Goal: Task Accomplishment & Management: Manage account settings

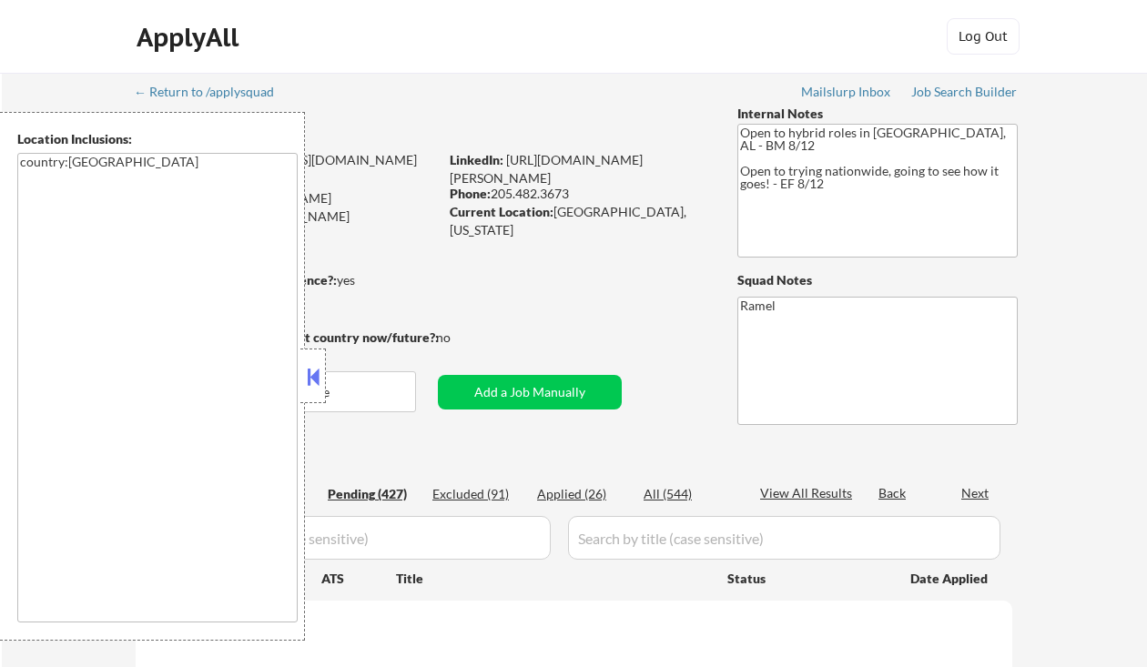
click at [313, 382] on button at bounding box center [313, 376] width 20 height 27
select select ""pending""
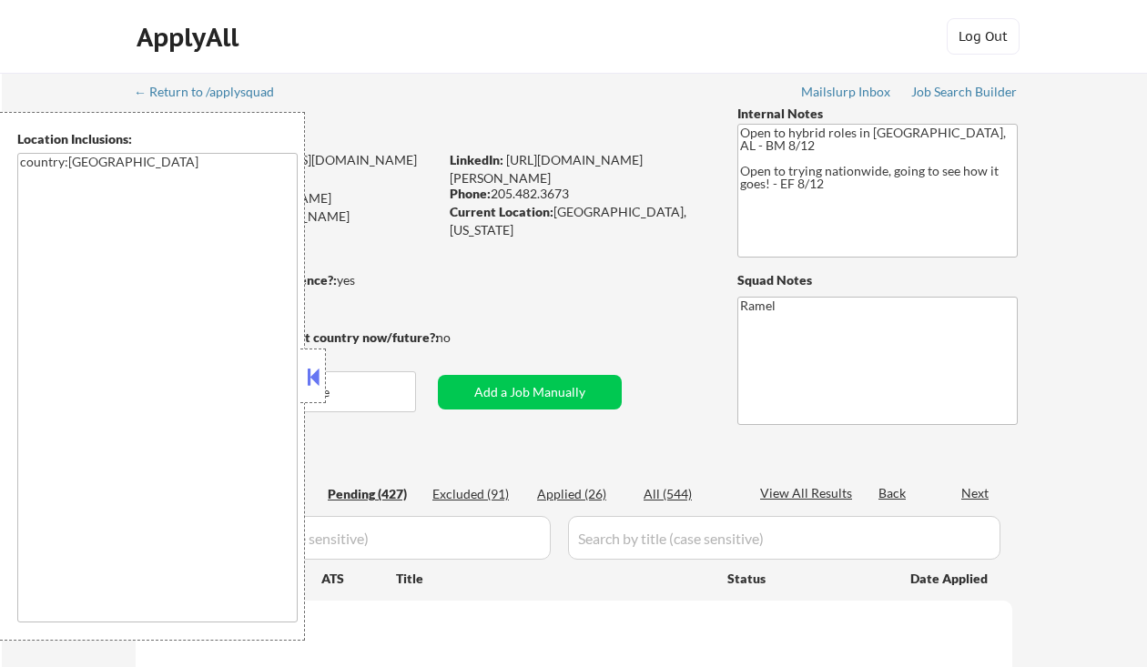
select select ""pending""
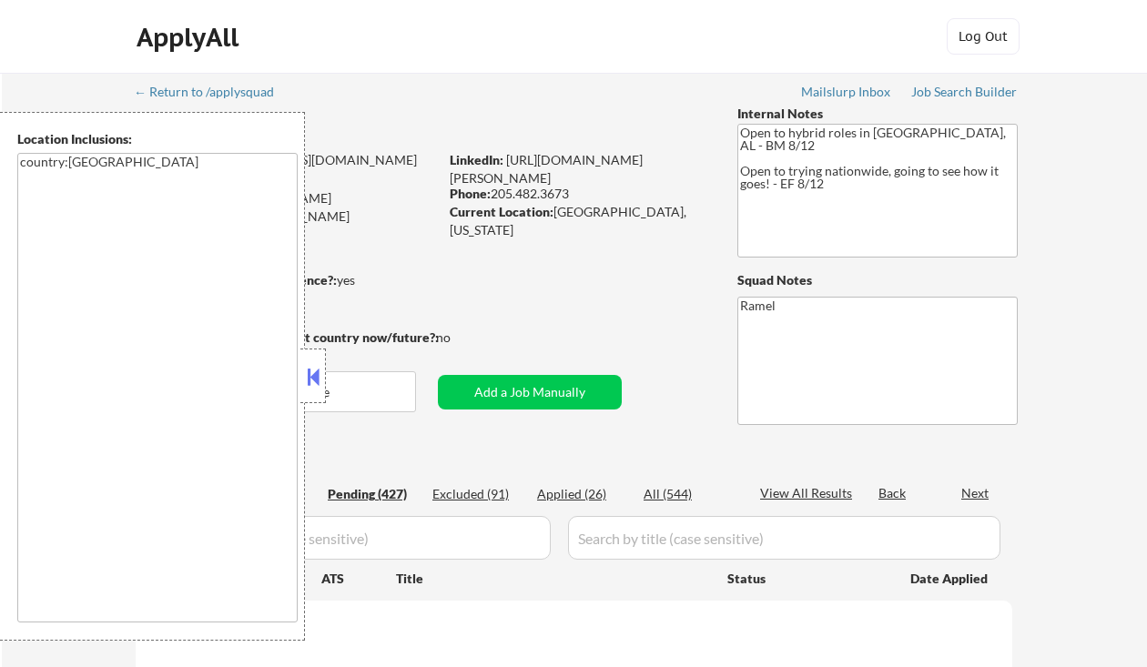
select select ""pending""
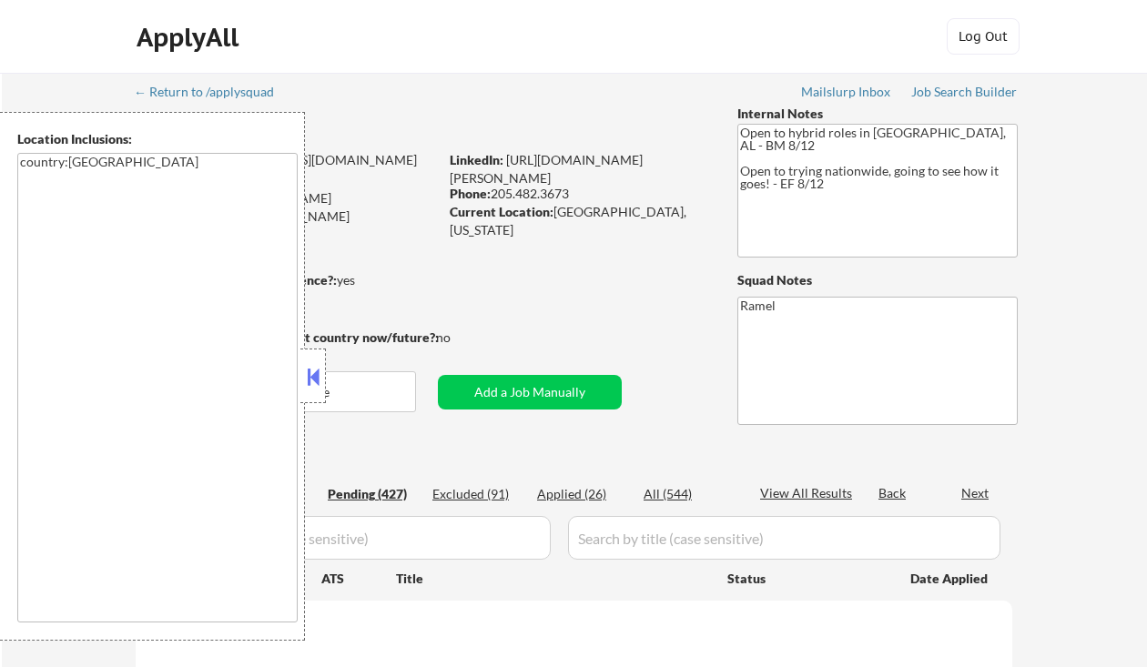
select select ""pending""
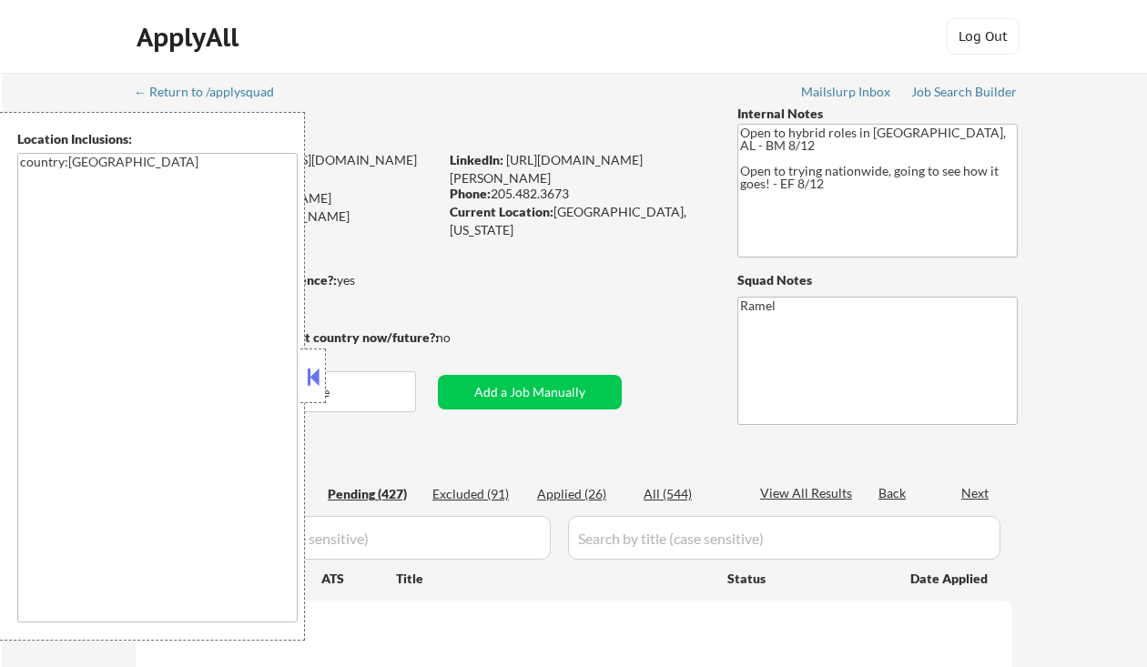
select select ""pending""
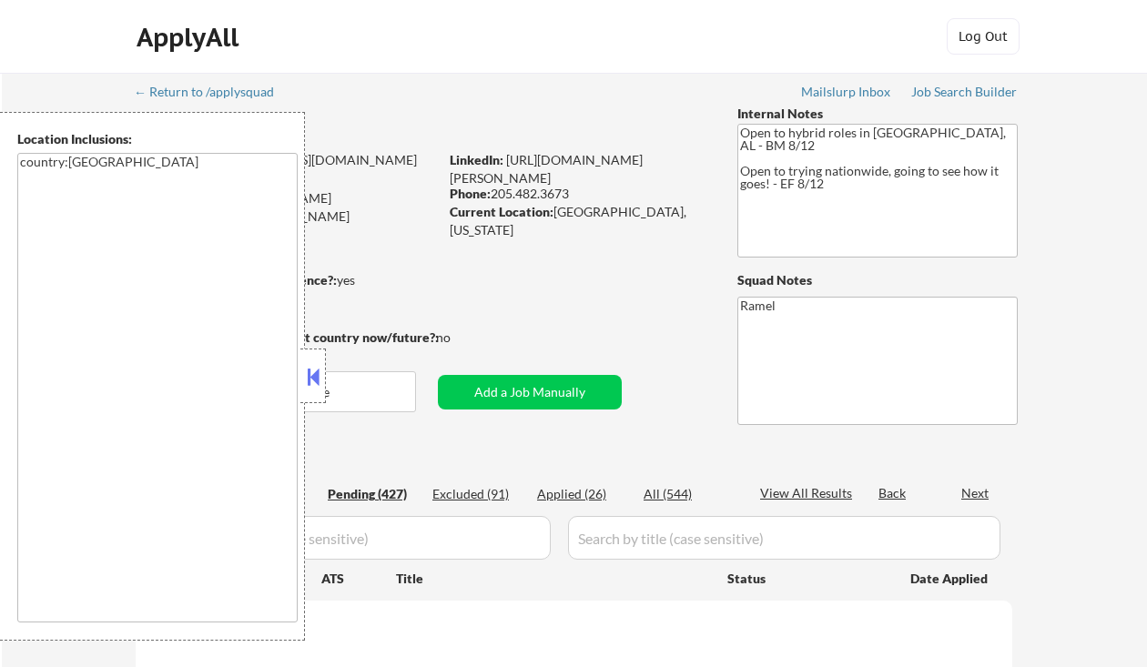
select select ""pending""
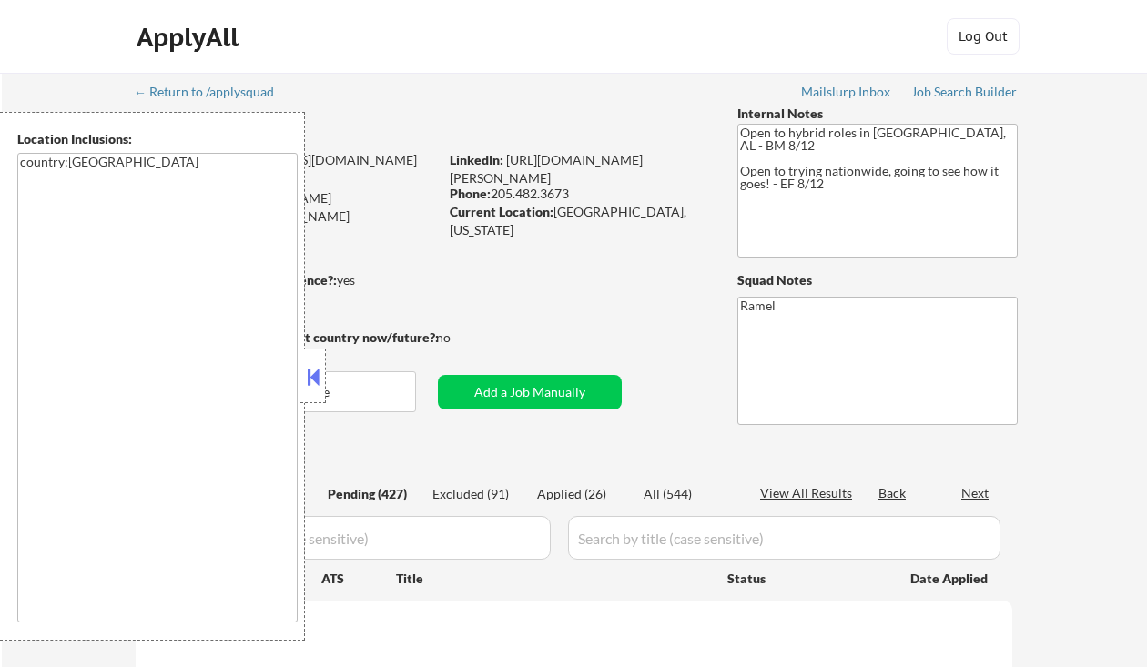
select select ""pending""
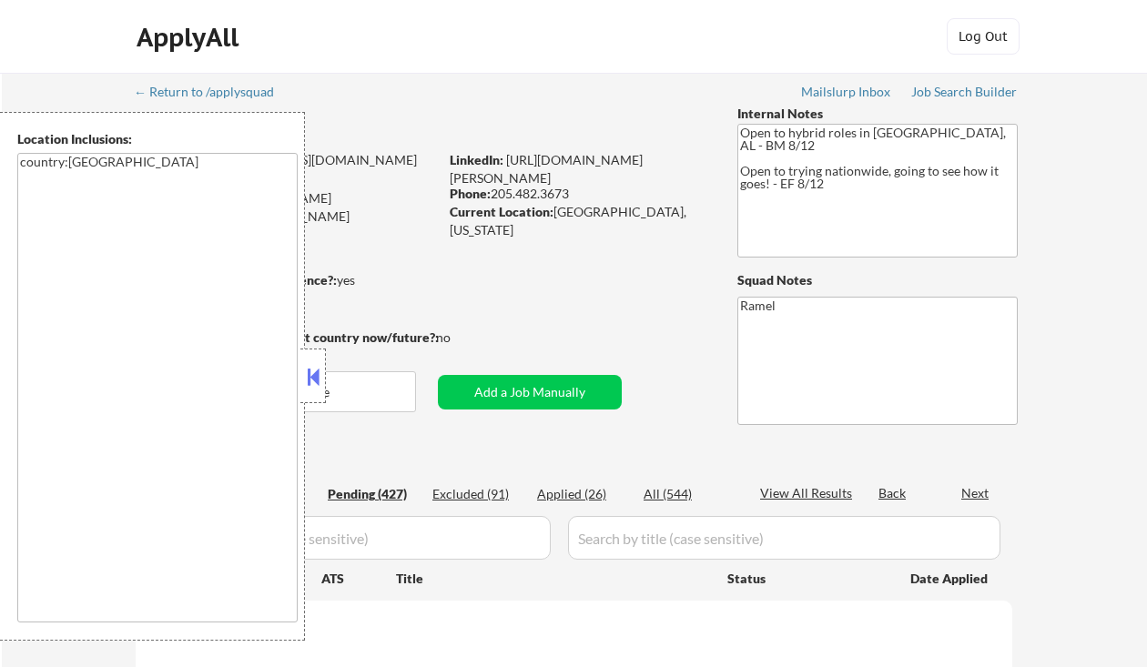
select select ""pending""
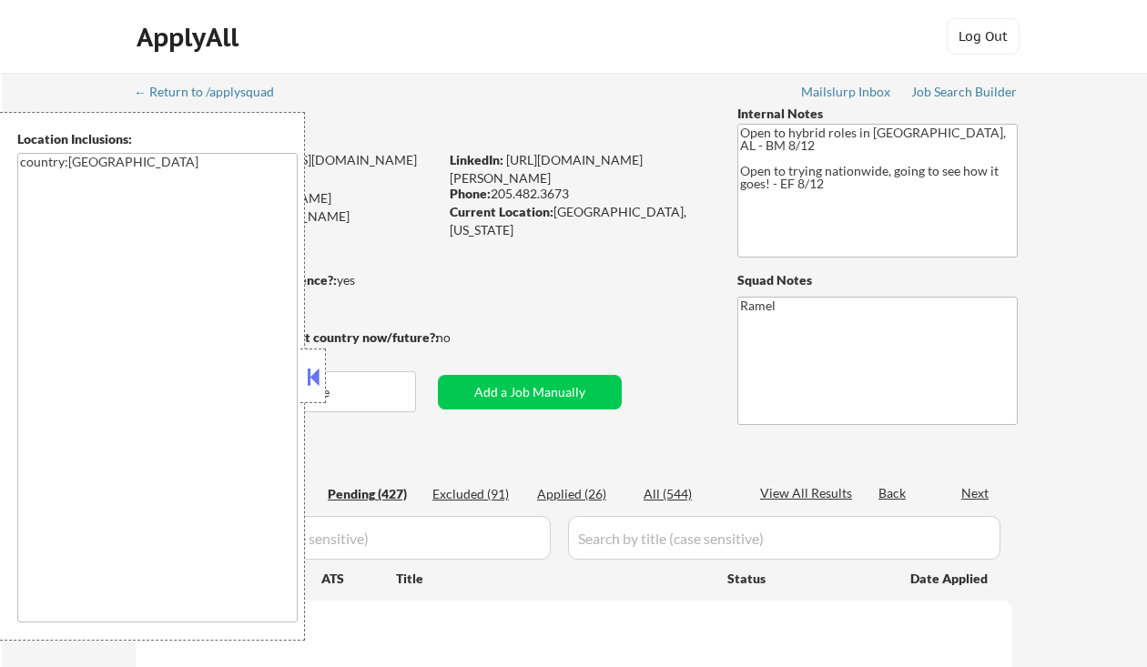
select select ""pending""
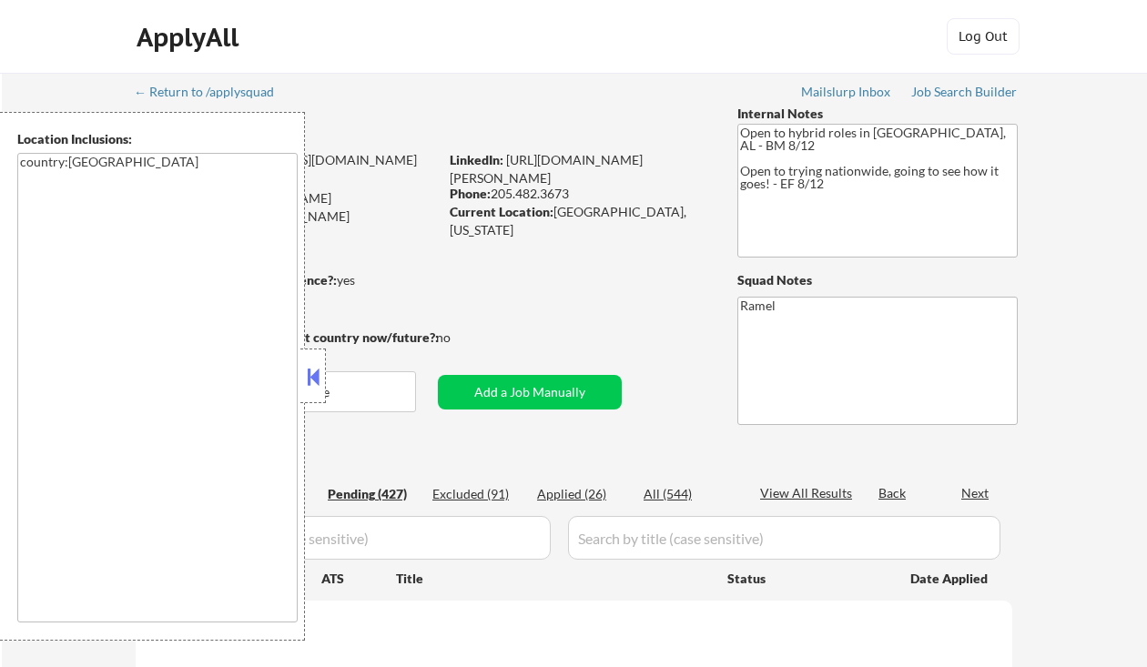
select select ""pending""
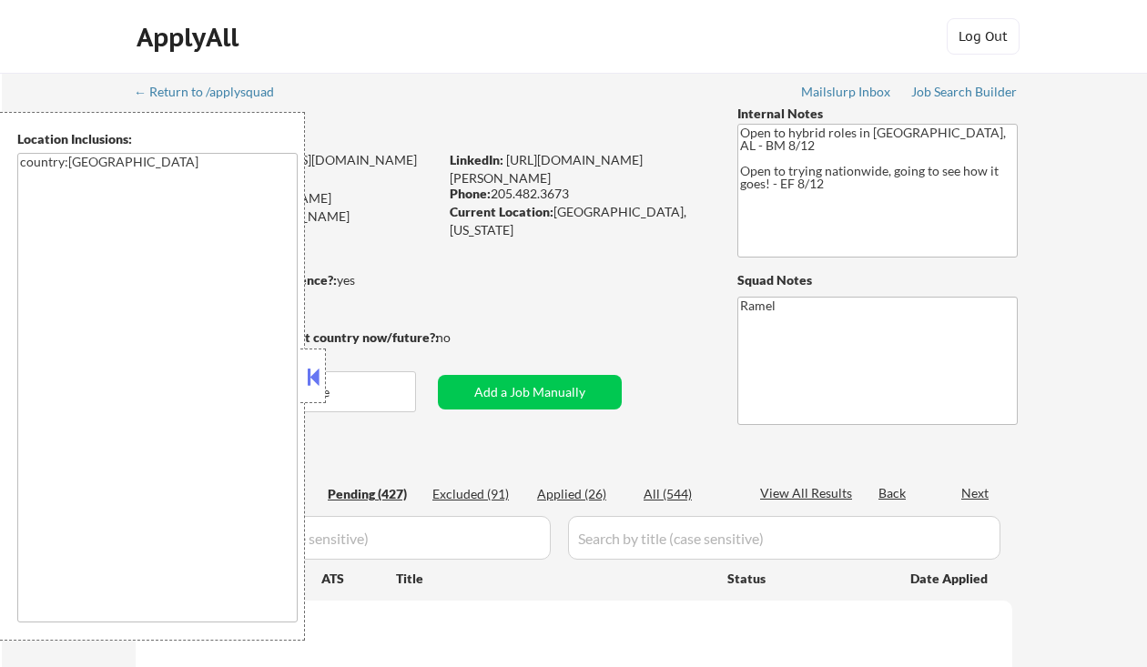
select select ""pending""
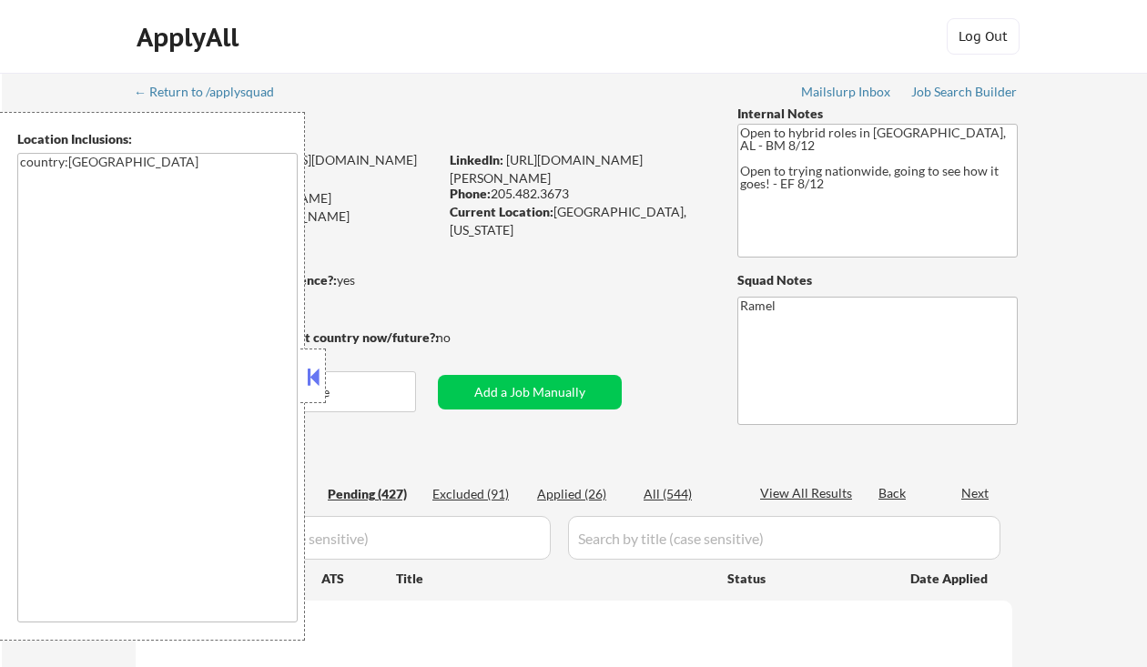
select select ""pending""
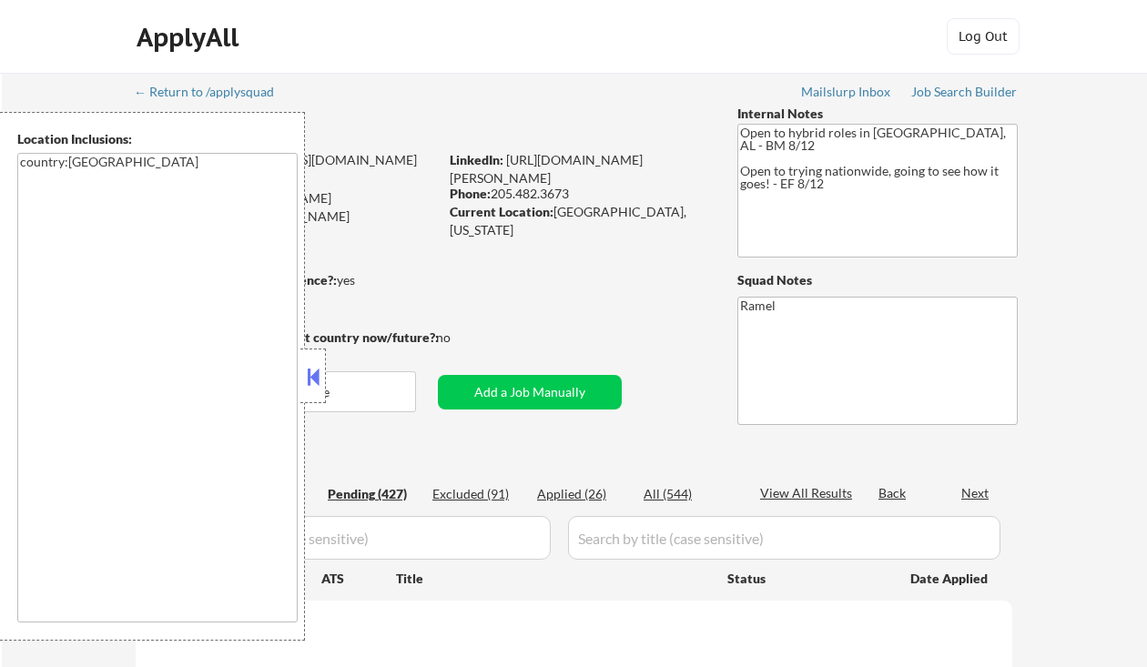
select select ""pending""
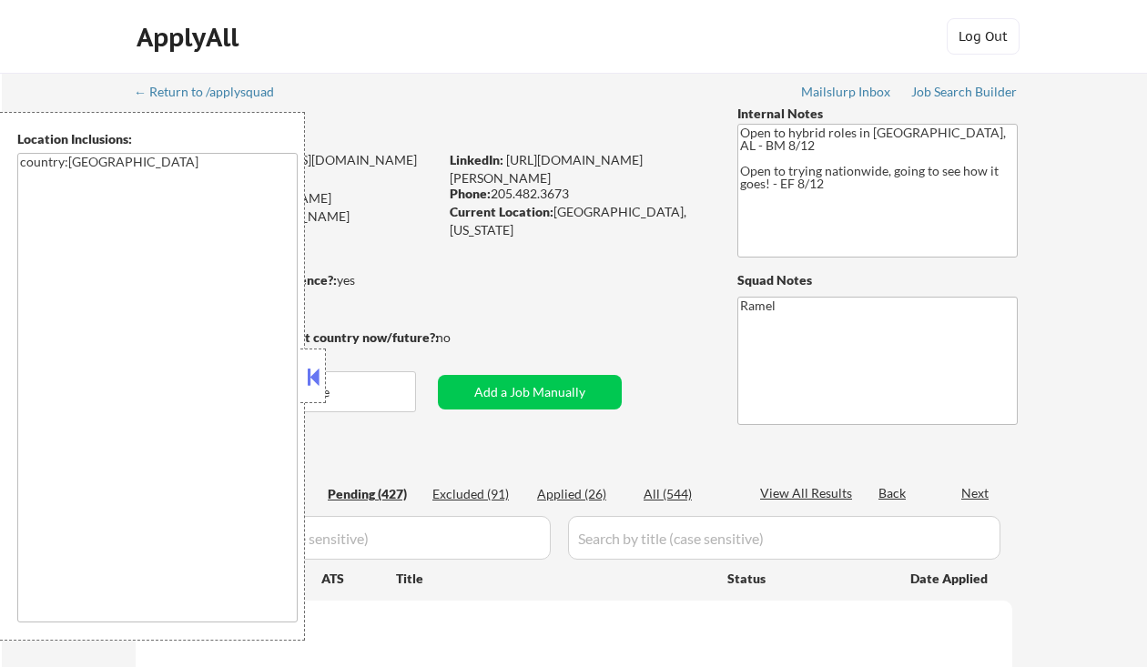
select select ""pending""
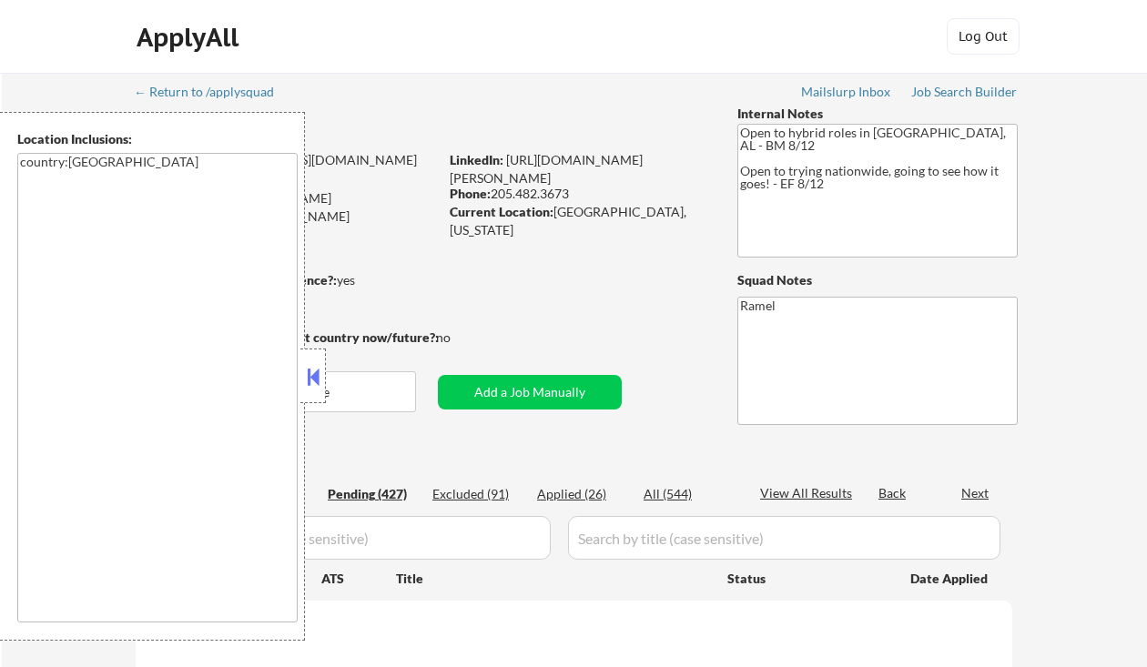
select select ""pending""
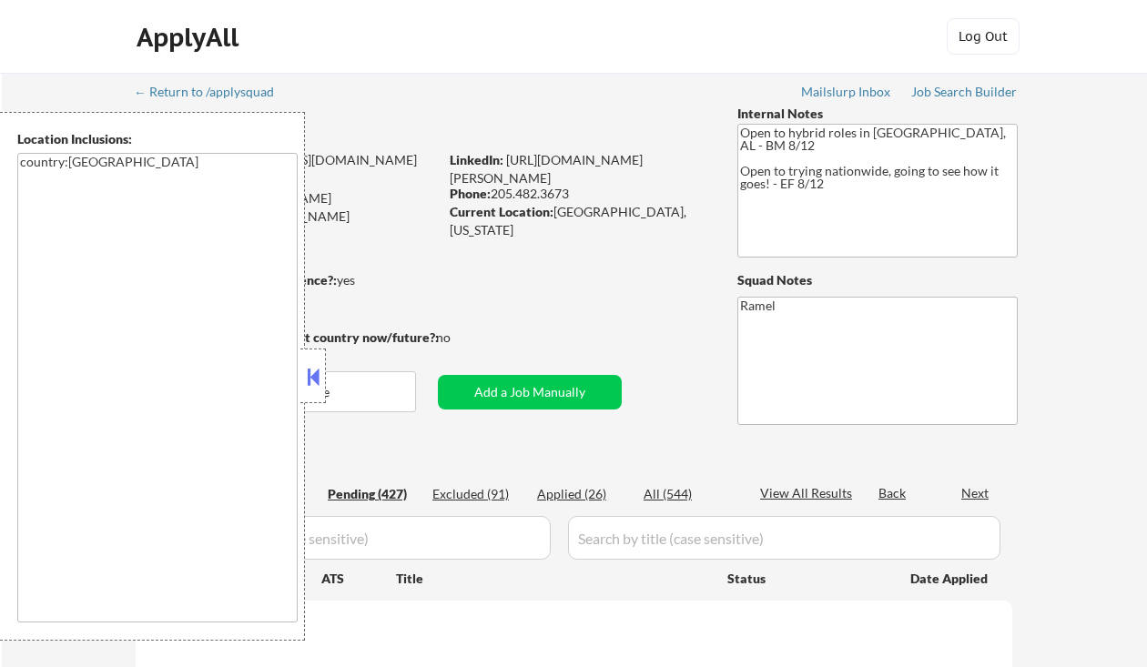
select select ""pending""
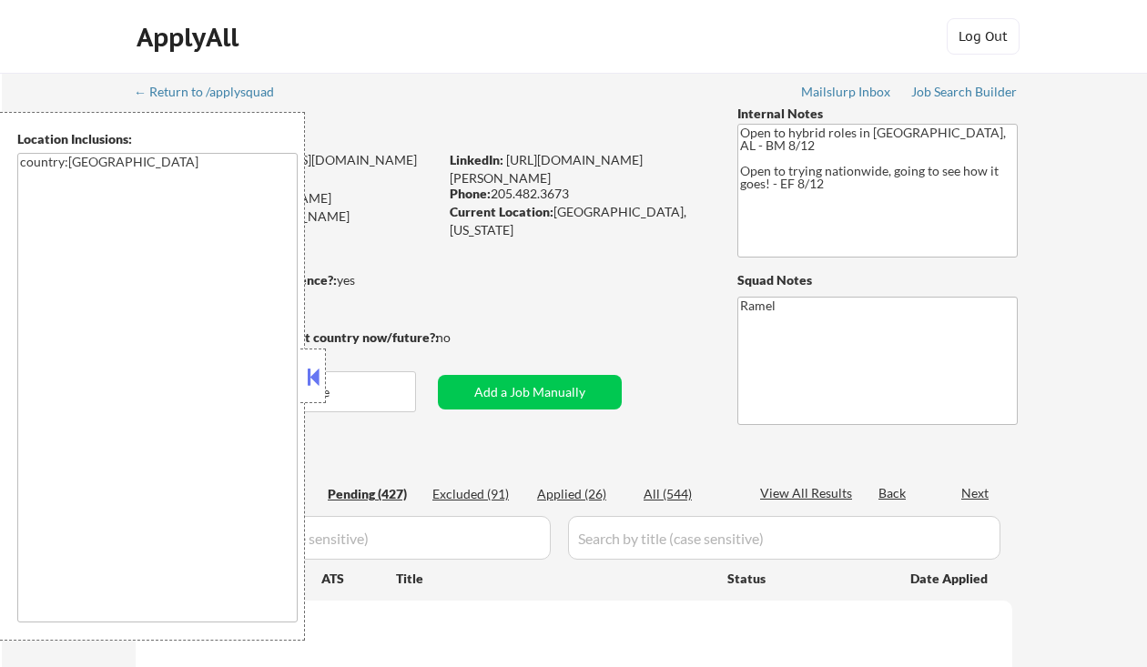
select select ""pending""
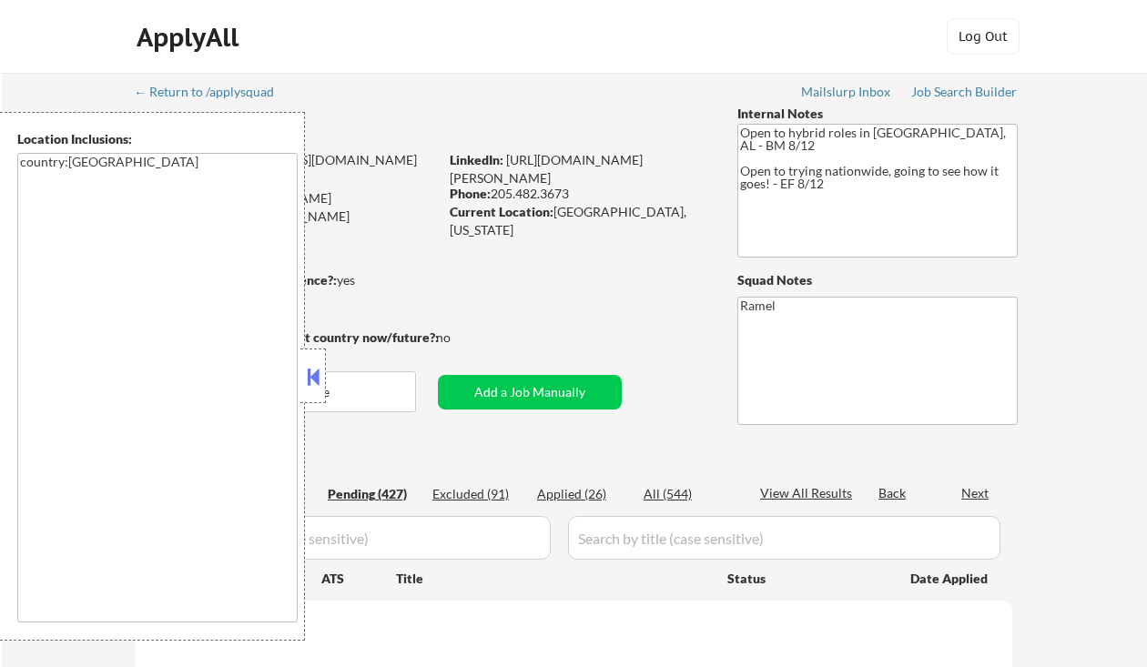
select select ""pending""
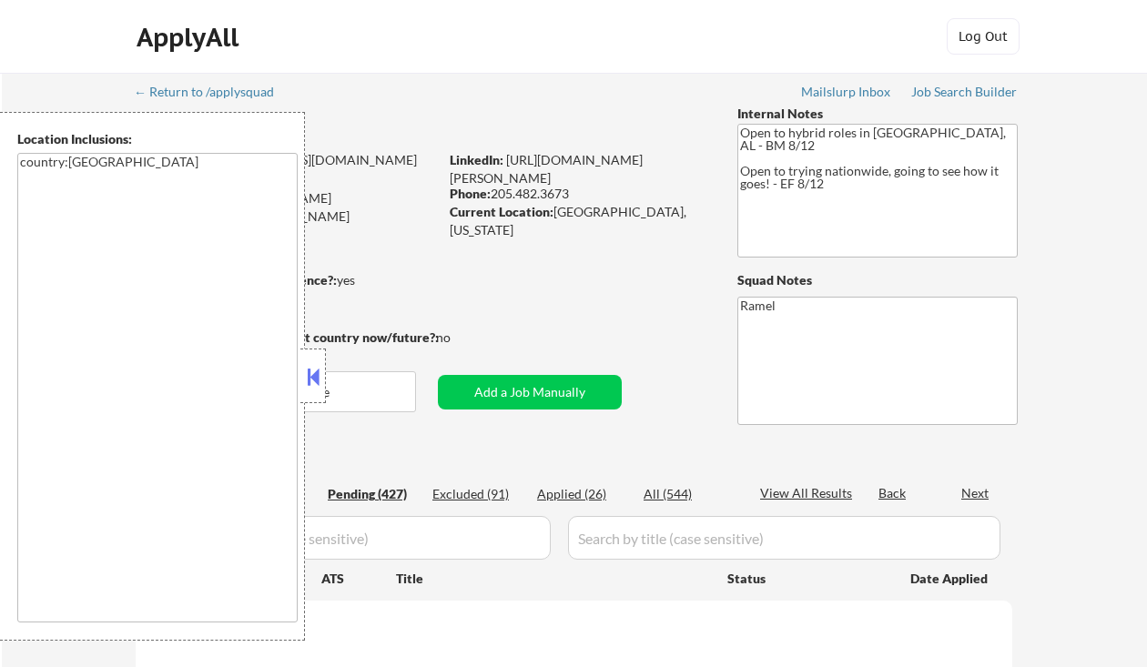
select select ""pending""
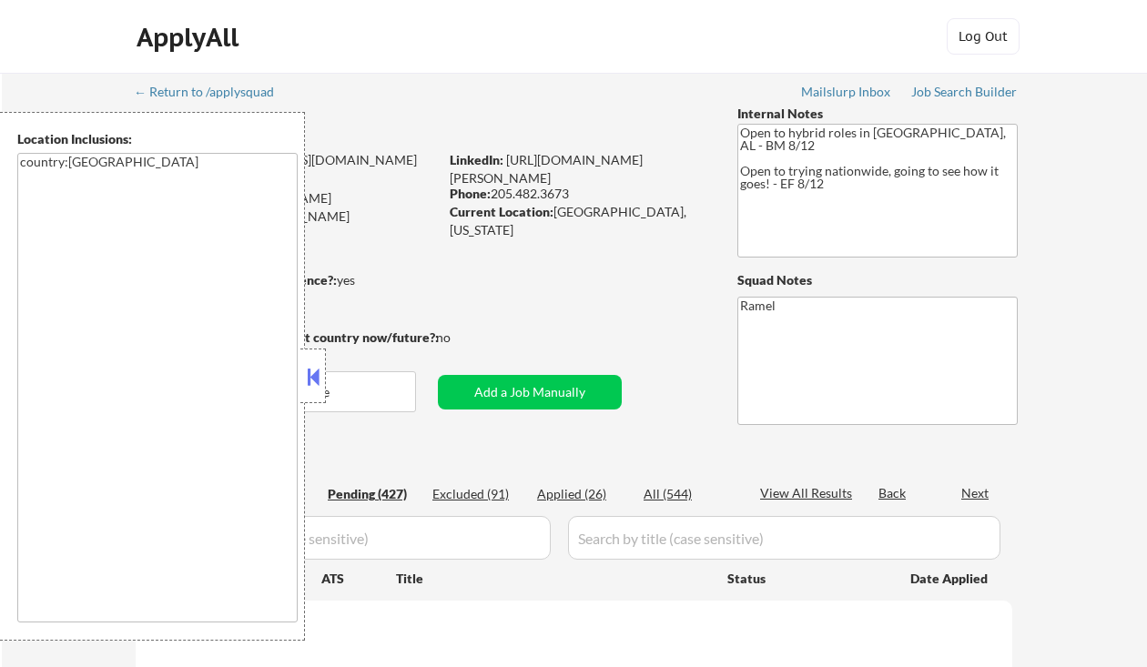
select select ""pending""
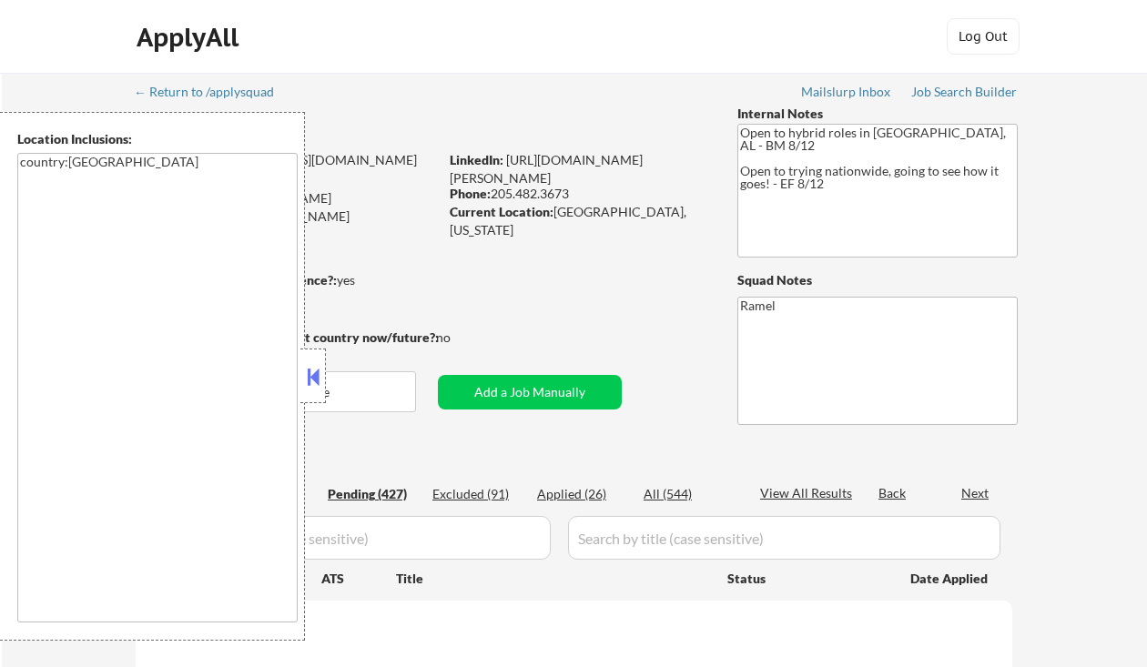
select select ""pending""
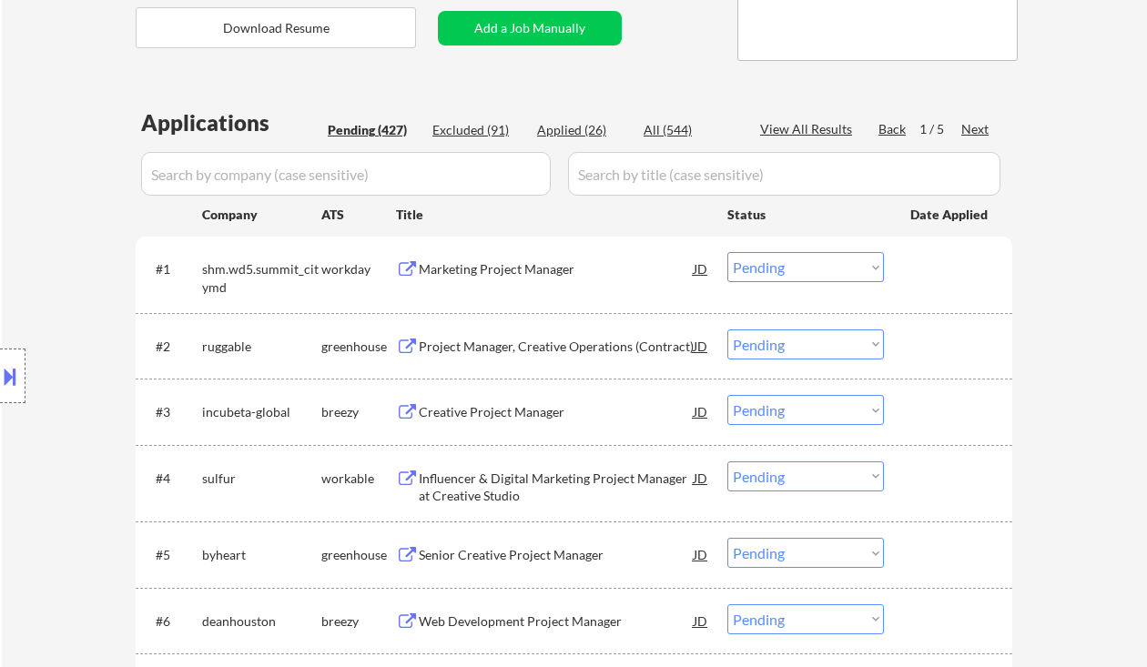
scroll to position [728, 0]
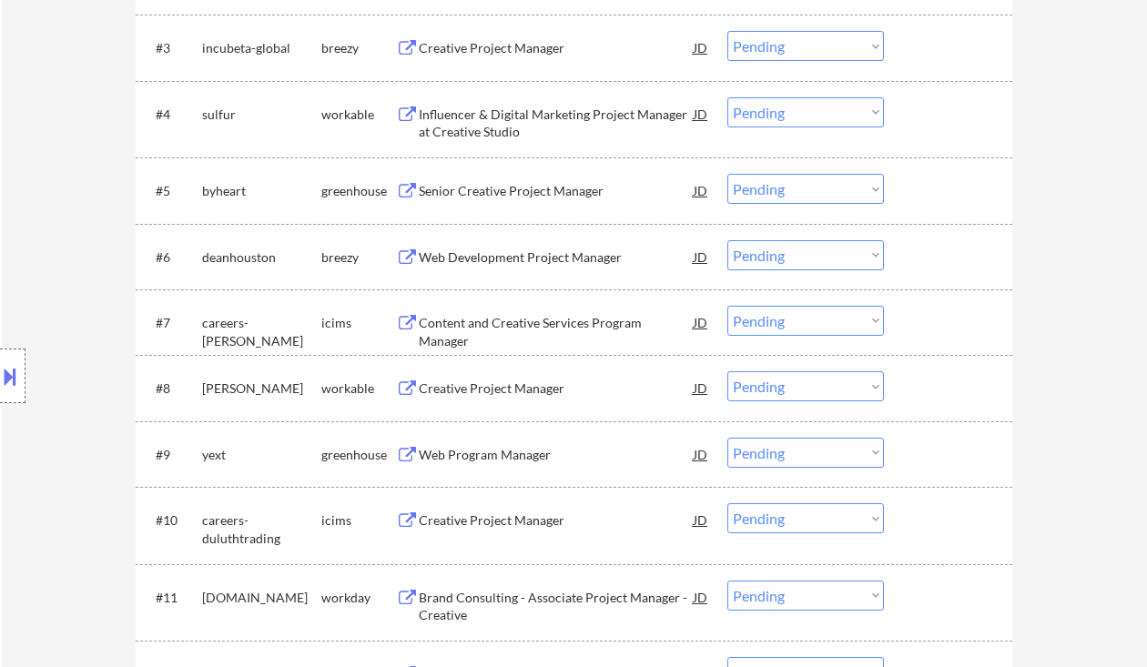
click at [30, 238] on div "Location Inclusions: country:[GEOGRAPHIC_DATA]" at bounding box center [163, 376] width 326 height 529
click at [462, 188] on div "Senior Creative Project Manager" at bounding box center [556, 191] width 275 height 18
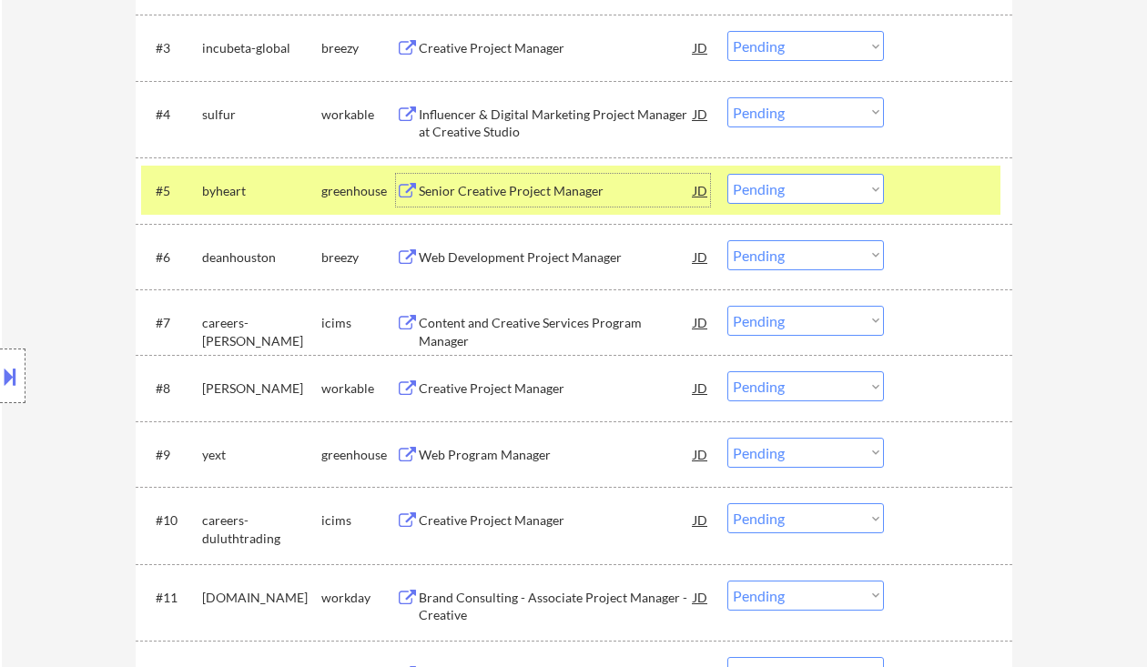
click at [702, 188] on div "JD" at bounding box center [701, 190] width 18 height 33
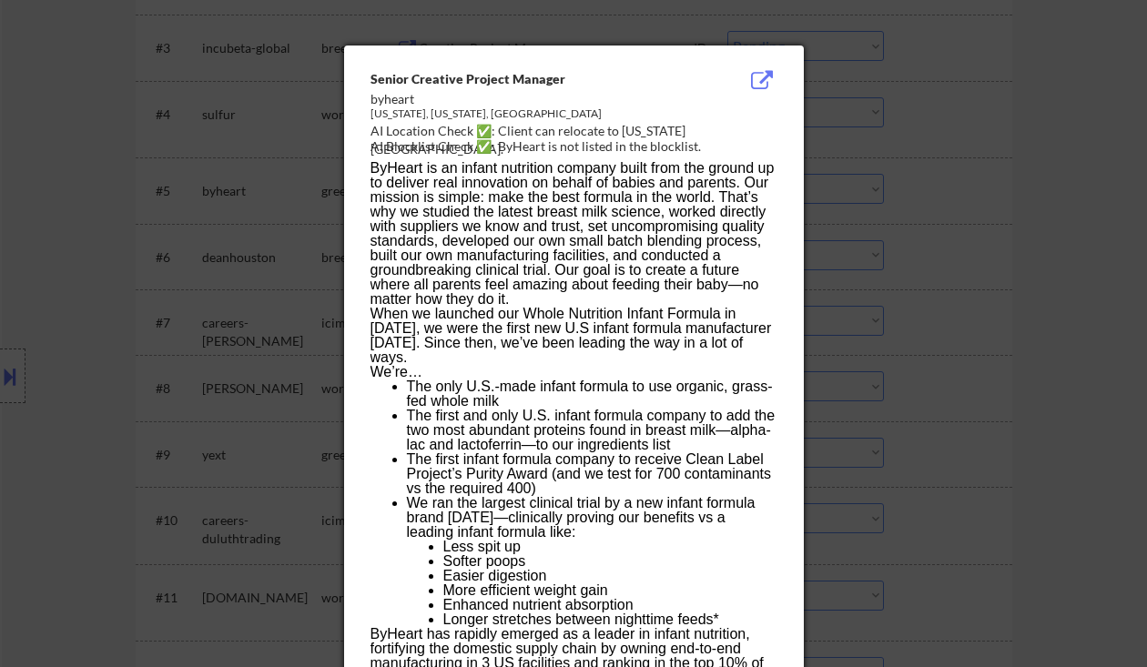
click at [1041, 267] on div at bounding box center [573, 333] width 1147 height 667
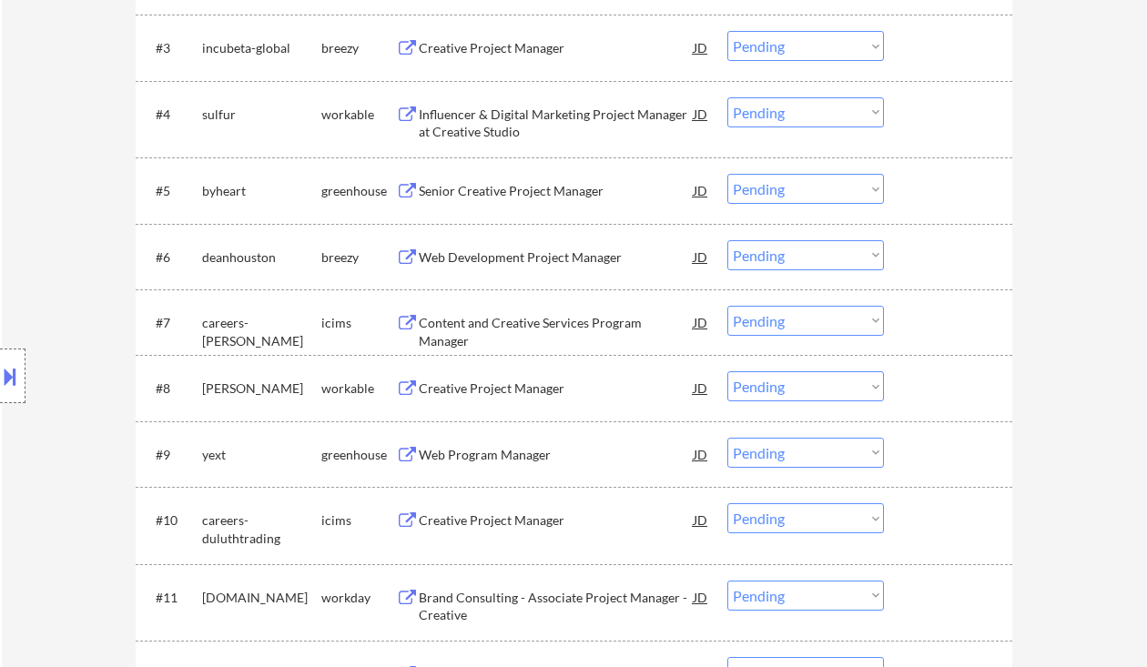
click at [755, 186] on select "Choose an option... Pending Applied Excluded (Questions) Excluded (Expired) Exc…" at bounding box center [806, 189] width 157 height 30
click at [728, 174] on select "Choose an option... Pending Applied Excluded (Questions) Excluded (Expired) Exc…" at bounding box center [806, 189] width 157 height 30
click at [566, 257] on div "Web Development Project Manager" at bounding box center [556, 258] width 275 height 18
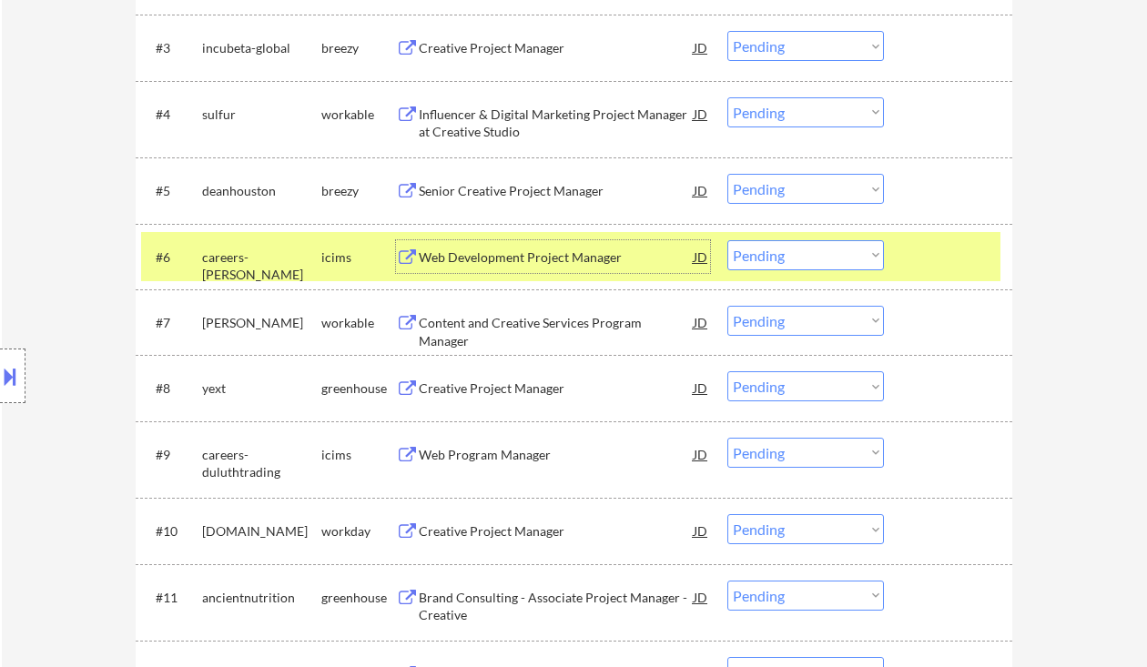
drag, startPoint x: 798, startPoint y: 186, endPoint x: 826, endPoint y: 203, distance: 33.1
click at [798, 186] on select "Choose an option... Pending Applied Excluded (Questions) Excluded (Expired) Exc…" at bounding box center [806, 189] width 157 height 30
click at [728, 174] on select "Choose an option... Pending Applied Excluded (Questions) Excluded (Expired) Exc…" at bounding box center [806, 189] width 157 height 30
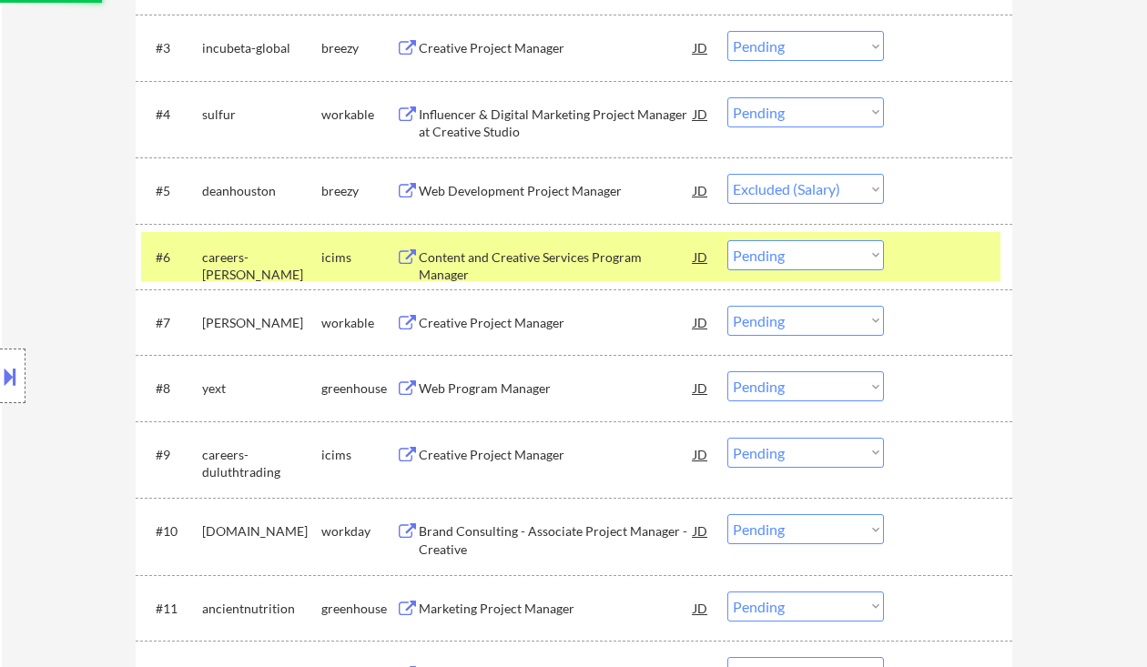
click at [511, 324] on div "Creative Project Manager" at bounding box center [556, 323] width 275 height 18
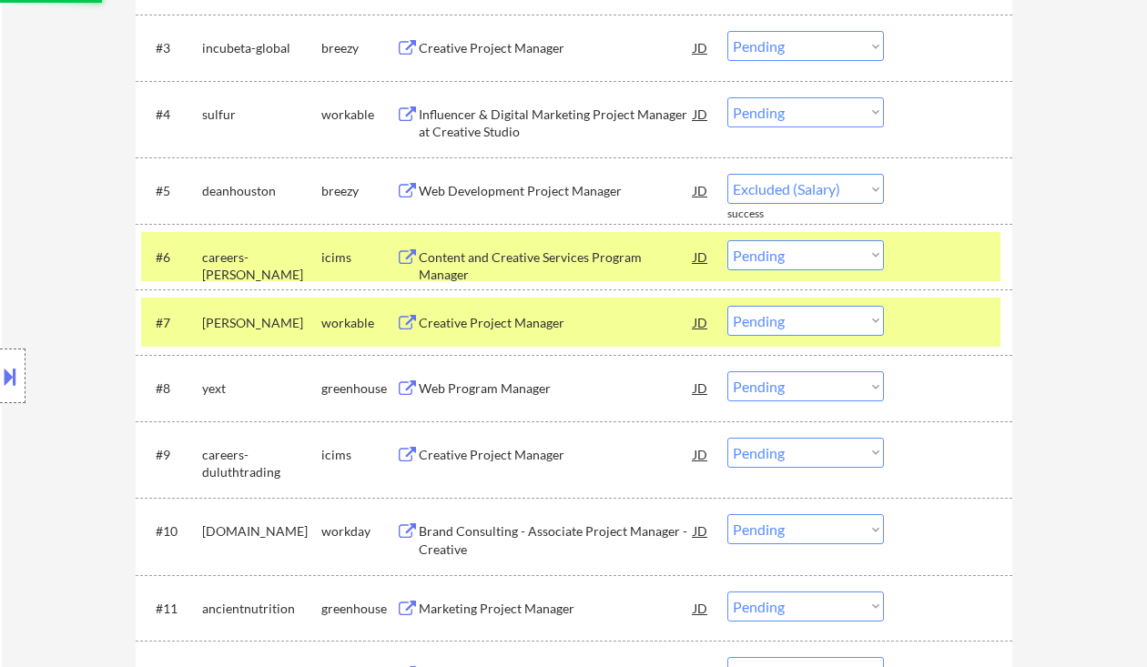
select select ""pending""
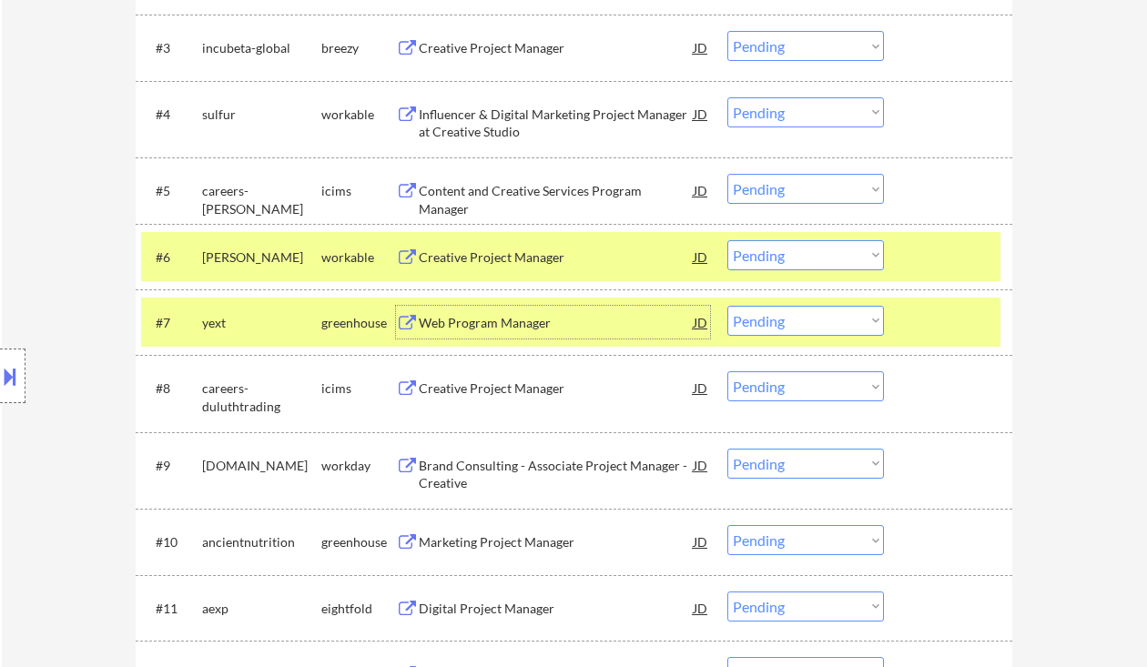
click at [763, 255] on select "Choose an option... Pending Applied Excluded (Questions) Excluded (Expired) Exc…" at bounding box center [806, 255] width 157 height 30
click at [728, 240] on select "Choose an option... Pending Applied Excluded (Questions) Excluded (Expired) Exc…" at bounding box center [806, 255] width 157 height 30
click at [508, 321] on div "Web Program Manager" at bounding box center [556, 323] width 275 height 18
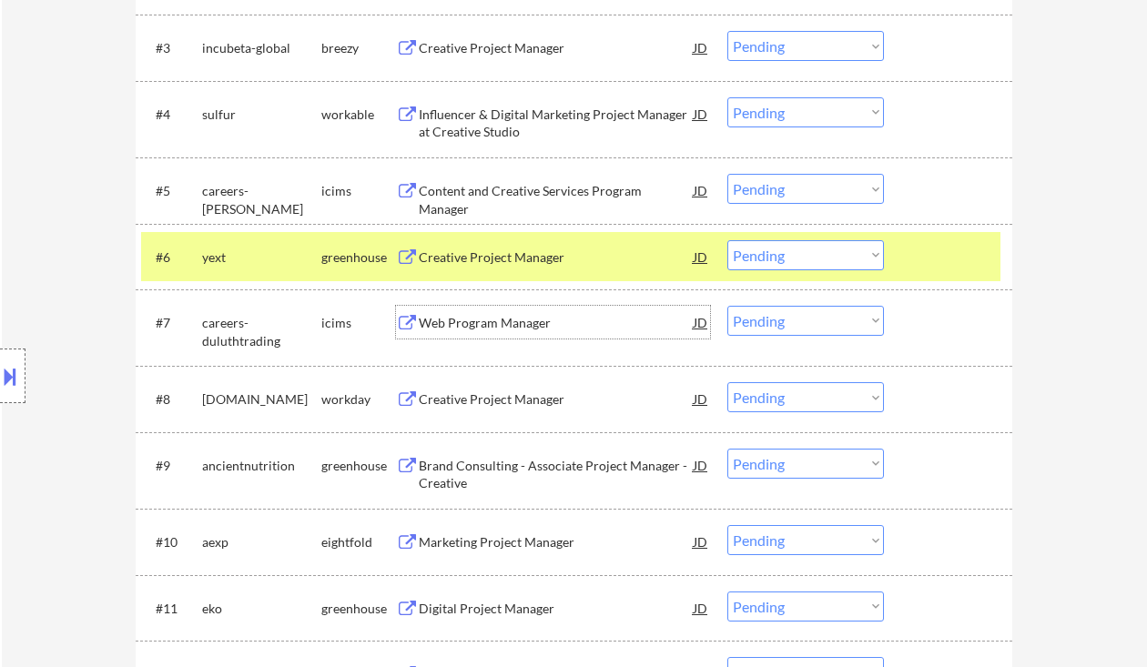
click at [820, 241] on select "Choose an option... Pending Applied Excluded (Questions) Excluded (Expired) Exc…" at bounding box center [806, 255] width 157 height 30
click at [728, 240] on select "Choose an option... Pending Applied Excluded (Questions) Excluded (Expired) Exc…" at bounding box center [806, 255] width 157 height 30
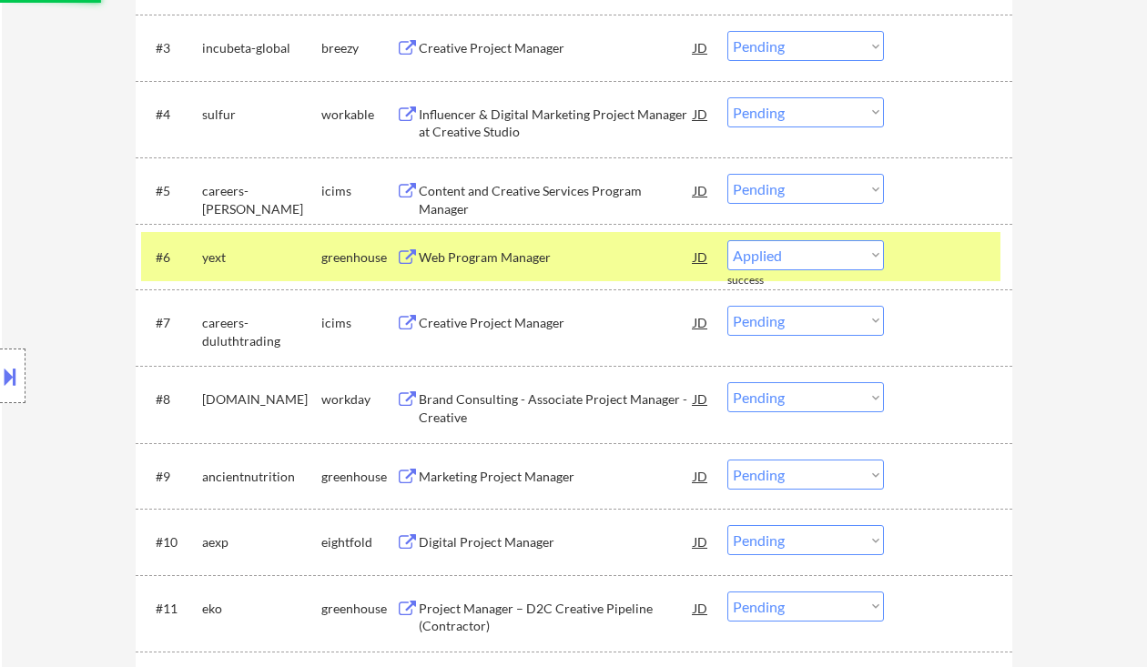
select select ""pending""
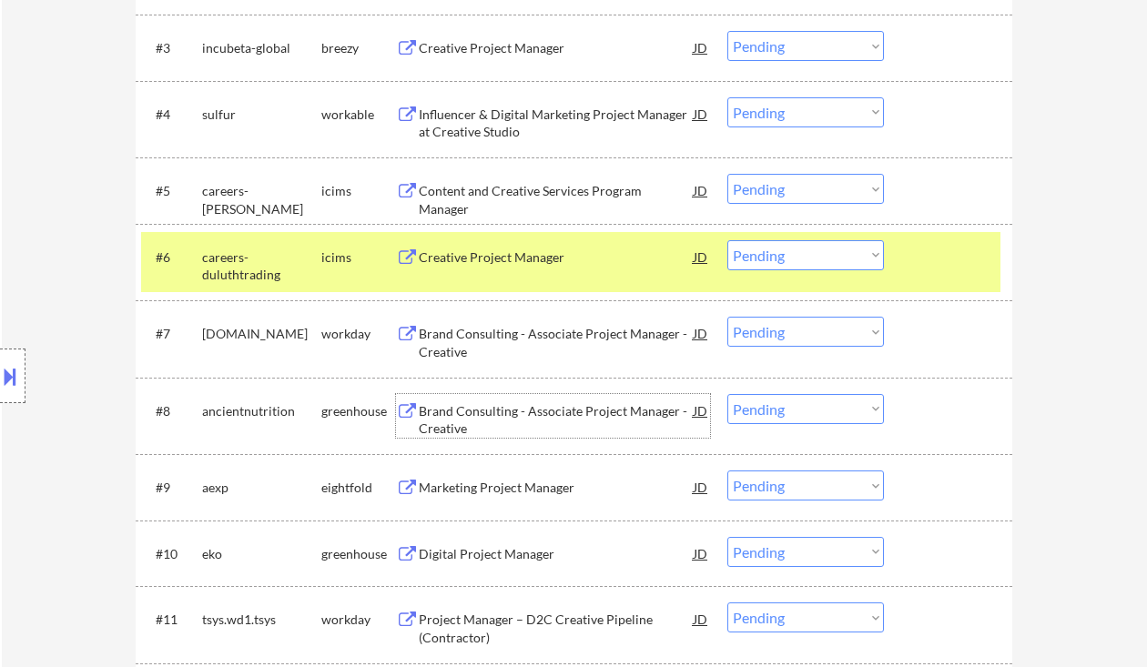
click at [514, 412] on div "Brand Consulting - Associate Project Manager - Creative" at bounding box center [556, 420] width 275 height 36
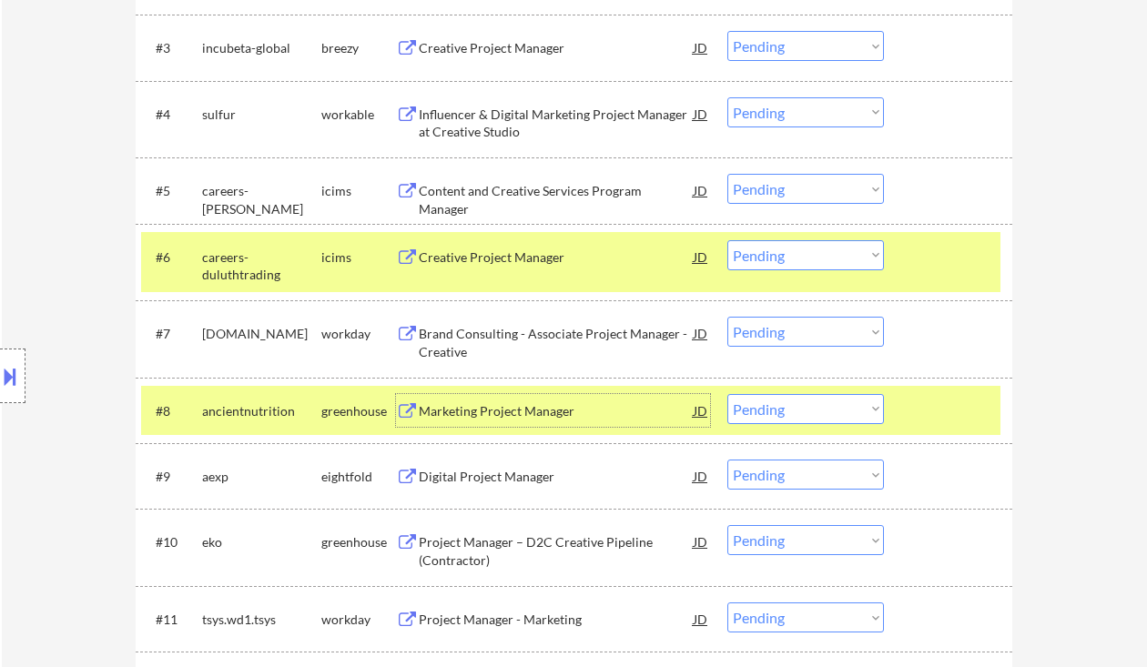
click at [777, 416] on select "Choose an option... Pending Applied Excluded (Questions) Excluded (Expired) Exc…" at bounding box center [806, 409] width 157 height 30
click at [728, 394] on select "Choose an option... Pending Applied Excluded (Questions) Excluded (Expired) Exc…" at bounding box center [806, 409] width 157 height 30
click at [503, 406] on div "Marketing Project Manager" at bounding box center [556, 411] width 275 height 18
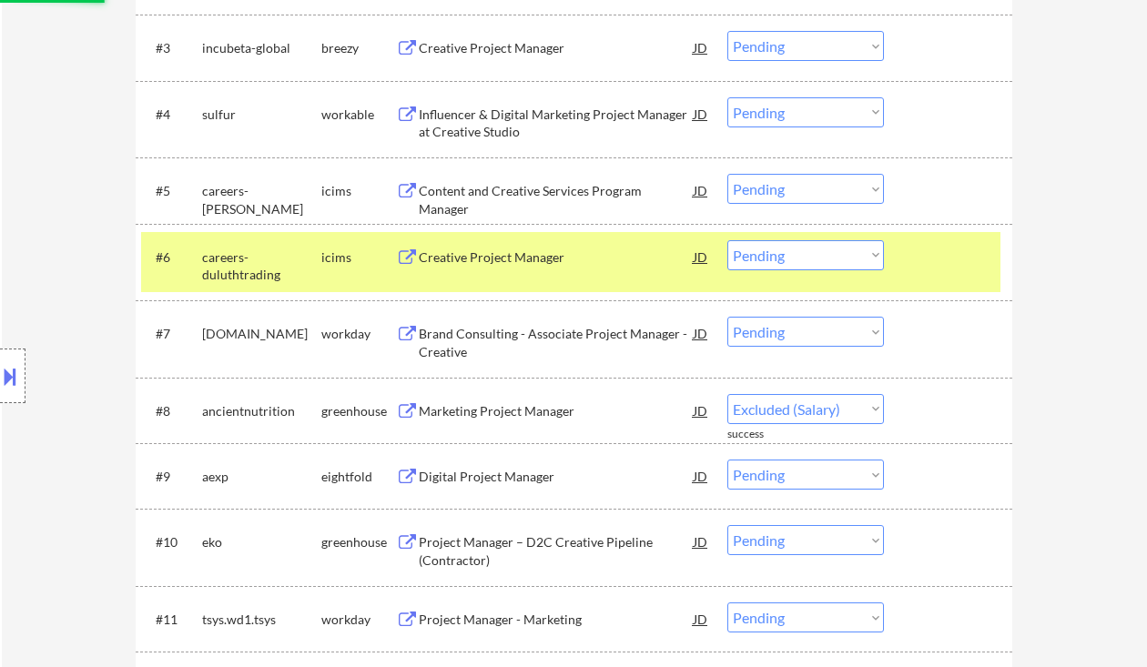
select select ""pending""
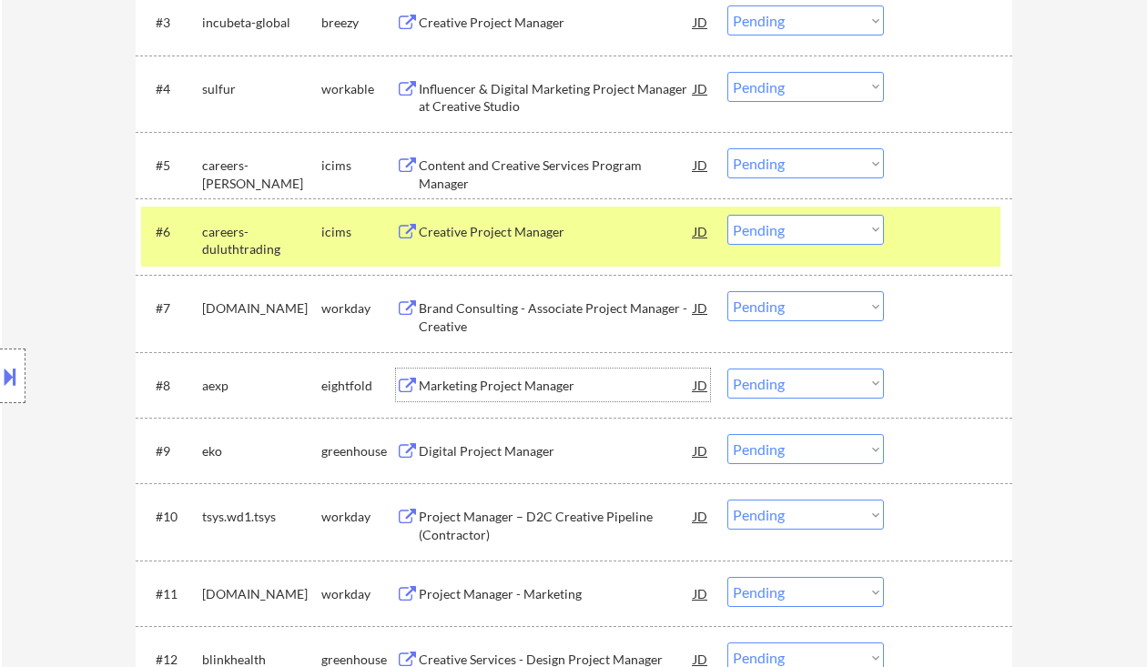
scroll to position [850, 0]
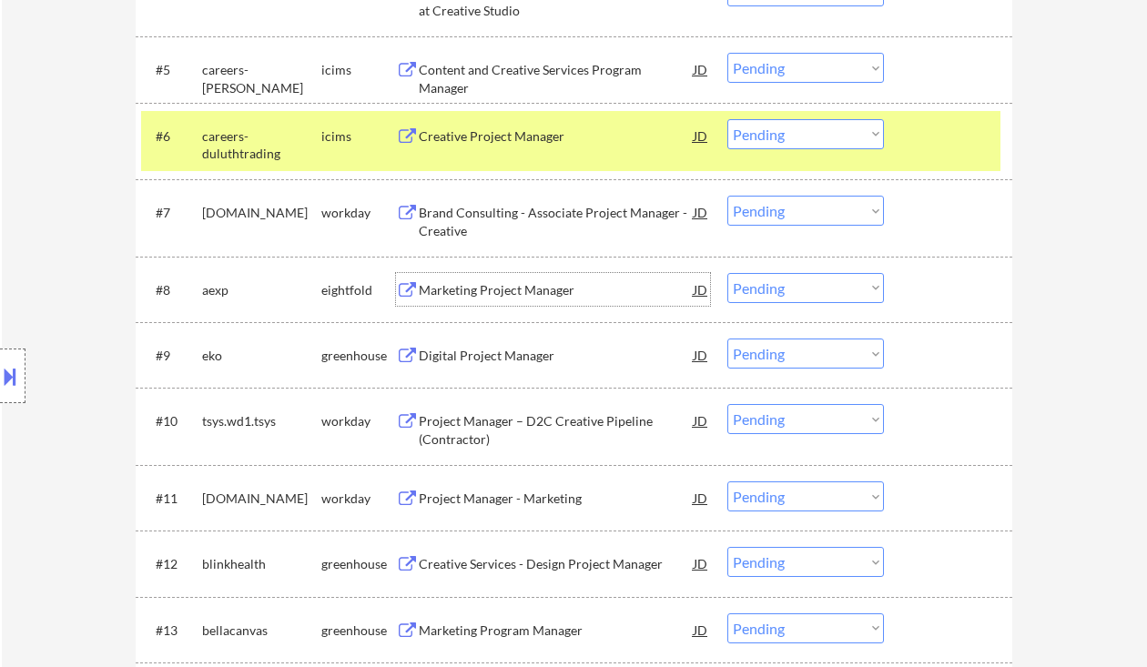
click at [520, 354] on div "Digital Project Manager" at bounding box center [556, 356] width 275 height 18
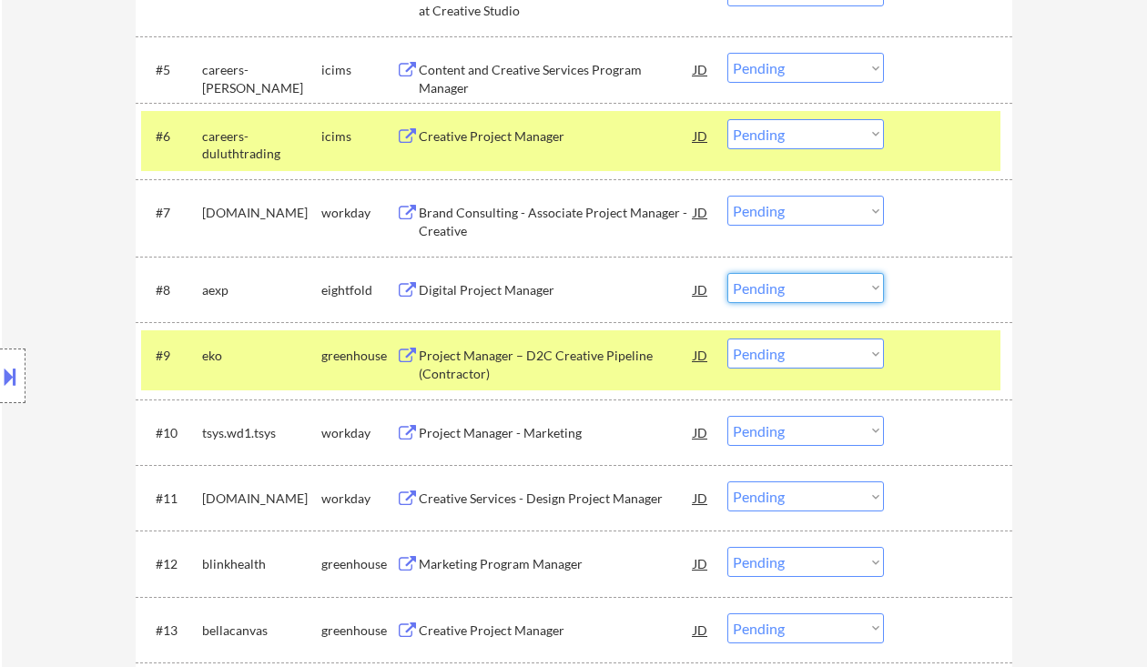
click at [764, 293] on select "Choose an option... Pending Applied Excluded (Questions) Excluded (Expired) Exc…" at bounding box center [806, 288] width 157 height 30
click at [805, 351] on select "Choose an option... Pending Applied Excluded (Questions) Excluded (Expired) Exc…" at bounding box center [806, 354] width 157 height 30
click at [728, 339] on select "Choose an option... Pending Applied Excluded (Questions) Excluded (Expired) Exc…" at bounding box center [806, 354] width 157 height 30
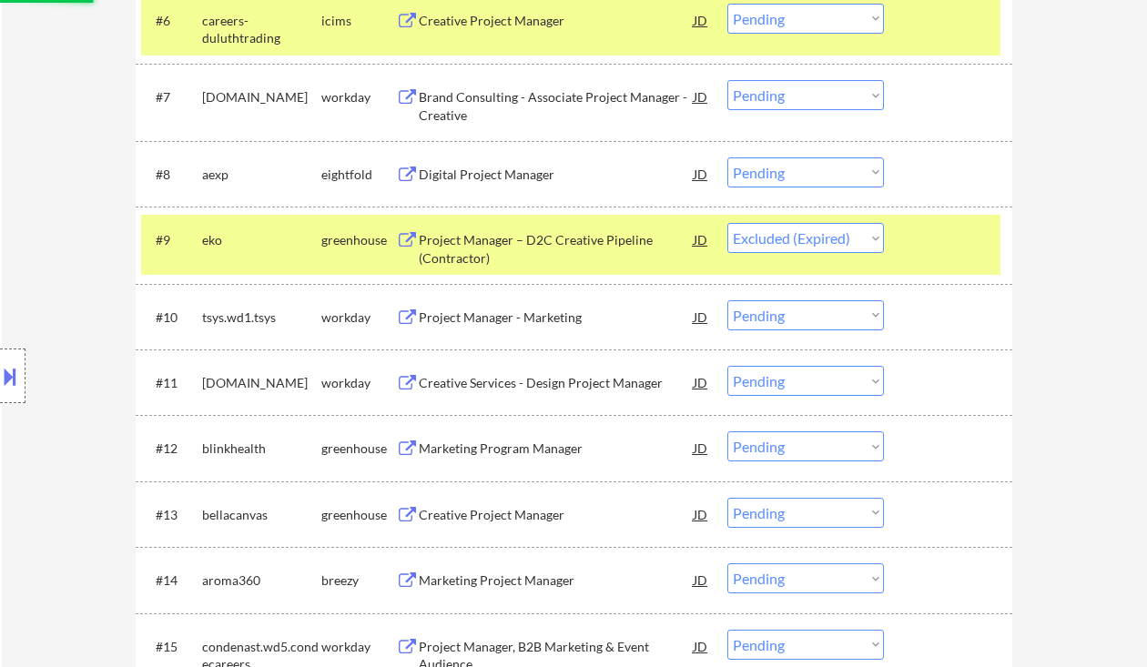
scroll to position [971, 0]
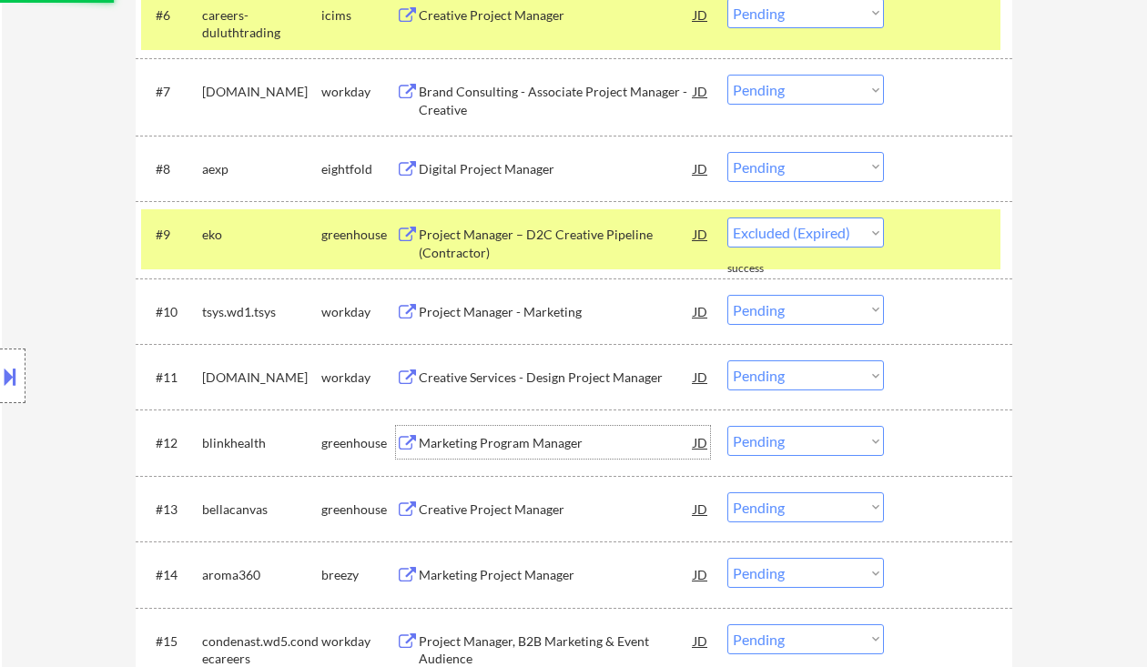
click at [528, 435] on div "Marketing Program Manager" at bounding box center [556, 443] width 275 height 18
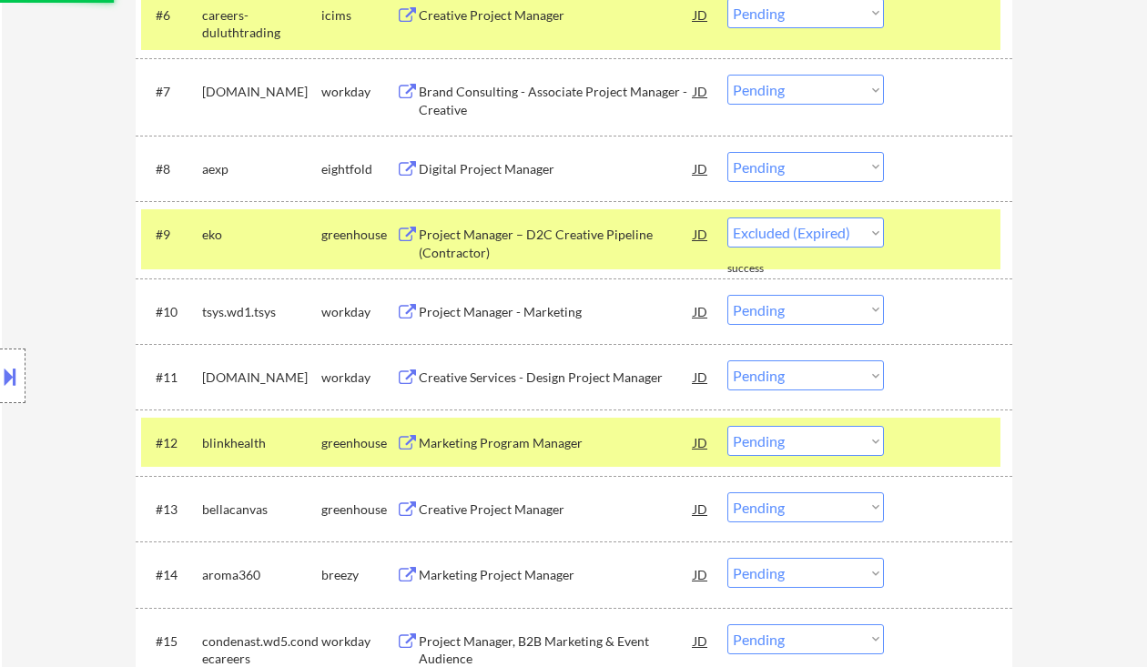
select select ""pending""
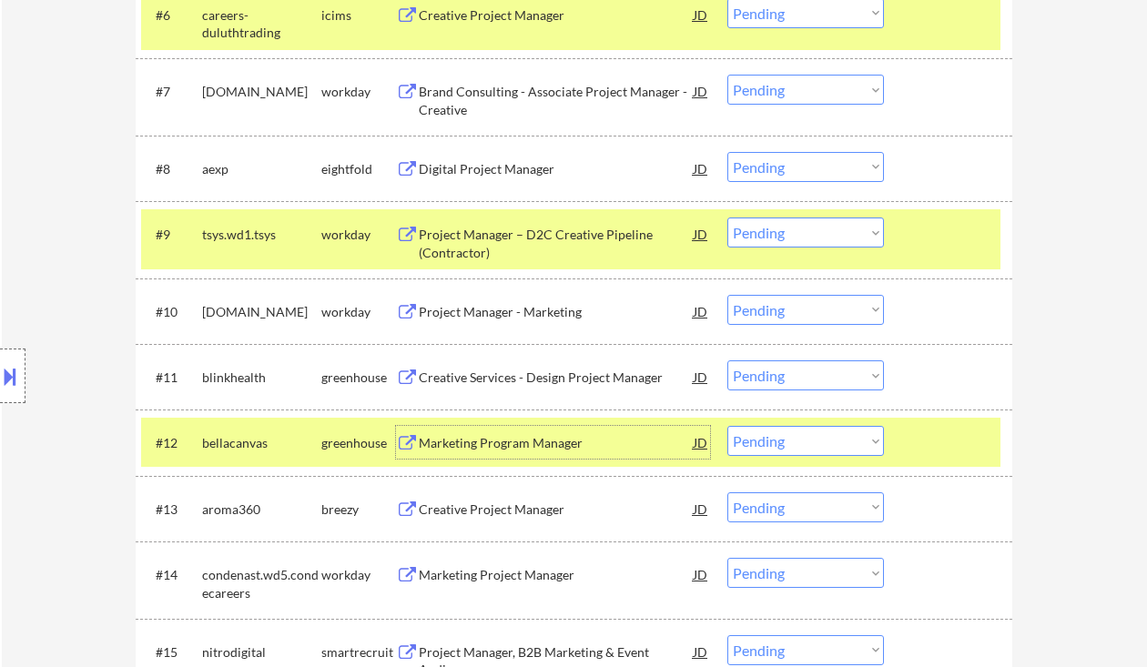
click at [735, 372] on select "Choose an option... Pending Applied Excluded (Questions) Excluded (Expired) Exc…" at bounding box center [806, 376] width 157 height 30
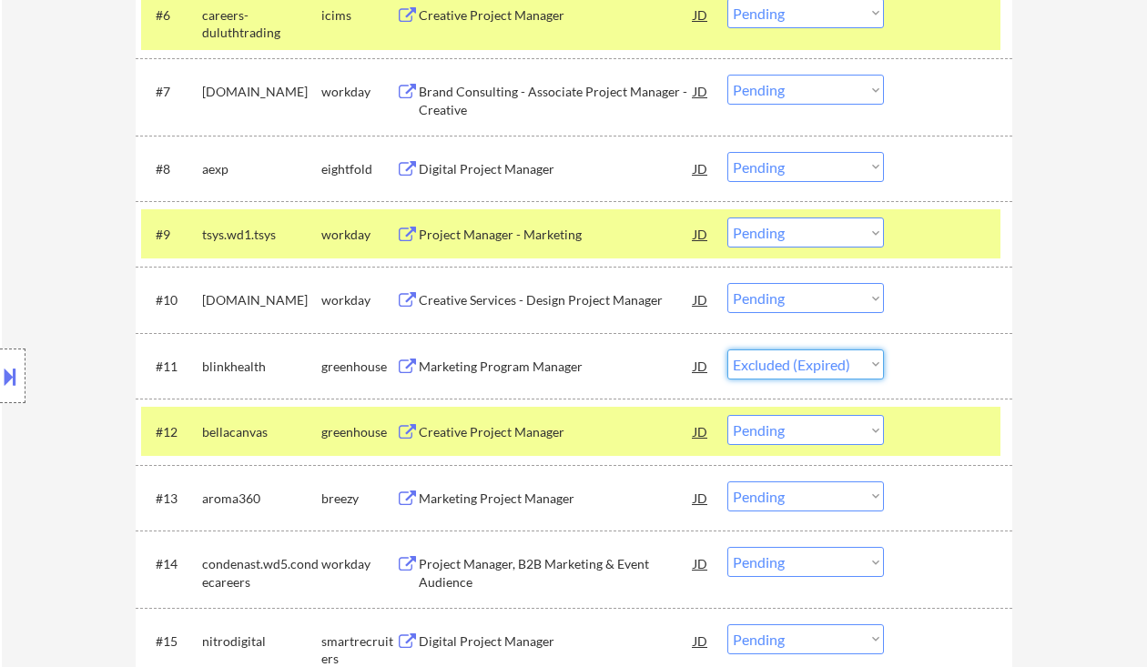
click at [728, 350] on select "Choose an option... Pending Applied Excluded (Questions) Excluded (Expired) Exc…" at bounding box center [806, 365] width 157 height 30
click at [547, 431] on div "Creative Project Manager" at bounding box center [556, 432] width 275 height 18
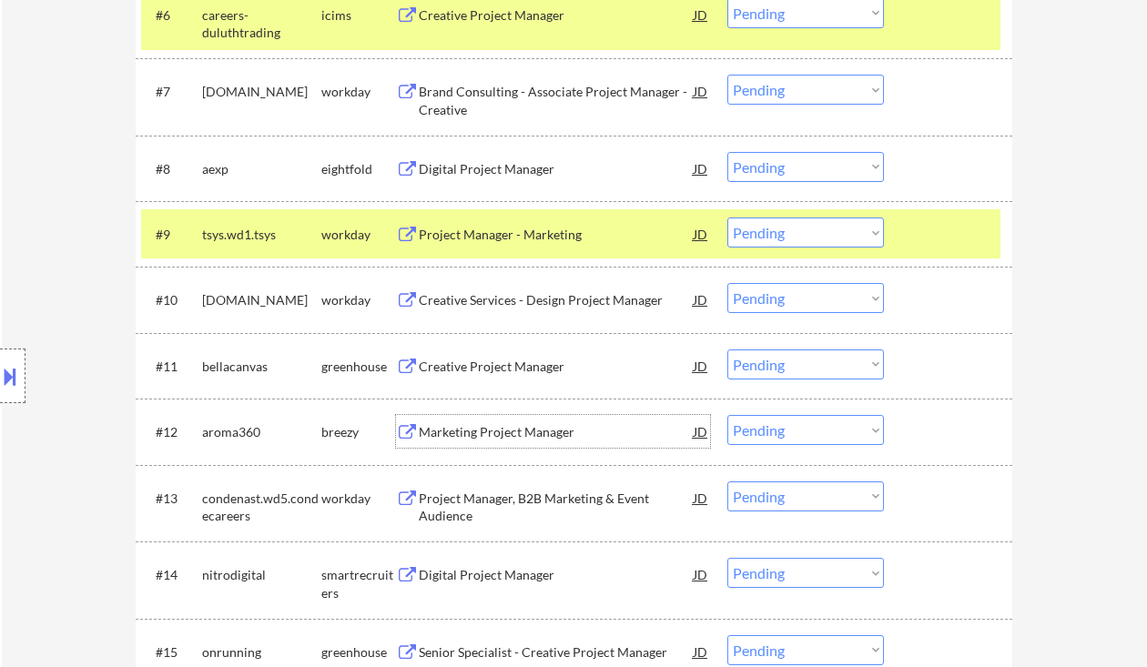
drag, startPoint x: 792, startPoint y: 368, endPoint x: 801, endPoint y: 378, distance: 13.5
click at [792, 368] on select "Choose an option... Pending Applied Excluded (Questions) Excluded (Expired) Exc…" at bounding box center [806, 365] width 157 height 30
click at [728, 350] on select "Choose an option... Pending Applied Excluded (Questions) Excluded (Expired) Exc…" at bounding box center [806, 365] width 157 height 30
click at [471, 427] on div "Marketing Project Manager" at bounding box center [556, 432] width 275 height 18
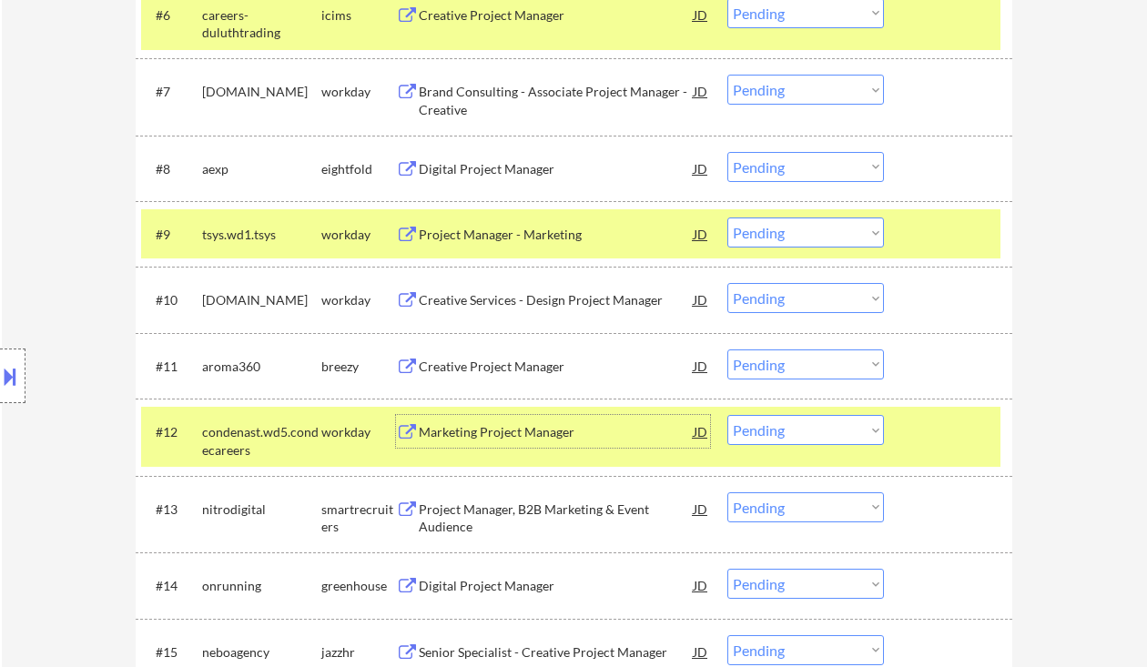
click at [782, 372] on select "Choose an option... Pending Applied Excluded (Questions) Excluded (Expired) Exc…" at bounding box center [806, 365] width 157 height 30
click at [728, 350] on select "Choose an option... Pending Applied Excluded (Questions) Excluded (Expired) Exc…" at bounding box center [806, 365] width 157 height 30
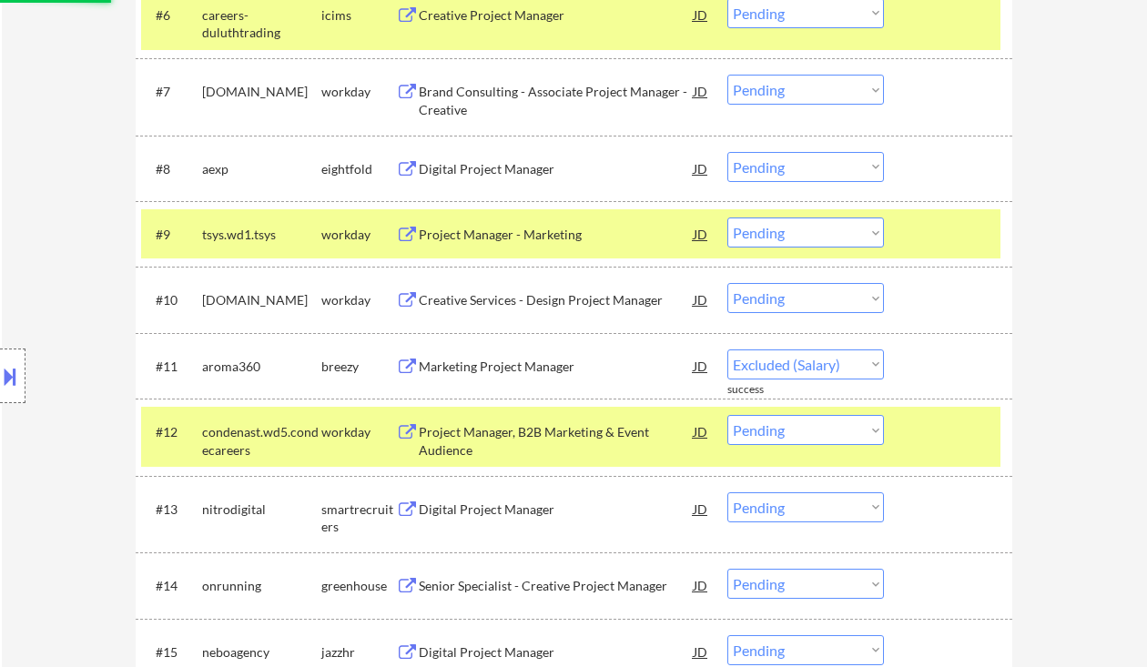
select select ""pending""
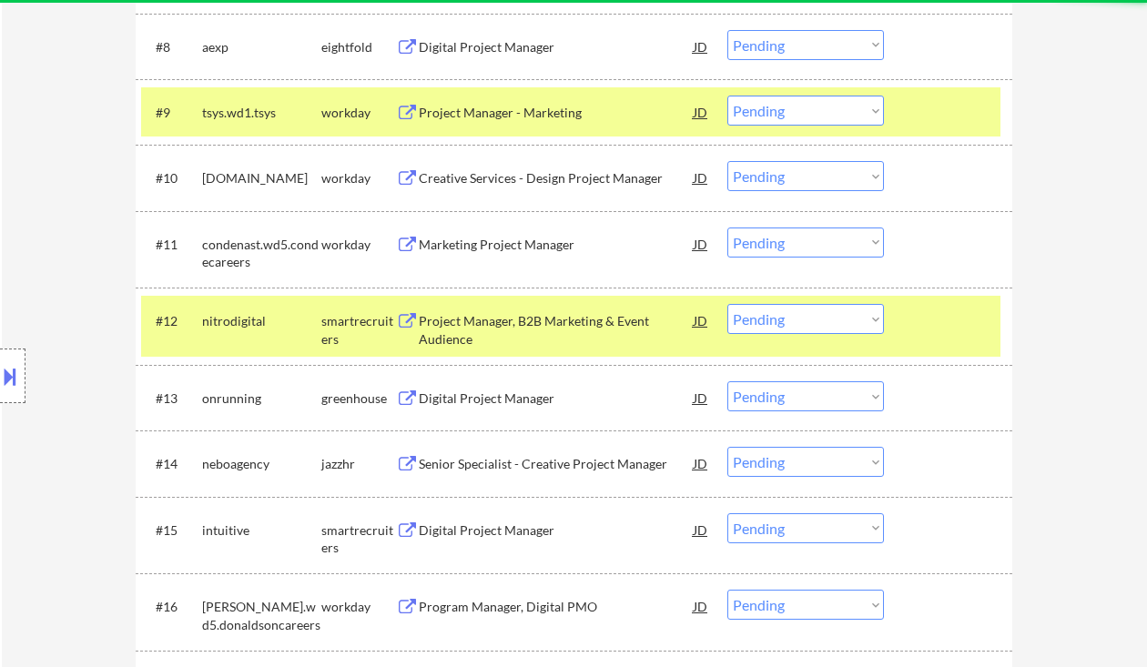
click at [491, 400] on div "Digital Project Manager" at bounding box center [556, 399] width 275 height 18
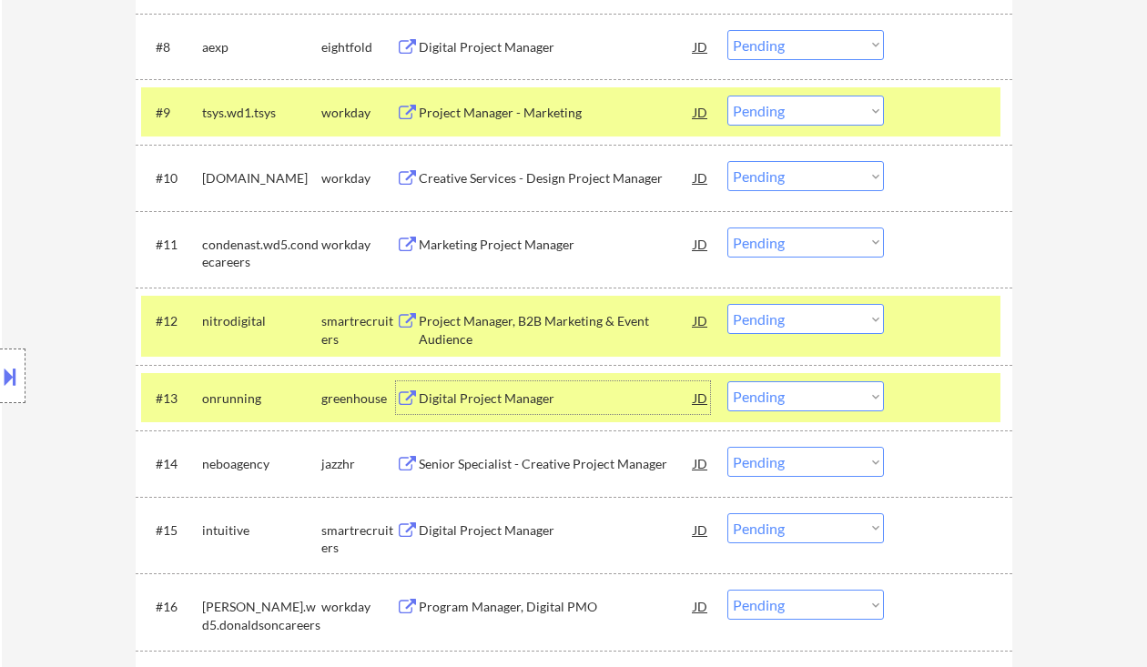
scroll to position [1214, 0]
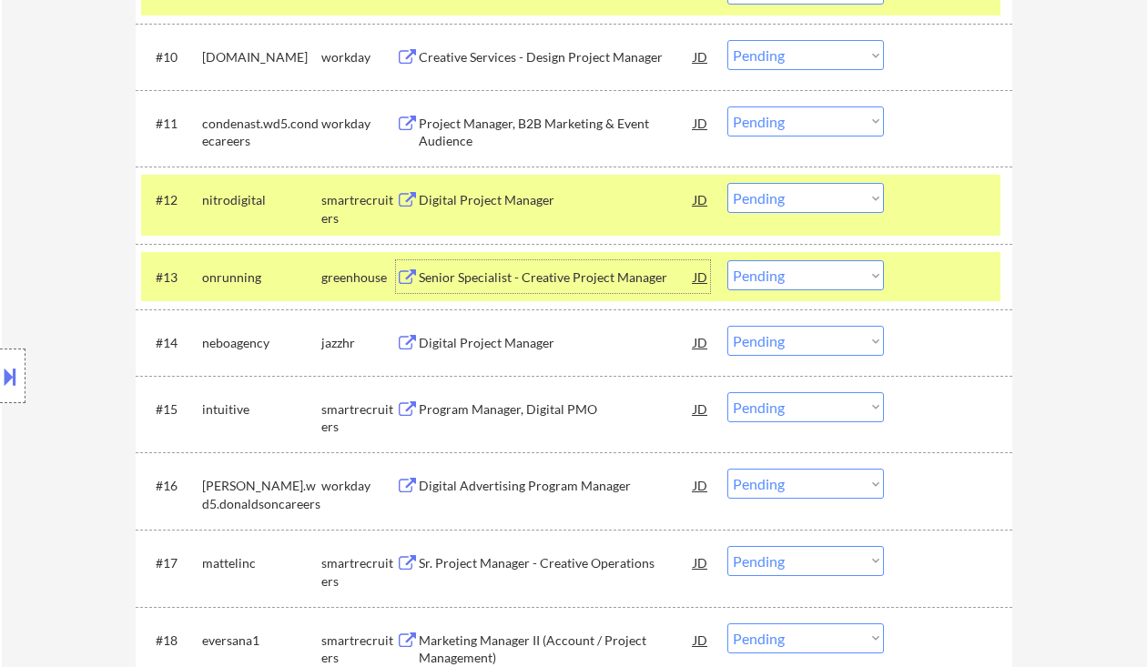
click at [476, 412] on div "Program Manager, Digital PMO" at bounding box center [556, 410] width 275 height 18
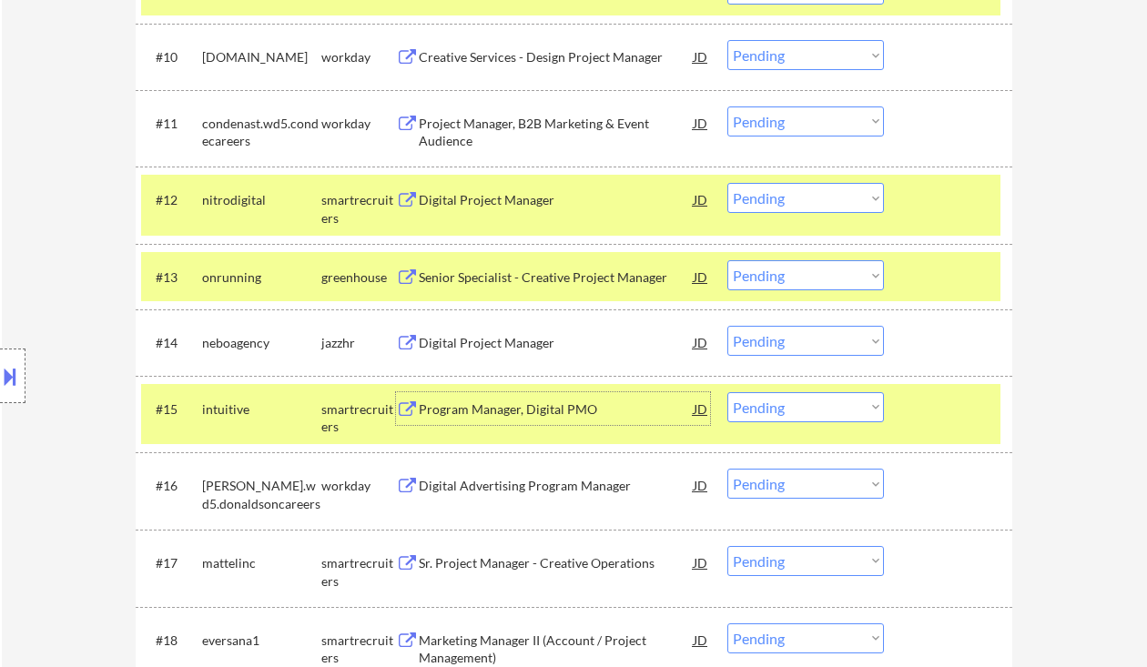
click at [786, 402] on select "Choose an option... Pending Applied Excluded (Questions) Excluded (Expired) Exc…" at bounding box center [806, 407] width 157 height 30
click at [728, 392] on select "Choose an option... Pending Applied Excluded (Questions) Excluded (Expired) Exc…" at bounding box center [806, 407] width 157 height 30
select select ""pending""
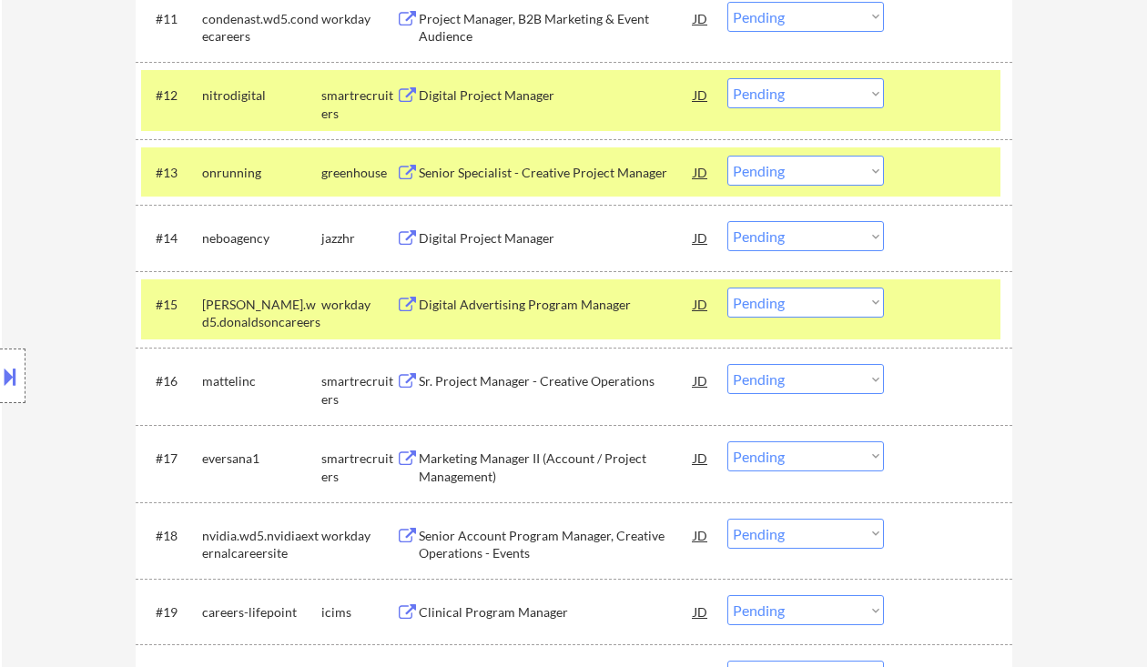
scroll to position [1335, 0]
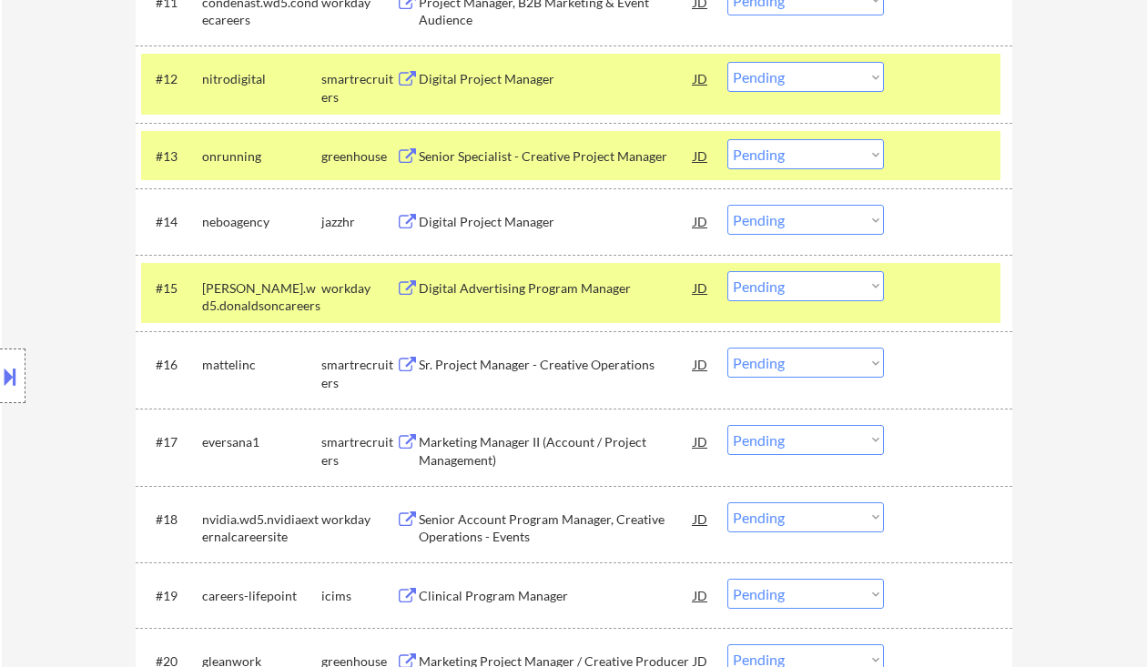
click at [515, 370] on div "Sr. Project Manager - Creative Operations" at bounding box center [556, 365] width 275 height 18
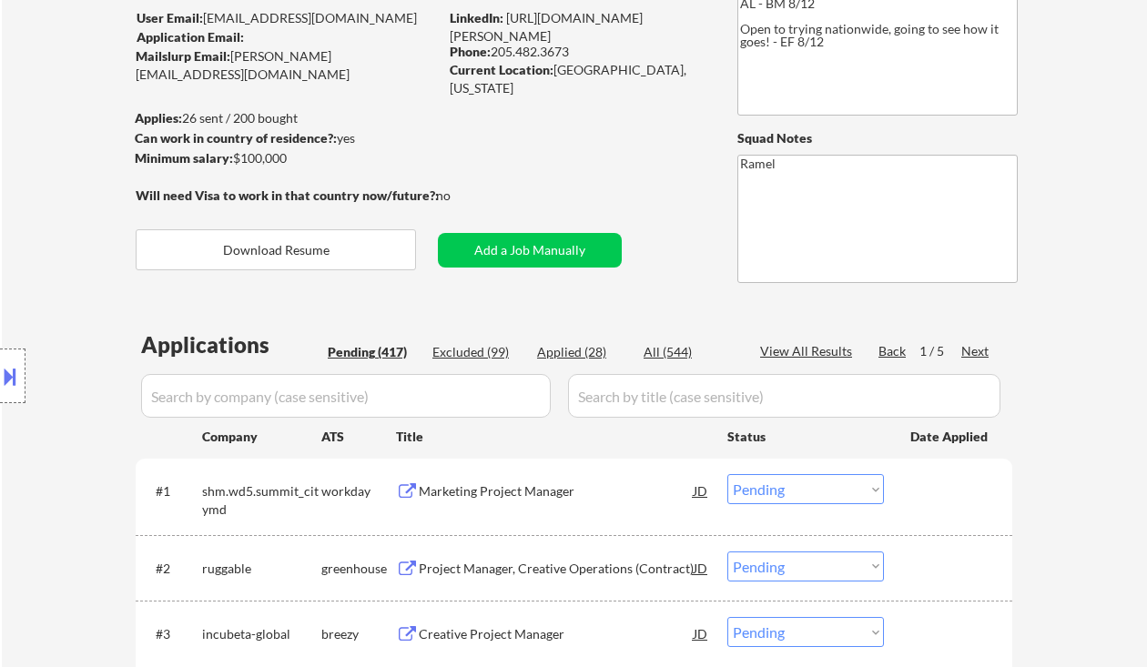
scroll to position [121, 0]
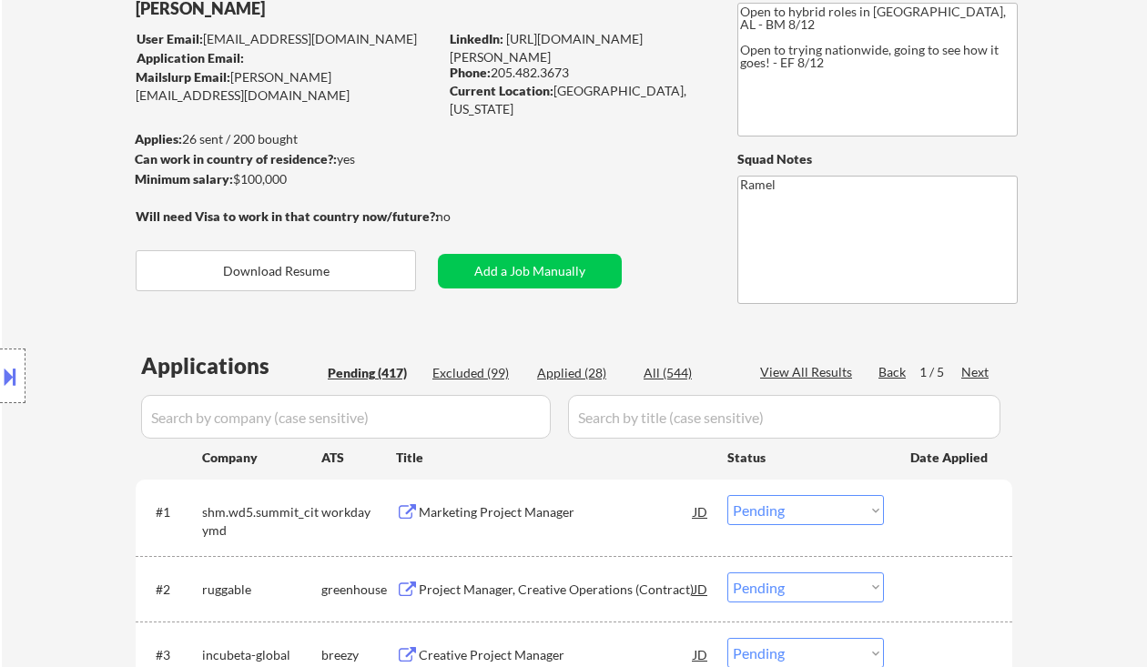
click at [565, 88] on div "Current Location: [GEOGRAPHIC_DATA], [US_STATE]" at bounding box center [579, 100] width 258 height 36
copy div "Pelham"
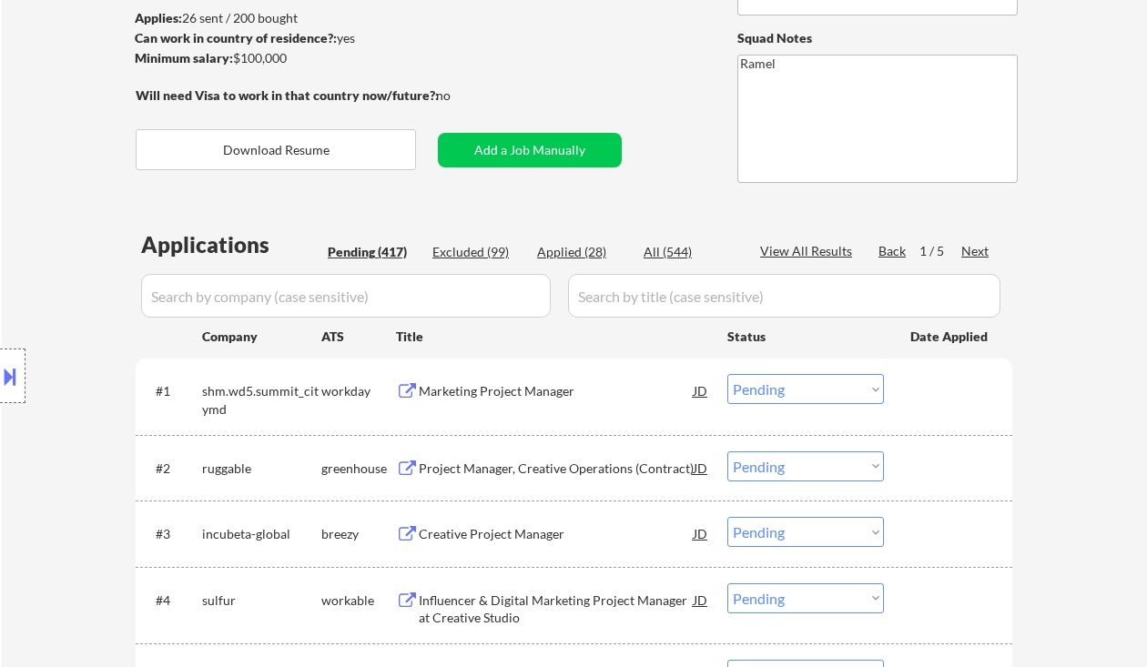
scroll to position [1366, 0]
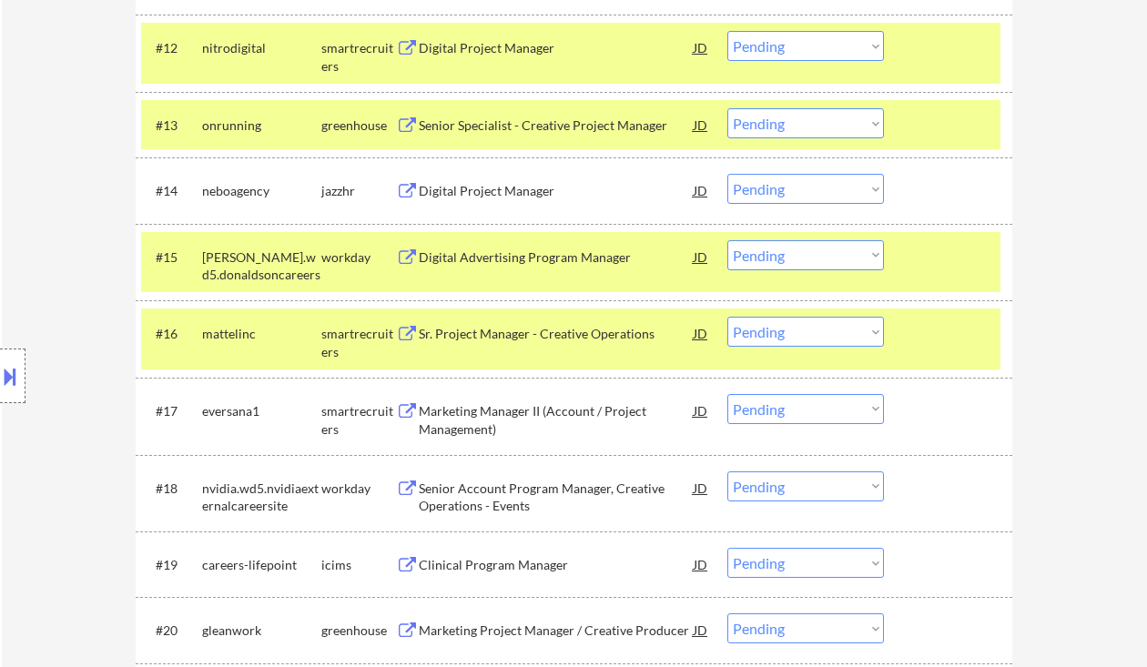
click at [778, 339] on select "Choose an option... Pending Applied Excluded (Questions) Excluded (Expired) Exc…" at bounding box center [806, 332] width 157 height 30
click at [728, 317] on select "Choose an option... Pending Applied Excluded (Questions) Excluded (Expired) Exc…" at bounding box center [806, 332] width 157 height 30
click at [476, 428] on div "Marketing Manager II (Account / Project Management)" at bounding box center [556, 420] width 275 height 36
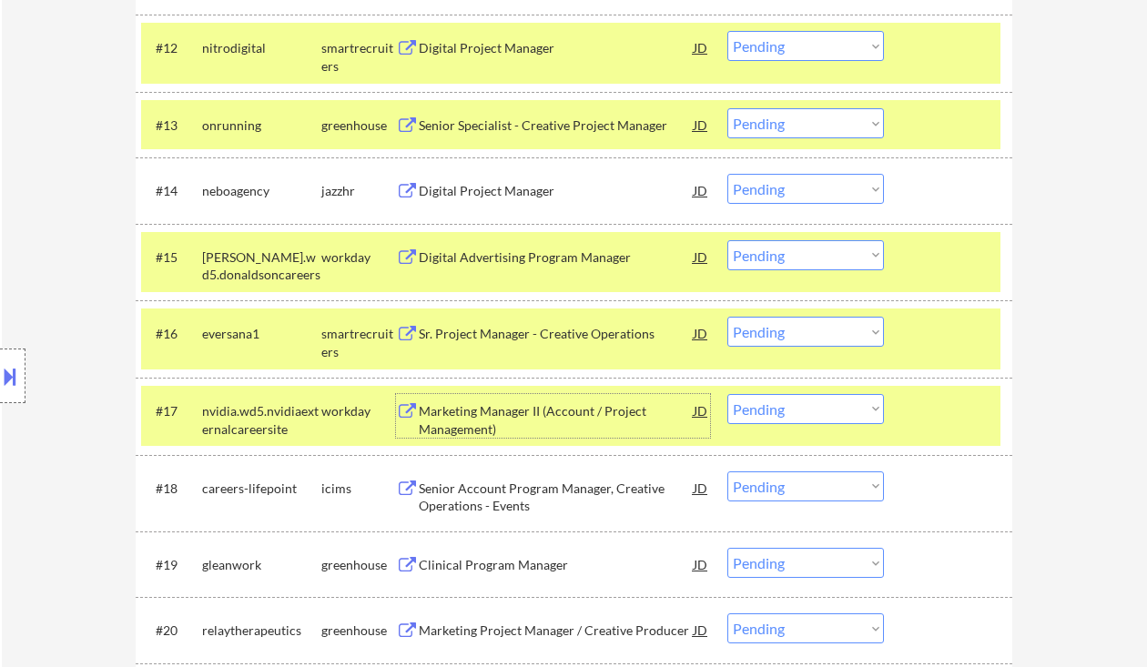
drag, startPoint x: 820, startPoint y: 332, endPoint x: 818, endPoint y: 346, distance: 13.8
click at [820, 332] on select "Choose an option... Pending Applied Excluded (Questions) Excluded (Expired) Exc…" at bounding box center [806, 332] width 157 height 30
click at [728, 317] on select "Choose an option... Pending Applied Excluded (Questions) Excluded (Expired) Exc…" at bounding box center [806, 332] width 157 height 30
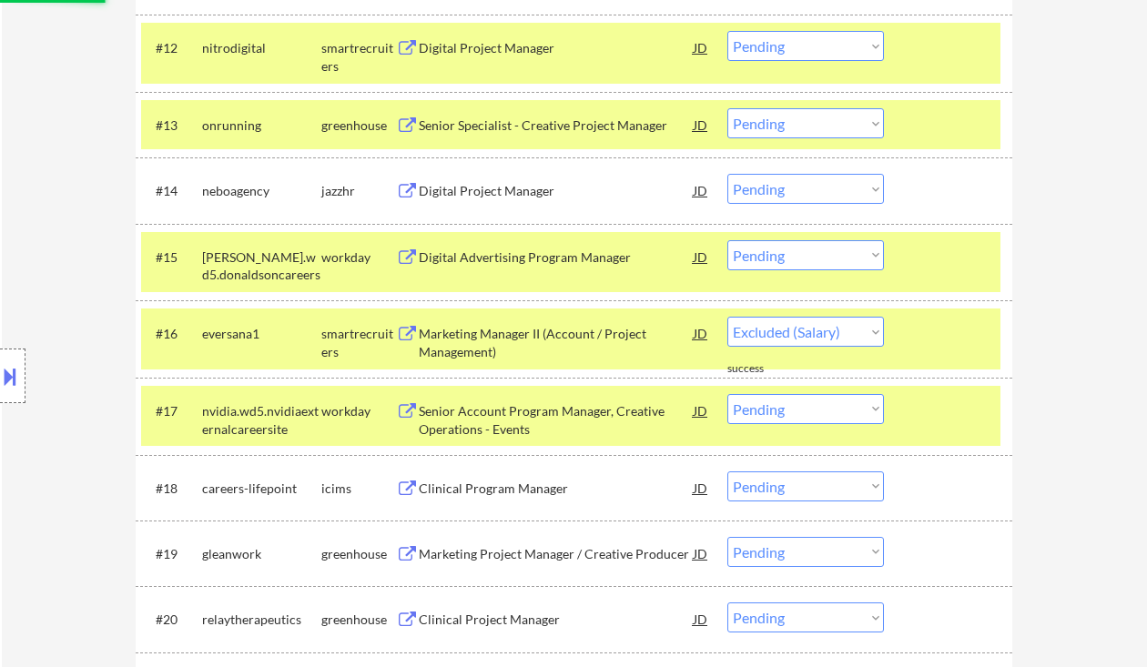
select select ""pending""
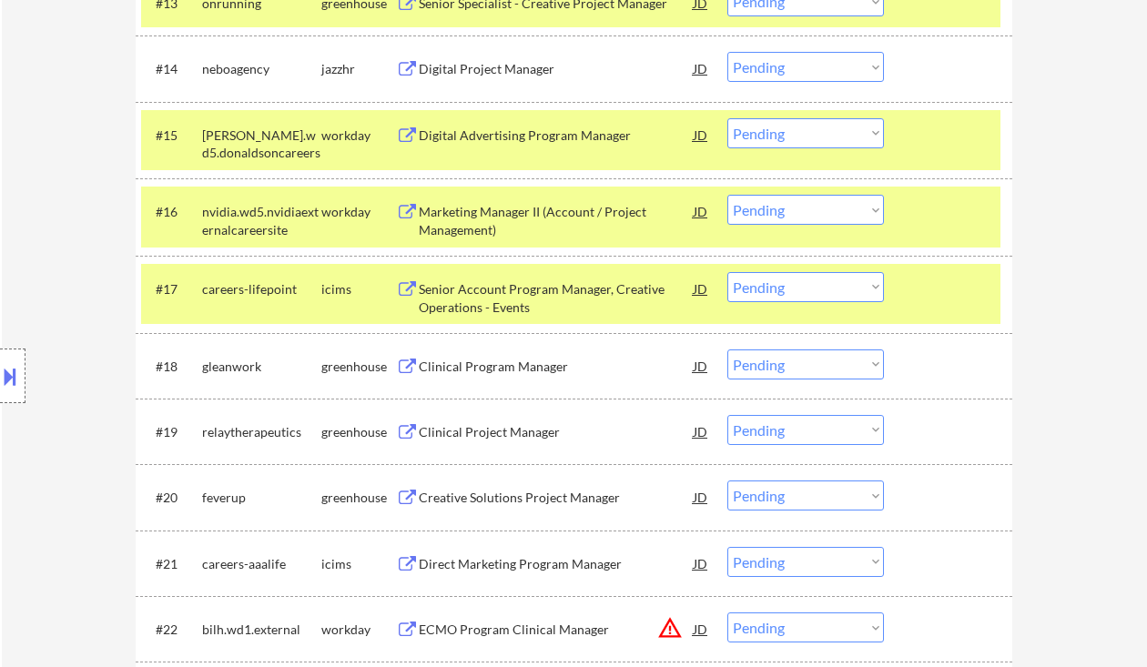
scroll to position [1730, 0]
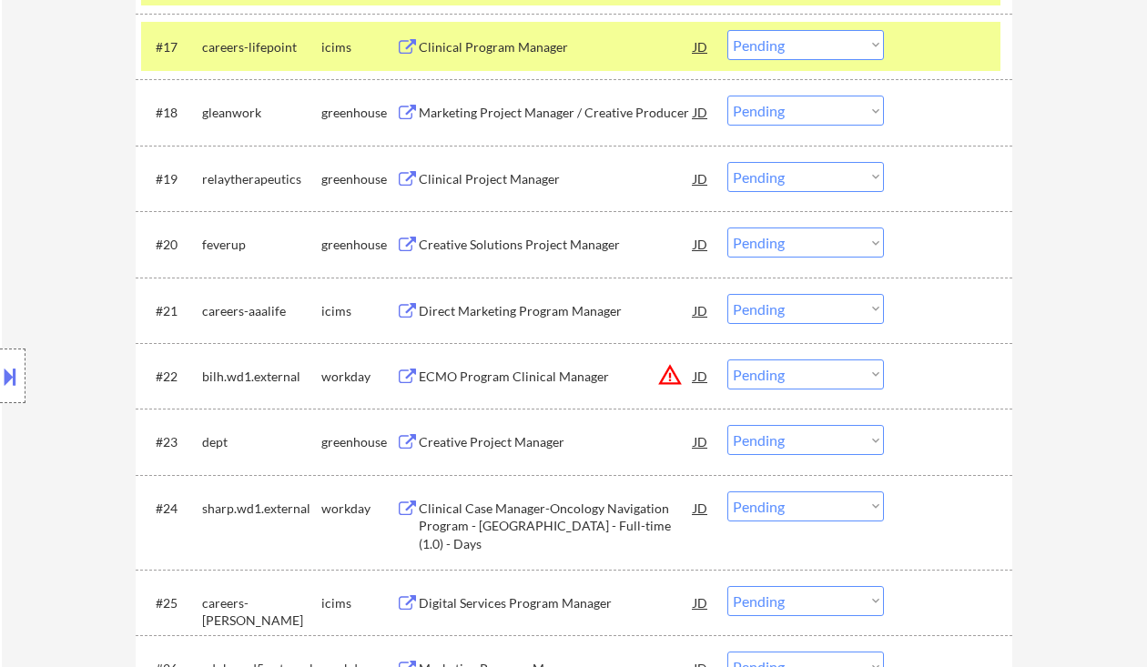
click at [491, 241] on div "Creative Solutions Project Manager" at bounding box center [556, 245] width 275 height 18
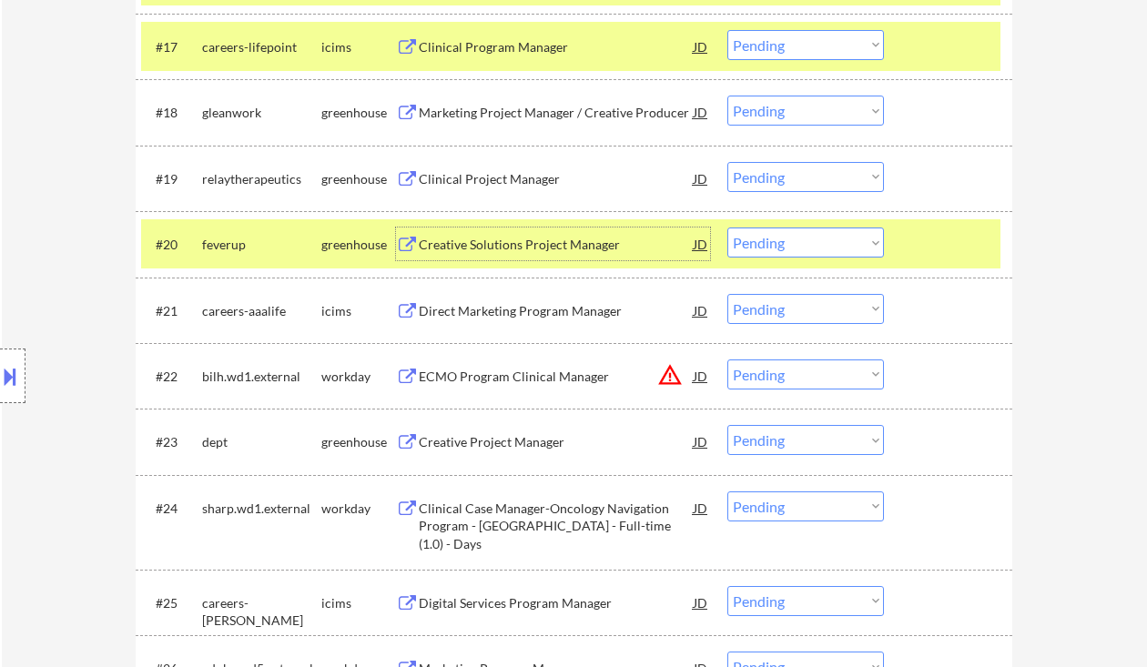
click at [789, 242] on select "Choose an option... Pending Applied Excluded (Questions) Excluded (Expired) Exc…" at bounding box center [806, 243] width 157 height 30
click at [728, 228] on select "Choose an option... Pending Applied Excluded (Questions) Excluded (Expired) Exc…" at bounding box center [806, 243] width 157 height 30
select select ""pending""
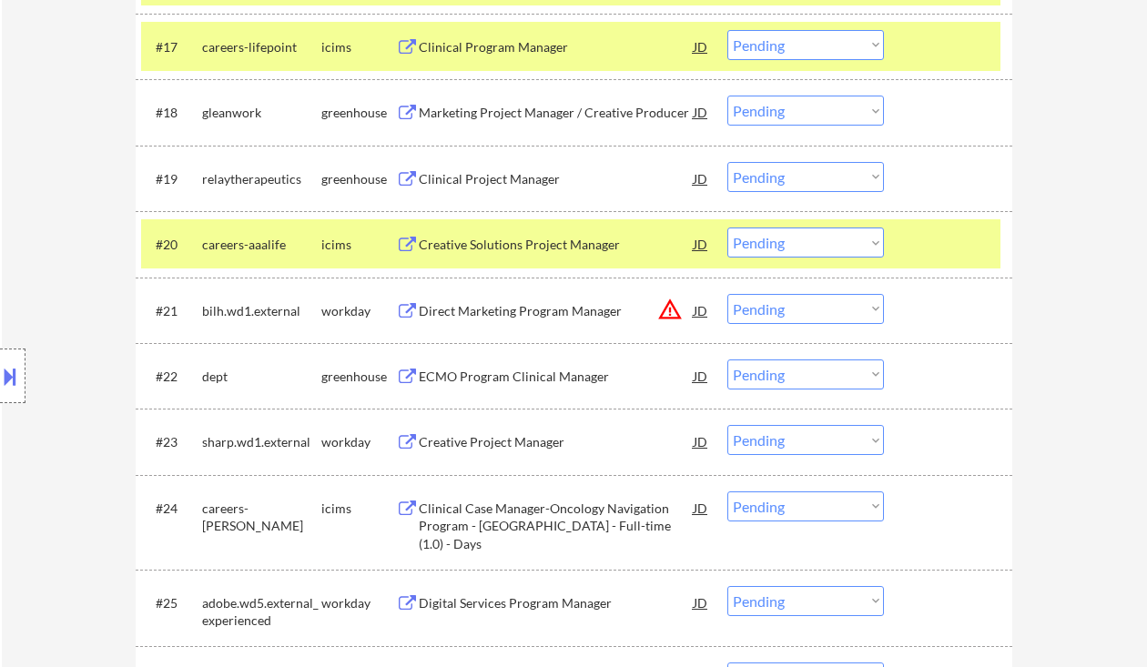
scroll to position [1852, 0]
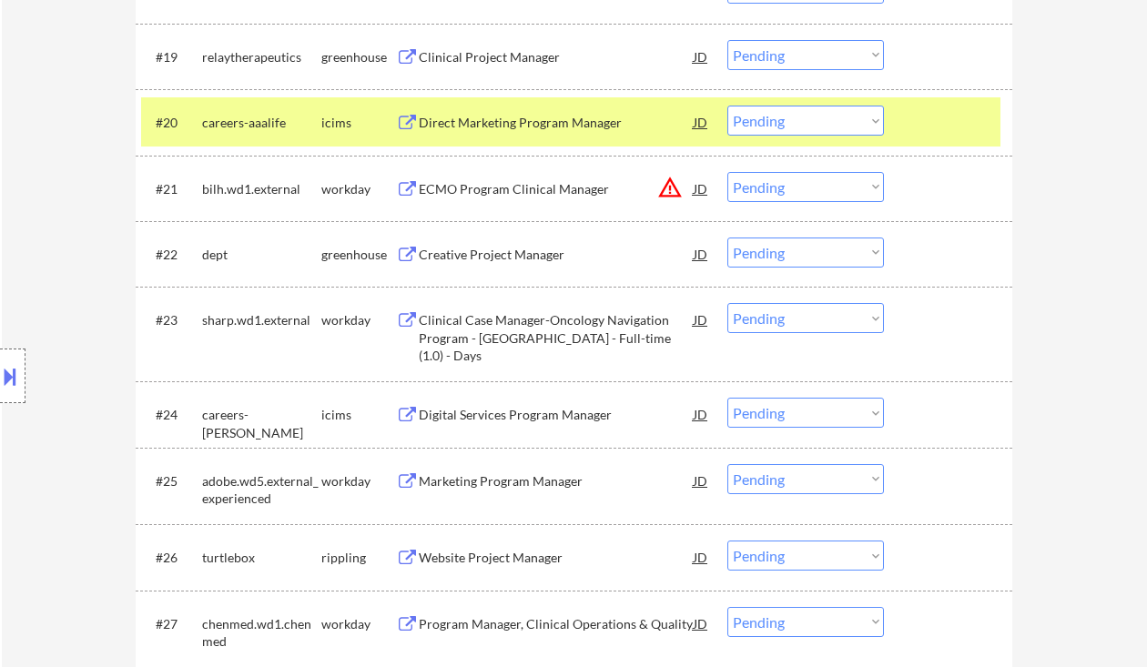
click at [482, 258] on div "Creative Project Manager" at bounding box center [556, 255] width 275 height 18
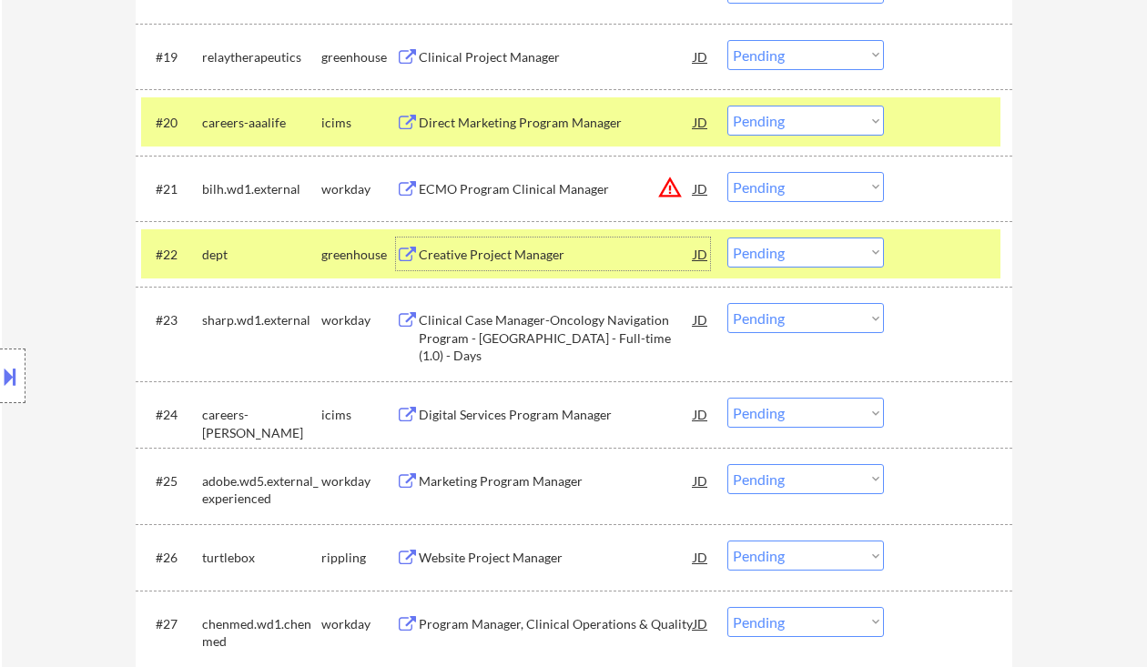
click at [790, 258] on select "Choose an option... Pending Applied Excluded (Questions) Excluded (Expired) Exc…" at bounding box center [806, 253] width 157 height 30
click at [728, 238] on select "Choose an option... Pending Applied Excluded (Questions) Excluded (Expired) Exc…" at bounding box center [806, 253] width 157 height 30
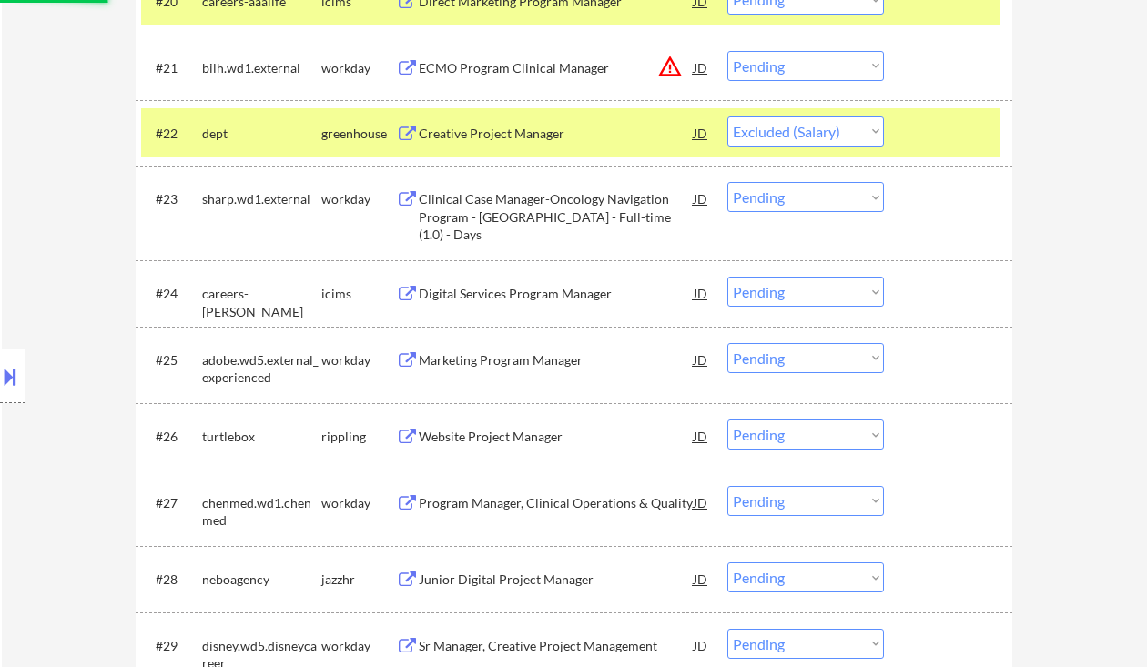
scroll to position [2094, 0]
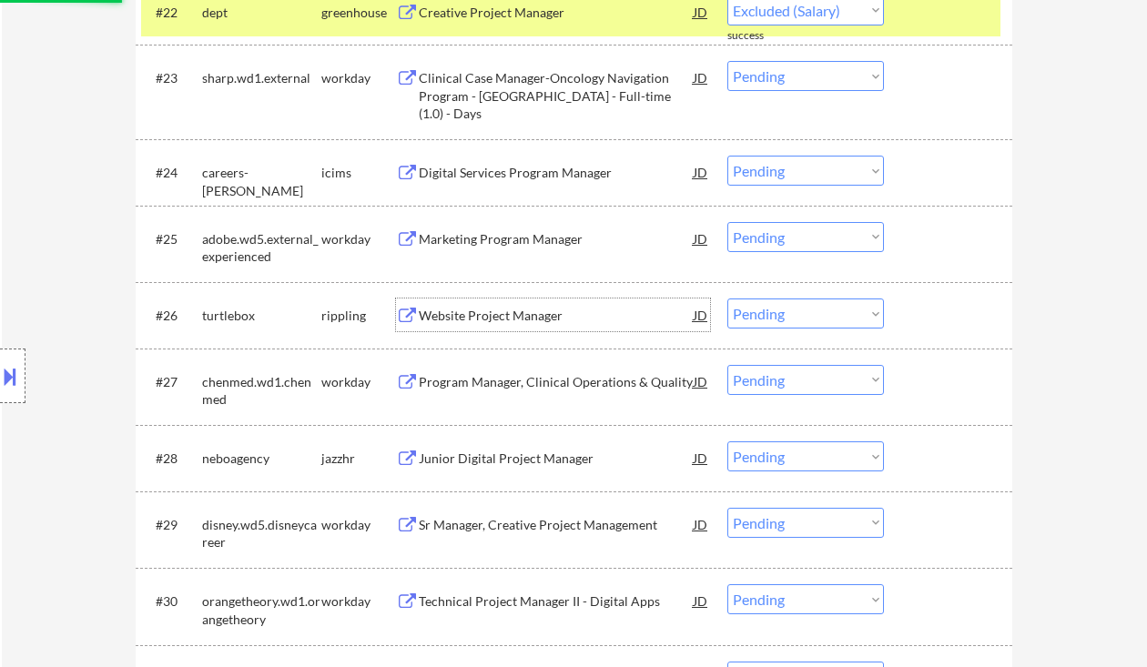
click at [509, 315] on div "Website Project Manager" at bounding box center [556, 316] width 275 height 18
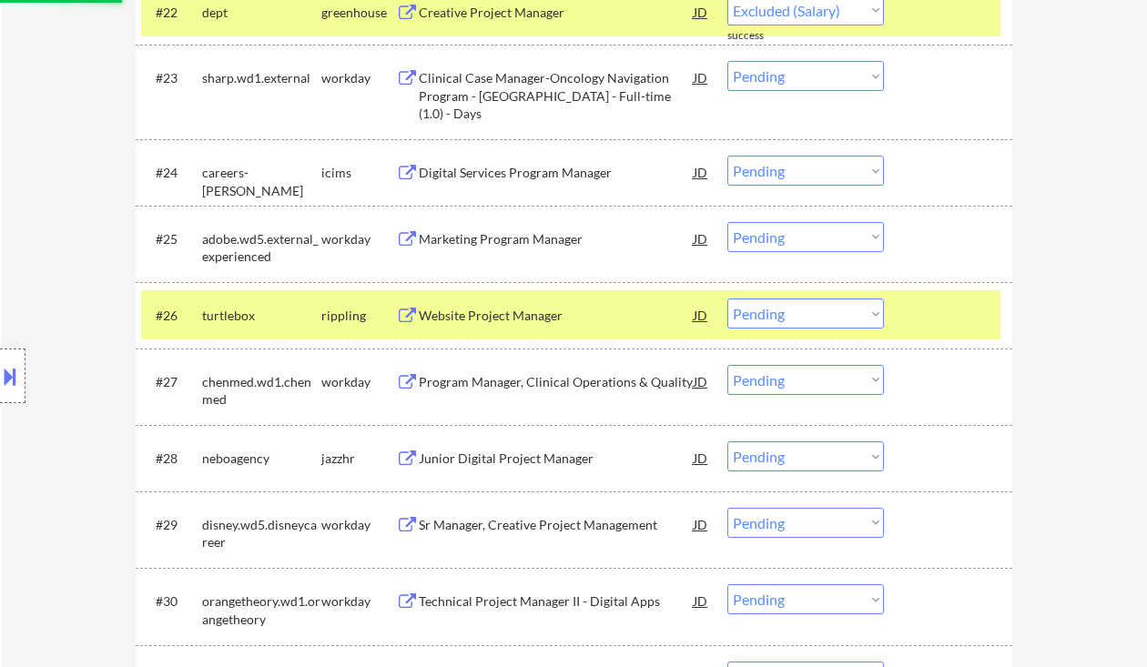
select select ""pending""
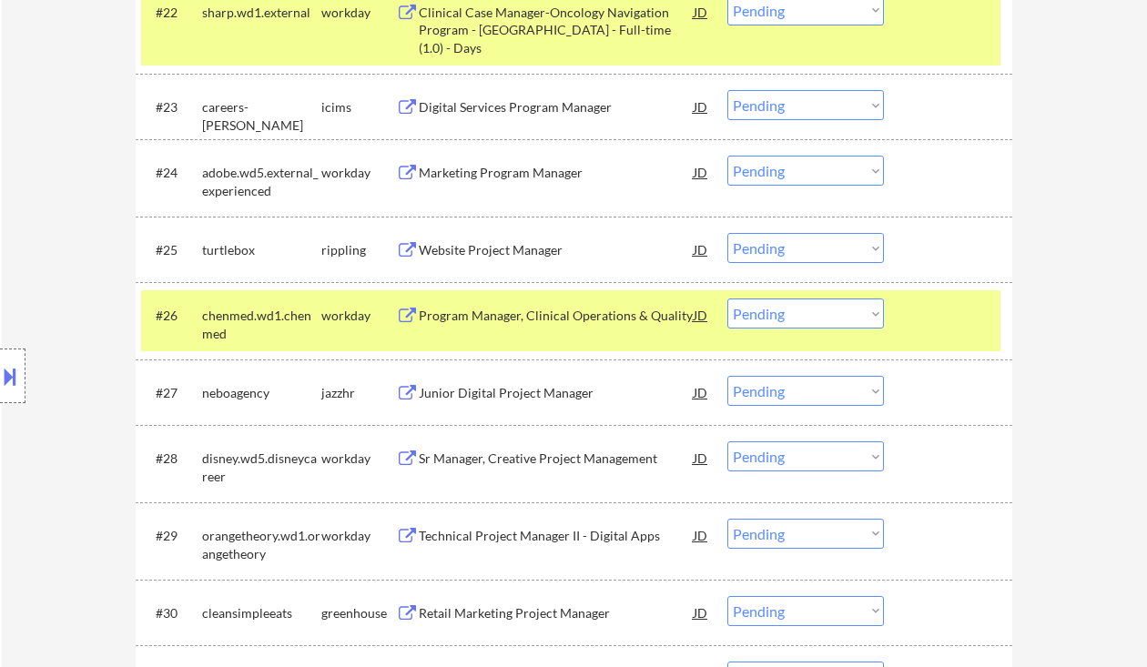
click at [810, 247] on select "Choose an option... Pending Applied Excluded (Questions) Excluded (Expired) Exc…" at bounding box center [806, 248] width 157 height 30
click at [728, 233] on select "Choose an option... Pending Applied Excluded (Questions) Excluded (Expired) Exc…" at bounding box center [806, 248] width 157 height 30
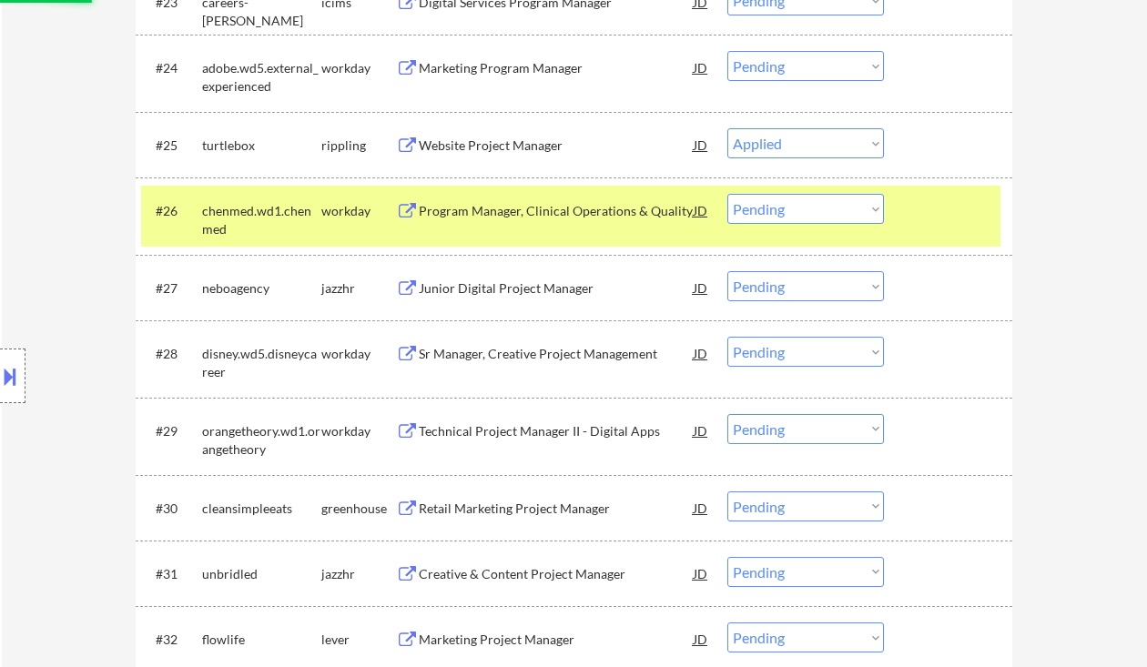
scroll to position [2216, 0]
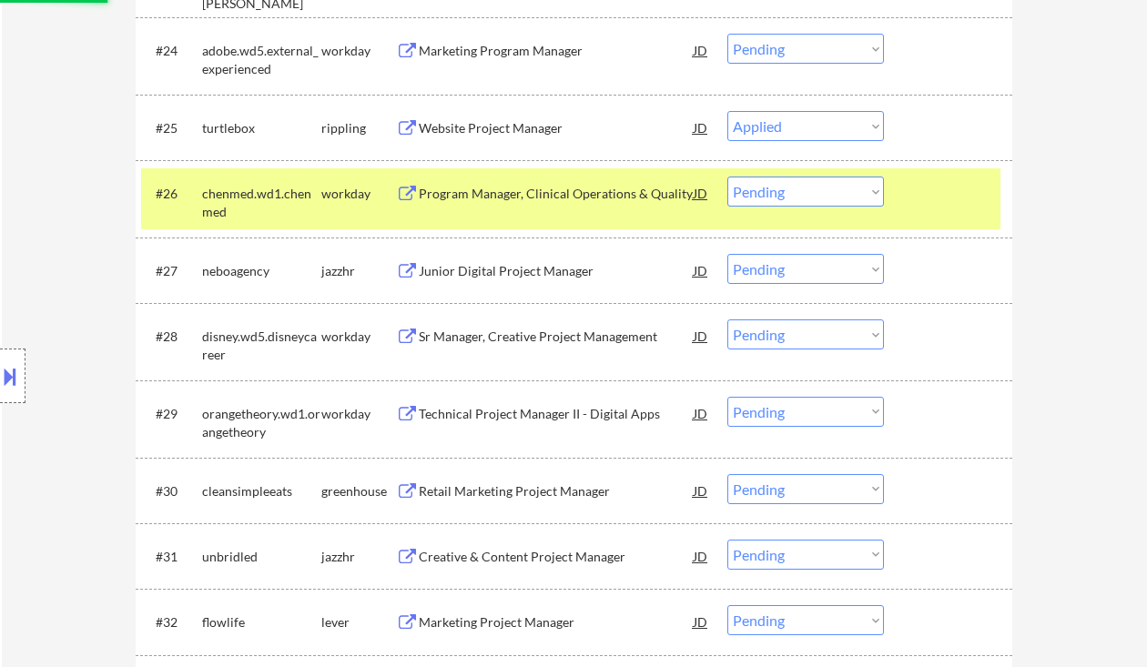
click at [505, 273] on div "Junior Digital Project Manager" at bounding box center [556, 271] width 275 height 18
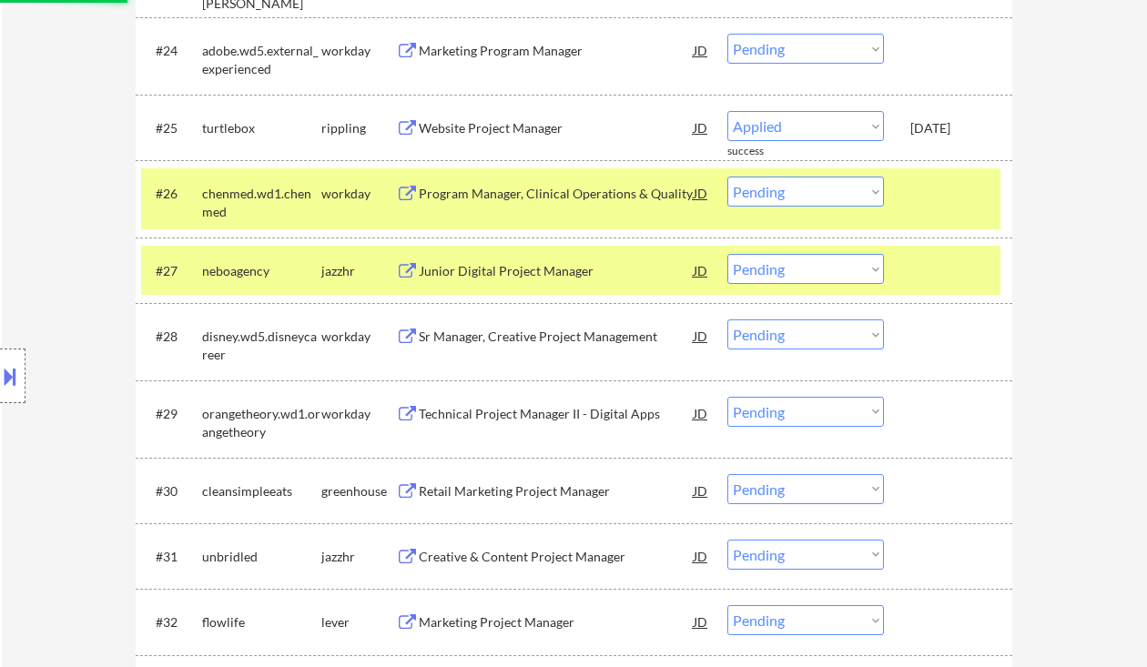
select select ""pending""
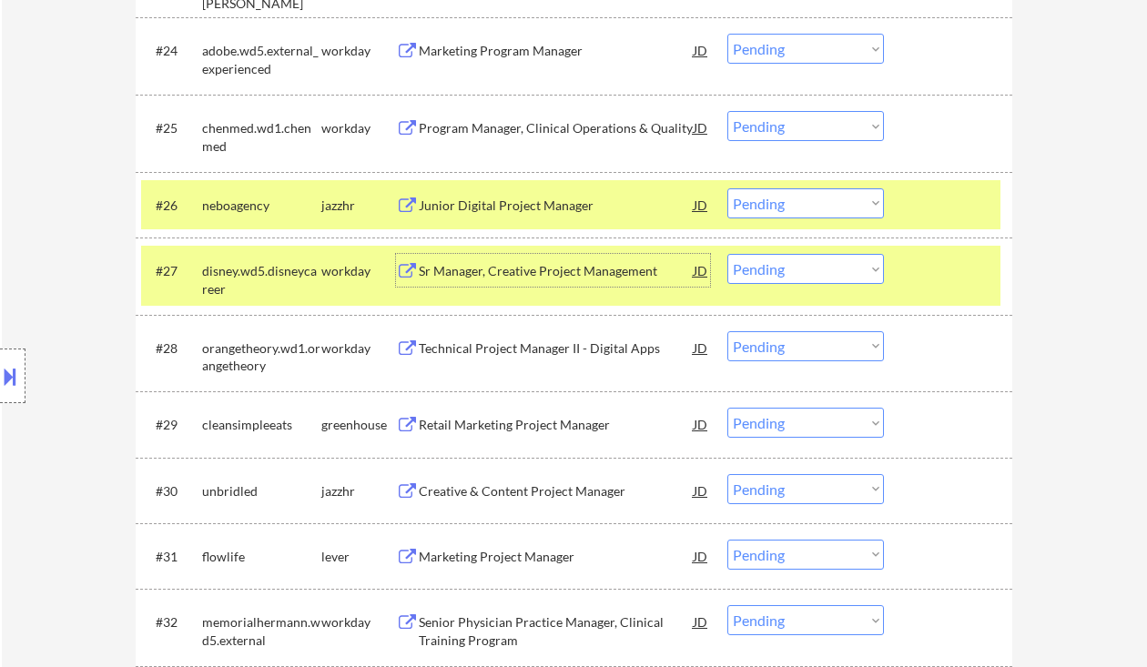
scroll to position [2338, 0]
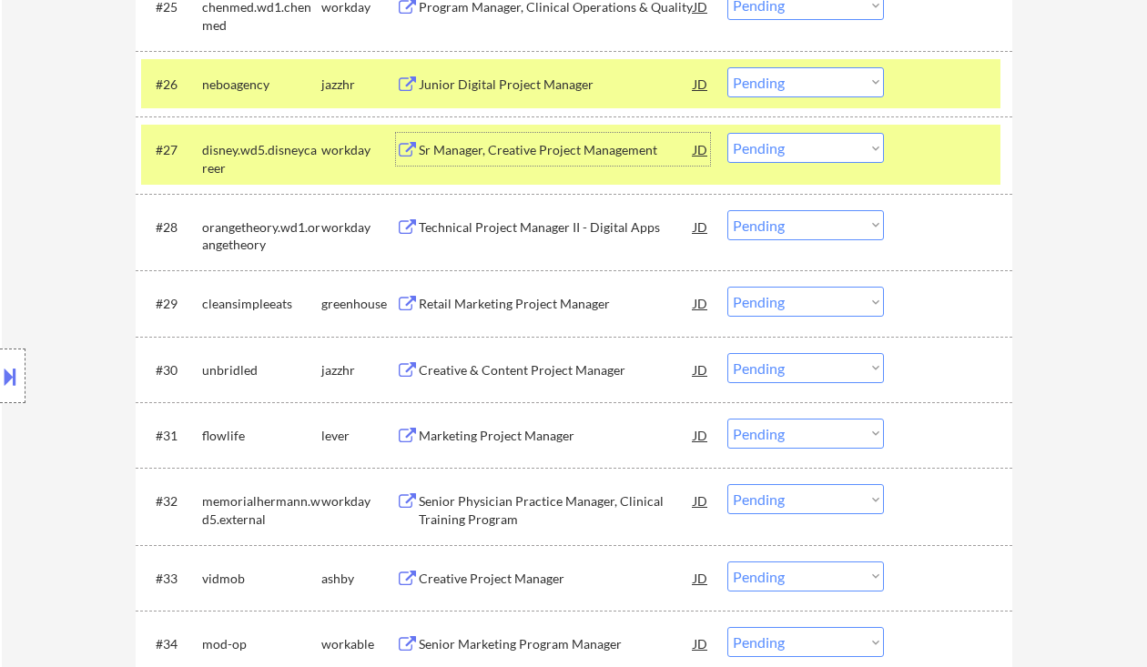
click at [557, 303] on div "Retail Marketing Project Manager" at bounding box center [556, 304] width 275 height 18
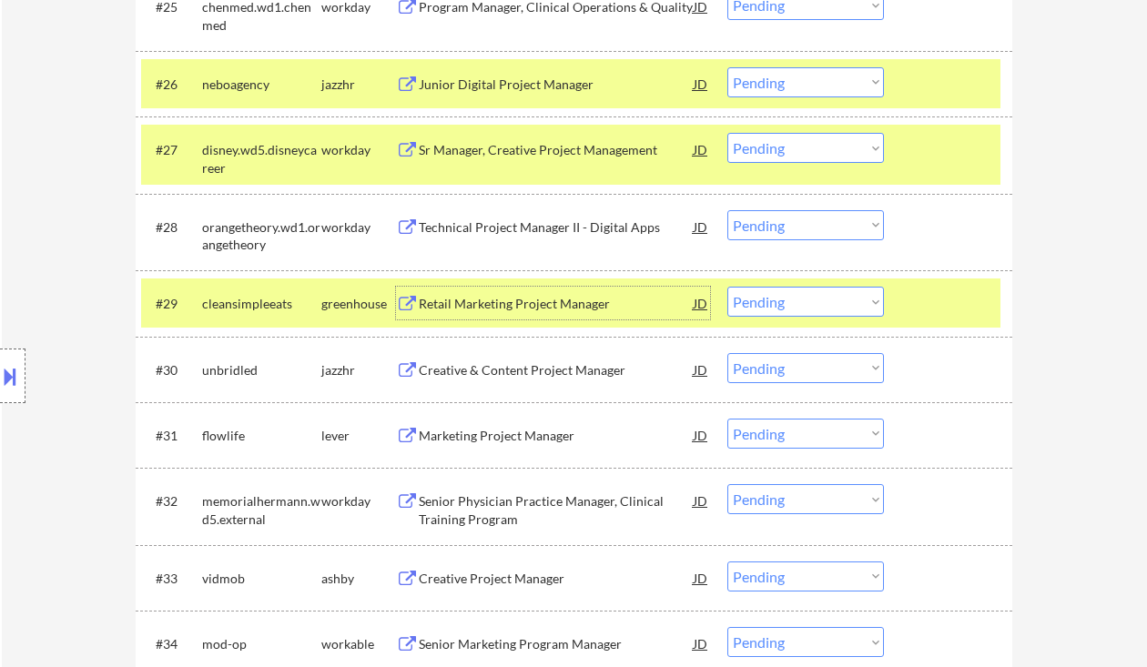
click at [841, 307] on select "Choose an option... Pending Applied Excluded (Questions) Excluded (Expired) Exc…" at bounding box center [806, 302] width 157 height 30
click at [728, 287] on select "Choose an option... Pending Applied Excluded (Questions) Excluded (Expired) Exc…" at bounding box center [806, 302] width 157 height 30
click at [521, 378] on div "Creative & Content Project Manager" at bounding box center [556, 371] width 275 height 18
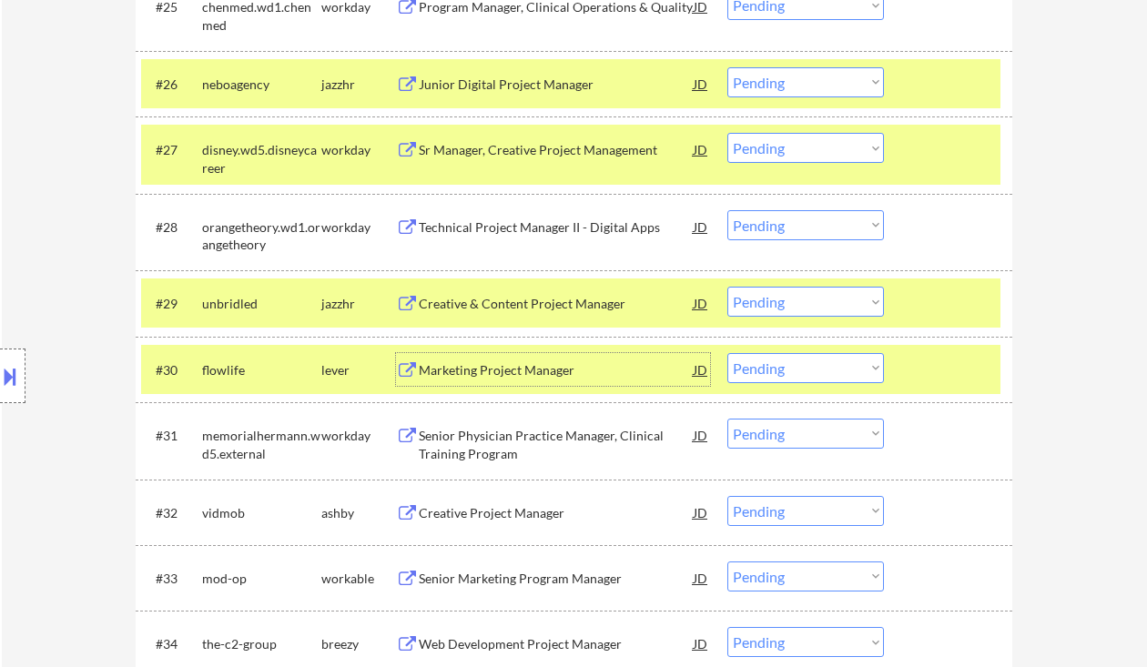
click at [794, 305] on select "Choose an option... Pending Applied Excluded (Questions) Excluded (Expired) Exc…" at bounding box center [806, 302] width 157 height 30
click at [728, 287] on select "Choose an option... Pending Applied Excluded (Questions) Excluded (Expired) Exc…" at bounding box center [806, 302] width 157 height 30
click at [500, 363] on div "Marketing Project Manager" at bounding box center [556, 371] width 275 height 18
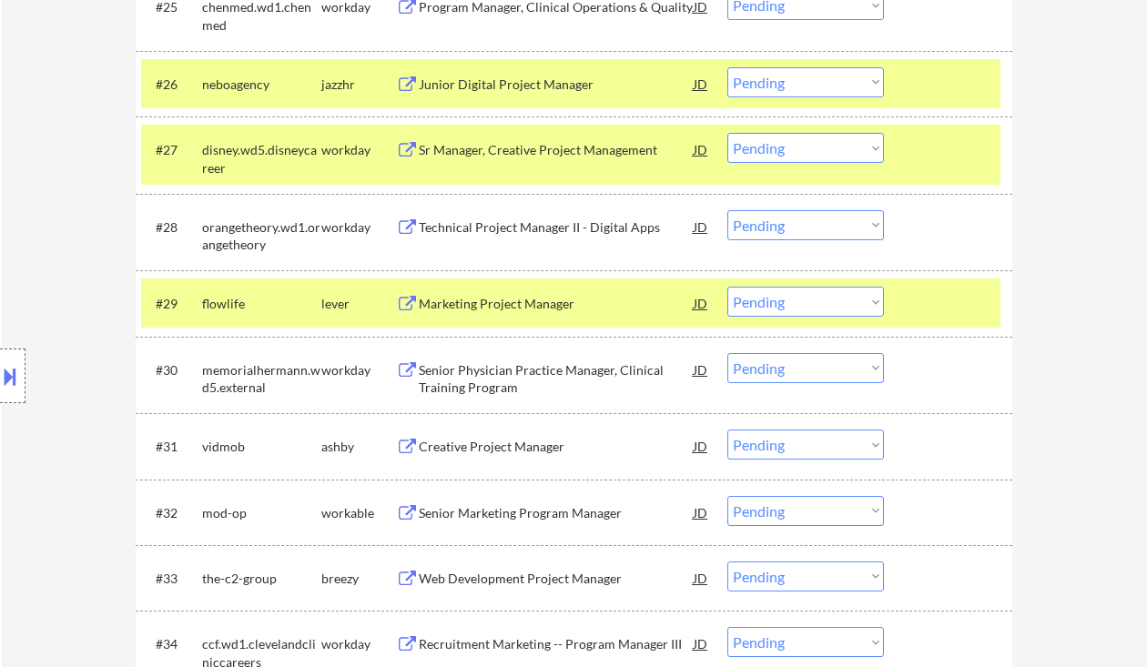
click at [776, 303] on select "Choose an option... Pending Applied Excluded (Questions) Excluded (Expired) Exc…" at bounding box center [806, 302] width 157 height 30
click at [728, 287] on select "Choose an option... Pending Applied Excluded (Questions) Excluded (Expired) Exc…" at bounding box center [806, 302] width 157 height 30
click at [484, 449] on div "Creative Project Manager" at bounding box center [556, 447] width 275 height 18
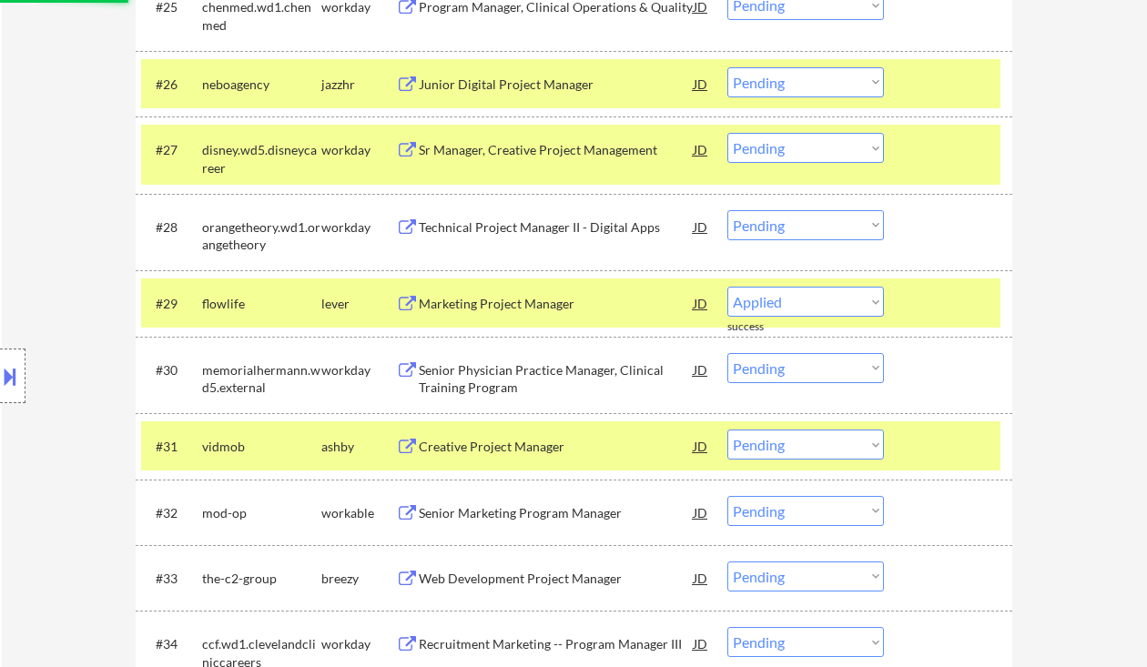
select select ""pending""
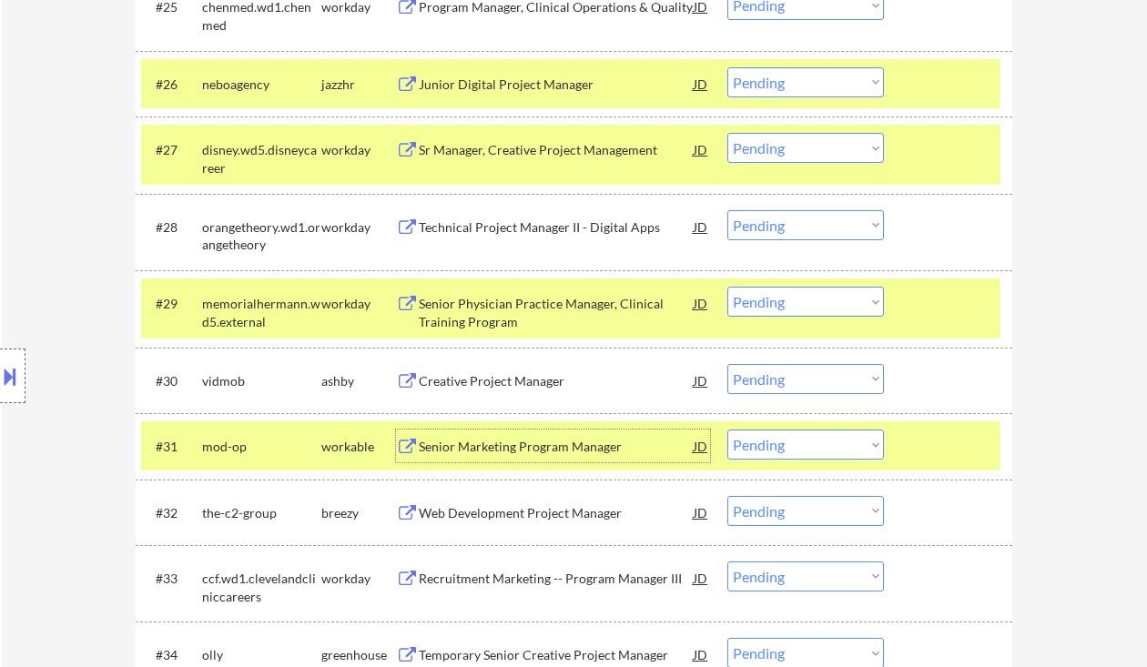
click at [789, 379] on select "Choose an option... Pending Applied Excluded (Questions) Excluded (Expired) Exc…" at bounding box center [806, 379] width 157 height 30
click at [728, 364] on select "Choose an option... Pending Applied Excluded (Questions) Excluded (Expired) Exc…" at bounding box center [806, 379] width 157 height 30
click at [511, 453] on div "Senior Marketing Program Manager" at bounding box center [556, 447] width 275 height 18
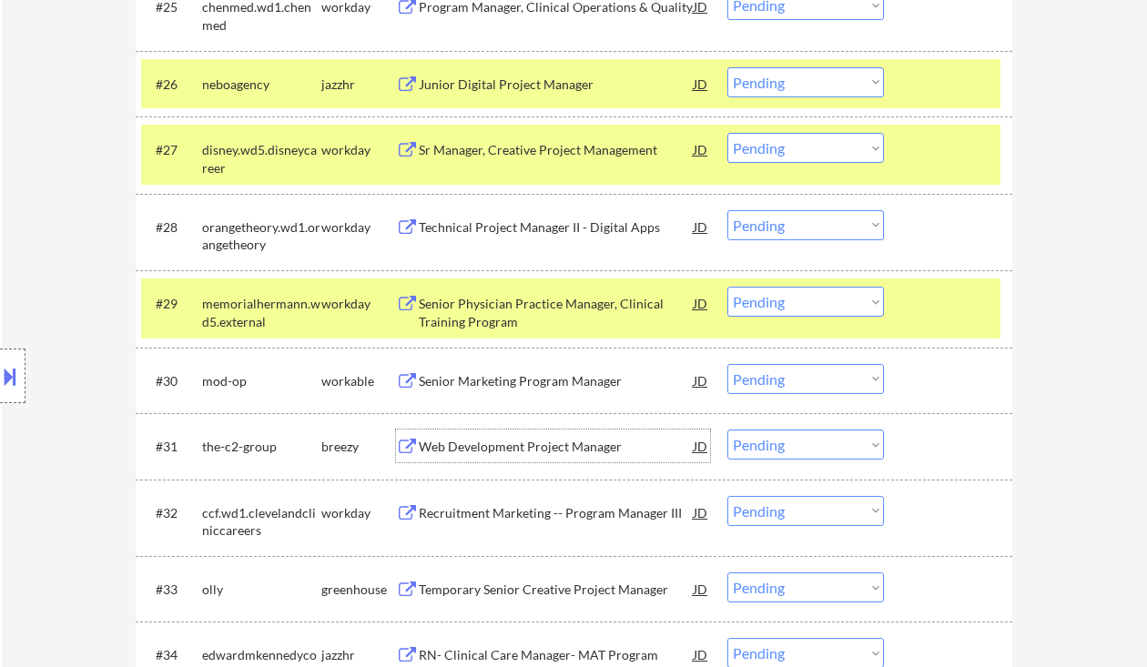
click at [768, 391] on select "Choose an option... Pending Applied Excluded (Questions) Excluded (Expired) Exc…" at bounding box center [806, 379] width 157 height 30
click at [728, 364] on select "Choose an option... Pending Applied Excluded (Questions) Excluded (Expired) Exc…" at bounding box center [806, 379] width 157 height 30
click at [521, 447] on div "Web Development Project Manager" at bounding box center [556, 447] width 275 height 18
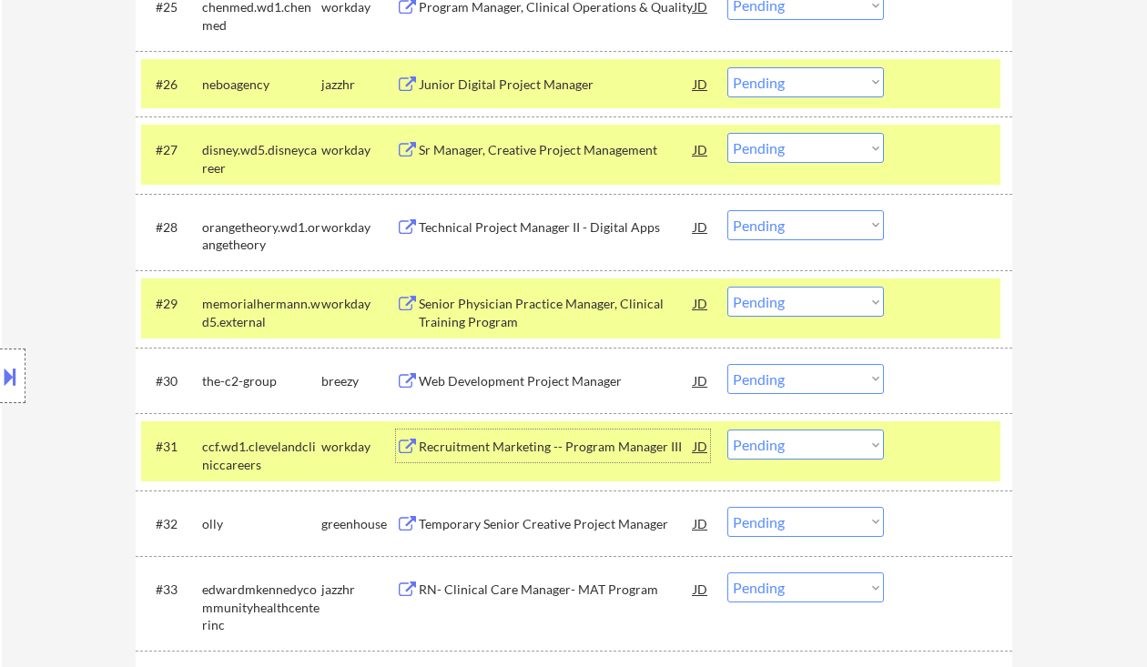
click at [781, 382] on select "Choose an option... Pending Applied Excluded (Questions) Excluded (Expired) Exc…" at bounding box center [806, 379] width 157 height 30
click at [728, 364] on select "Choose an option... Pending Applied Excluded (Questions) Excluded (Expired) Exc…" at bounding box center [806, 379] width 157 height 30
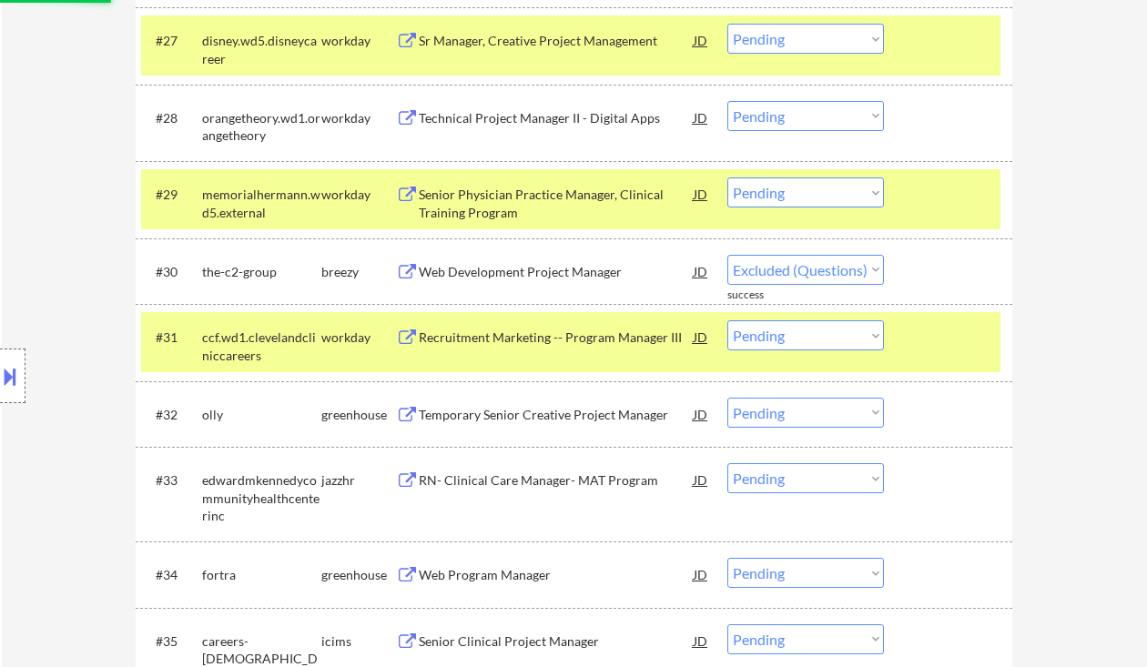
scroll to position [2459, 0]
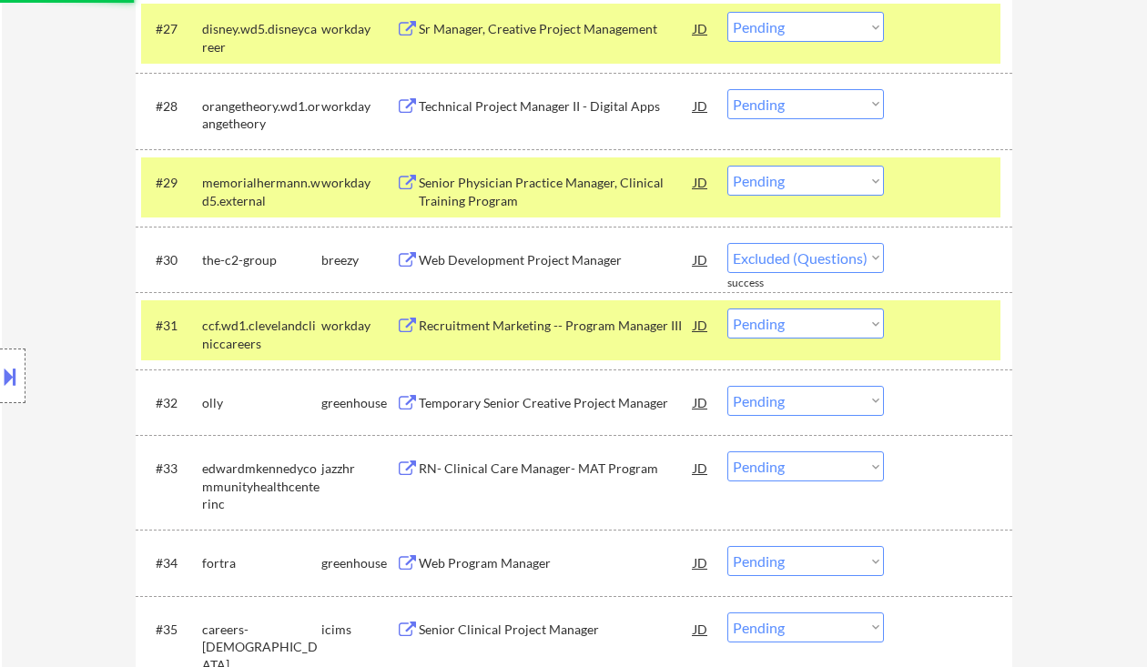
select select ""pending""
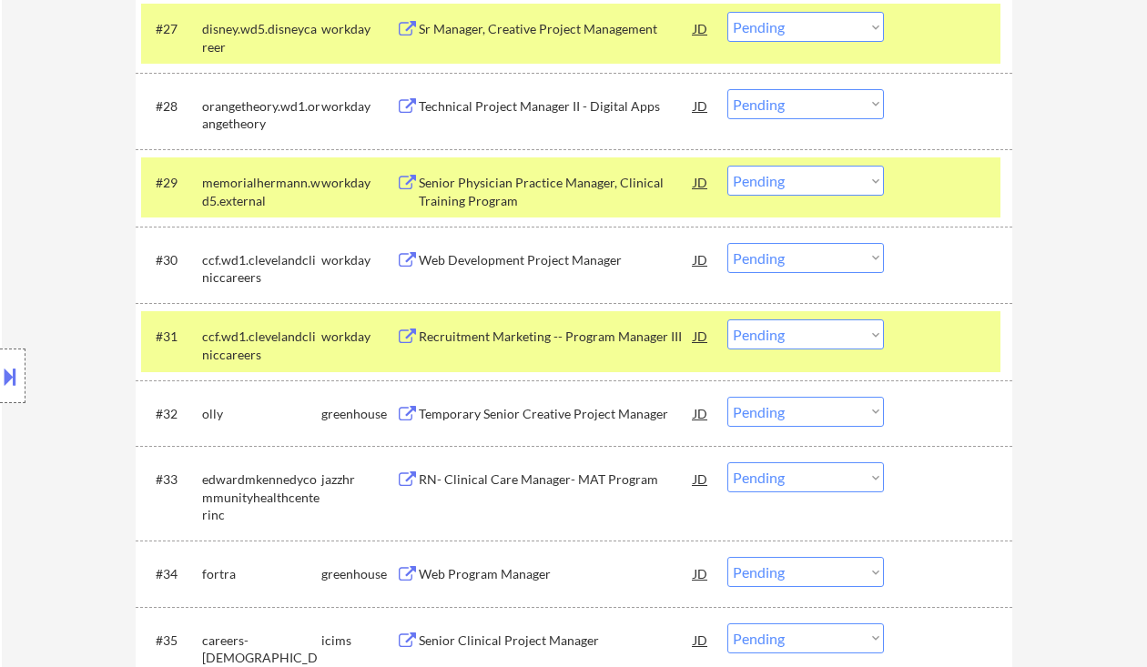
scroll to position [2702, 0]
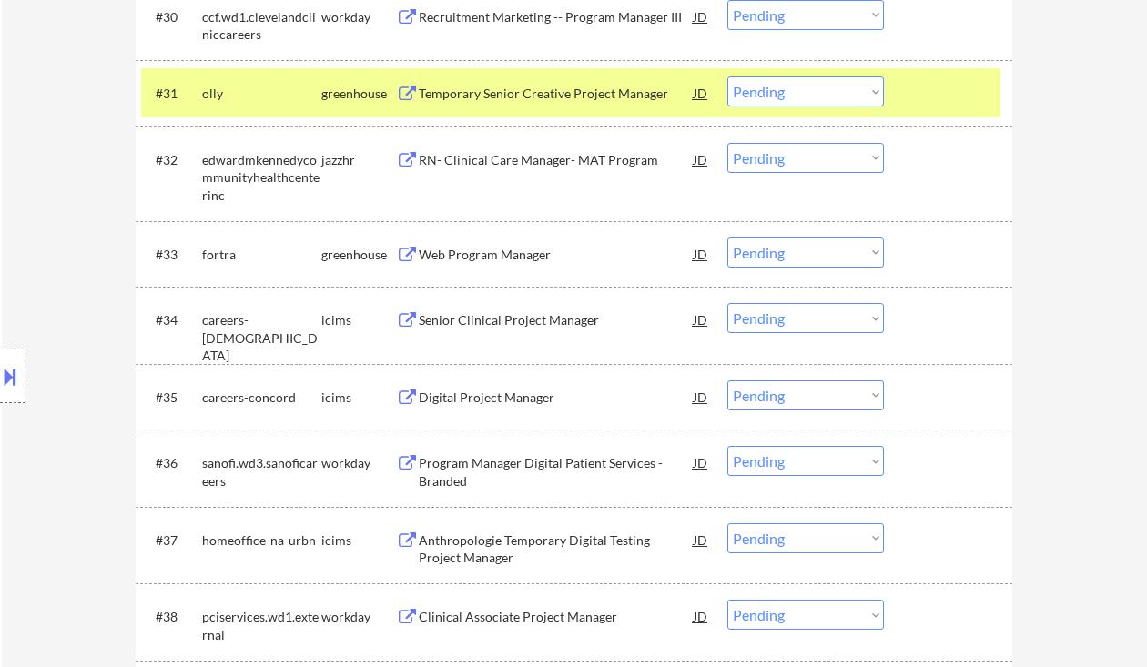
click at [507, 250] on div "Web Program Manager" at bounding box center [556, 255] width 275 height 18
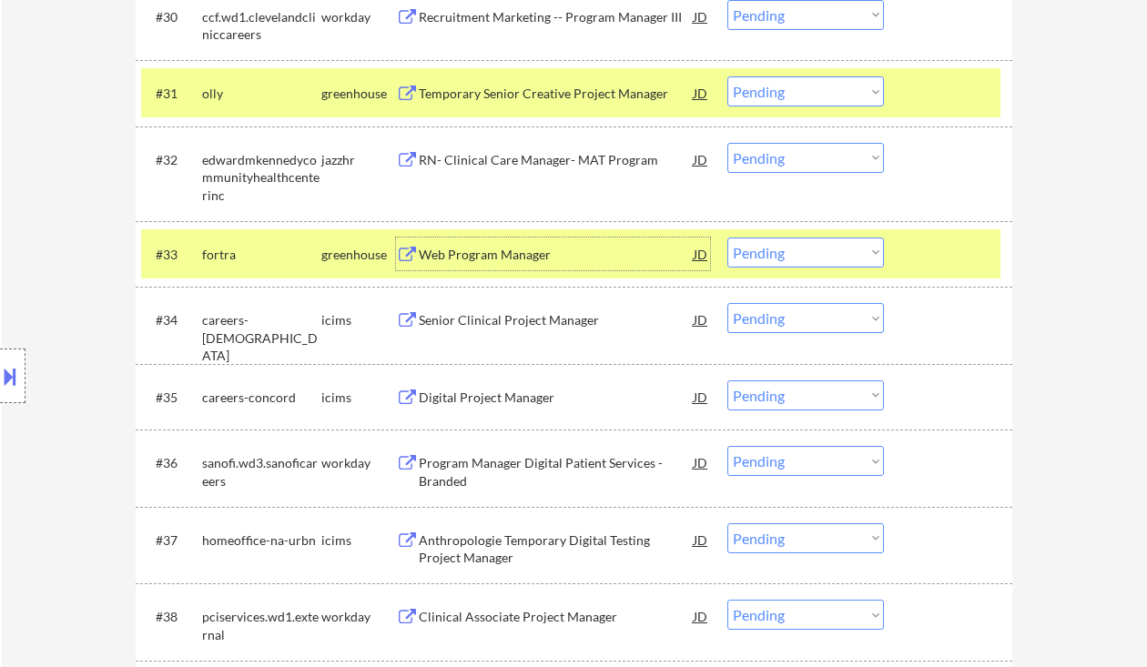
drag, startPoint x: 771, startPoint y: 251, endPoint x: 801, endPoint y: 266, distance: 33.4
click at [772, 251] on select "Choose an option... Pending Applied Excluded (Questions) Excluded (Expired) Exc…" at bounding box center [806, 253] width 157 height 30
click at [728, 238] on select "Choose an option... Pending Applied Excluded (Questions) Excluded (Expired) Exc…" at bounding box center [806, 253] width 157 height 30
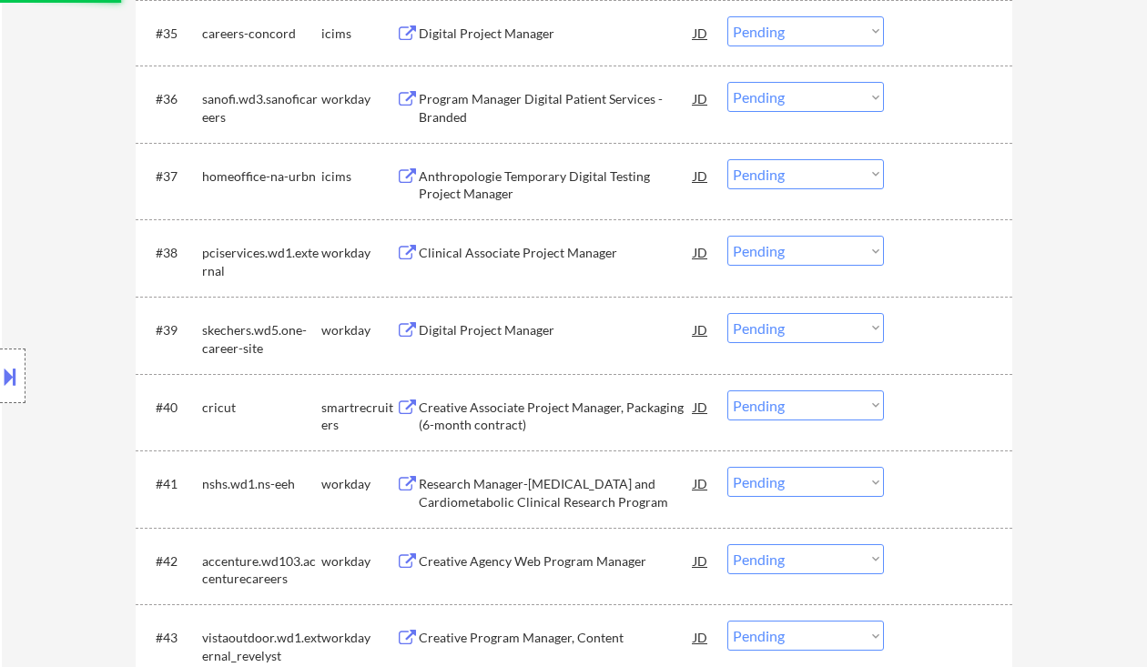
select select ""pending""
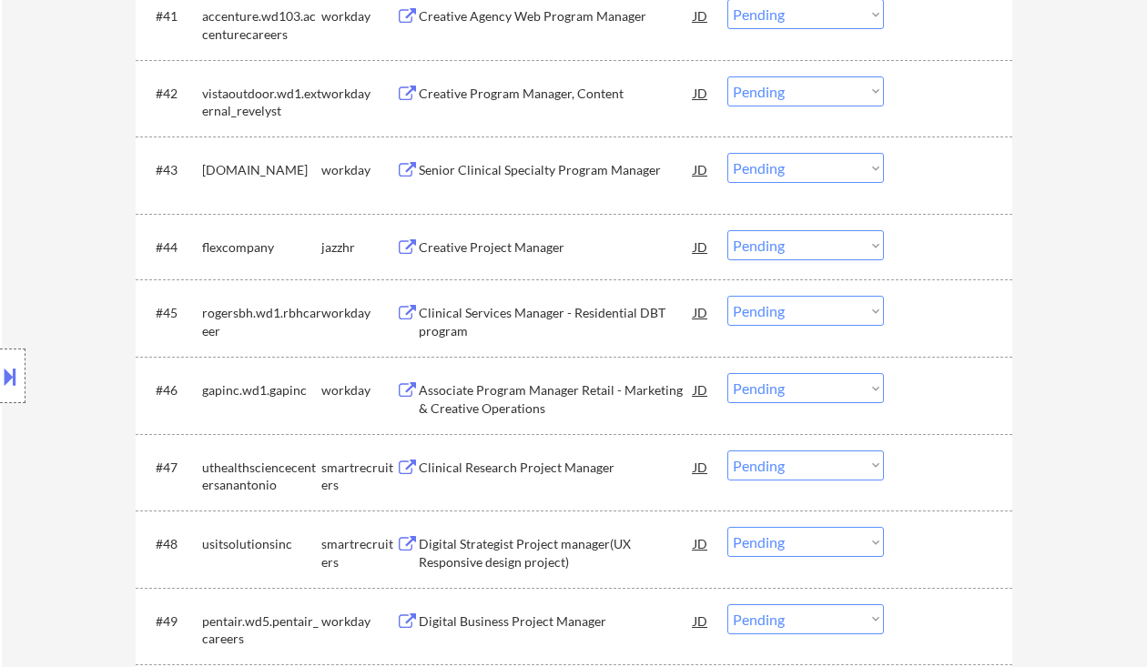
scroll to position [3551, 0]
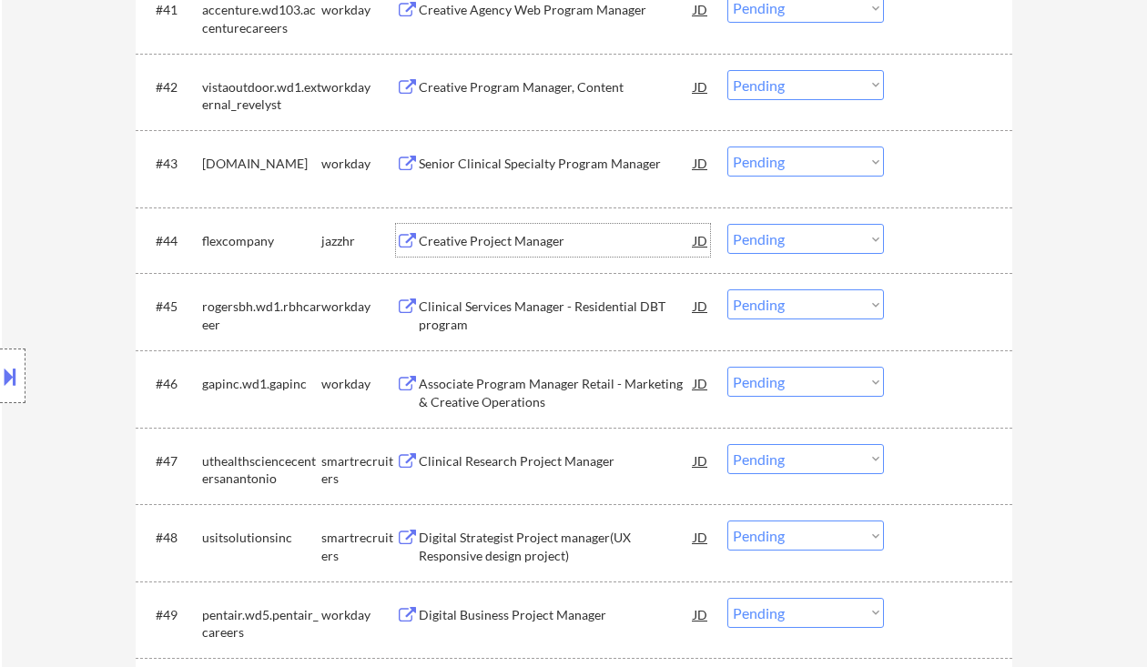
click at [512, 242] on div "Creative Project Manager" at bounding box center [556, 241] width 275 height 18
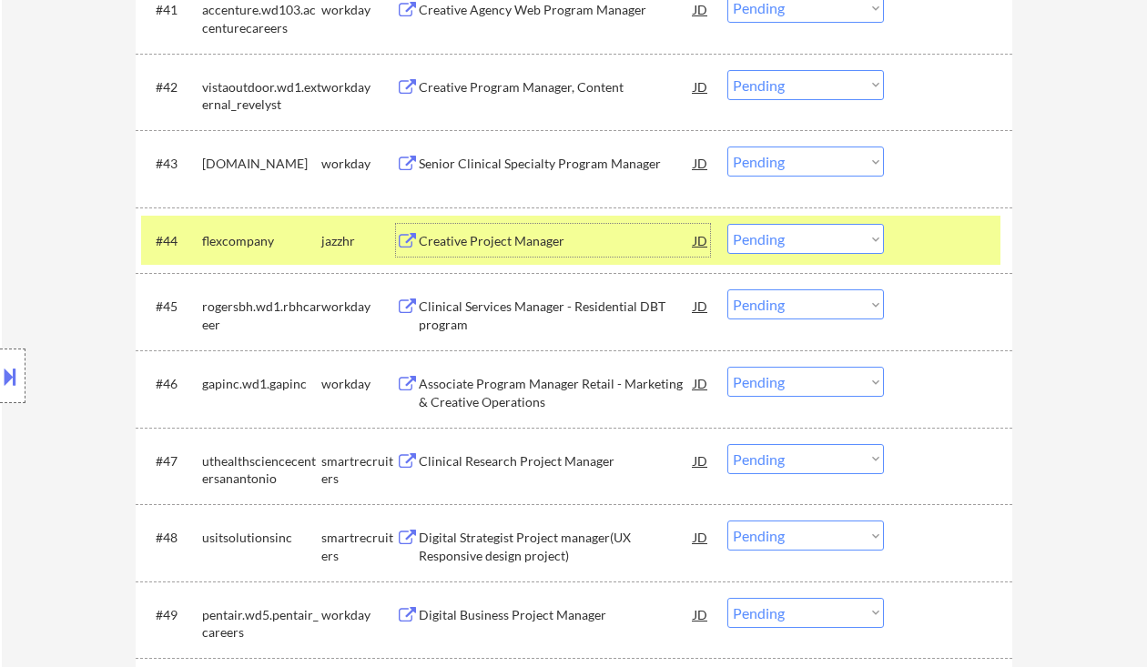
click at [759, 232] on select "Choose an option... Pending Applied Excluded (Questions) Excluded (Expired) Exc…" at bounding box center [806, 239] width 157 height 30
click at [728, 224] on select "Choose an option... Pending Applied Excluded (Questions) Excluded (Expired) Exc…" at bounding box center [806, 239] width 157 height 30
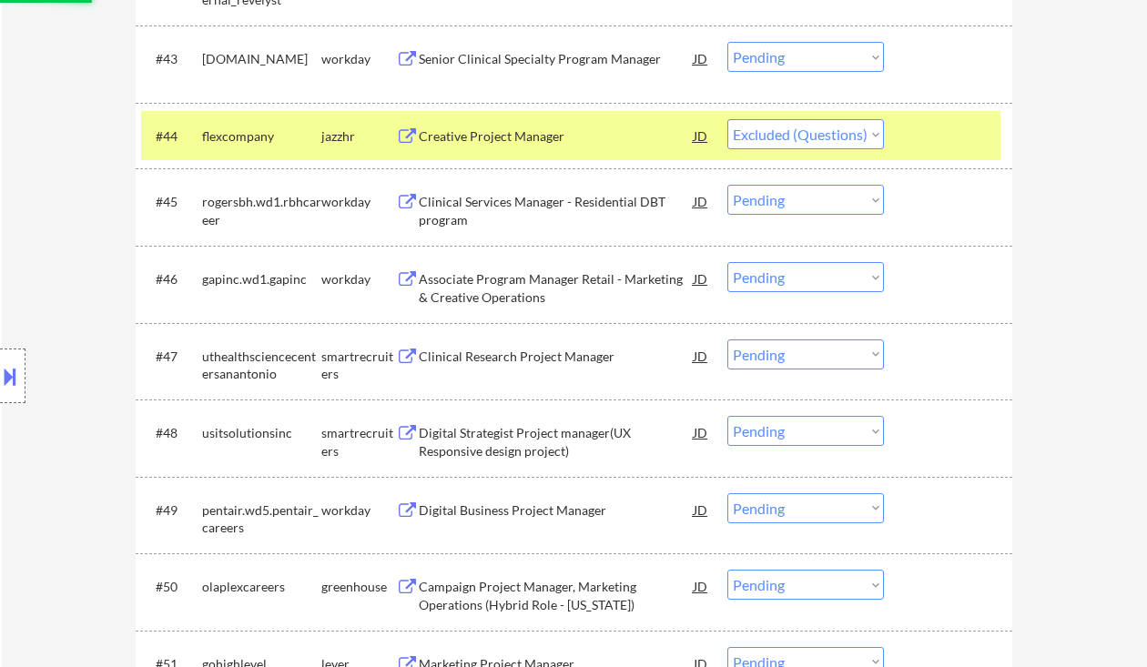
scroll to position [3673, 0]
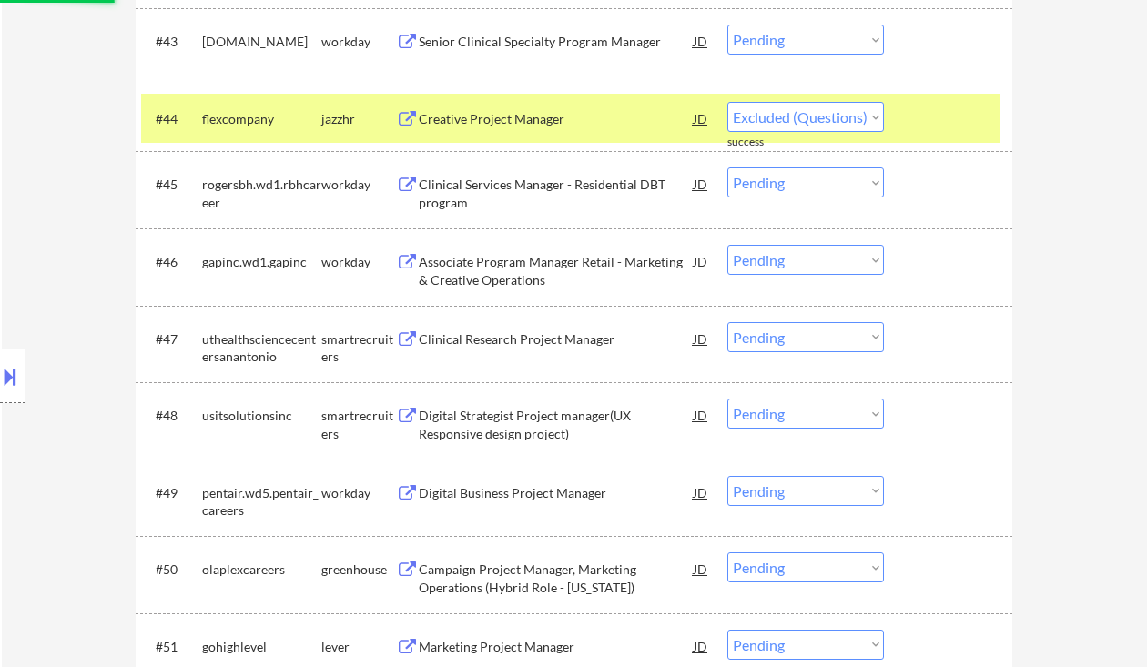
select select ""pending""
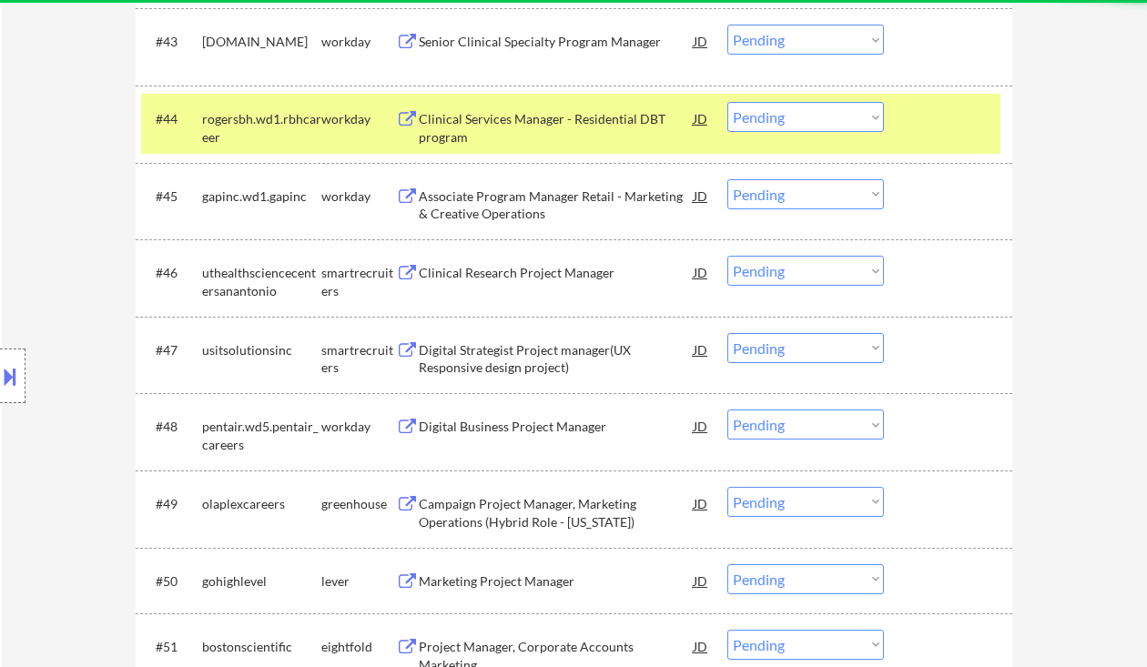
click at [511, 280] on div "Clinical Research Project Manager" at bounding box center [556, 273] width 275 height 18
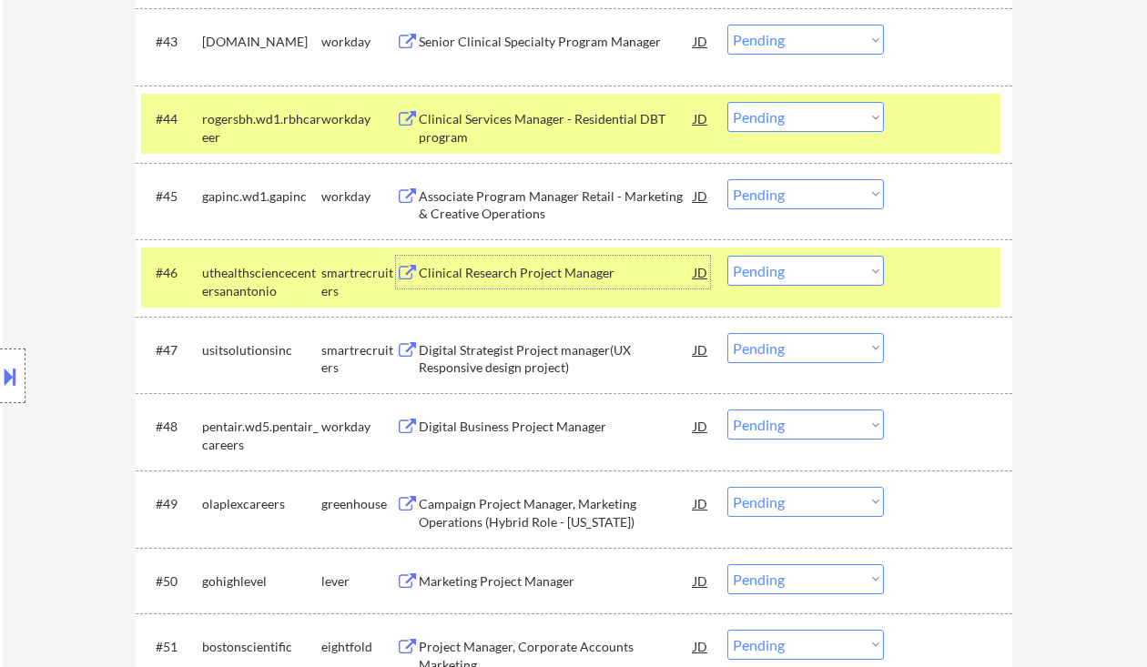
click at [794, 270] on select "Choose an option... Pending Applied Excluded (Questions) Excluded (Expired) Exc…" at bounding box center [806, 271] width 157 height 30
click at [728, 256] on select "Choose an option... Pending Applied Excluded (Questions) Excluded (Expired) Exc…" at bounding box center [806, 271] width 157 height 30
click at [531, 358] on div "Digital Strategist Project manager(UX Responsive design project)" at bounding box center [556, 359] width 275 height 36
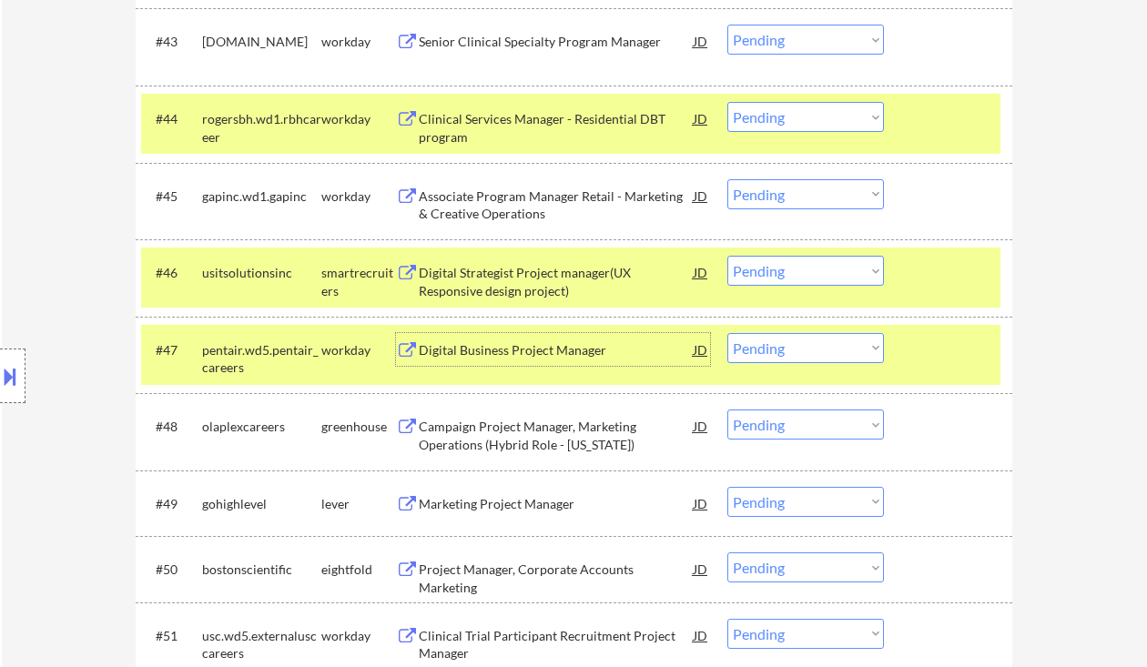
click at [780, 267] on select "Choose an option... Pending Applied Excluded (Questions) Excluded (Expired) Exc…" at bounding box center [806, 271] width 157 height 30
click at [728, 256] on select "Choose an option... Pending Applied Excluded (Questions) Excluded (Expired) Exc…" at bounding box center [806, 271] width 157 height 30
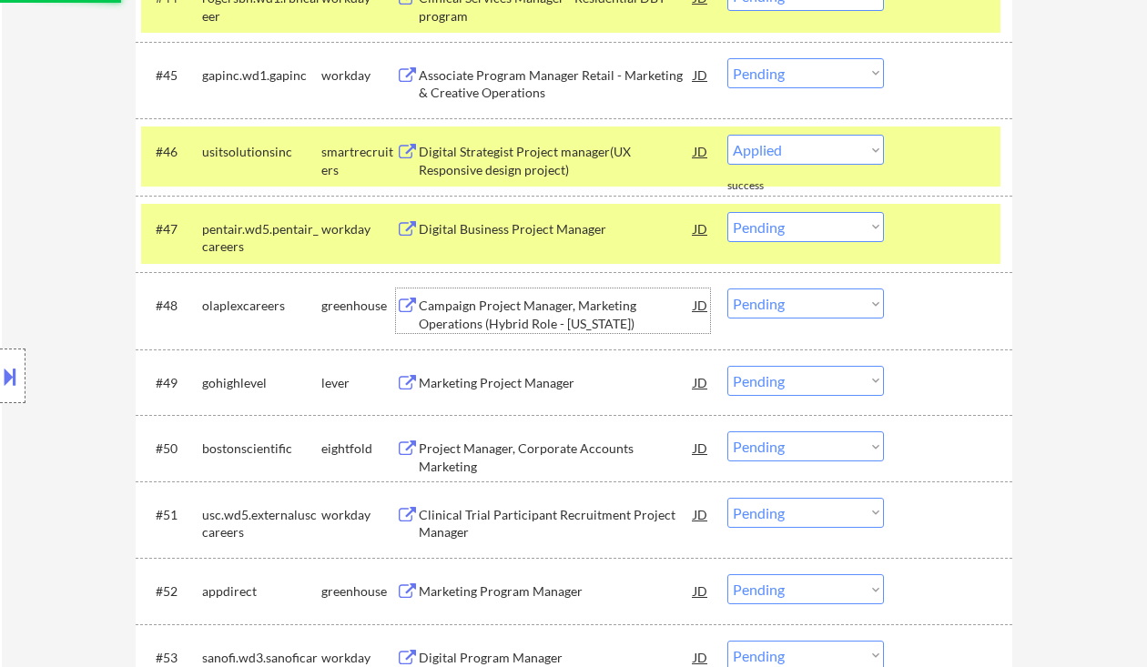
click at [522, 311] on div "Campaign Project Manager, Marketing Operations (Hybrid Role - [US_STATE])" at bounding box center [556, 315] width 275 height 36
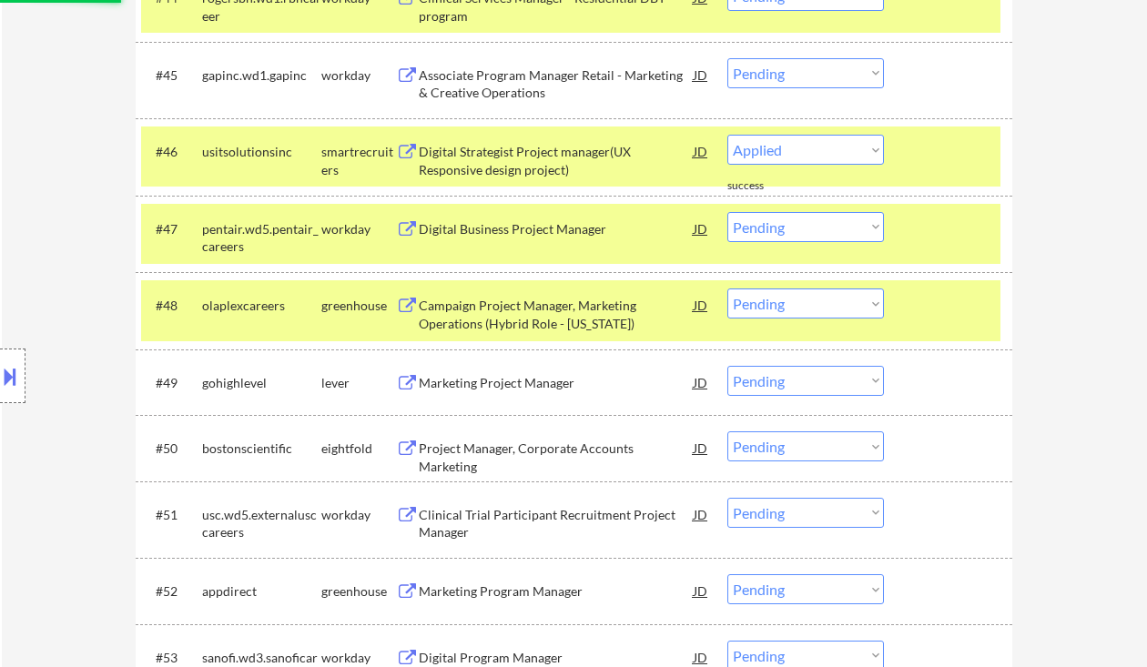
select select ""pending""
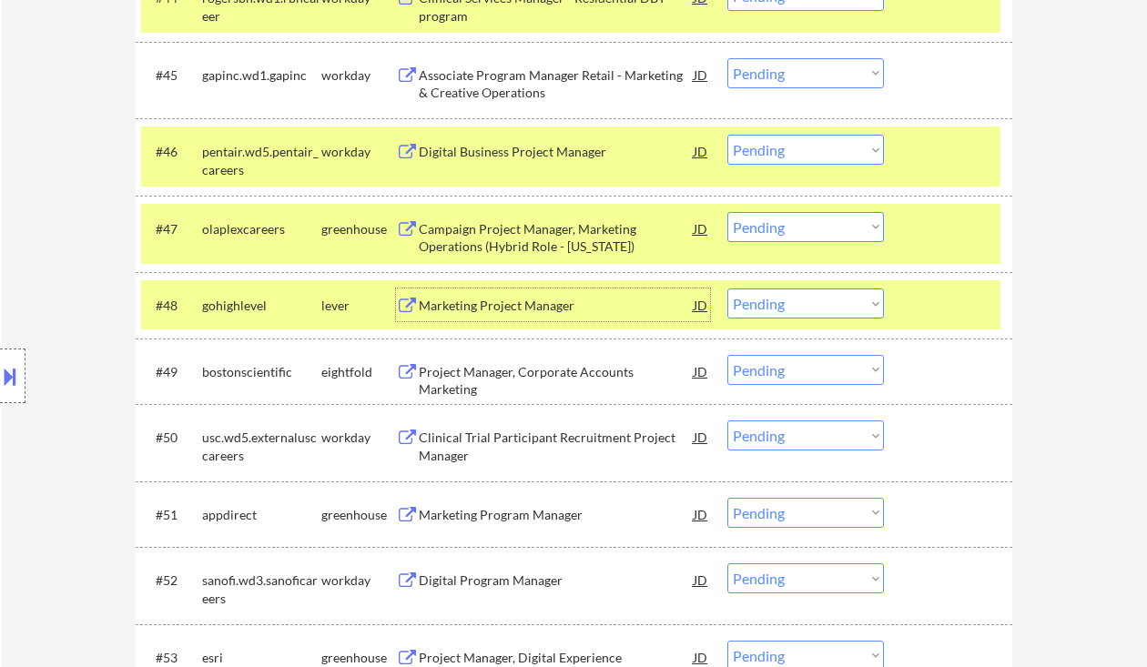
click at [779, 231] on select "Choose an option... Pending Applied Excluded (Questions) Excluded (Expired) Exc…" at bounding box center [806, 227] width 157 height 30
click at [728, 212] on select "Choose an option... Pending Applied Excluded (Questions) Excluded (Expired) Exc…" at bounding box center [806, 227] width 157 height 30
click at [538, 311] on div "Marketing Project Manager" at bounding box center [556, 306] width 275 height 18
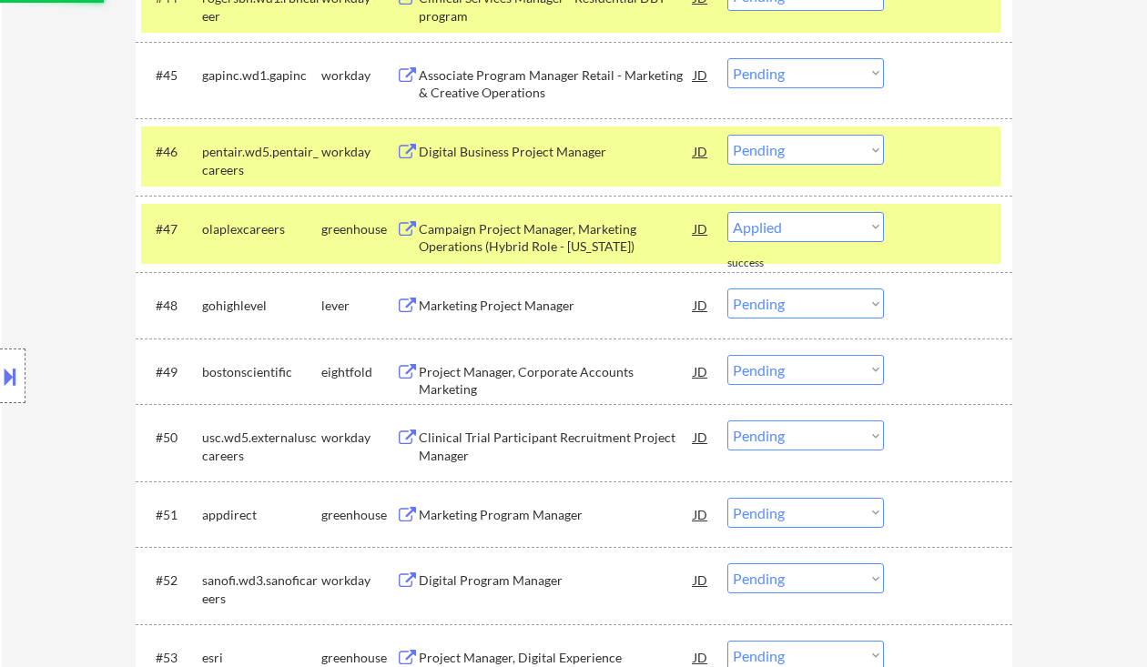
select select ""pending""
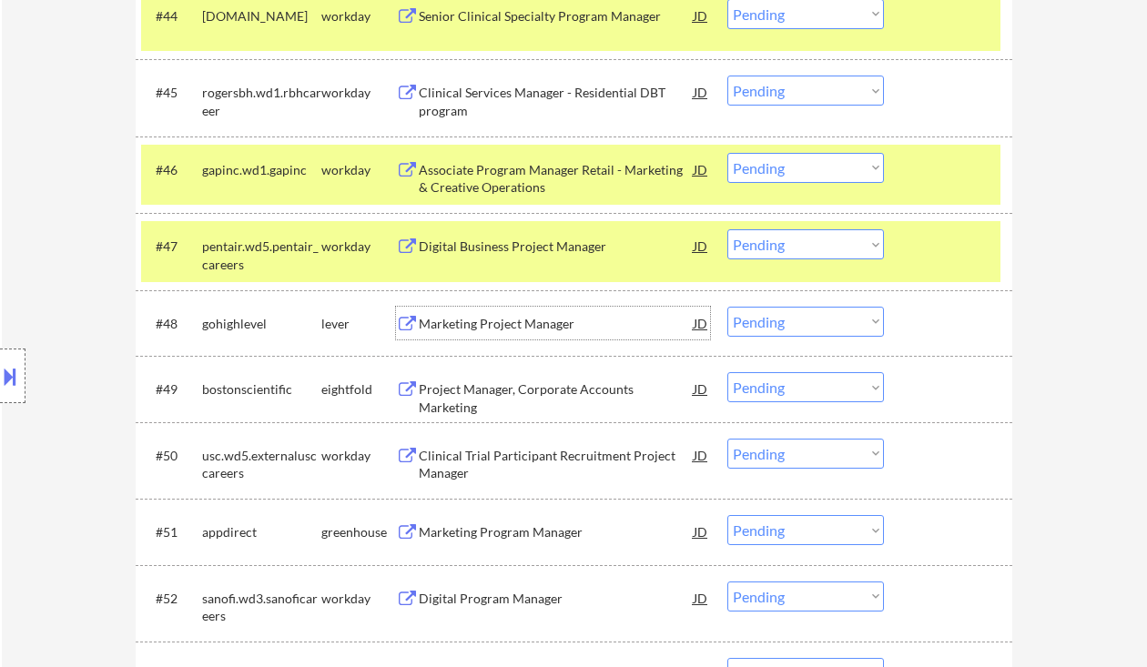
scroll to position [3916, 0]
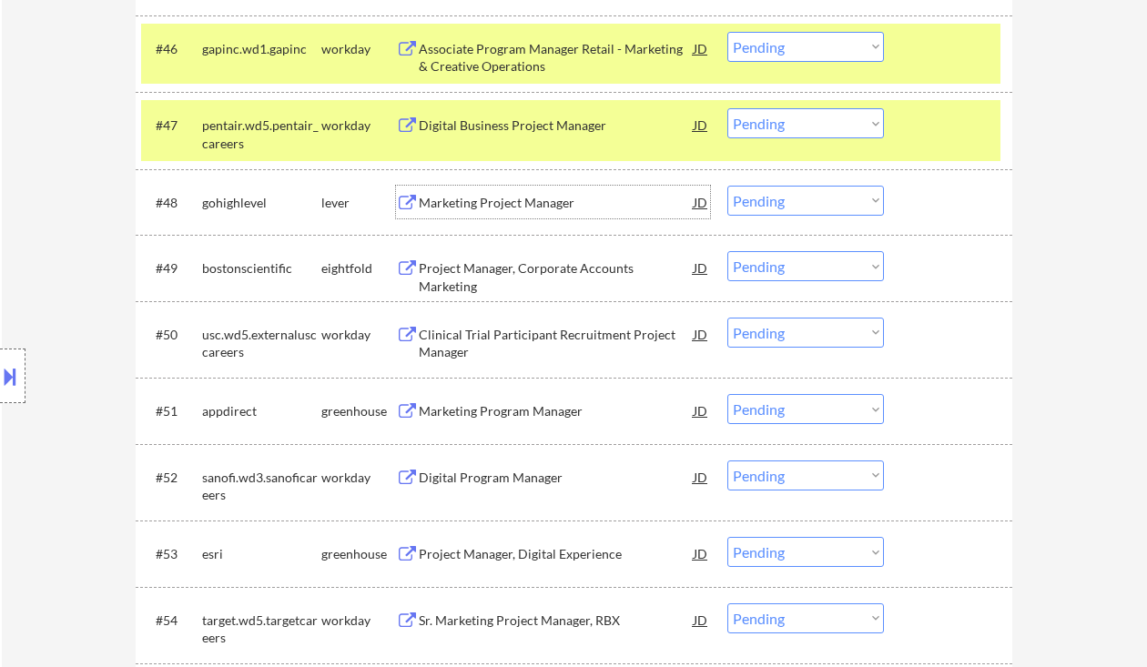
click at [522, 406] on div "Marketing Program Manager" at bounding box center [556, 411] width 275 height 18
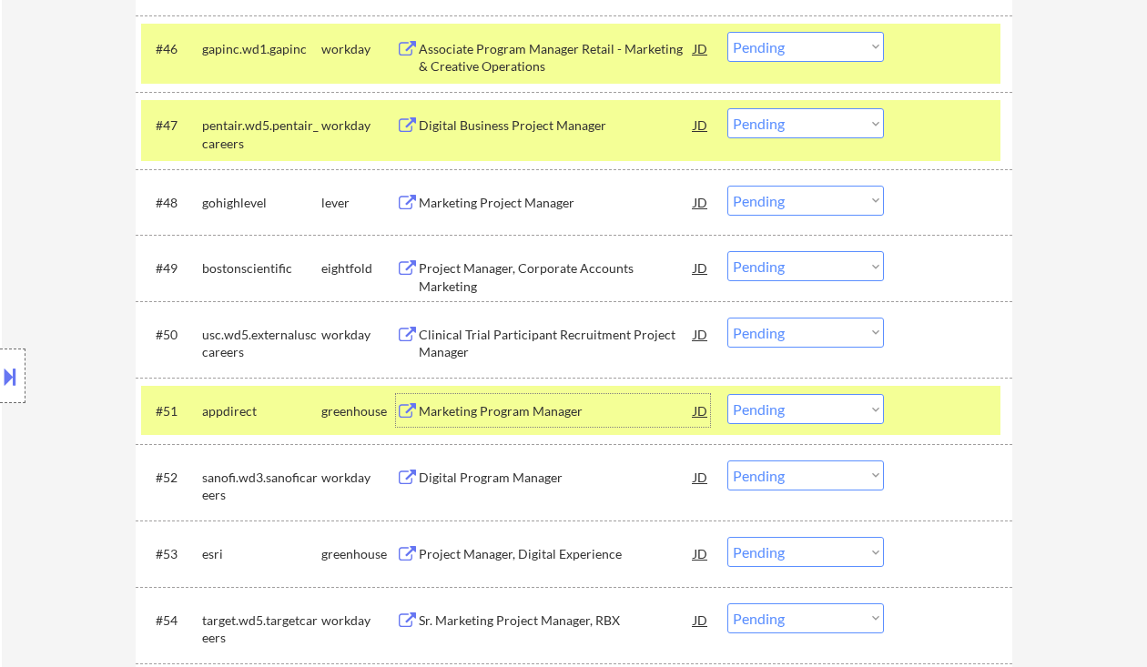
drag, startPoint x: 785, startPoint y: 413, endPoint x: 785, endPoint y: 423, distance: 10.0
click at [785, 413] on select "Choose an option... Pending Applied Excluded (Questions) Excluded (Expired) Exc…" at bounding box center [806, 409] width 157 height 30
click at [728, 394] on select "Choose an option... Pending Applied Excluded (Questions) Excluded (Expired) Exc…" at bounding box center [806, 409] width 157 height 30
select select ""pending""
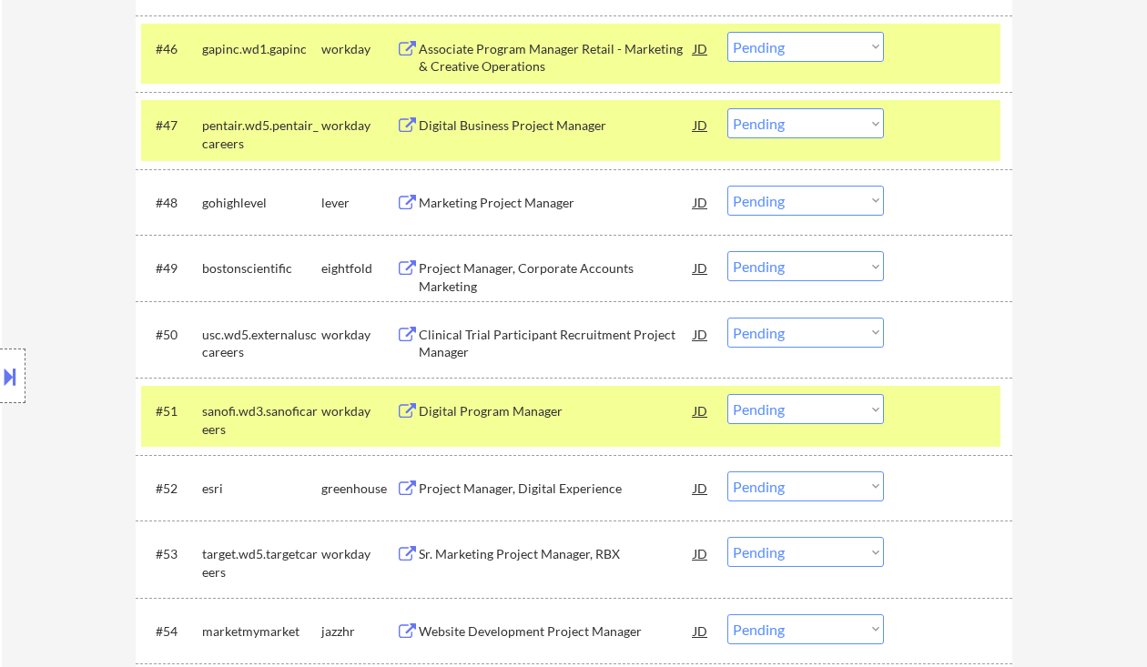
scroll to position [4038, 0]
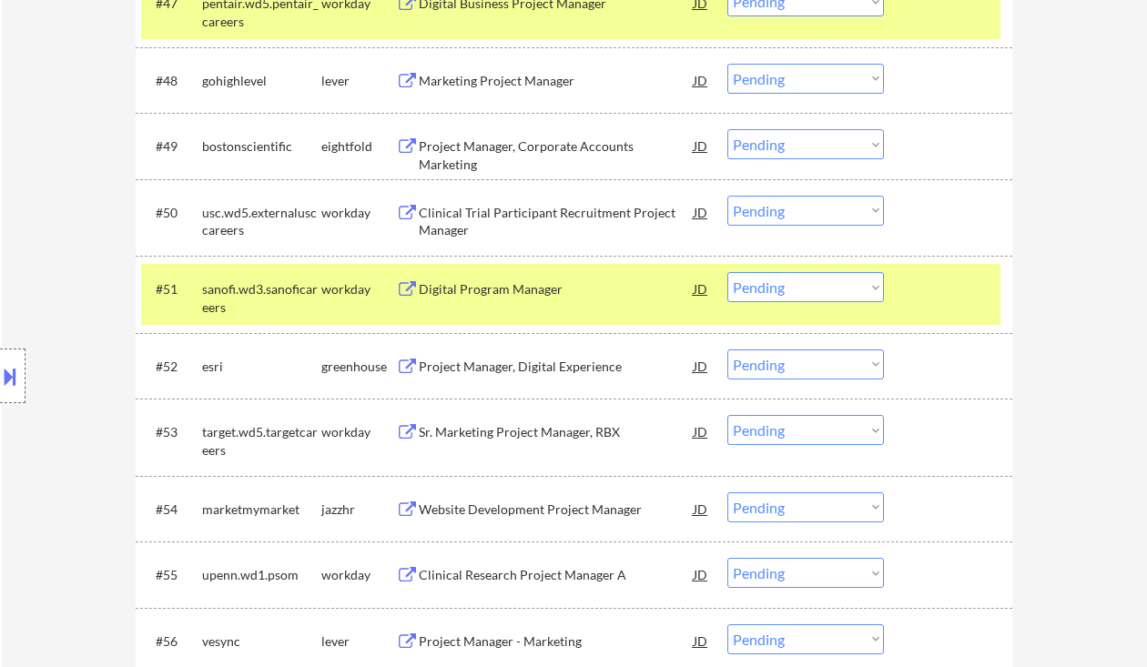
click at [514, 371] on div "Project Manager, Digital Experience" at bounding box center [556, 367] width 275 height 18
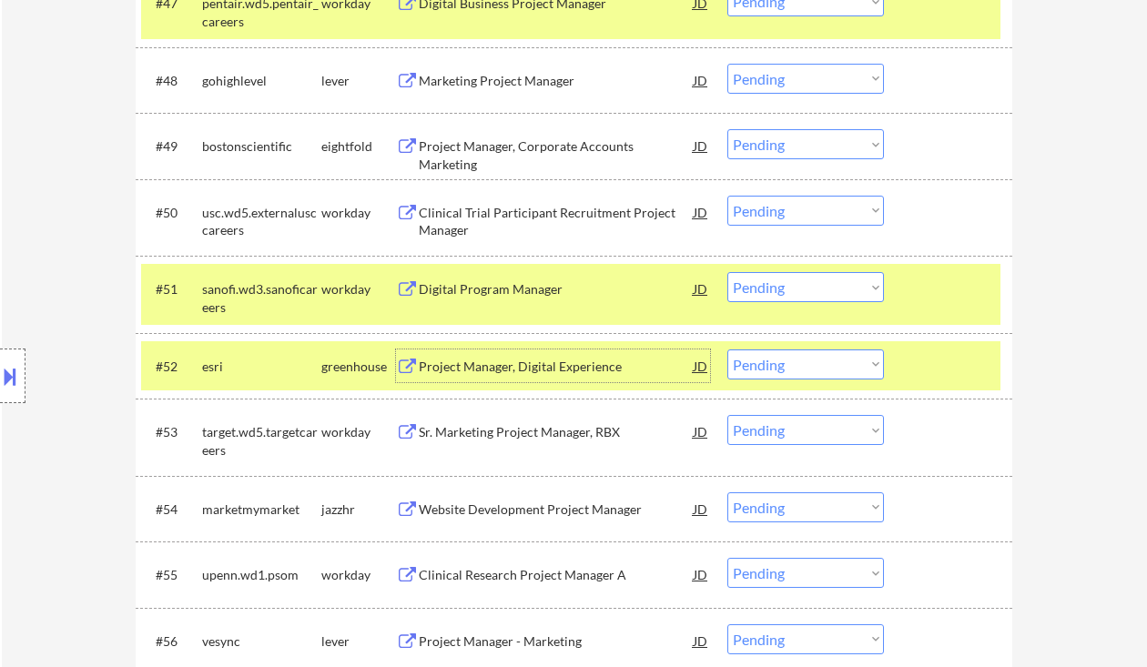
click at [802, 369] on select "Choose an option... Pending Applied Excluded (Questions) Excluded (Expired) Exc…" at bounding box center [806, 365] width 157 height 30
click at [728, 350] on select "Choose an option... Pending Applied Excluded (Questions) Excluded (Expired) Exc…" at bounding box center [806, 365] width 157 height 30
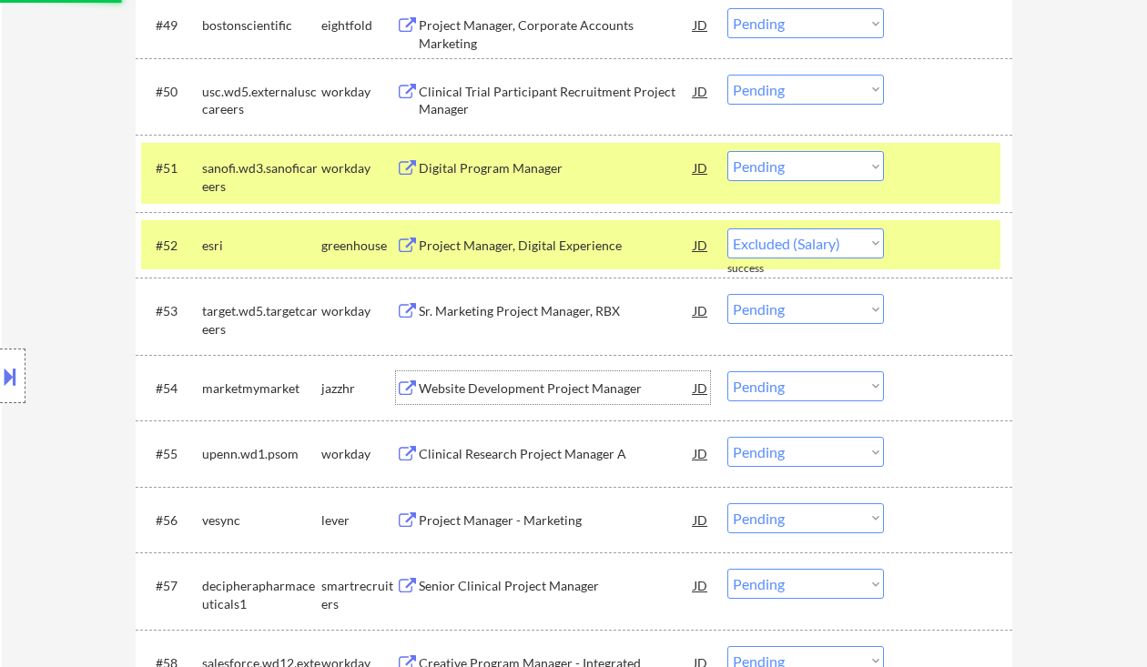
click at [517, 385] on div "Website Development Project Manager" at bounding box center [556, 389] width 275 height 18
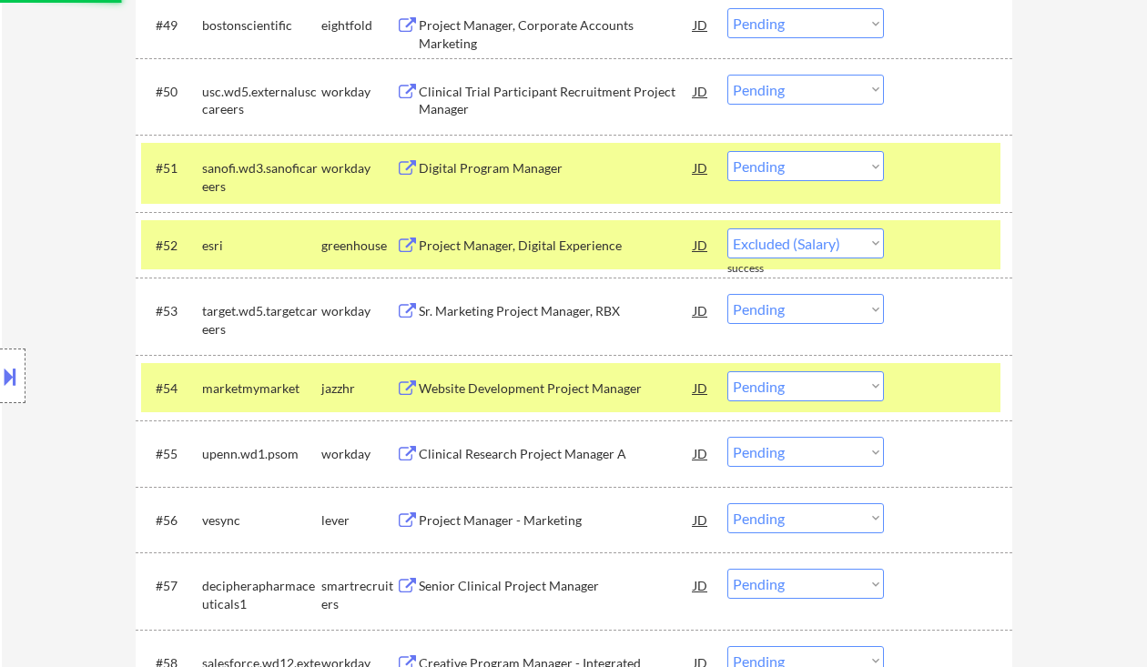
select select ""pending""
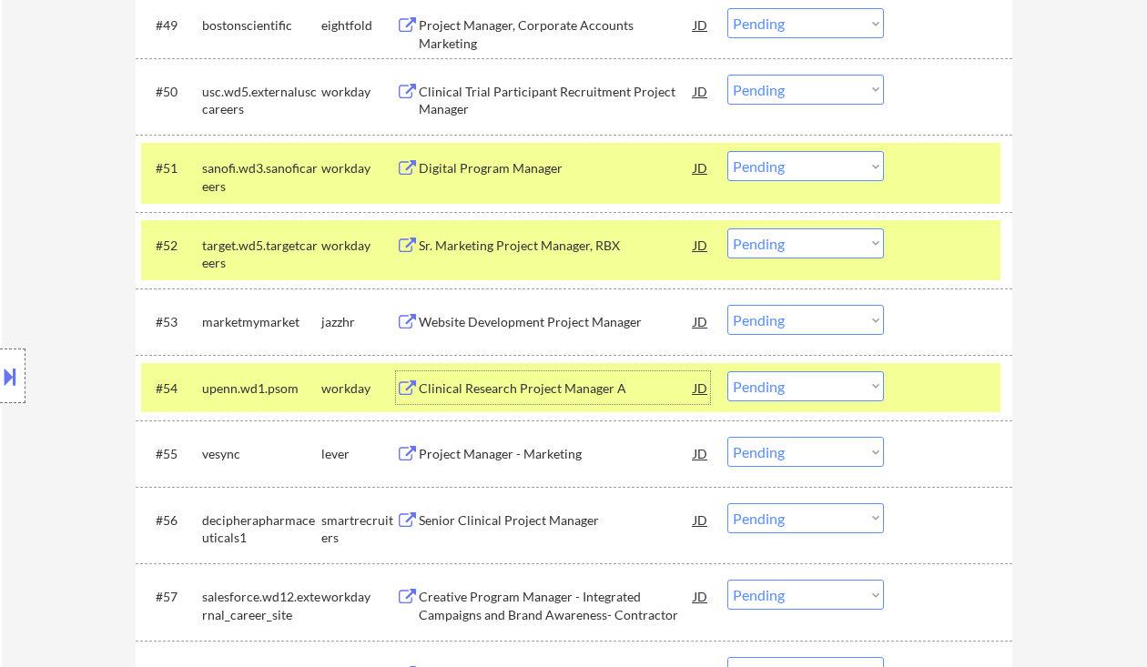
drag, startPoint x: 872, startPoint y: 330, endPoint x: 861, endPoint y: 334, distance: 11.8
click at [872, 330] on select "Choose an option... Pending Applied Excluded (Questions) Excluded (Expired) Exc…" at bounding box center [806, 320] width 157 height 30
click at [728, 305] on select "Choose an option... Pending Applied Excluded (Questions) Excluded (Expired) Exc…" at bounding box center [806, 320] width 157 height 30
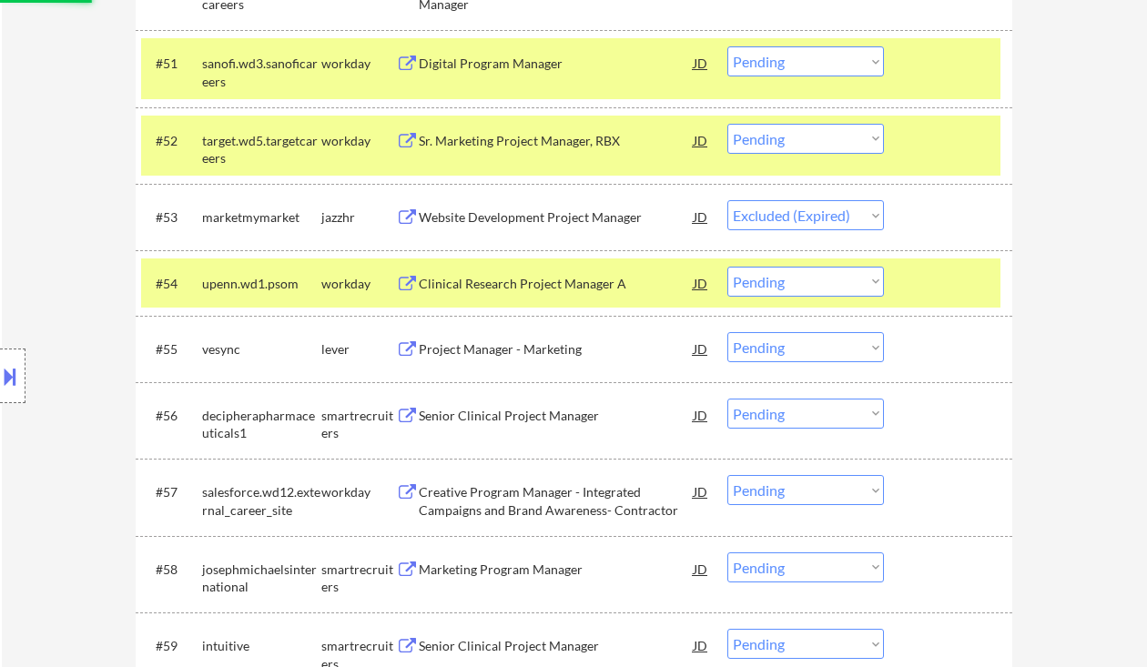
scroll to position [4280, 0]
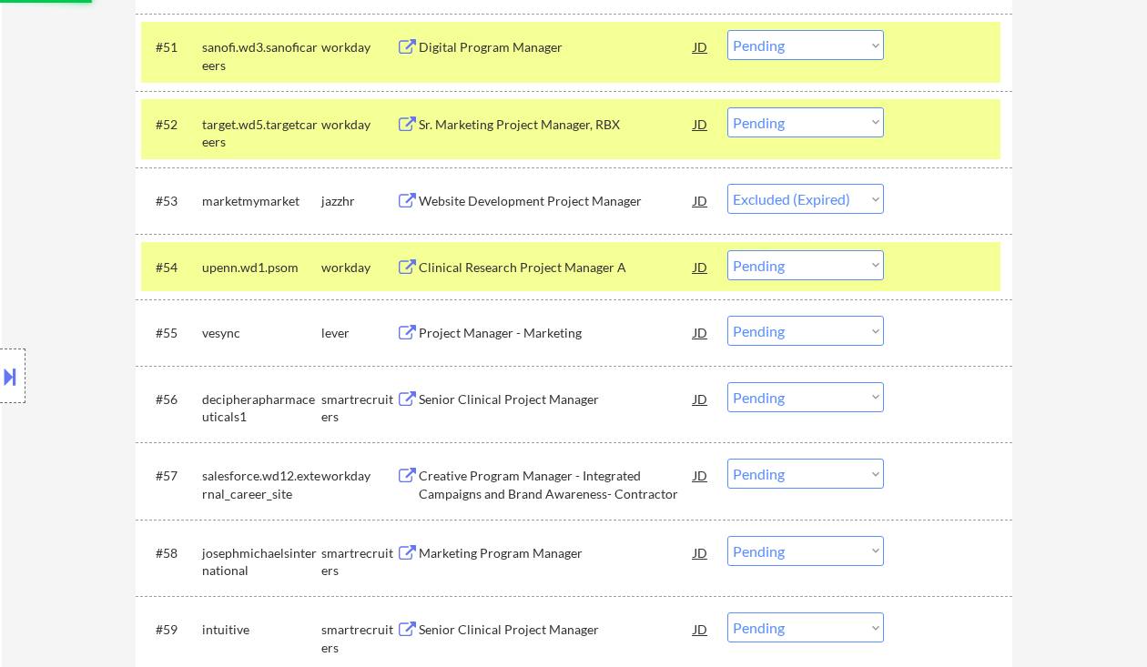
click at [517, 323] on div "Project Manager - Marketing" at bounding box center [556, 332] width 275 height 33
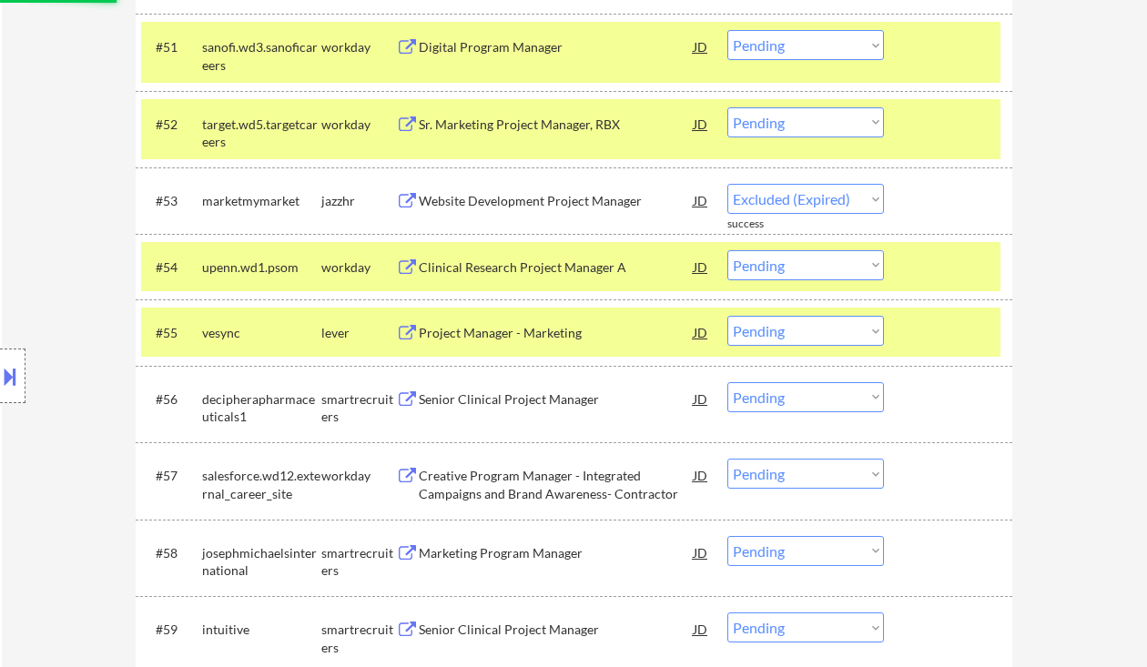
select select ""pending""
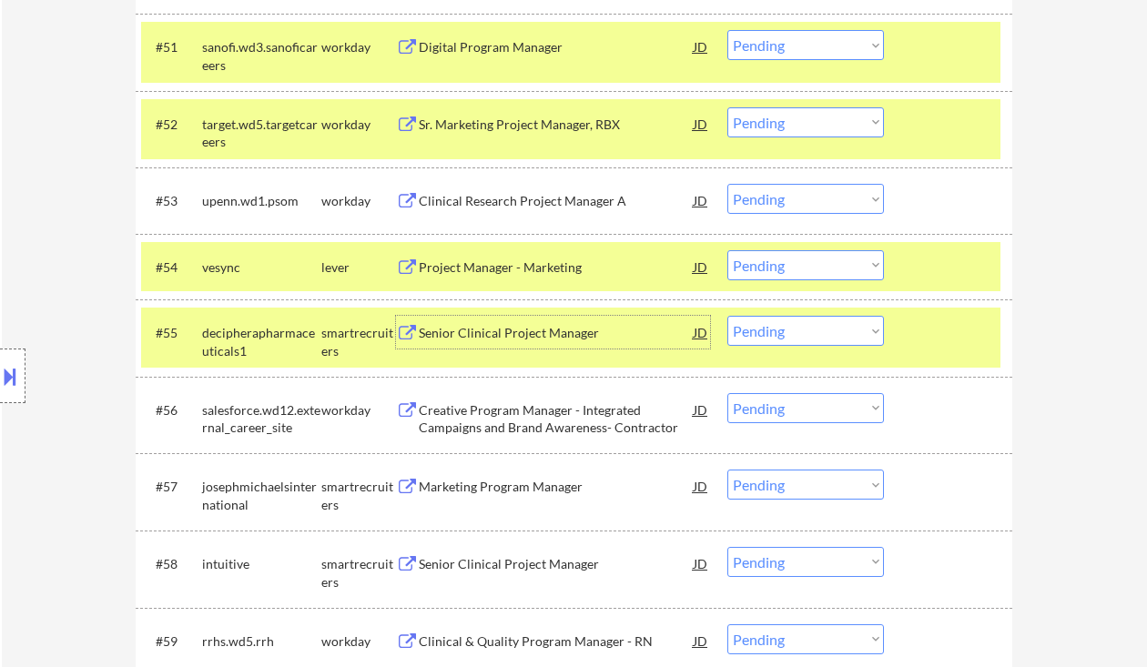
click at [780, 262] on select "Choose an option... Pending Applied Excluded (Questions) Excluded (Expired) Exc…" at bounding box center [806, 265] width 157 height 30
click at [728, 250] on select "Choose an option... Pending Applied Excluded (Questions) Excluded (Expired) Exc…" at bounding box center [806, 265] width 157 height 30
click at [525, 335] on div "Senior Clinical Project Manager" at bounding box center [556, 333] width 275 height 18
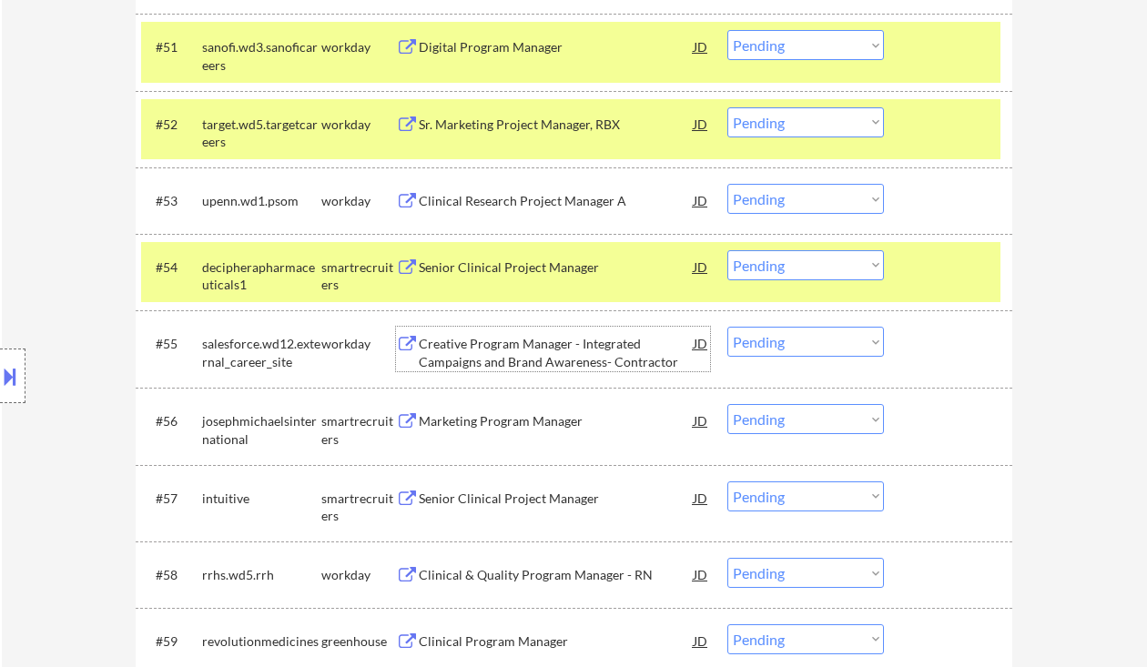
click at [808, 260] on select "Choose an option... Pending Applied Excluded (Questions) Excluded (Expired) Exc…" at bounding box center [806, 265] width 157 height 30
click at [728, 250] on select "Choose an option... Pending Applied Excluded (Questions) Excluded (Expired) Exc…" at bounding box center [806, 265] width 157 height 30
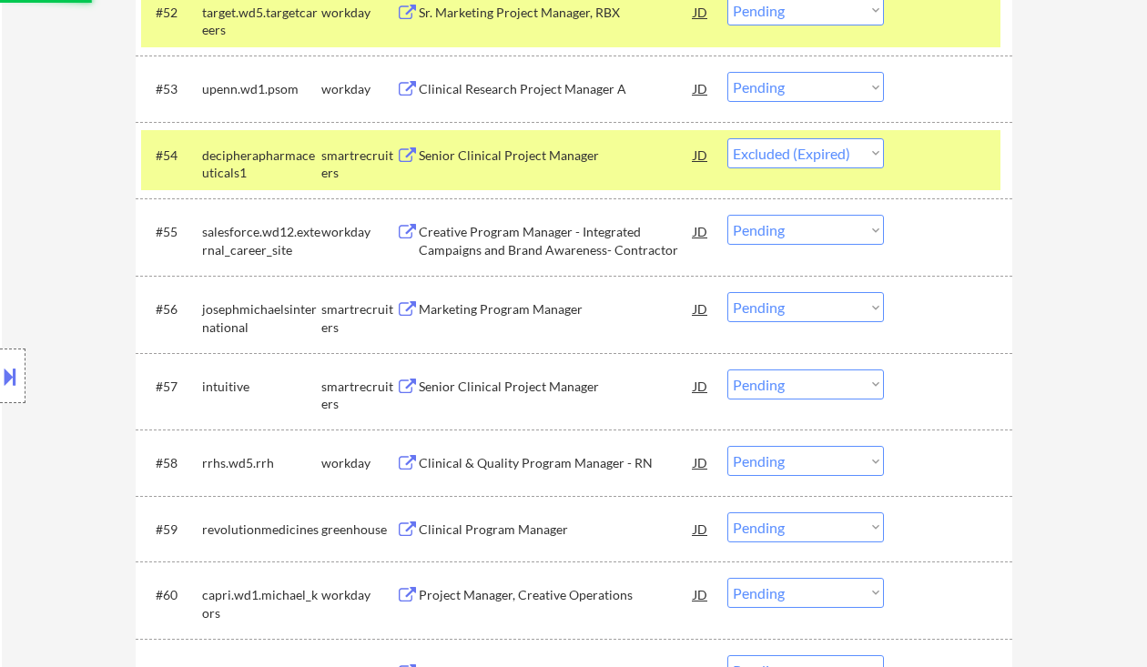
scroll to position [4402, 0]
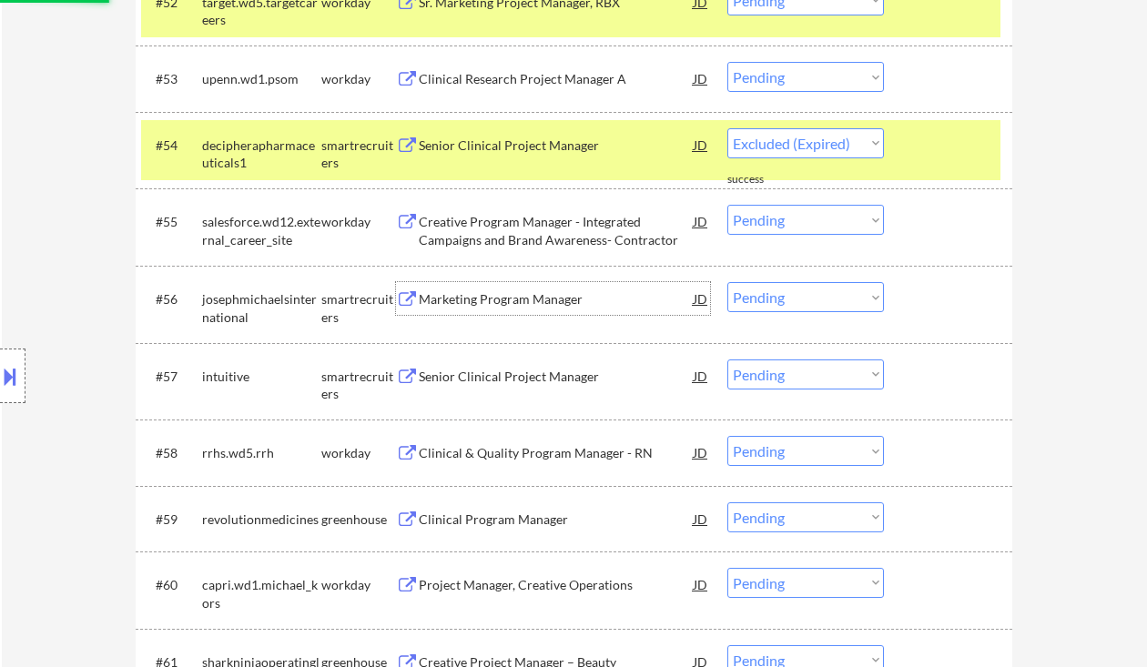
click at [540, 304] on div "Marketing Program Manager" at bounding box center [556, 299] width 275 height 18
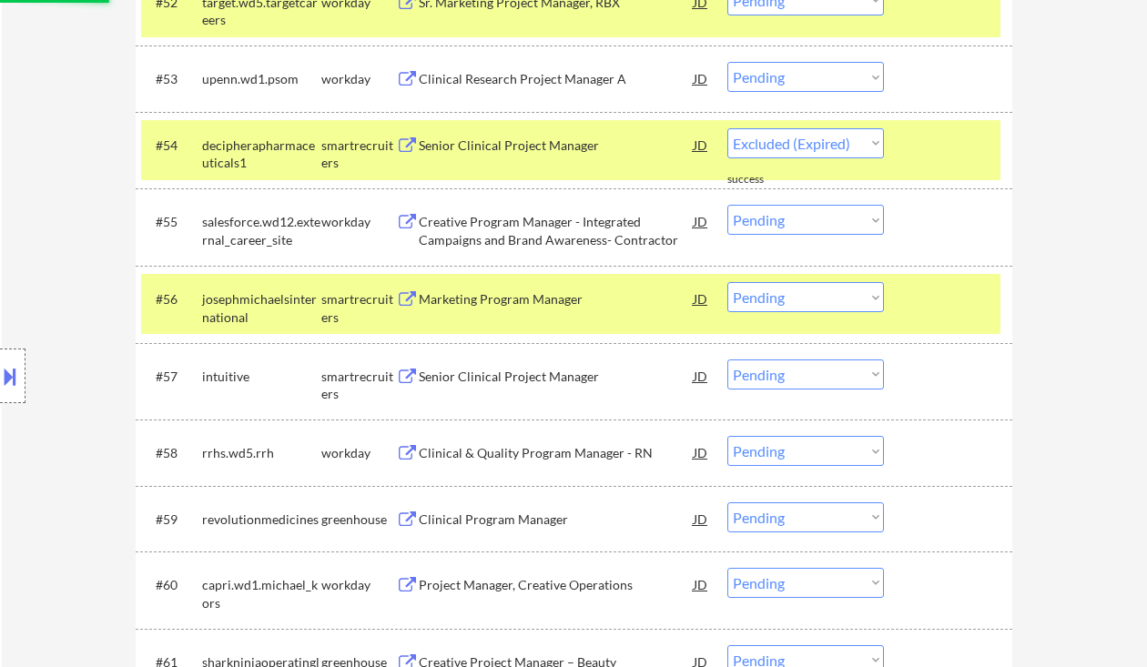
select select ""pending""
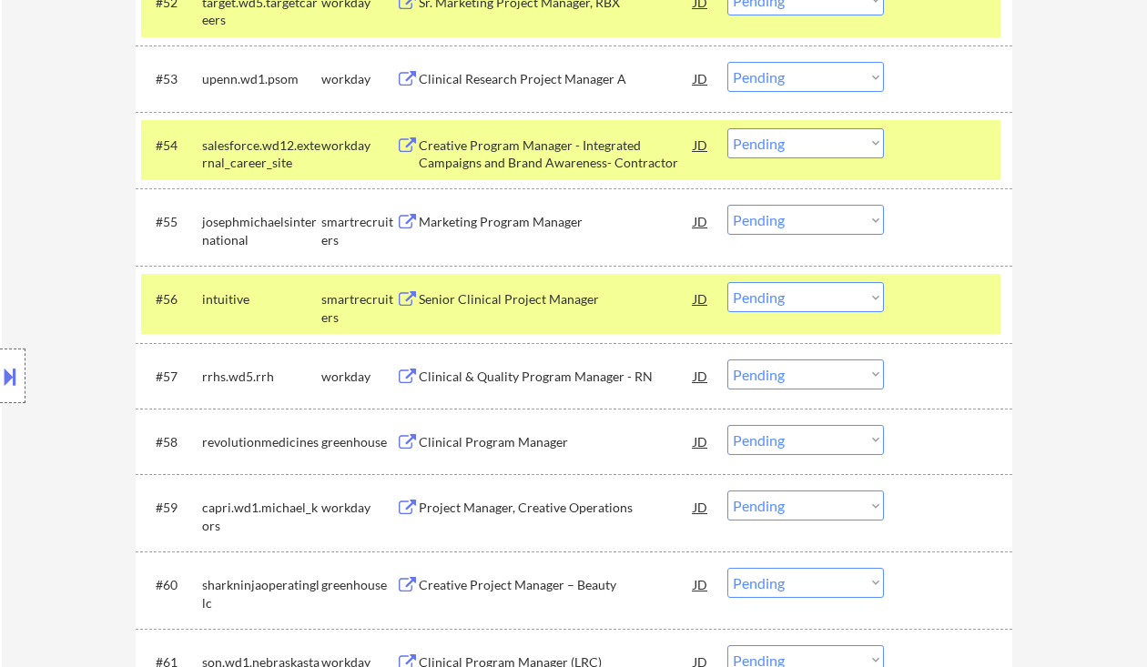
click at [787, 221] on select "Choose an option... Pending Applied Excluded (Questions) Excluded (Expired) Exc…" at bounding box center [806, 220] width 157 height 30
click at [728, 205] on select "Choose an option... Pending Applied Excluded (Questions) Excluded (Expired) Exc…" at bounding box center [806, 220] width 157 height 30
select select ""pending""
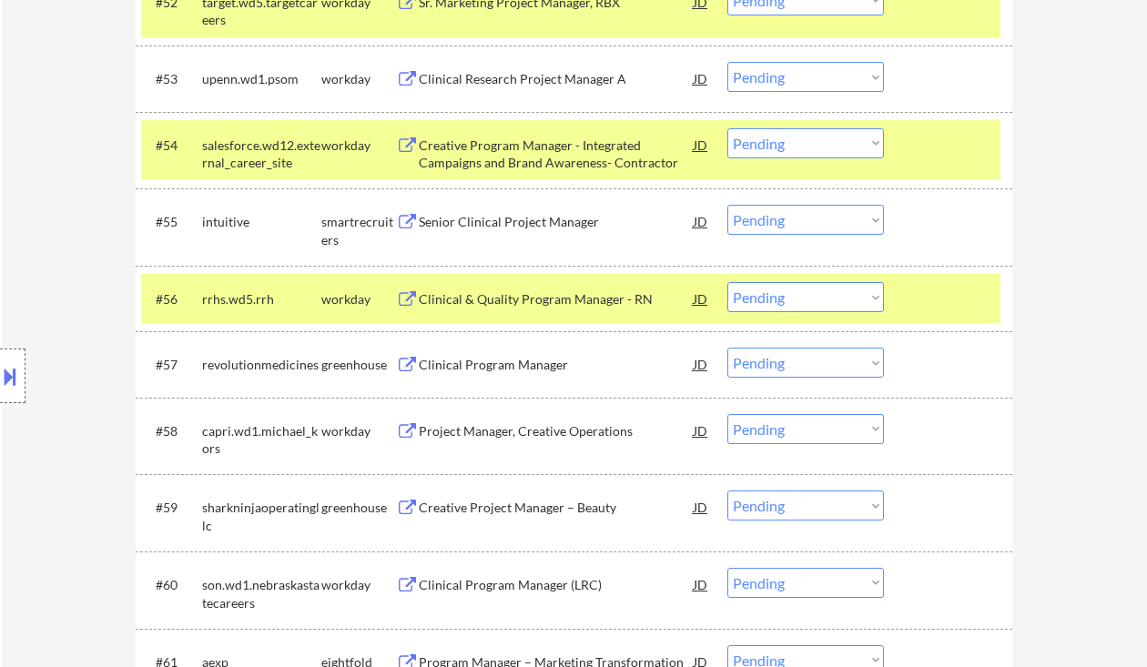
click at [29, 242] on div "Location Inclusions: country:[GEOGRAPHIC_DATA]" at bounding box center [163, 376] width 326 height 529
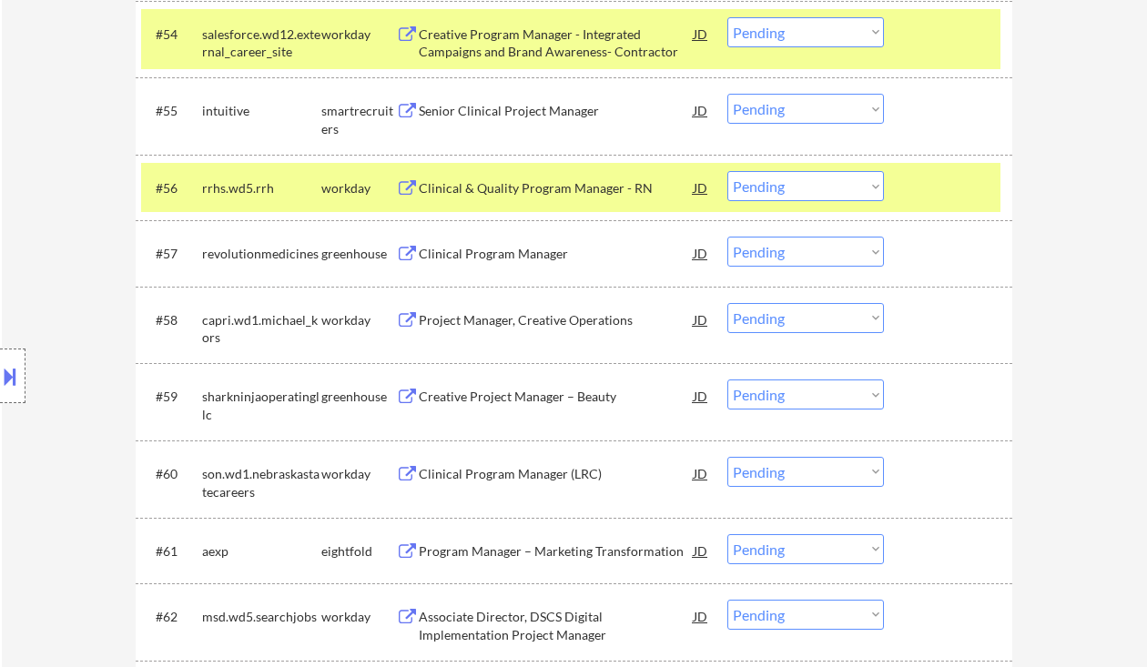
scroll to position [4523, 0]
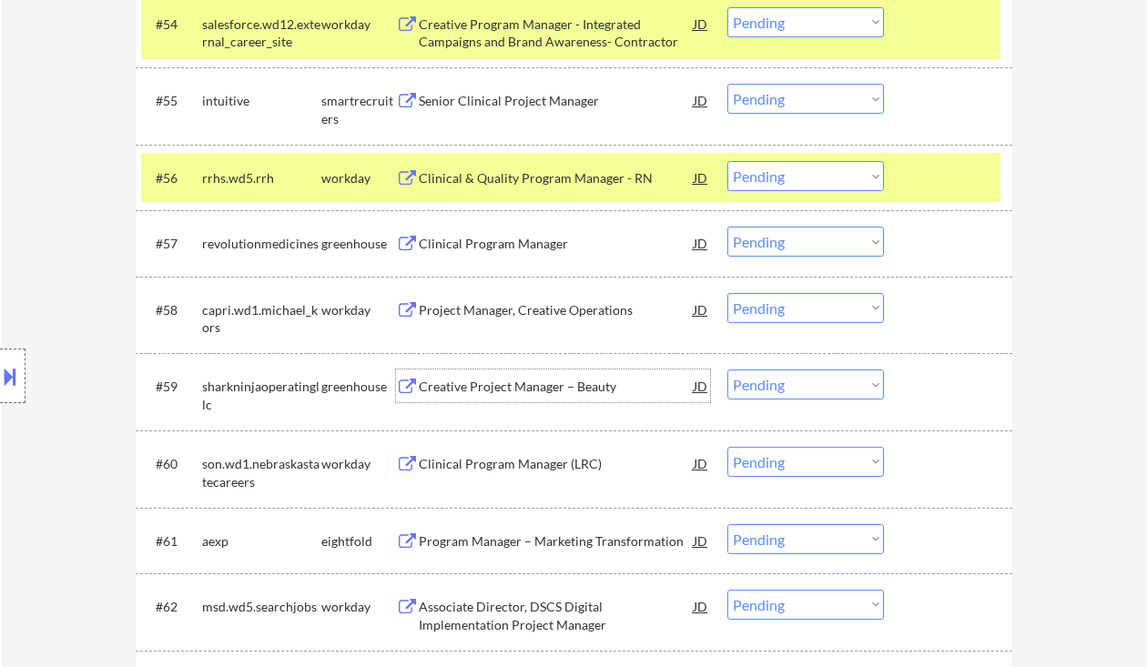
click at [516, 387] on div "Creative Project Manager – Beauty" at bounding box center [556, 387] width 275 height 18
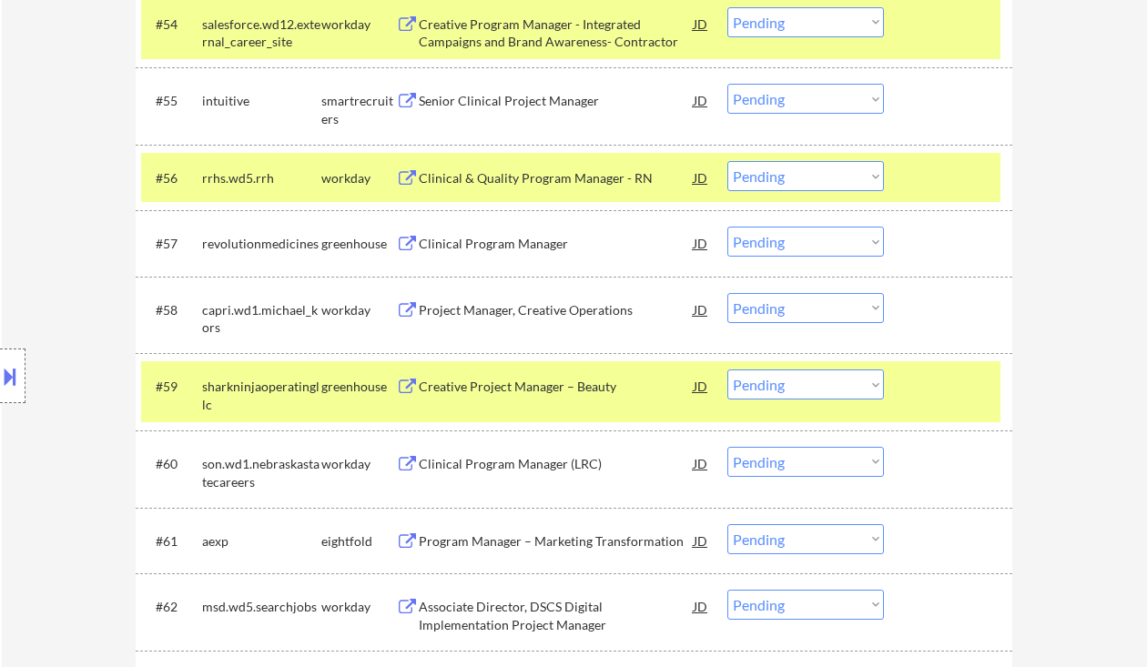
click at [810, 391] on select "Choose an option... Pending Applied Excluded (Questions) Excluded (Expired) Exc…" at bounding box center [806, 385] width 157 height 30
click at [728, 370] on select "Choose an option... Pending Applied Excluded (Questions) Excluded (Expired) Exc…" at bounding box center [806, 385] width 157 height 30
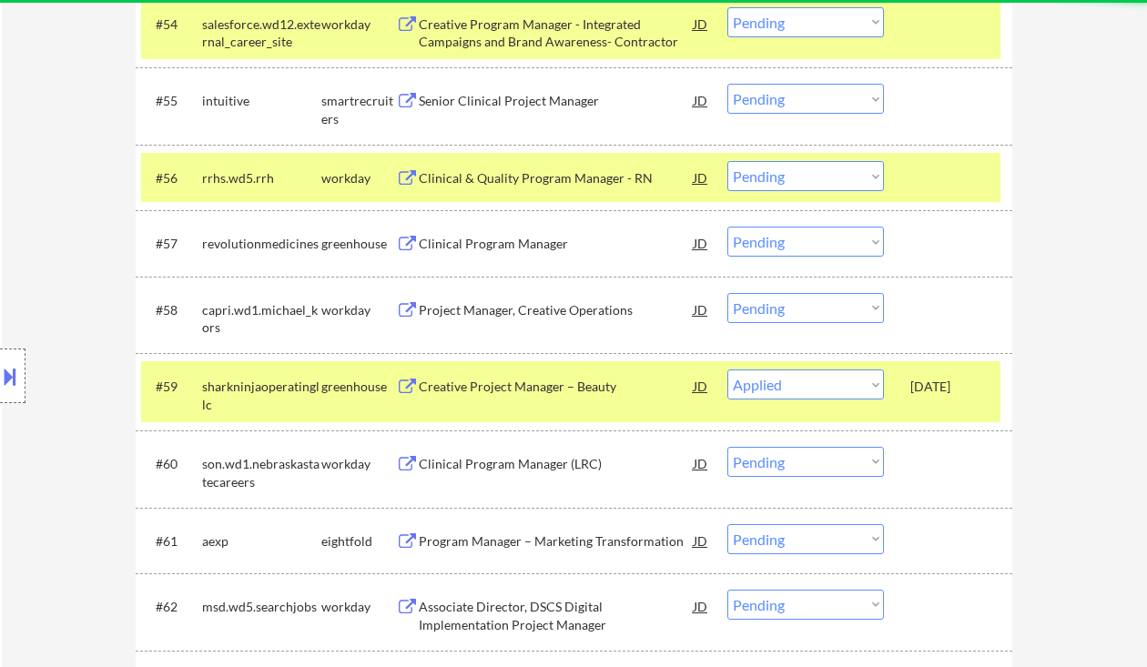
select select ""pending""
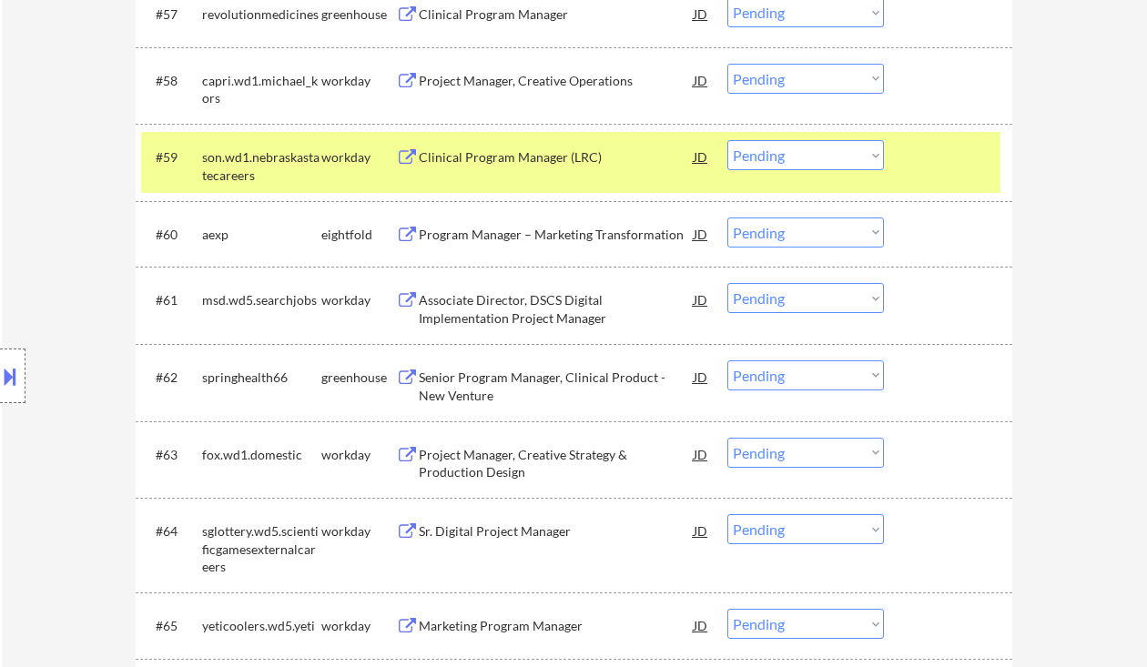
scroll to position [4766, 0]
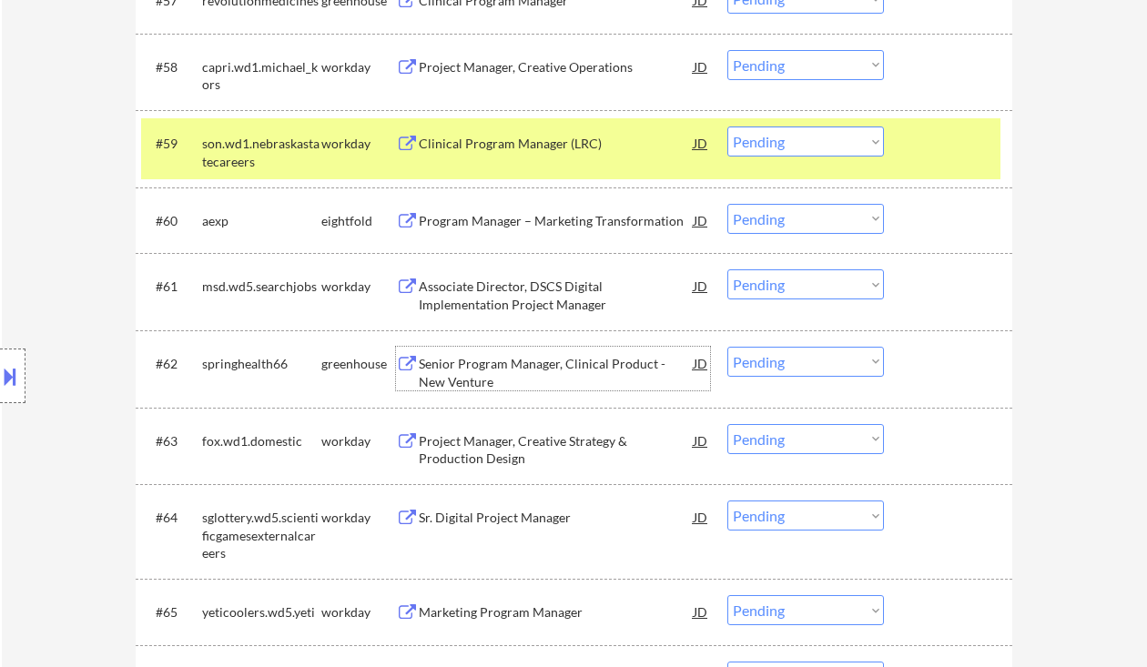
click at [522, 360] on div "Senior Program Manager, Clinical Product - New Venture" at bounding box center [556, 373] width 275 height 36
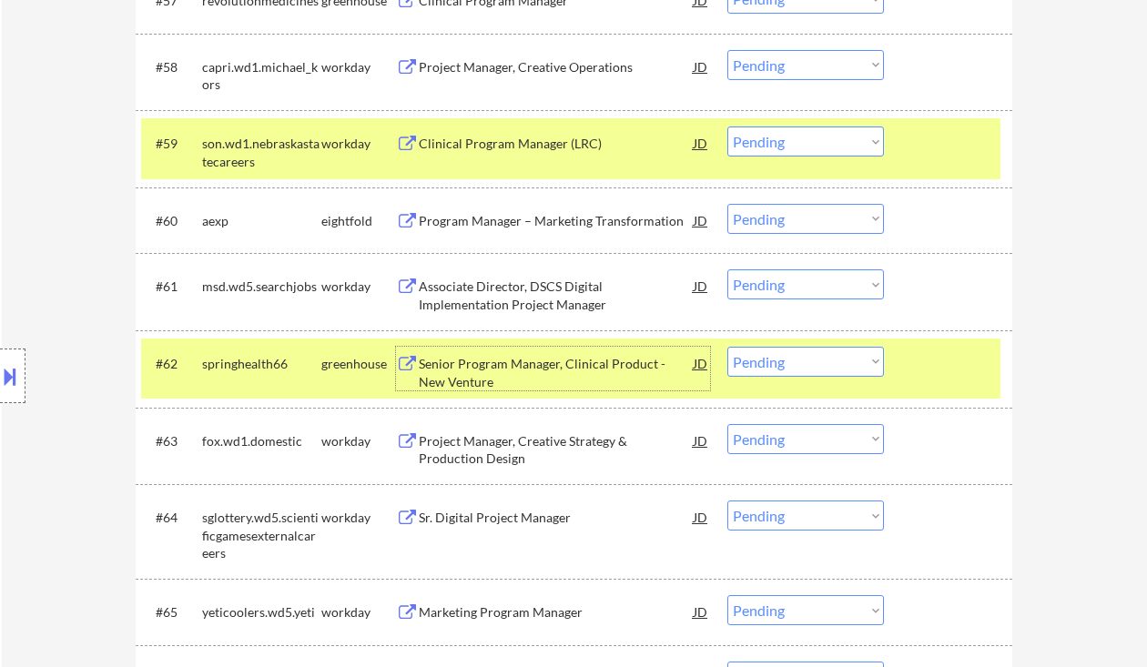
click at [789, 350] on select "Choose an option... Pending Applied Excluded (Questions) Excluded (Expired) Exc…" at bounding box center [806, 362] width 157 height 30
drag, startPoint x: 787, startPoint y: 361, endPoint x: 789, endPoint y: 372, distance: 12.1
click at [787, 361] on select "Choose an option... Pending Applied Excluded (Questions) Excluded (Expired) Exc…" at bounding box center [806, 362] width 157 height 30
click at [791, 375] on select "Choose an option... Pending Applied Excluded (Questions) Excluded (Expired) Exc…" at bounding box center [806, 362] width 157 height 30
click at [728, 347] on select "Choose an option... Pending Applied Excluded (Questions) Excluded (Expired) Exc…" at bounding box center [806, 362] width 157 height 30
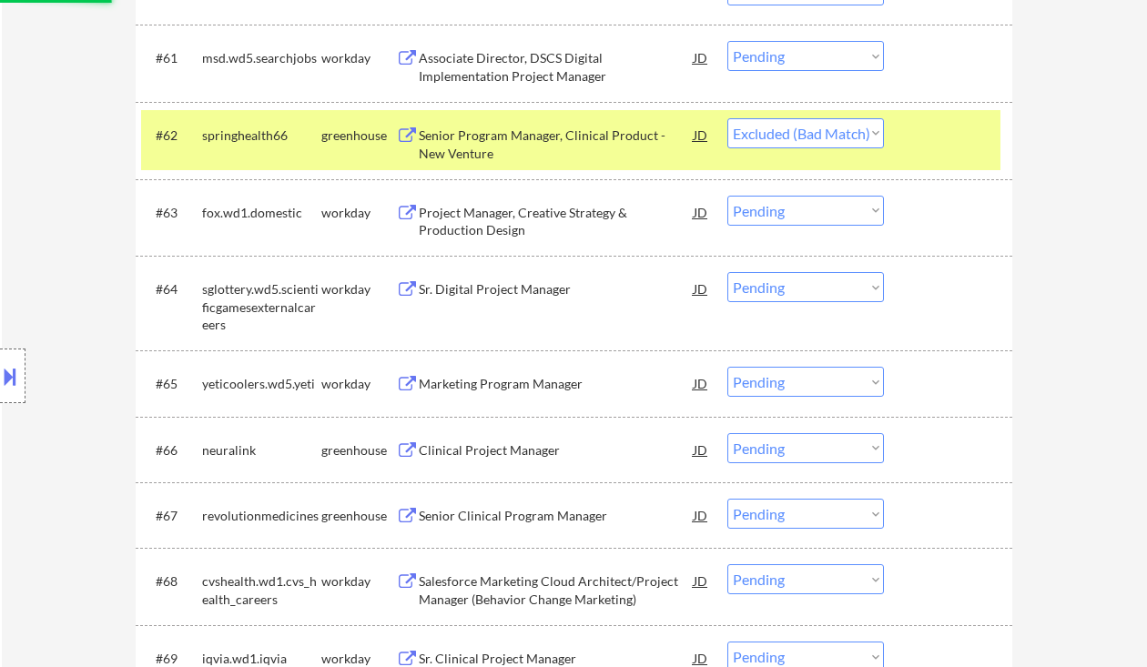
scroll to position [5008, 0]
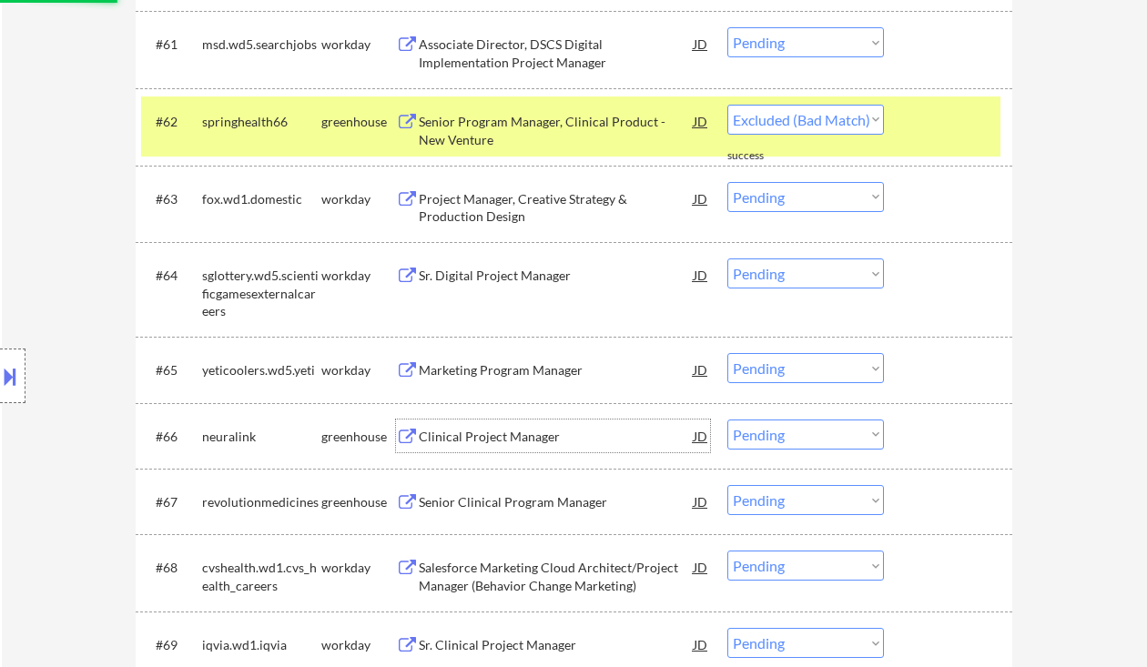
click at [508, 429] on div "Clinical Project Manager" at bounding box center [556, 437] width 275 height 18
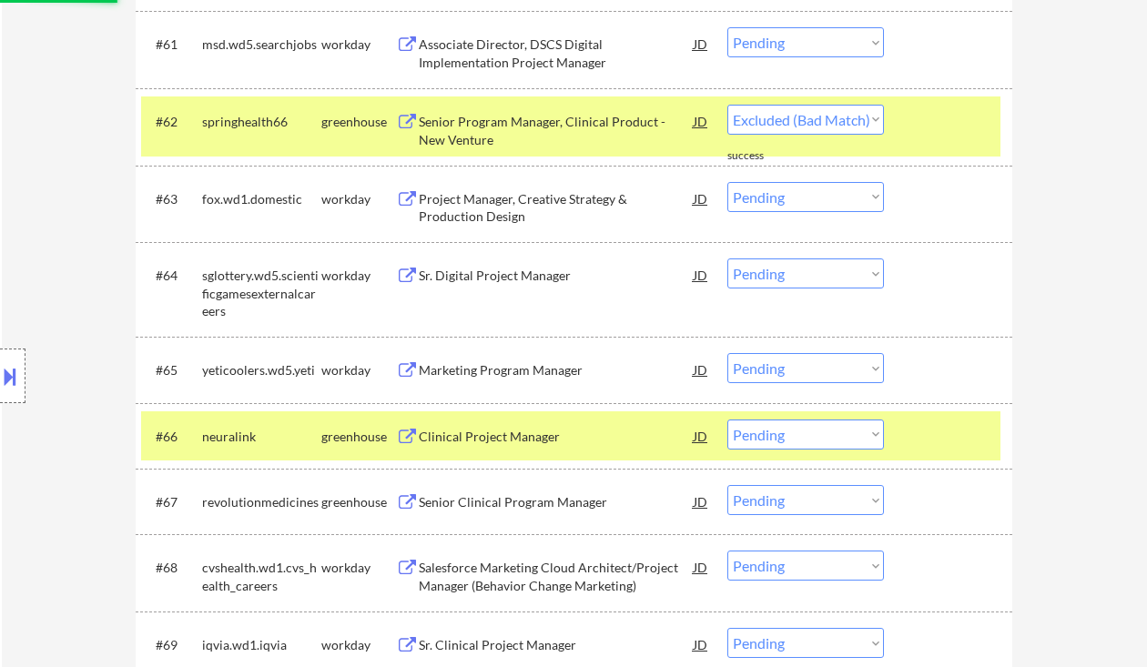
select select ""pending""
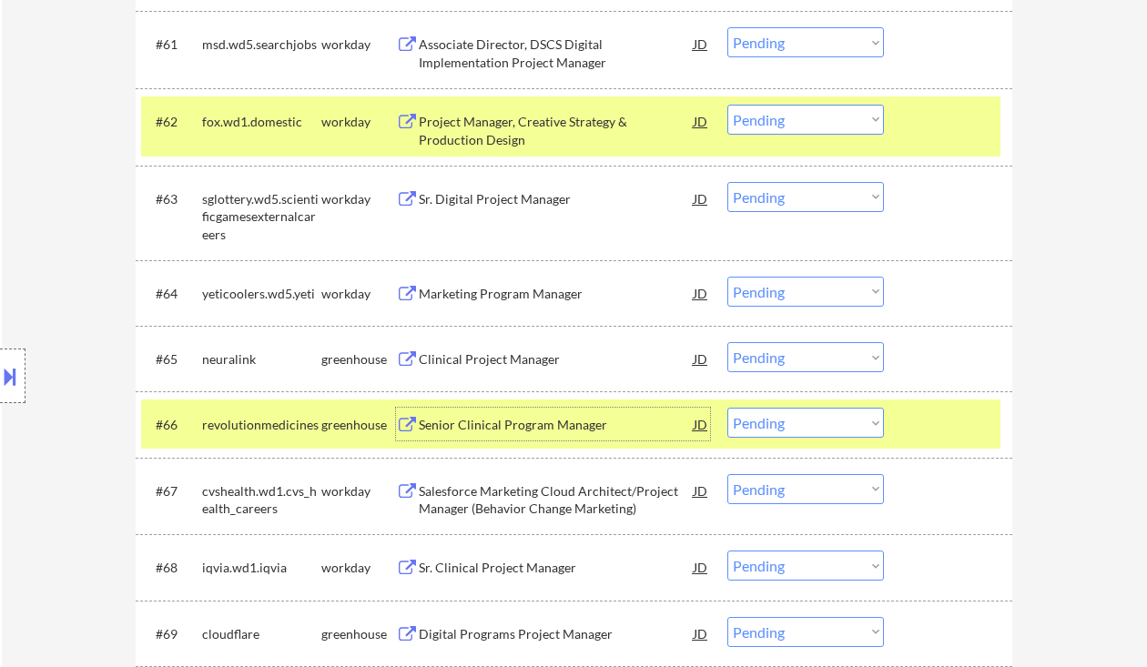
drag, startPoint x: 782, startPoint y: 354, endPoint x: 797, endPoint y: 372, distance: 22.6
click at [782, 354] on select "Choose an option... Pending Applied Excluded (Questions) Excluded (Expired) Exc…" at bounding box center [806, 357] width 157 height 30
click at [728, 342] on select "Choose an option... Pending Applied Excluded (Questions) Excluded (Expired) Exc…" at bounding box center [806, 357] width 157 height 30
select select ""pending""
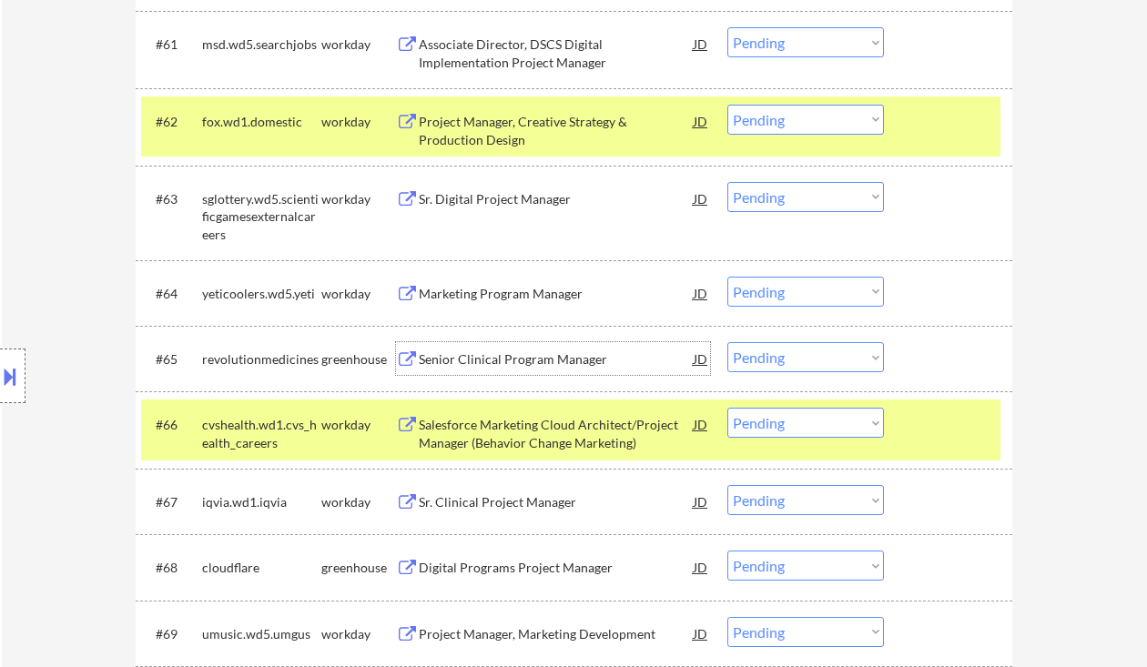
click at [536, 360] on div "Senior Clinical Program Manager" at bounding box center [556, 360] width 275 height 18
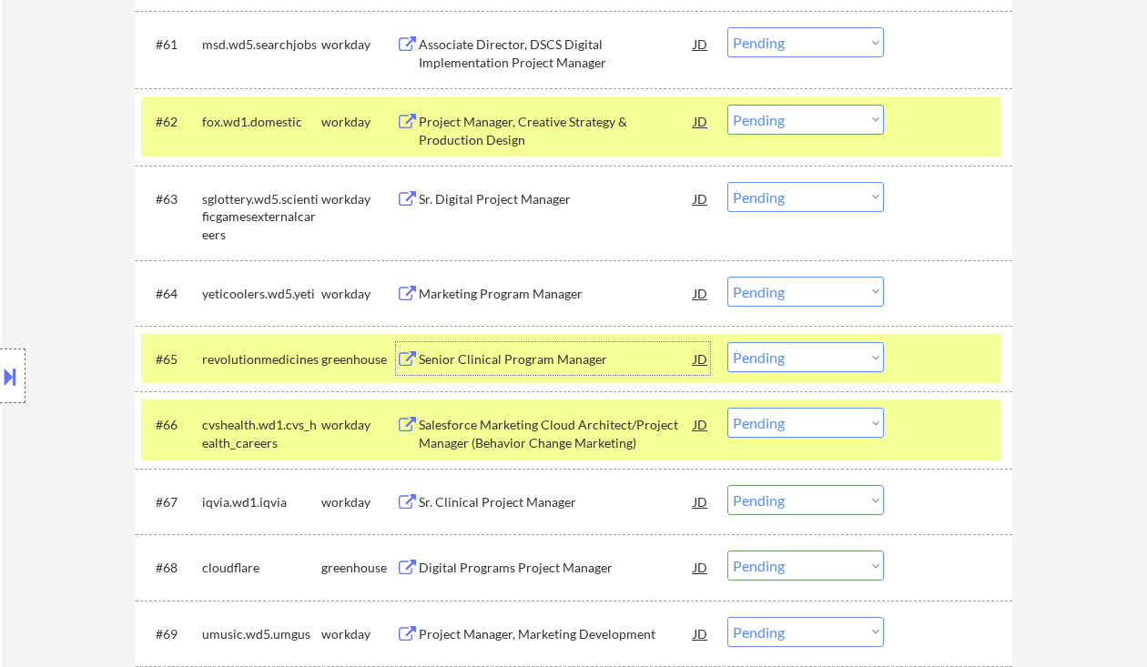
click at [496, 360] on div "Senior Clinical Program Manager" at bounding box center [556, 360] width 275 height 18
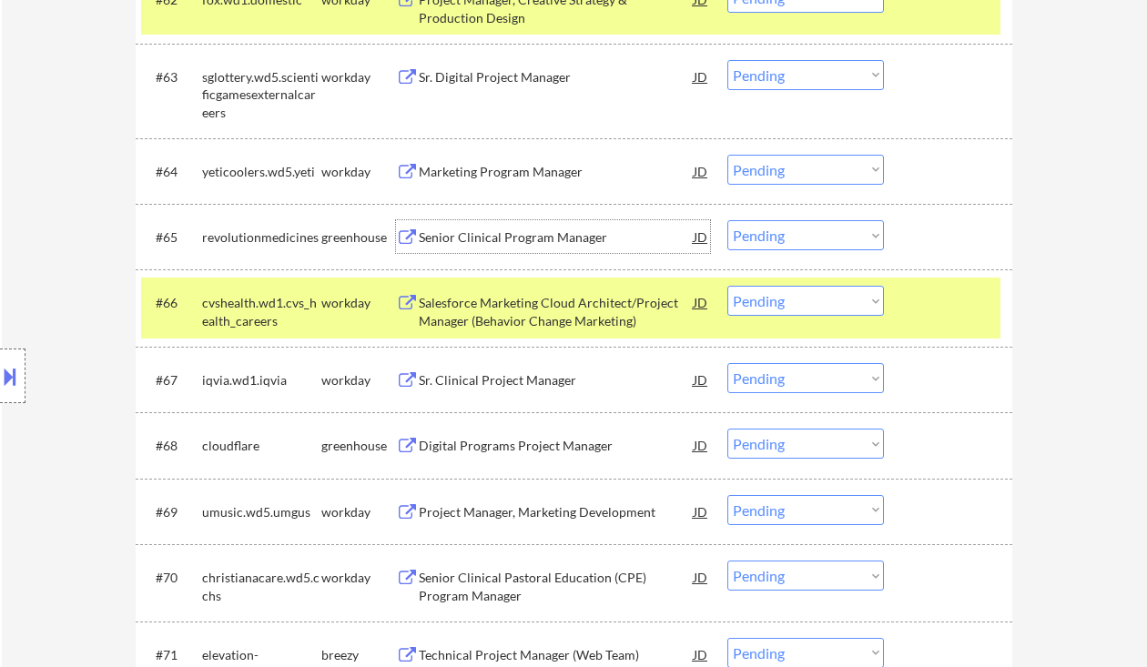
scroll to position [5251, 0]
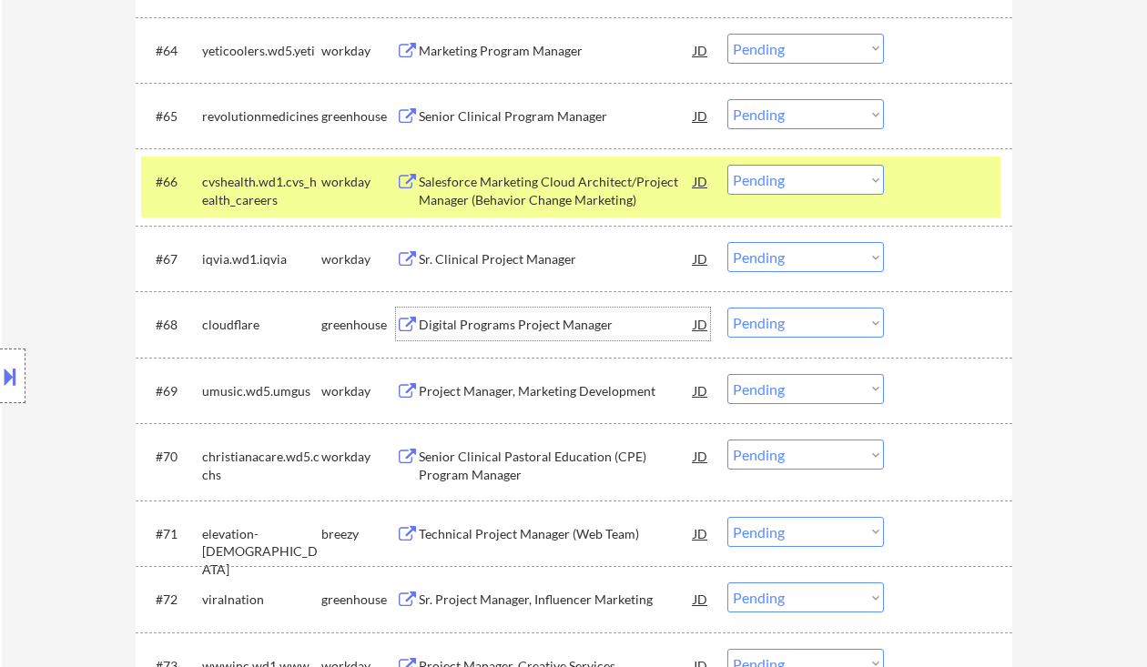
click at [467, 324] on div "Digital Programs Project Manager" at bounding box center [556, 325] width 275 height 18
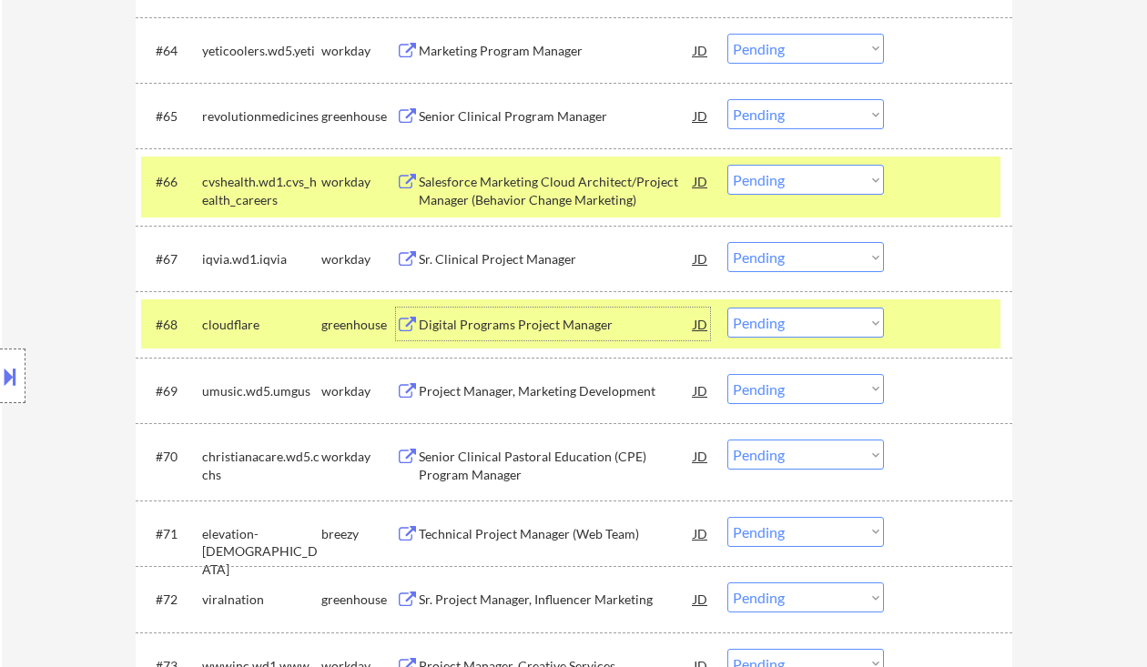
drag, startPoint x: 779, startPoint y: 316, endPoint x: 790, endPoint y: 337, distance: 24.1
click at [779, 316] on select "Choose an option... Pending Applied Excluded (Questions) Excluded (Expired) Exc…" at bounding box center [806, 323] width 157 height 30
click at [728, 308] on select "Choose an option... Pending Applied Excluded (Questions) Excluded (Expired) Exc…" at bounding box center [806, 323] width 157 height 30
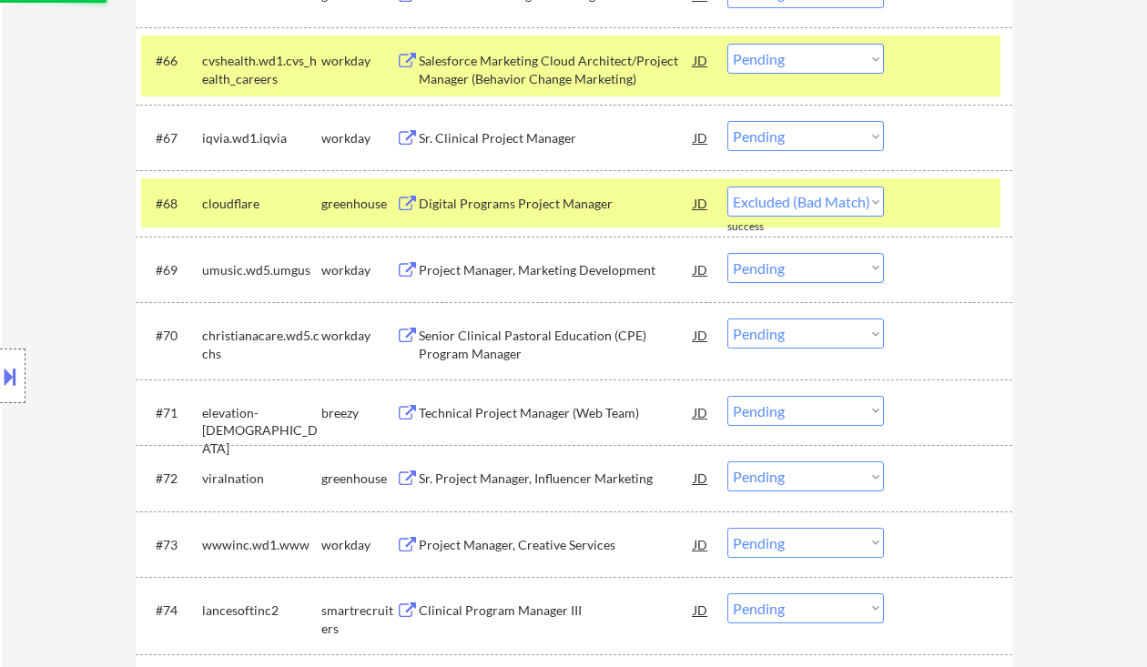
select select ""pending""
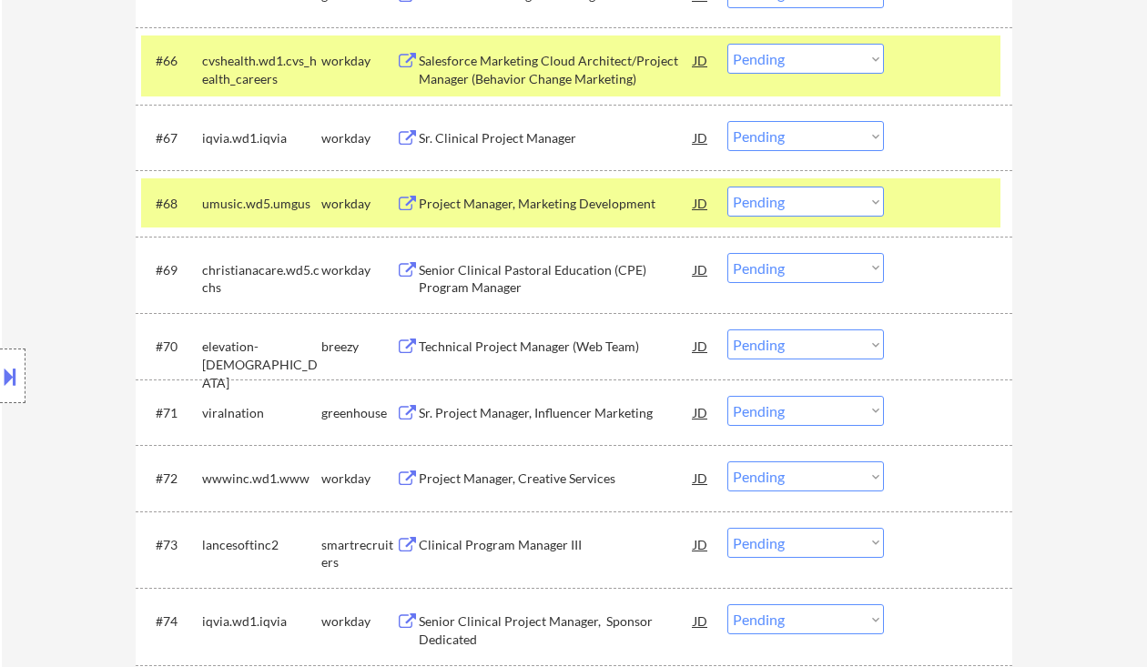
click at [488, 407] on div "Sr. Project Manager, Influencer Marketing" at bounding box center [556, 413] width 275 height 18
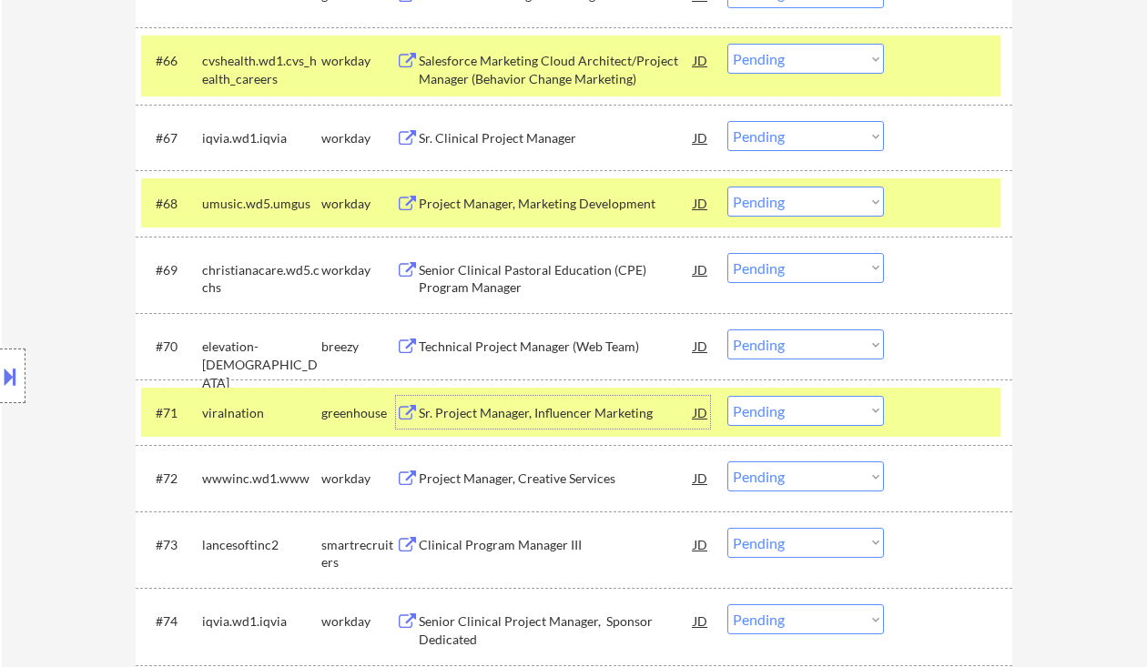
click at [781, 409] on select "Choose an option... Pending Applied Excluded (Questions) Excluded (Expired) Exc…" at bounding box center [806, 411] width 157 height 30
click at [728, 396] on select "Choose an option... Pending Applied Excluded (Questions) Excluded (Expired) Exc…" at bounding box center [806, 411] width 157 height 30
click at [527, 351] on div "Technical Project Manager (Web Team)" at bounding box center [556, 347] width 275 height 18
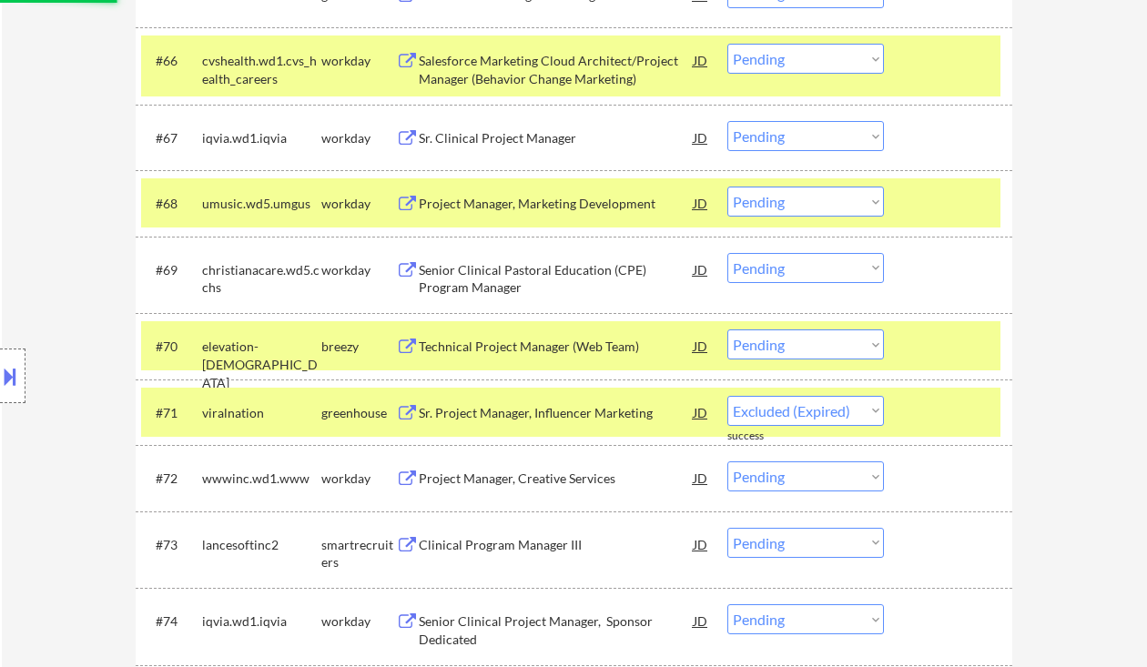
select select ""pending""
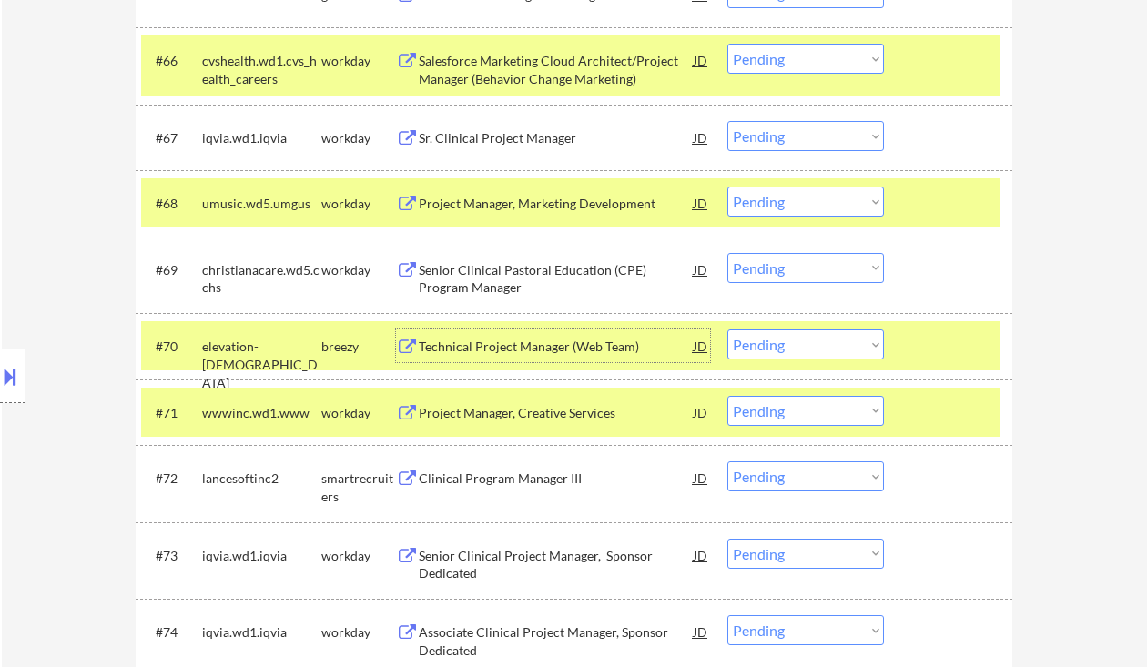
scroll to position [5495, 0]
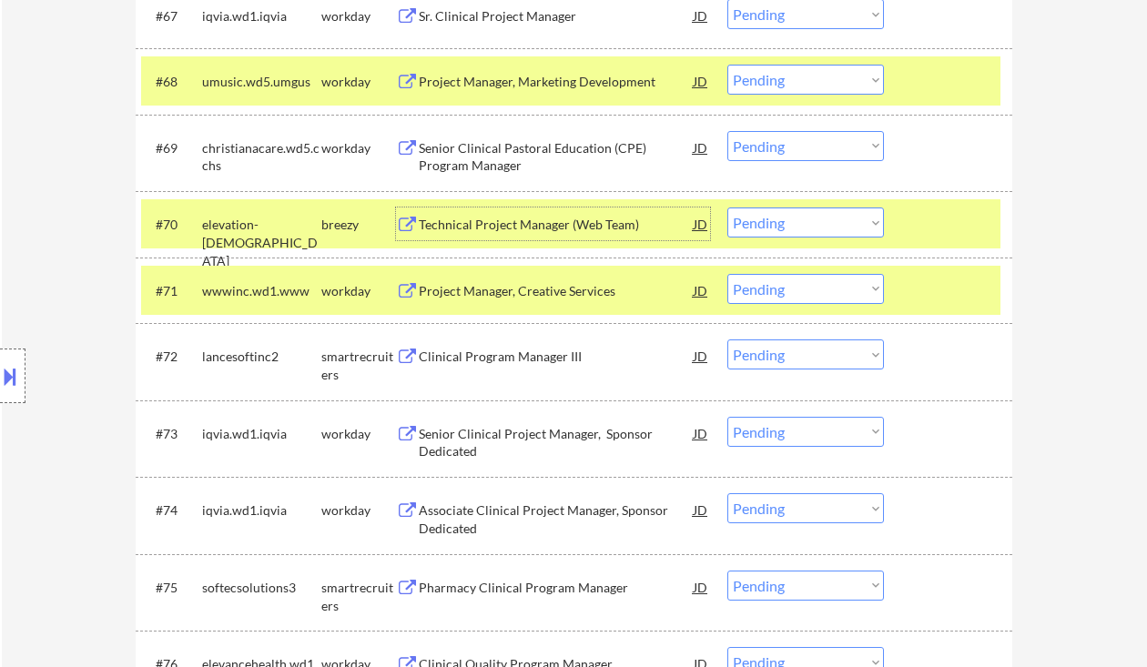
click at [497, 335] on div "#72 lancesoftinc2 smartrecruiters Clinical Program Manager III JD Choose an opt…" at bounding box center [571, 361] width 860 height 60
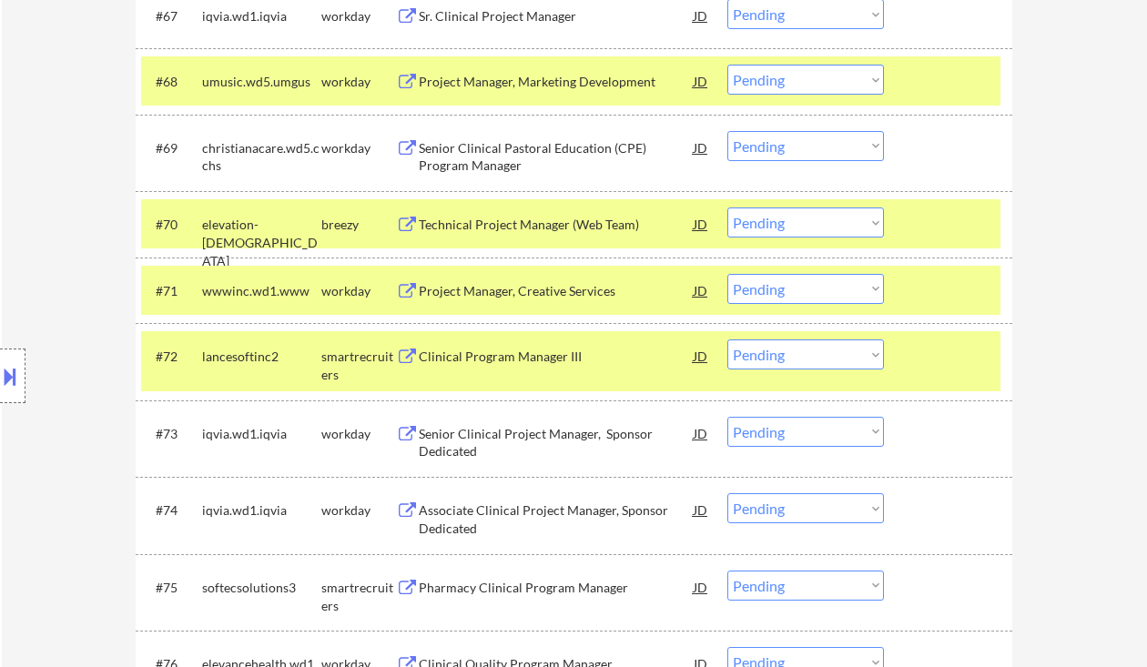
click at [498, 344] on div "Clinical Program Manager III" at bounding box center [556, 356] width 275 height 33
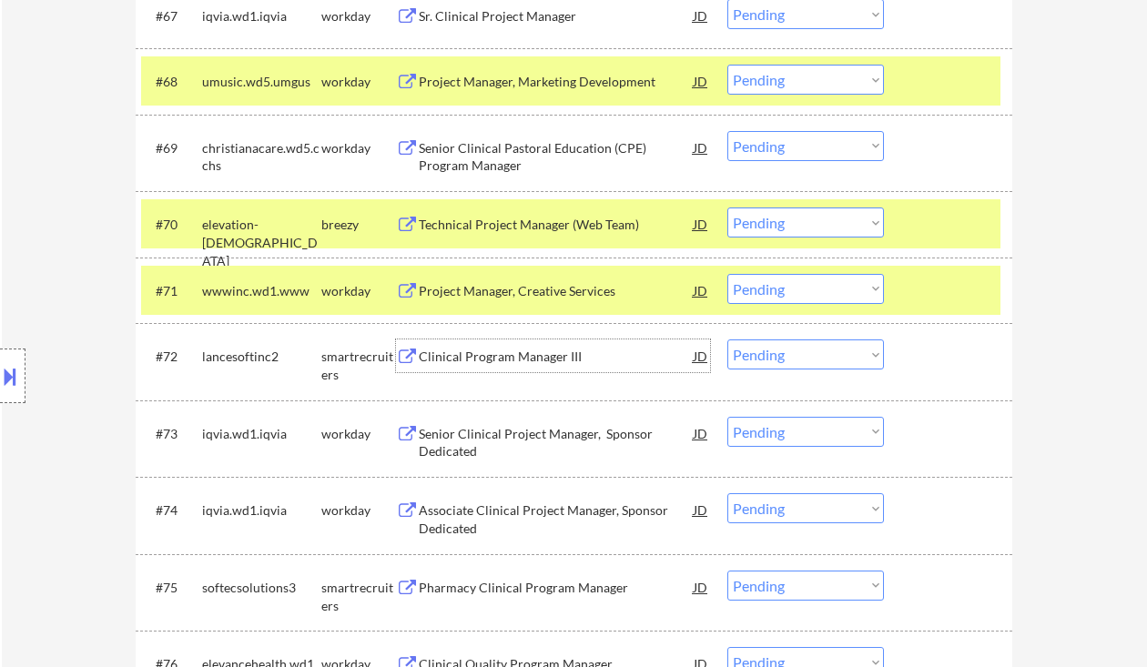
click at [777, 352] on select "Choose an option... Pending Applied Excluded (Questions) Excluded (Expired) Exc…" at bounding box center [806, 355] width 157 height 30
click at [728, 340] on select "Choose an option... Pending Applied Excluded (Questions) Excluded (Expired) Exc…" at bounding box center [806, 355] width 157 height 30
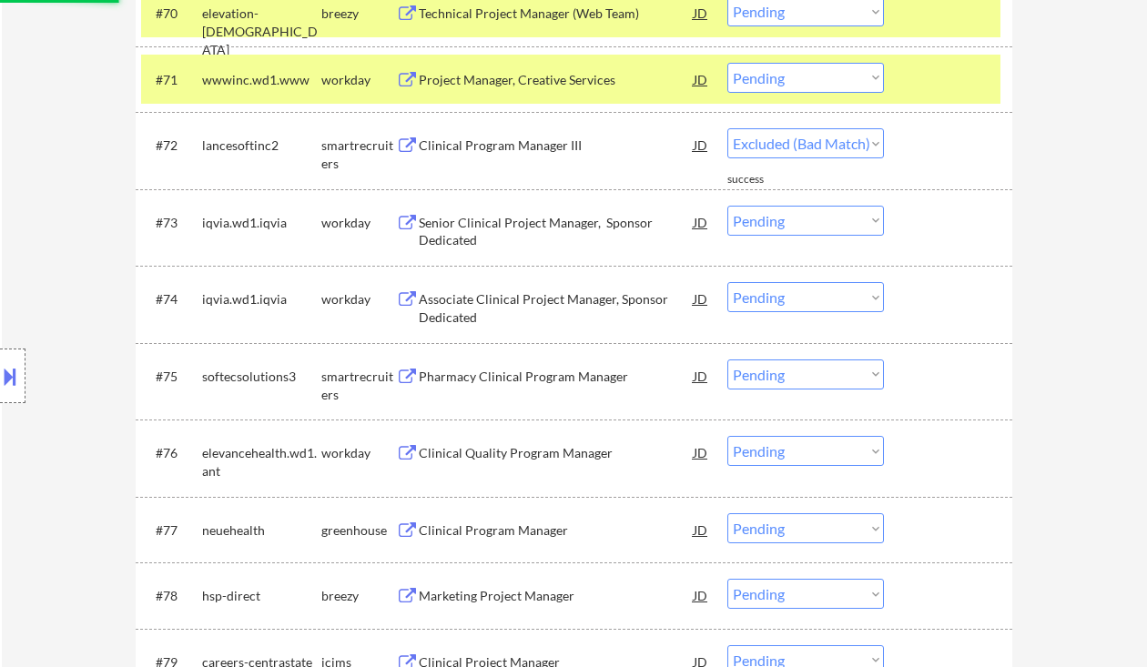
scroll to position [5737, 0]
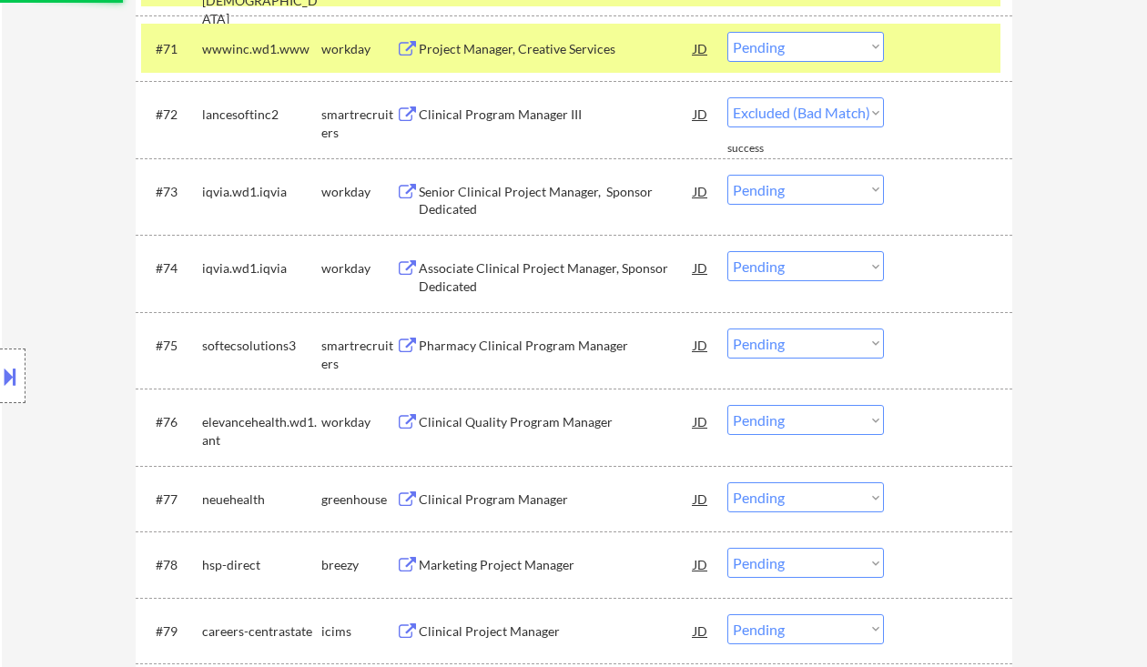
select select ""pending""
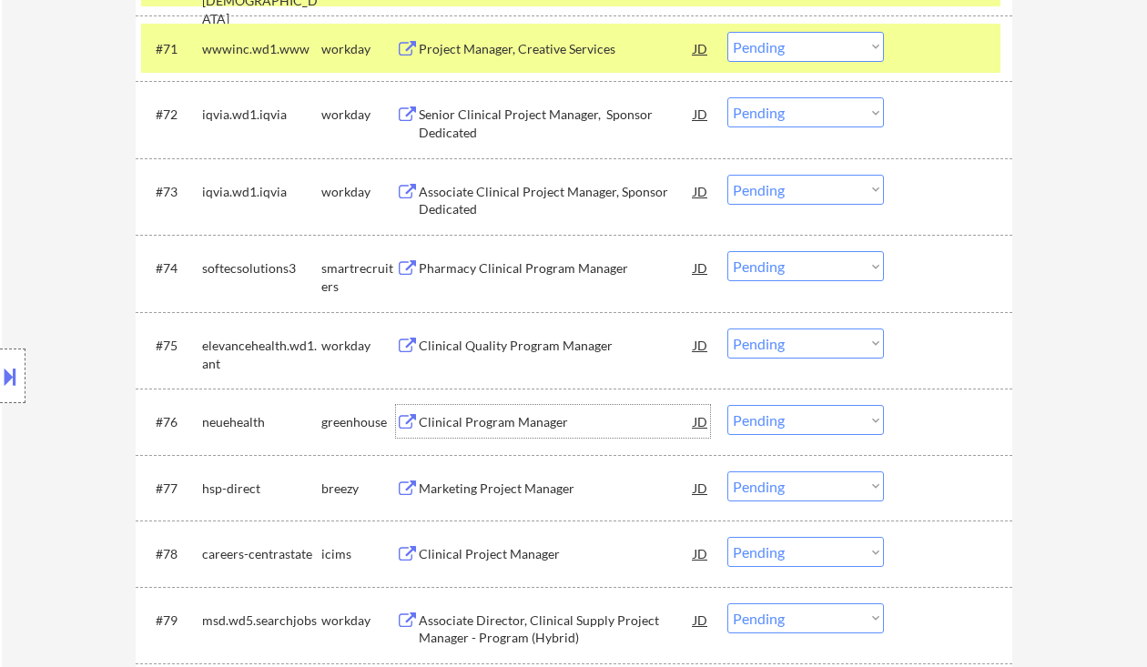
click at [472, 431] on div "Clinical Program Manager" at bounding box center [556, 422] width 275 height 18
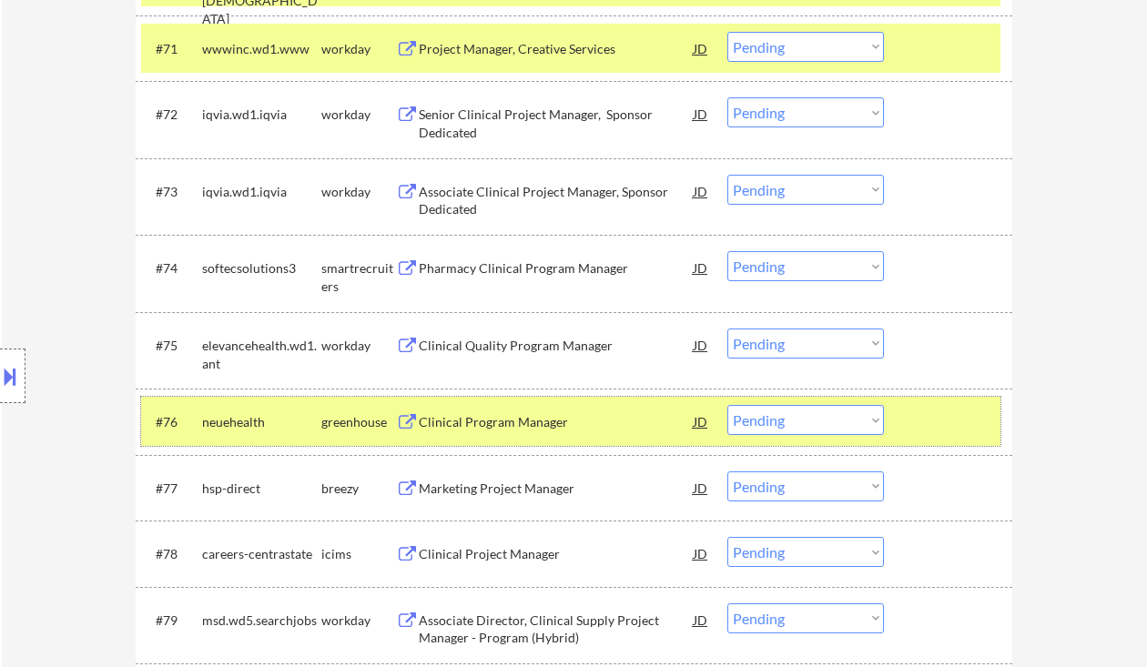
click at [725, 416] on div "#76 neuehealth greenhouse Clinical Program Manager JD Choose an option... Pendi…" at bounding box center [571, 421] width 860 height 49
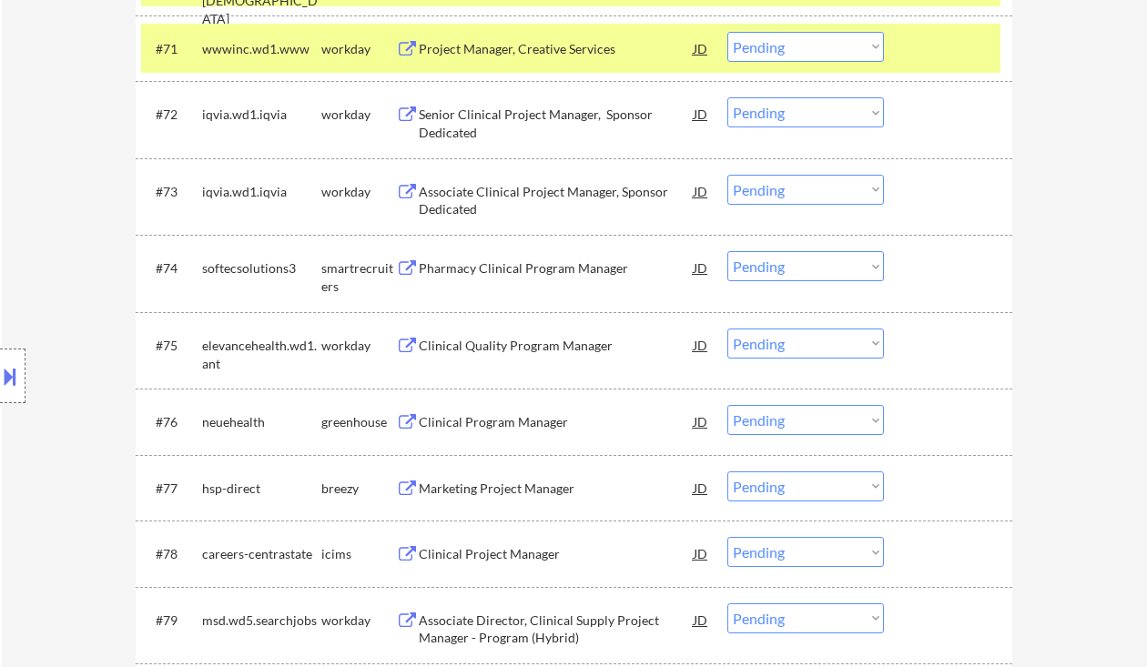
drag, startPoint x: 783, startPoint y: 420, endPoint x: 808, endPoint y: 434, distance: 28.6
click at [783, 420] on select "Choose an option... Pending Applied Excluded (Questions) Excluded (Expired) Exc…" at bounding box center [806, 420] width 157 height 30
click at [728, 405] on select "Choose an option... Pending Applied Excluded (Questions) Excluded (Expired) Exc…" at bounding box center [806, 420] width 157 height 30
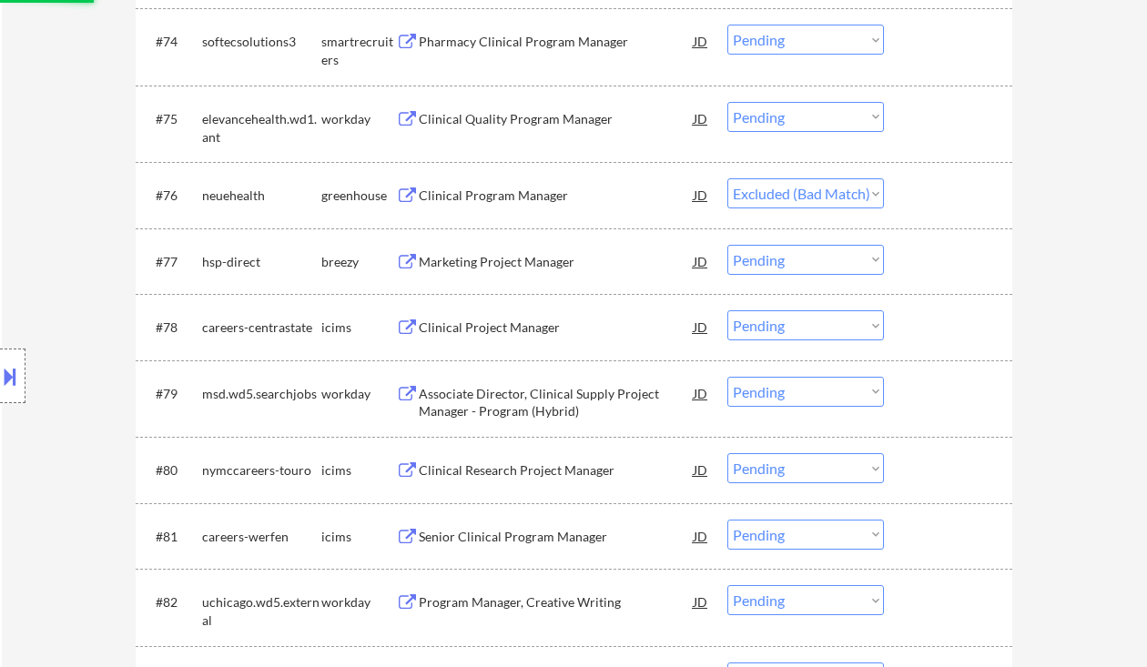
scroll to position [5980, 0]
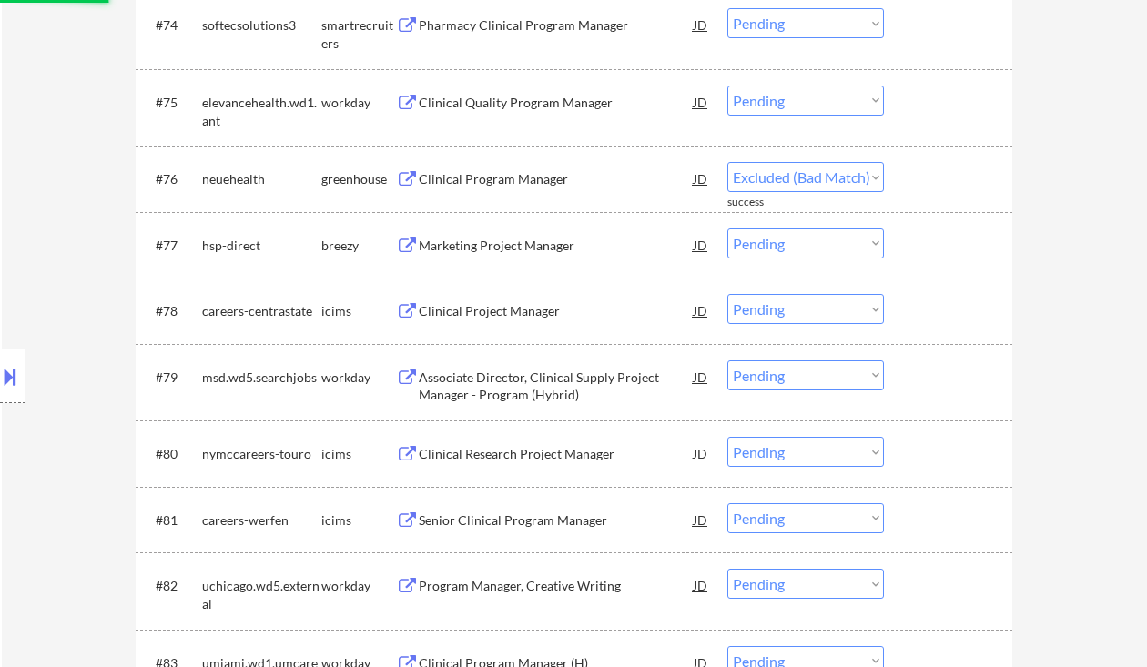
click at [509, 242] on div "Marketing Project Manager" at bounding box center [556, 246] width 275 height 18
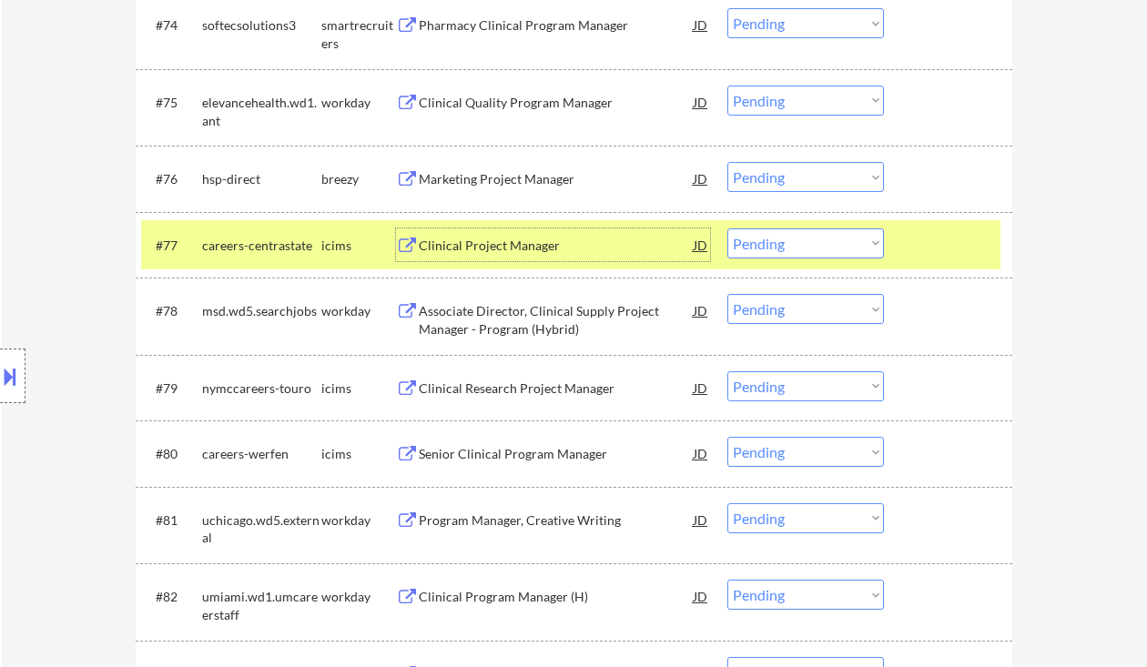
click at [497, 178] on div "Marketing Project Manager" at bounding box center [556, 179] width 275 height 18
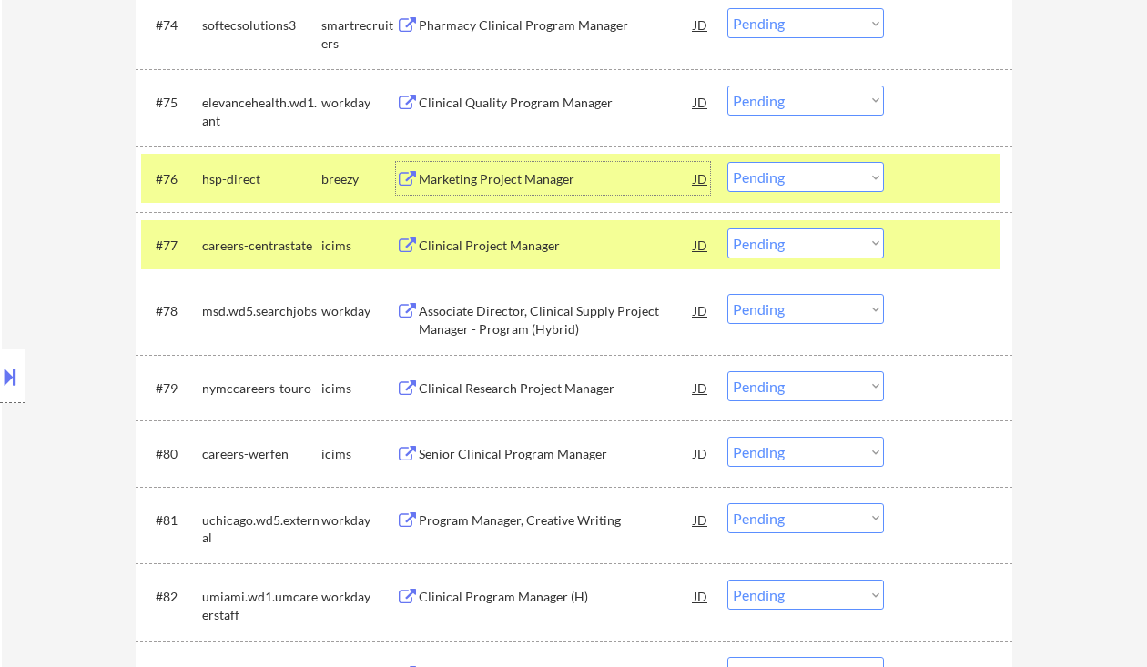
click at [815, 179] on select "Choose an option... Pending Applied Excluded (Questions) Excluded (Expired) Exc…" at bounding box center [806, 177] width 157 height 30
click at [728, 162] on select "Choose an option... Pending Applied Excluded (Questions) Excluded (Expired) Exc…" at bounding box center [806, 177] width 157 height 30
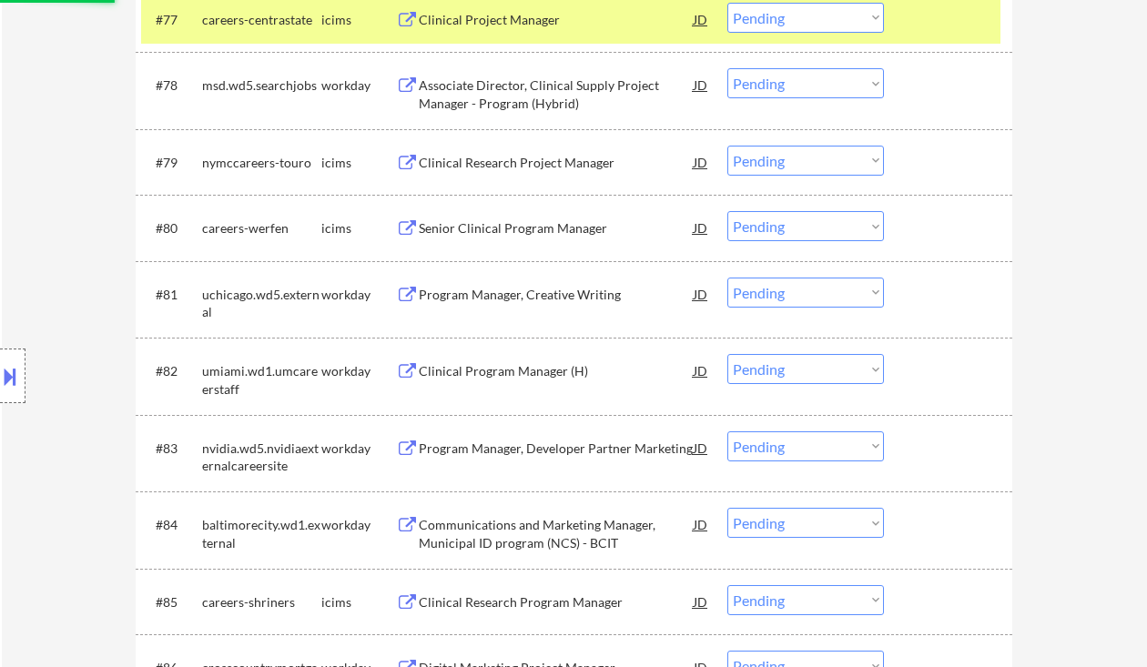
scroll to position [6223, 0]
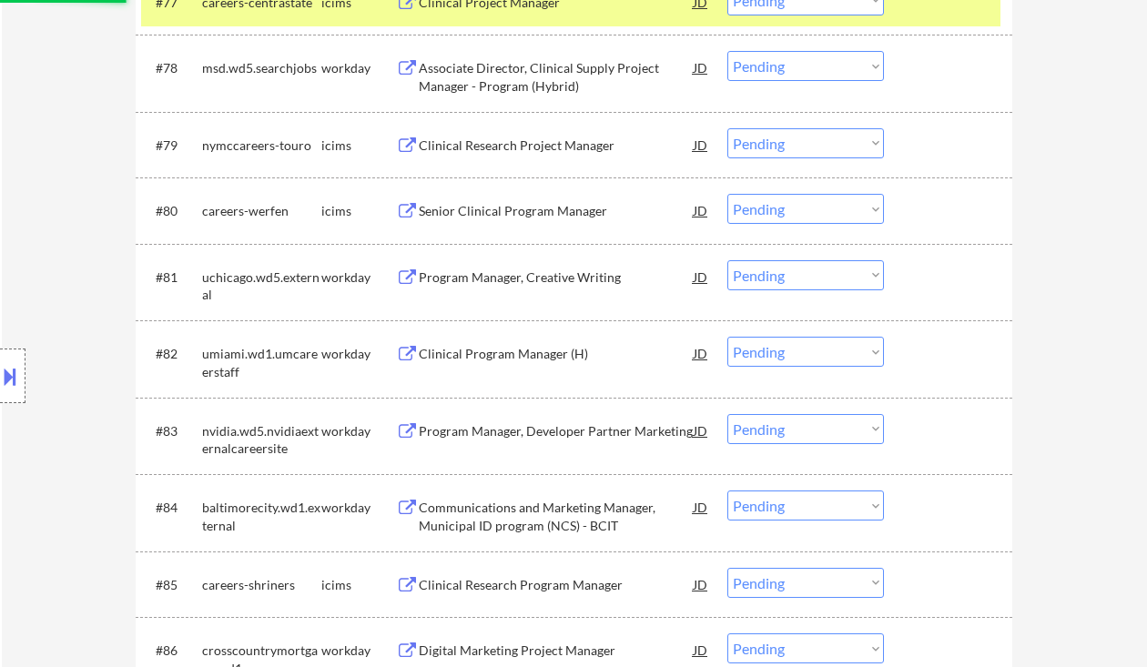
select select ""pending""
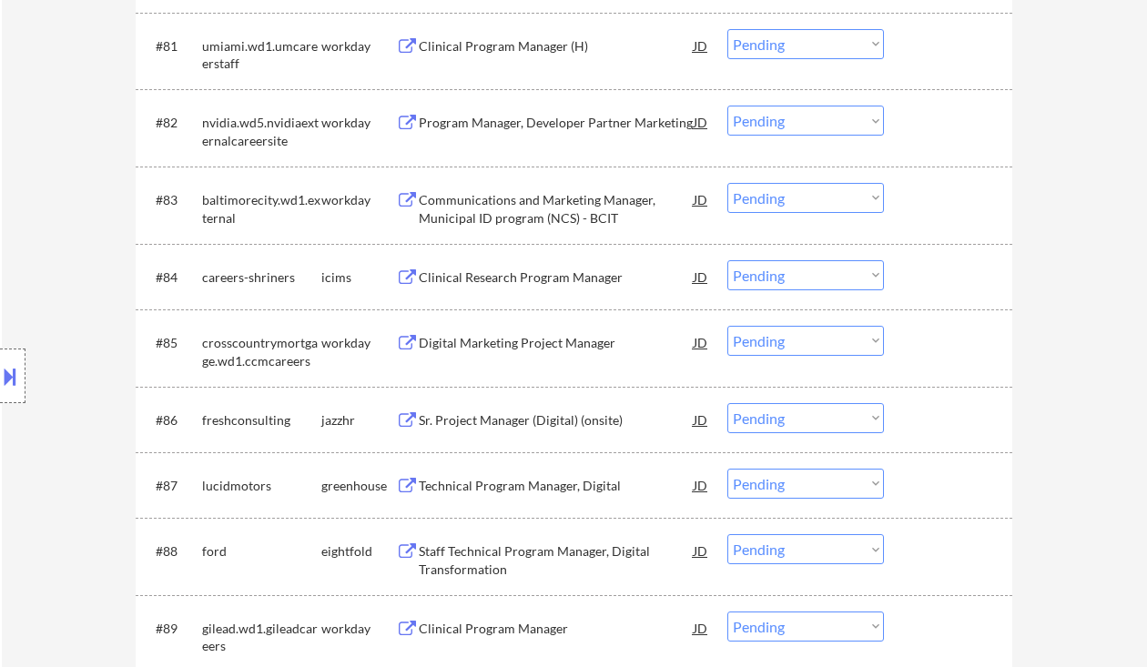
scroll to position [6708, 0]
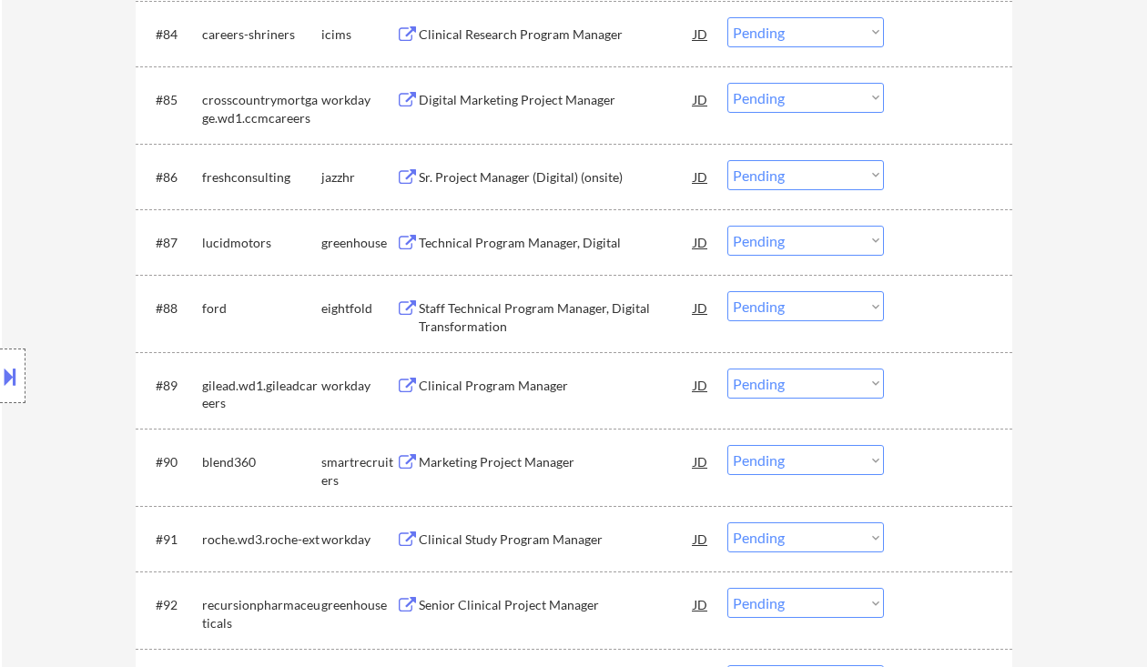
click at [505, 465] on div "Marketing Project Manager" at bounding box center [556, 462] width 275 height 18
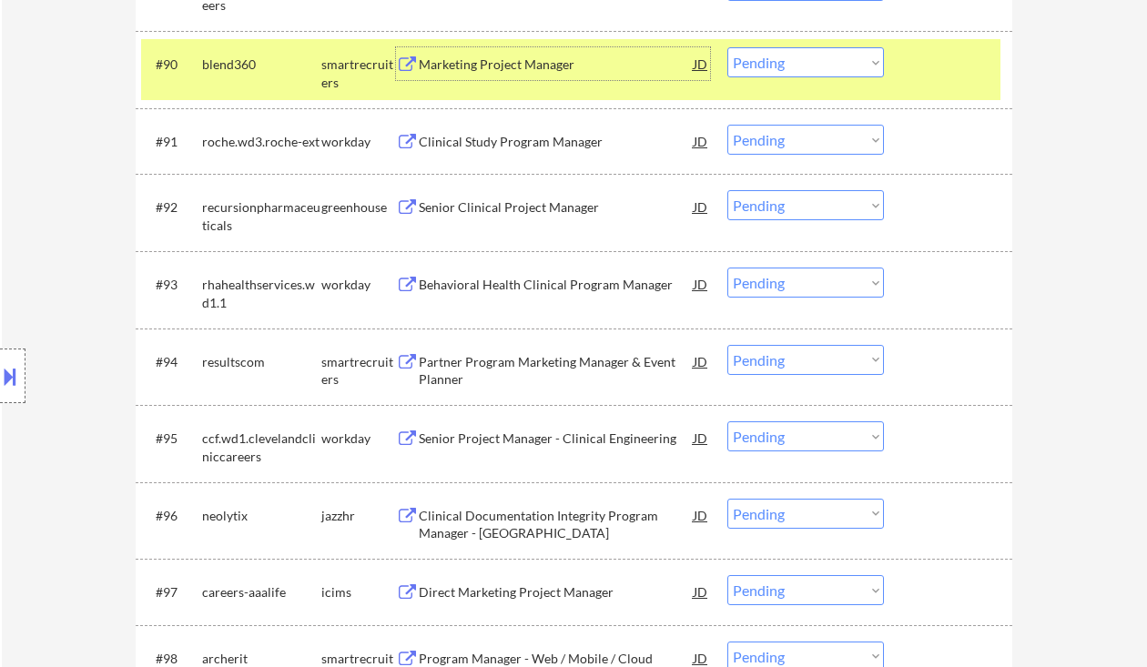
scroll to position [7194, 0]
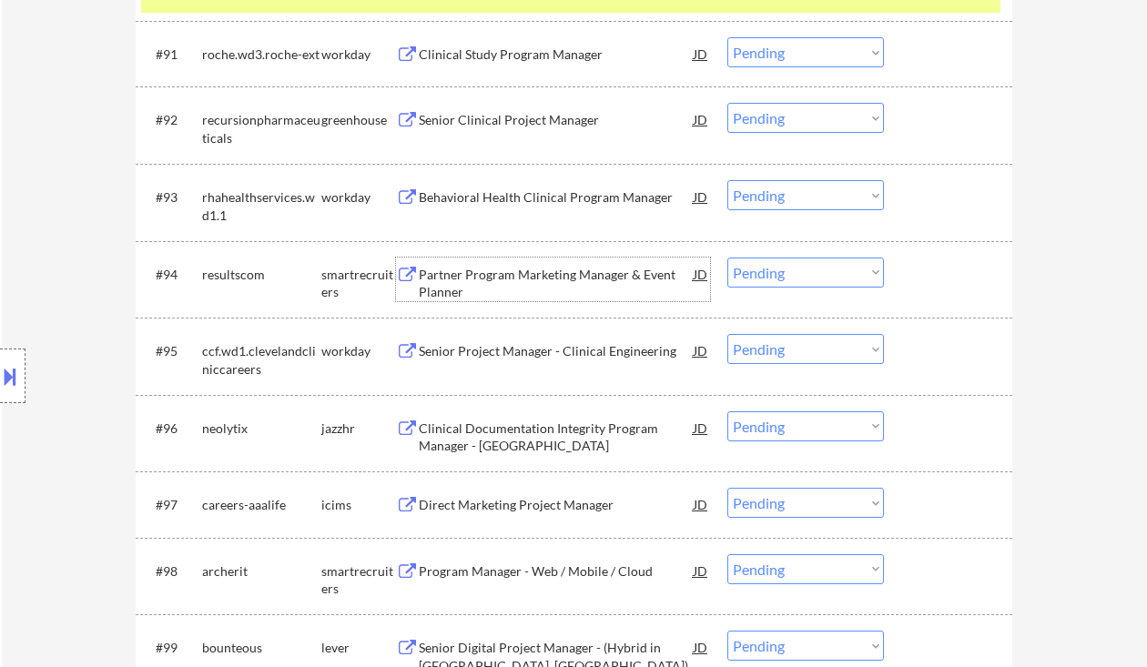
click at [559, 289] on div "Partner Program Marketing Manager & Event Planner" at bounding box center [556, 284] width 275 height 36
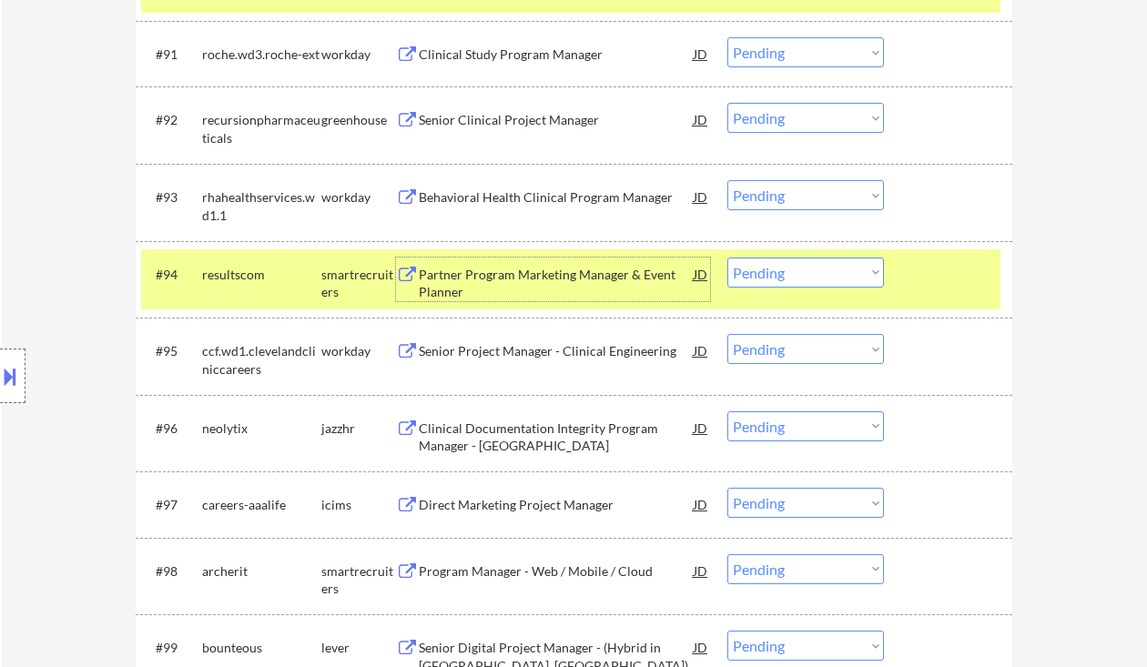
click at [801, 272] on select "Choose an option... Pending Applied Excluded (Questions) Excluded (Expired) Exc…" at bounding box center [806, 273] width 157 height 30
click at [728, 258] on select "Choose an option... Pending Applied Excluded (Questions) Excluded (Expired) Exc…" at bounding box center [806, 273] width 157 height 30
select select ""pending""
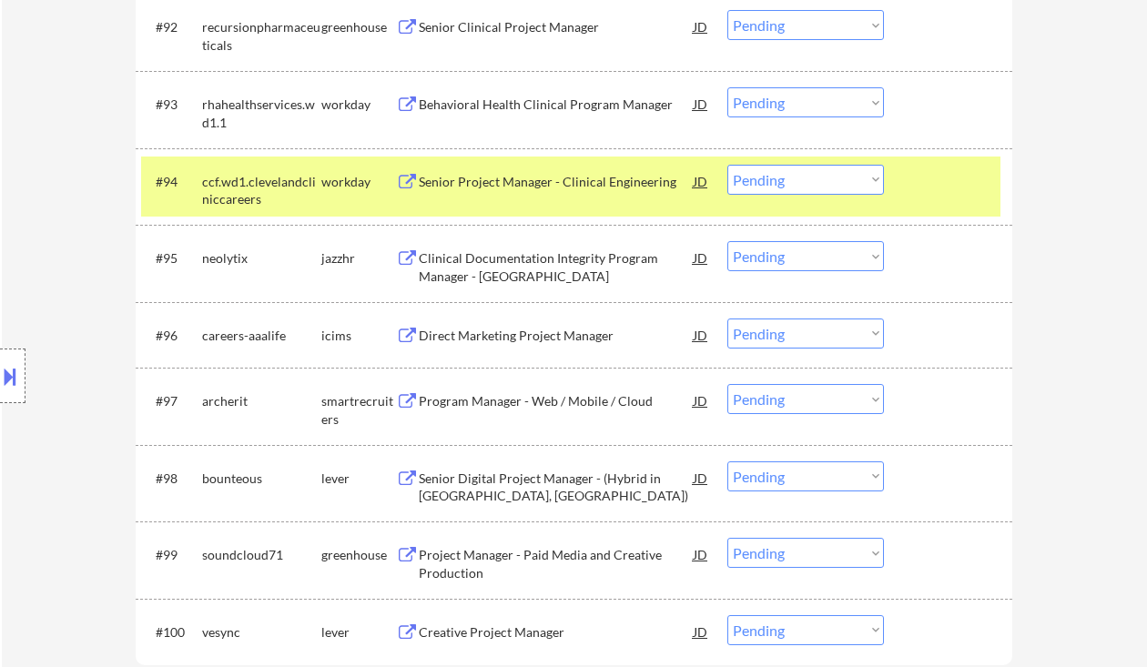
scroll to position [7316, 0]
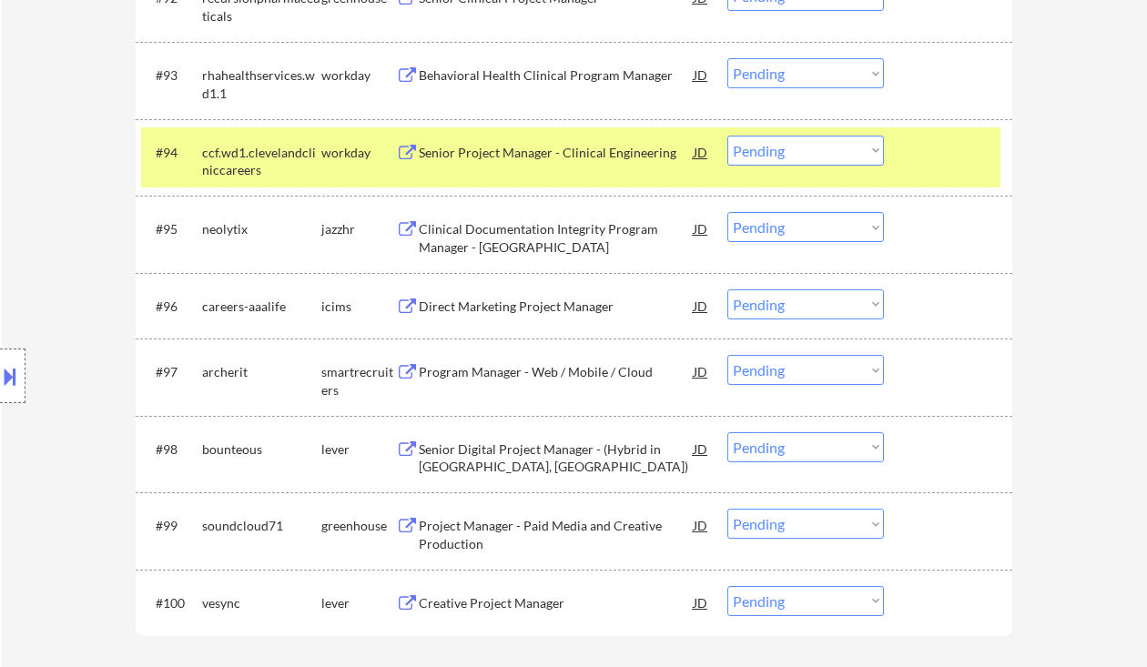
click at [537, 229] on div "Clinical Documentation Integrity Program Manager - Chicago" at bounding box center [556, 238] width 275 height 36
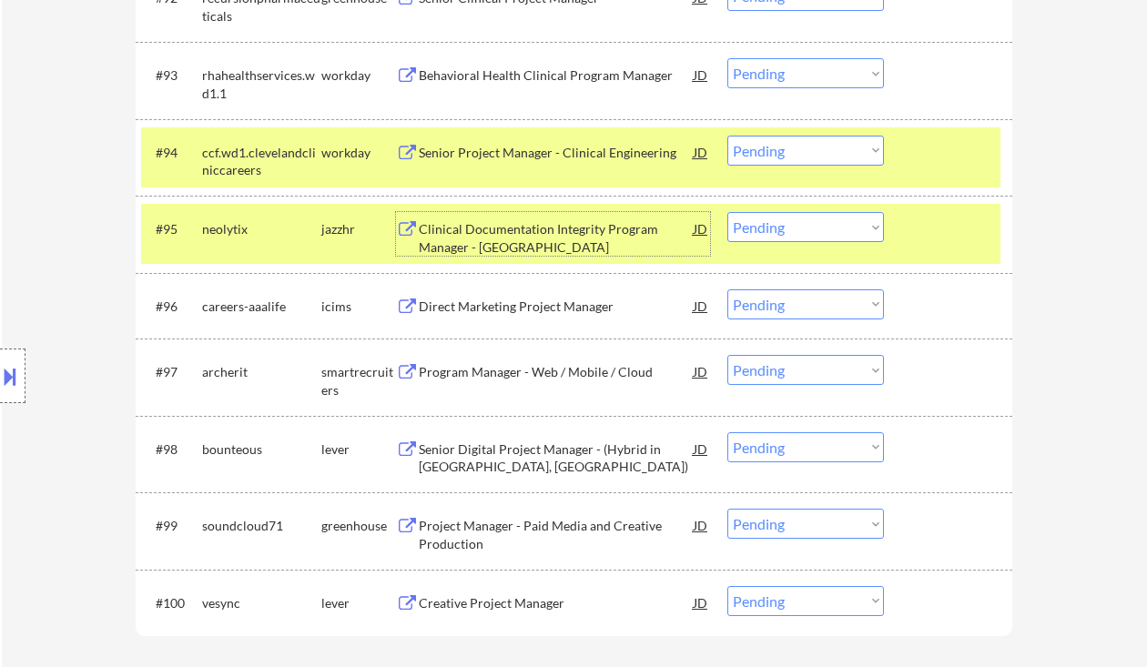
drag, startPoint x: 789, startPoint y: 232, endPoint x: 798, endPoint y: 242, distance: 12.9
click at [789, 232] on select "Choose an option... Pending Applied Excluded (Questions) Excluded (Expired) Exc…" at bounding box center [806, 227] width 157 height 30
click at [728, 212] on select "Choose an option... Pending Applied Excluded (Questions) Excluded (Expired) Exc…" at bounding box center [806, 227] width 157 height 30
click at [554, 380] on div "Program Manager - Web / Mobile / Cloud" at bounding box center [556, 372] width 275 height 18
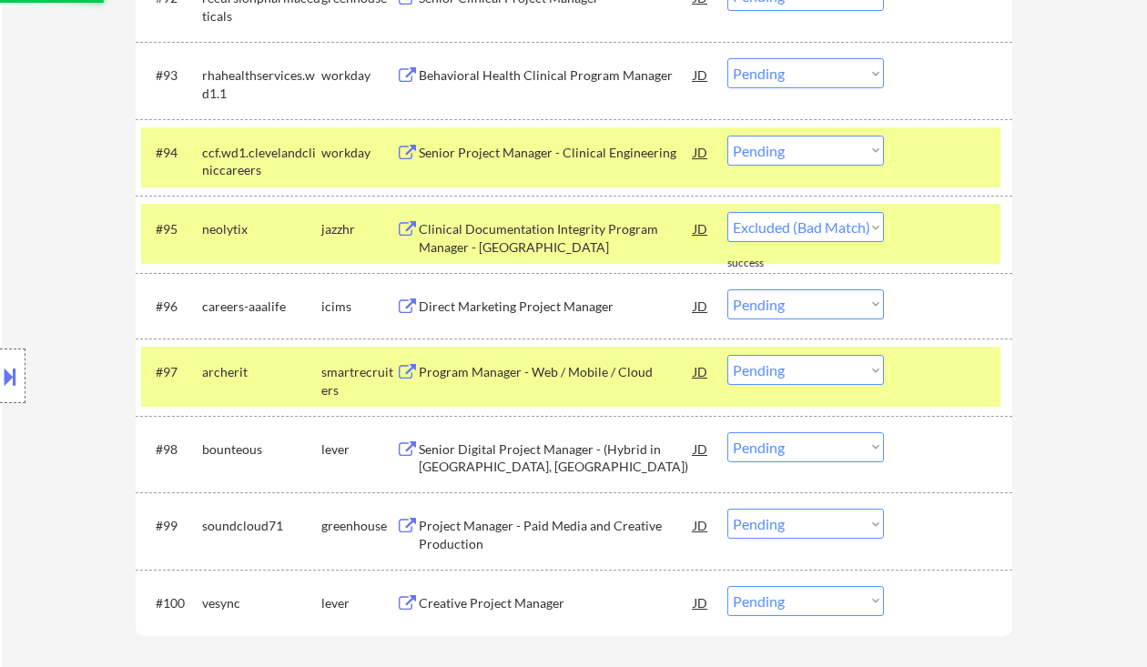
select select ""pending""
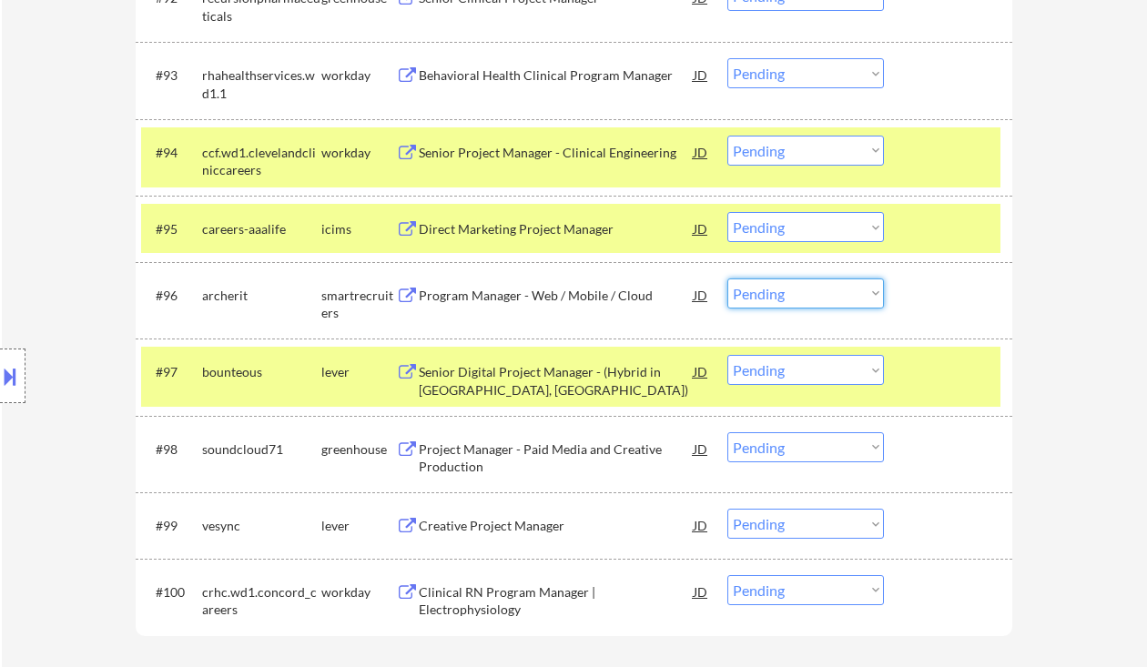
drag, startPoint x: 797, startPoint y: 294, endPoint x: 803, endPoint y: 307, distance: 14.3
click at [797, 294] on select "Choose an option... Pending Applied Excluded (Questions) Excluded (Expired) Exc…" at bounding box center [806, 294] width 157 height 30
click at [728, 279] on select "Choose an option... Pending Applied Excluded (Questions) Excluded (Expired) Exc…" at bounding box center [806, 294] width 157 height 30
click at [544, 384] on div "Senior Digital Project Manager - (Hybrid in [GEOGRAPHIC_DATA], [GEOGRAPHIC_DATA…" at bounding box center [556, 381] width 275 height 36
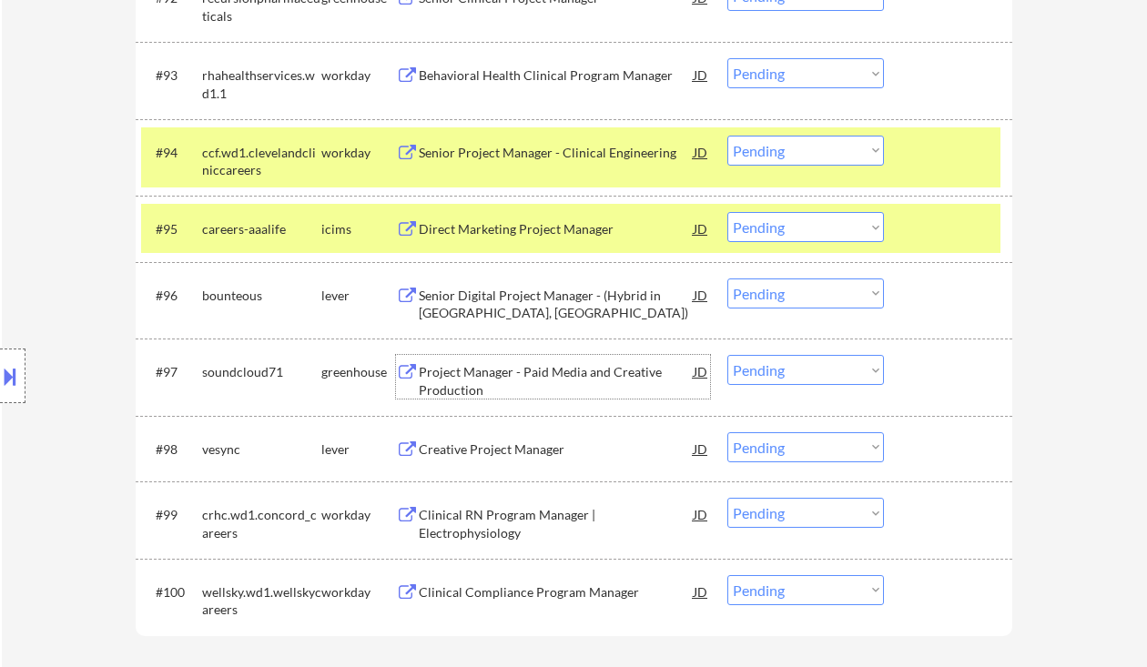
click at [750, 294] on select "Choose an option... Pending Applied Excluded (Questions) Excluded (Expired) Exc…" at bounding box center [806, 294] width 157 height 30
click at [728, 279] on select "Choose an option... Pending Applied Excluded (Questions) Excluded (Expired) Exc…" at bounding box center [806, 294] width 157 height 30
click at [543, 384] on div "Project Manager - Paid Media and Creative Production" at bounding box center [556, 381] width 275 height 36
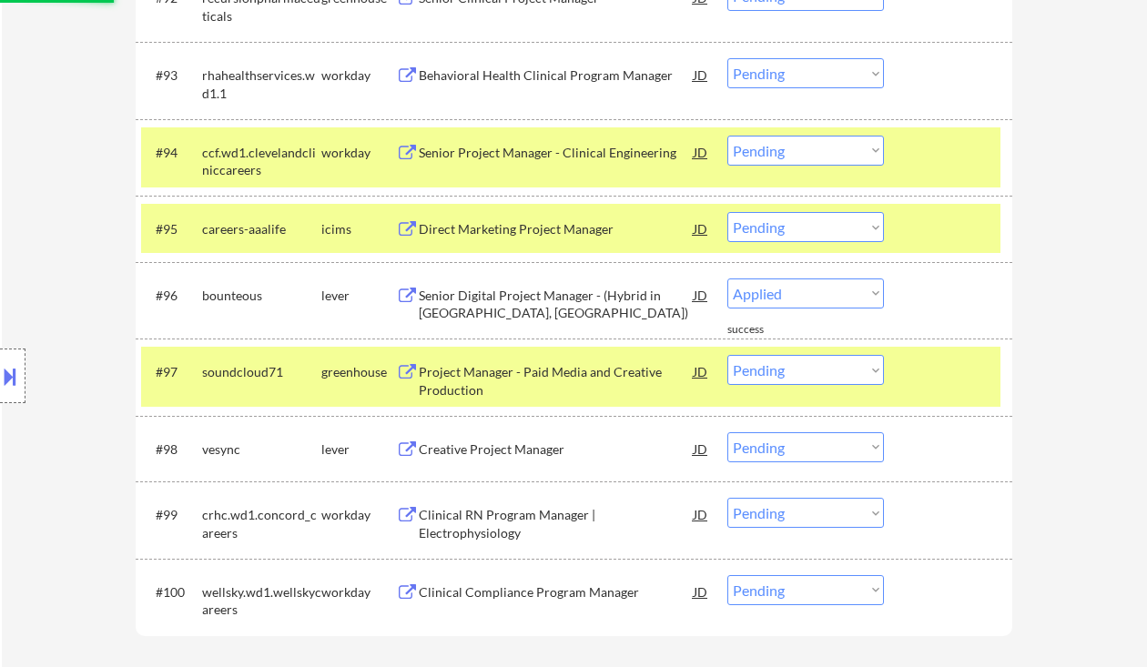
select select ""pending""
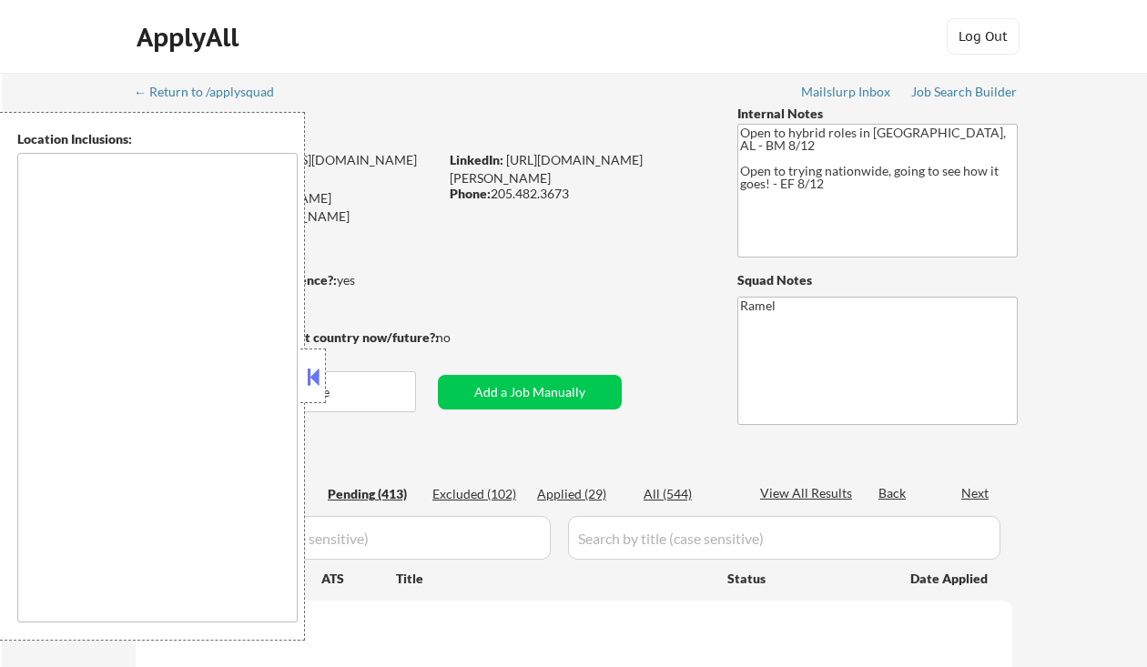
type textarea "country:[GEOGRAPHIC_DATA]"
click at [560, 218] on div "Current Location: [GEOGRAPHIC_DATA], [US_STATE]" at bounding box center [579, 221] width 258 height 36
copy div "Pelham"
select select ""pending""
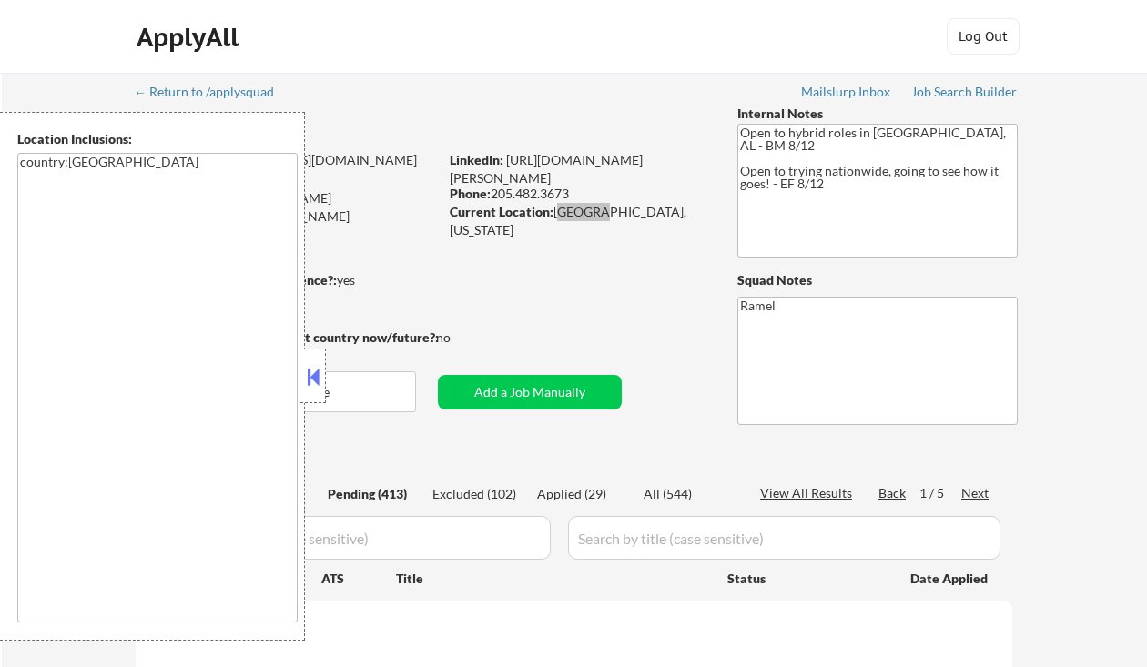
select select ""pending""
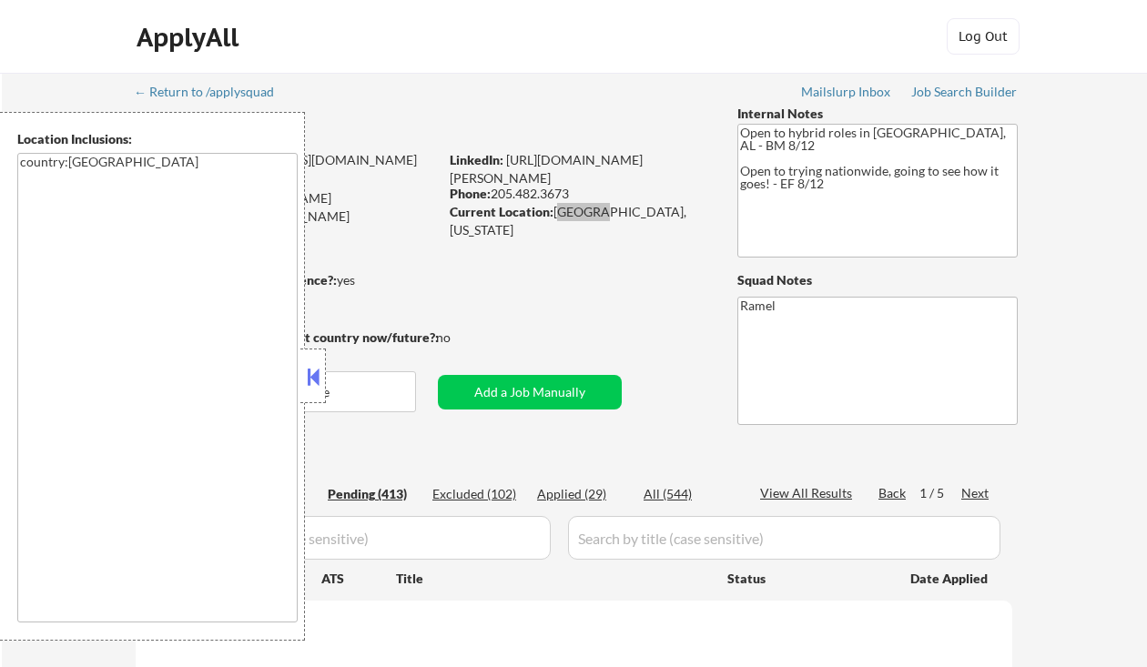
select select ""pending""
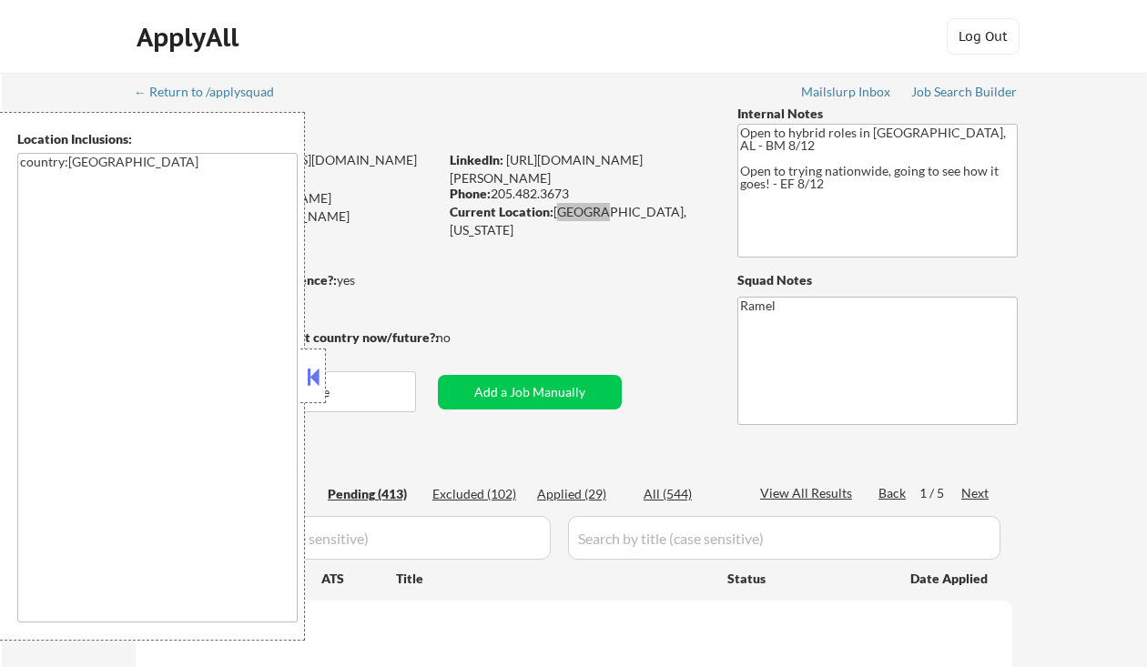
select select ""pending""
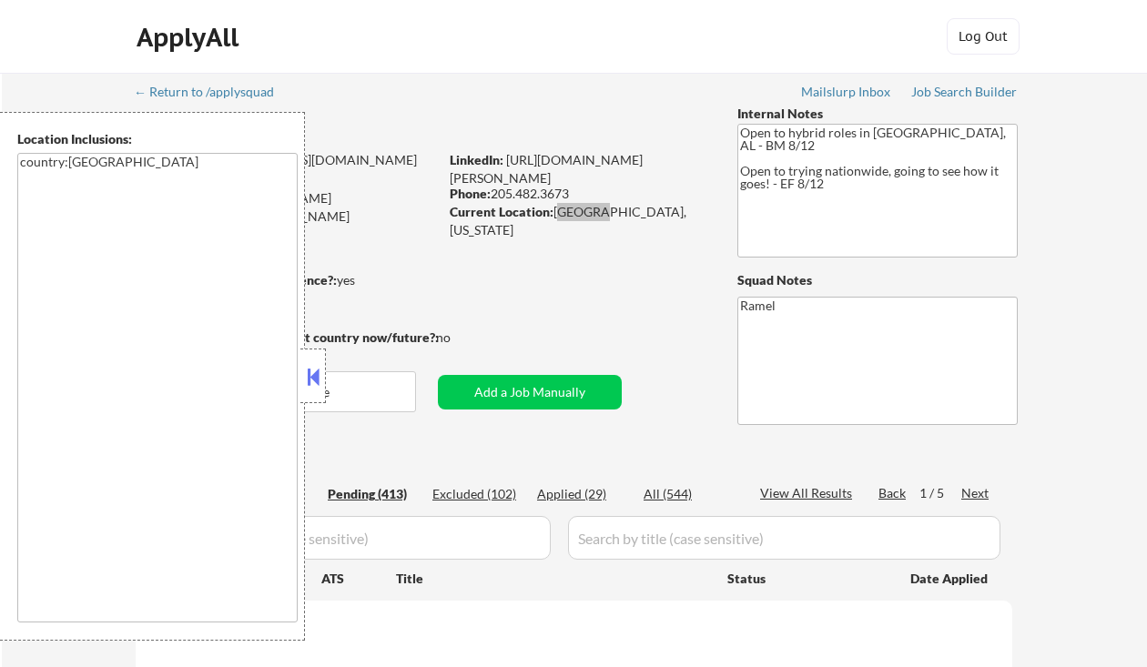
select select ""pending""
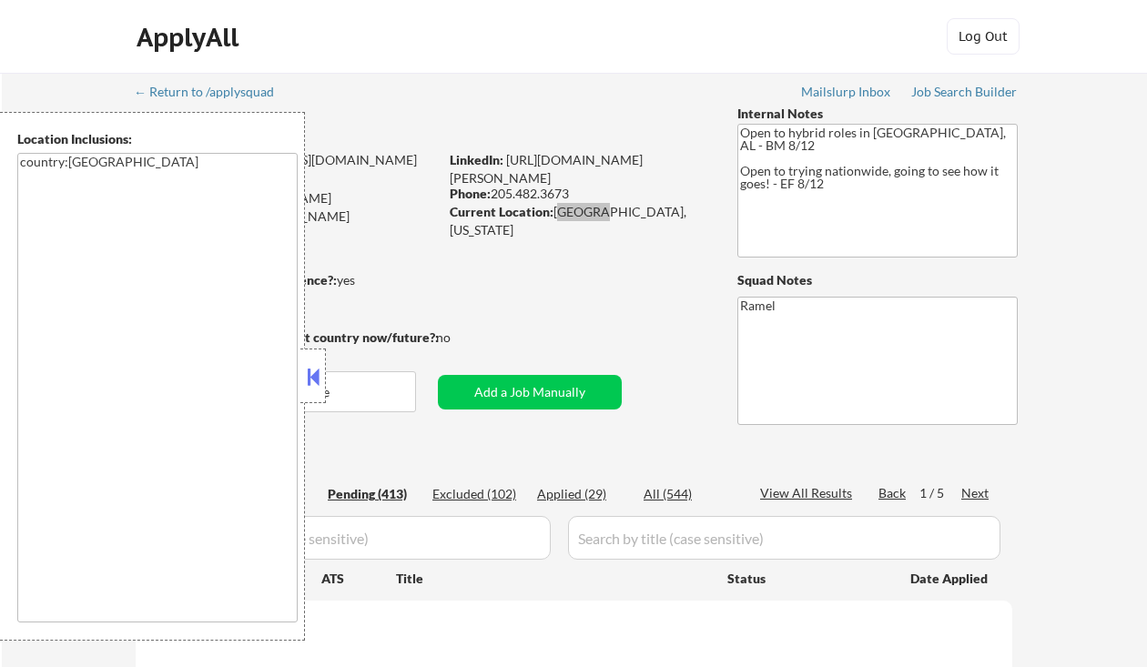
select select ""pending""
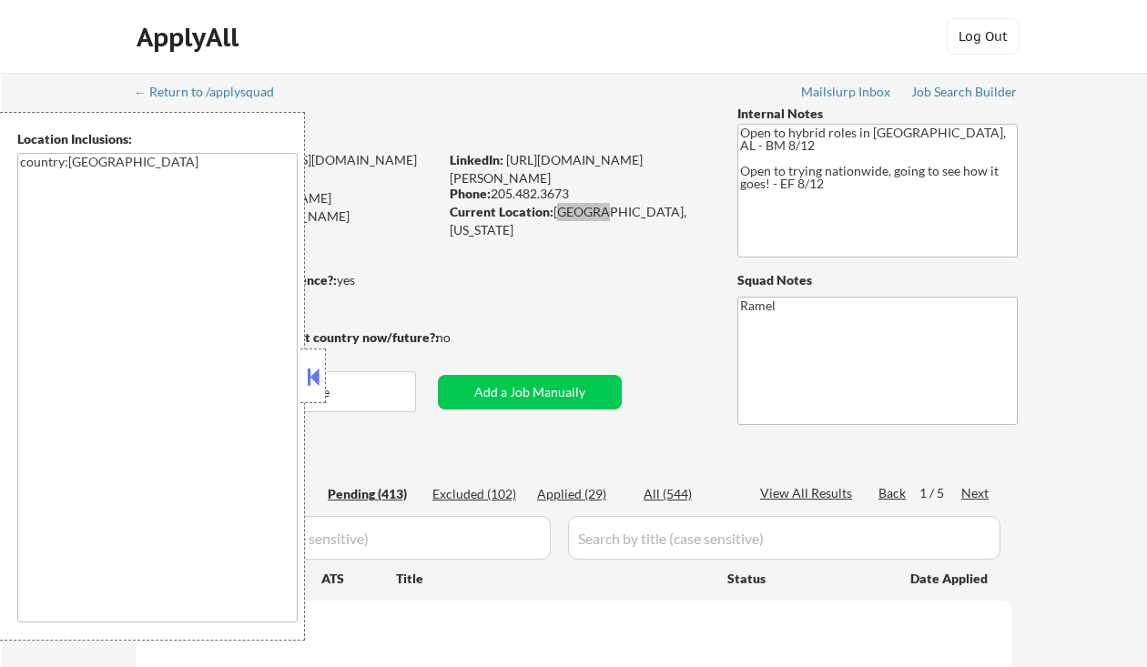
select select ""pending""
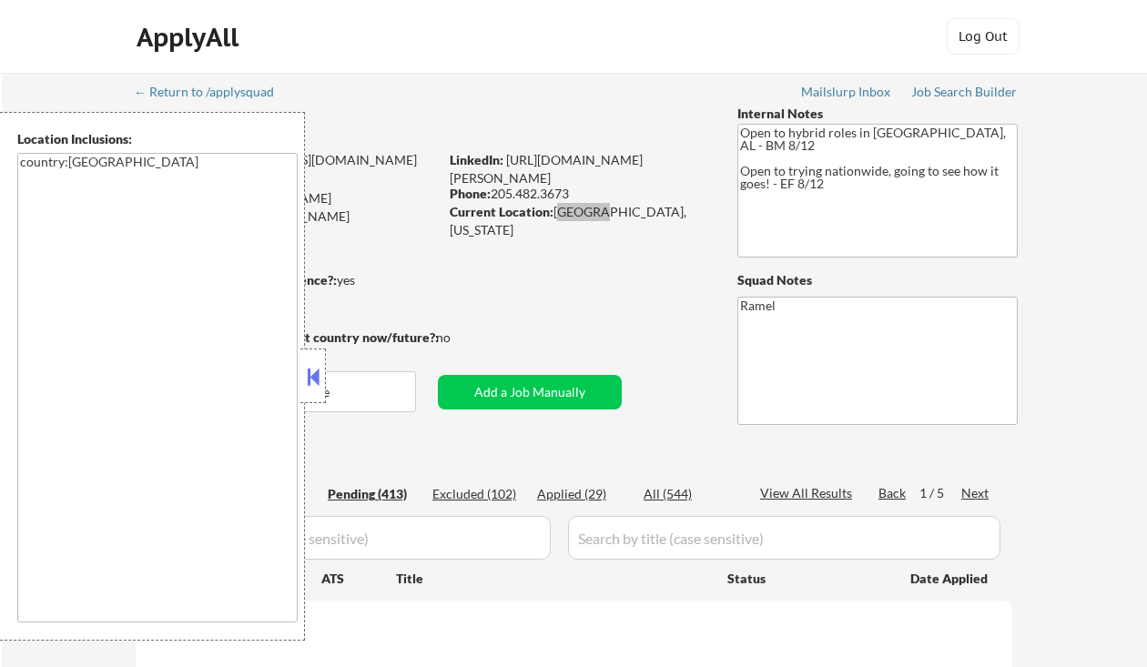
select select ""pending""
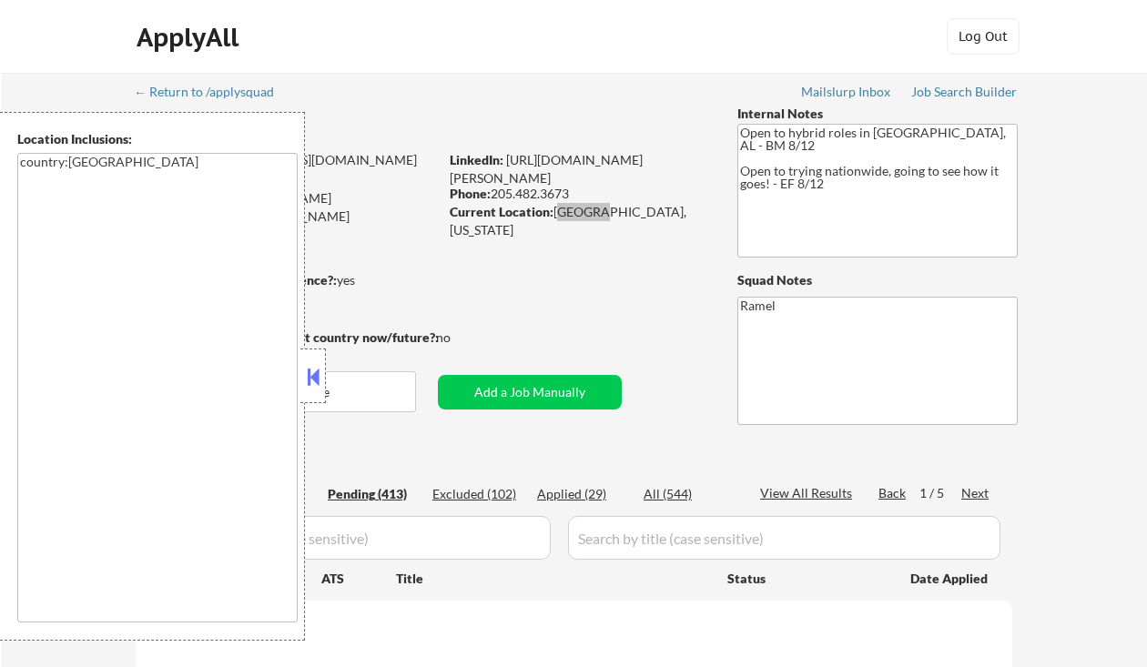
select select ""pending""
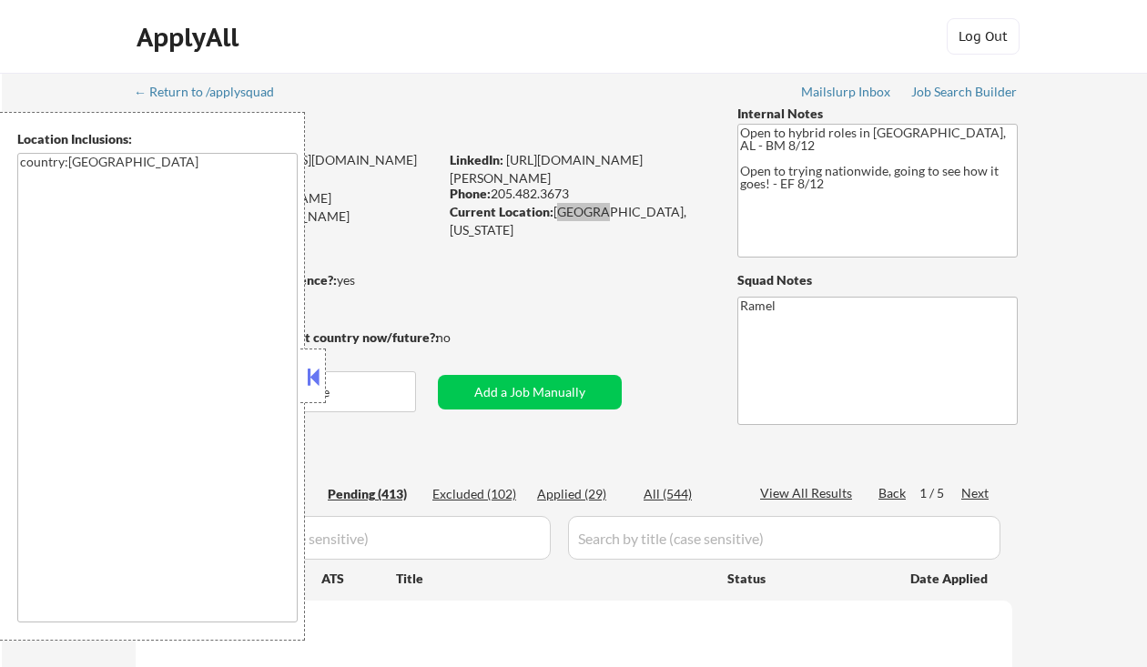
select select ""pending""
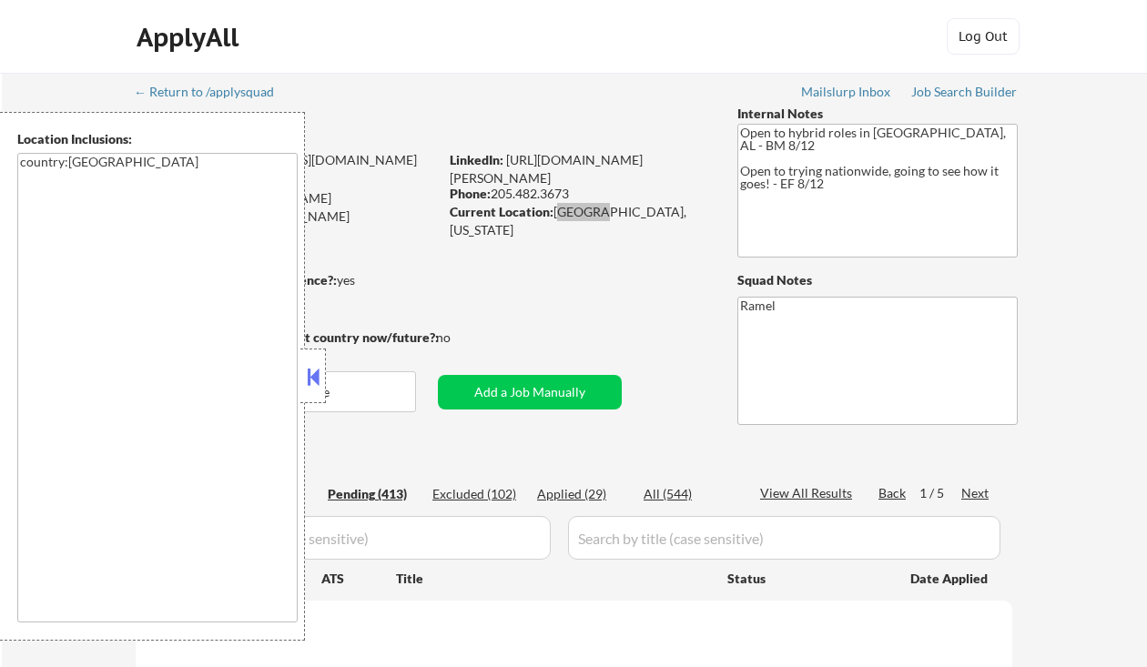
select select ""pending""
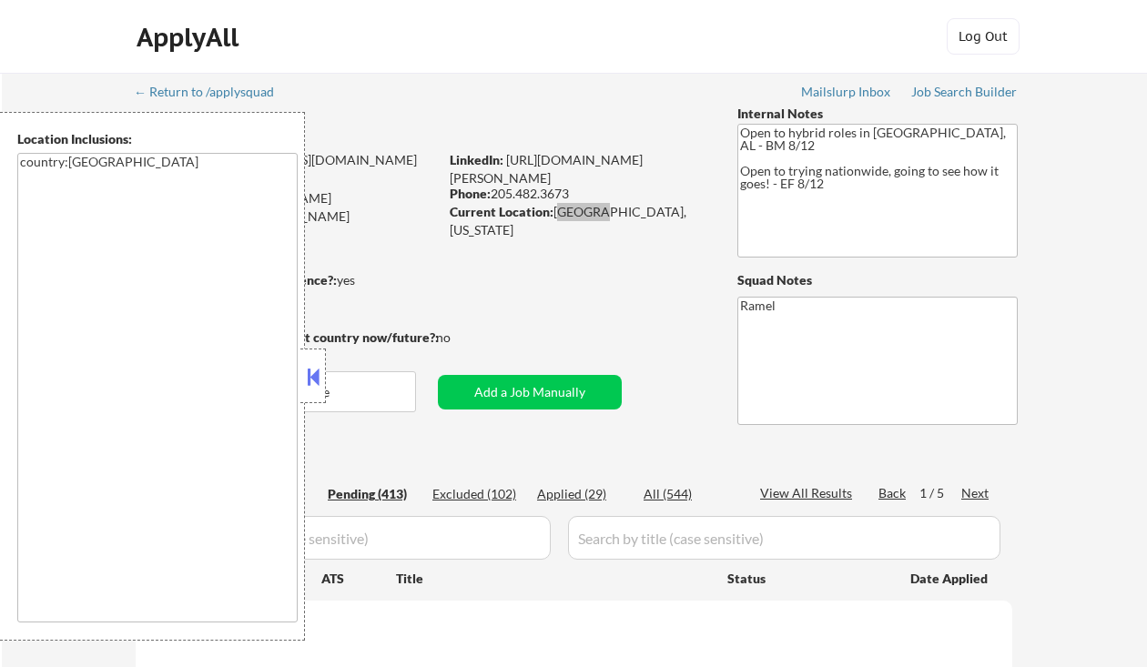
select select ""pending""
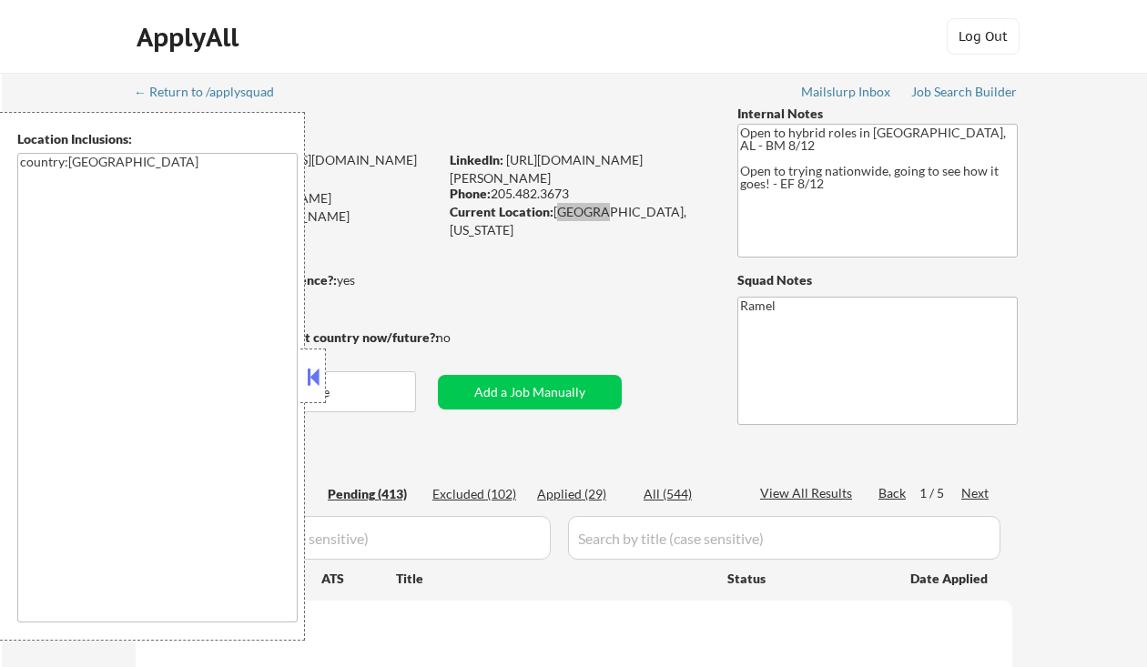
select select ""pending""
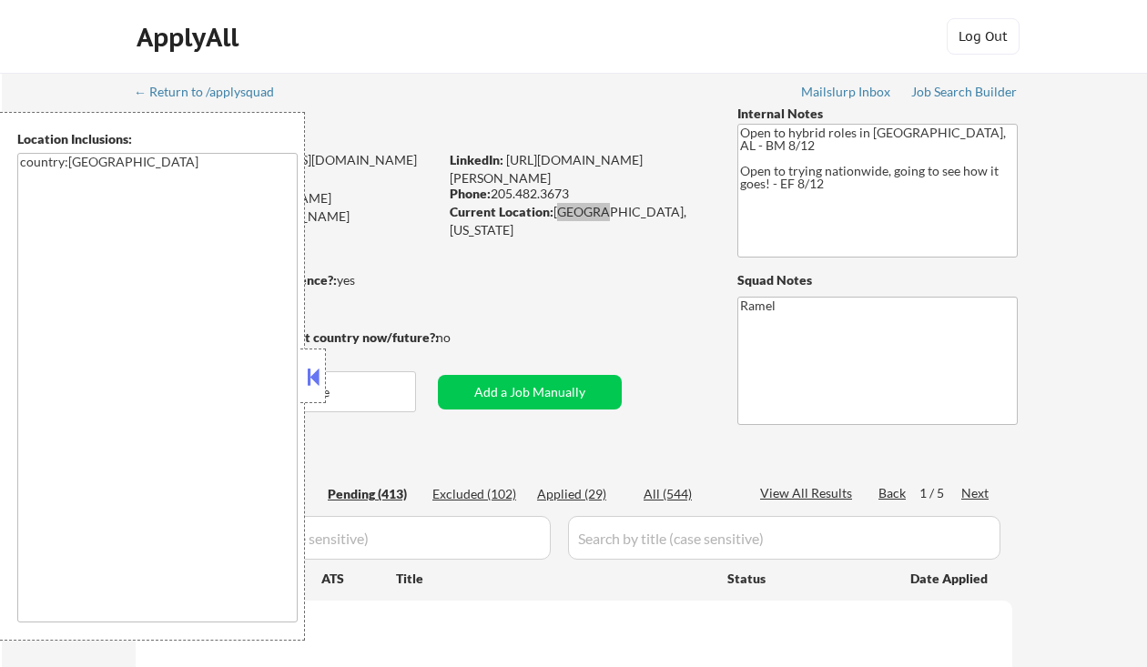
select select ""pending""
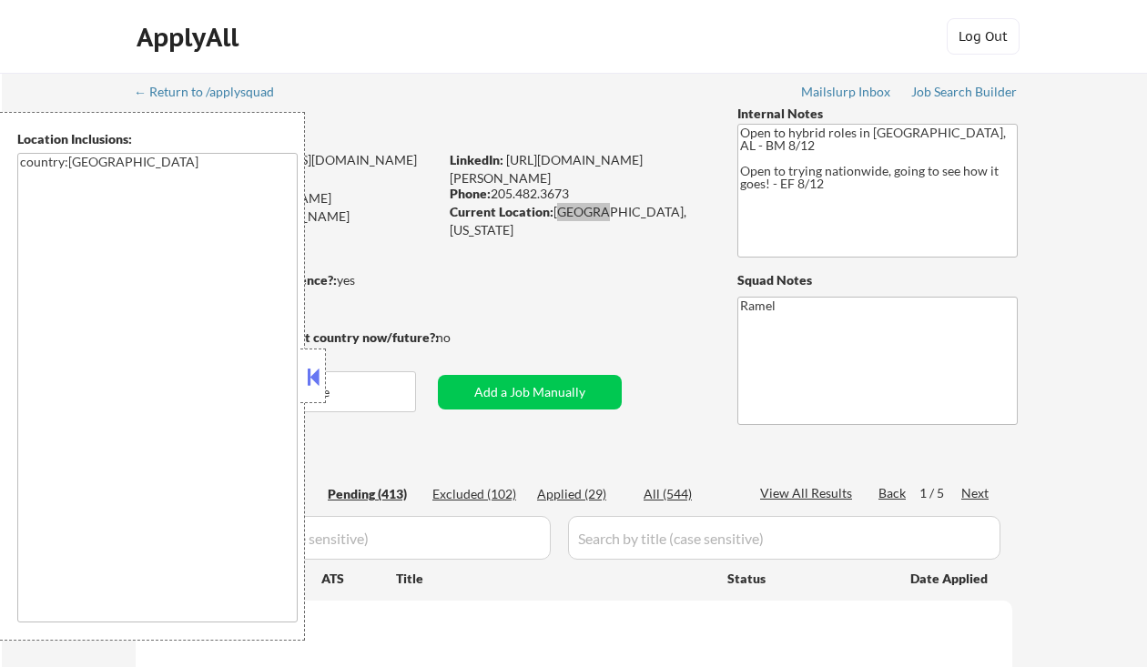
select select ""pending""
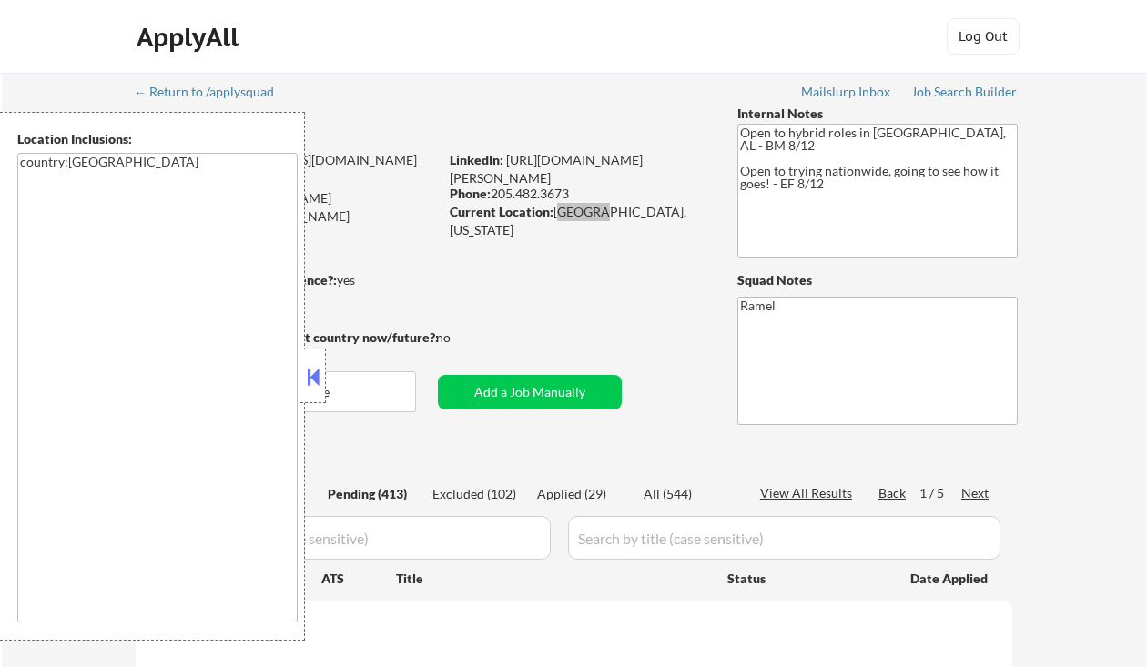
select select ""pending""
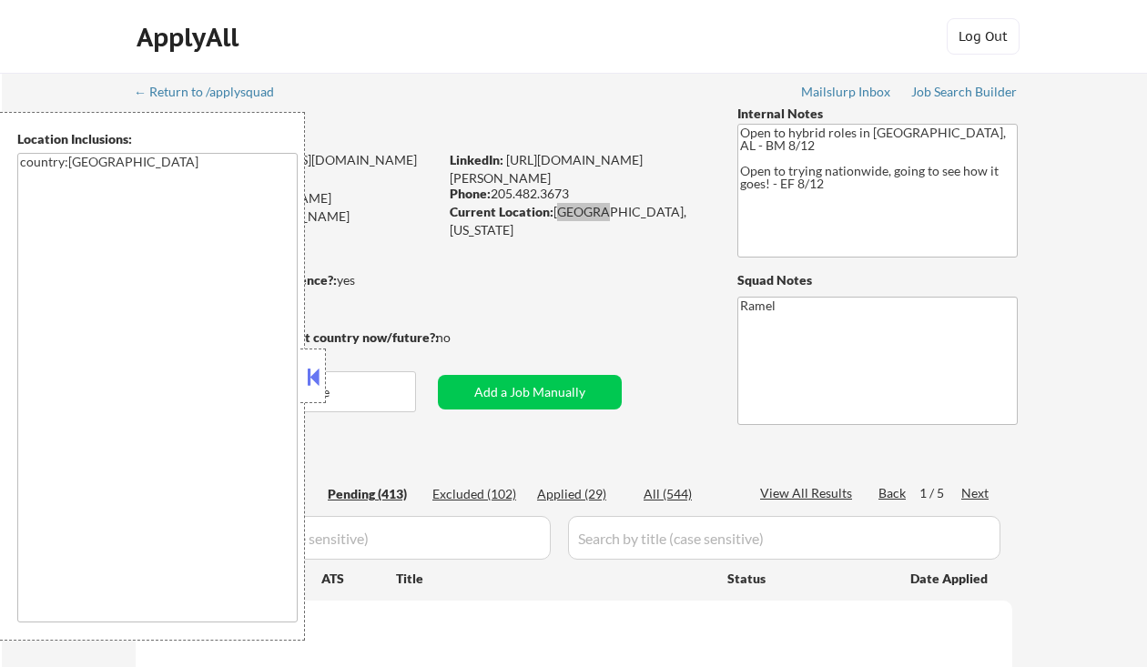
select select ""pending""
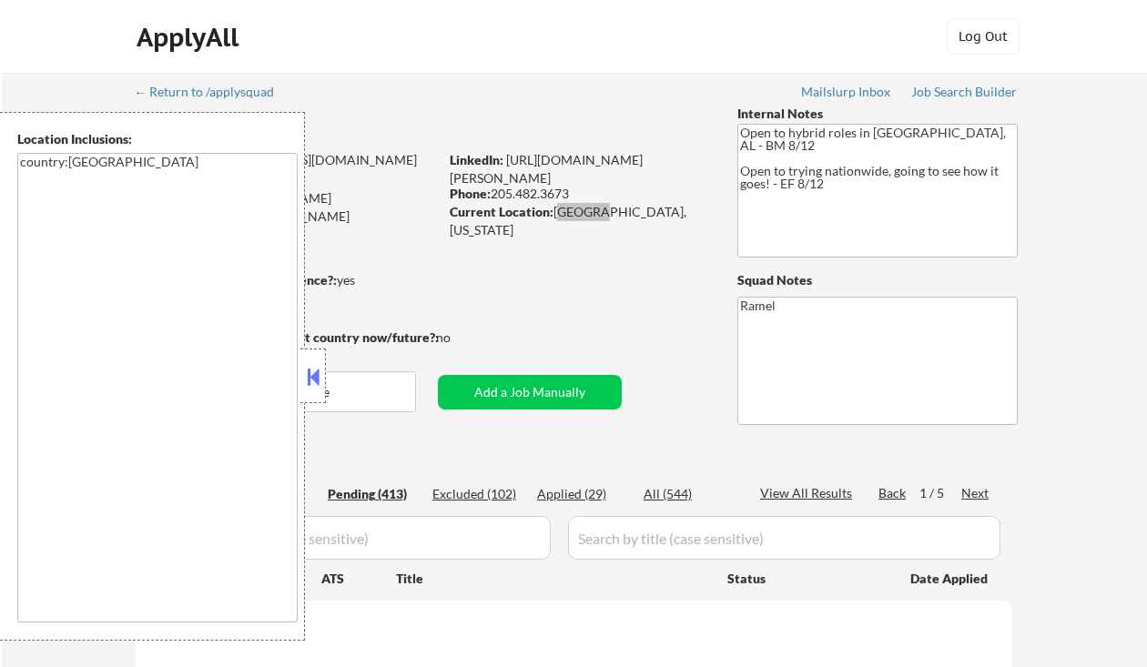
select select ""pending""
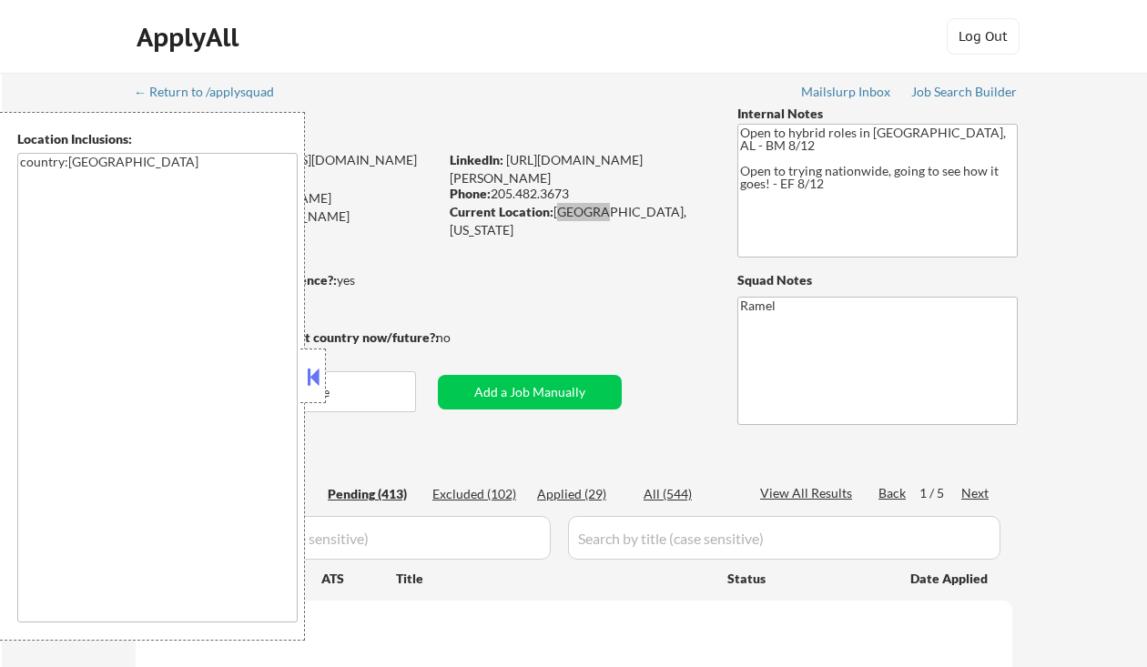
select select ""pending""
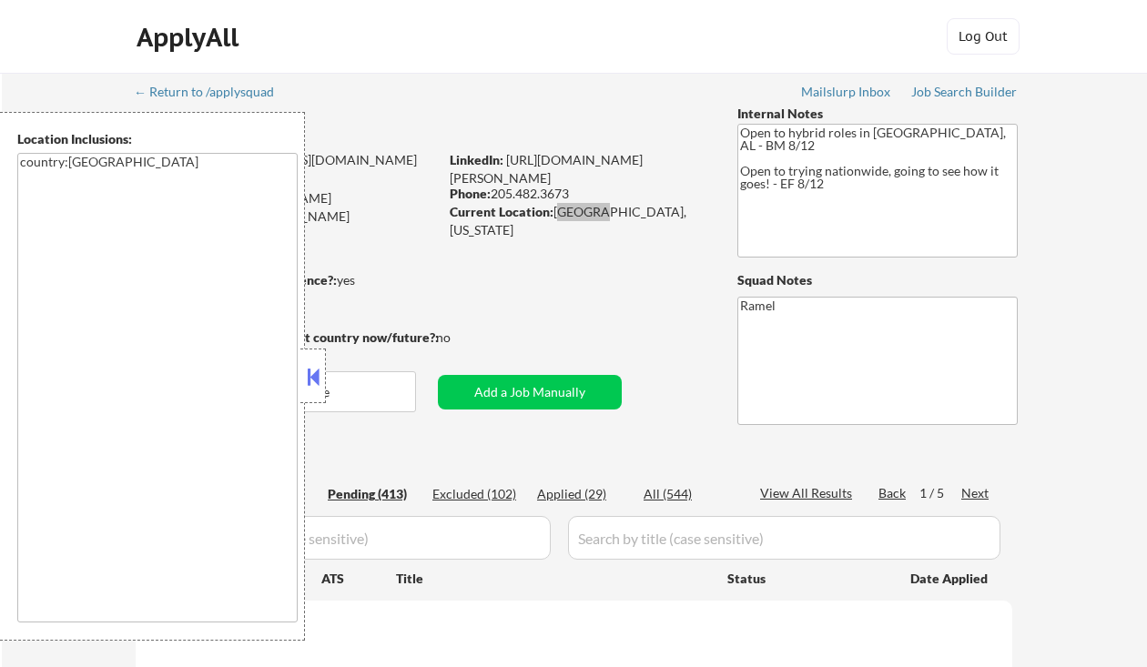
select select ""pending""
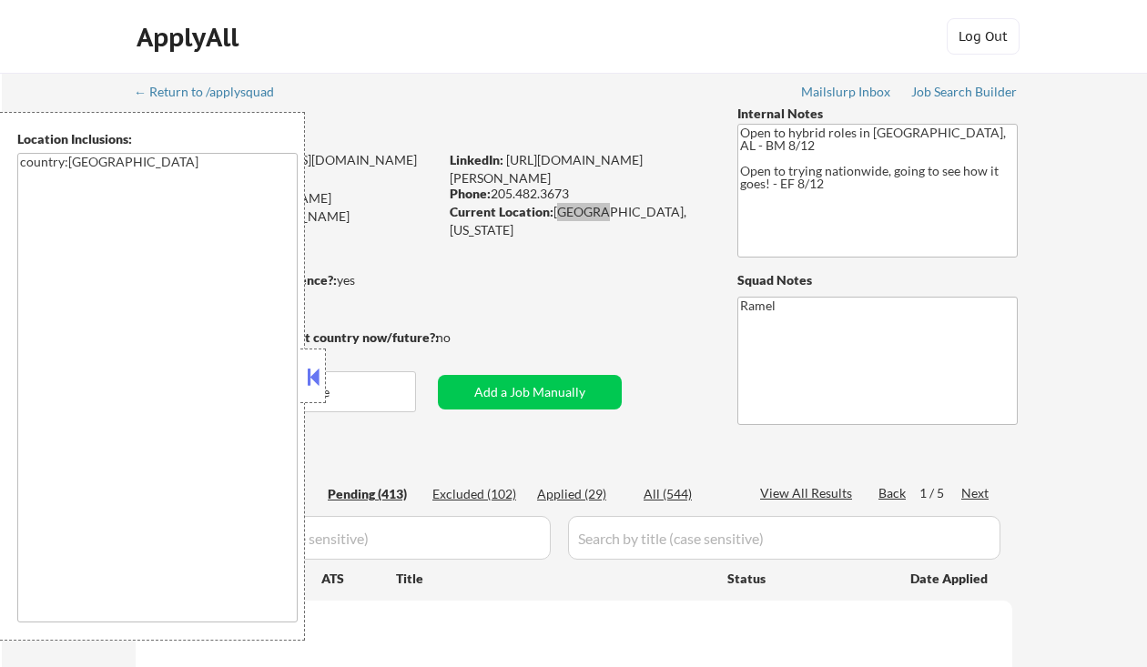
select select ""pending""
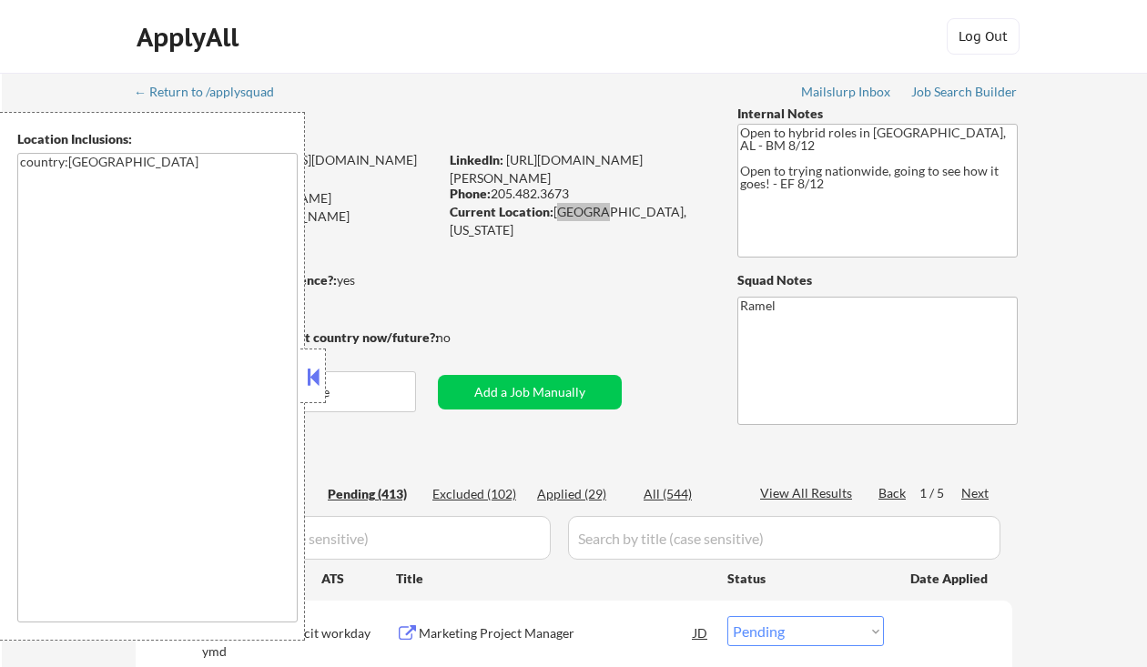
select select ""pending""
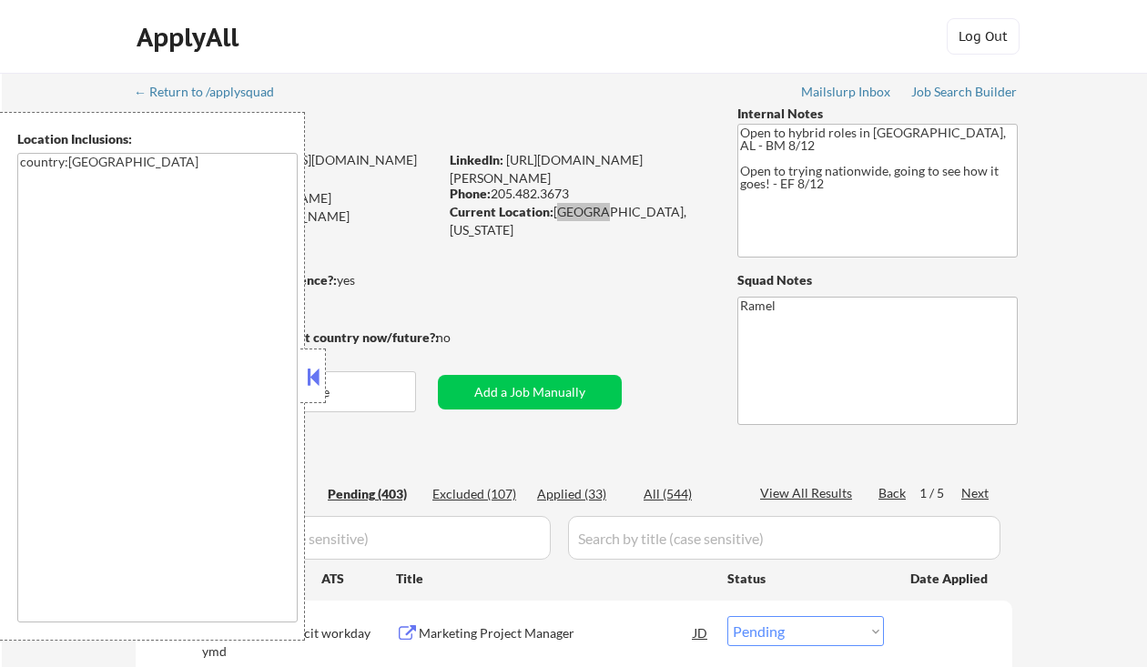
select select ""pending""
click at [597, 496] on div "Applied (36)" at bounding box center [582, 494] width 91 height 18
click at [314, 375] on button at bounding box center [313, 376] width 20 height 27
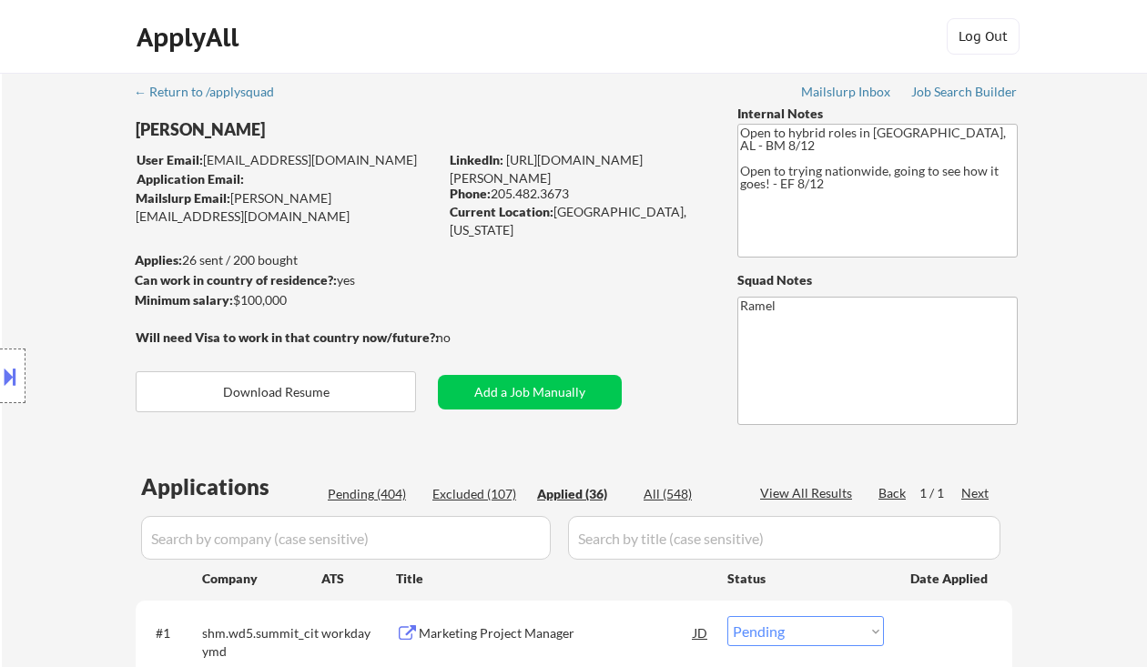
select select ""applied""
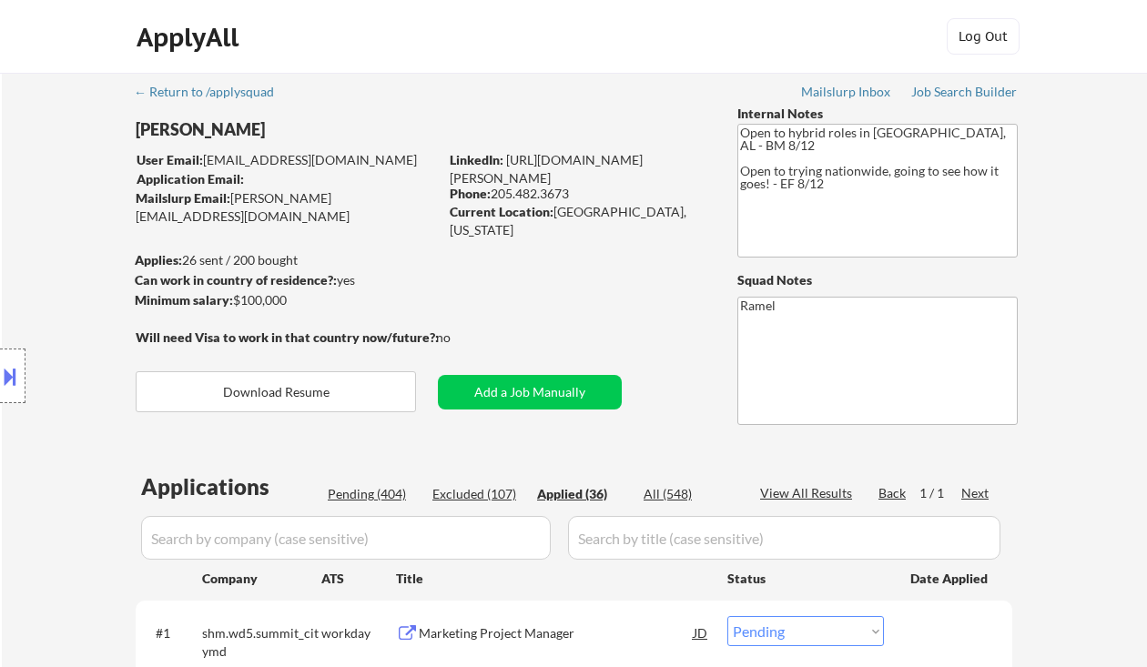
select select ""applied""
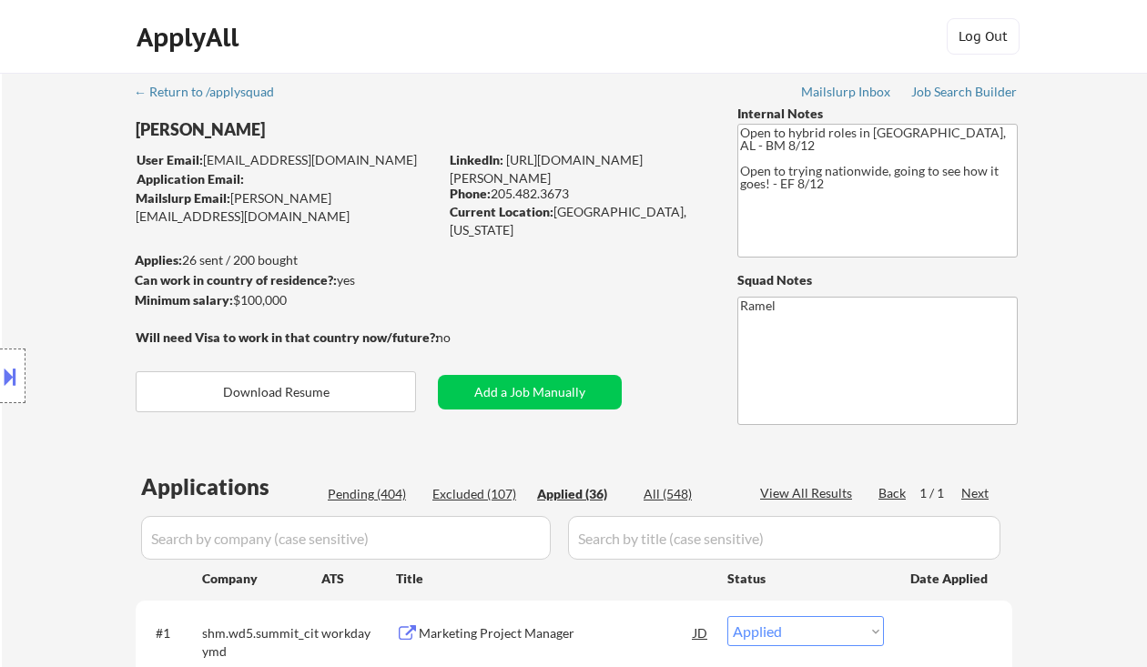
select select ""applied""
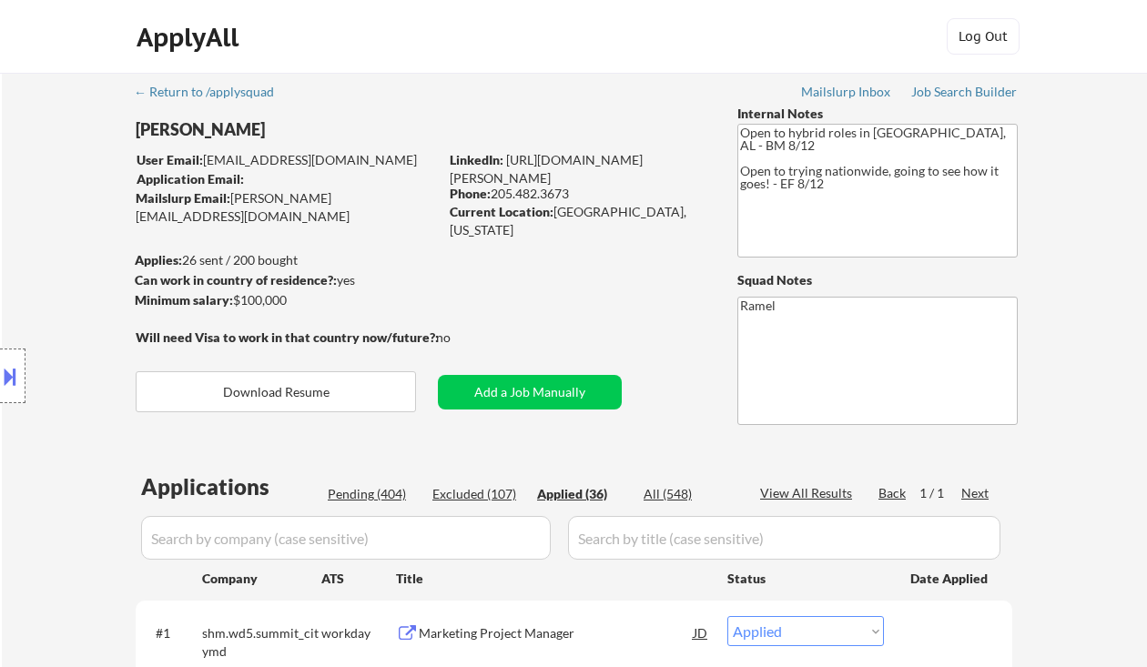
select select ""applied""
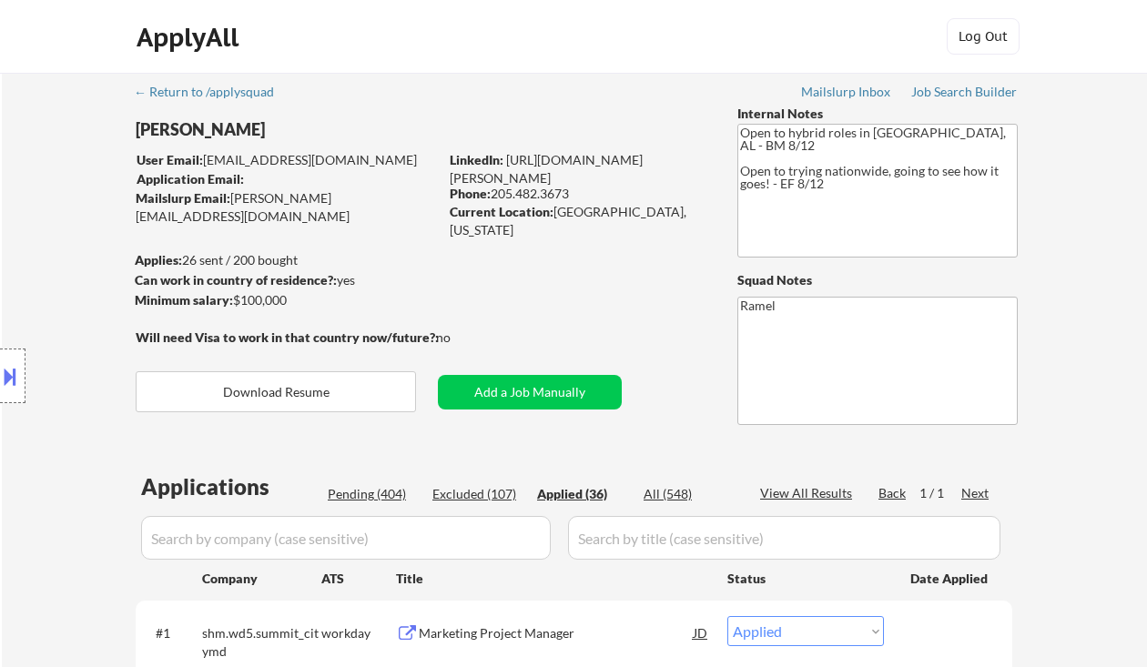
select select ""applied""
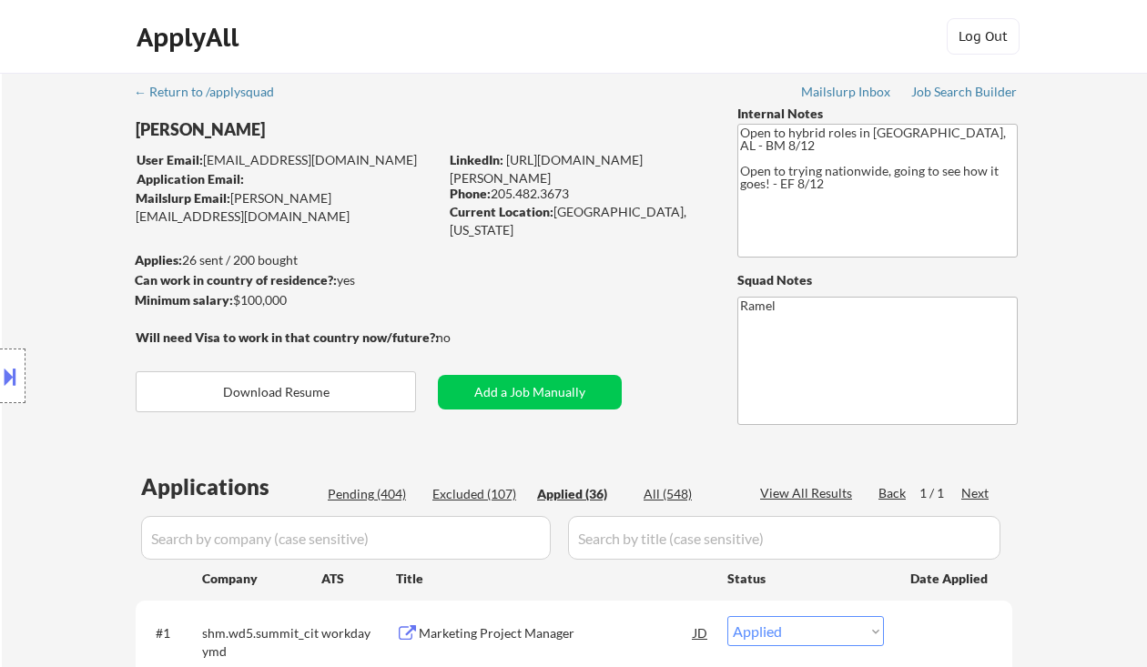
select select ""applied""
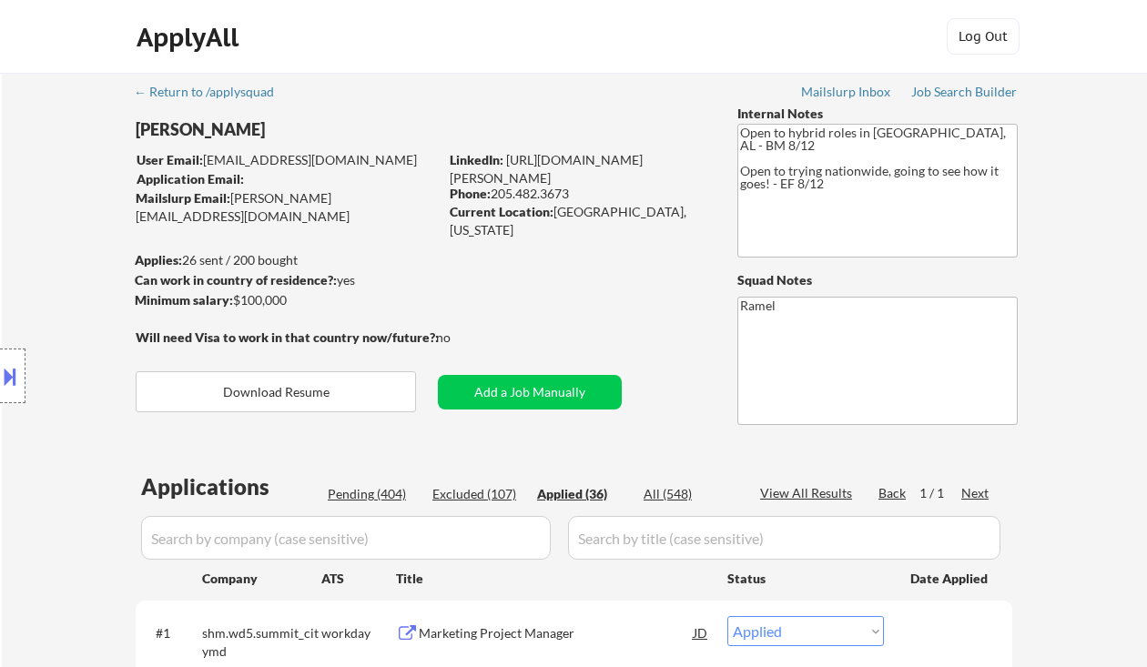
select select ""applied""
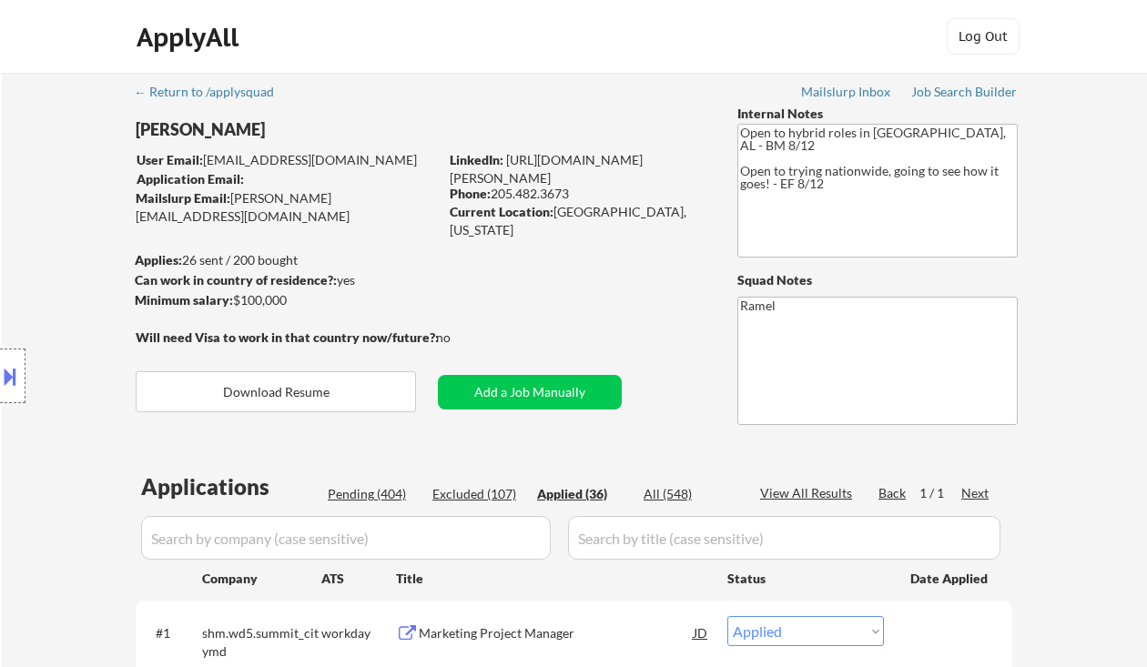
select select ""applied""
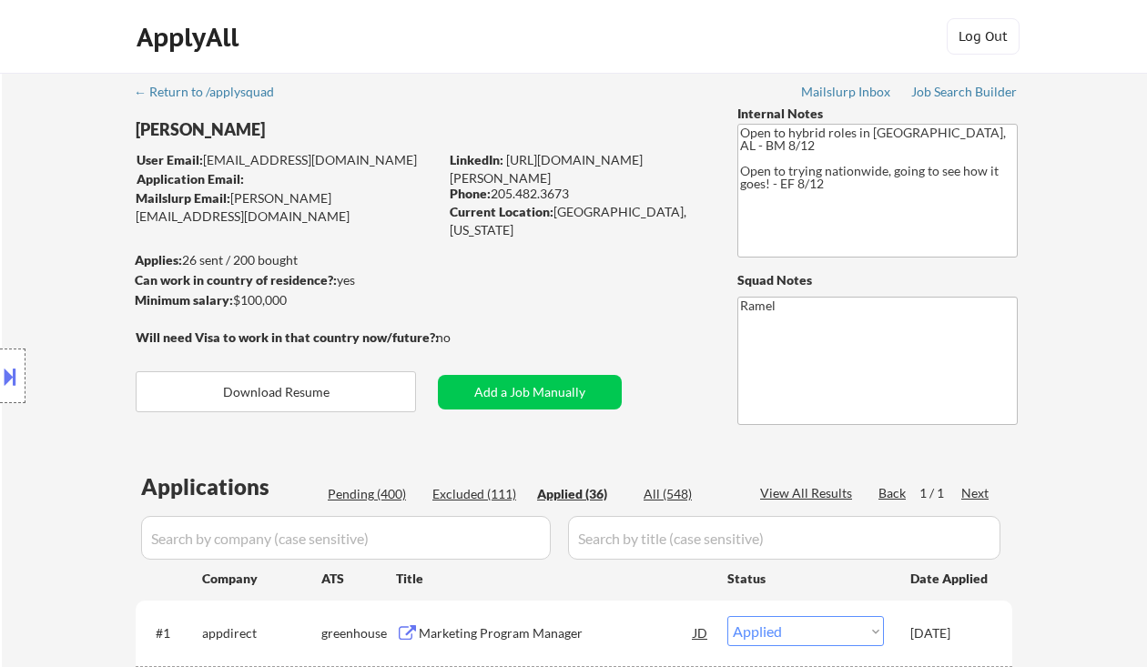
select select ""applied""
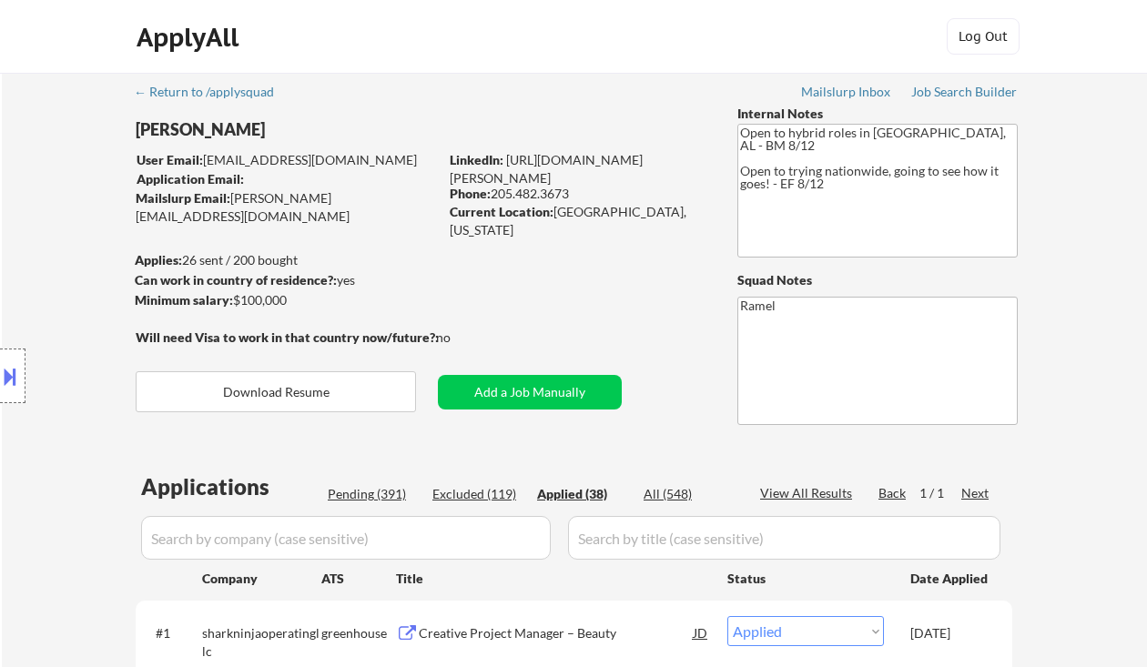
select select ""applied""
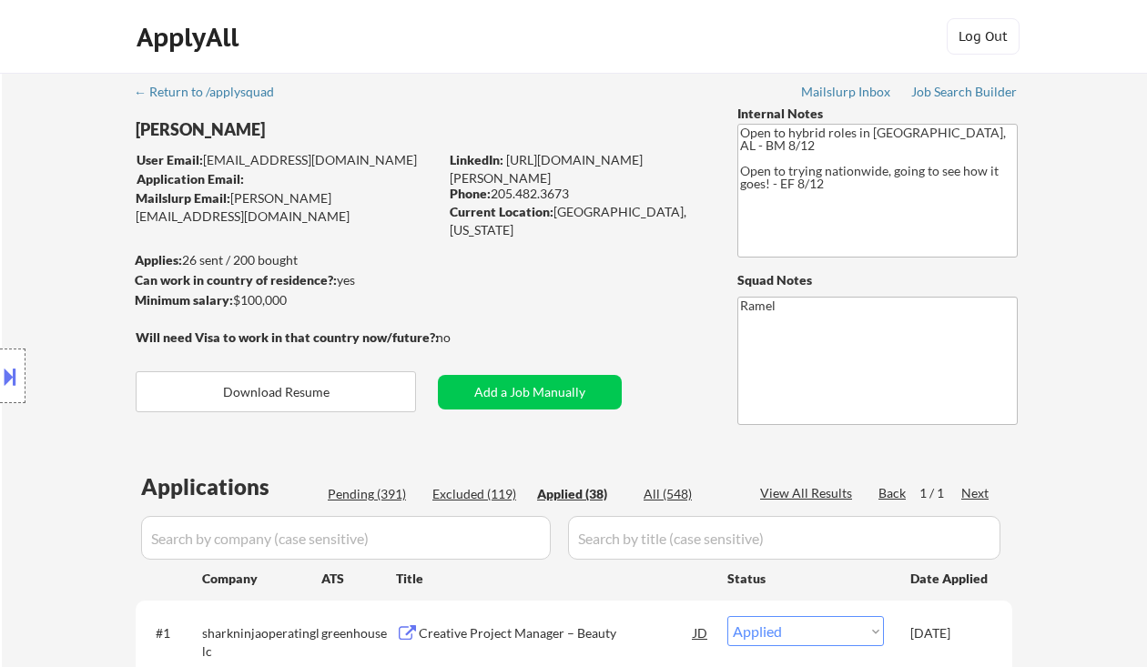
select select ""applied""
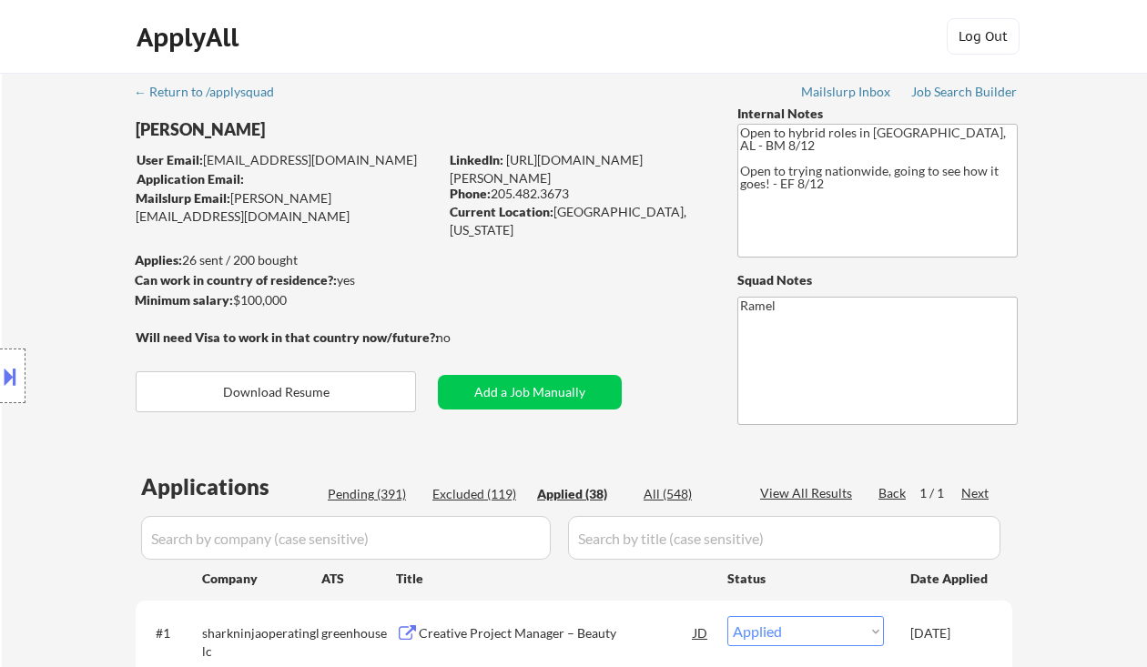
select select ""applied""
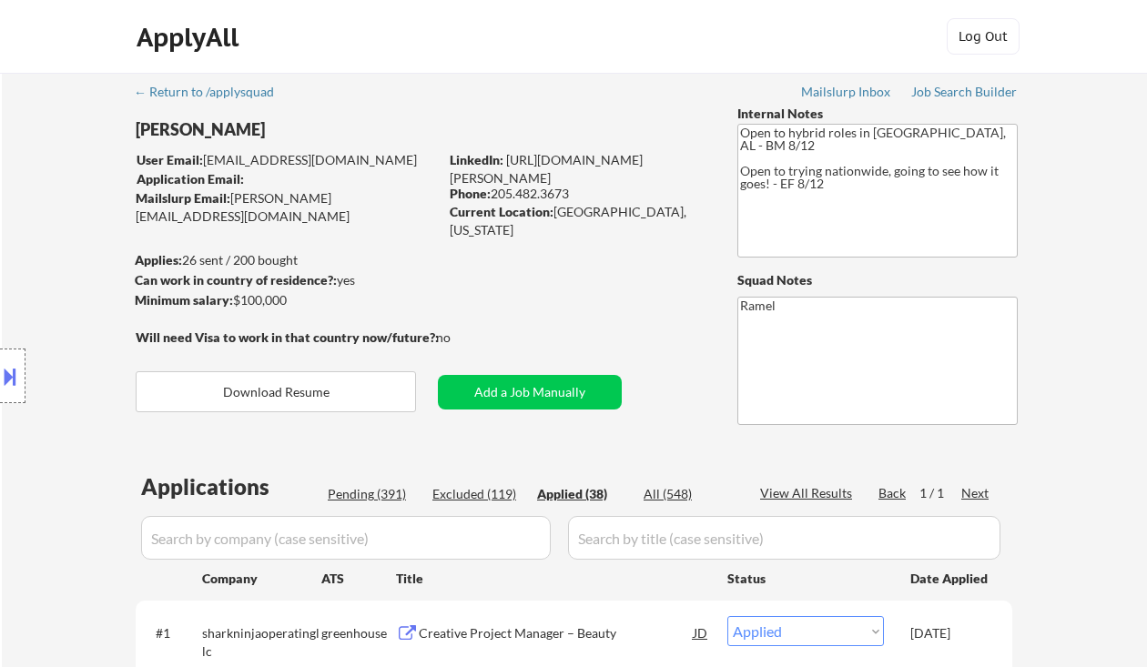
select select ""applied""
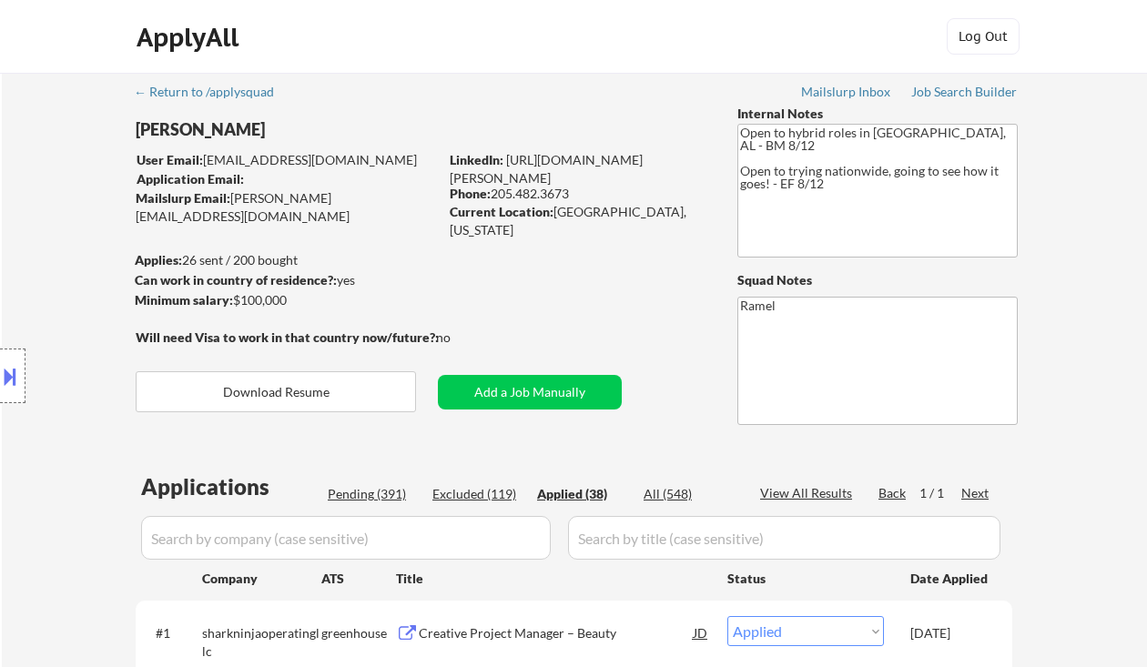
select select ""applied""
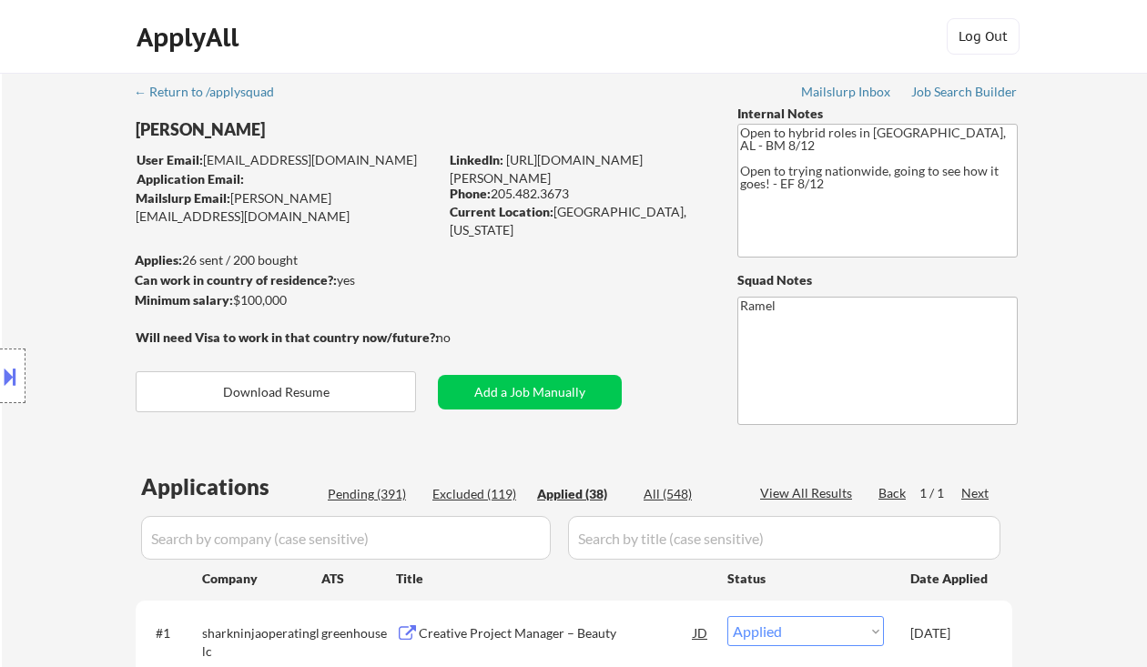
select select ""applied""
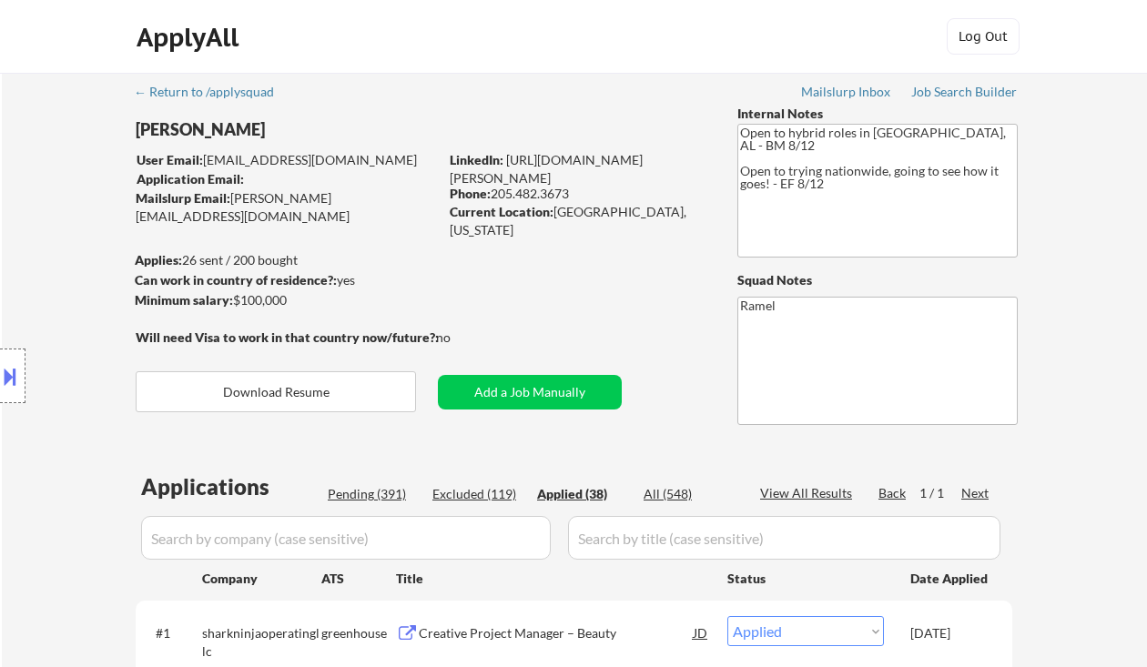
select select ""applied""
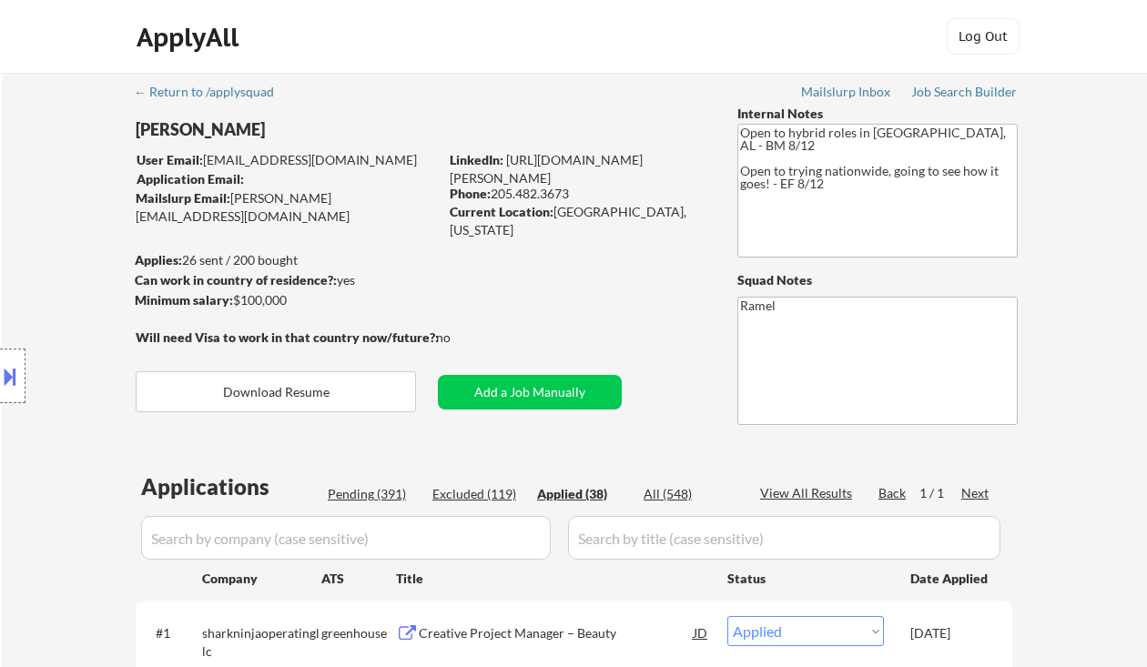
select select ""applied""
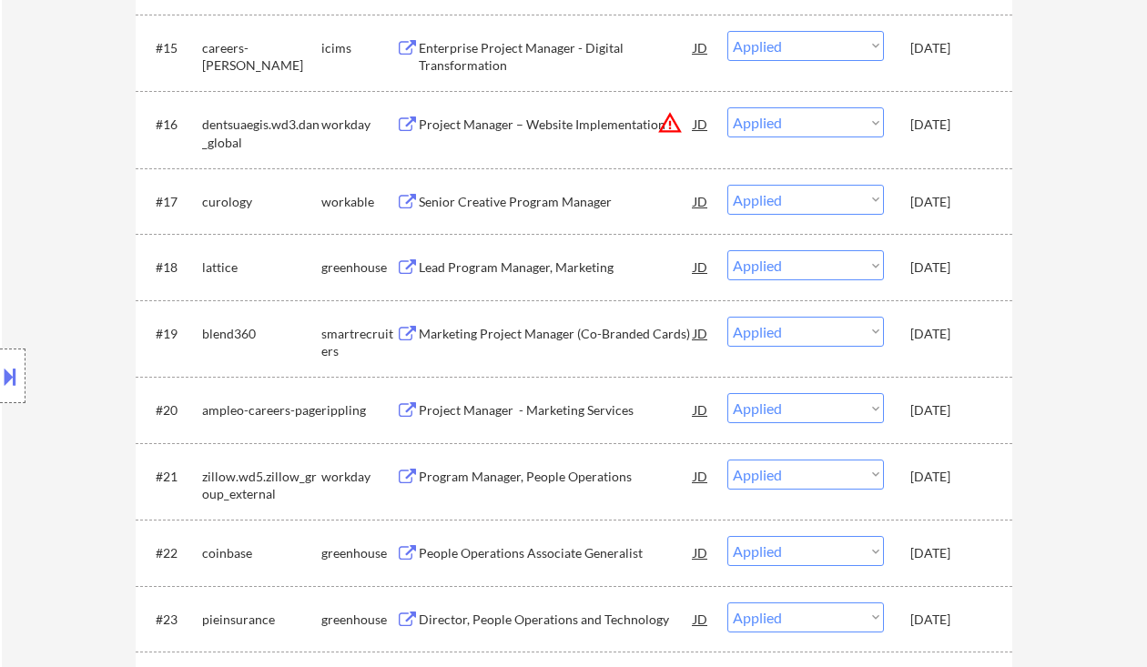
select select ""applied""
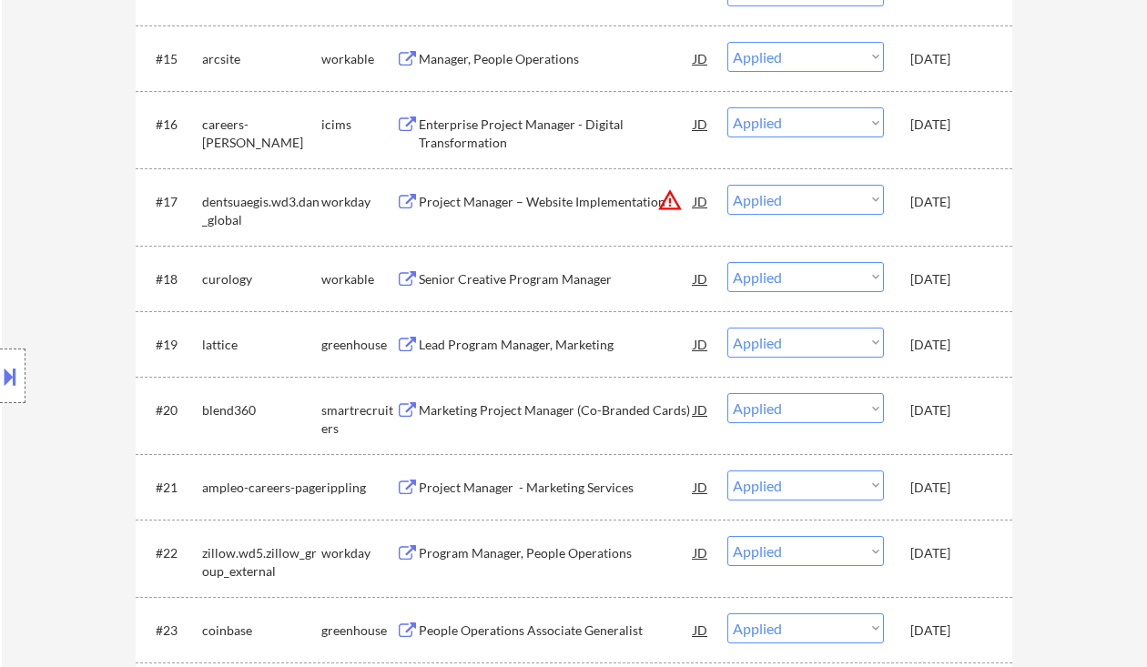
select select ""applied""
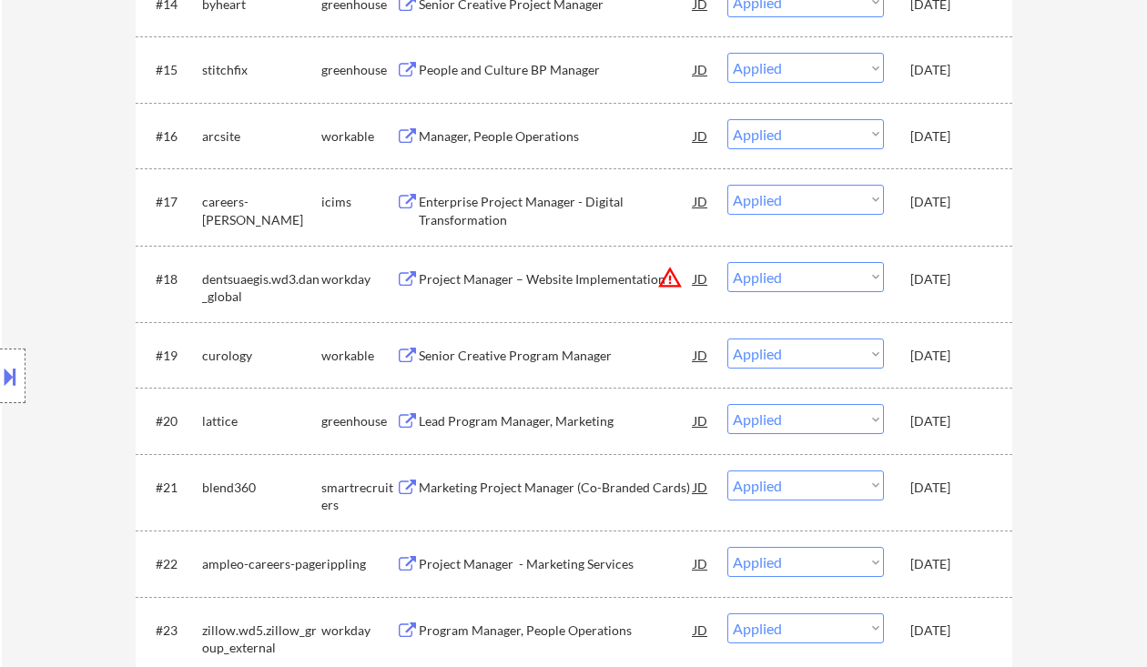
select select ""applied""
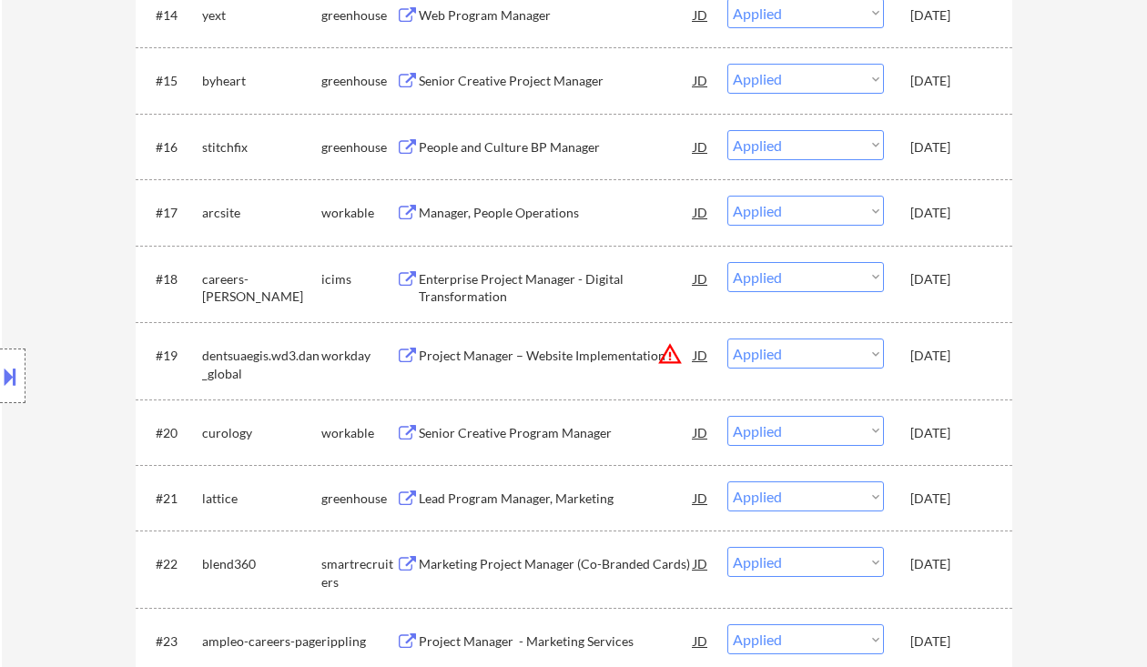
select select ""applied""
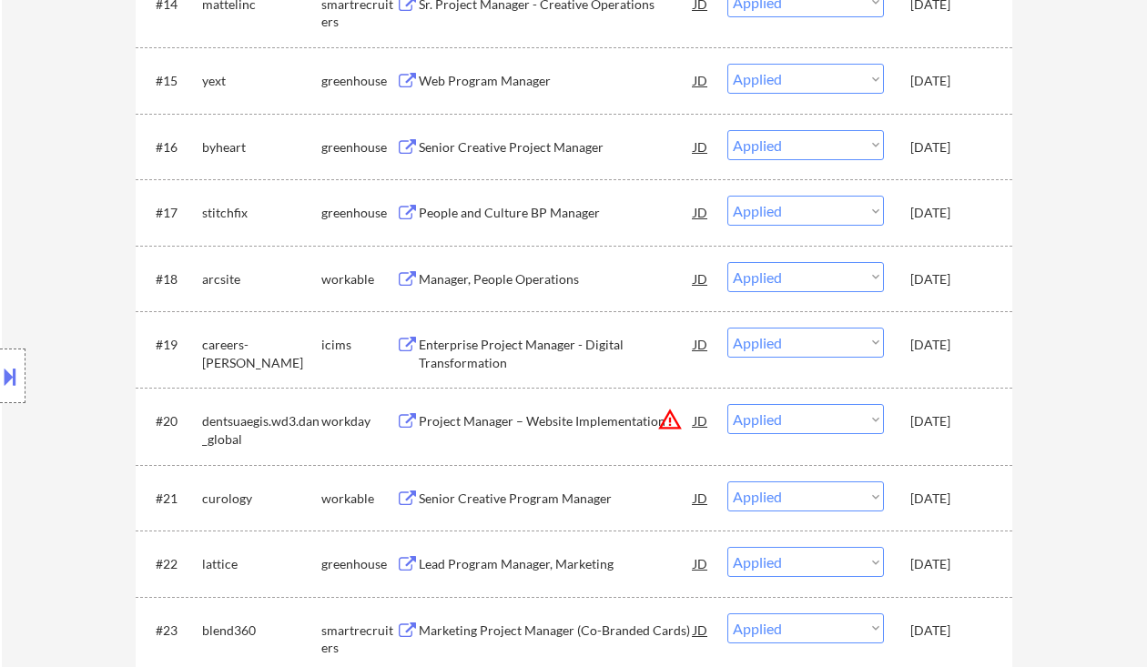
select select ""applied""
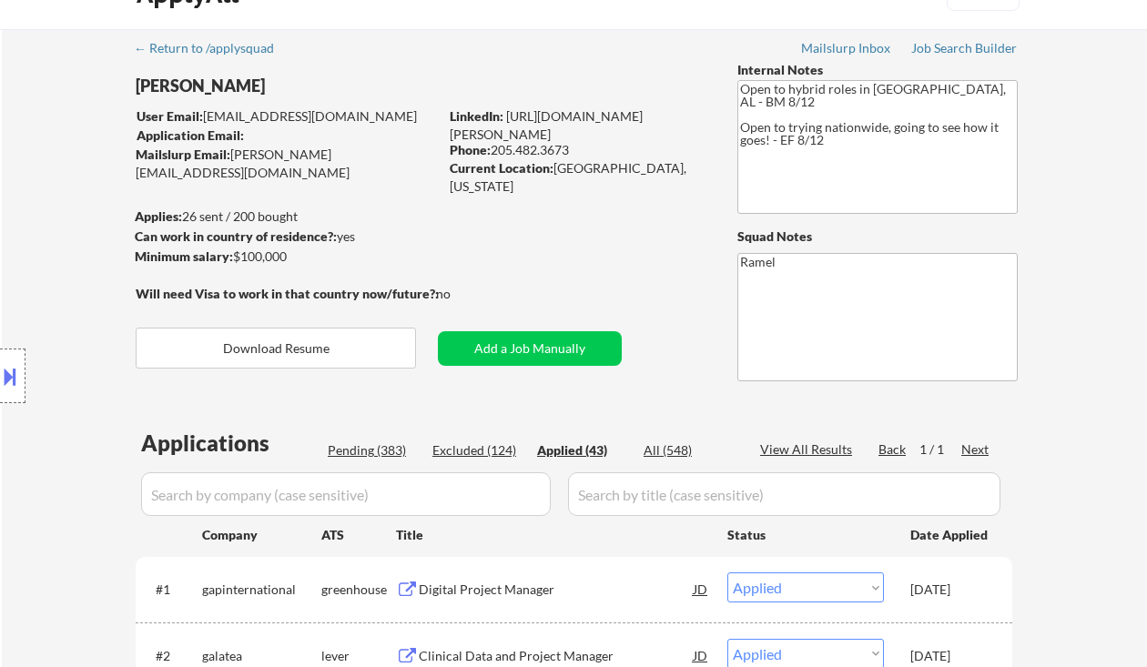
scroll to position [0, 0]
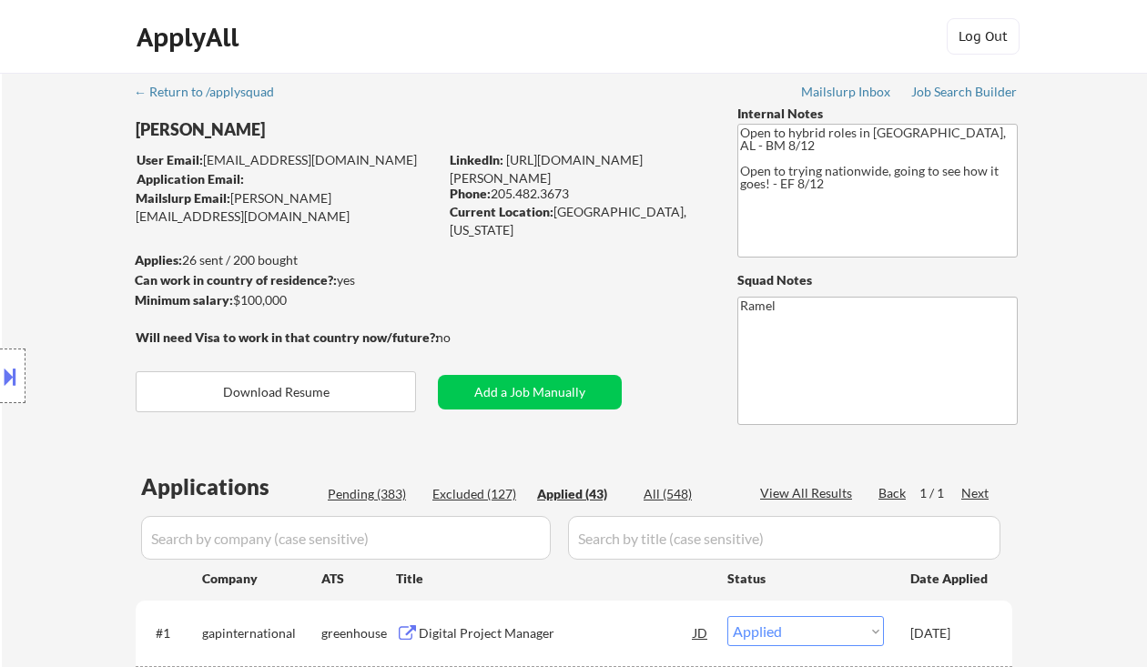
select select ""applied""
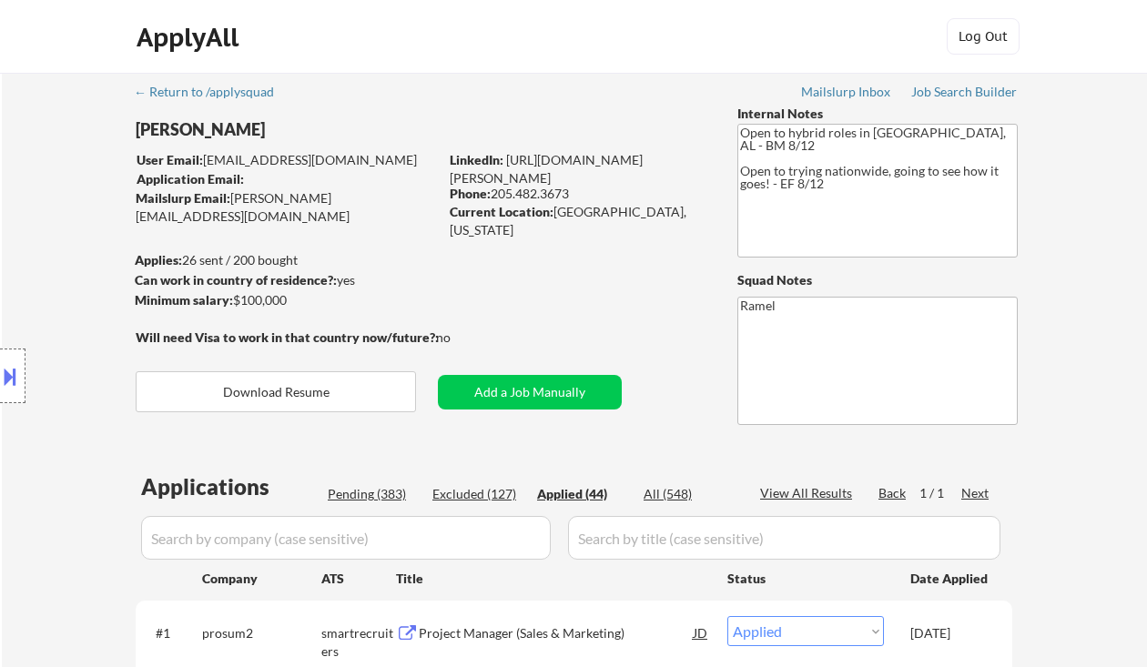
select select ""applied""
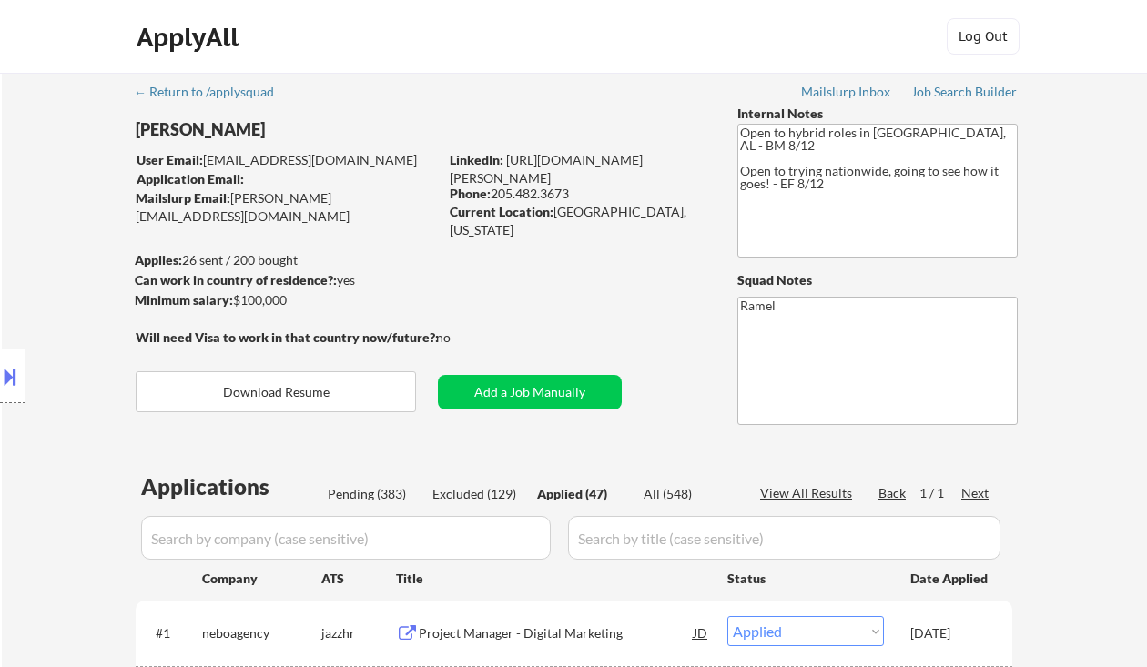
select select ""applied""
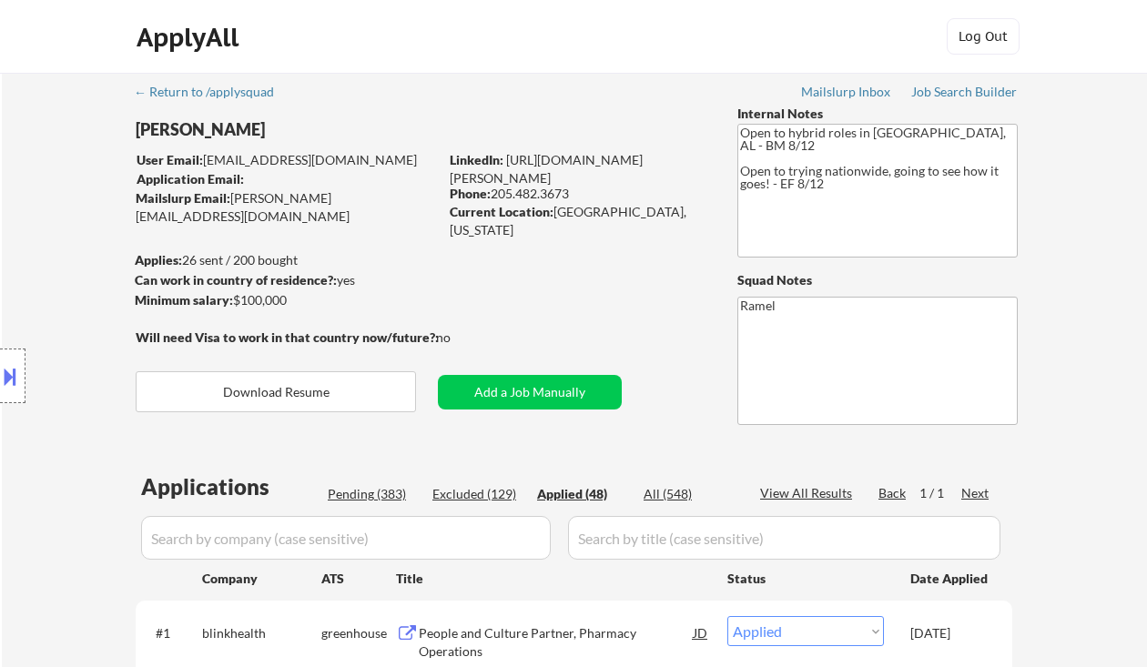
select select ""applied""
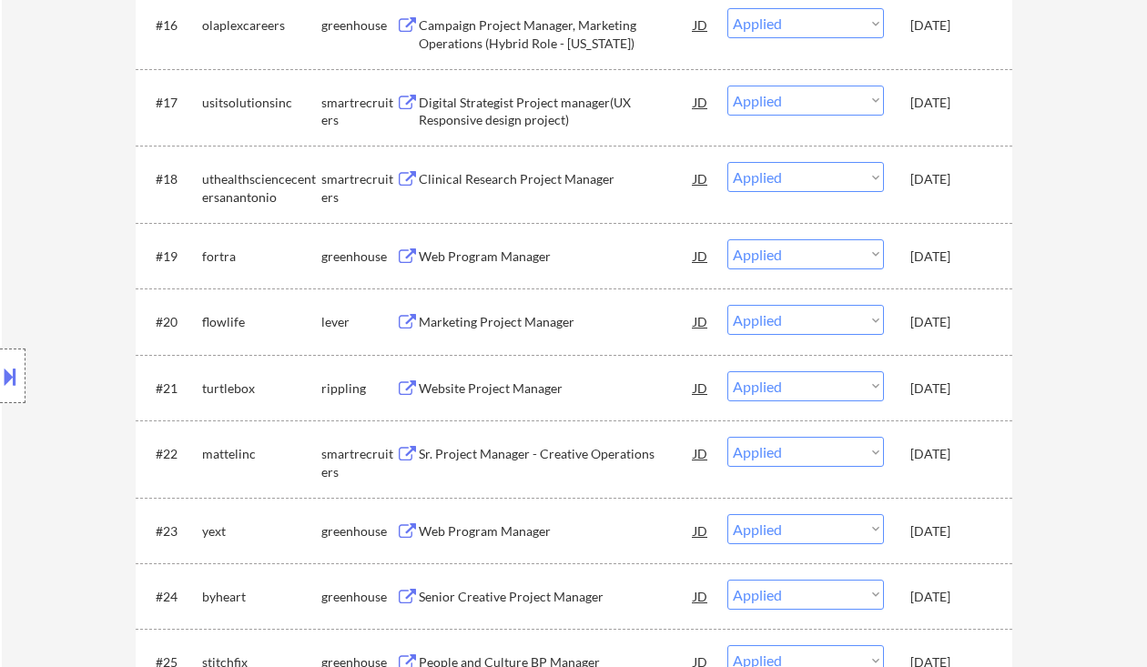
select select ""applied""
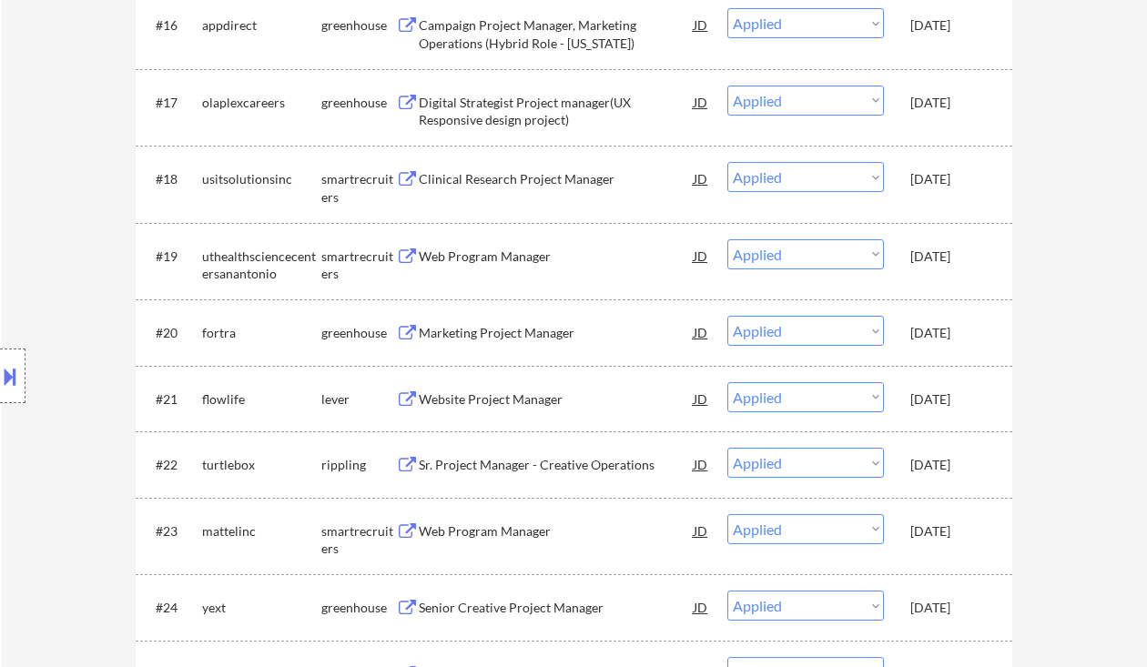
select select ""applied""
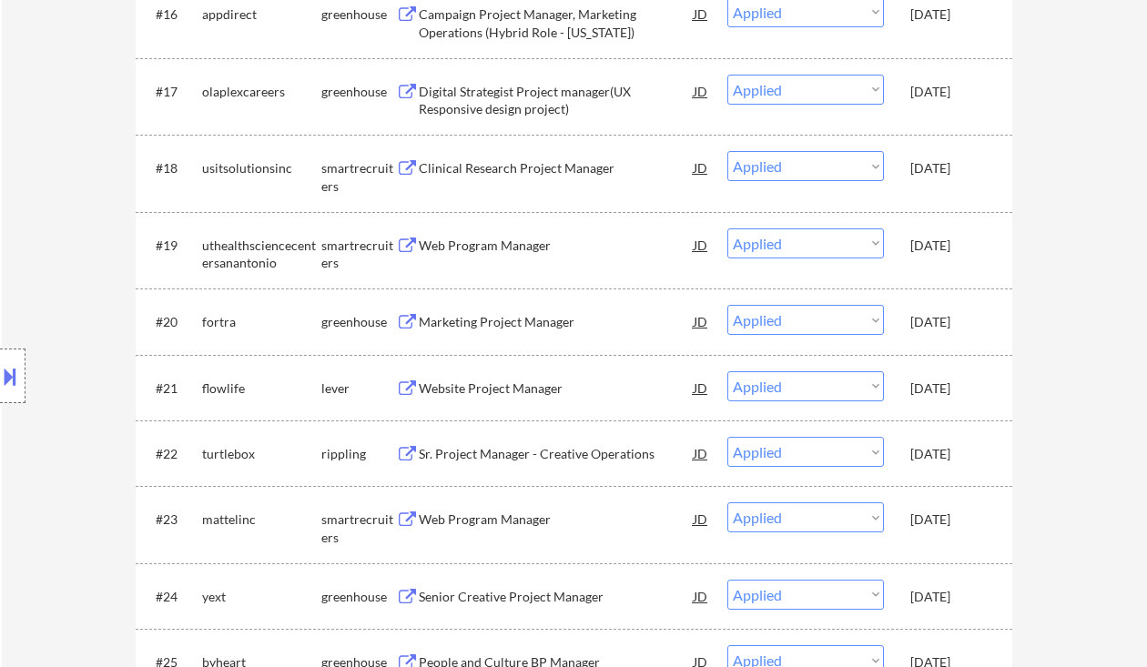
select select ""applied""
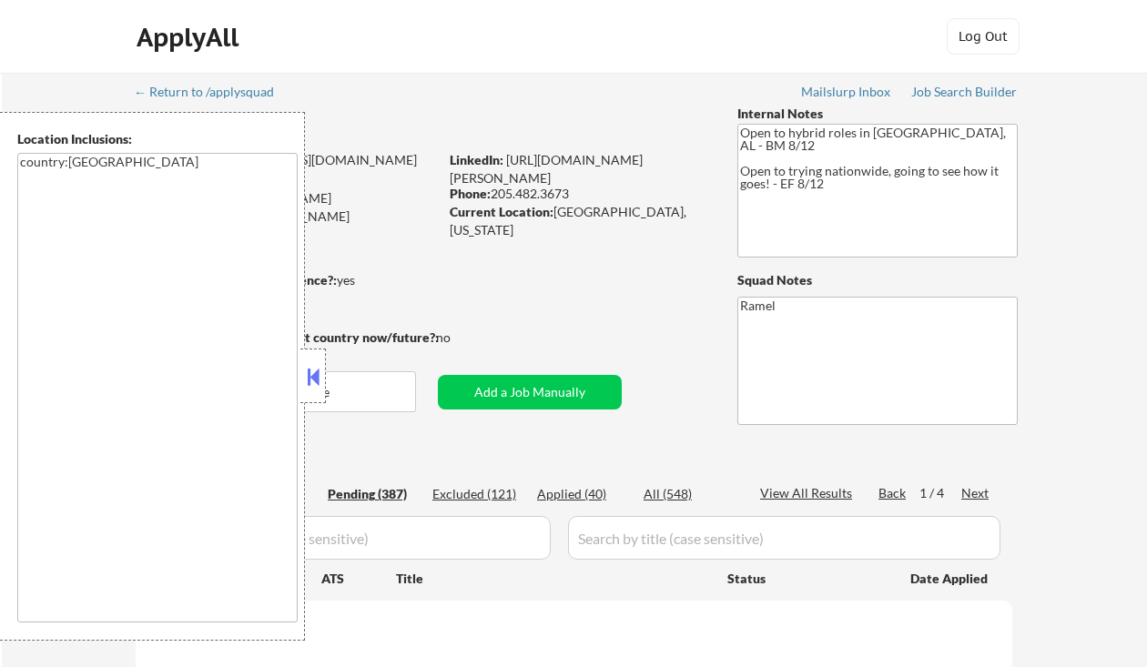
click at [309, 371] on button at bounding box center [313, 376] width 20 height 27
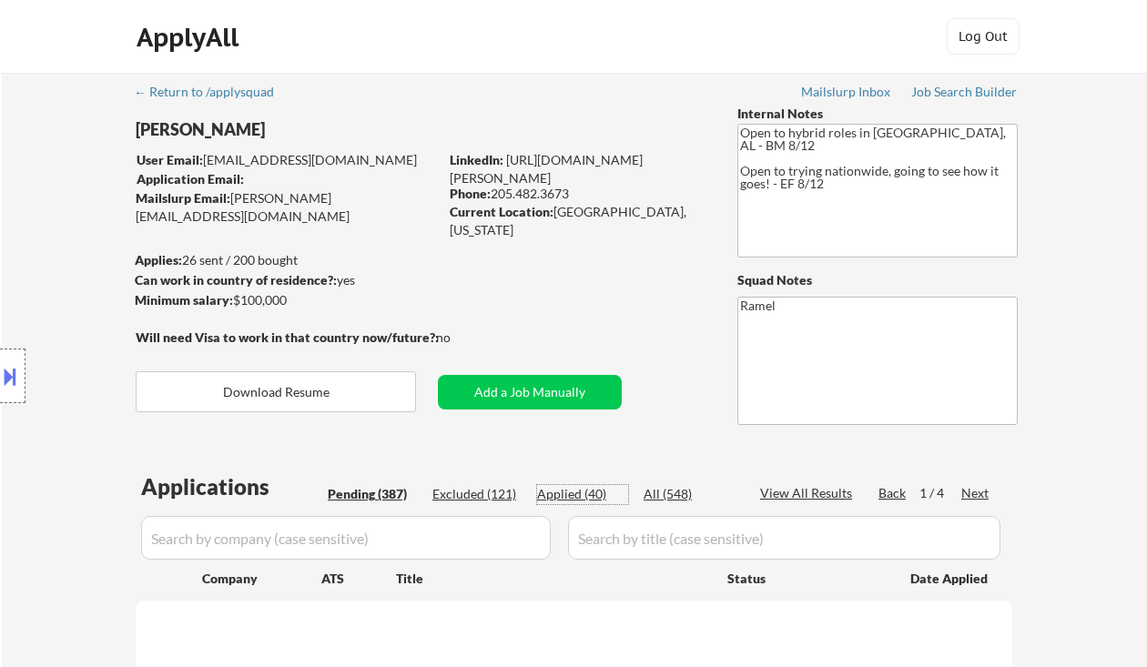
click at [555, 492] on div "Applied (40)" at bounding box center [582, 494] width 91 height 18
click at [28, 240] on div "Location Inclusions: country:US" at bounding box center [163, 376] width 326 height 529
select select ""applied""
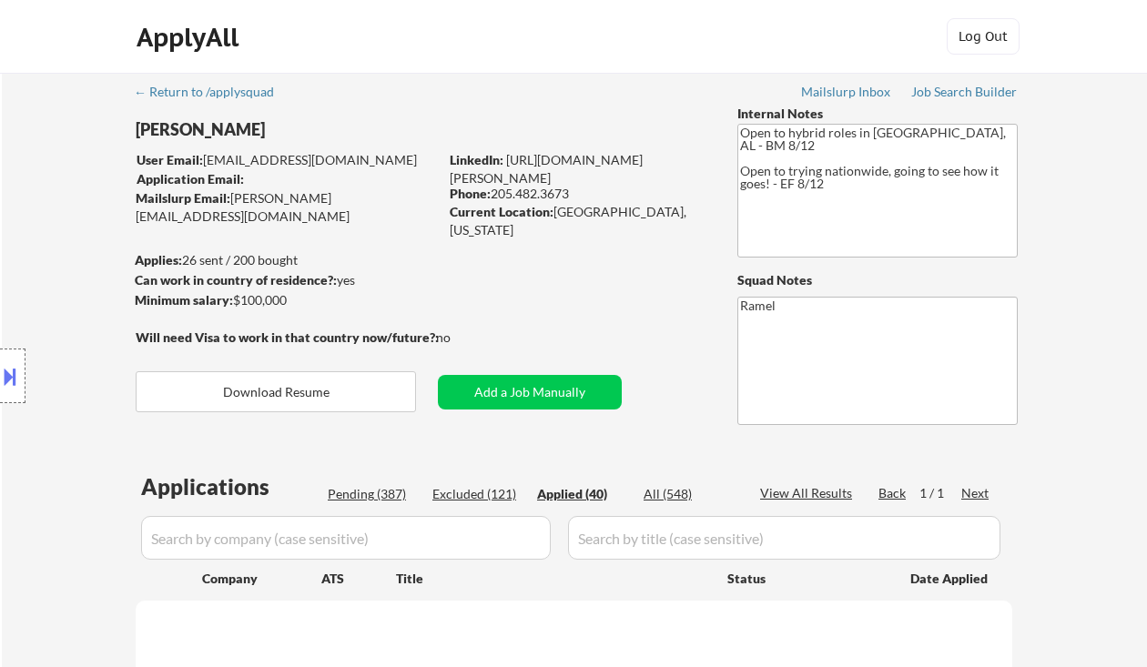
select select ""applied""
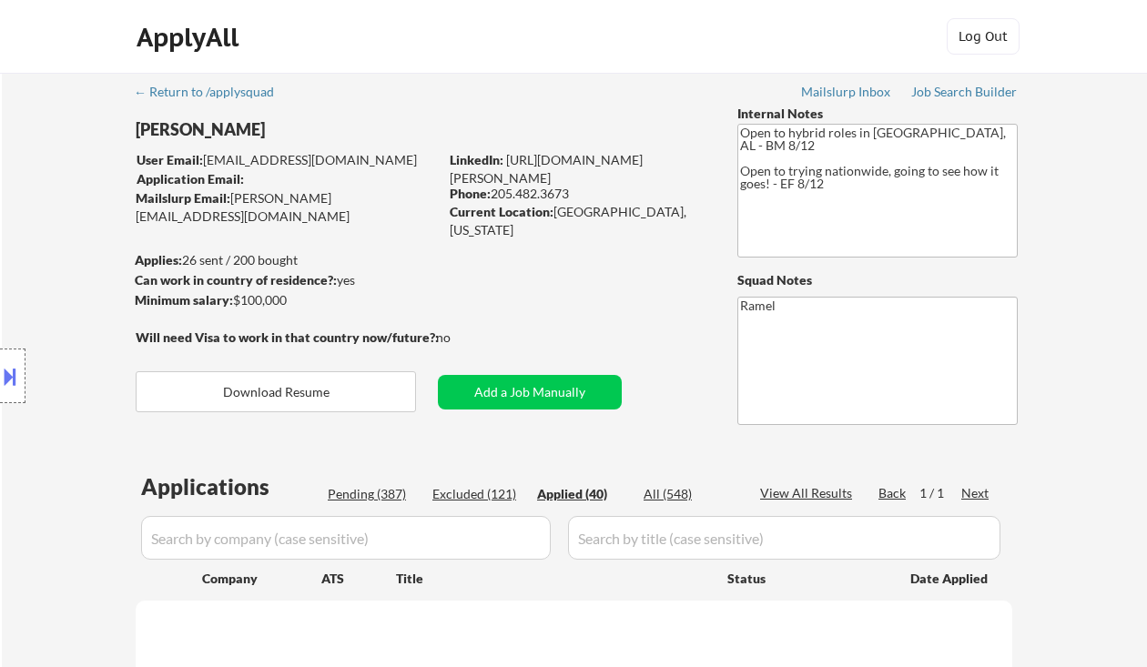
select select ""applied""
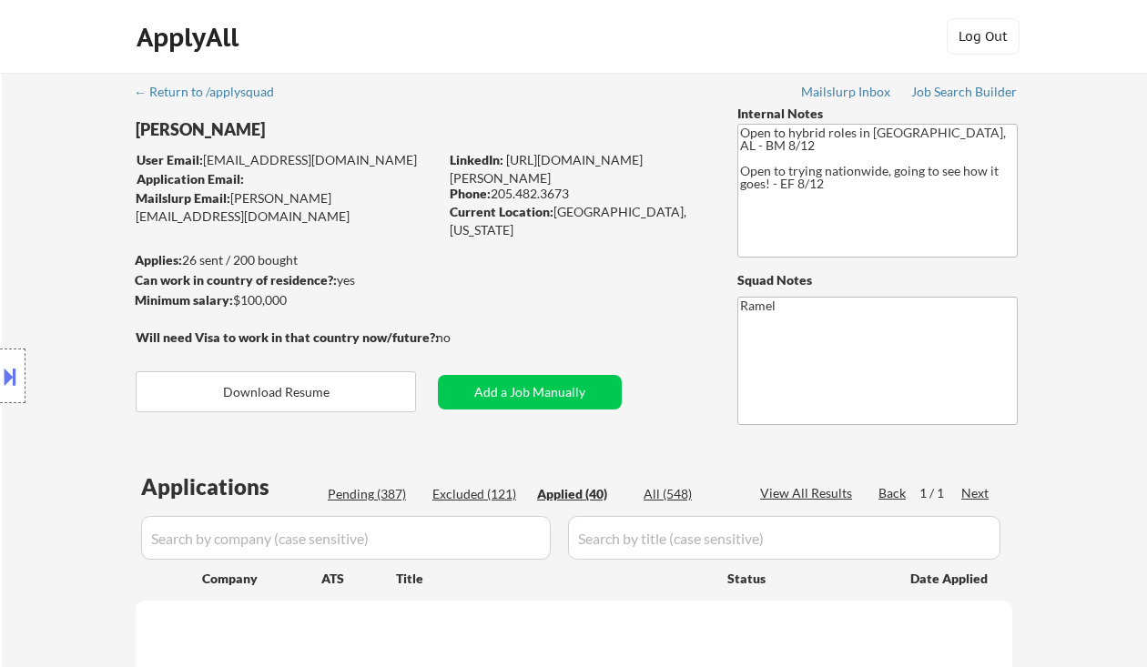
select select ""applied""
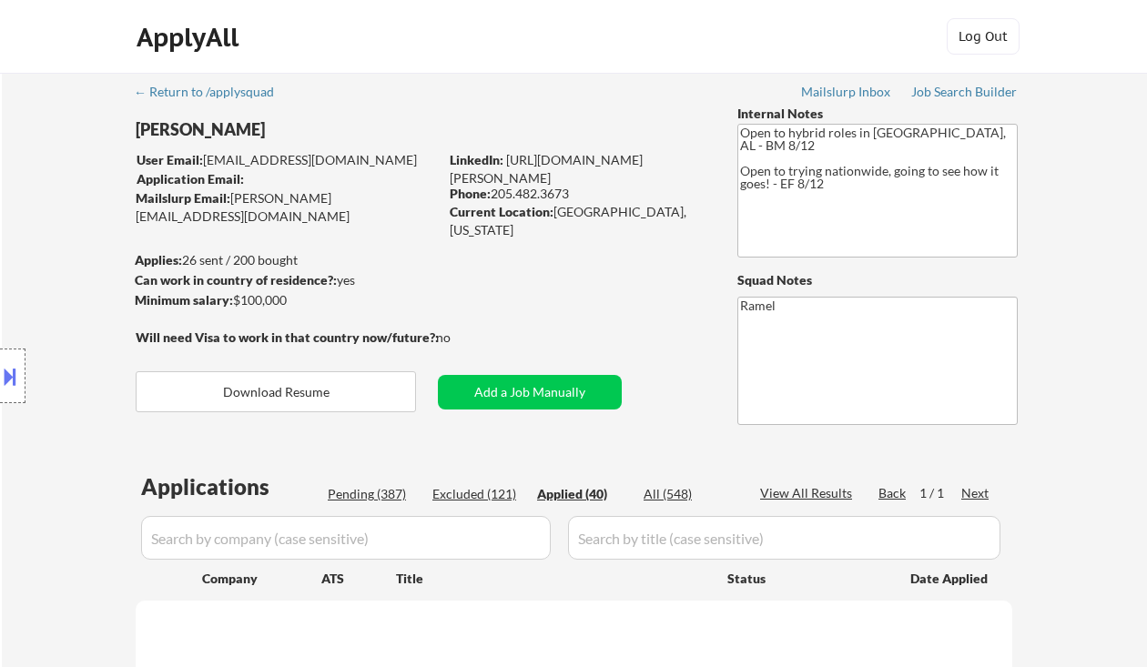
select select ""applied""
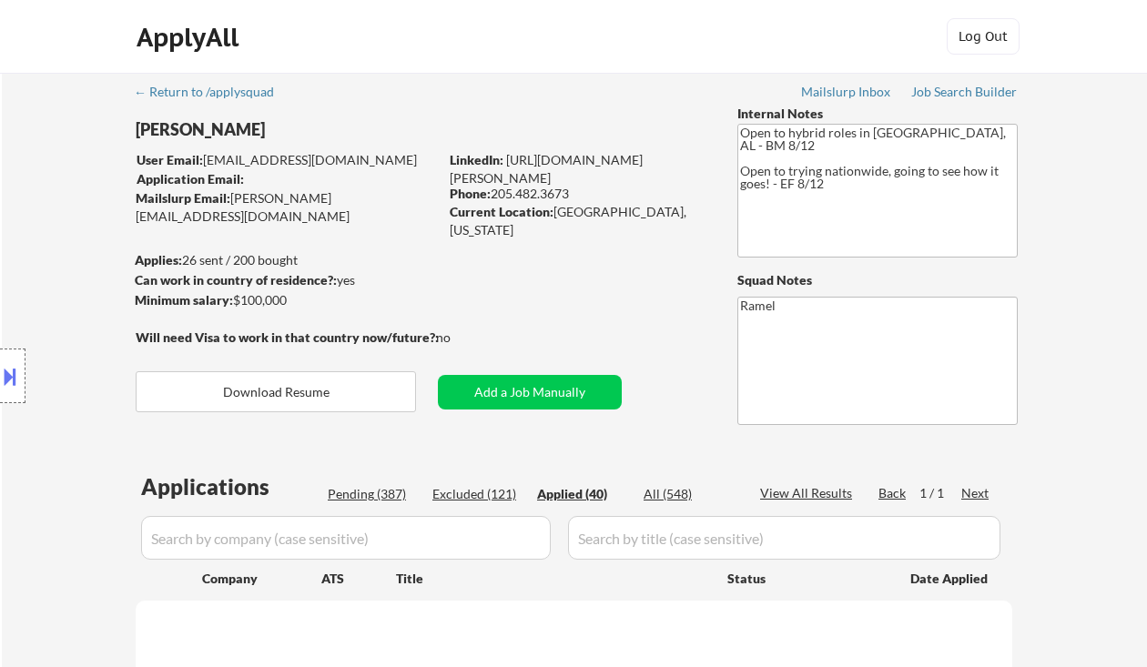
select select ""applied""
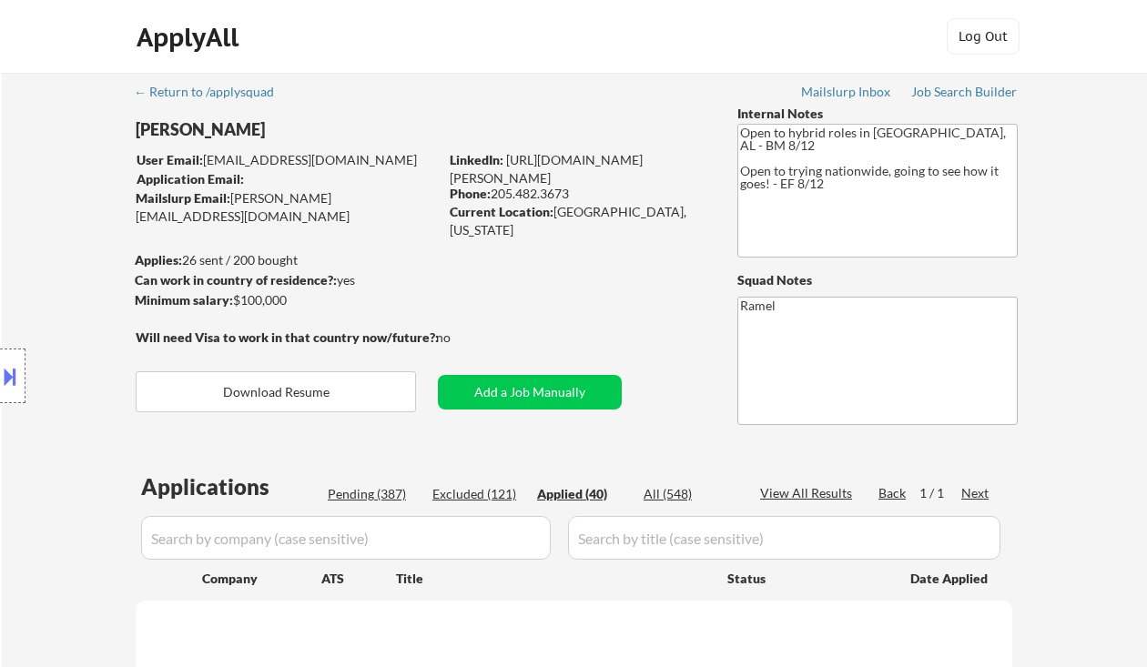
select select ""applied""
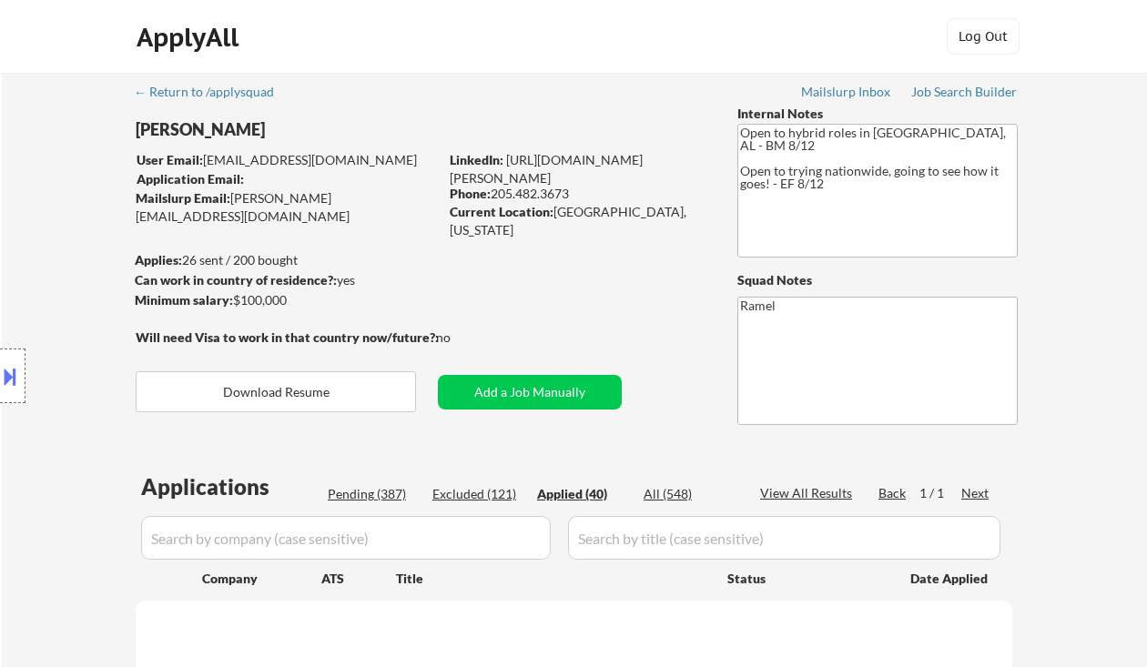
select select ""applied""
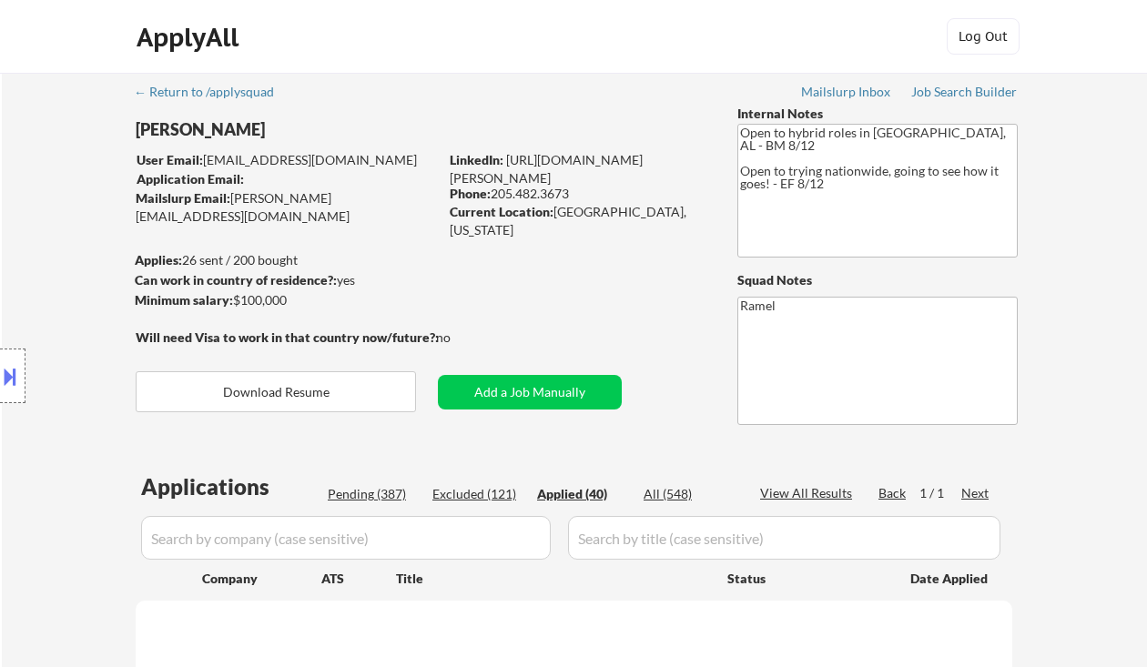
select select ""applied""
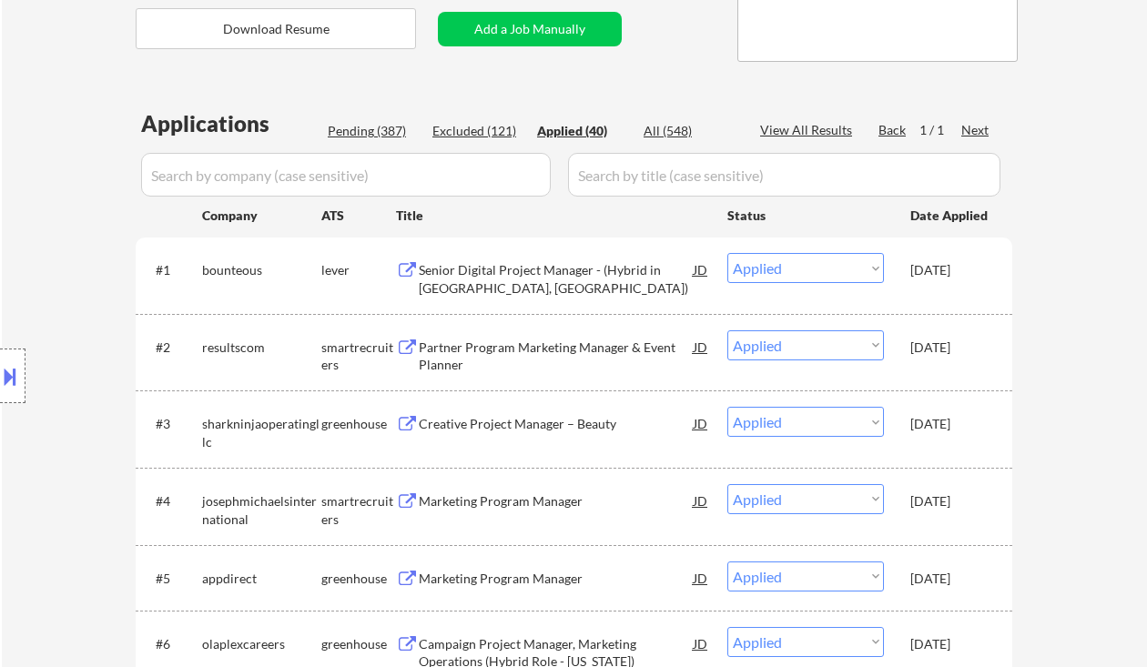
scroll to position [364, 0]
click at [366, 136] on div "Pending (387)" at bounding box center [373, 130] width 91 height 18
click at [377, 124] on div "Pending (387)" at bounding box center [373, 130] width 91 height 18
click at [377, 241] on div "#1 bounteous lever Senior Digital Project Manager - (Hybrid in McLean, VA) JD C…" at bounding box center [574, 275] width 877 height 76
select select ""pending""
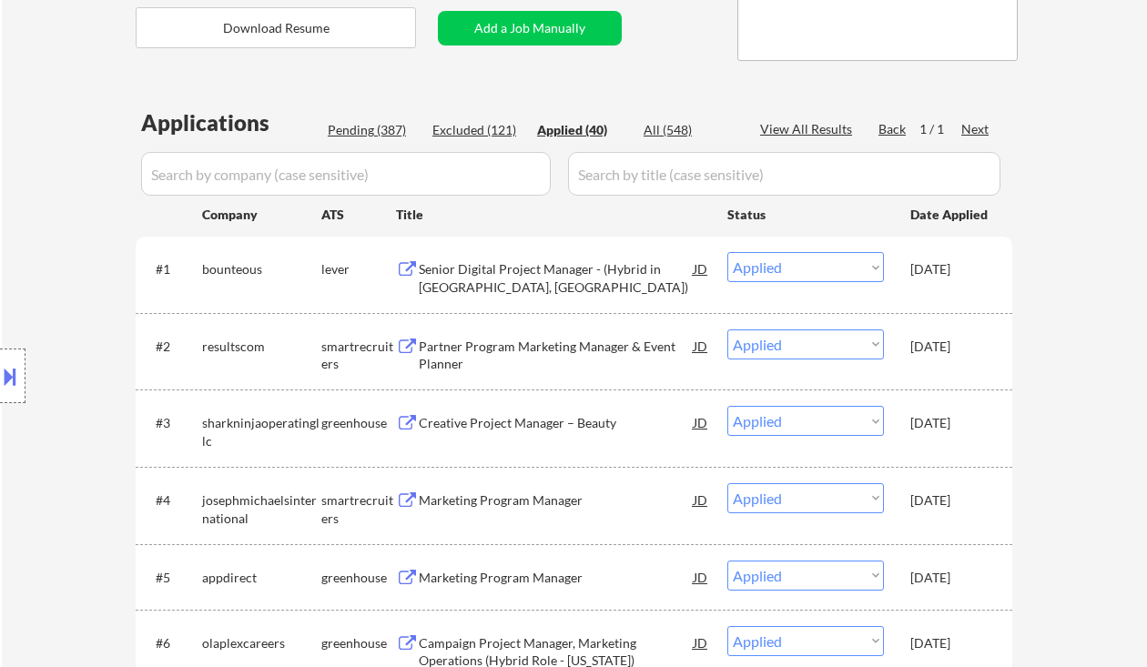
select select ""pending""
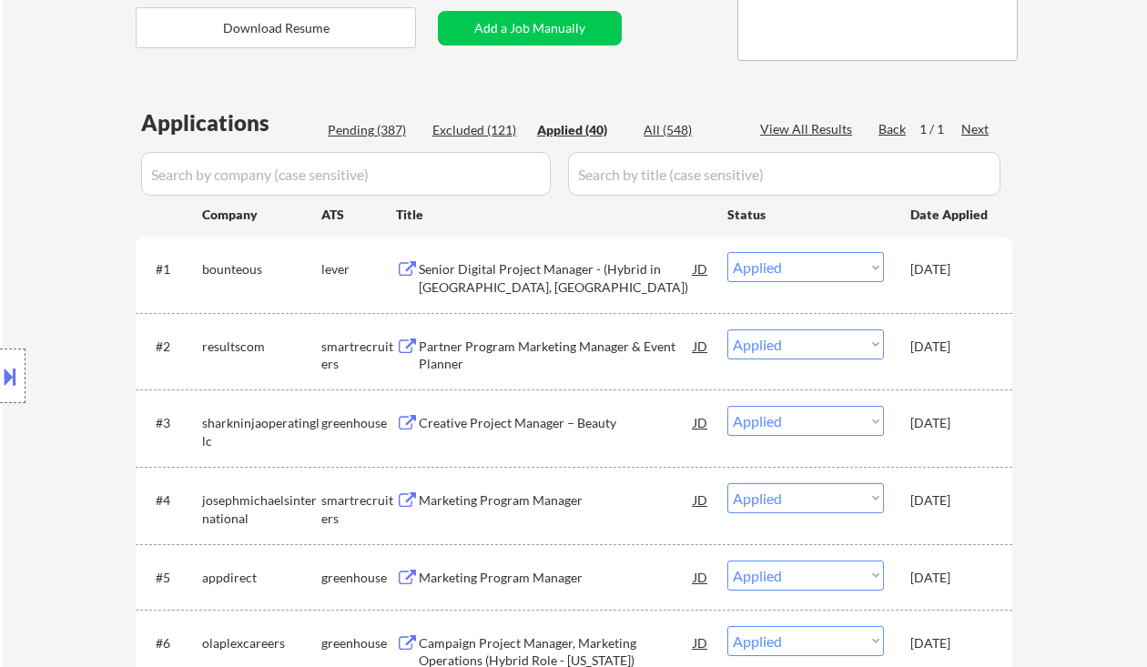
select select ""pending""
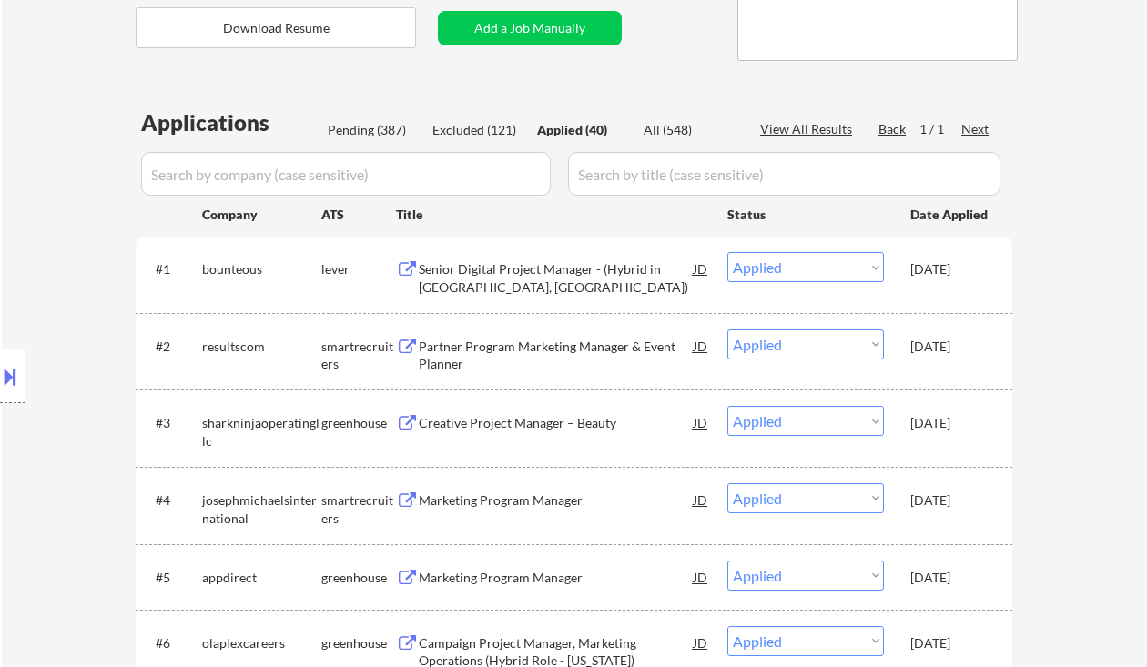
select select ""pending""
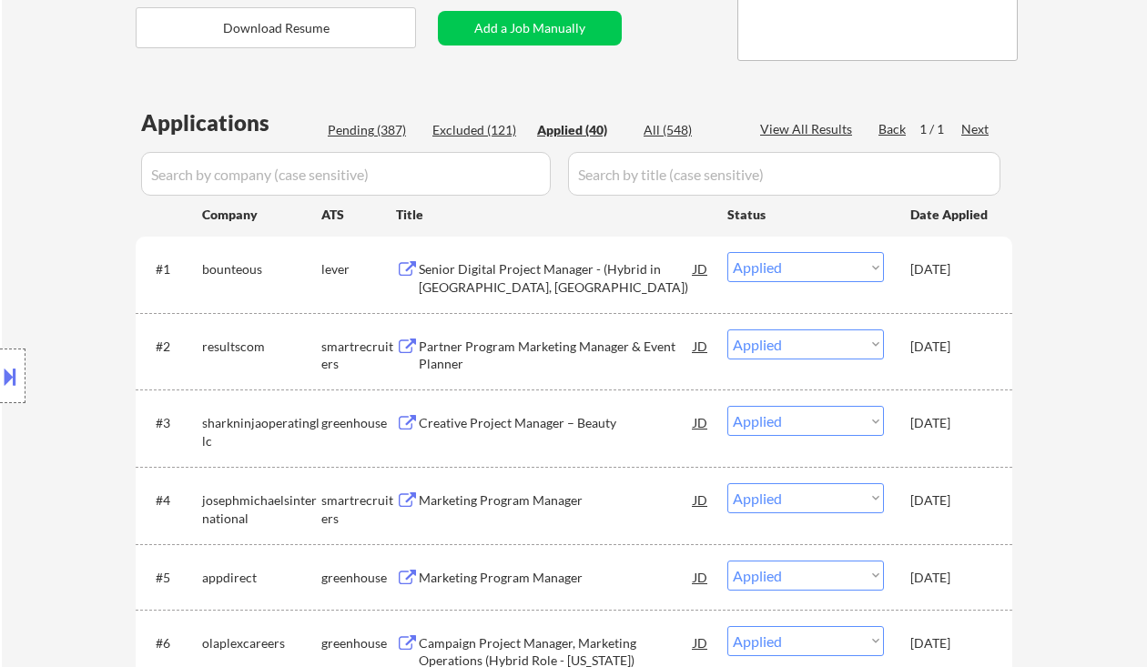
select select ""pending""
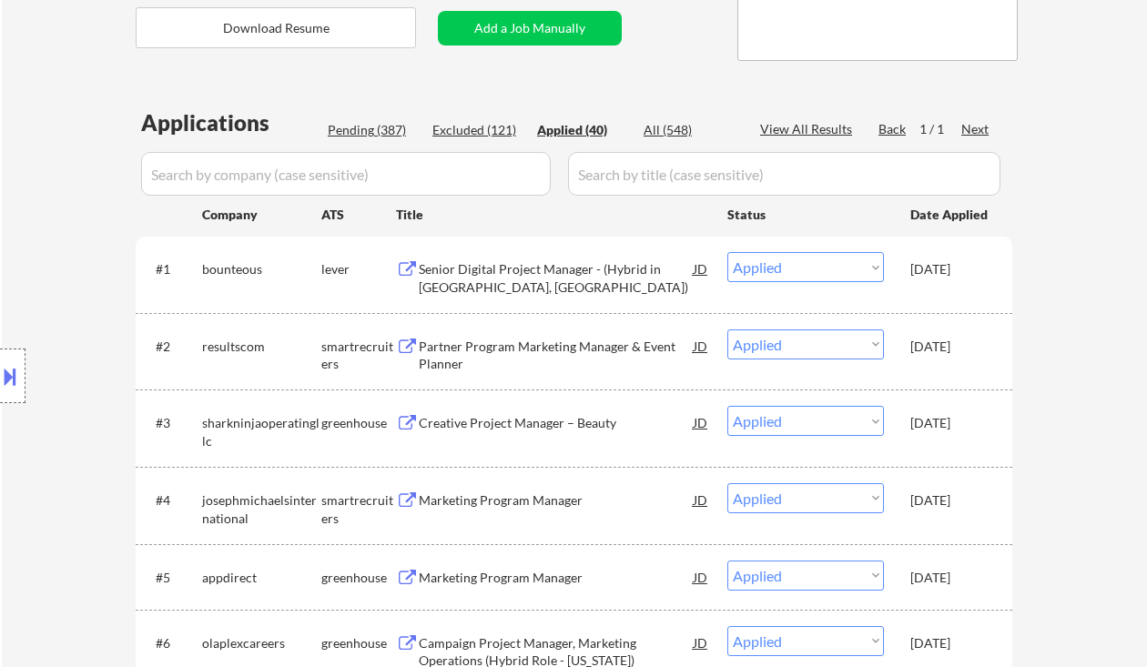
select select ""pending""
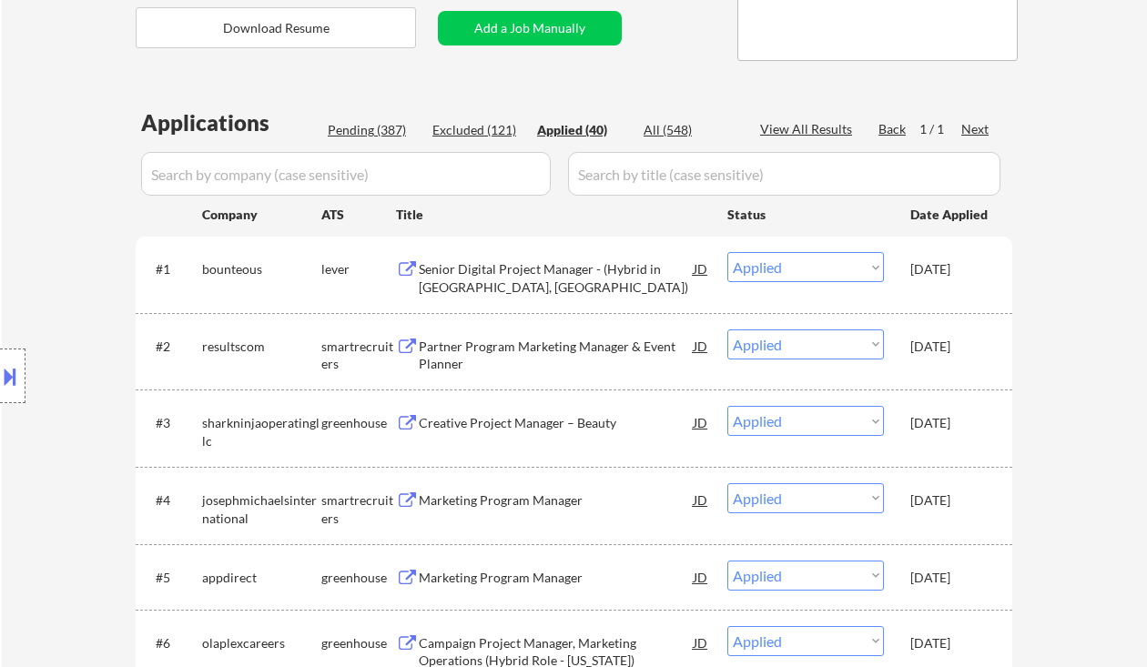
select select ""pending""
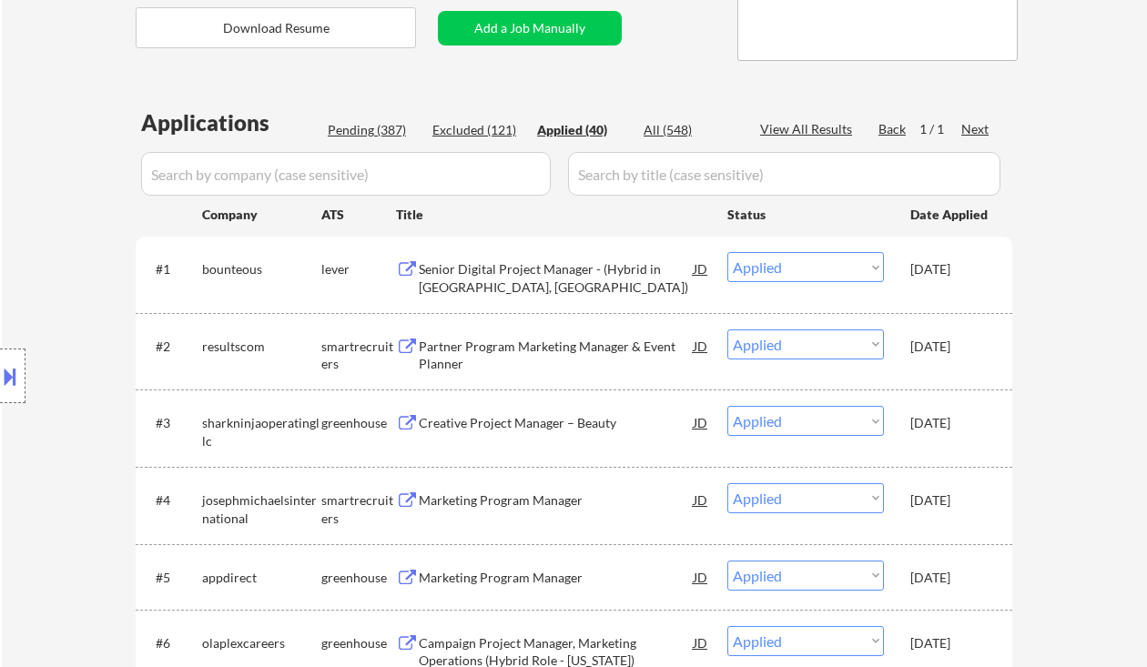
select select ""pending""
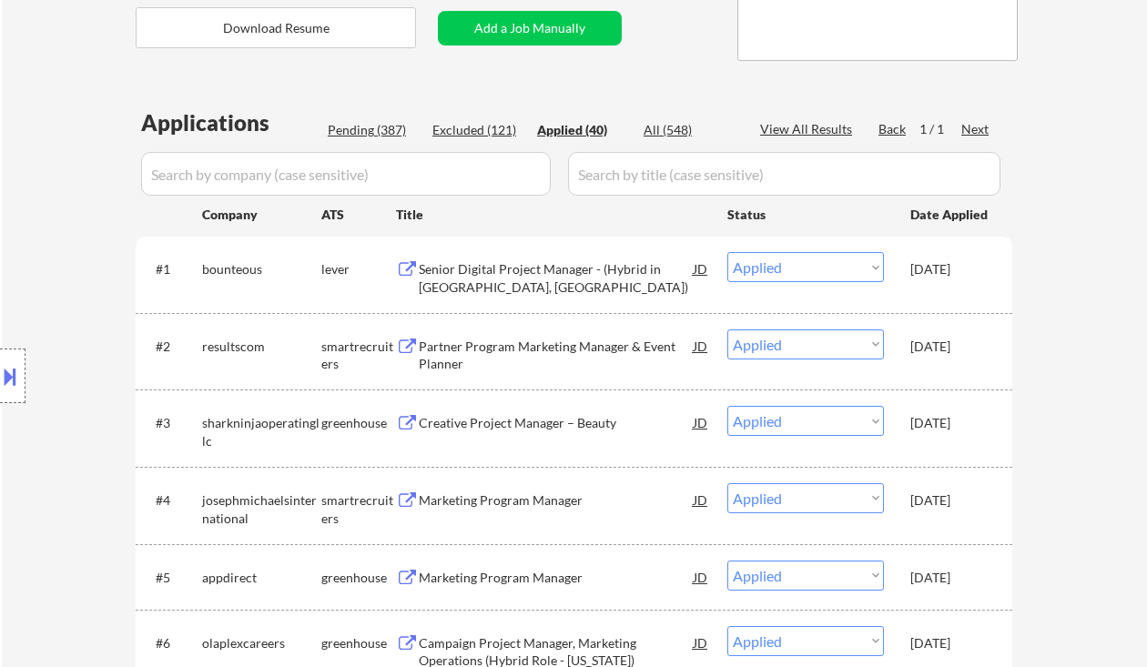
select select ""pending""
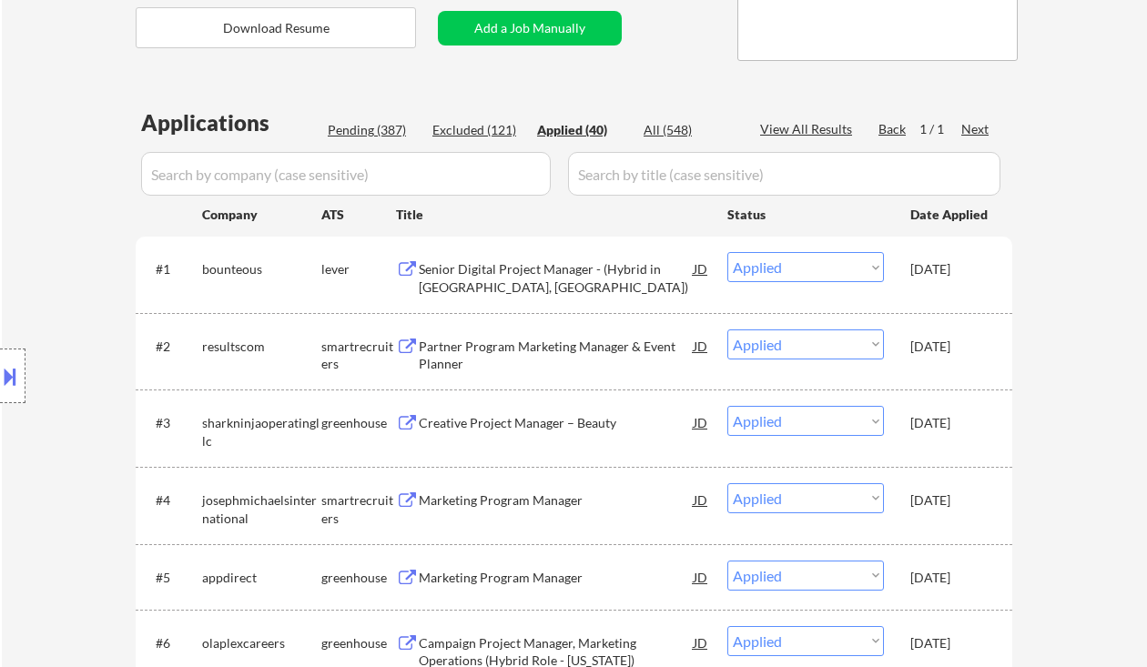
select select ""pending""
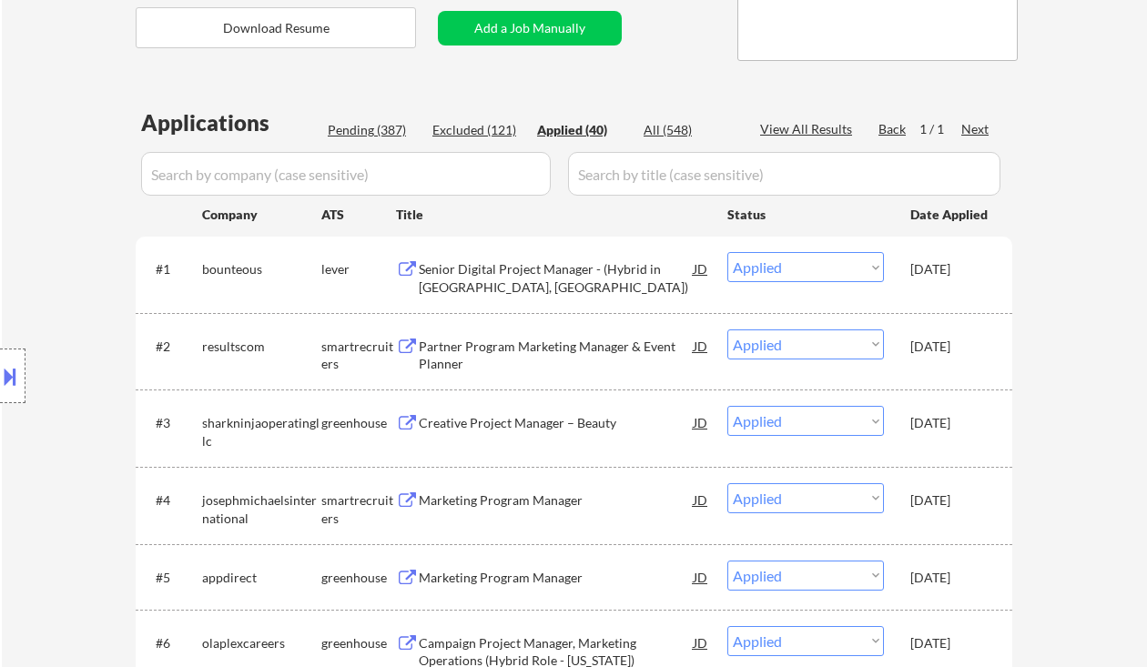
select select ""pending""
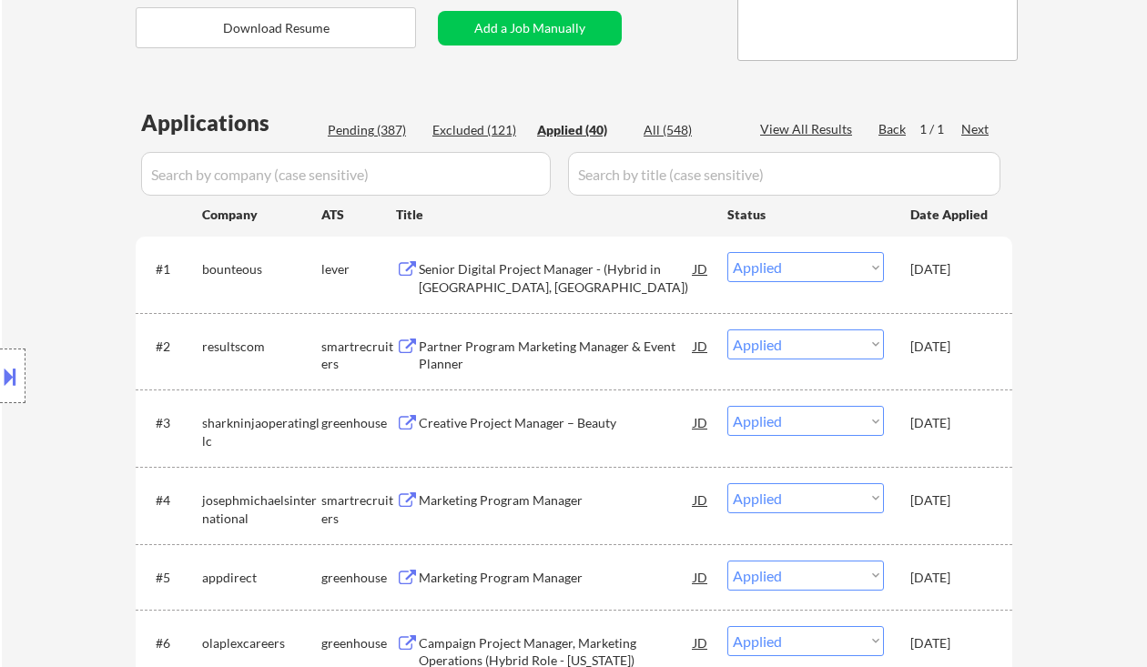
select select ""pending""
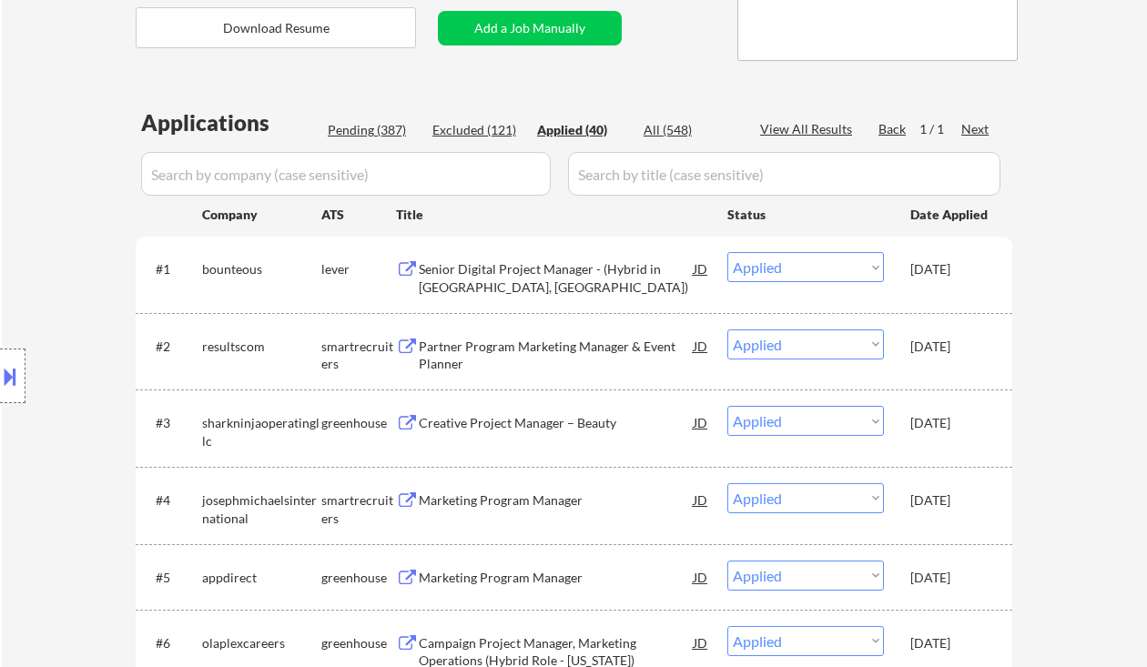
select select ""pending""
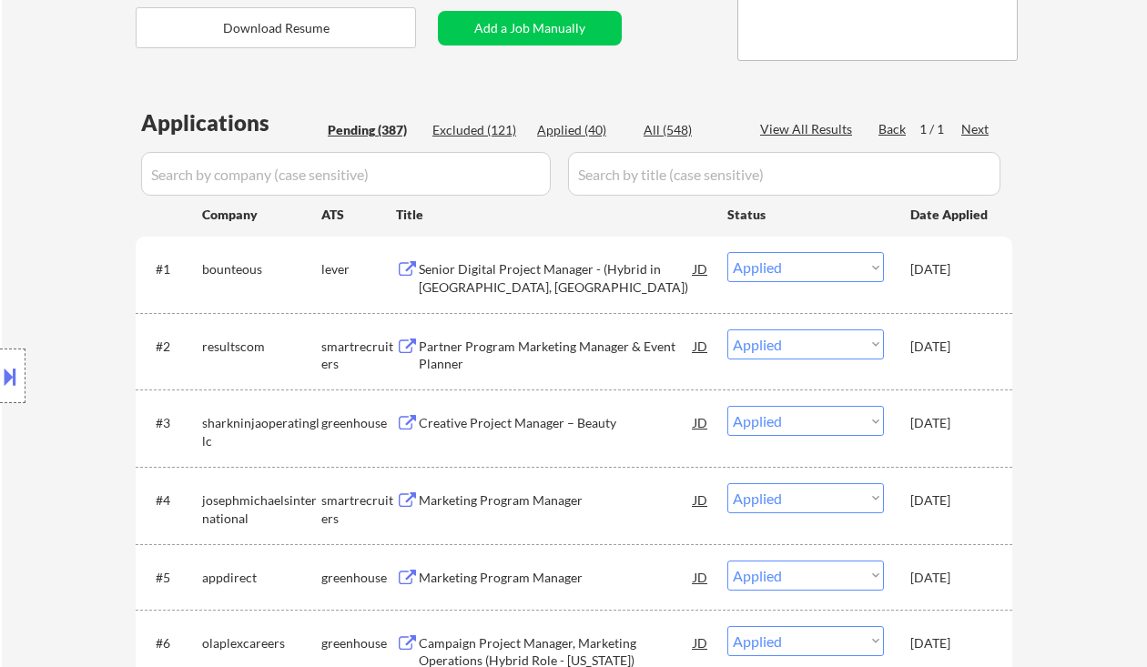
select select ""pending""
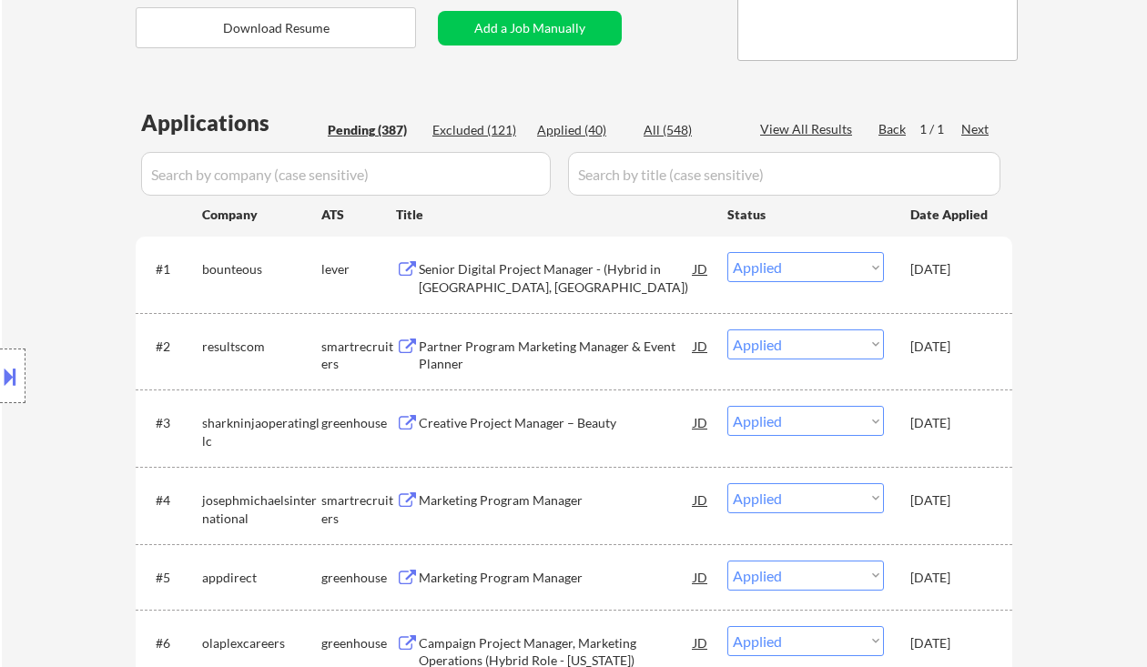
select select ""pending""
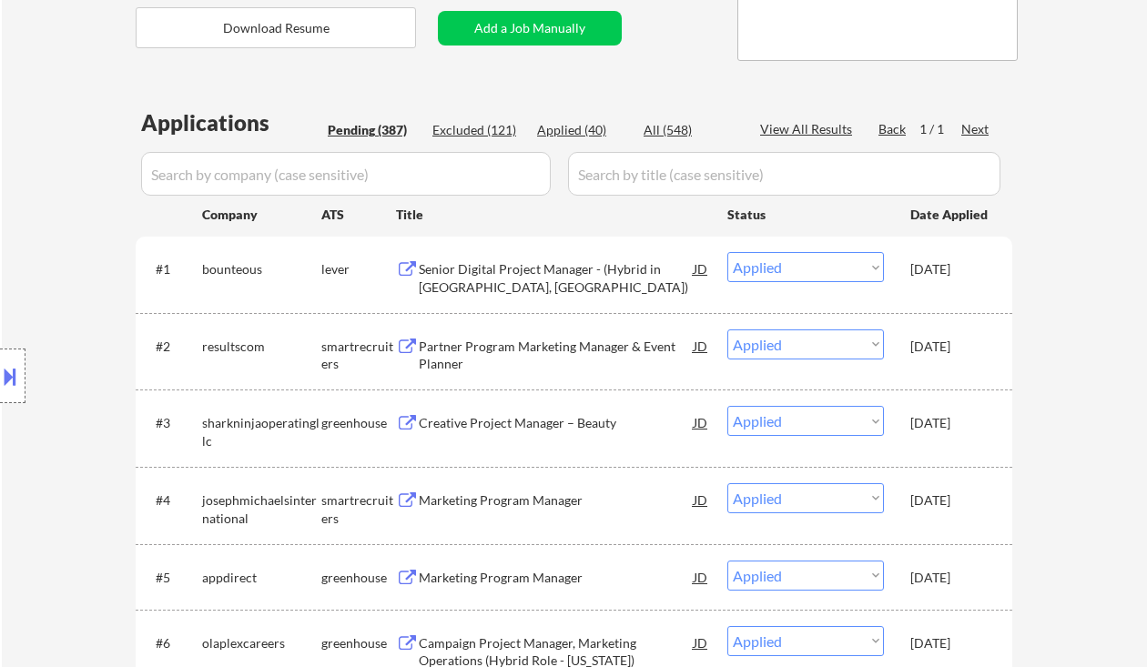
select select ""pending""
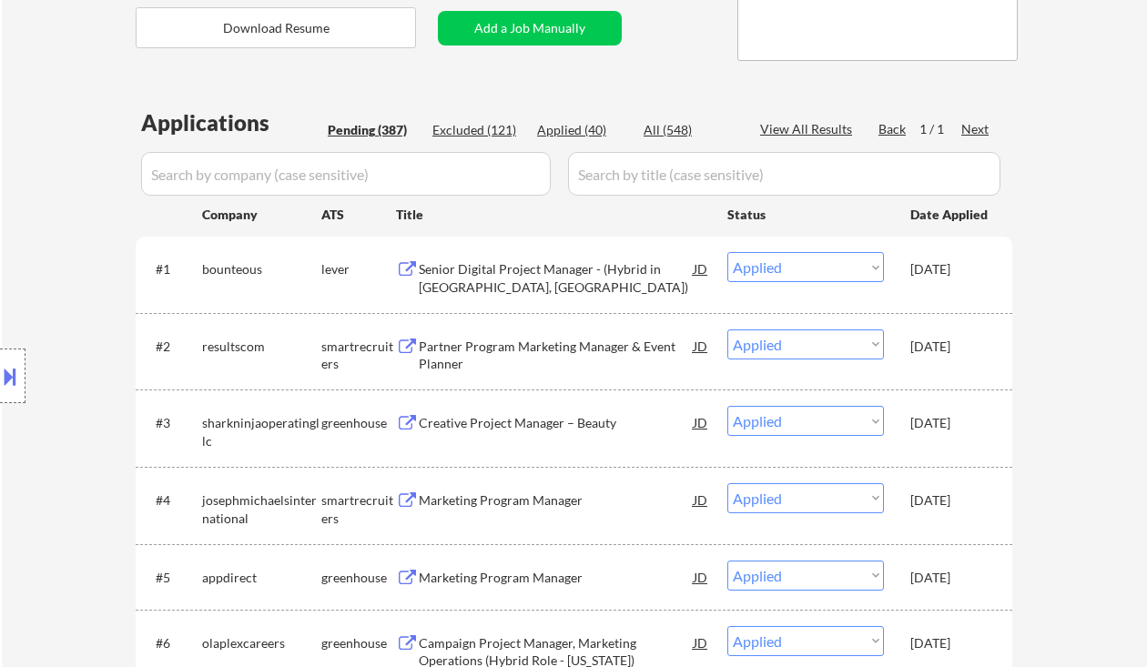
select select ""pending""
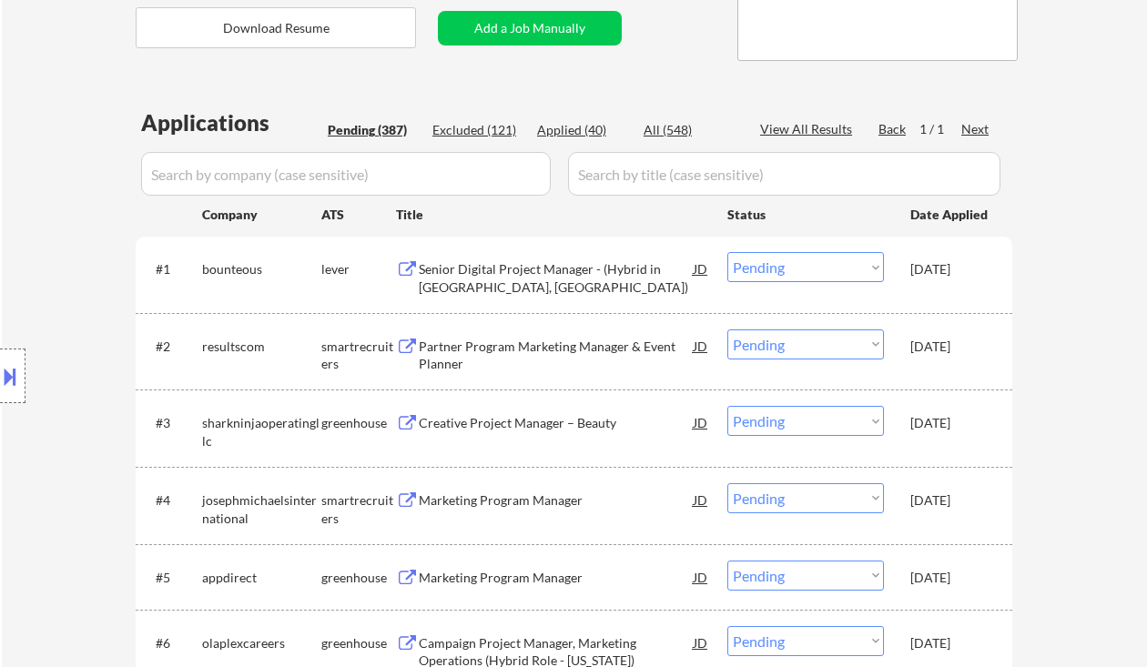
select select ""pending""
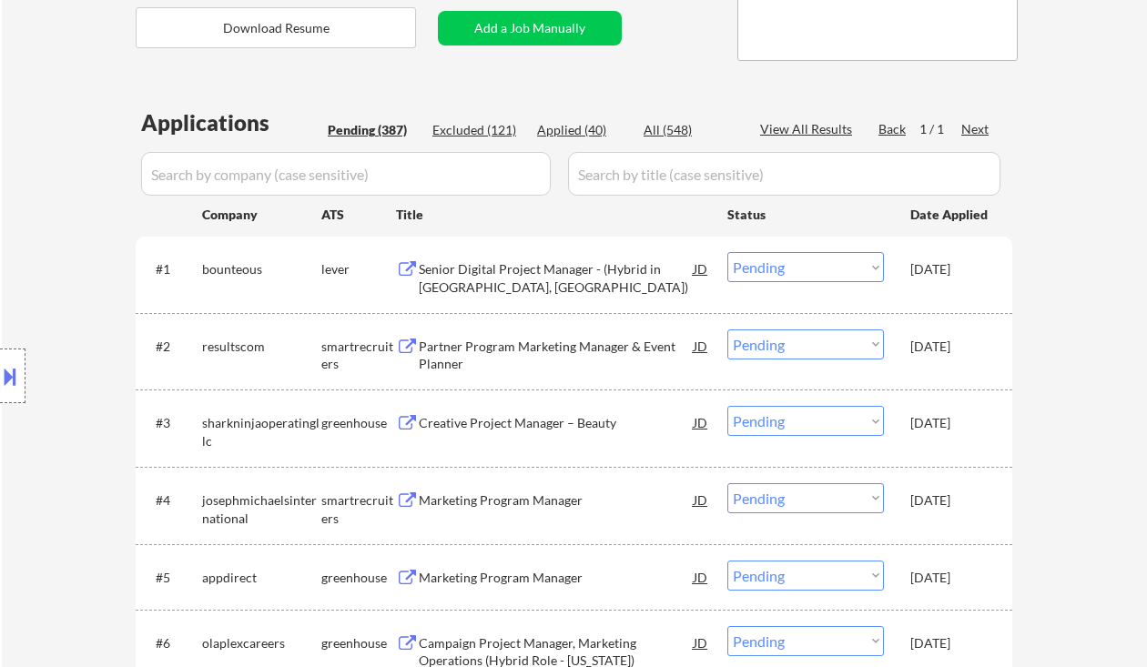
select select ""pending""
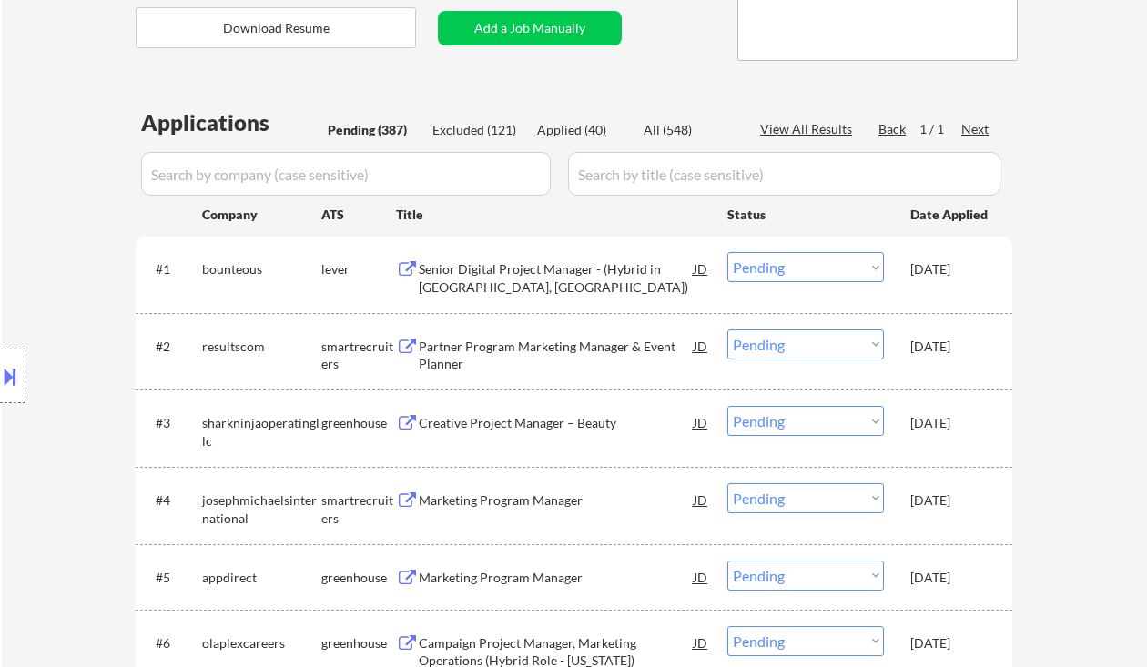
select select ""pending""
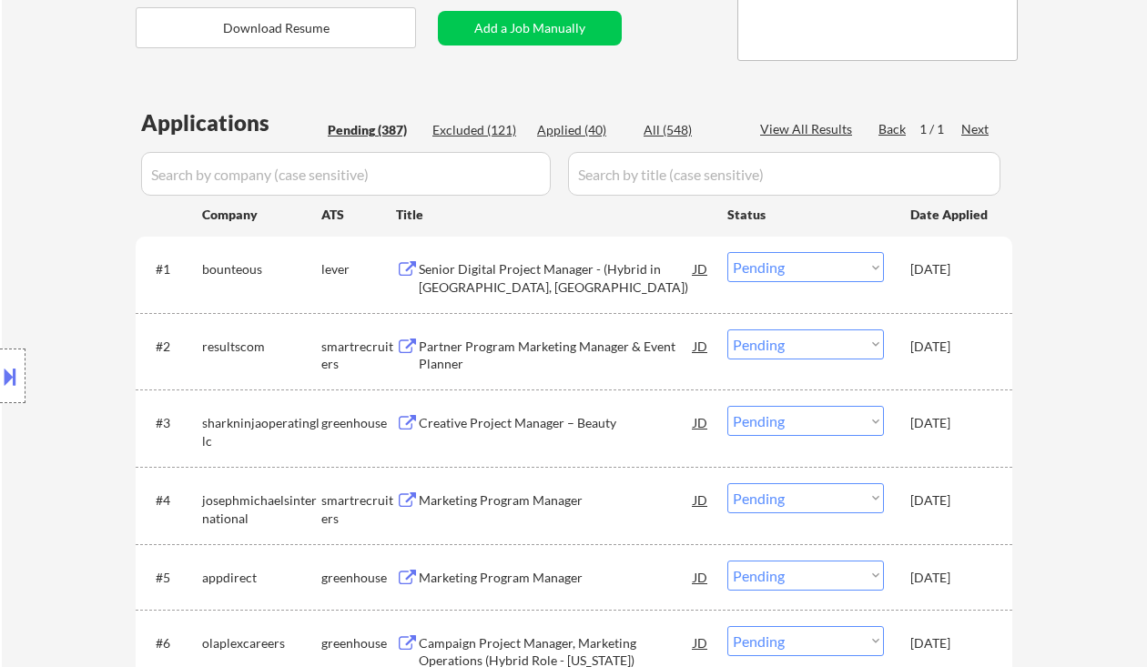
select select ""pending""
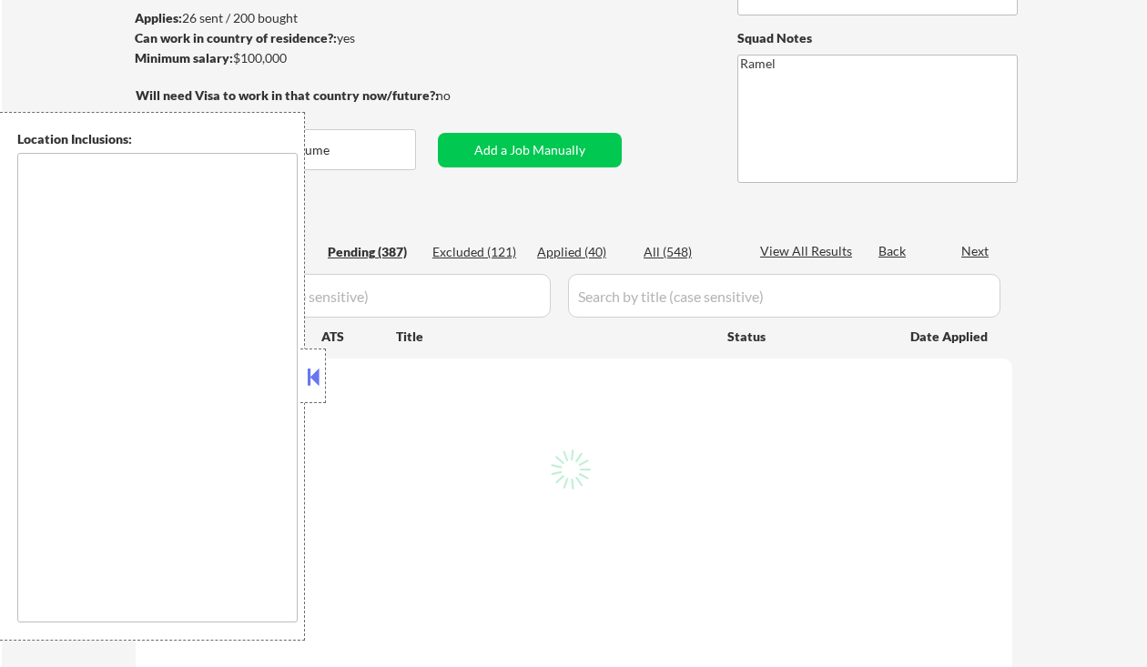
scroll to position [242, 0]
type textarea "country:[GEOGRAPHIC_DATA]"
click at [314, 382] on button at bounding box center [313, 376] width 20 height 27
select select ""pending""
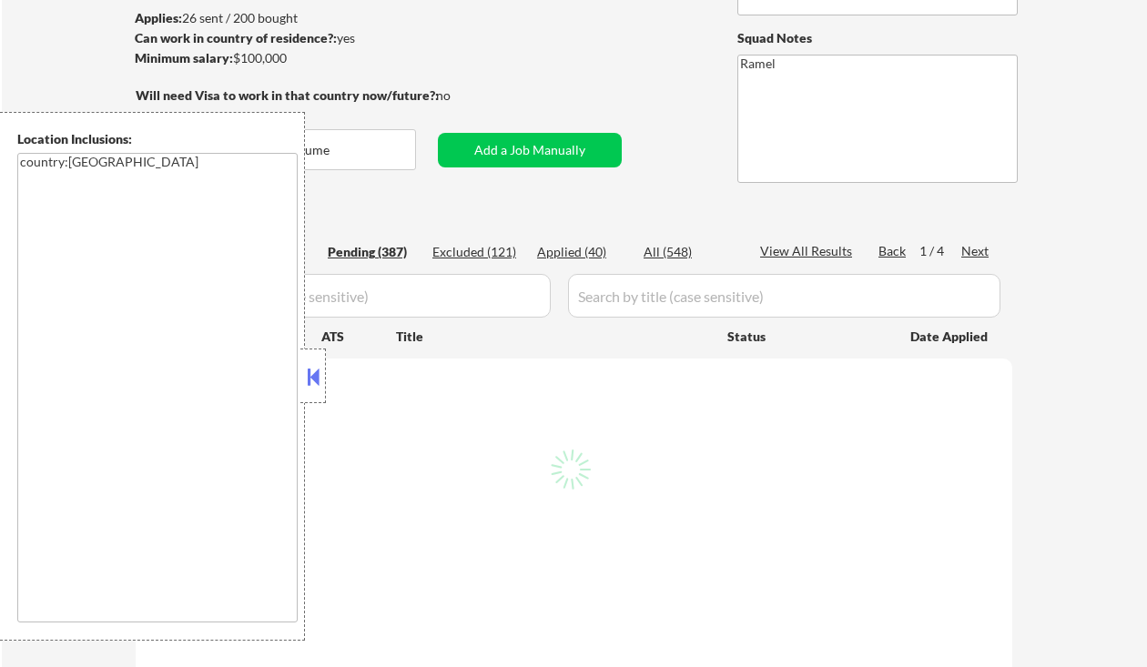
select select ""pending""
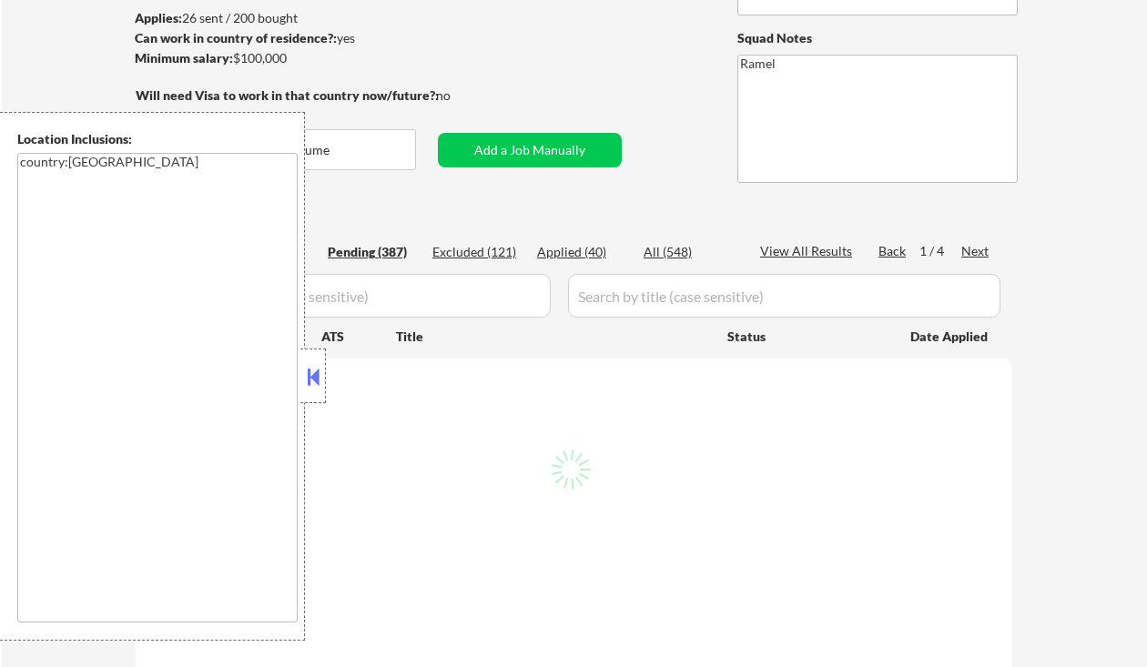
select select ""pending""
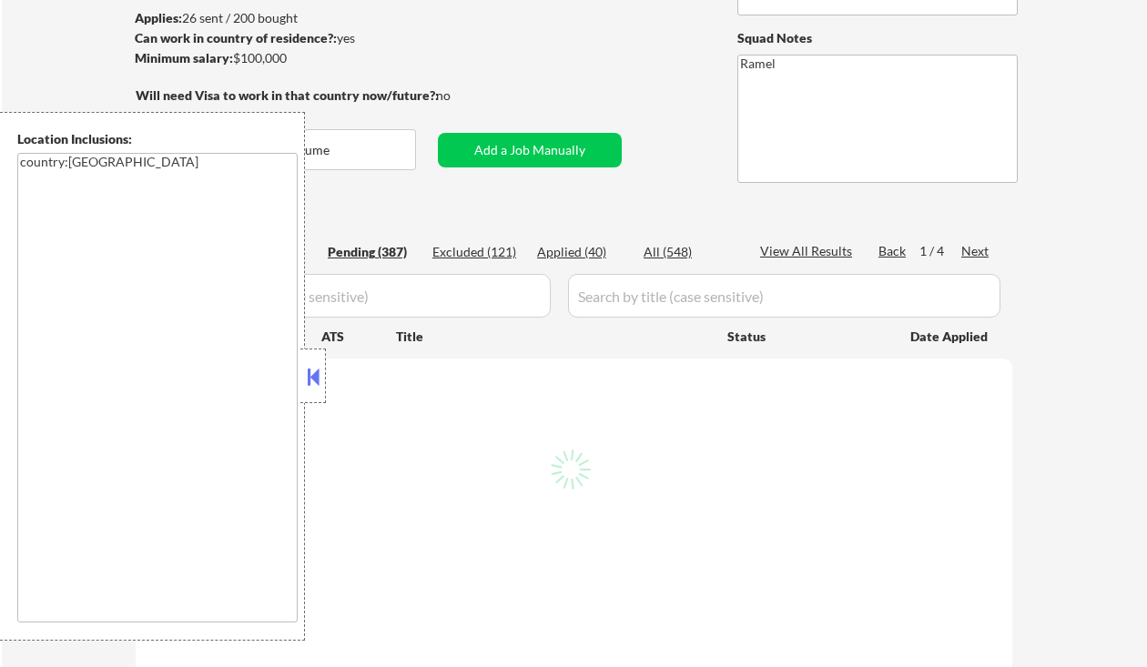
select select ""pending""
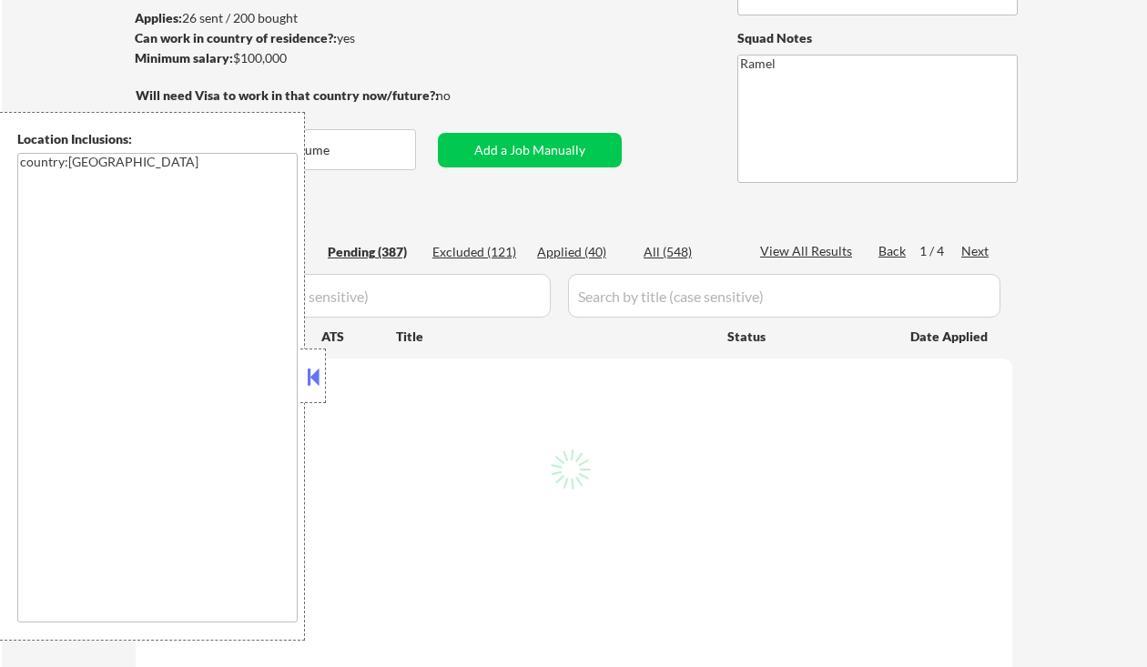
select select ""pending""
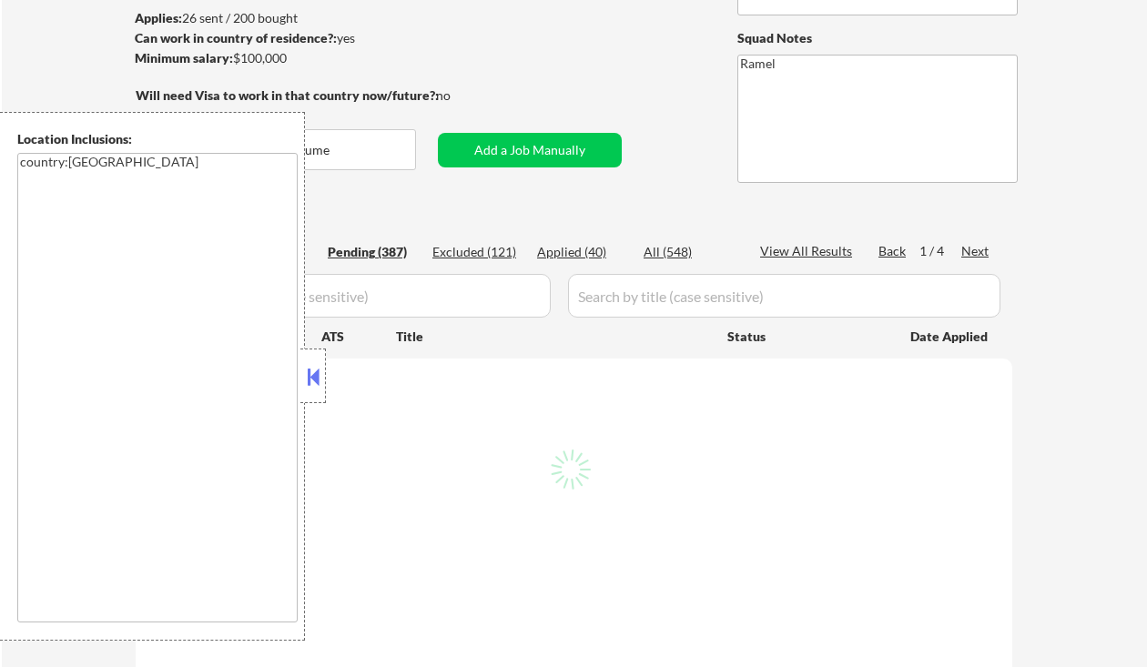
select select ""pending""
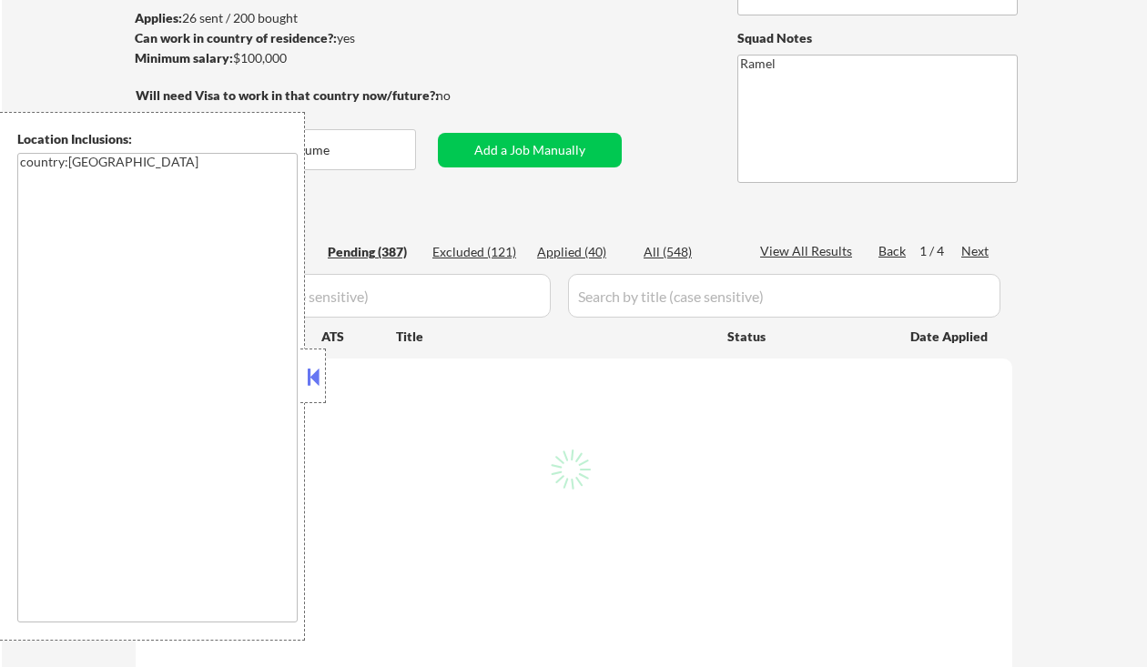
select select ""pending""
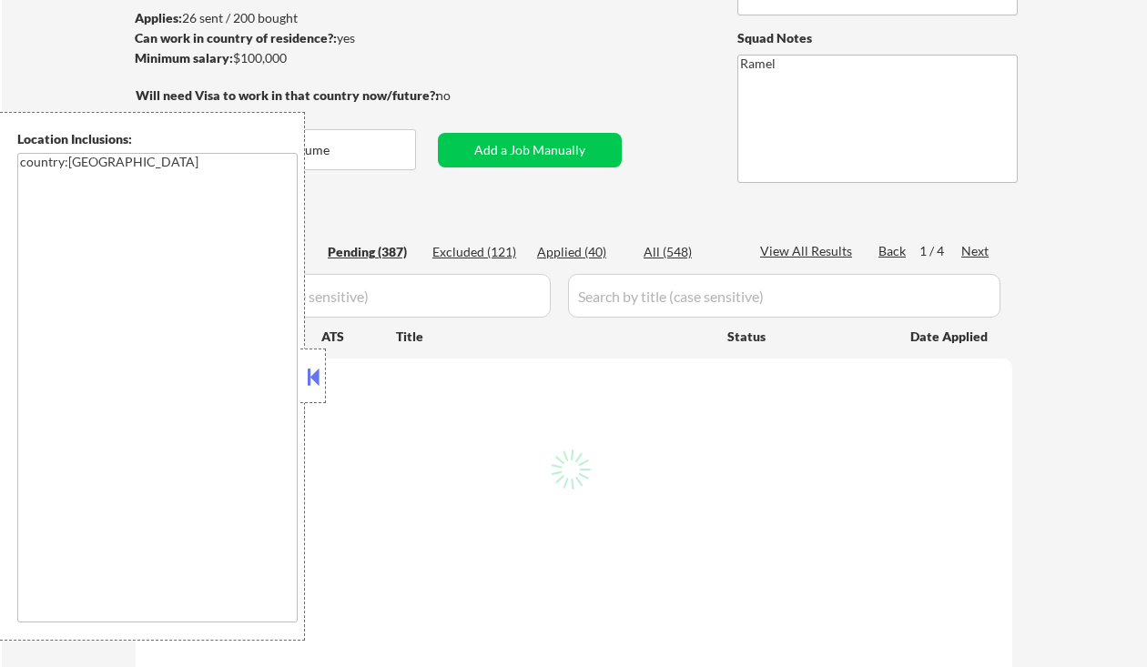
select select ""pending""
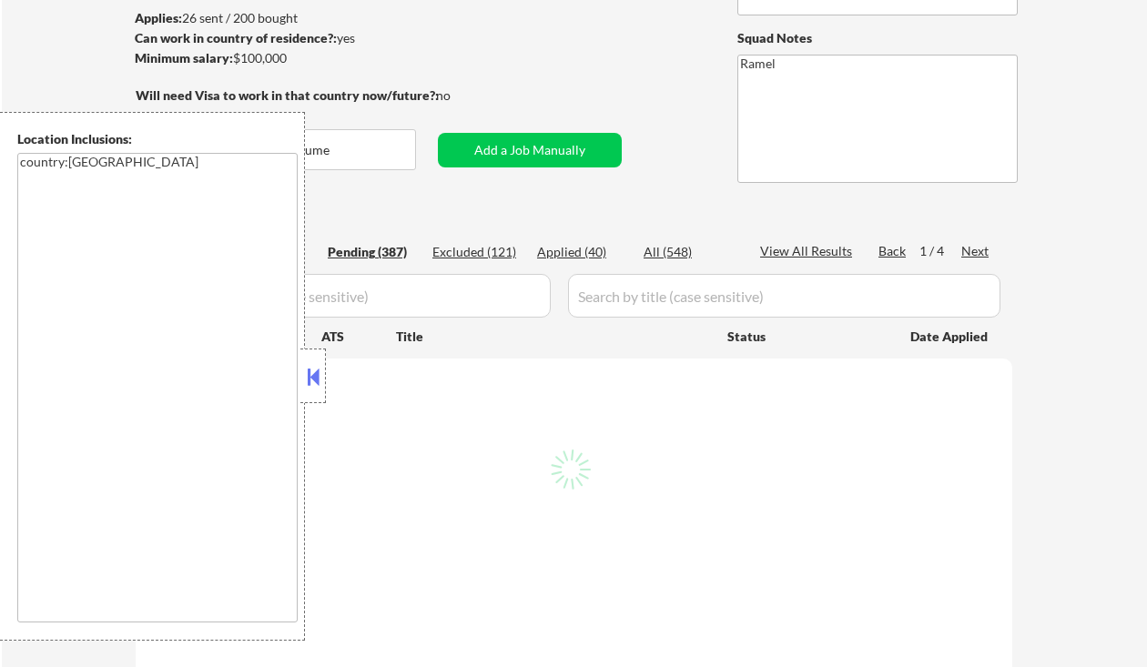
select select ""pending""
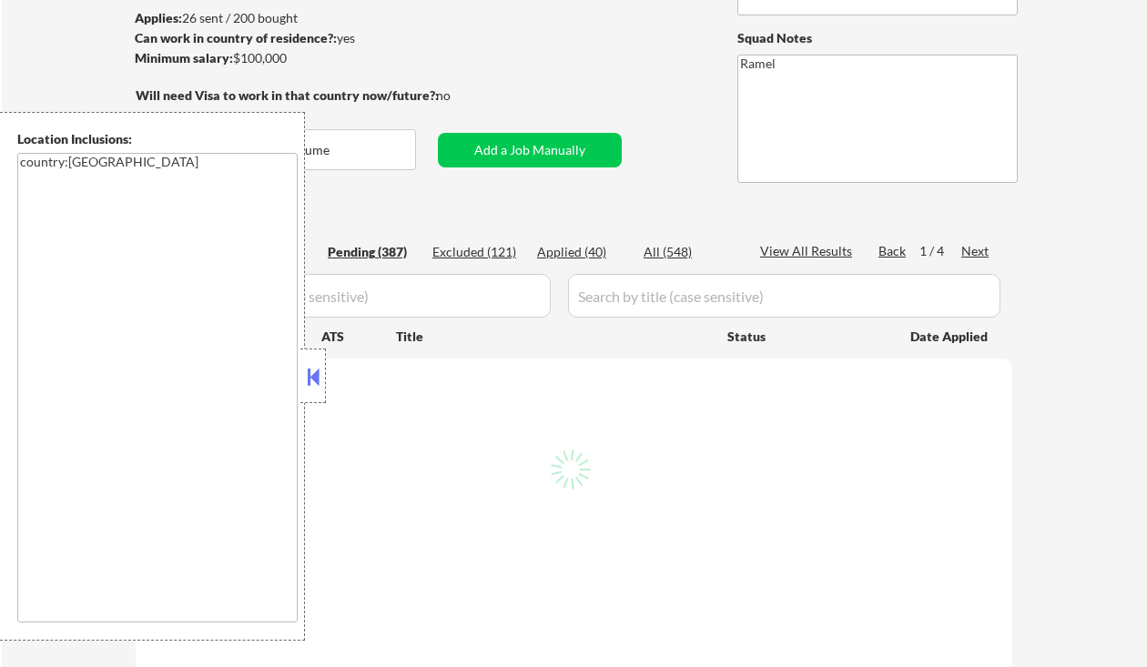
select select ""pending""
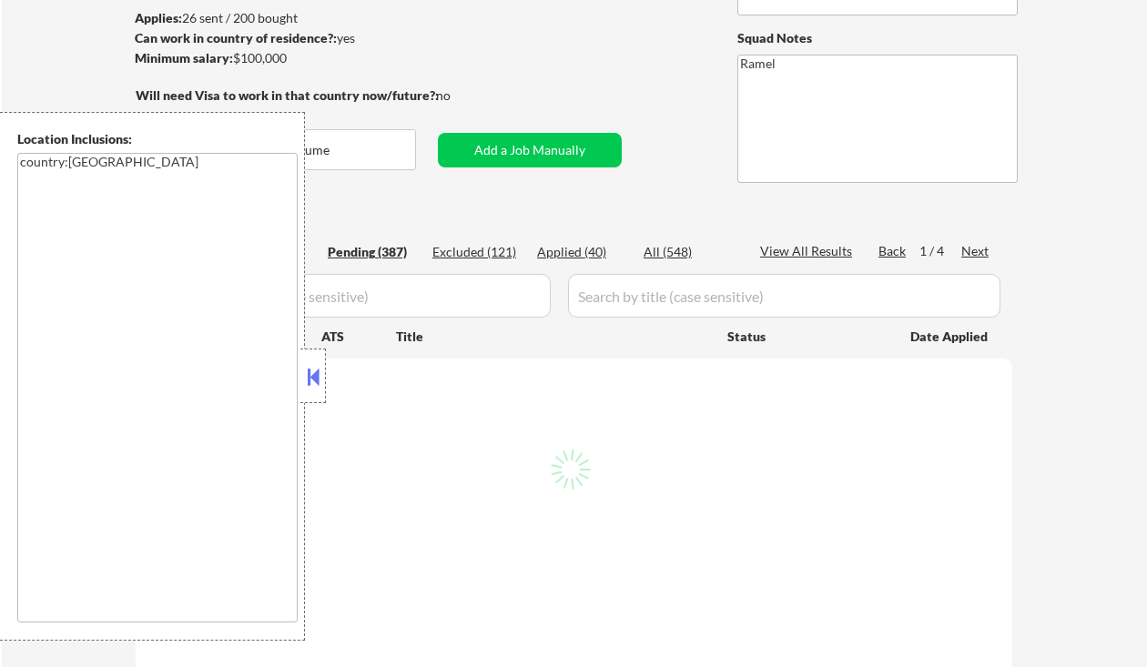
select select ""pending""
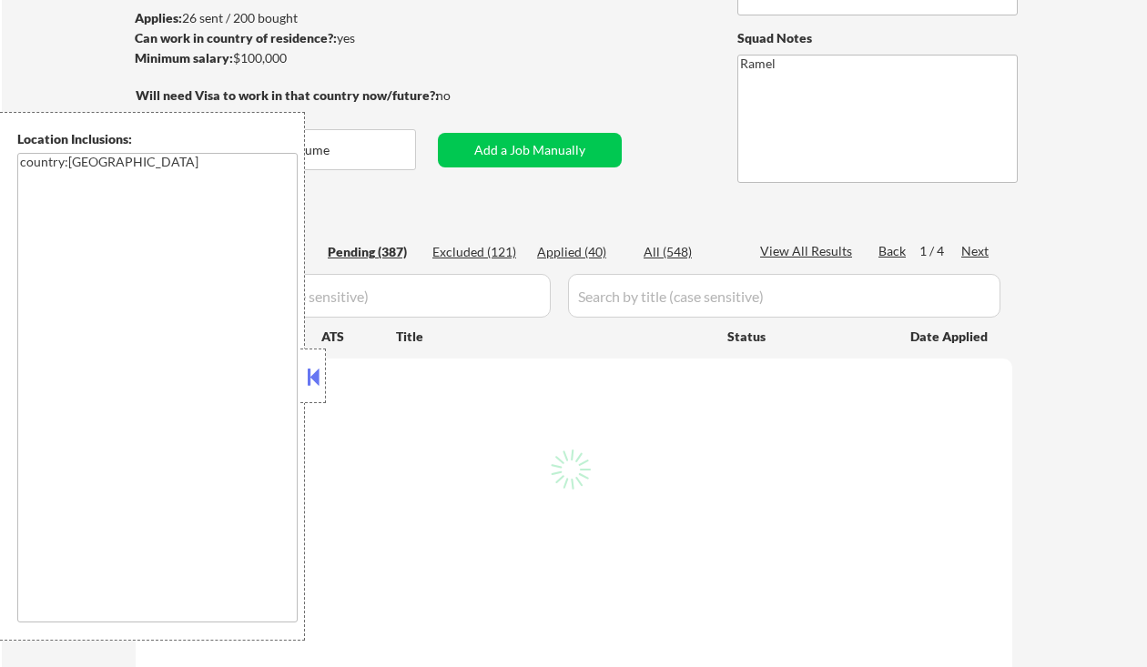
select select ""pending""
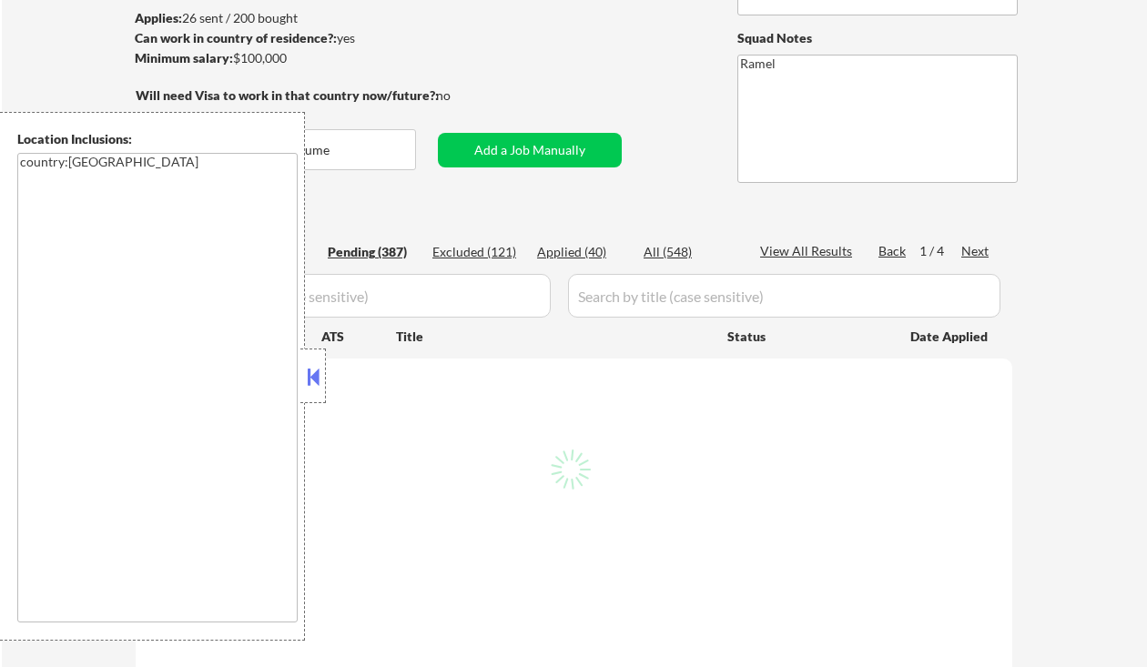
select select ""pending""
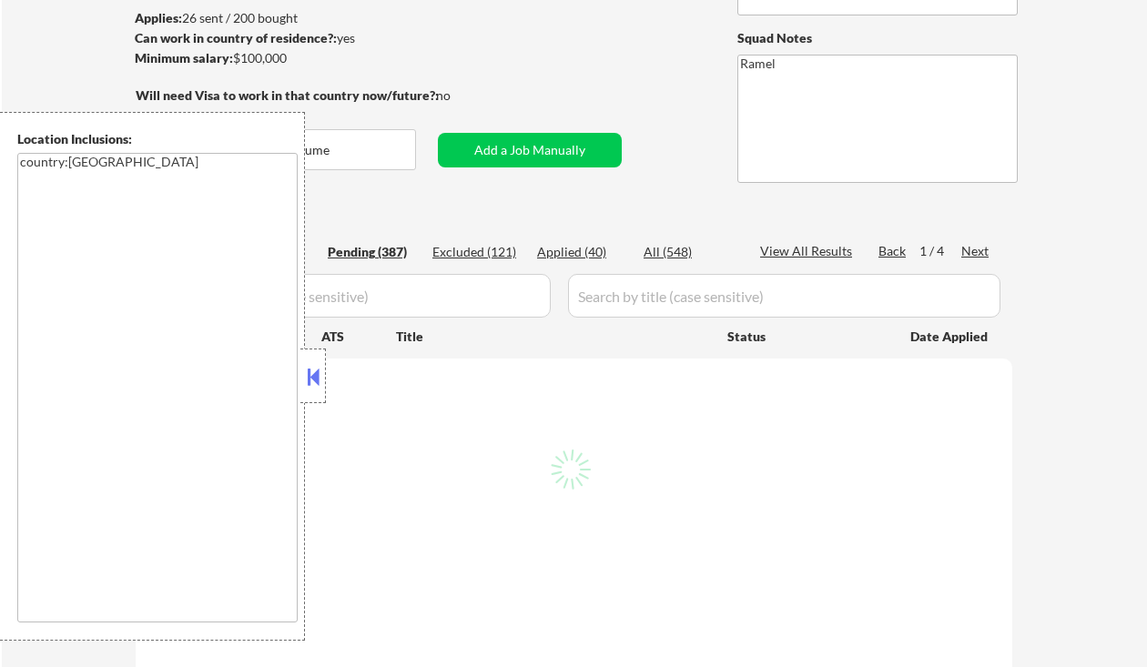
select select ""pending""
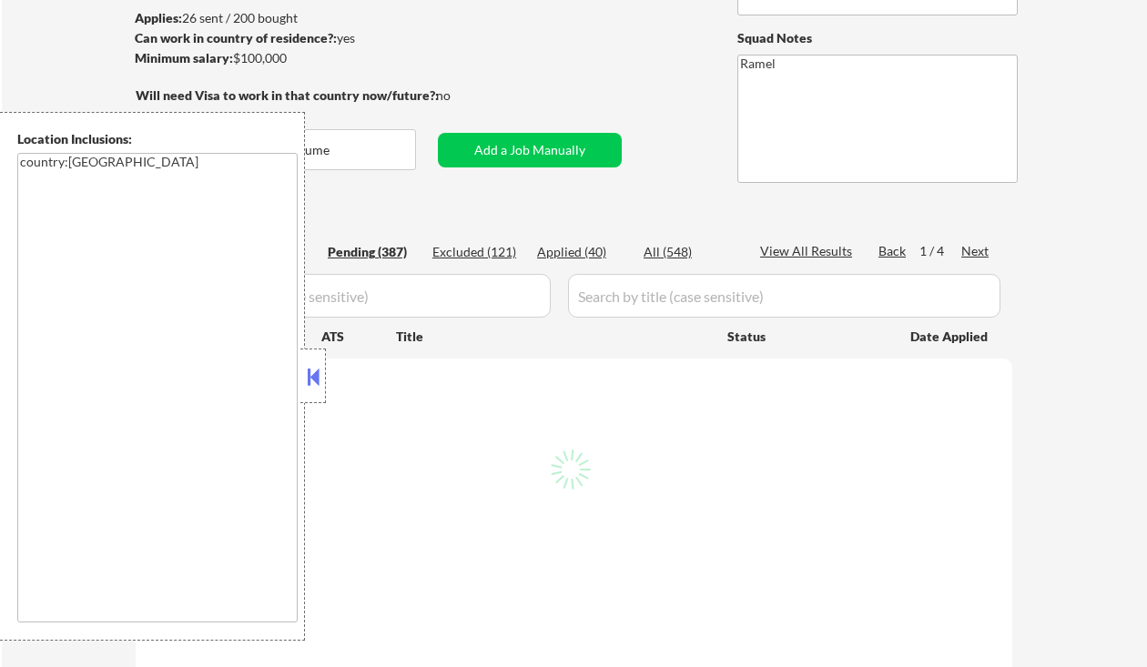
select select ""pending""
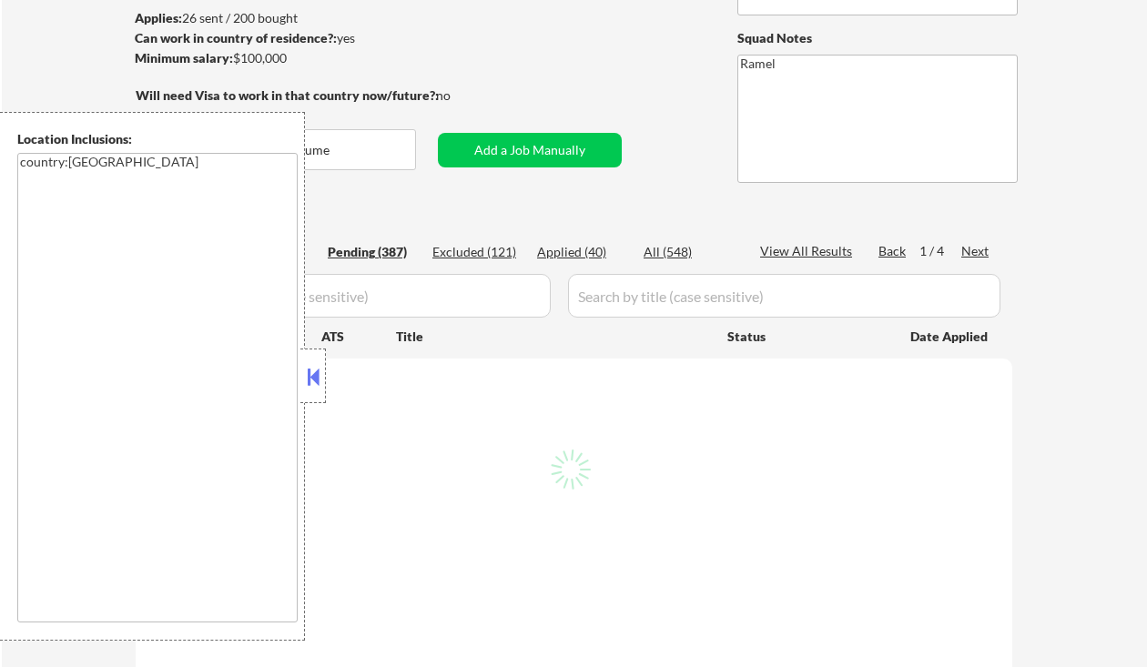
select select ""pending""
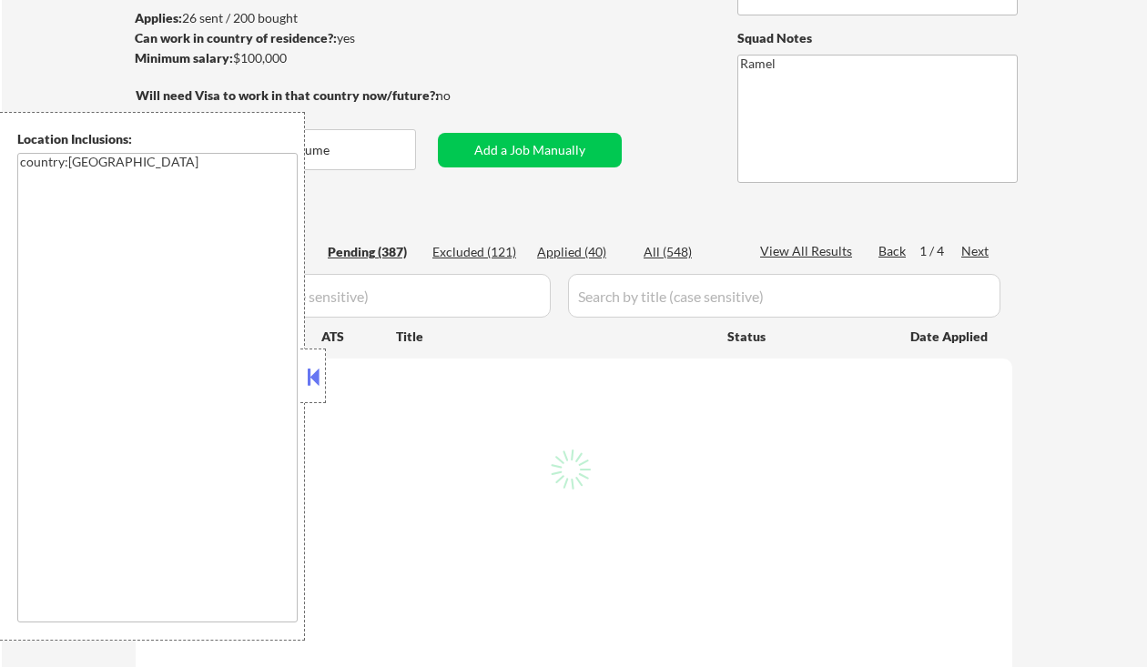
select select ""pending""
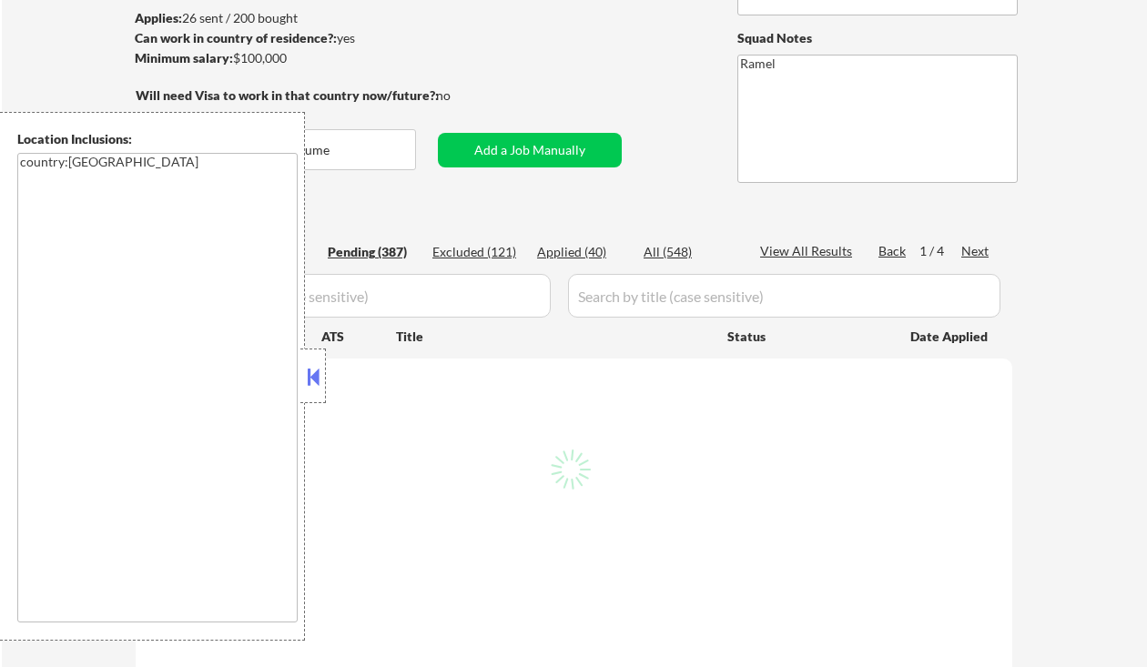
select select ""pending""
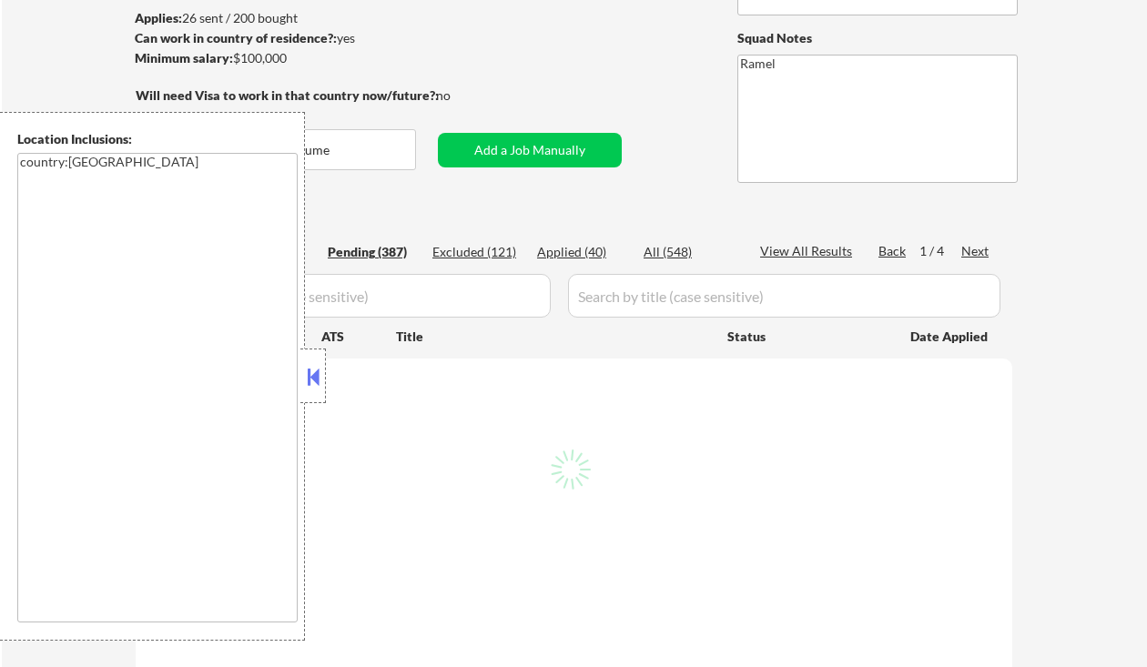
select select ""pending""
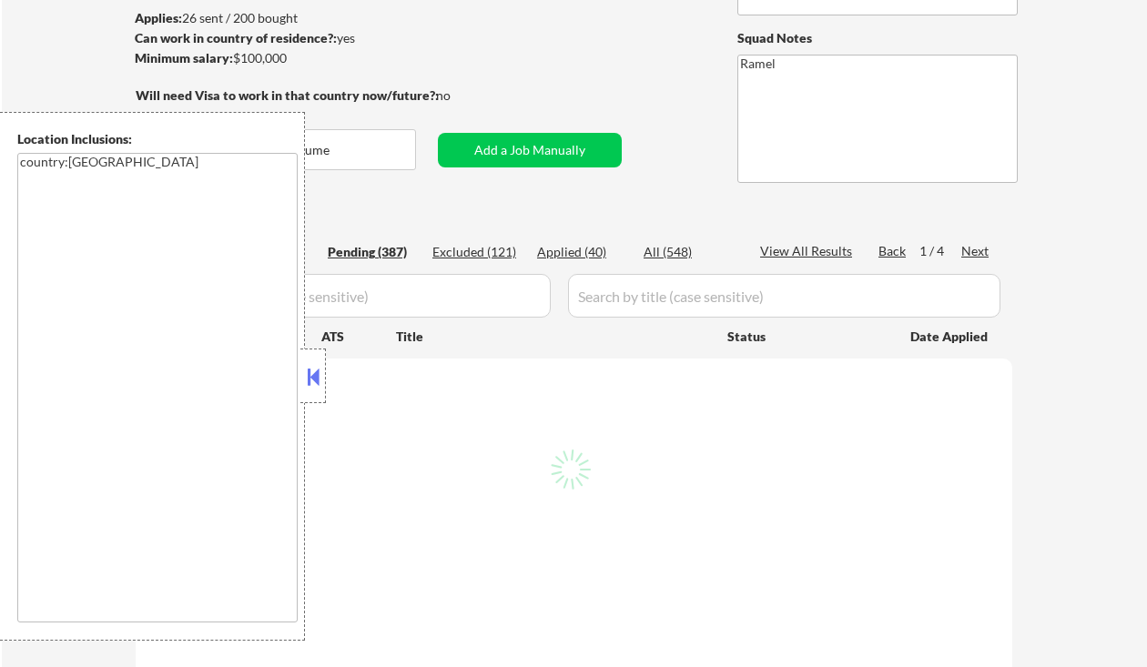
select select ""pending""
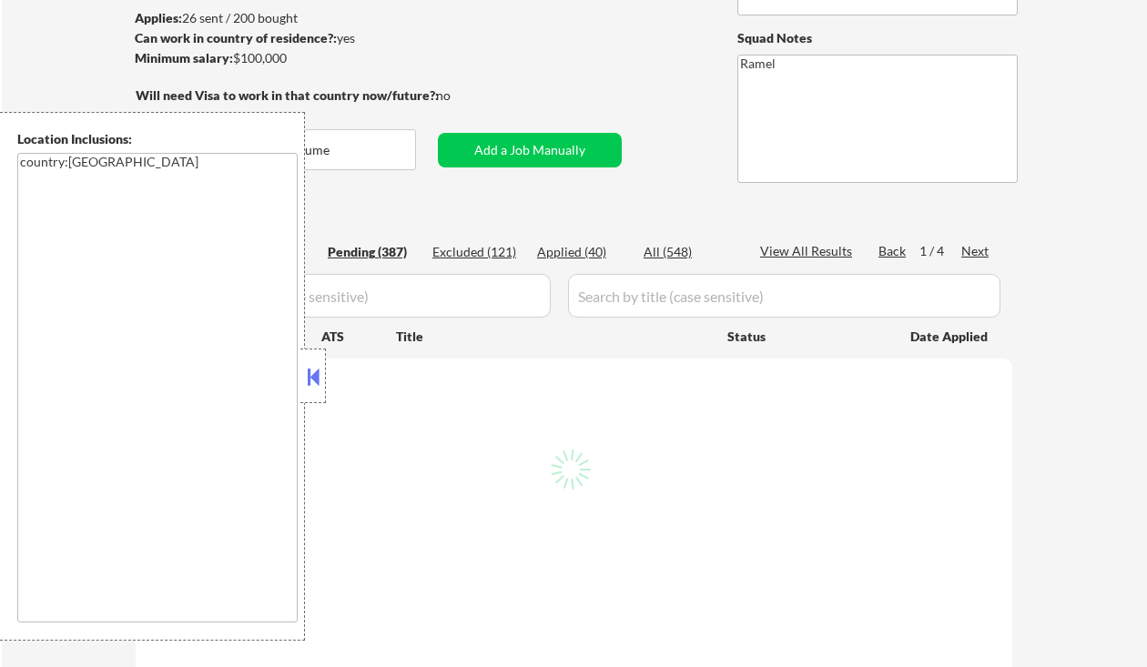
select select ""pending""
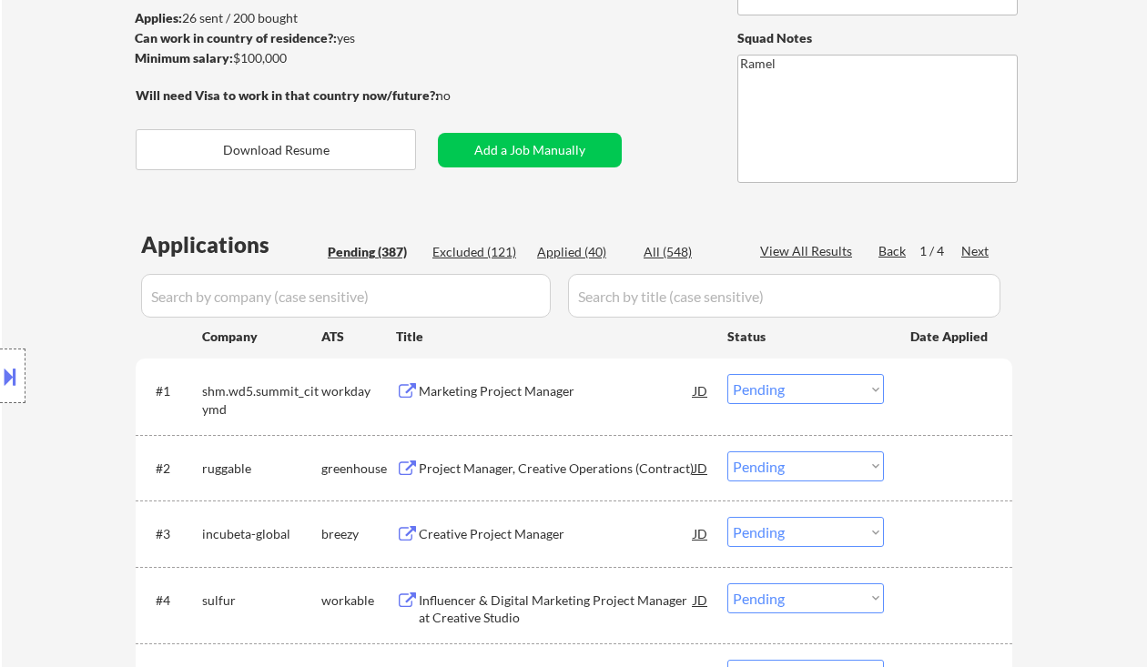
click at [40, 455] on div "Location Inclusions: country:[GEOGRAPHIC_DATA]" at bounding box center [163, 376] width 326 height 529
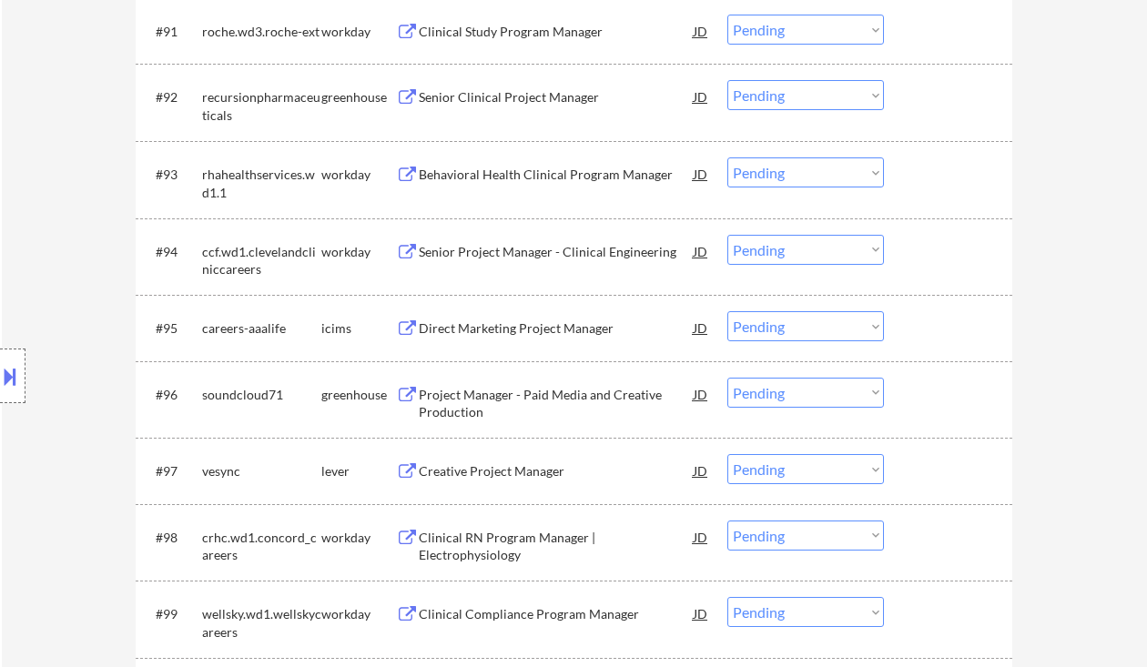
scroll to position [7358, 0]
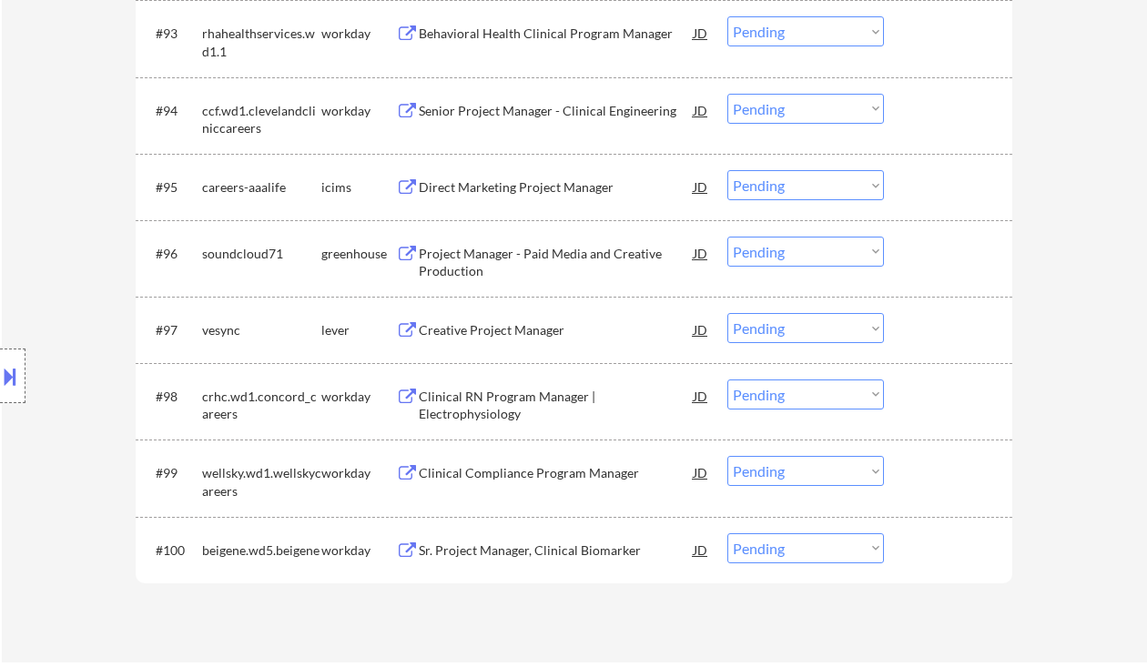
click at [481, 326] on div "Creative Project Manager" at bounding box center [556, 330] width 275 height 18
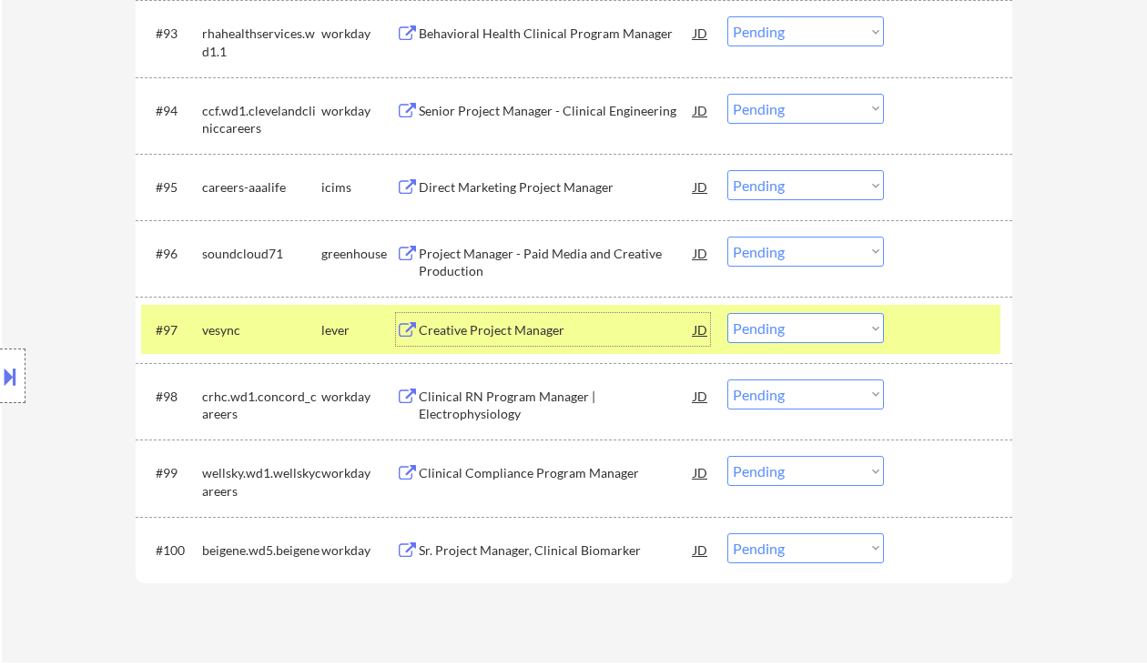
click at [812, 334] on select "Choose an option... Pending Applied Excluded (Questions) Excluded (Expired) Exc…" at bounding box center [806, 328] width 157 height 30
click at [728, 313] on select "Choose an option... Pending Applied Excluded (Questions) Excluded (Expired) Exc…" at bounding box center [806, 328] width 157 height 30
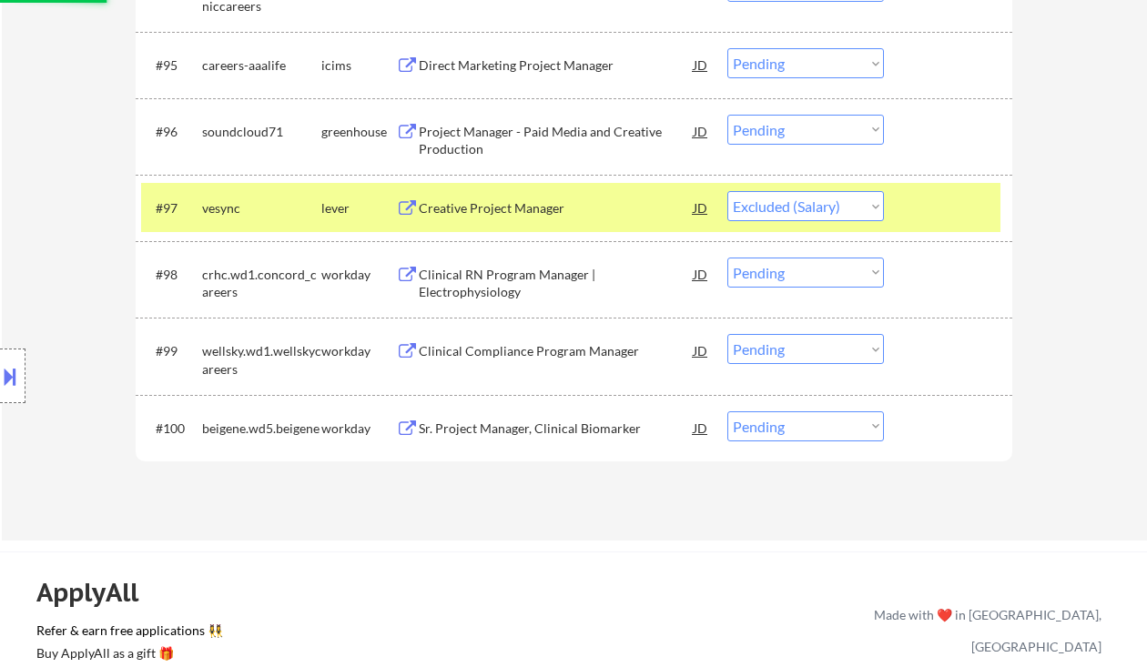
scroll to position [7237, 0]
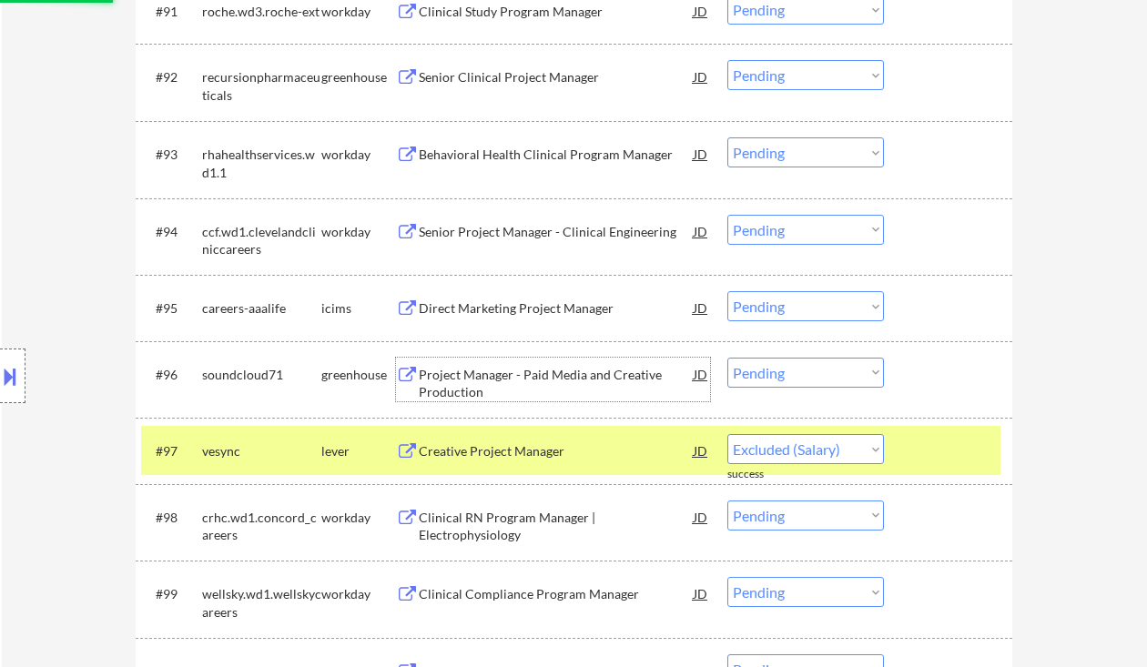
click at [500, 370] on div "Project Manager - Paid Media and Creative Production" at bounding box center [556, 384] width 275 height 36
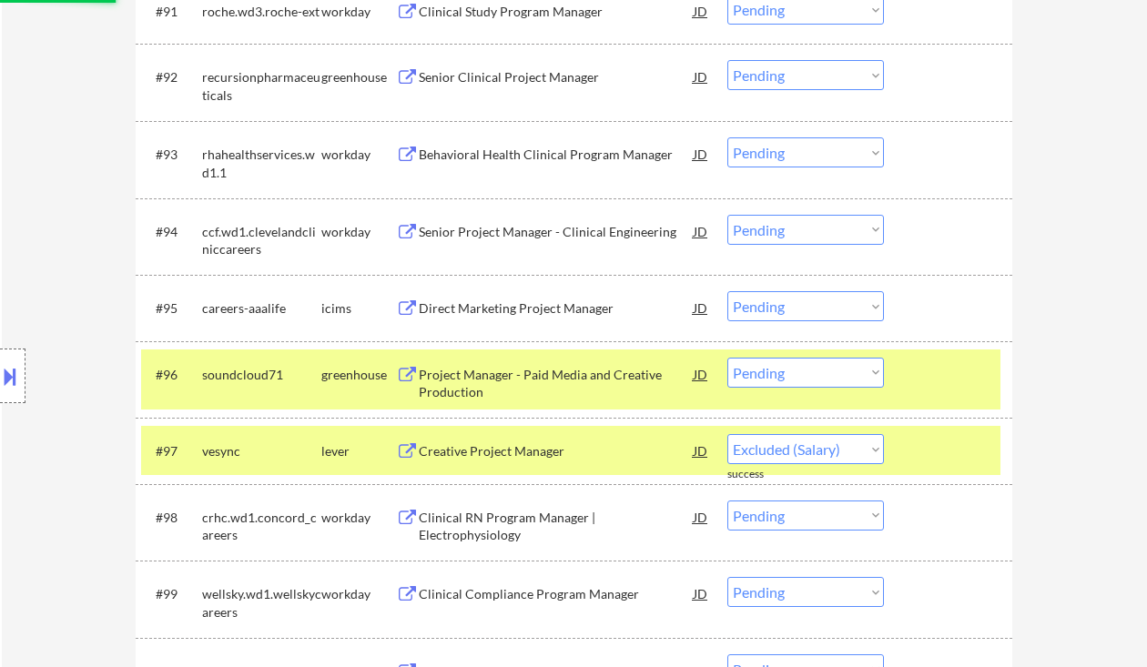
select select ""pending""
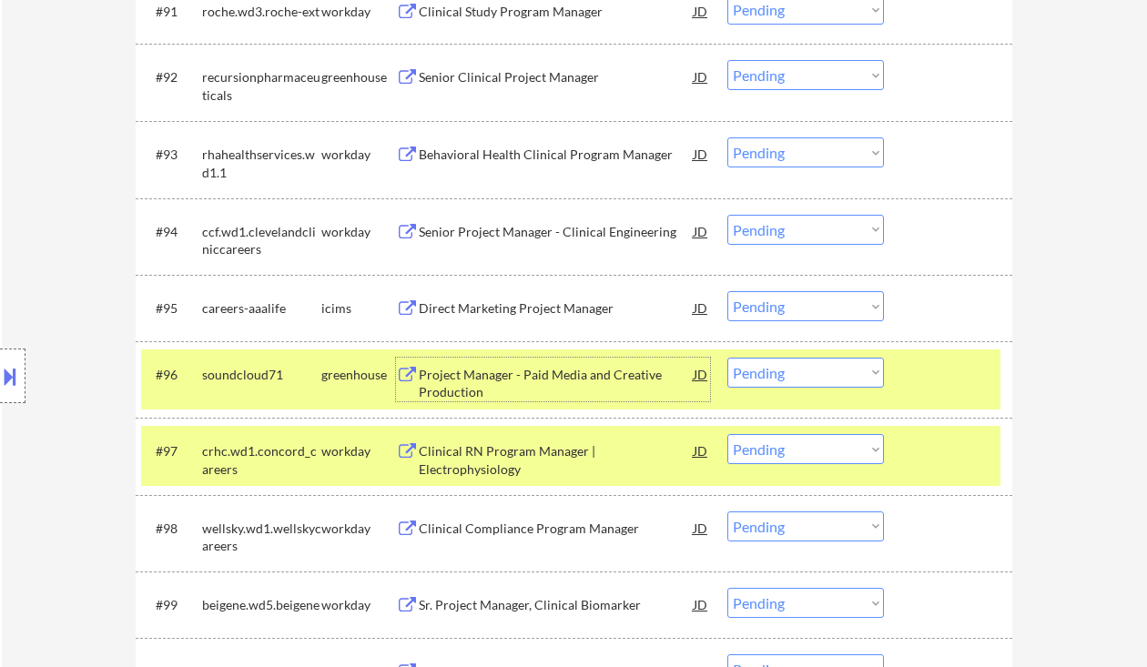
click at [798, 377] on select "Choose an option... Pending Applied Excluded (Questions) Excluded (Expired) Exc…" at bounding box center [806, 373] width 157 height 30
click at [728, 358] on select "Choose an option... Pending Applied Excluded (Questions) Excluded (Expired) Exc…" at bounding box center [806, 373] width 157 height 30
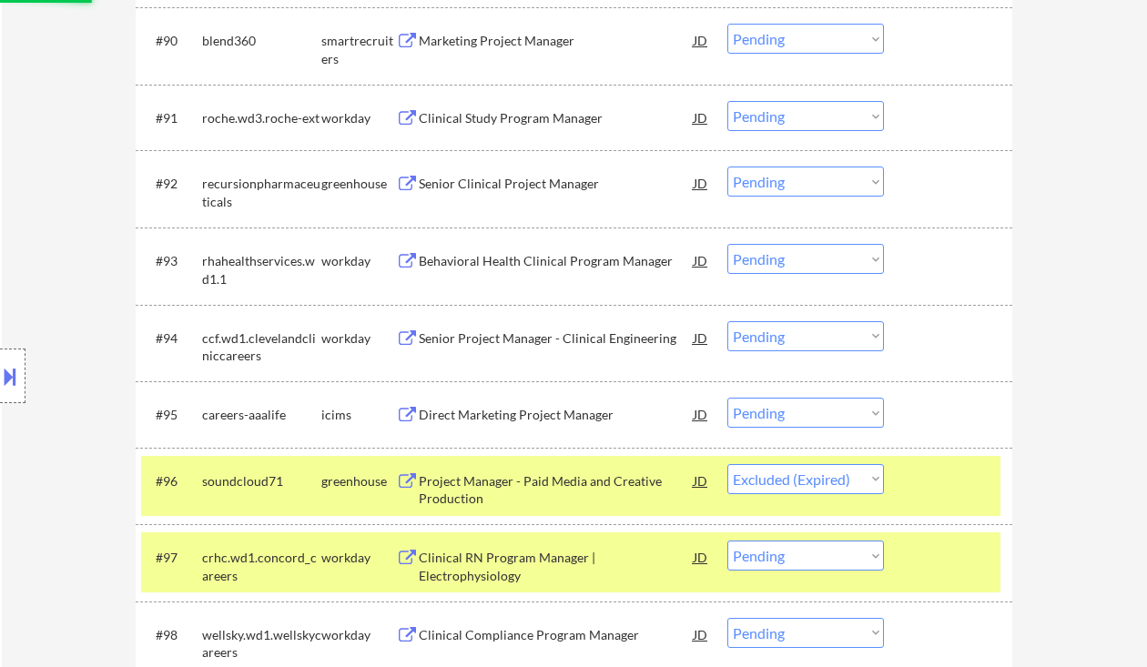
scroll to position [7115, 0]
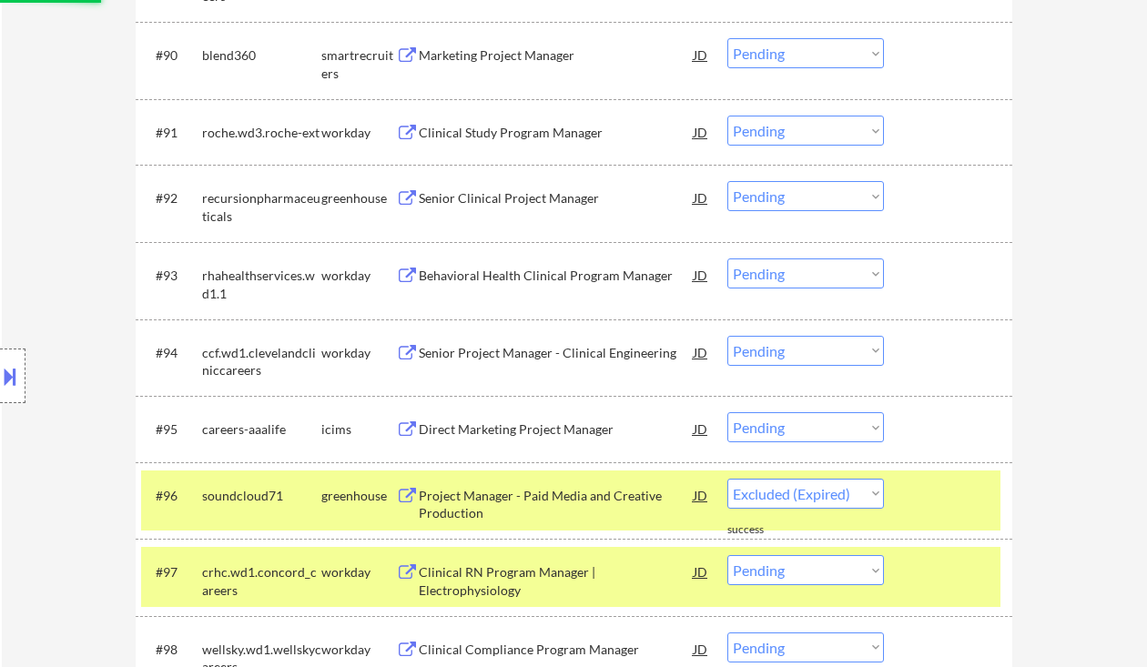
select select ""pending""
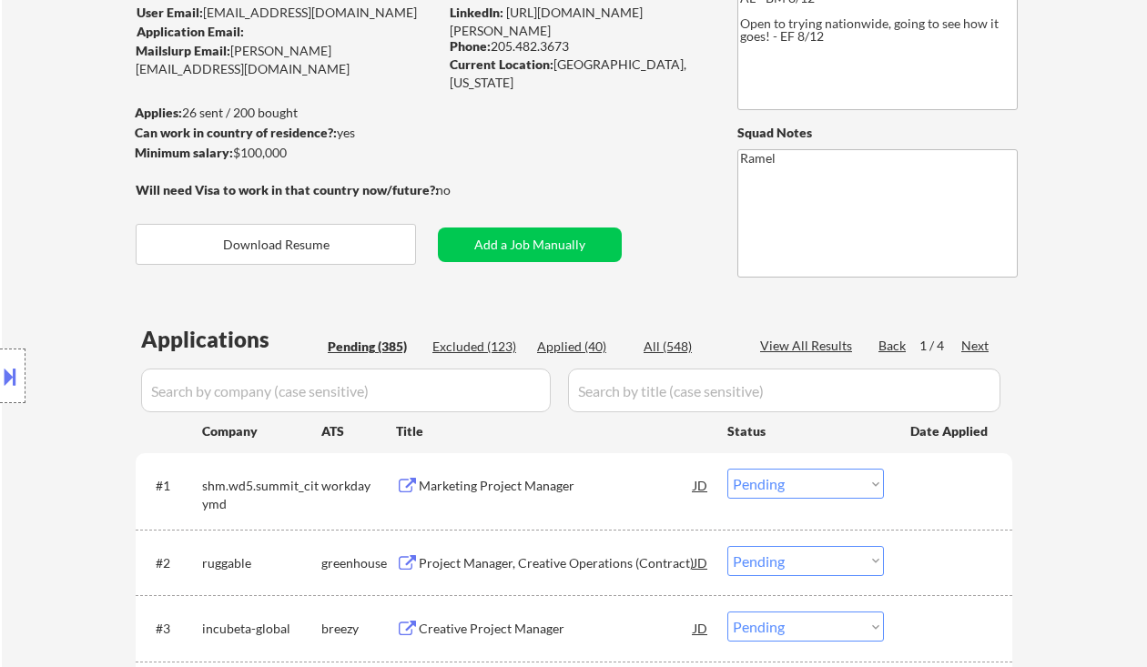
scroll to position [122, 0]
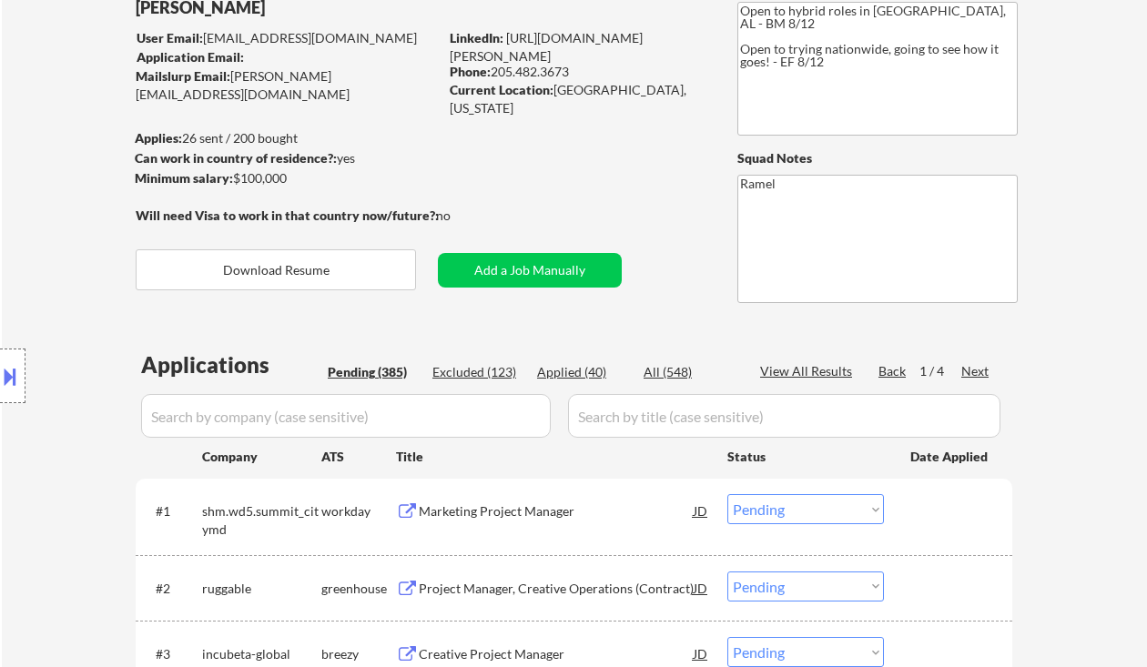
click at [971, 369] on div "Next" at bounding box center [976, 371] width 29 height 18
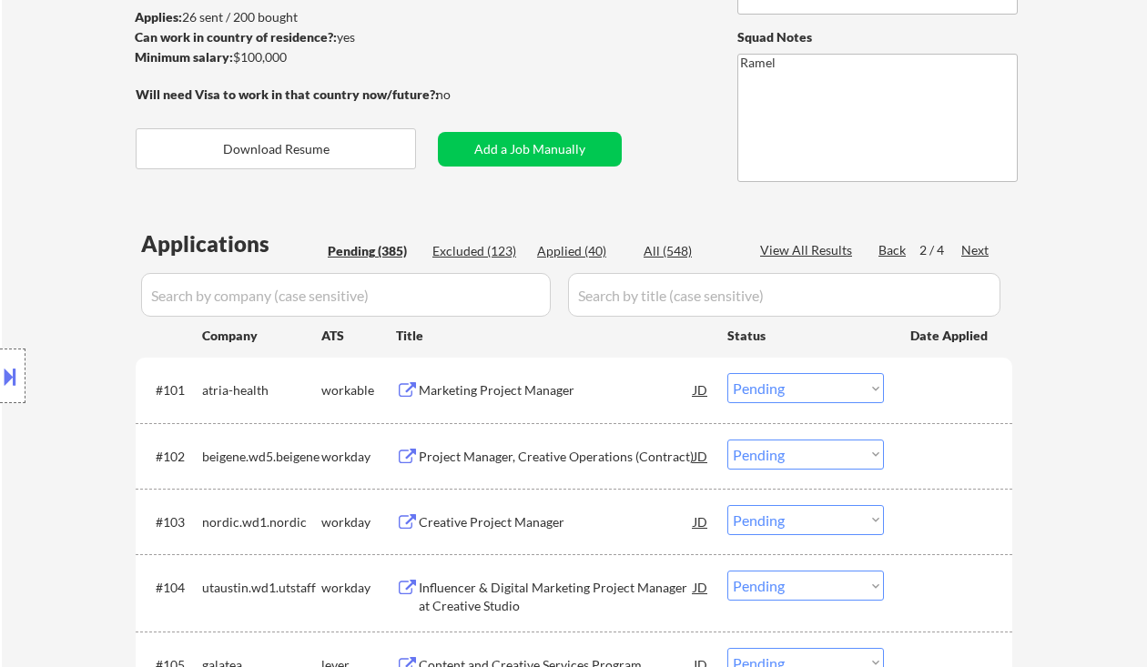
click at [483, 396] on div "Marketing Project Manager" at bounding box center [556, 391] width 275 height 18
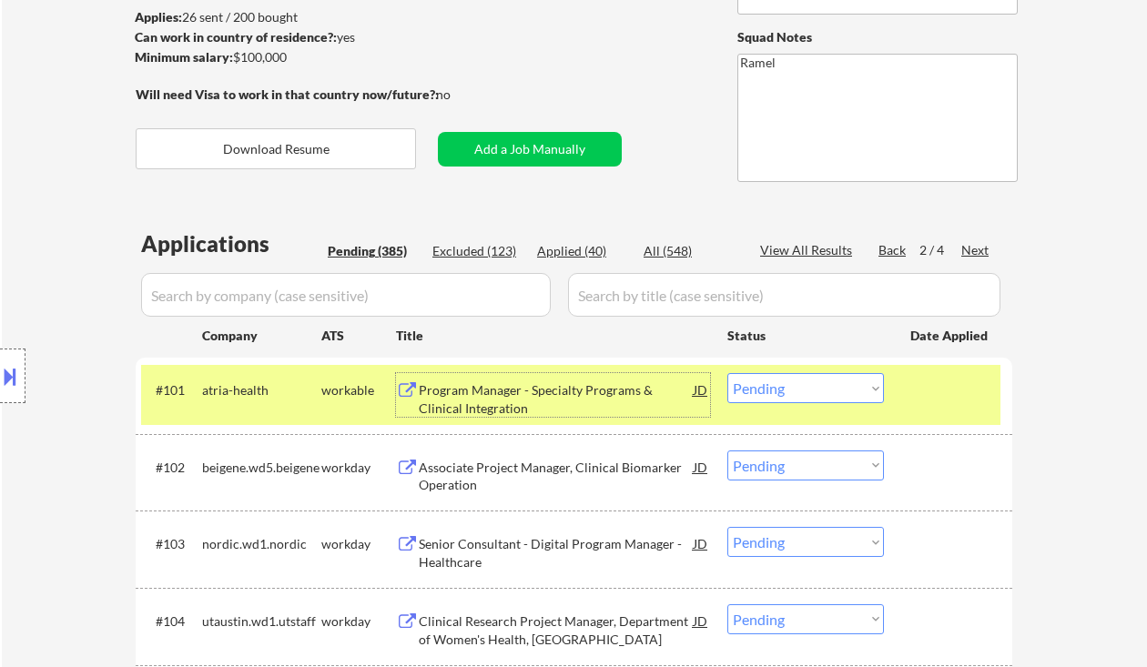
drag, startPoint x: 789, startPoint y: 386, endPoint x: 787, endPoint y: 402, distance: 16.6
click at [789, 386] on select "Choose an option... Pending Applied Excluded (Questions) Excluded (Expired) Exc…" at bounding box center [806, 388] width 157 height 30
click at [728, 373] on select "Choose an option... Pending Applied Excluded (Questions) Excluded (Expired) Exc…" at bounding box center [806, 388] width 157 height 30
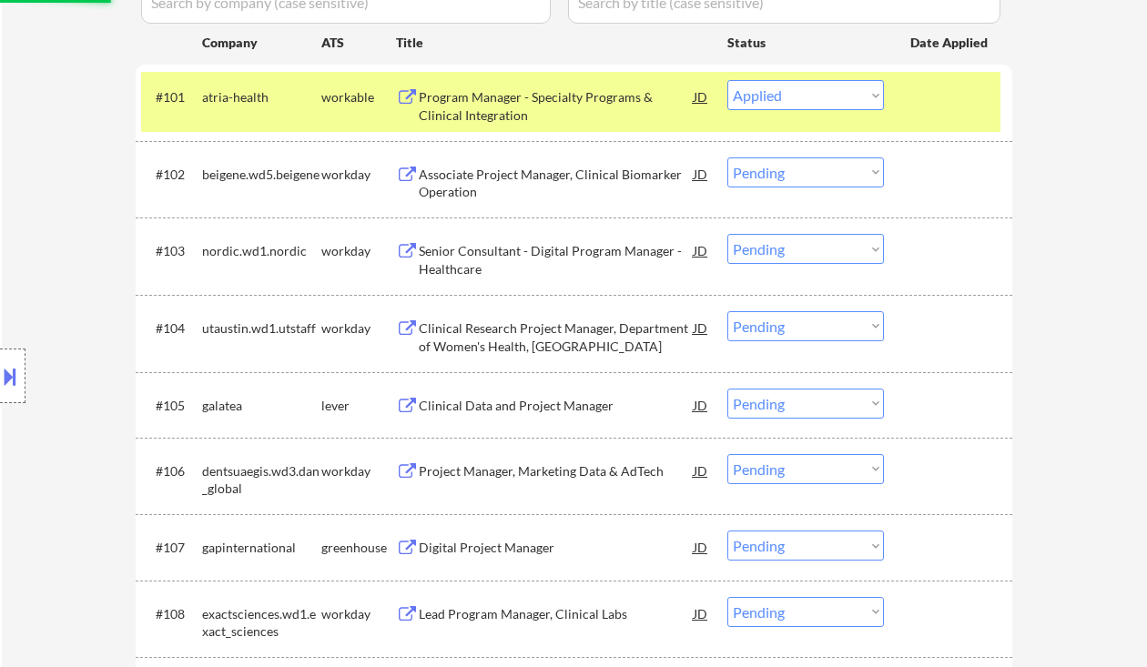
scroll to position [607, 0]
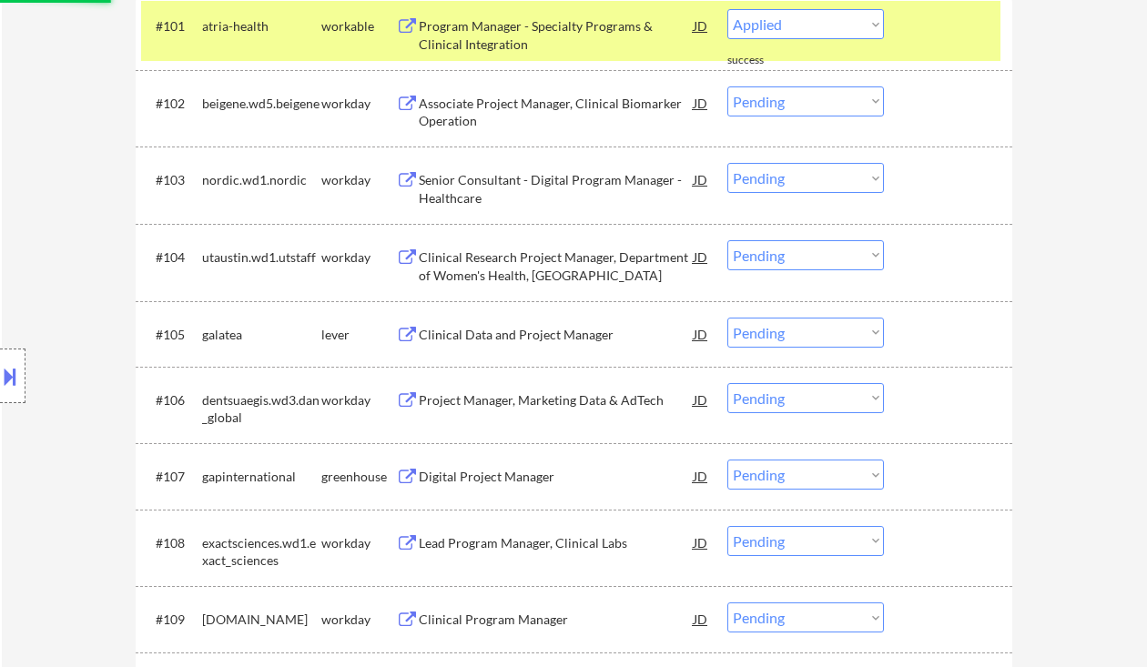
click at [553, 332] on div "Clinical Data and Project Manager" at bounding box center [556, 335] width 275 height 18
select select ""pending""
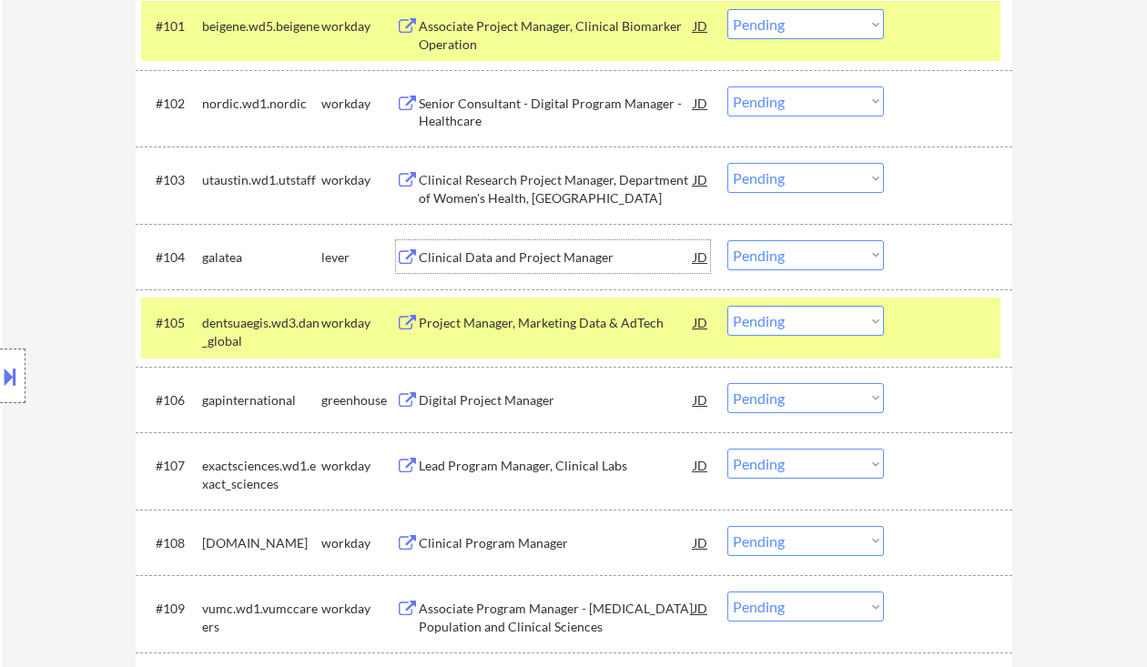
click at [522, 257] on div "Clinical Data and Project Manager" at bounding box center [556, 258] width 275 height 18
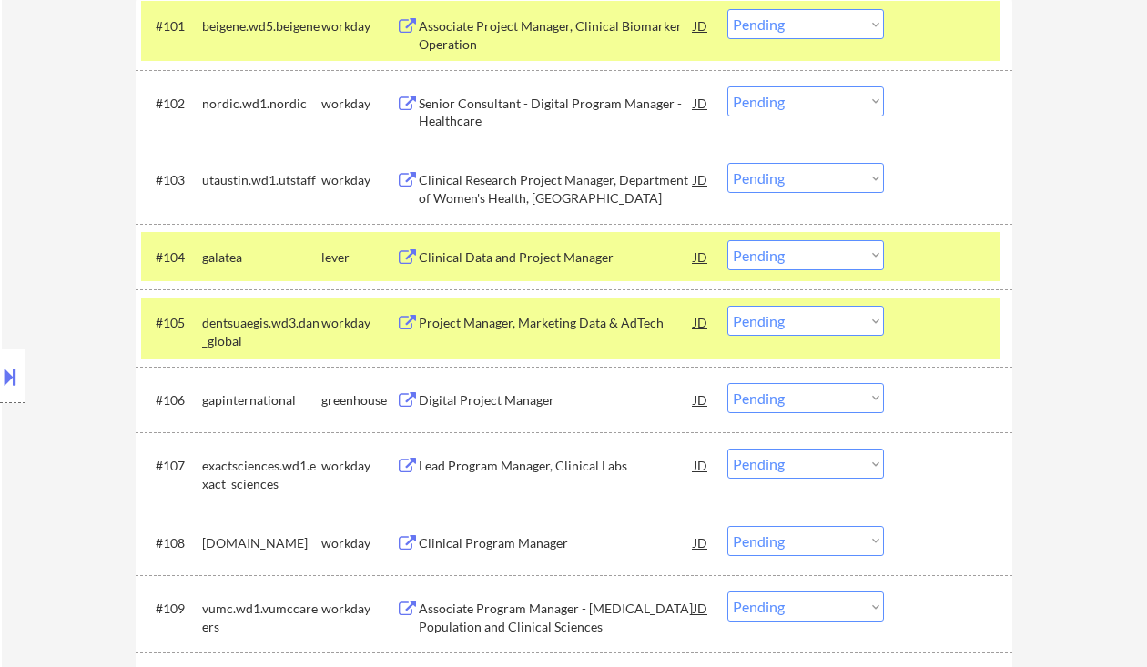
click at [776, 259] on select "Choose an option... Pending Applied Excluded (Questions) Excluded (Expired) Exc…" at bounding box center [806, 255] width 157 height 30
click at [728, 240] on select "Choose an option... Pending Applied Excluded (Questions) Excluded (Expired) Exc…" at bounding box center [806, 255] width 157 height 30
select select ""pending""
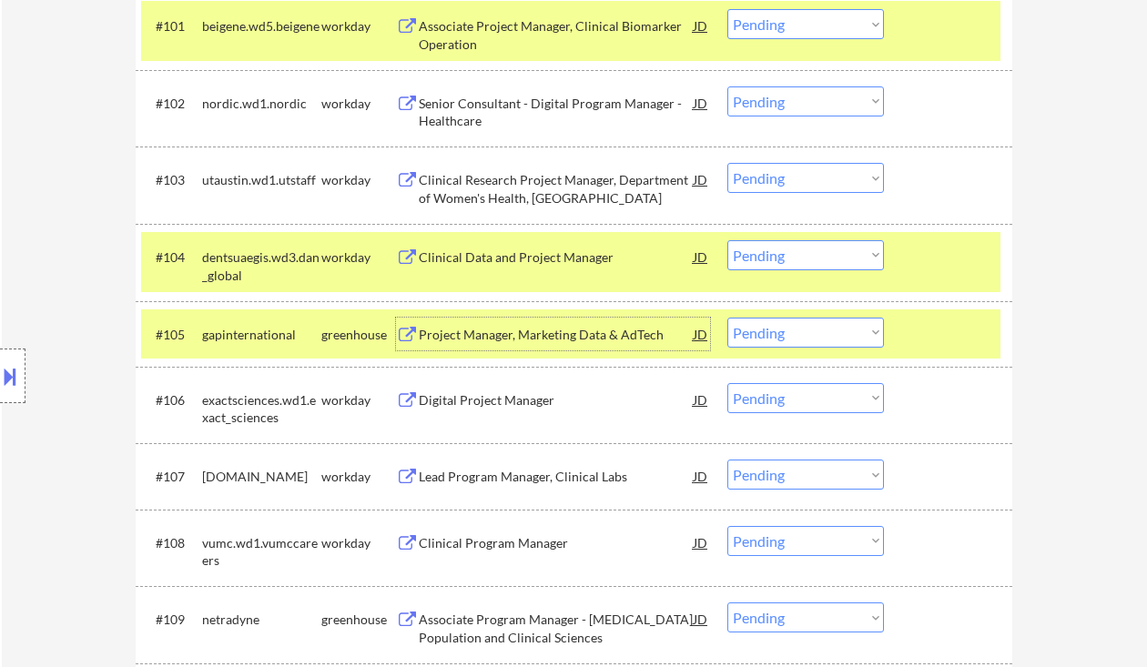
click at [546, 338] on div "Project Manager, Marketing Data & AdTech" at bounding box center [556, 335] width 275 height 18
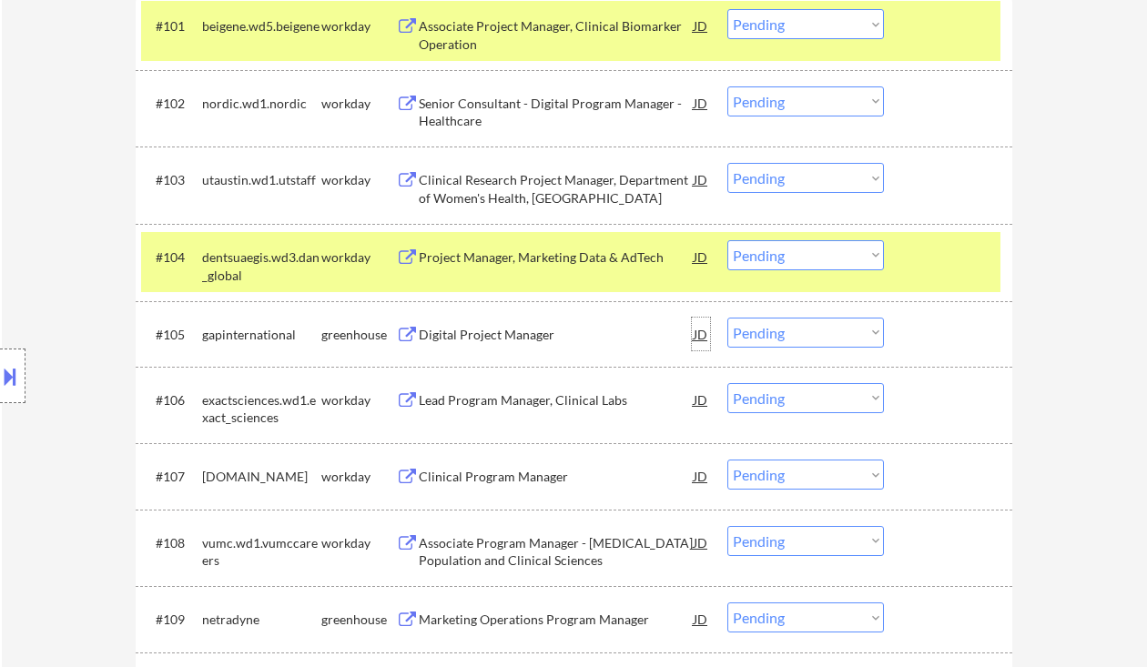
click at [706, 331] on div "JD" at bounding box center [701, 334] width 18 height 33
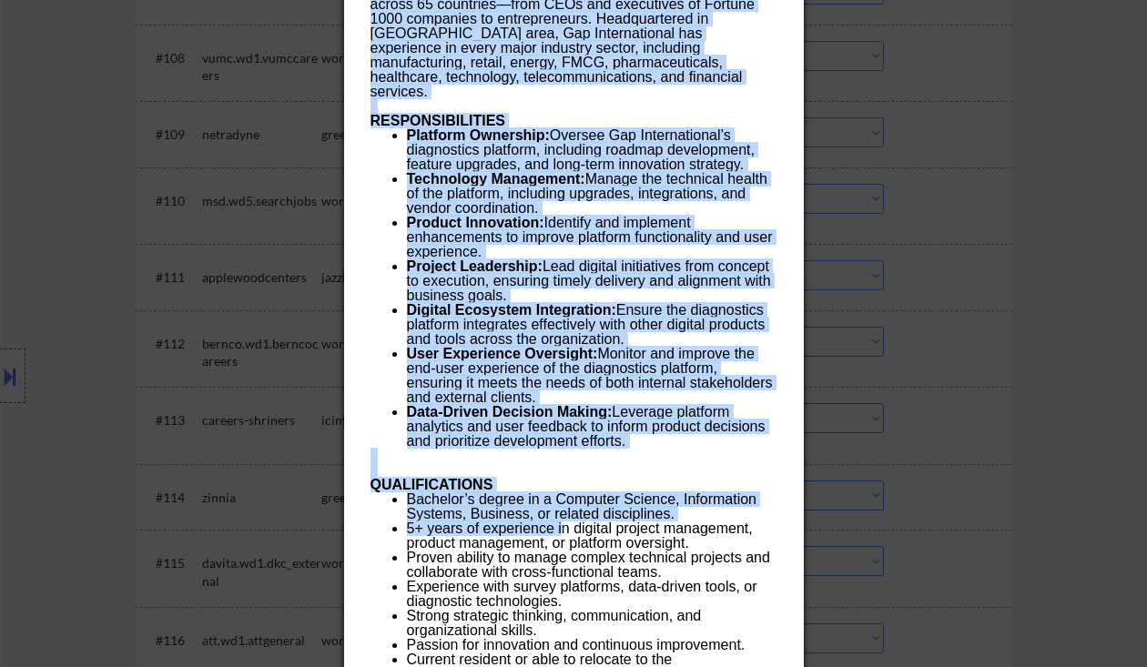
scroll to position [1700, 0]
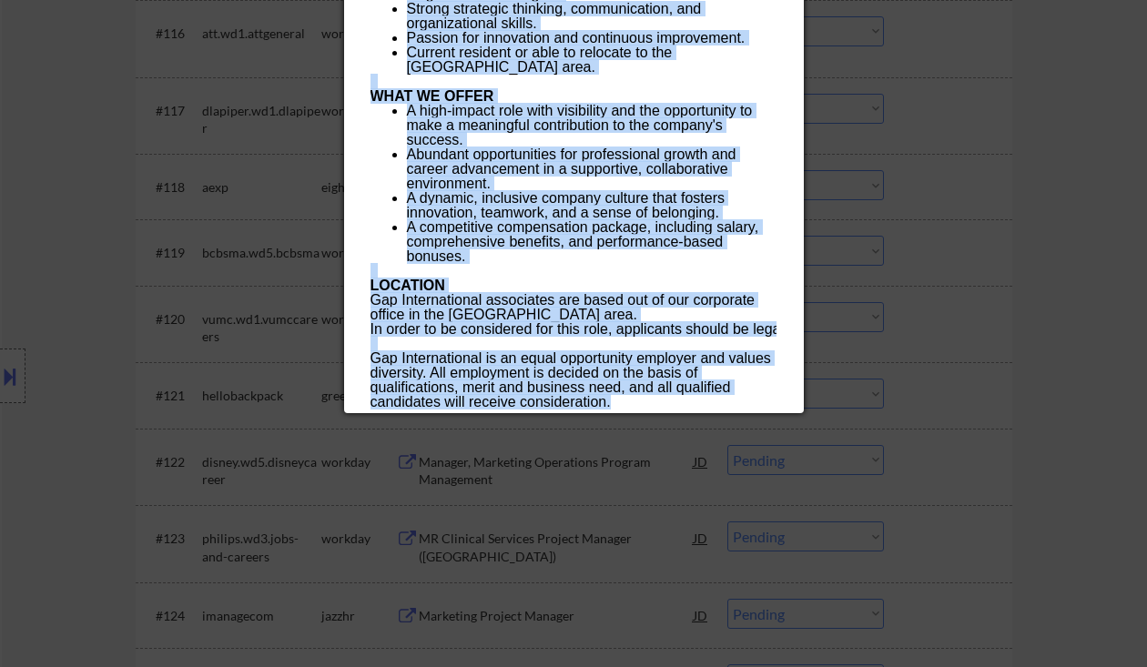
drag, startPoint x: 452, startPoint y: 235, endPoint x: 631, endPoint y: 396, distance: 241.2
copy div "Digital Project Manager gapinternational Springfield, PA AI Location Check ✅: C…"
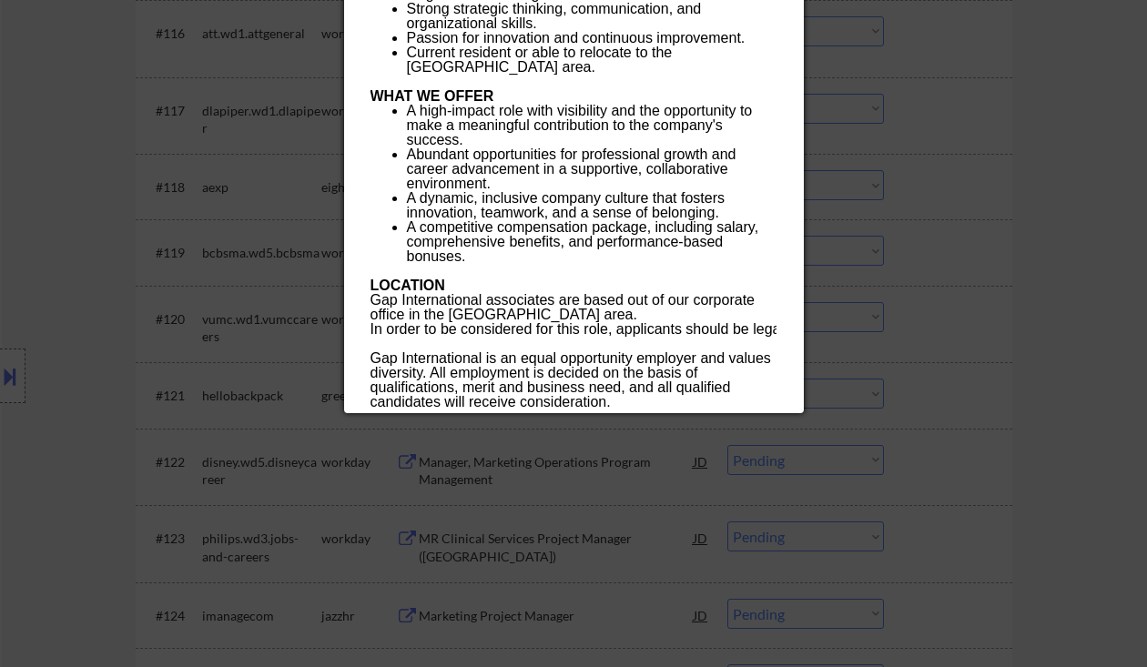
click at [1079, 271] on div at bounding box center [573, 333] width 1147 height 667
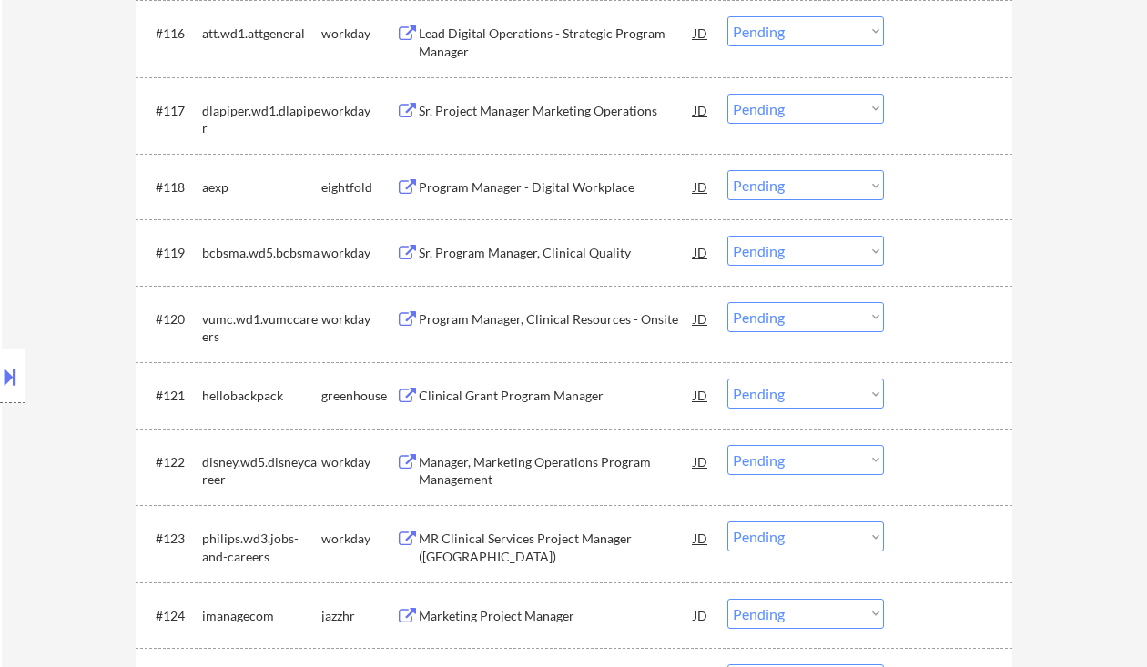
scroll to position [608, 0]
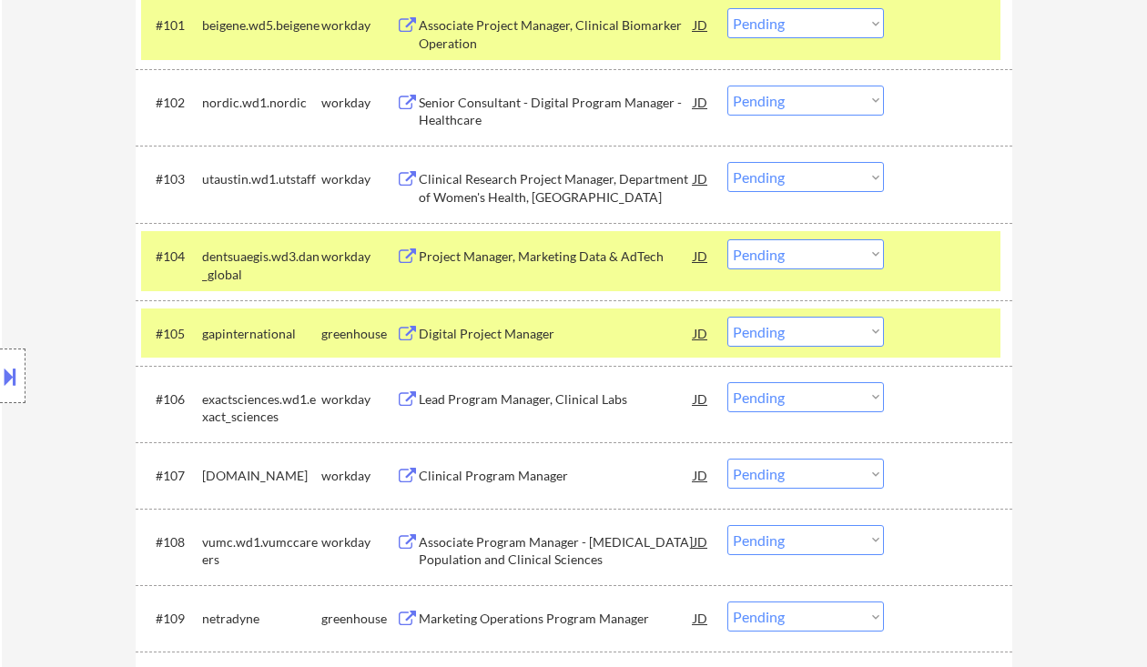
click at [820, 330] on select "Choose an option... Pending Applied Excluded (Questions) Excluded (Expired) Exc…" at bounding box center [806, 332] width 157 height 30
click at [728, 317] on select "Choose an option... Pending Applied Excluded (Questions) Excluded (Expired) Exc…" at bounding box center [806, 332] width 157 height 30
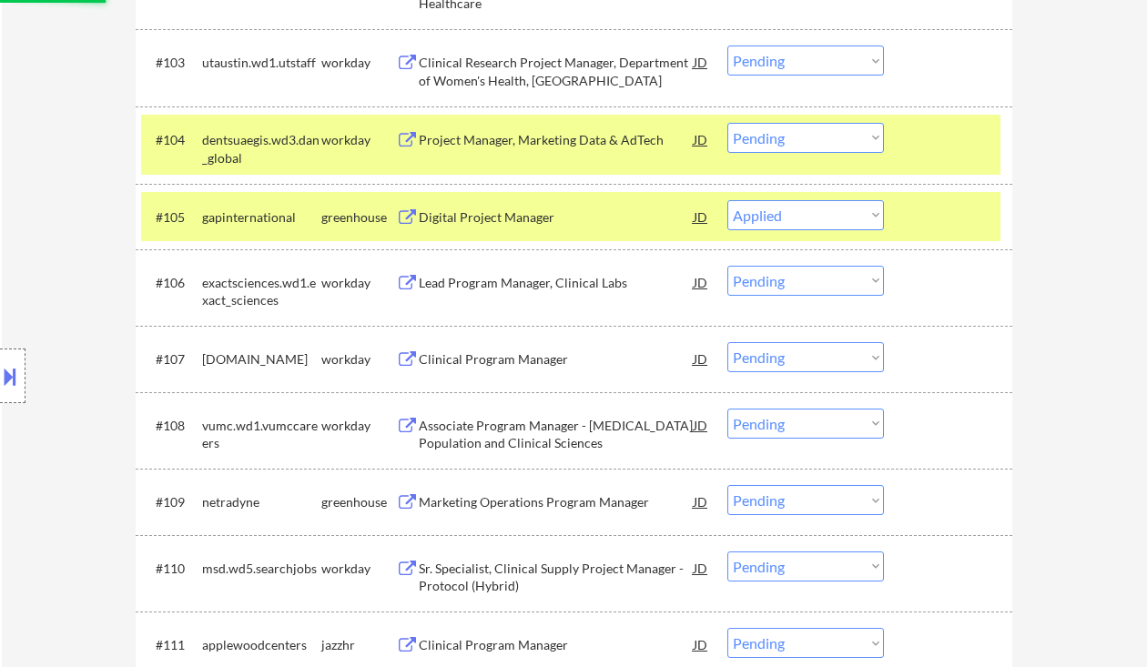
scroll to position [851, 0]
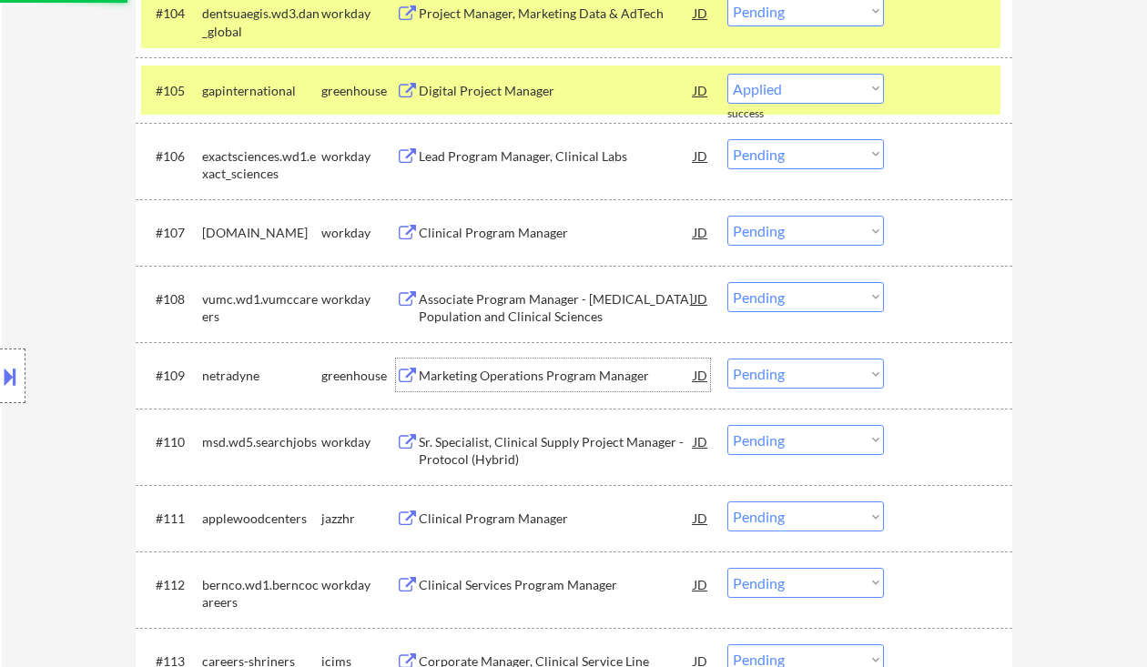
click at [506, 379] on div "Marketing Operations Program Manager" at bounding box center [556, 376] width 275 height 18
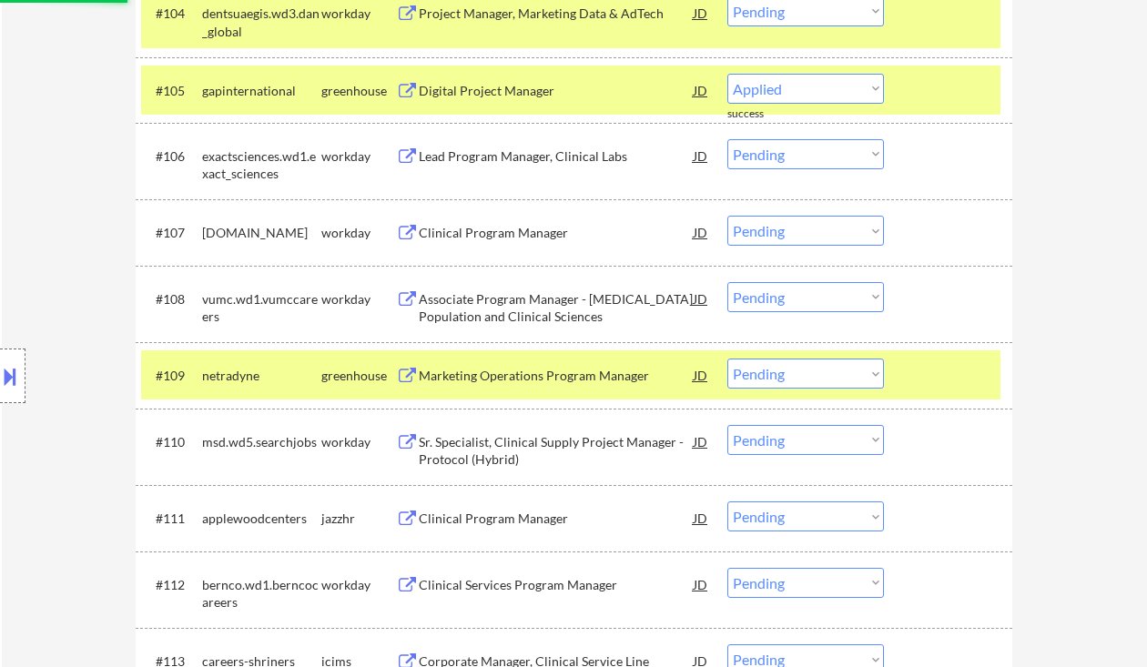
select select ""pending""
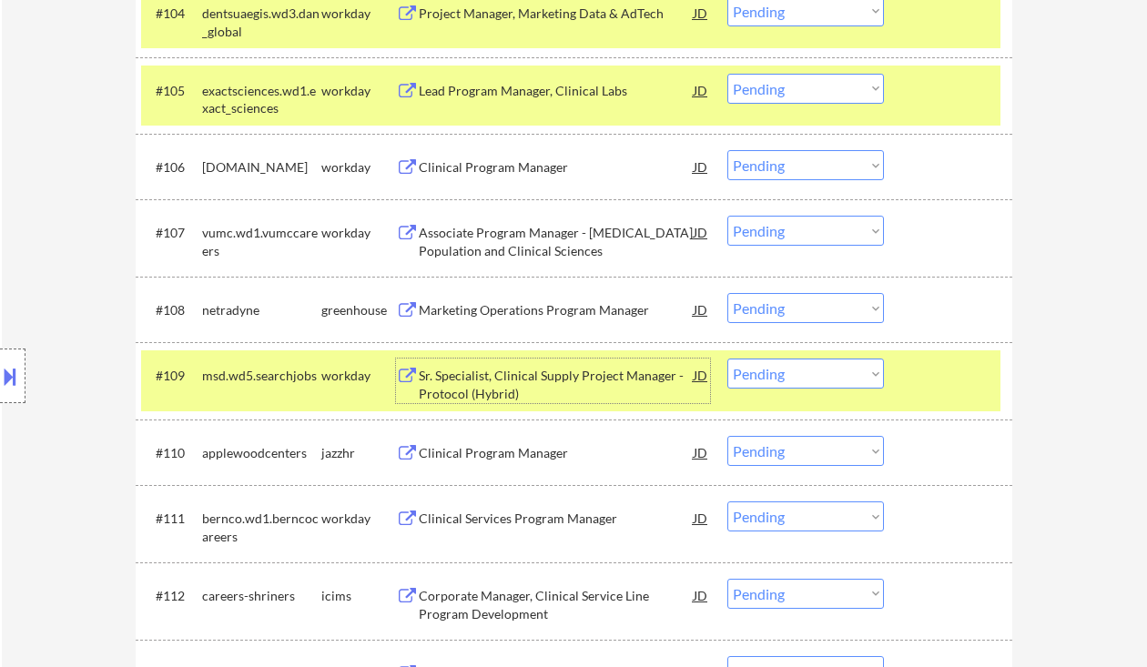
click at [764, 305] on select "Choose an option... Pending Applied Excluded (Questions) Excluded (Expired) Exc…" at bounding box center [806, 308] width 157 height 30
click at [728, 293] on select "Choose an option... Pending Applied Excluded (Questions) Excluded (Expired) Exc…" at bounding box center [806, 308] width 157 height 30
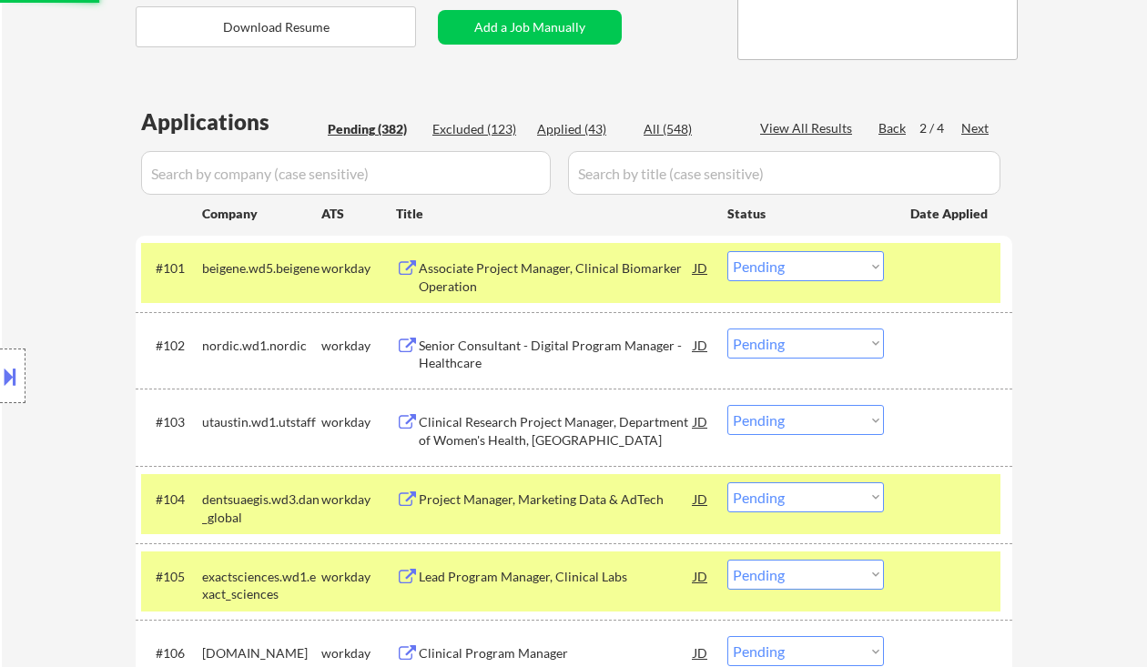
select select ""pending""
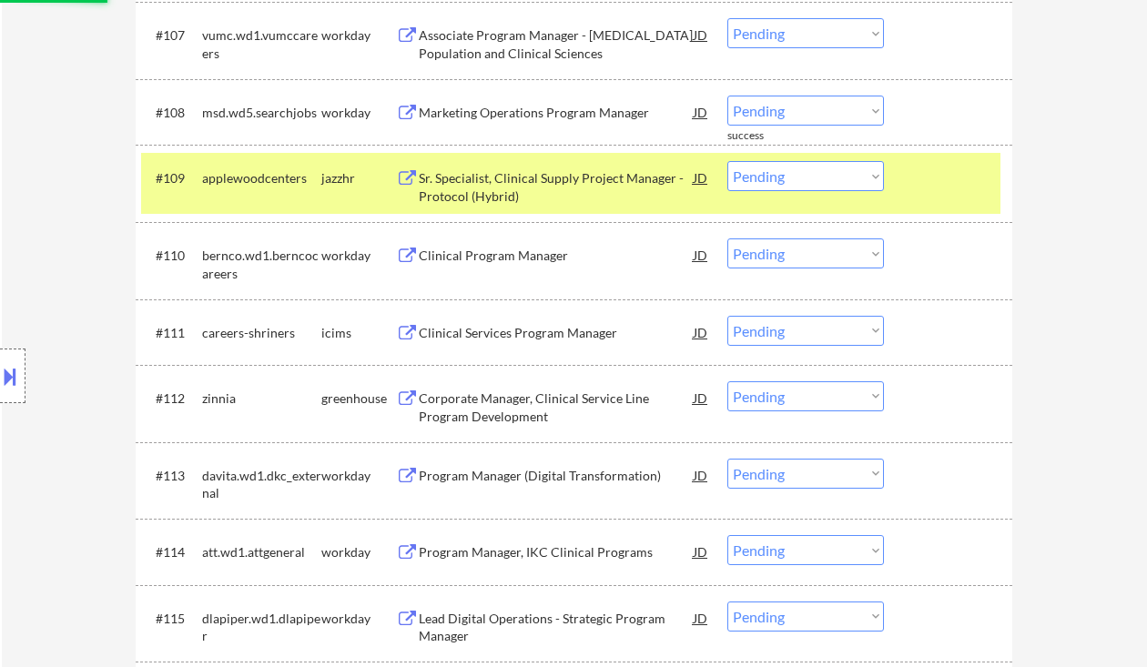
scroll to position [1094, 0]
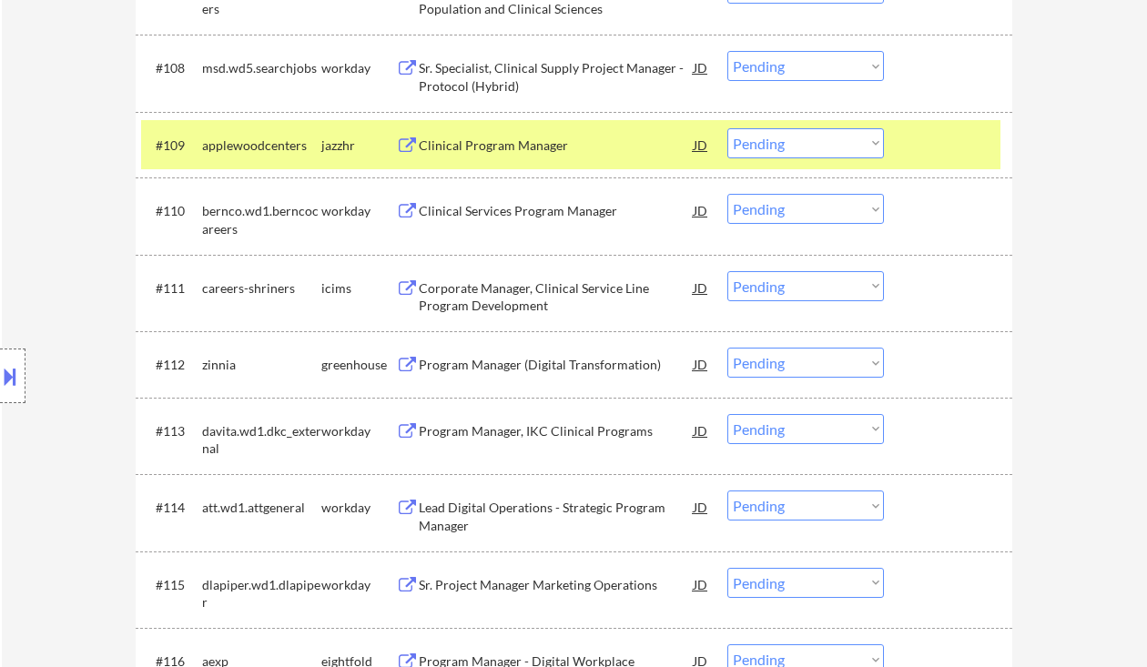
click at [534, 369] on div "Program Manager (Digital Transformation)" at bounding box center [556, 365] width 275 height 18
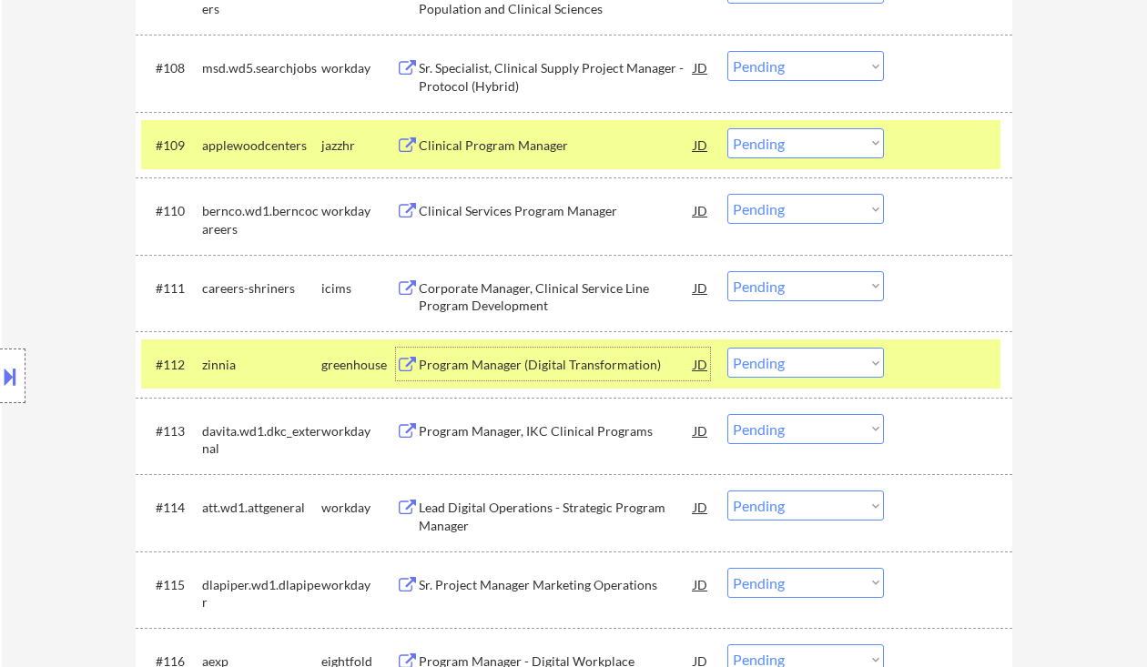
drag, startPoint x: 777, startPoint y: 364, endPoint x: 791, endPoint y: 375, distance: 18.2
click at [777, 364] on select "Choose an option... Pending Applied Excluded (Questions) Excluded (Expired) Exc…" at bounding box center [806, 363] width 157 height 30
click at [728, 348] on select "Choose an option... Pending Applied Excluded (Questions) Excluded (Expired) Exc…" at bounding box center [806, 363] width 157 height 30
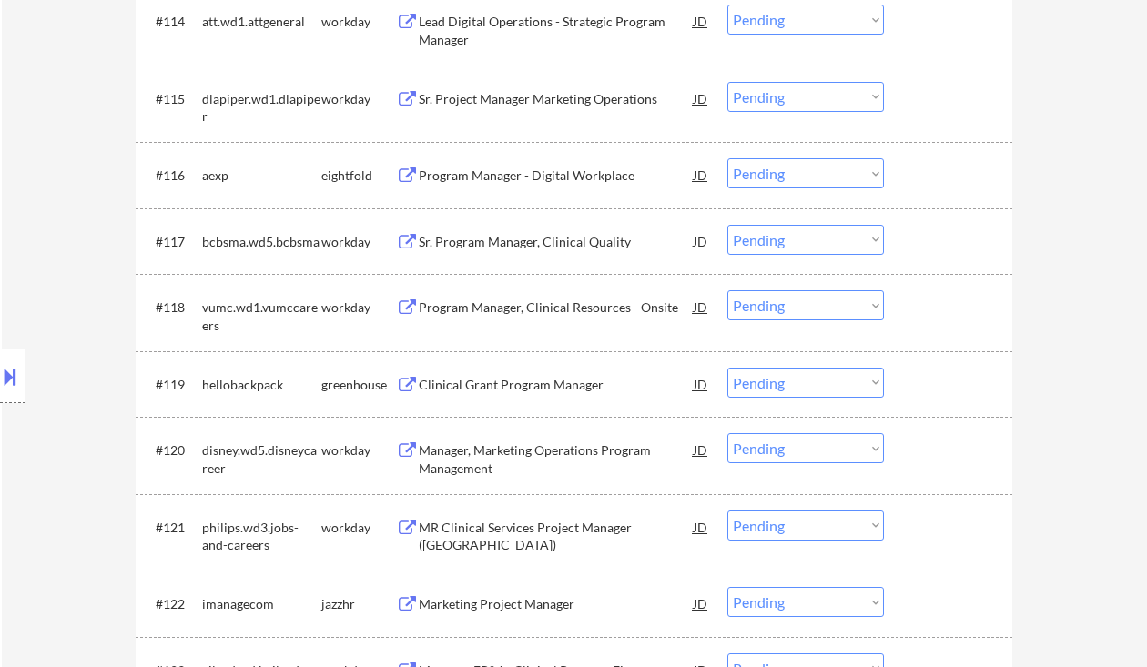
select select ""pending""
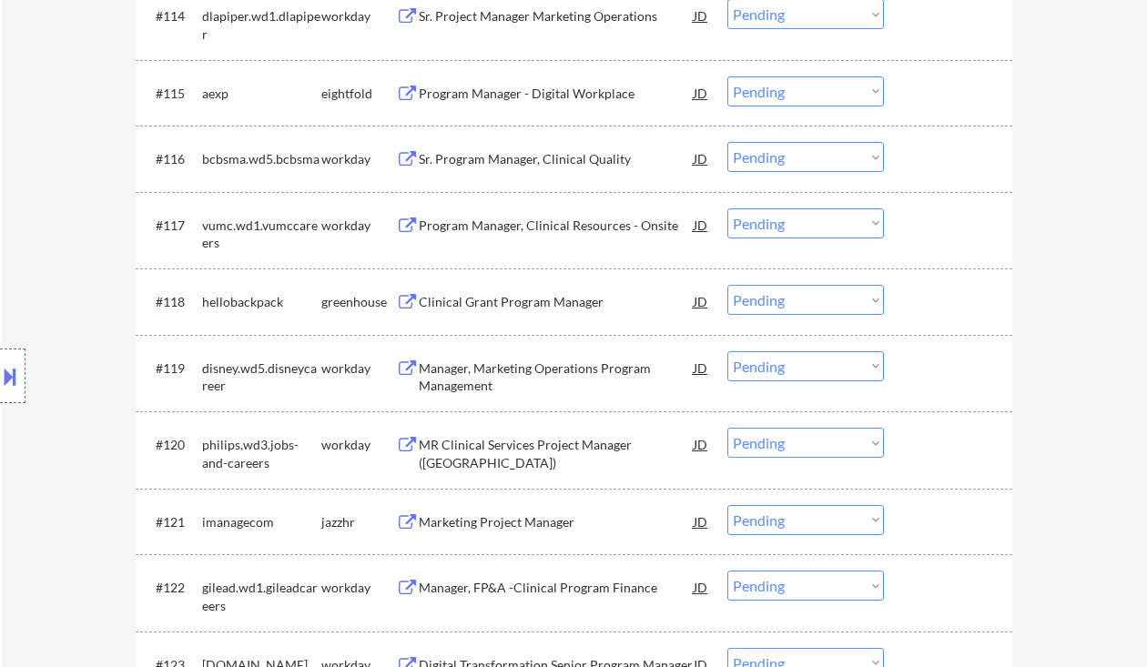
scroll to position [1580, 0]
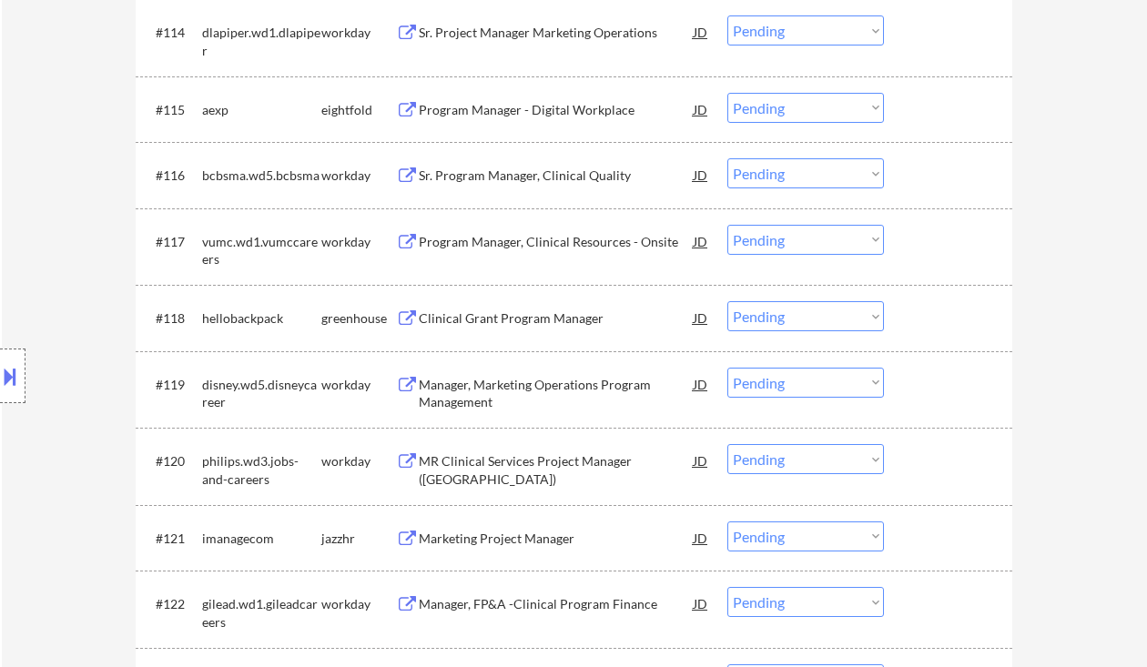
click at [506, 319] on div "Clinical Grant Program Manager" at bounding box center [556, 319] width 275 height 18
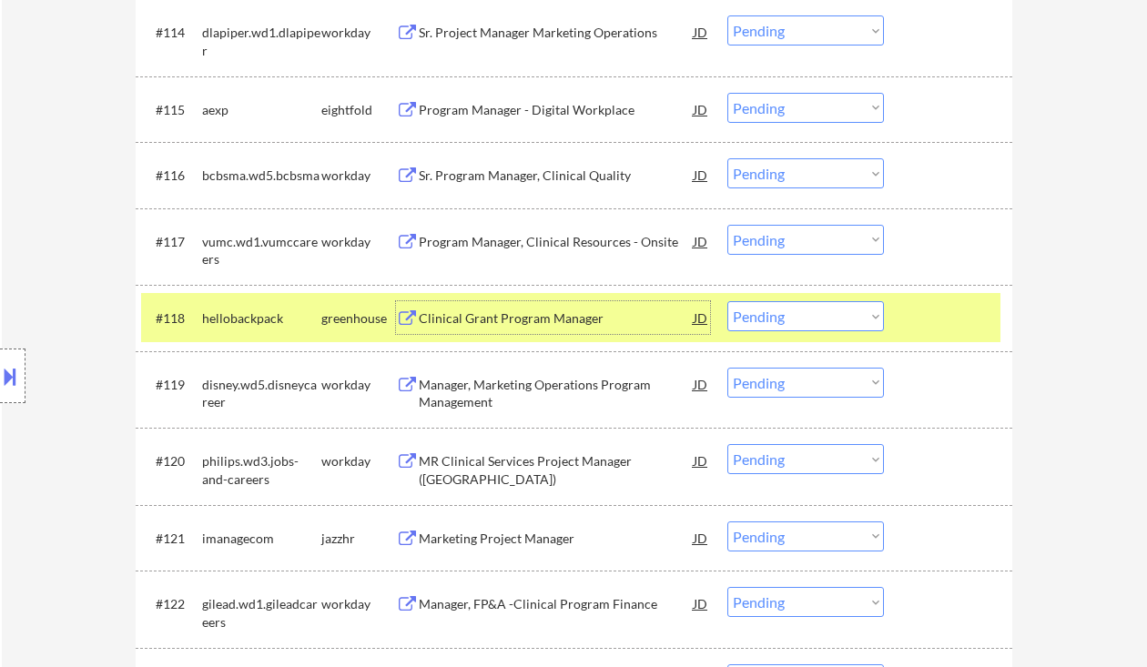
click at [761, 306] on select "Choose an option... Pending Applied Excluded (Questions) Excluded (Expired) Exc…" at bounding box center [806, 316] width 157 height 30
click at [728, 301] on select "Choose an option... Pending Applied Excluded (Questions) Excluded (Expired) Exc…" at bounding box center [806, 316] width 157 height 30
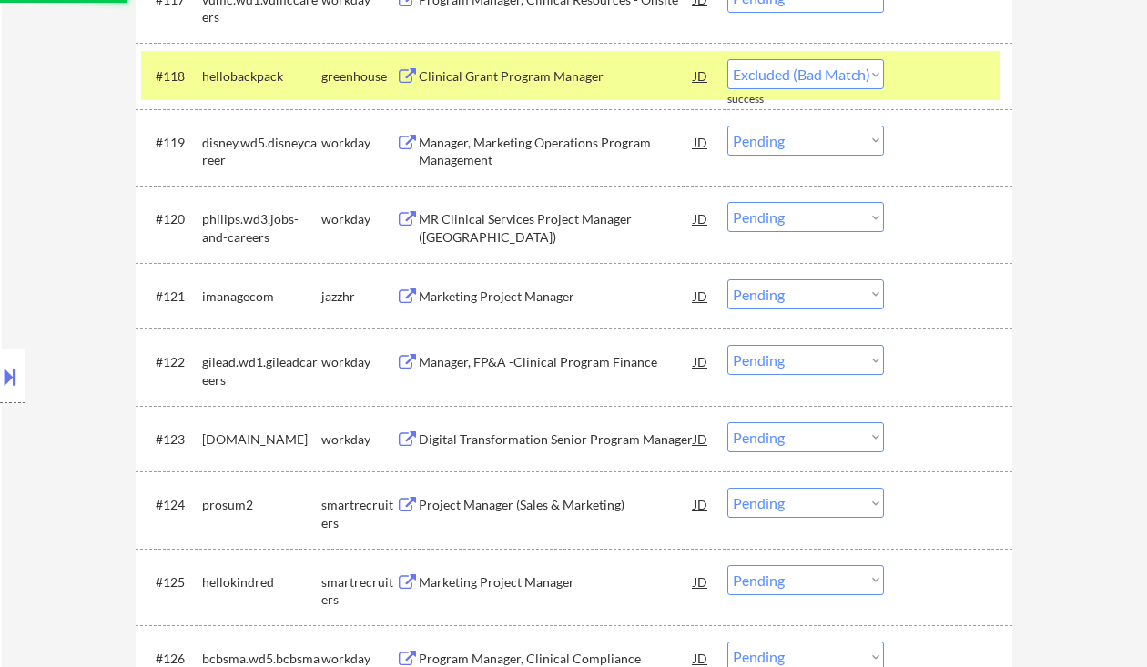
select select ""pending""
click at [521, 289] on div "Marketing Project Manager" at bounding box center [556, 297] width 275 height 18
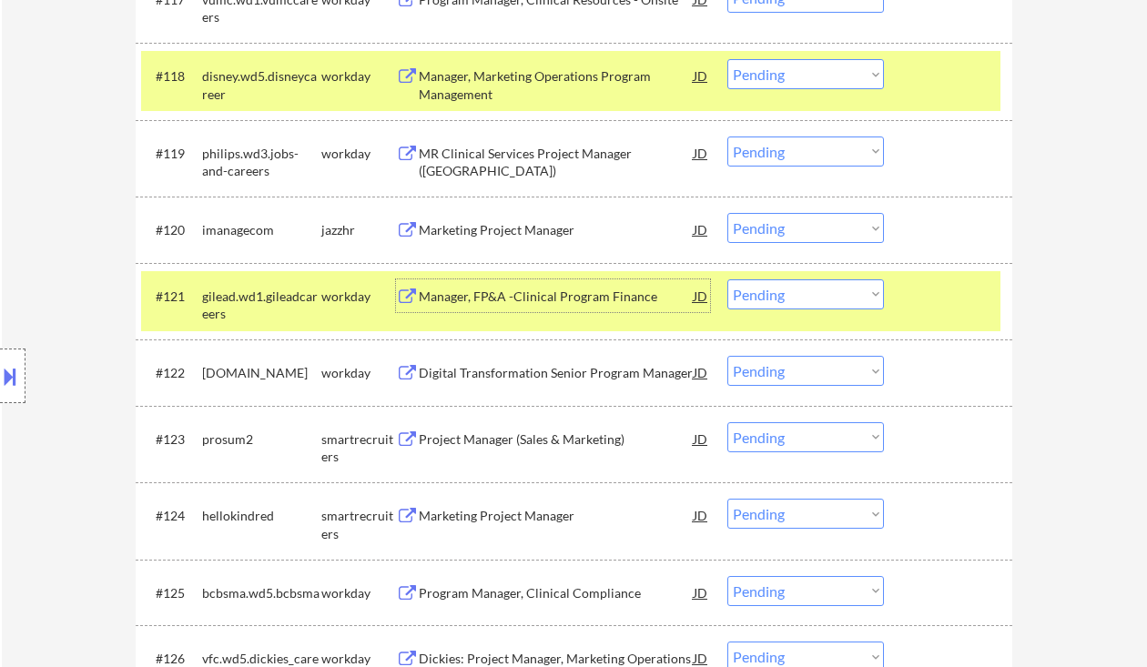
click at [513, 220] on div "Marketing Project Manager" at bounding box center [556, 229] width 275 height 33
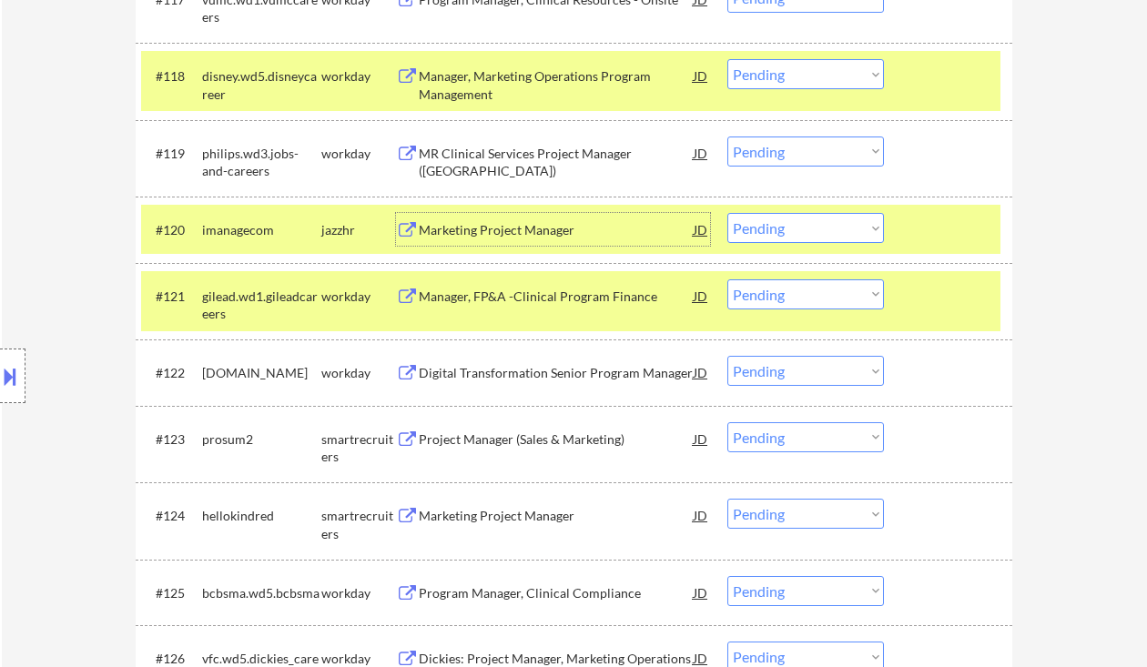
click at [795, 236] on select "Choose an option... Pending Applied Excluded (Questions) Excluded (Expired) Exc…" at bounding box center [806, 228] width 157 height 30
click at [728, 213] on select "Choose an option... Pending Applied Excluded (Questions) Excluded (Expired) Exc…" at bounding box center [806, 228] width 157 height 30
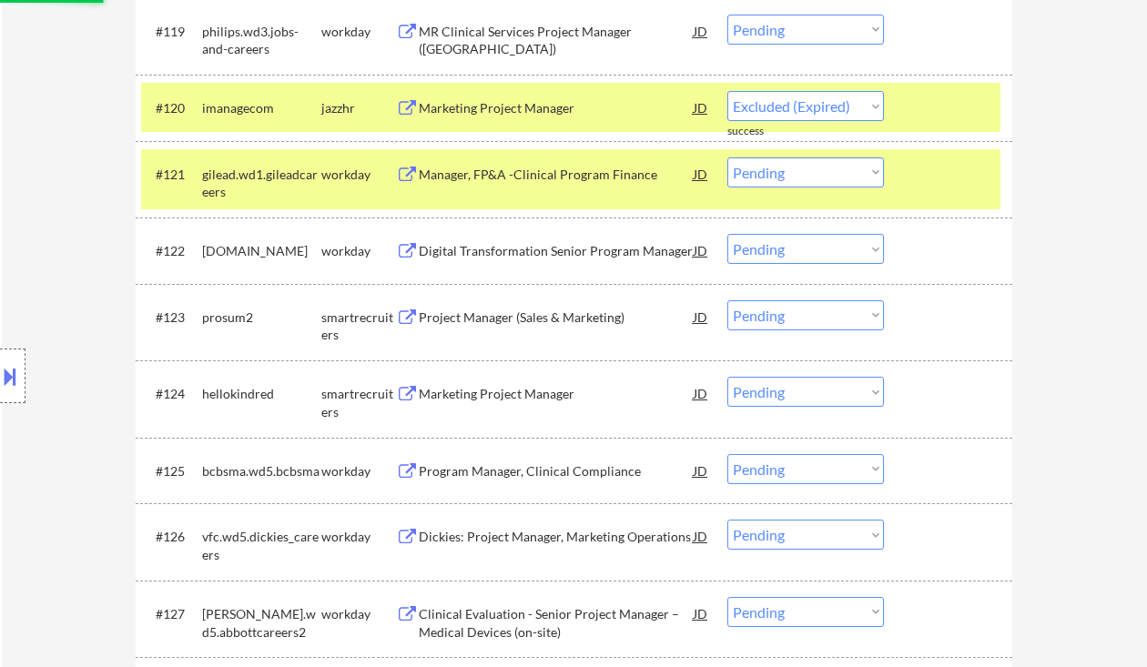
click at [594, 329] on div "Project Manager (Sales & Marketing)" at bounding box center [556, 317] width 275 height 33
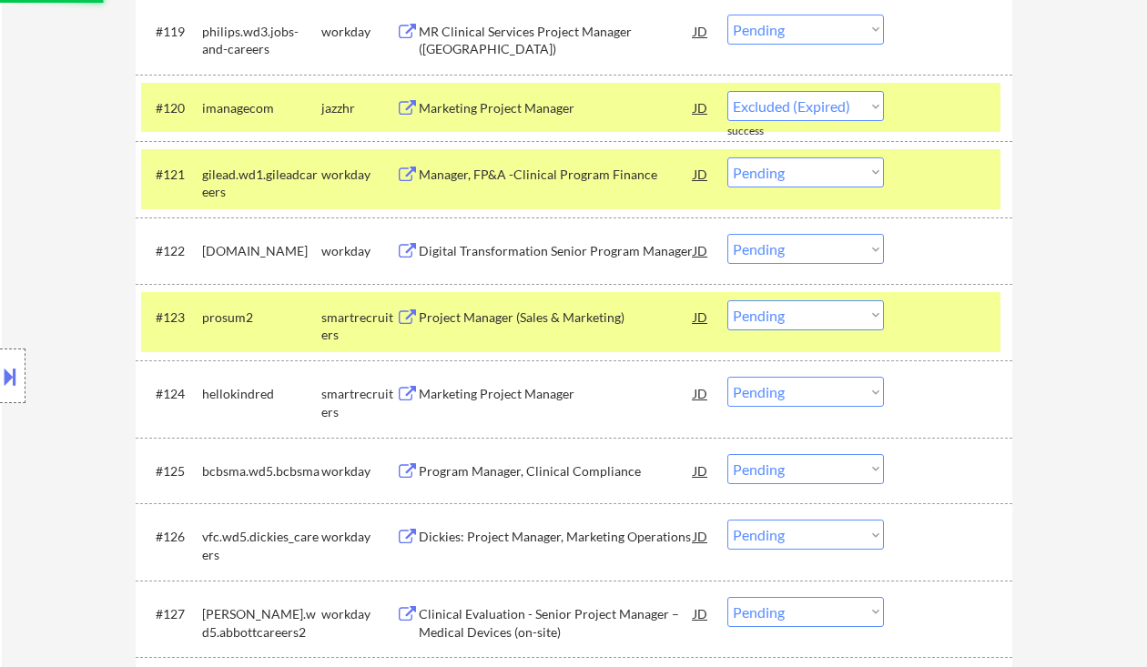
select select ""pending""
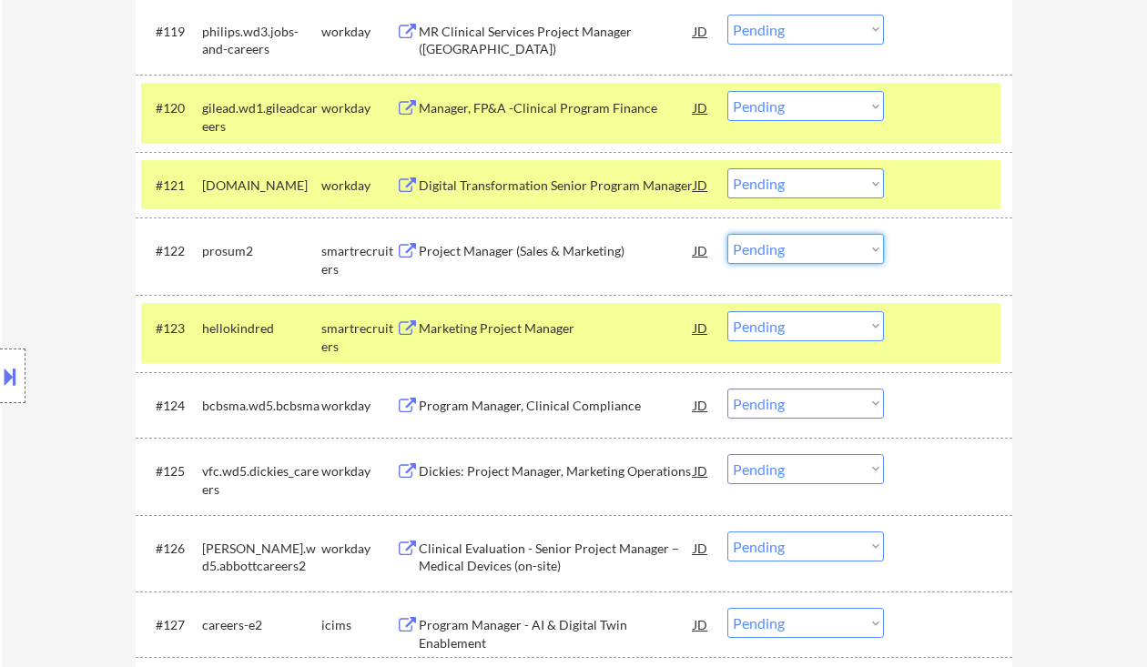
drag, startPoint x: 774, startPoint y: 239, endPoint x: 778, endPoint y: 257, distance: 18.6
click at [774, 239] on select "Choose an option... Pending Applied Excluded (Questions) Excluded (Expired) Exc…" at bounding box center [806, 249] width 157 height 30
click at [728, 234] on select "Choose an option... Pending Applied Excluded (Questions) Excluded (Expired) Exc…" at bounding box center [806, 249] width 157 height 30
click at [494, 321] on div "Marketing Project Manager" at bounding box center [556, 329] width 275 height 18
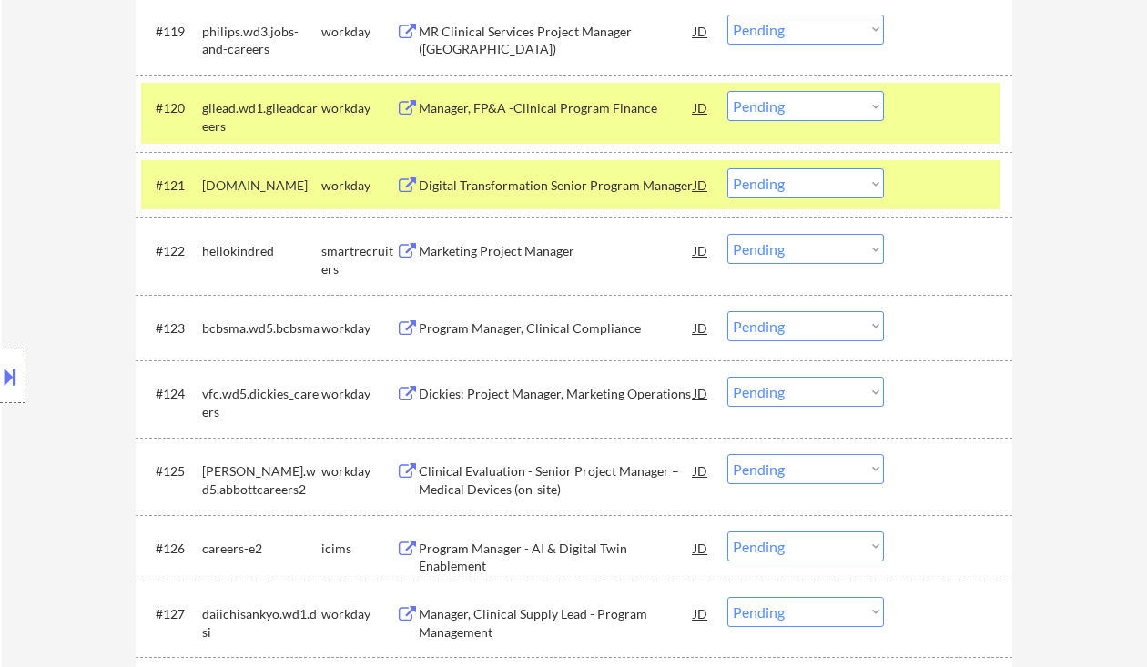
click at [789, 253] on select "Choose an option... Pending Applied Excluded (Questions) Excluded (Expired) Exc…" at bounding box center [806, 249] width 157 height 30
click at [728, 234] on select "Choose an option... Pending Applied Excluded (Questions) Excluded (Expired) Exc…" at bounding box center [806, 249] width 157 height 30
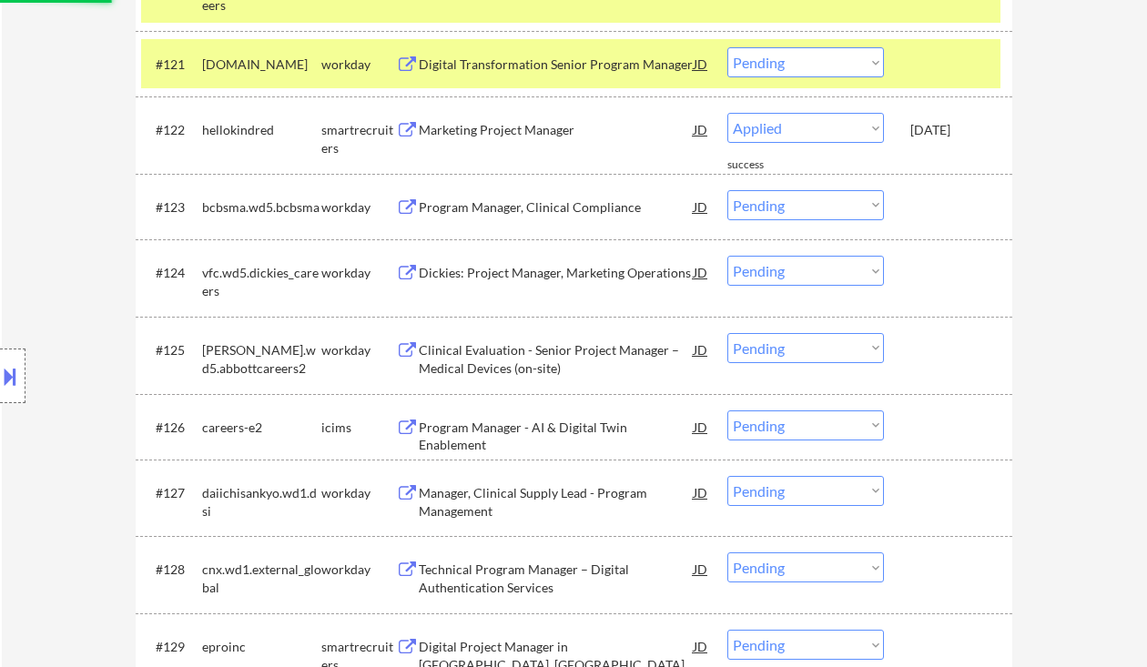
scroll to position [2308, 0]
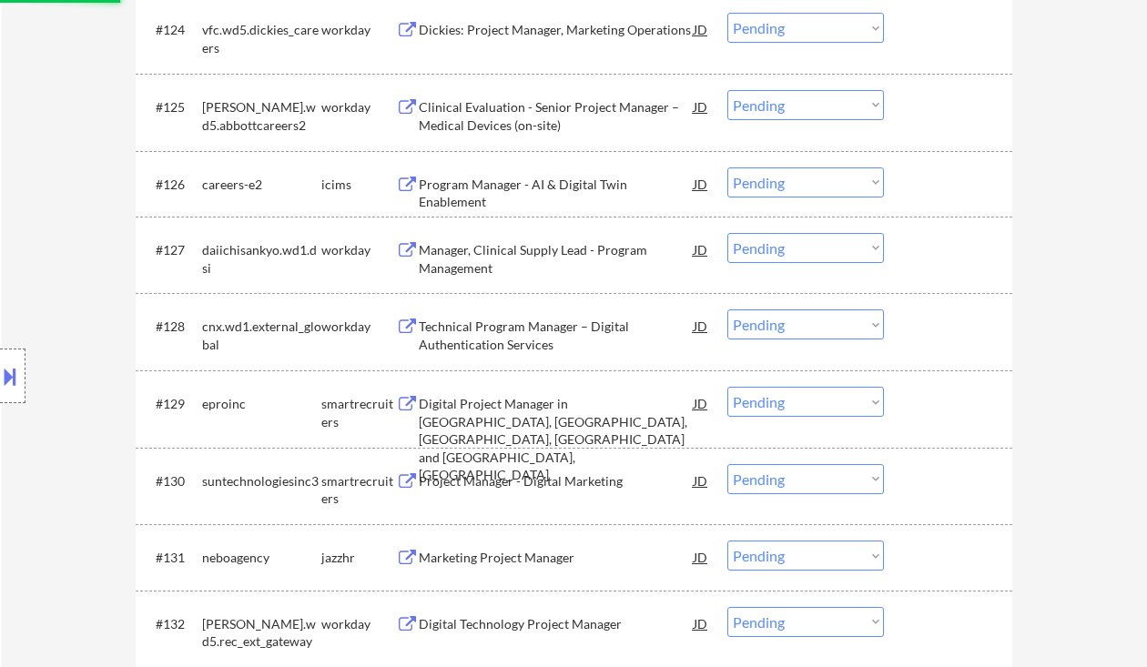
select select ""pending""
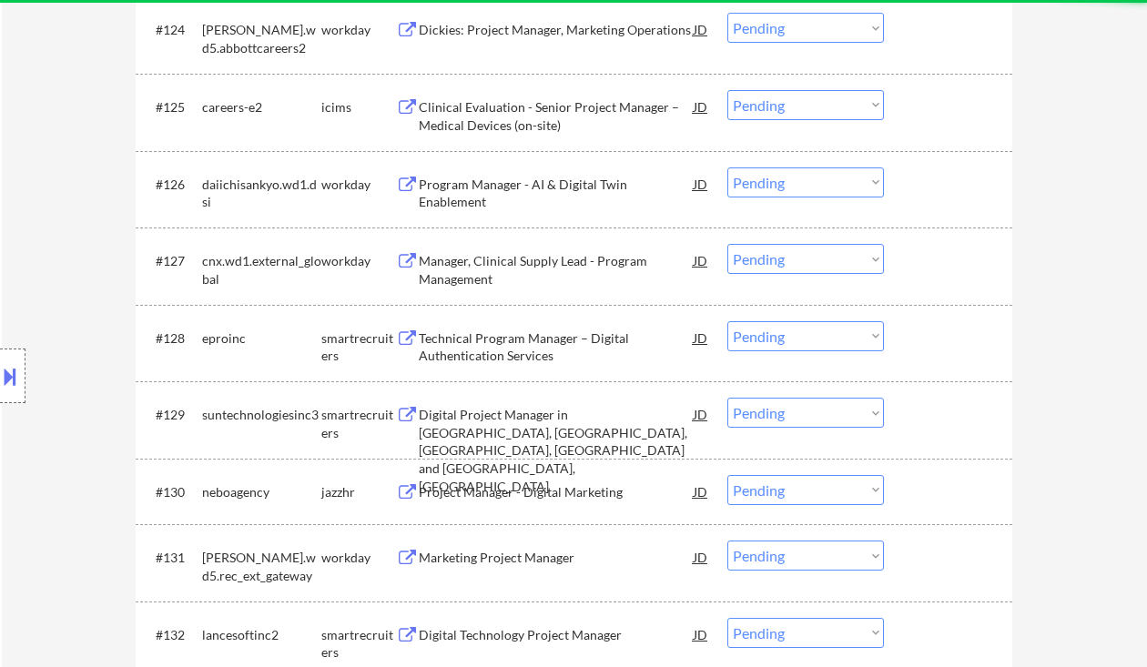
scroll to position [2430, 0]
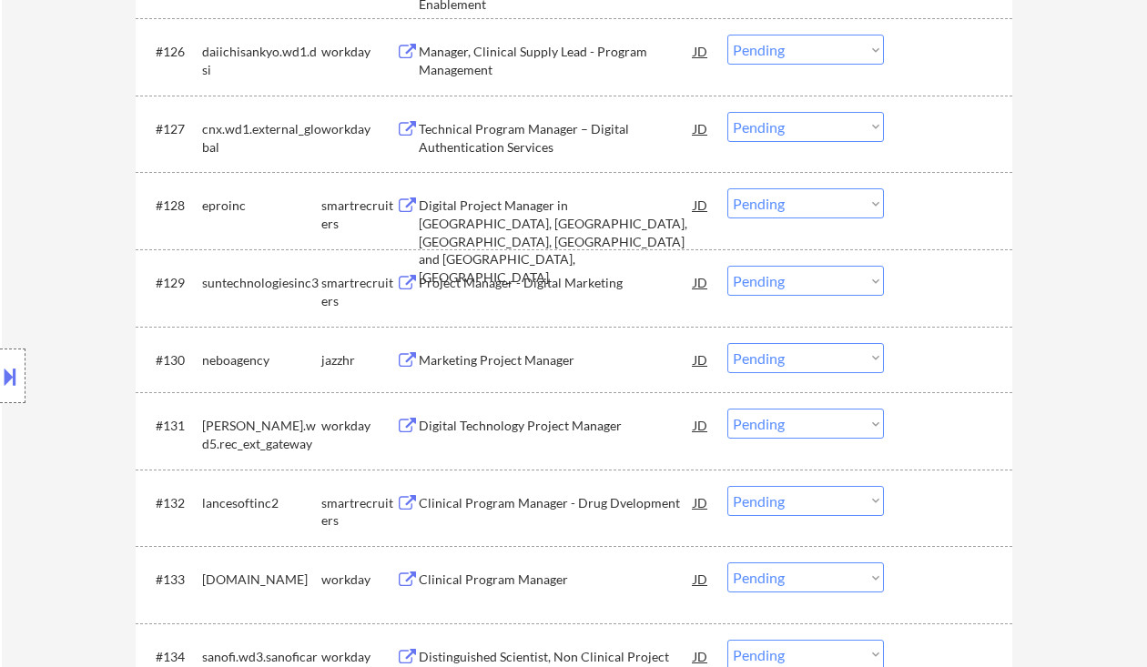
click at [496, 283] on div "Project Manager - Digital Marketing" at bounding box center [556, 283] width 275 height 18
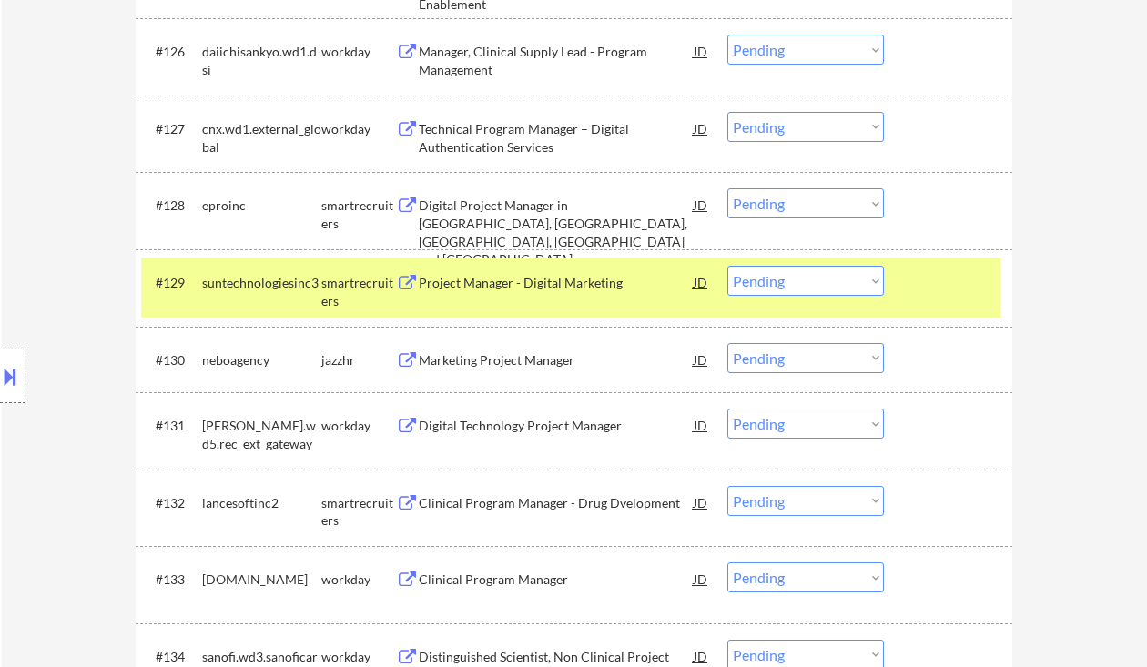
click at [785, 269] on select "Choose an option... Pending Applied Excluded (Questions) Excluded (Expired) Exc…" at bounding box center [806, 281] width 157 height 30
click at [728, 266] on select "Choose an option... Pending Applied Excluded (Questions) Excluded (Expired) Exc…" at bounding box center [806, 281] width 157 height 30
click at [520, 368] on div "Marketing Project Manager" at bounding box center [556, 360] width 275 height 18
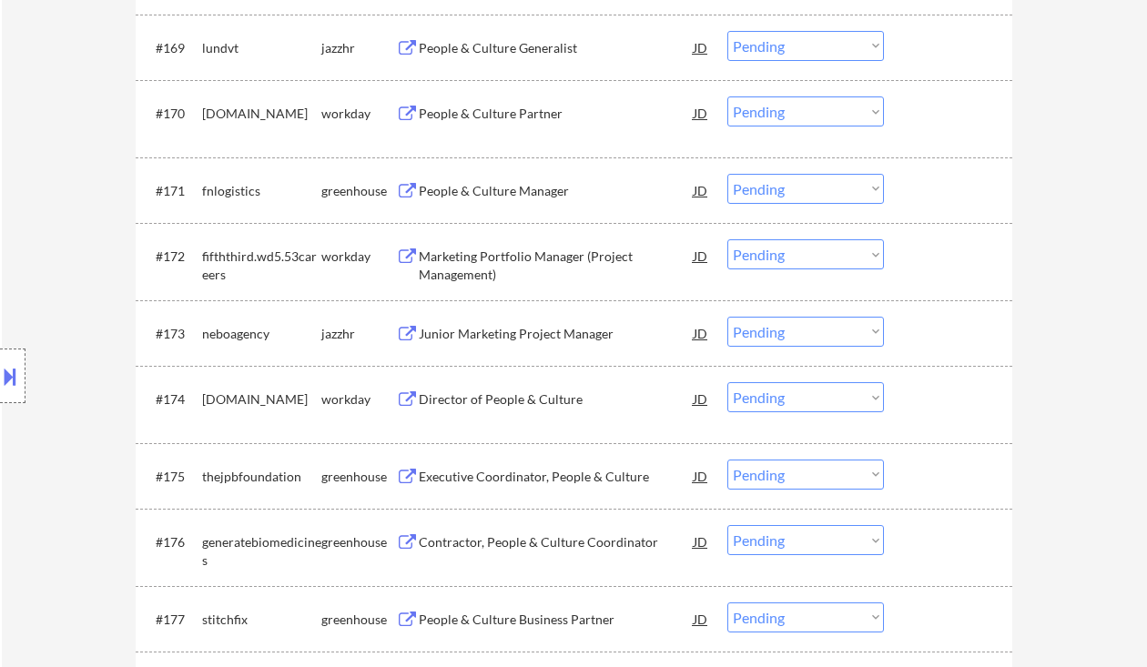
scroll to position [2379, 0]
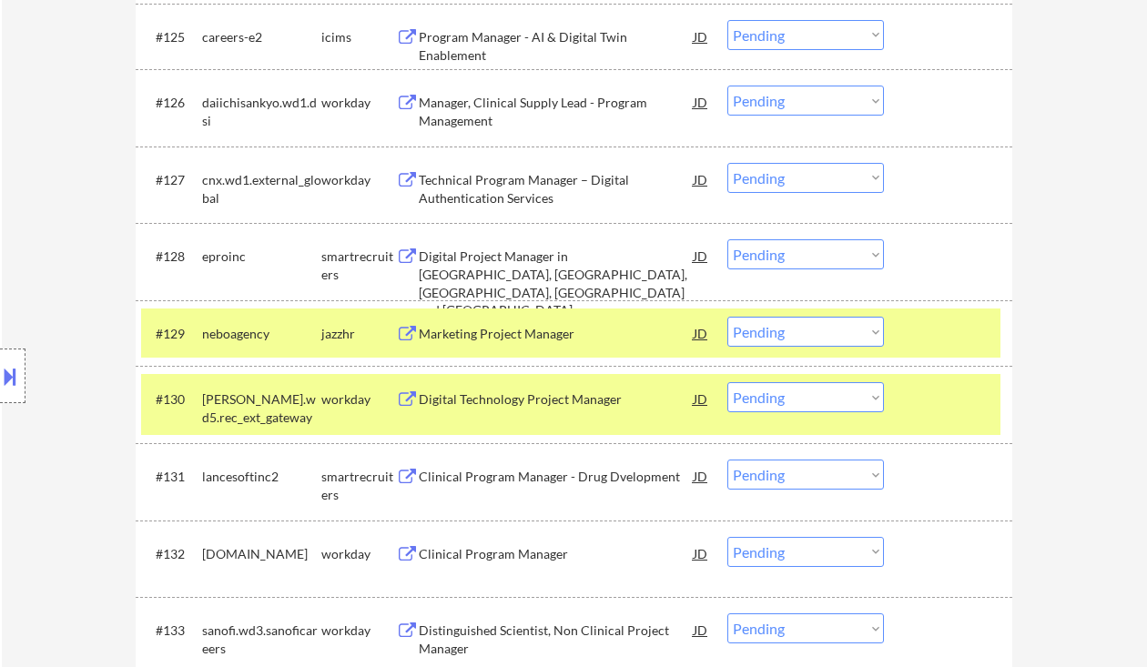
click at [831, 340] on select "Choose an option... Pending Applied Excluded (Questions) Excluded (Expired) Exc…" at bounding box center [806, 332] width 157 height 30
click at [728, 317] on select "Choose an option... Pending Applied Excluded (Questions) Excluded (Expired) Exc…" at bounding box center [806, 332] width 157 height 30
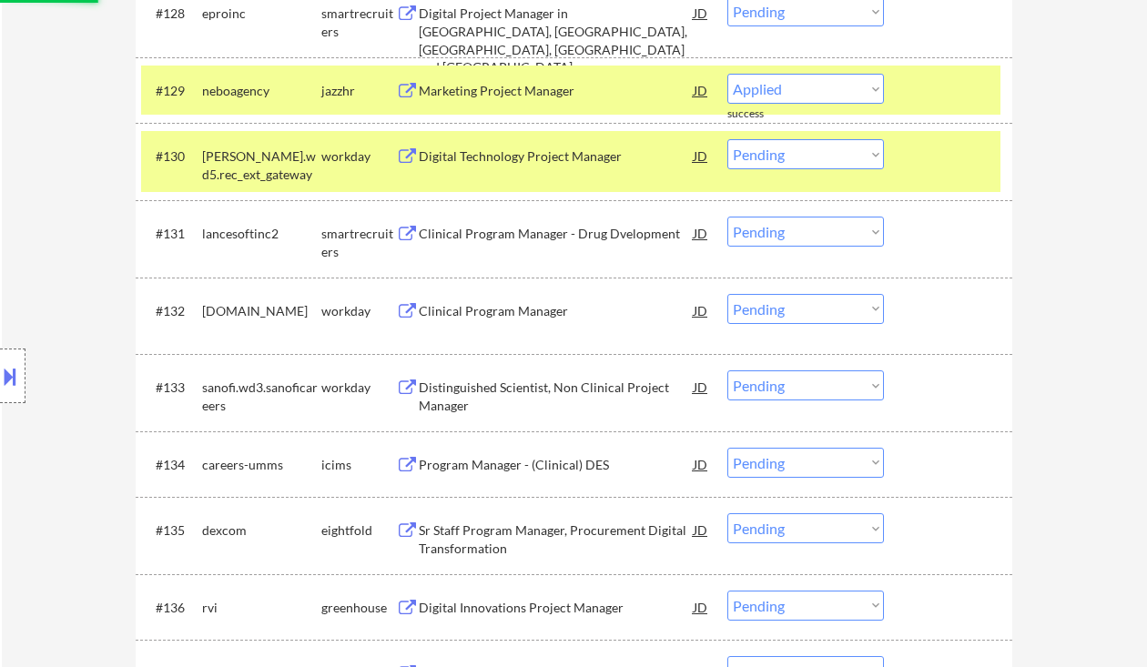
select select ""pending""
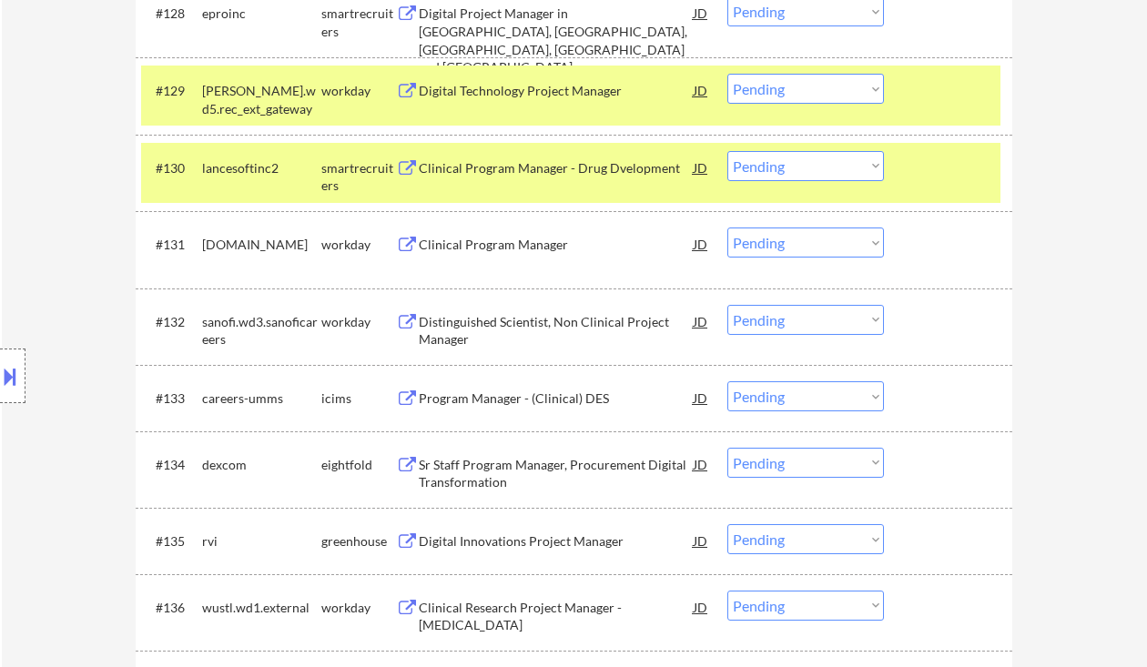
click at [497, 172] on div "Clinical Program Manager - Drug Dvelopment" at bounding box center [556, 168] width 275 height 18
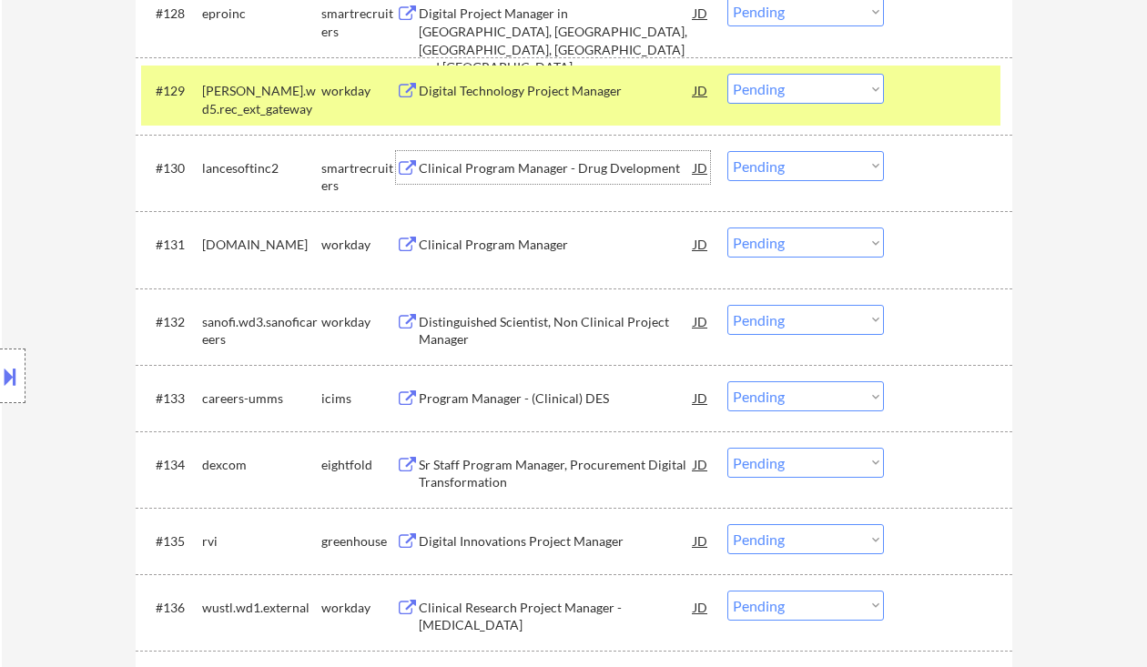
click at [772, 161] on select "Choose an option... Pending Applied Excluded (Questions) Excluded (Expired) Exc…" at bounding box center [806, 166] width 157 height 30
click at [728, 151] on select "Choose an option... Pending Applied Excluded (Questions) Excluded (Expired) Exc…" at bounding box center [806, 166] width 157 height 30
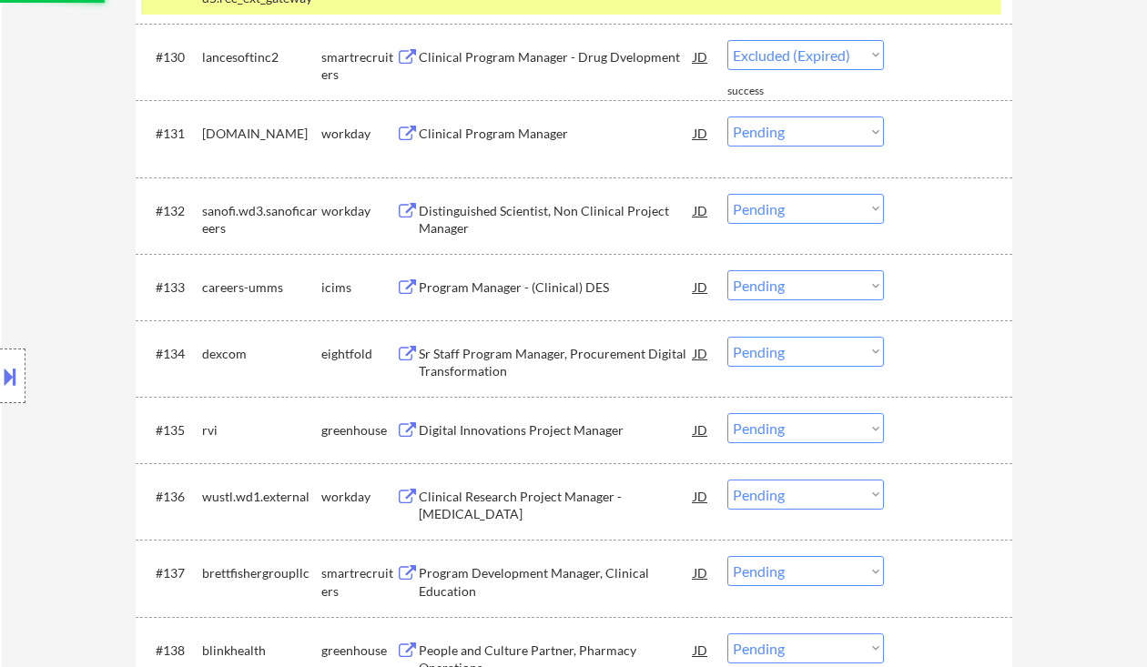
scroll to position [2865, 0]
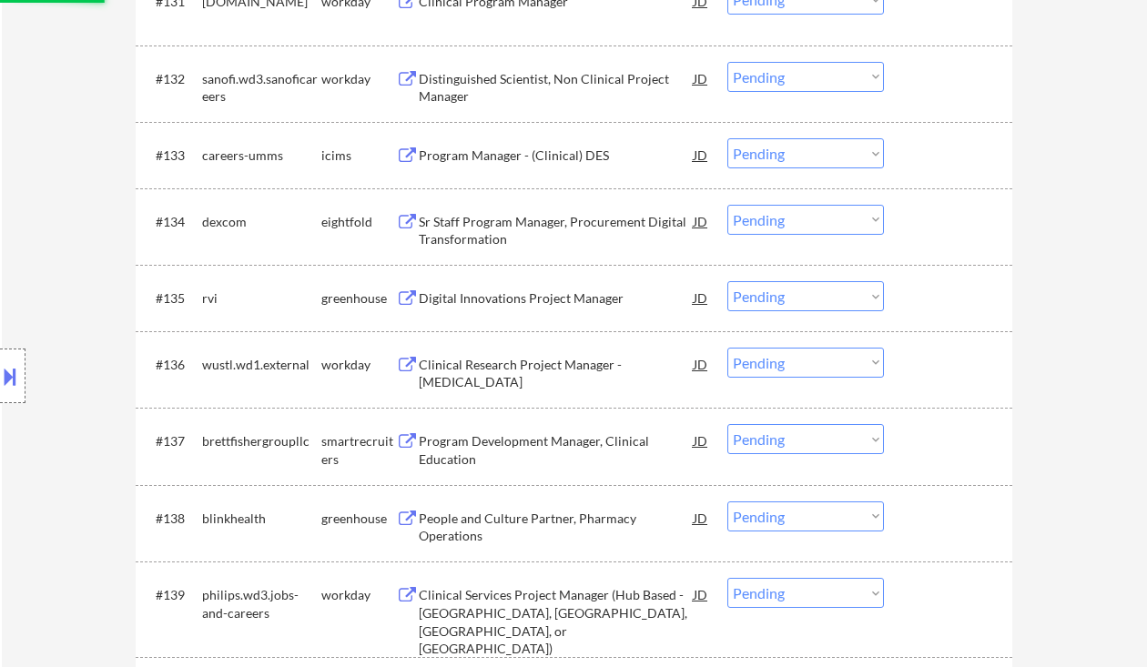
select select ""pending""
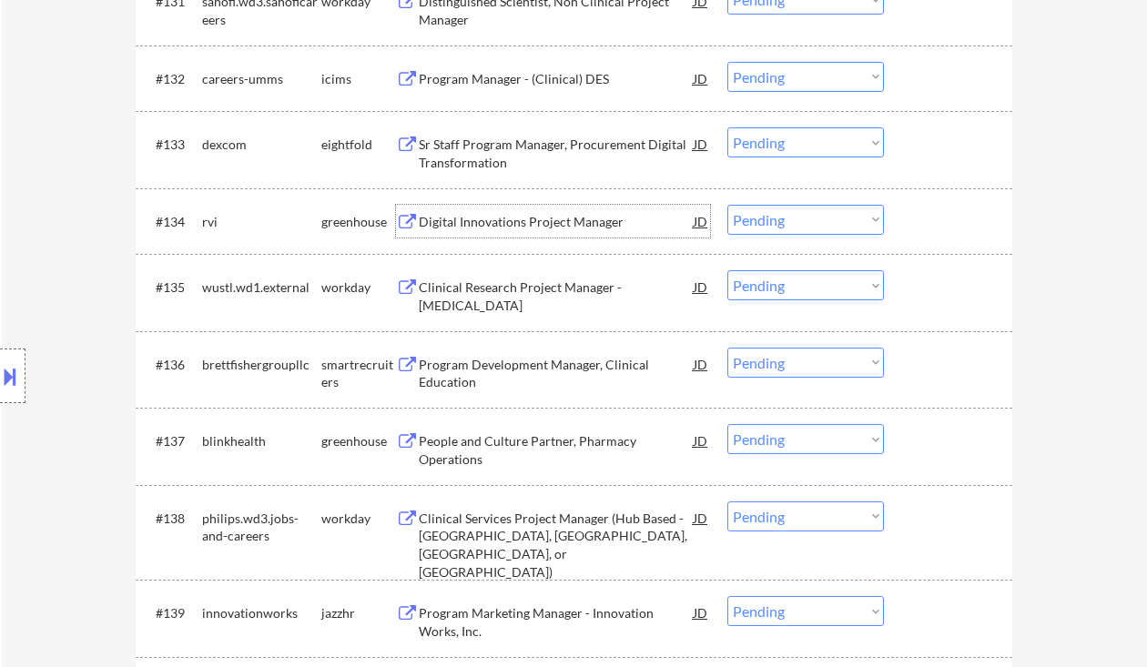
click at [519, 223] on div "Digital Innovations Project Manager" at bounding box center [556, 222] width 275 height 18
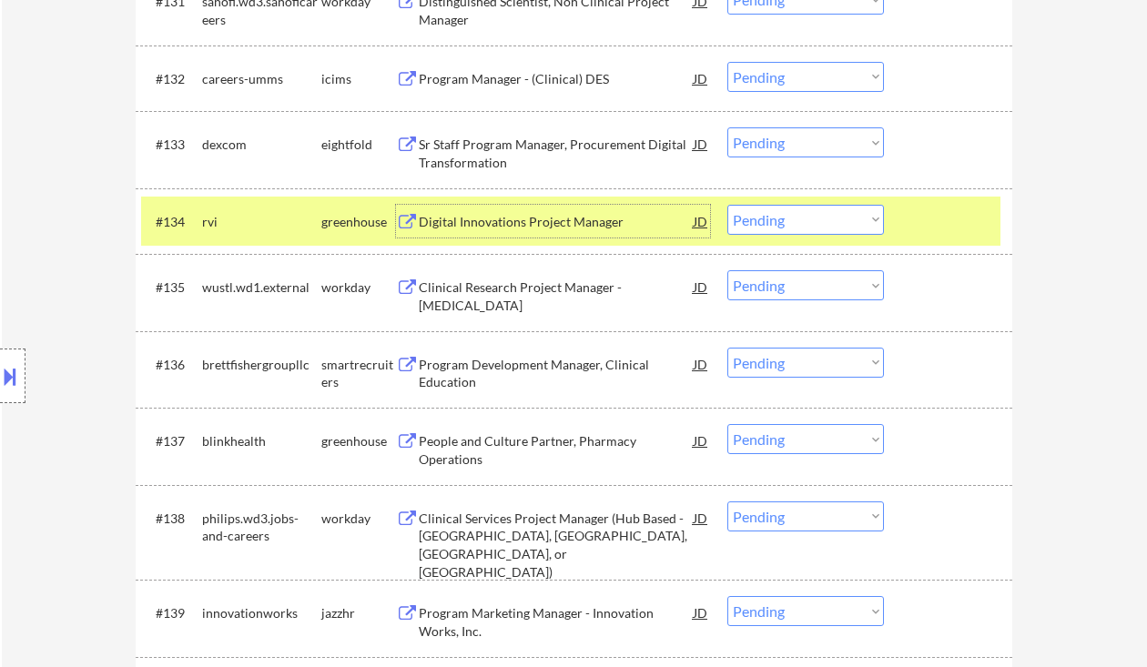
click at [796, 216] on select "Choose an option... Pending Applied Excluded (Questions) Excluded (Expired) Exc…" at bounding box center [806, 220] width 157 height 30
click at [545, 225] on div "Digital Innovations Project Manager" at bounding box center [556, 222] width 275 height 18
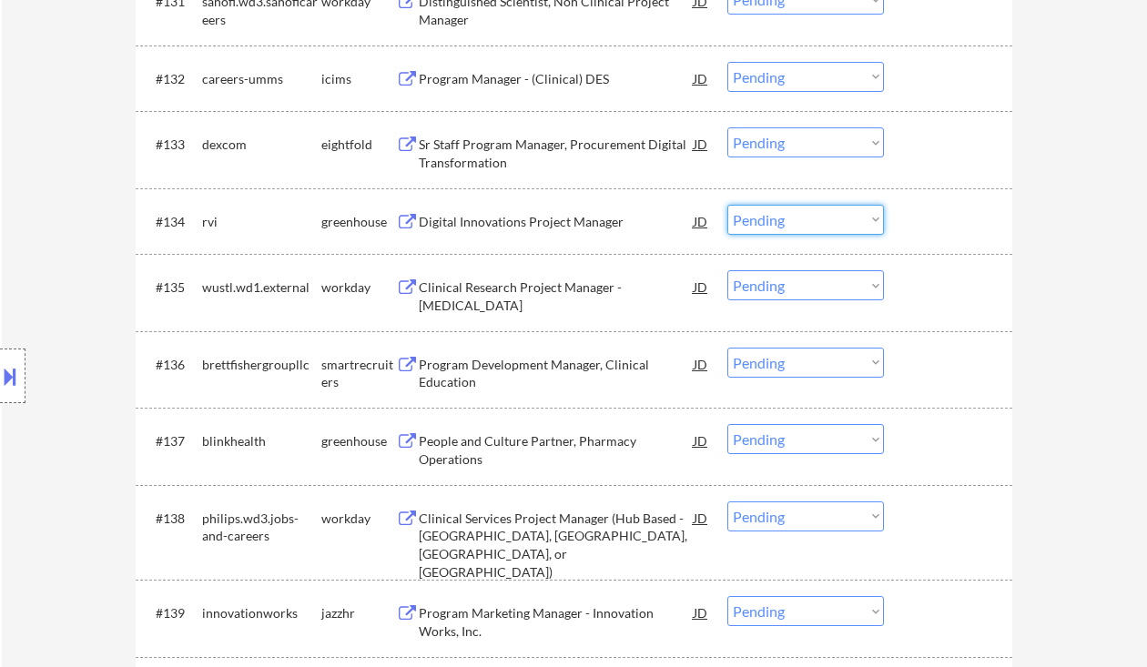
click at [739, 213] on select "Choose an option... Pending Applied Excluded (Questions) Excluded (Expired) Exc…" at bounding box center [806, 220] width 157 height 30
click at [728, 205] on select "Choose an option... Pending Applied Excluded (Questions) Excluded (Expired) Exc…" at bounding box center [806, 220] width 157 height 30
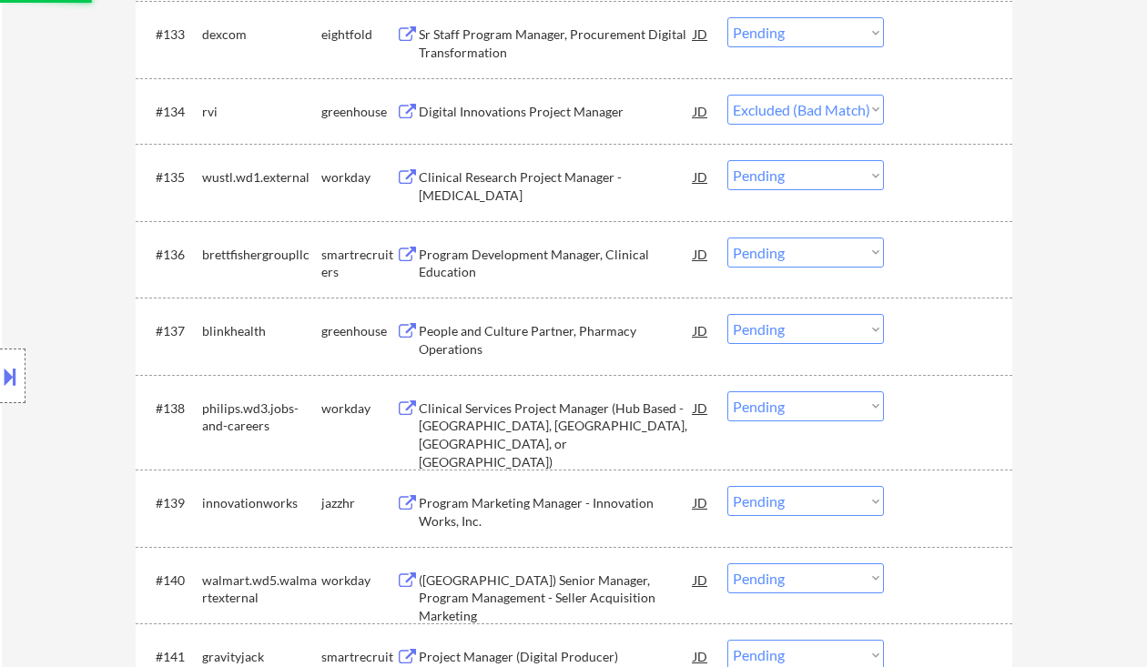
scroll to position [2986, 0]
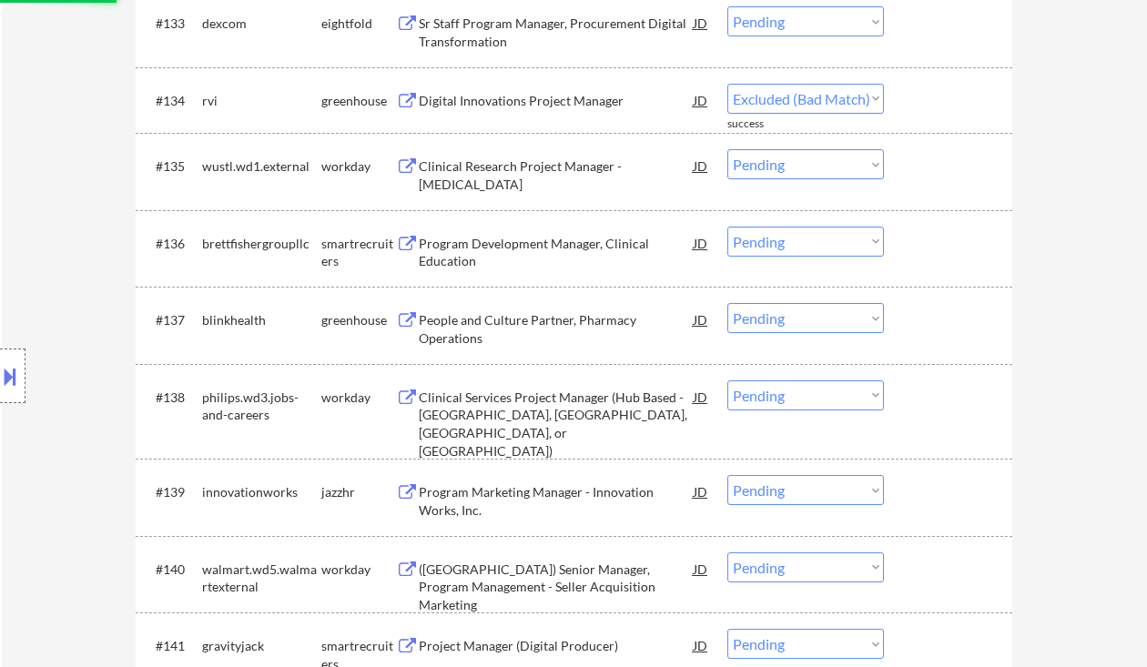
select select ""pending""
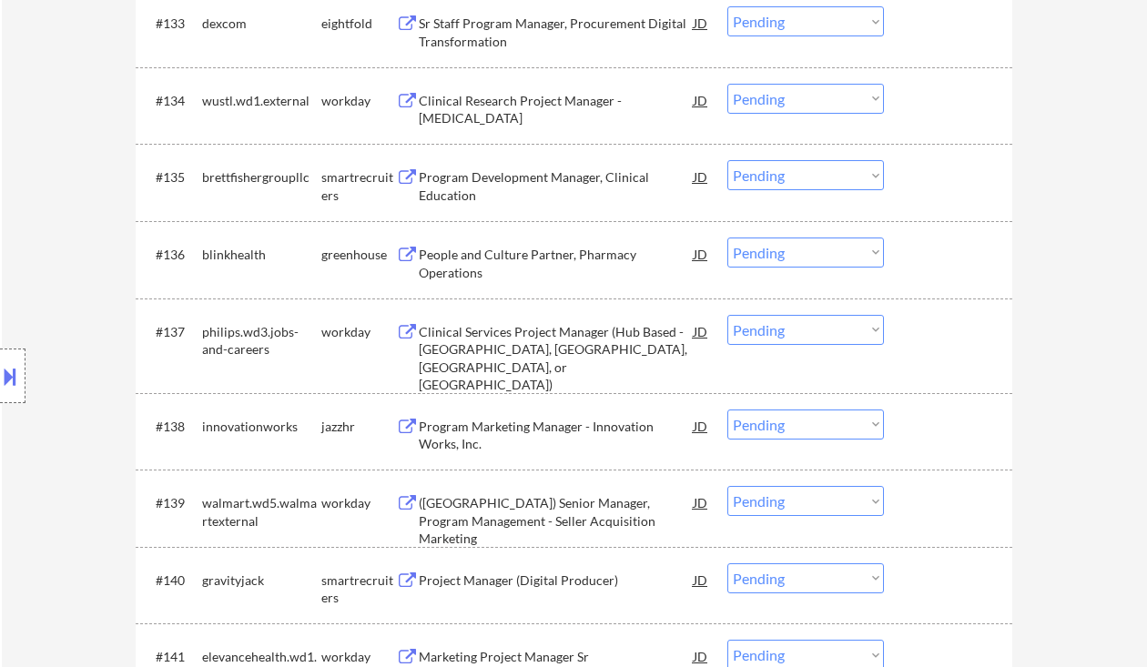
click at [495, 256] on div "People and Culture Partner, Pharmacy Operations" at bounding box center [556, 264] width 275 height 36
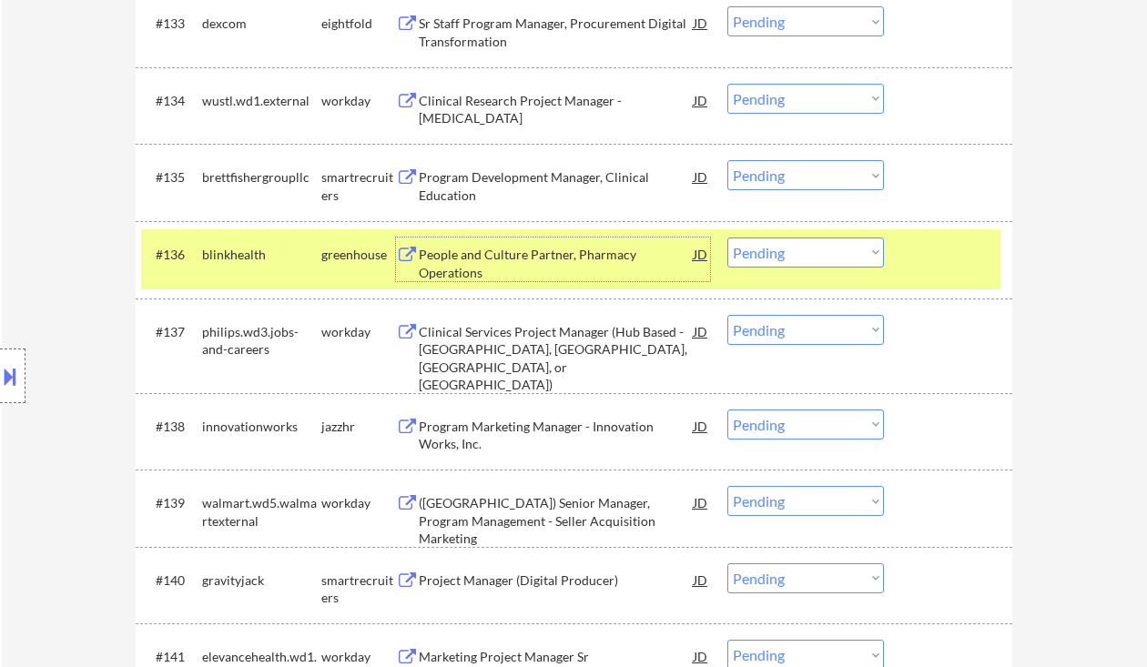
click at [817, 246] on select "Choose an option... Pending Applied Excluded (Questions) Excluded (Expired) Exc…" at bounding box center [806, 253] width 157 height 30
click at [728, 238] on select "Choose an option... Pending Applied Excluded (Questions) Excluded (Expired) Exc…" at bounding box center [806, 253] width 157 height 30
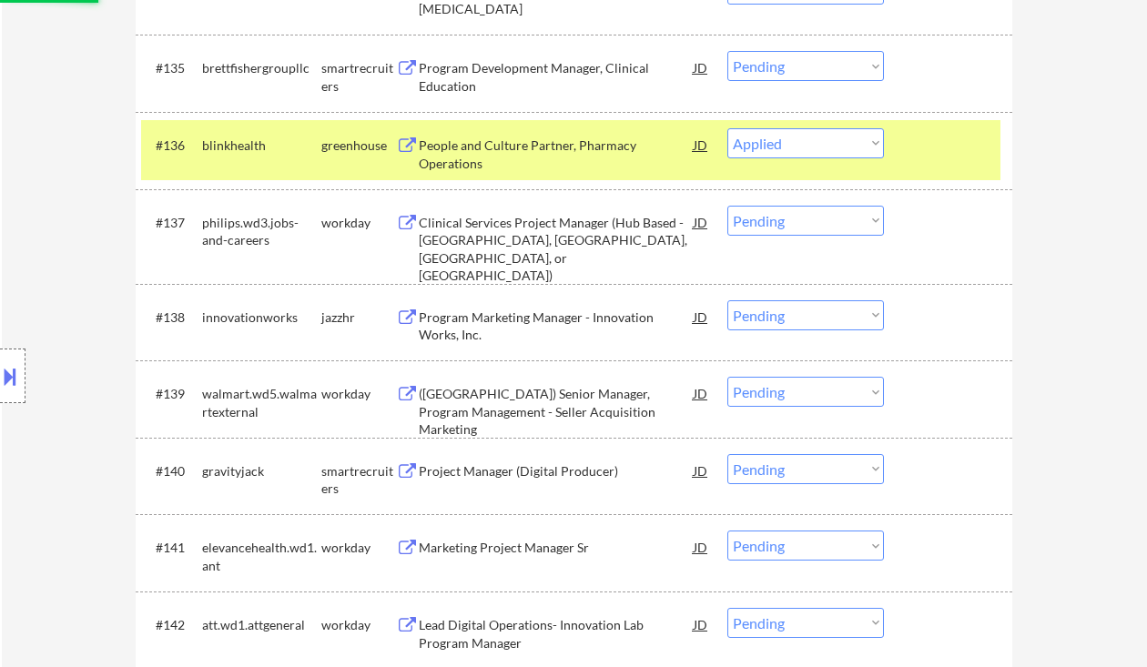
scroll to position [3107, 0]
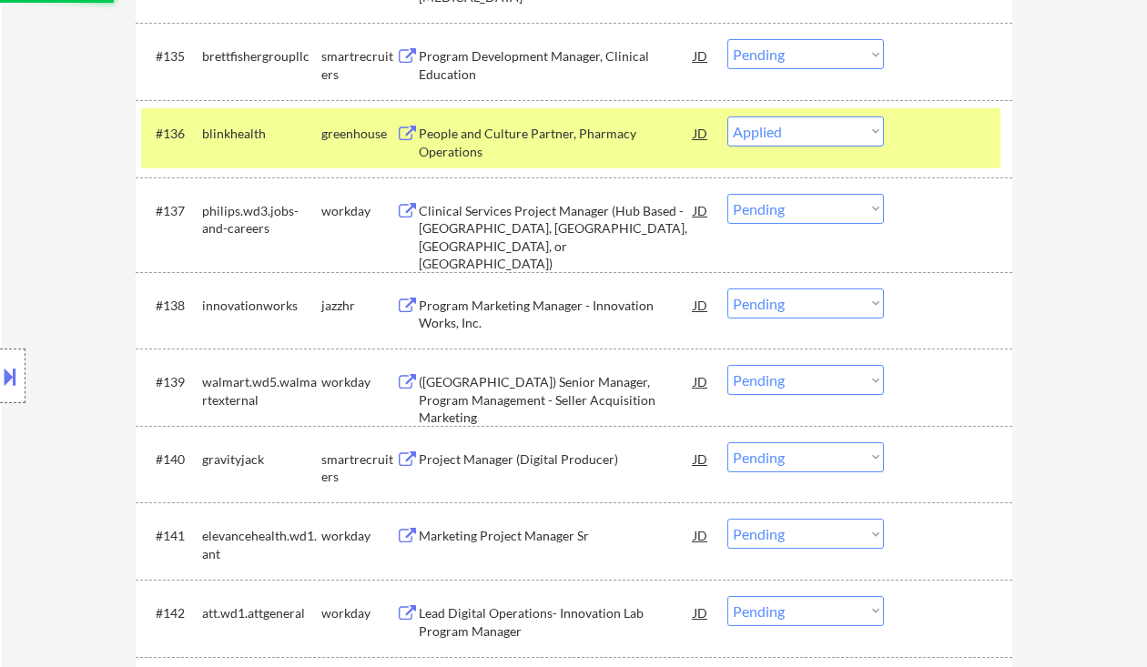
click at [519, 309] on div "Program Marketing Manager - Innovation Works, Inc." at bounding box center [556, 315] width 275 height 36
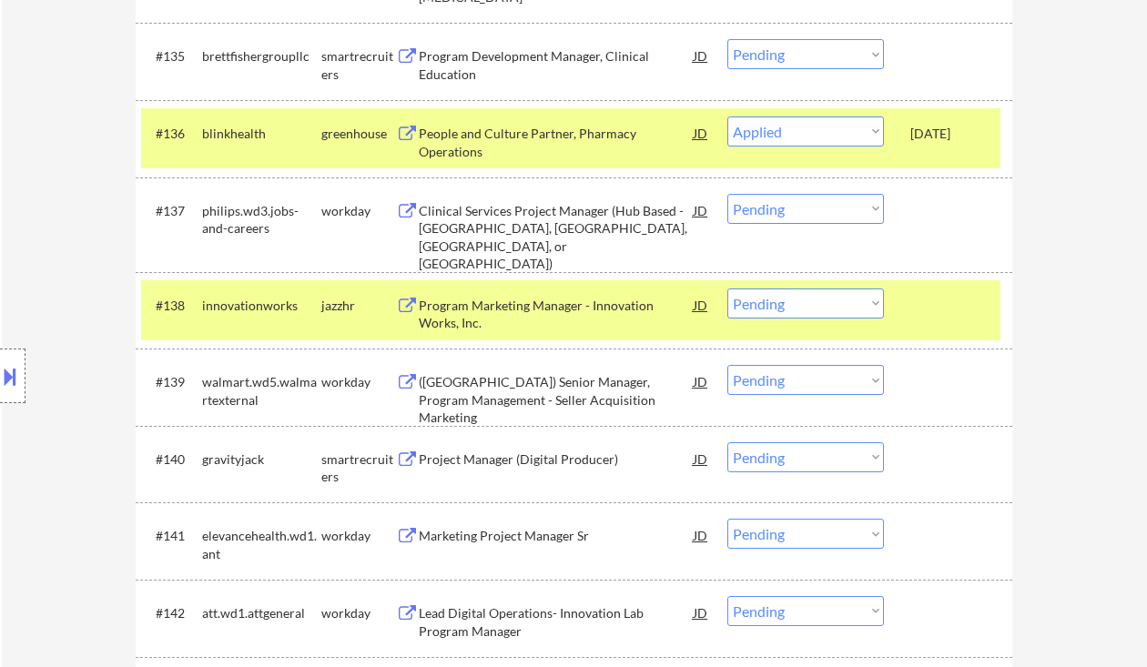
select select ""pending""
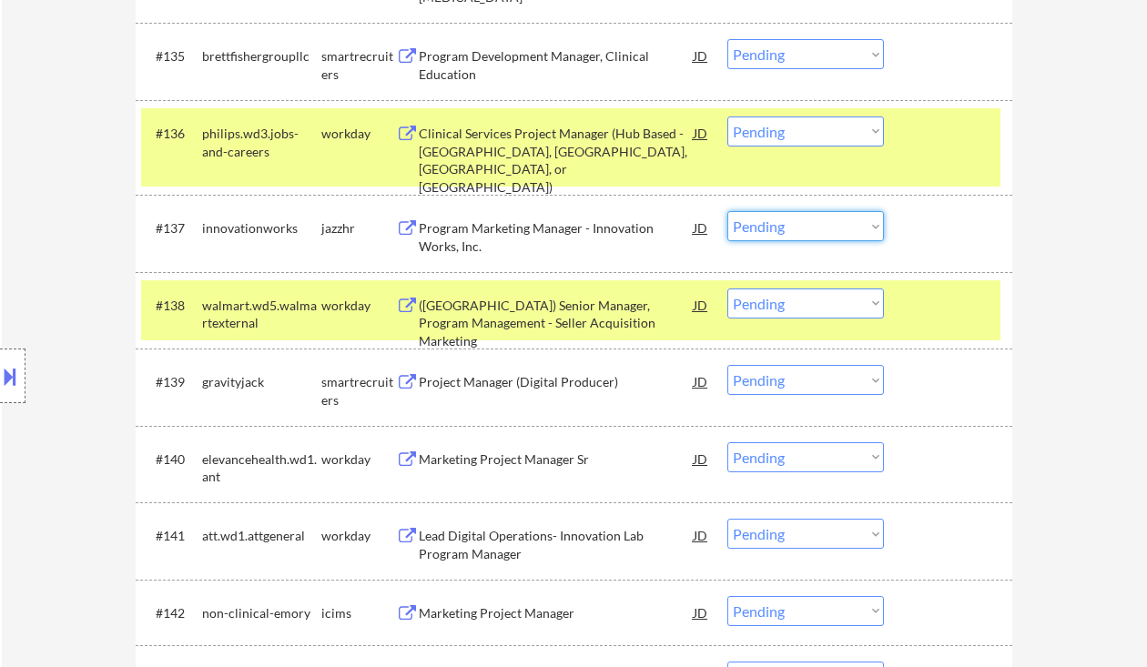
click at [780, 239] on select "Choose an option... Pending Applied Excluded (Questions) Excluded (Expired) Exc…" at bounding box center [806, 226] width 157 height 30
click at [728, 211] on select "Choose an option... Pending Applied Excluded (Questions) Excluded (Expired) Exc…" at bounding box center [806, 226] width 157 height 30
click at [527, 388] on div "Project Manager (Digital Producer)" at bounding box center [556, 382] width 275 height 18
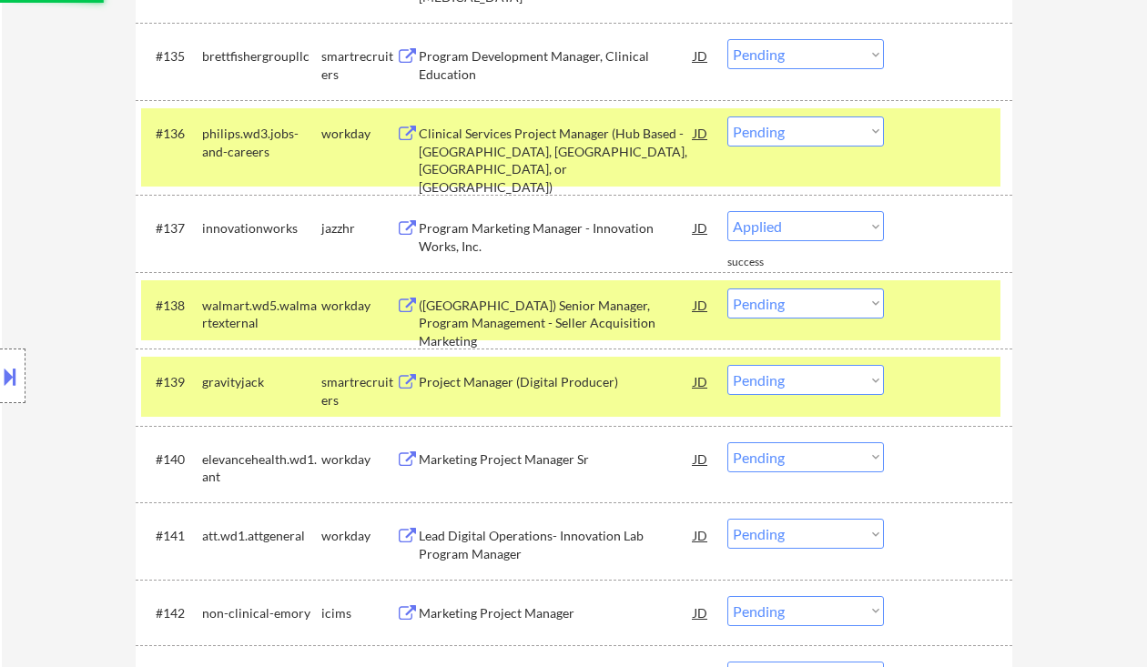
select select ""pending""
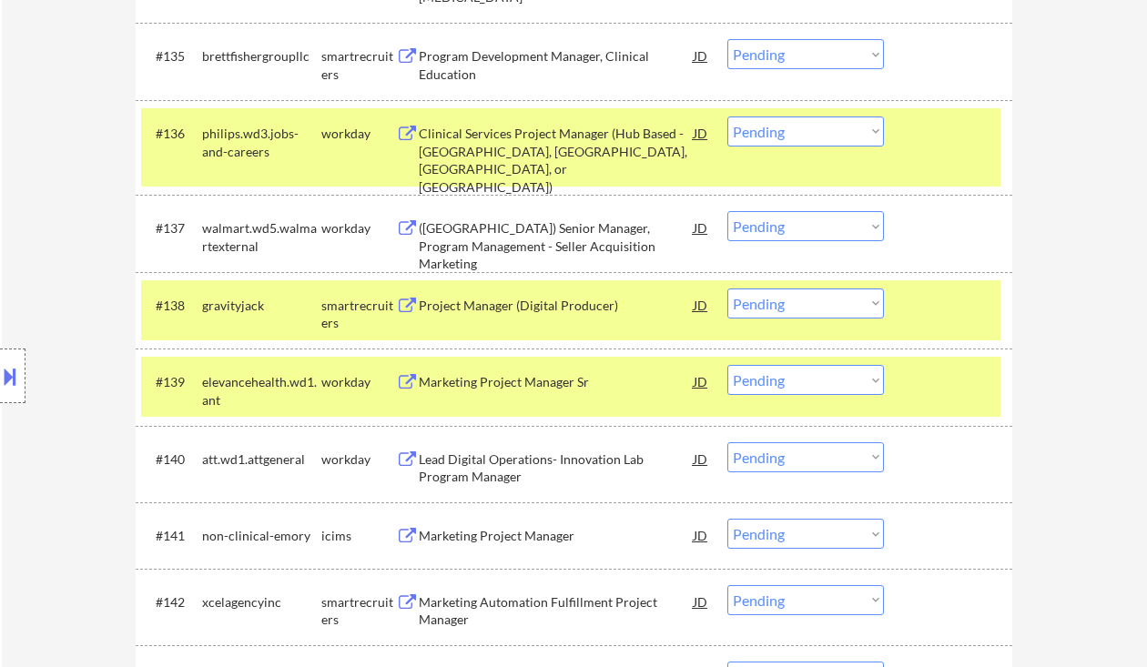
click at [780, 300] on select "Choose an option... Pending Applied Excluded (Questions) Excluded (Expired) Exc…" at bounding box center [806, 304] width 157 height 30
click at [728, 289] on select "Choose an option... Pending Applied Excluded (Questions) Excluded (Expired) Exc…" at bounding box center [806, 304] width 157 height 30
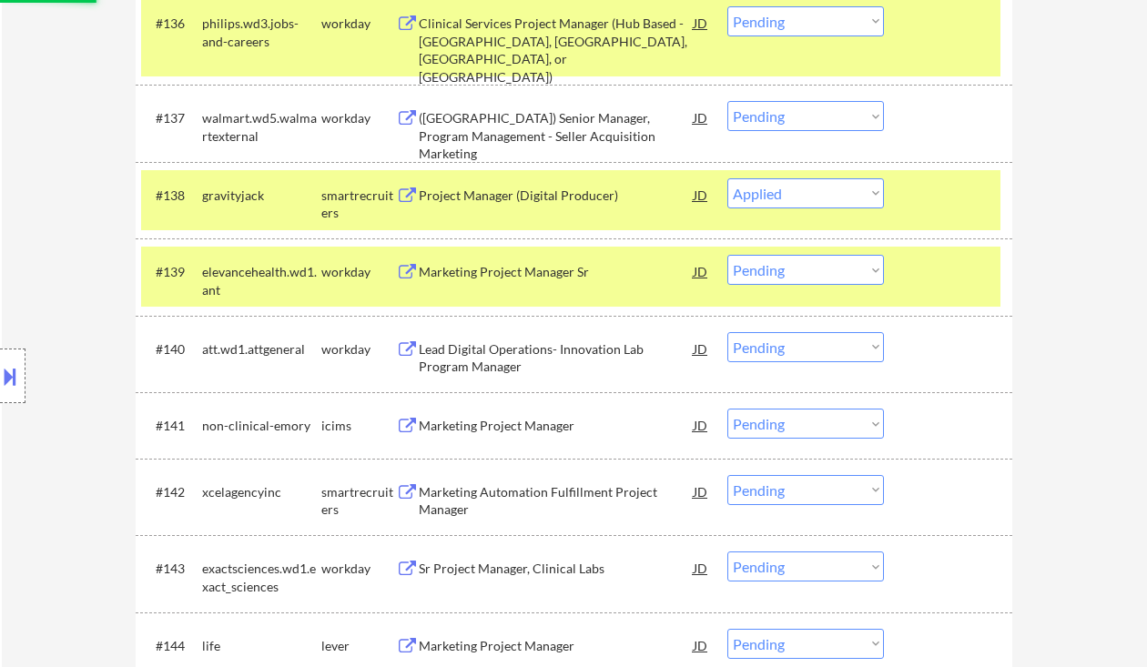
scroll to position [3229, 0]
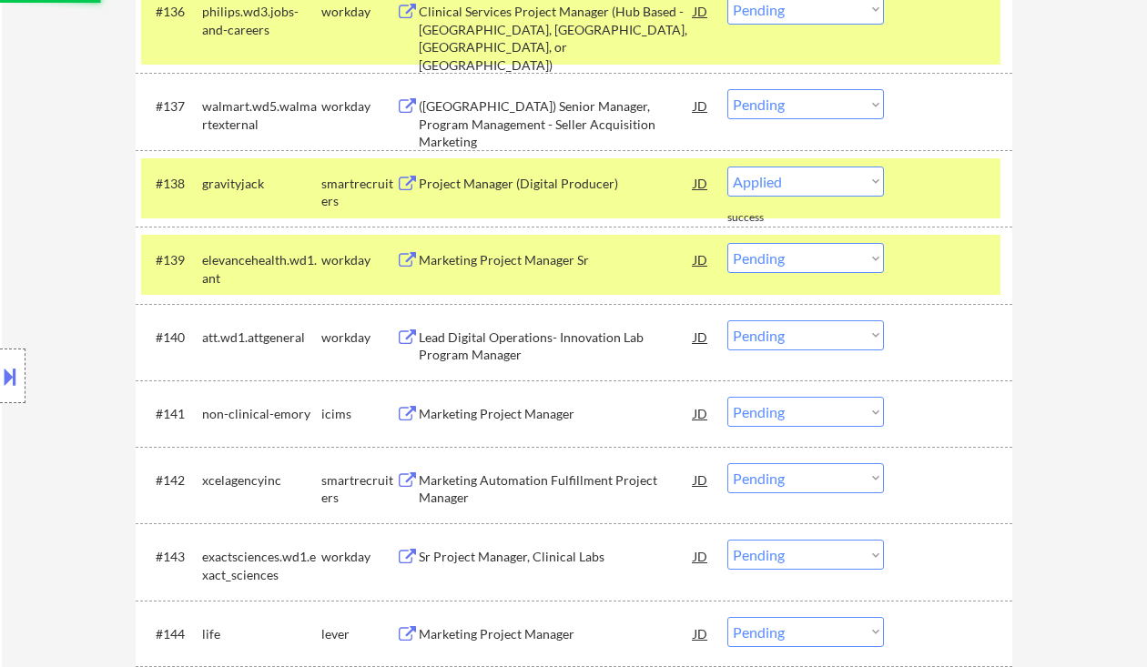
select select ""pending""
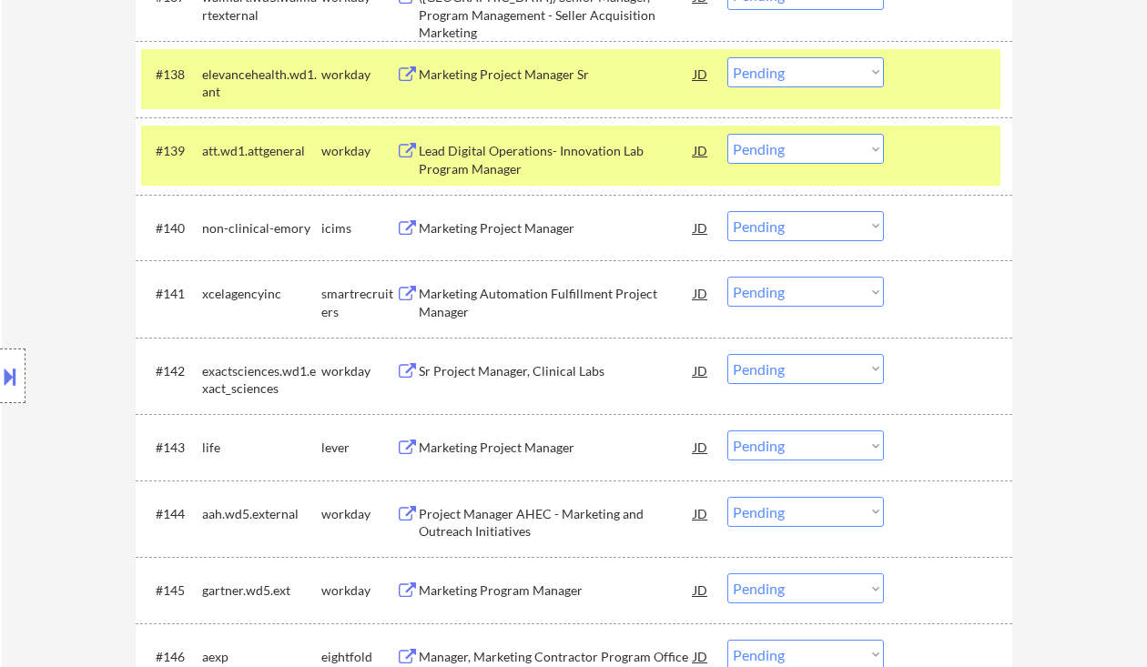
scroll to position [3350, 0]
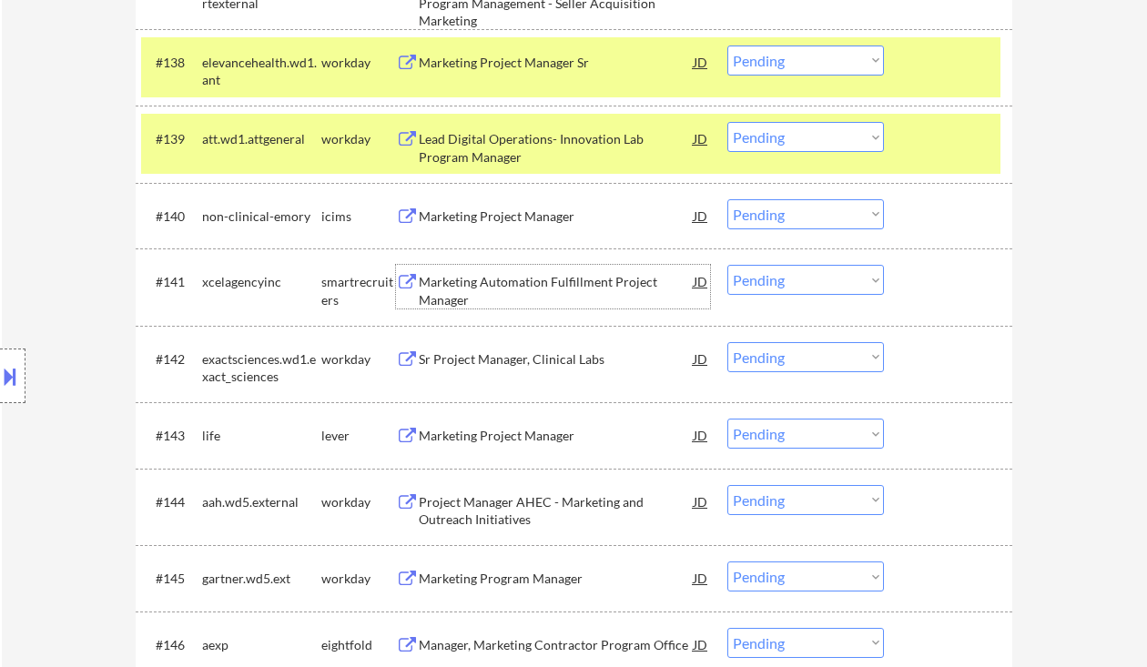
click at [542, 285] on div "Marketing Automation Fulfillment Project Manager" at bounding box center [556, 291] width 275 height 36
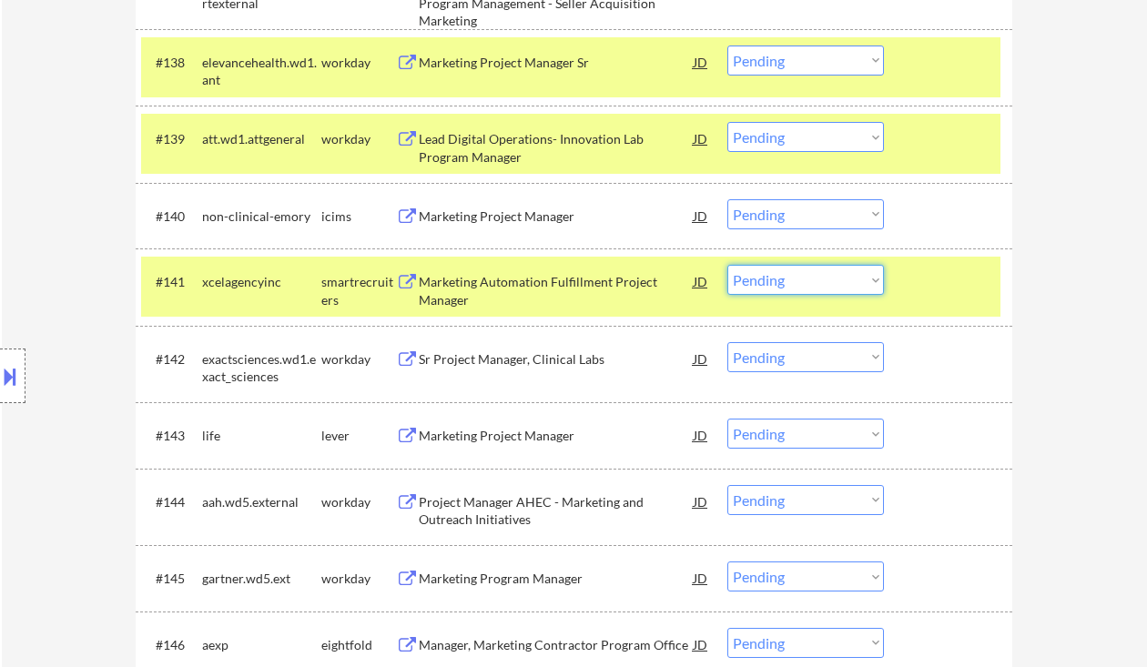
click at [762, 283] on select "Choose an option... Pending Applied Excluded (Questions) Excluded (Expired) Exc…" at bounding box center [806, 280] width 157 height 30
click at [728, 265] on select "Choose an option... Pending Applied Excluded (Questions) Excluded (Expired) Exc…" at bounding box center [806, 280] width 157 height 30
click at [501, 432] on div "Marketing Project Manager" at bounding box center [556, 436] width 275 height 18
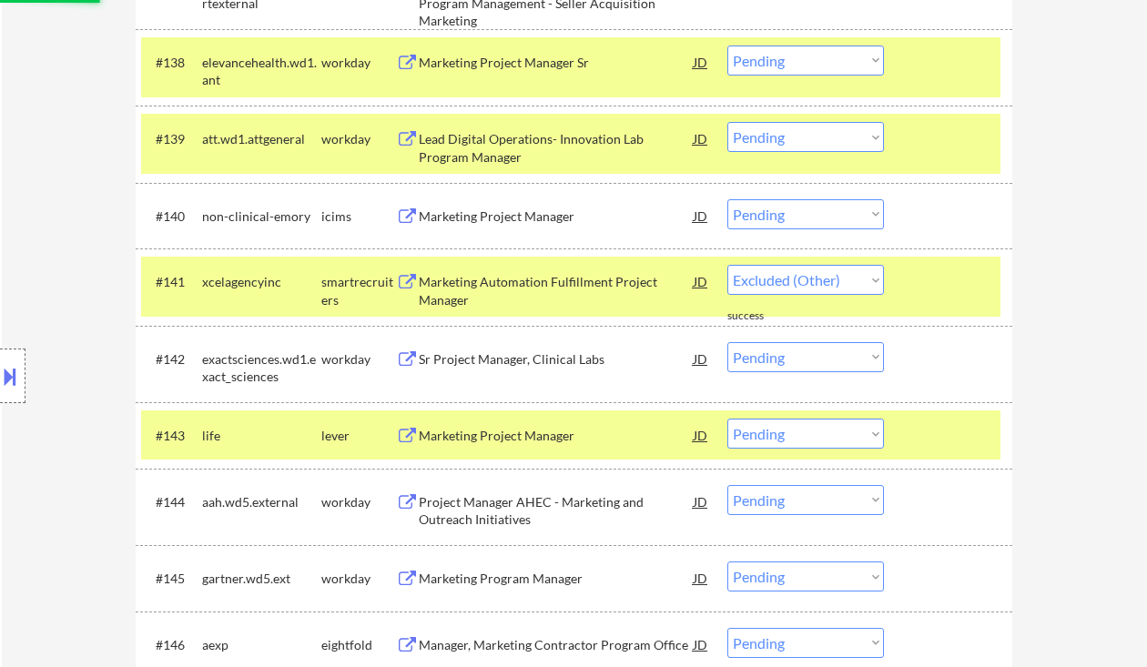
select select ""pending""
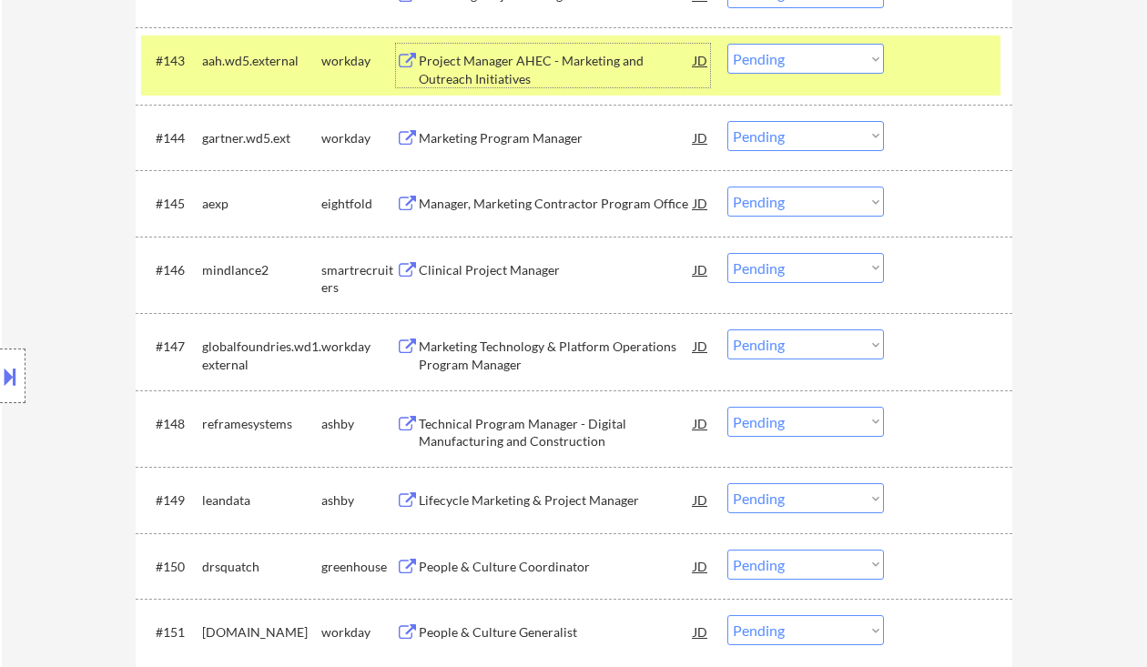
scroll to position [3957, 0]
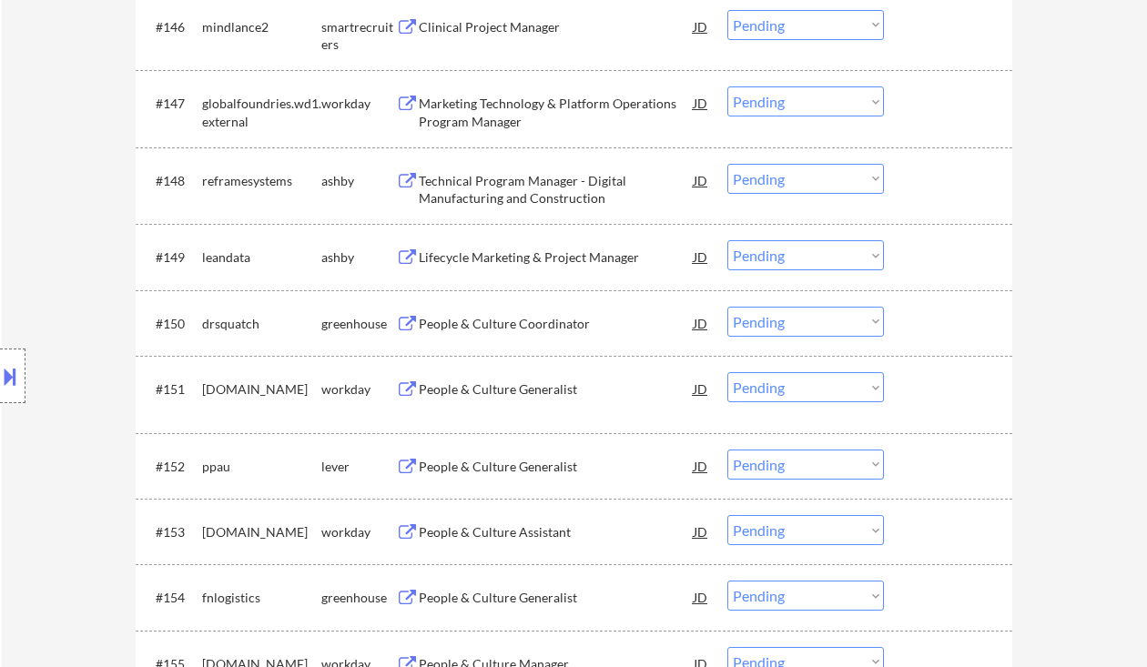
click at [535, 267] on div "Lifecycle Marketing & Project Manager" at bounding box center [556, 258] width 275 height 18
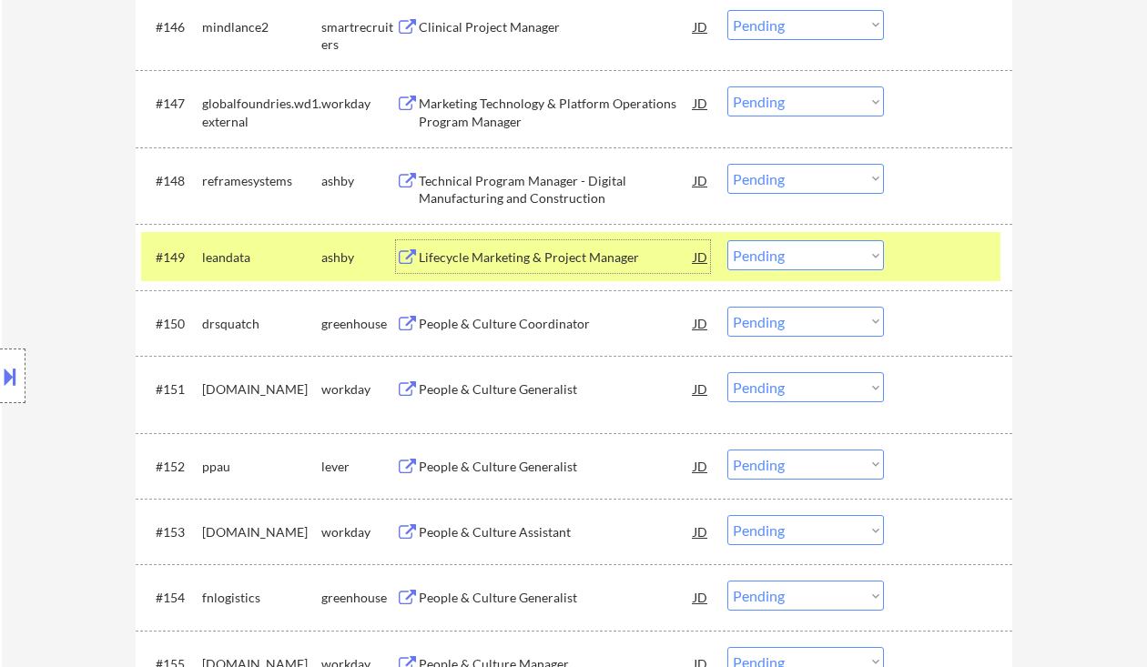
click at [487, 330] on div "People & Culture Coordinator" at bounding box center [556, 324] width 275 height 18
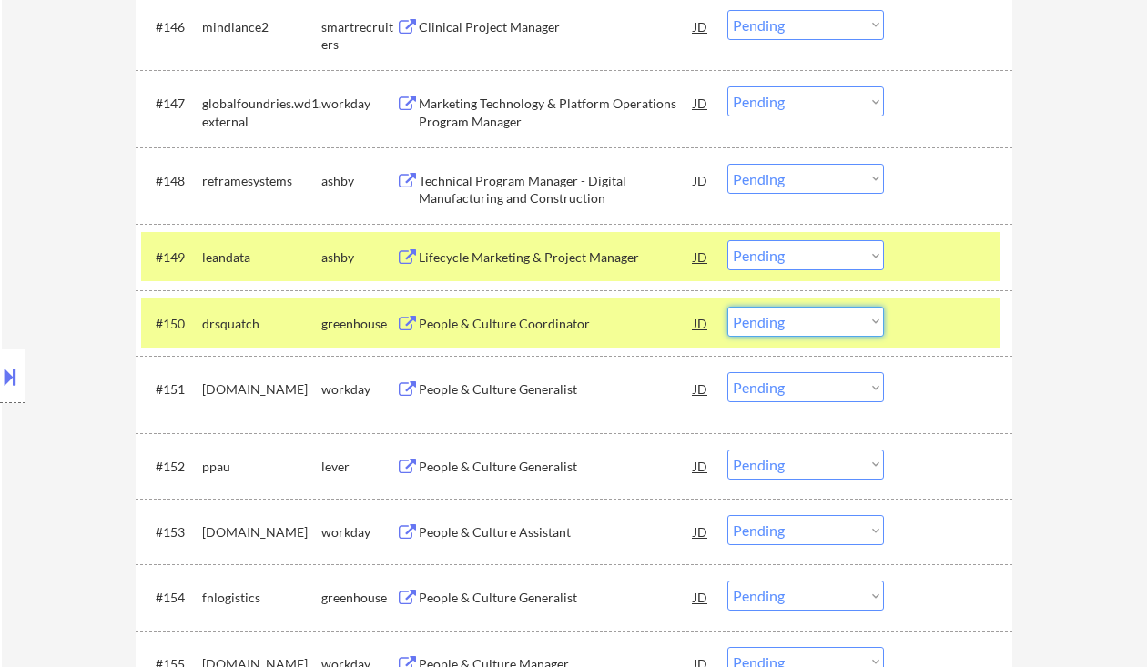
click at [771, 335] on select "Choose an option... Pending Applied Excluded (Questions) Excluded (Expired) Exc…" at bounding box center [806, 322] width 157 height 30
click at [728, 307] on select "Choose an option... Pending Applied Excluded (Questions) Excluded (Expired) Exc…" at bounding box center [806, 322] width 157 height 30
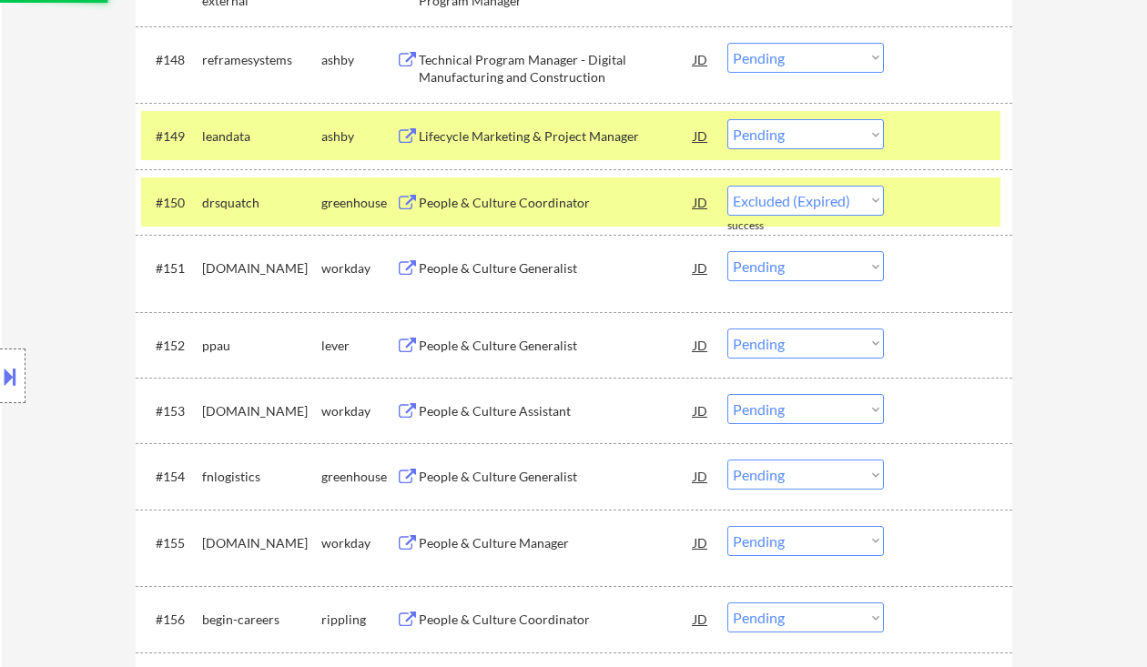
click at [538, 345] on div "People & Culture Generalist" at bounding box center [556, 346] width 275 height 18
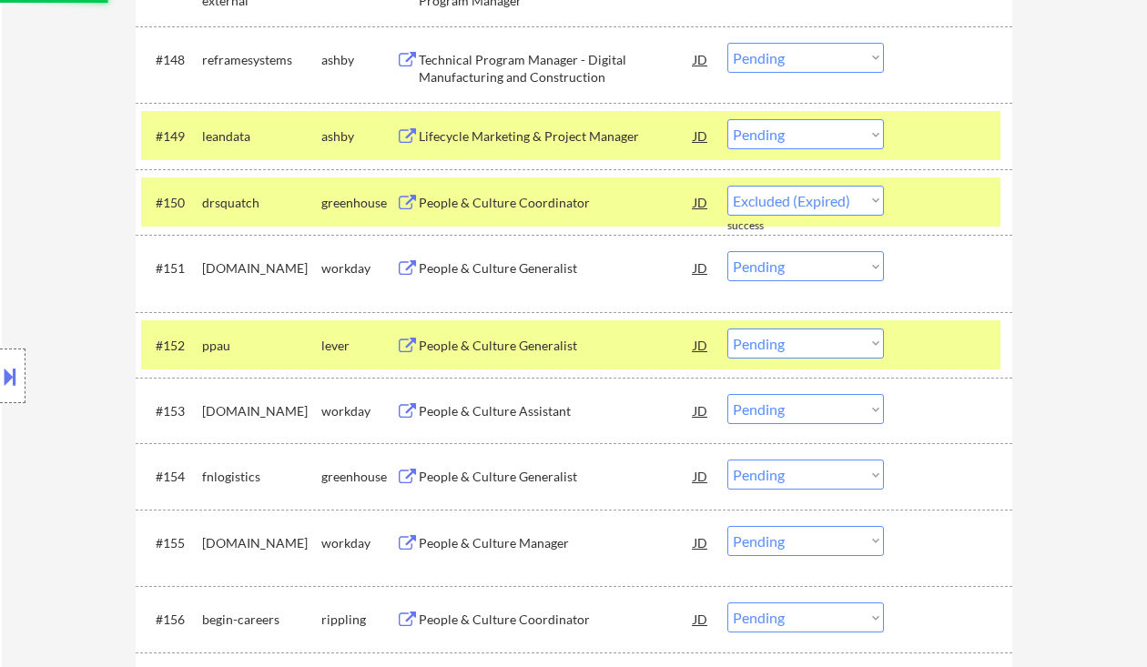
select select ""pending""
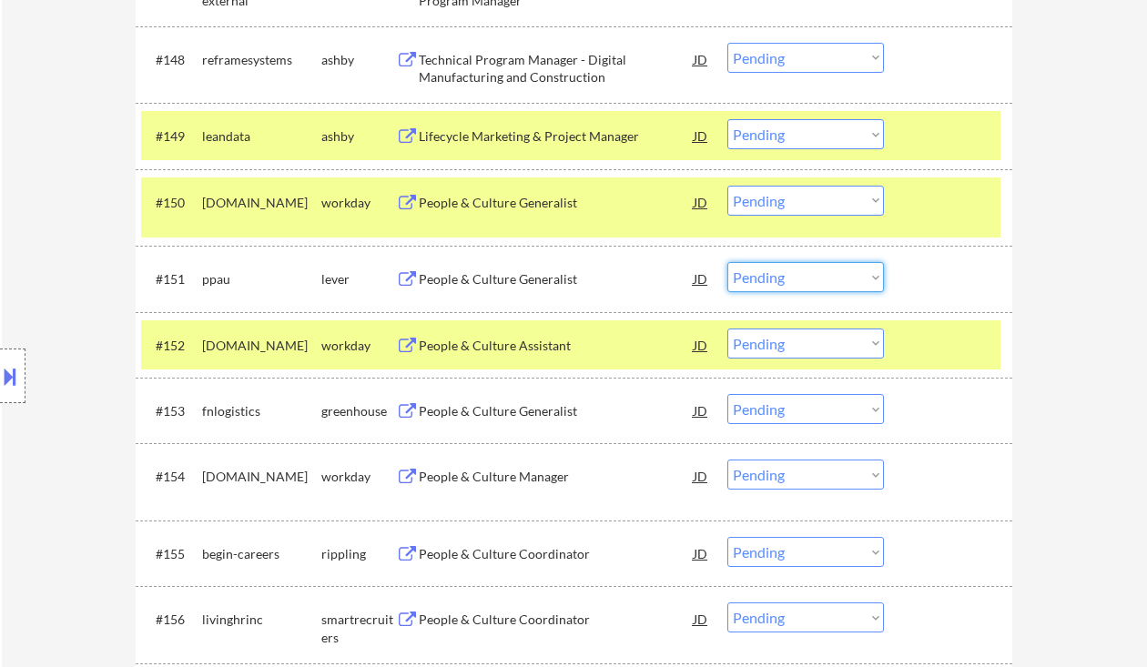
click at [783, 279] on select "Choose an option... Pending Applied Excluded (Questions) Excluded (Expired) Exc…" at bounding box center [806, 277] width 157 height 30
click at [728, 262] on select "Choose an option... Pending Applied Excluded (Questions) Excluded (Expired) Exc…" at bounding box center [806, 277] width 157 height 30
click at [516, 416] on div "People & Culture Generalist" at bounding box center [556, 411] width 275 height 18
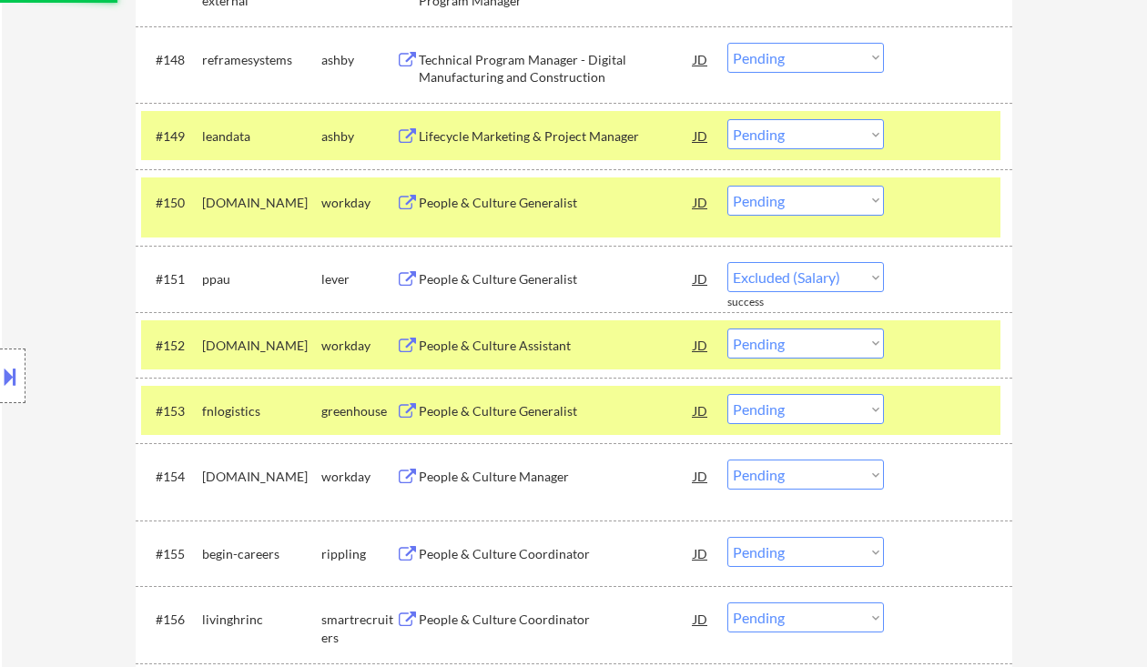
select select ""pending""
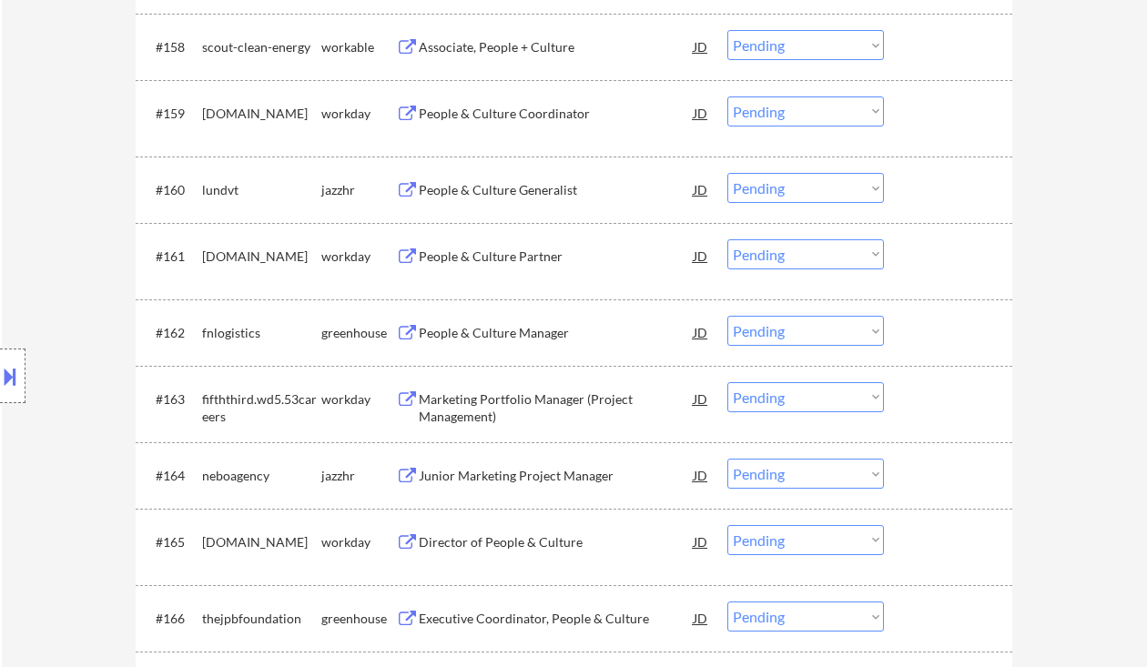
scroll to position [4090, 0]
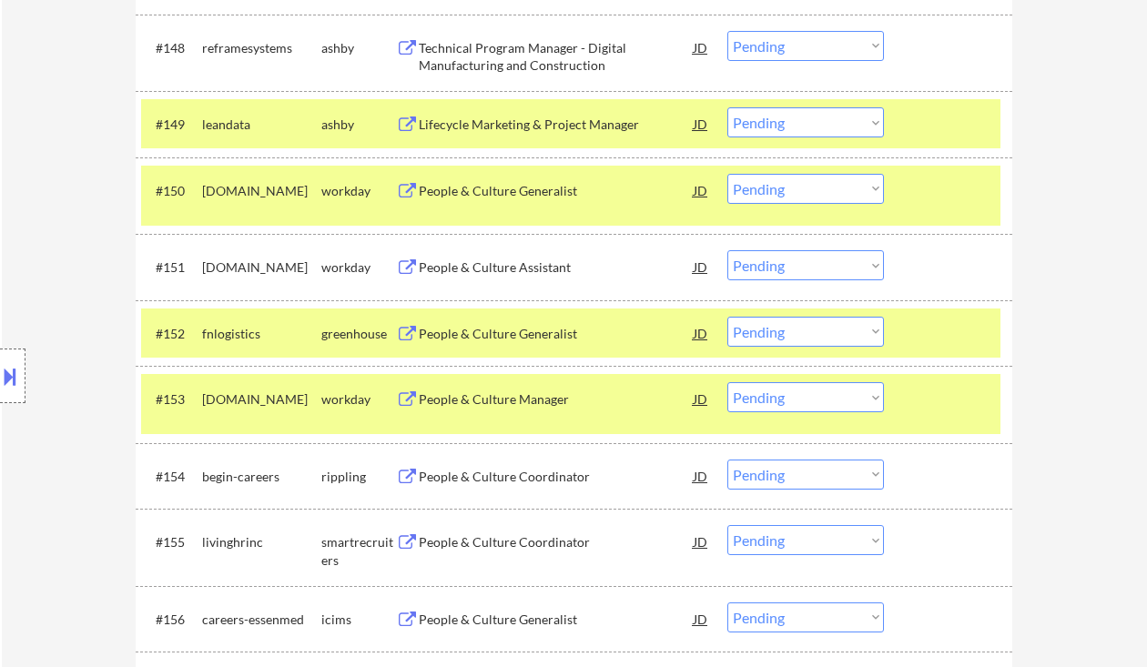
click at [808, 331] on select "Choose an option... Pending Applied Excluded (Questions) Excluded (Expired) Exc…" at bounding box center [806, 332] width 157 height 30
click at [728, 317] on select "Choose an option... Pending Applied Excluded (Questions) Excluded (Expired) Exc…" at bounding box center [806, 332] width 157 height 30
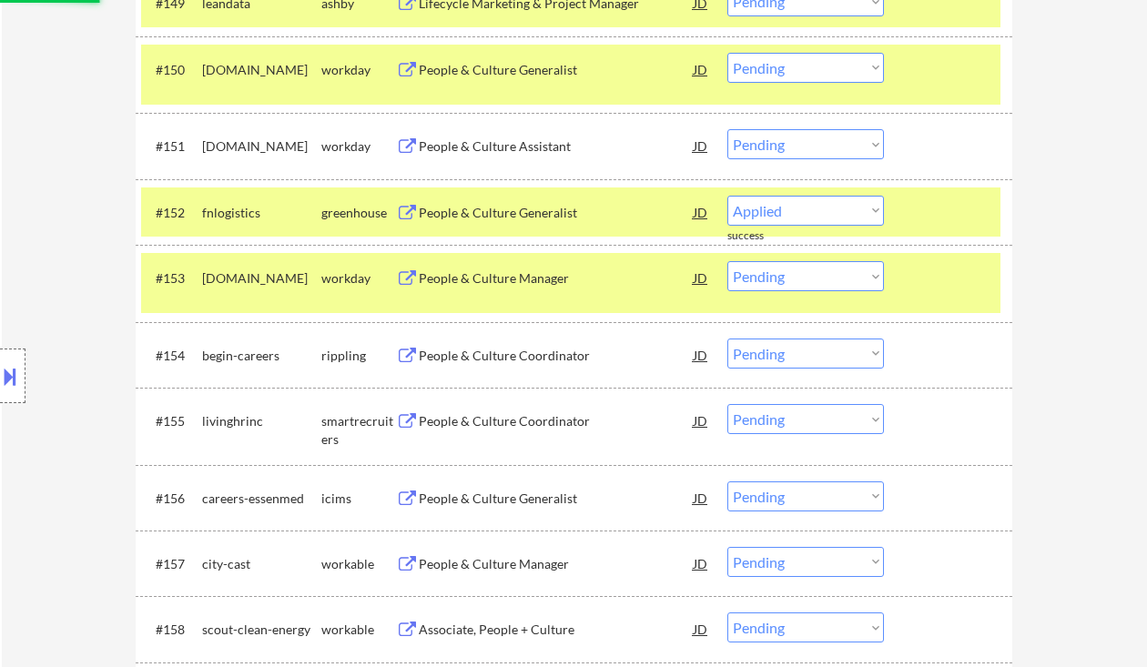
click at [538, 360] on div "People & Culture Coordinator" at bounding box center [556, 356] width 275 height 18
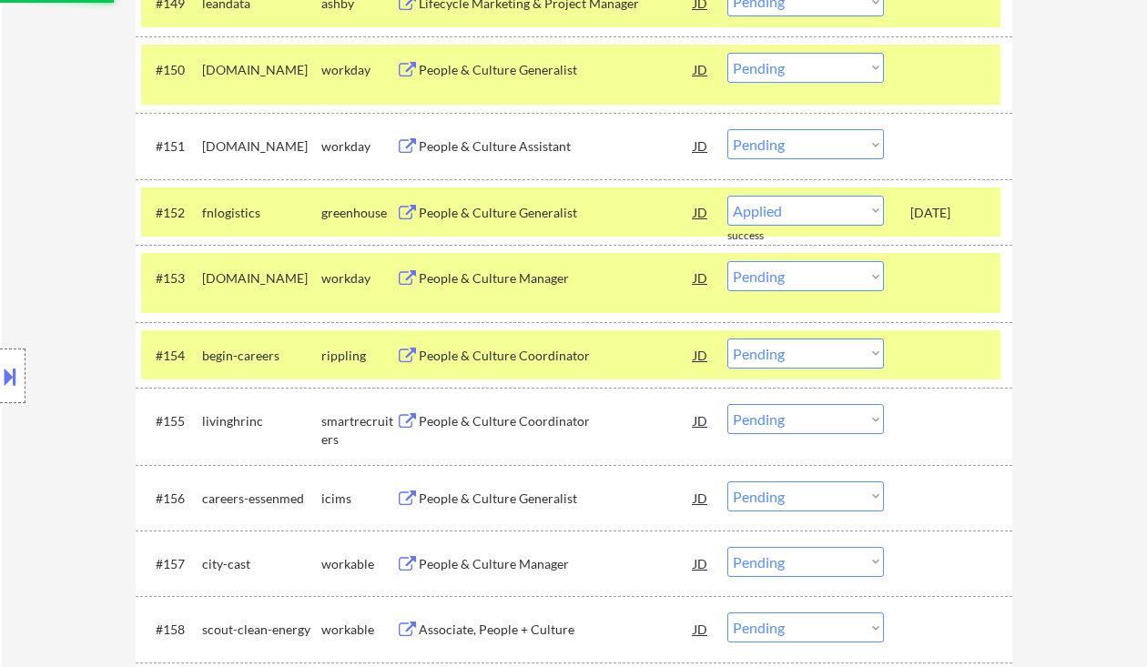
select select ""pending""
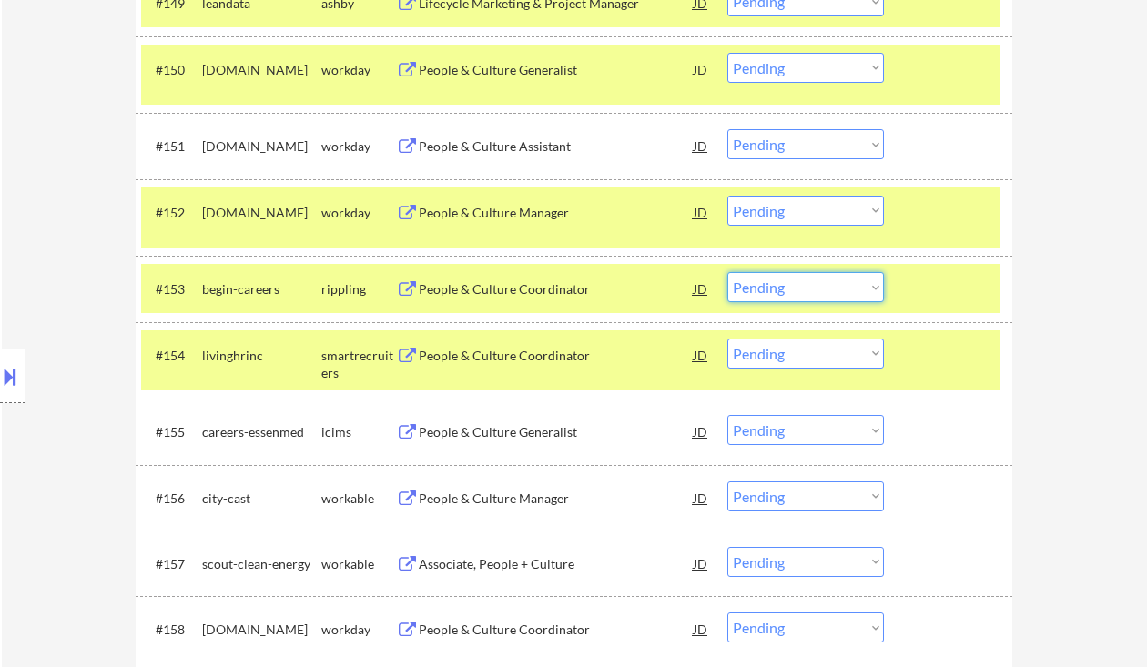
click at [779, 288] on select "Choose an option... Pending Applied Excluded (Questions) Excluded (Expired) Exc…" at bounding box center [806, 287] width 157 height 30
click at [728, 272] on select "Choose an option... Pending Applied Excluded (Questions) Excluded (Expired) Exc…" at bounding box center [806, 287] width 157 height 30
click at [525, 362] on div "People & Culture Coordinator" at bounding box center [556, 356] width 275 height 18
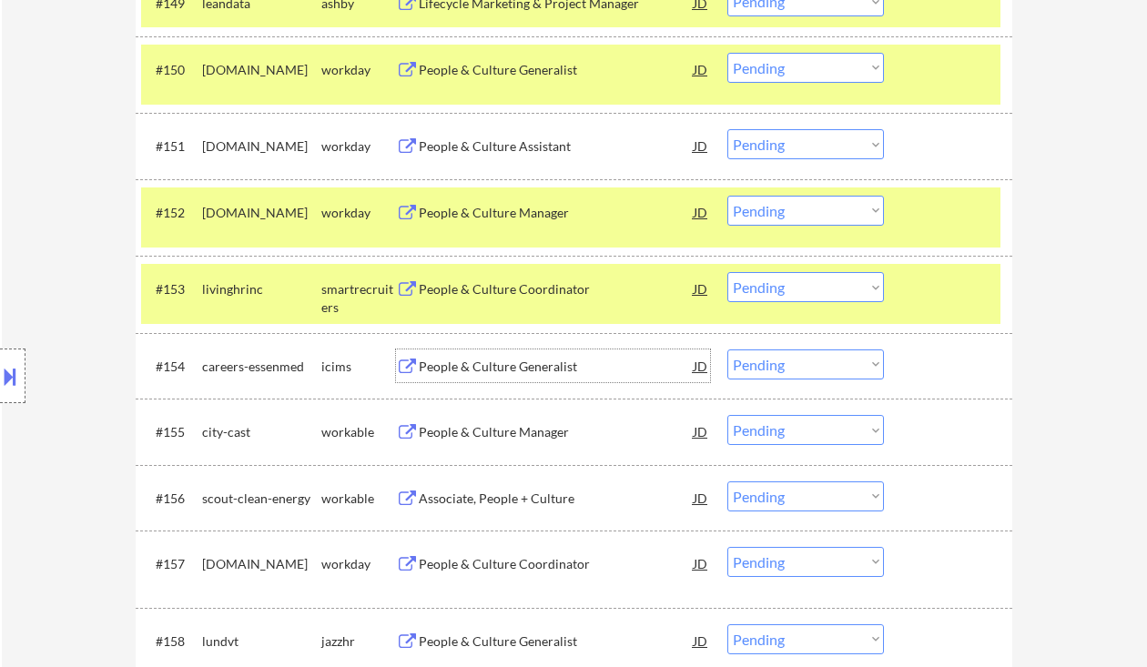
drag, startPoint x: 789, startPoint y: 281, endPoint x: 797, endPoint y: 297, distance: 17.5
click at [789, 281] on select "Choose an option... Pending Applied Excluded (Questions) Excluded (Expired) Exc…" at bounding box center [806, 287] width 157 height 30
click at [728, 272] on select "Choose an option... Pending Applied Excluded (Questions) Excluded (Expired) Exc…" at bounding box center [806, 287] width 157 height 30
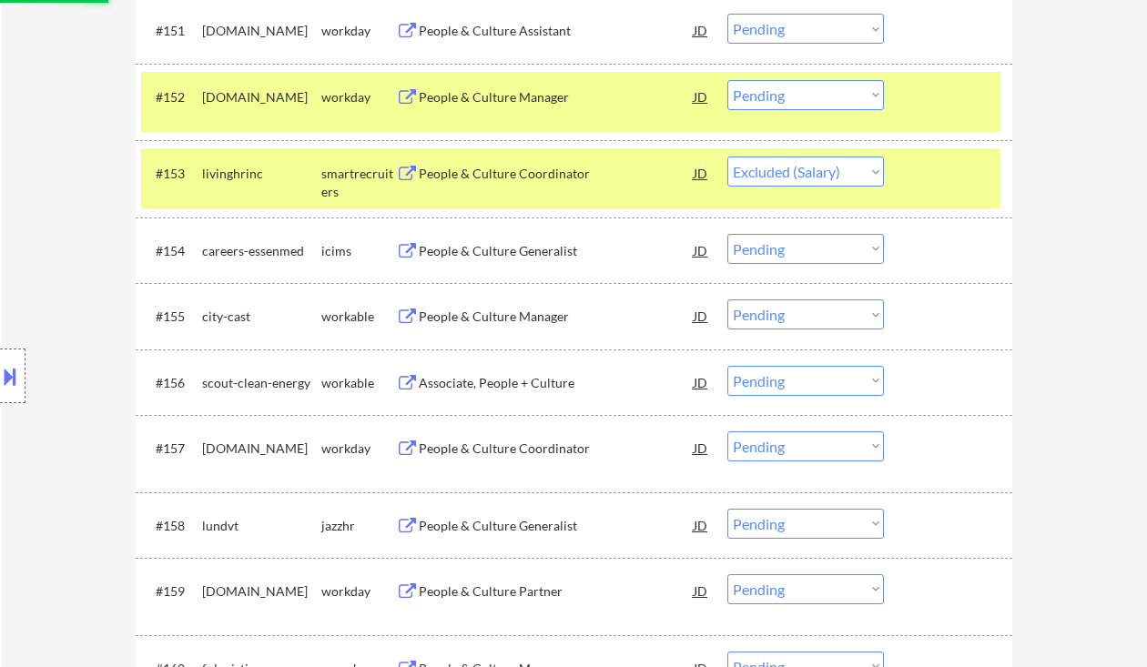
scroll to position [4334, 0]
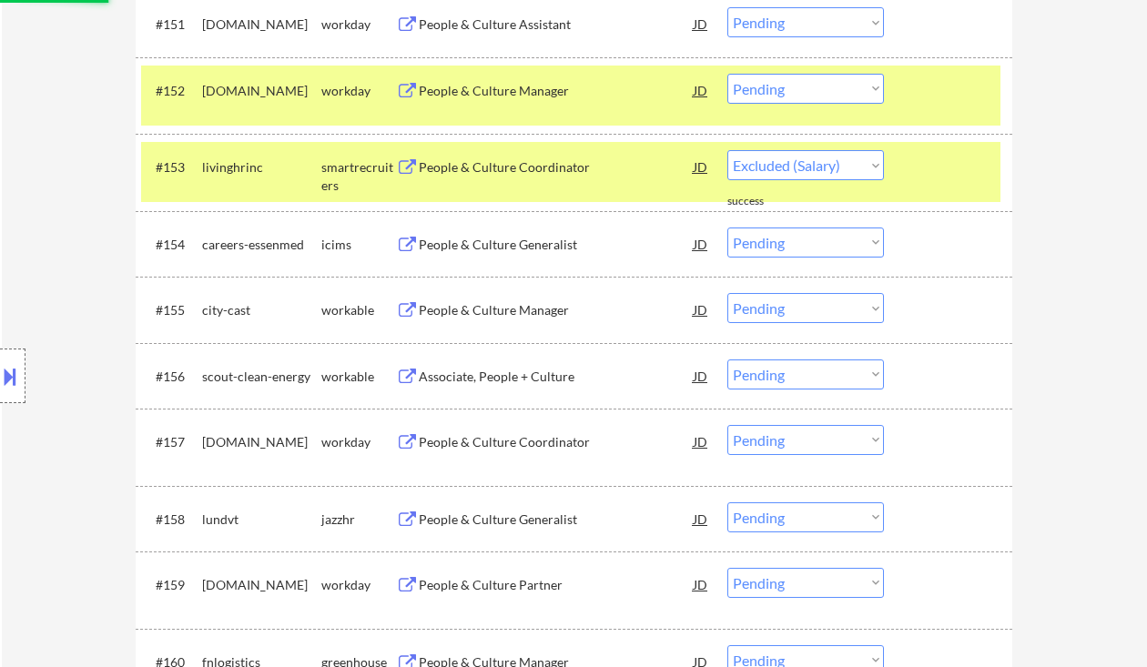
click at [530, 311] on div "People & Culture Manager" at bounding box center [556, 310] width 275 height 18
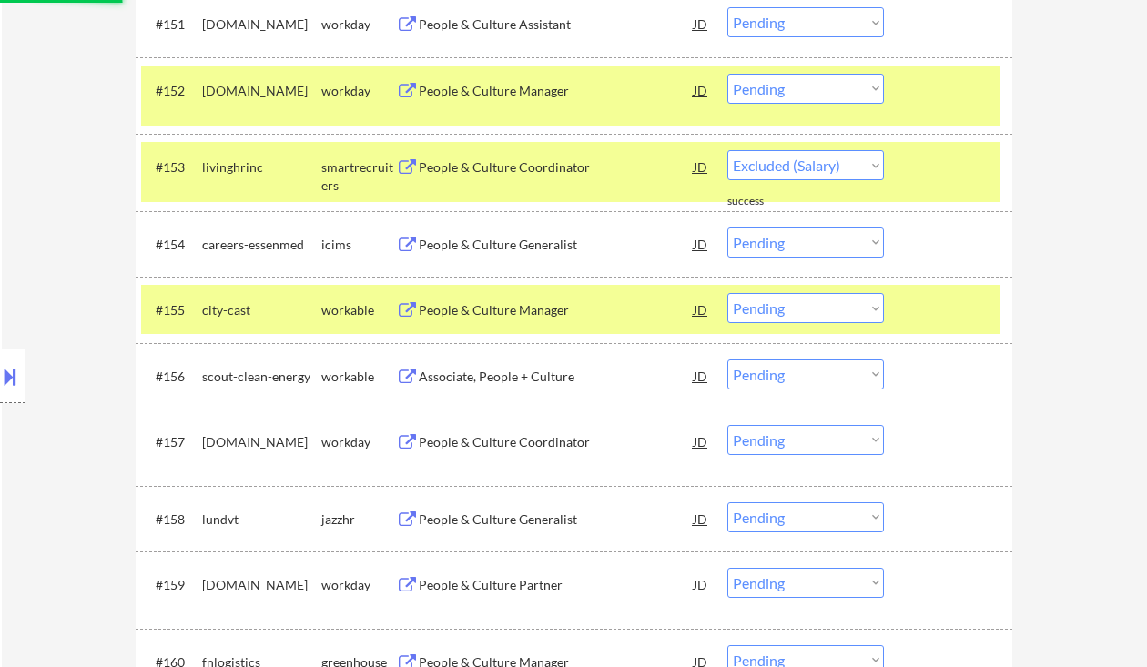
select select ""pending""
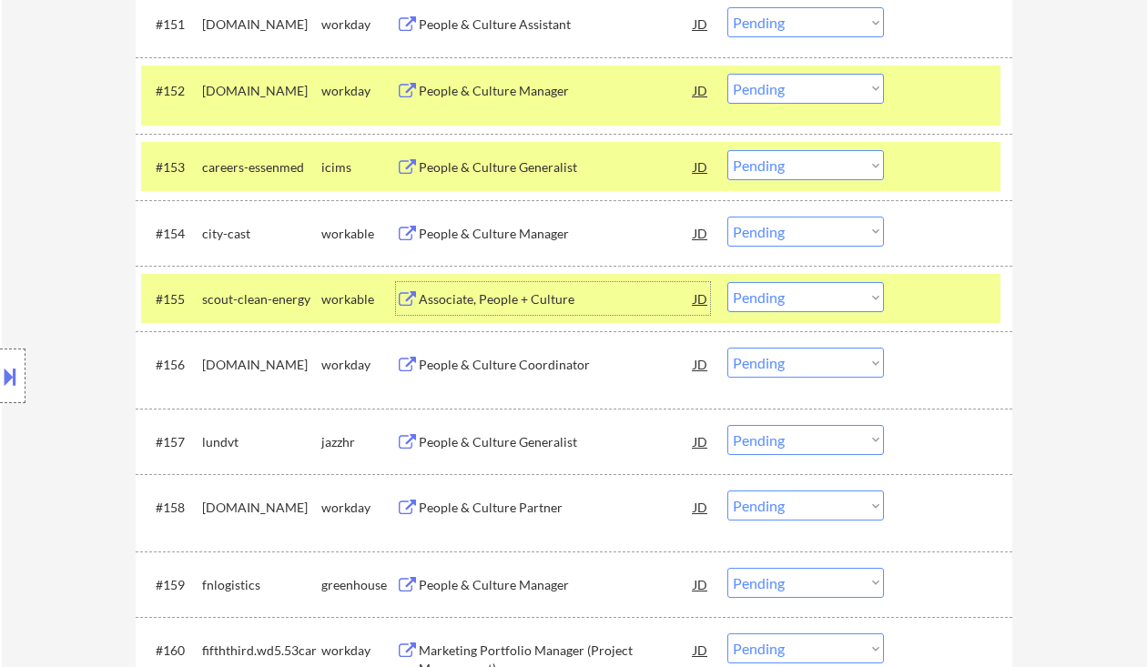
click at [810, 232] on select "Choose an option... Pending Applied Excluded (Questions) Excluded (Expired) Exc…" at bounding box center [806, 232] width 157 height 30
click at [728, 217] on select "Choose an option... Pending Applied Excluded (Questions) Excluded (Expired) Exc…" at bounding box center [806, 232] width 157 height 30
click at [531, 308] on div "Associate, People + Culture" at bounding box center [556, 299] width 275 height 18
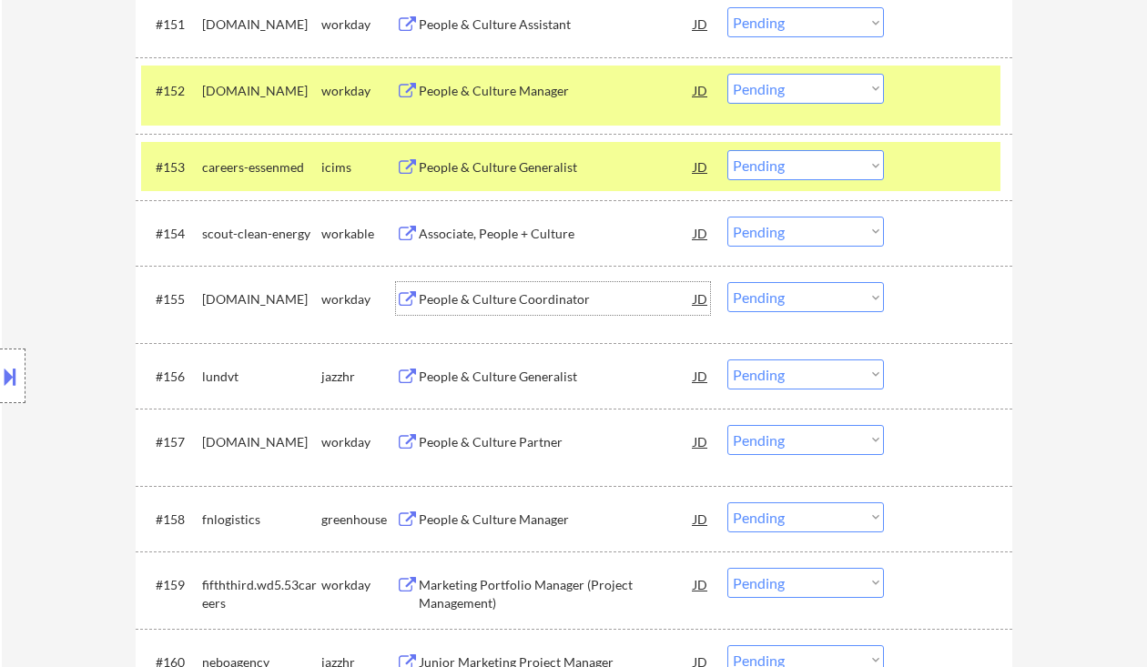
click at [794, 241] on select "Choose an option... Pending Applied Excluded (Questions) Excluded (Expired) Exc…" at bounding box center [806, 232] width 157 height 30
click at [728, 217] on select "Choose an option... Pending Applied Excluded (Questions) Excluded (Expired) Exc…" at bounding box center [806, 232] width 157 height 30
select select ""pending""
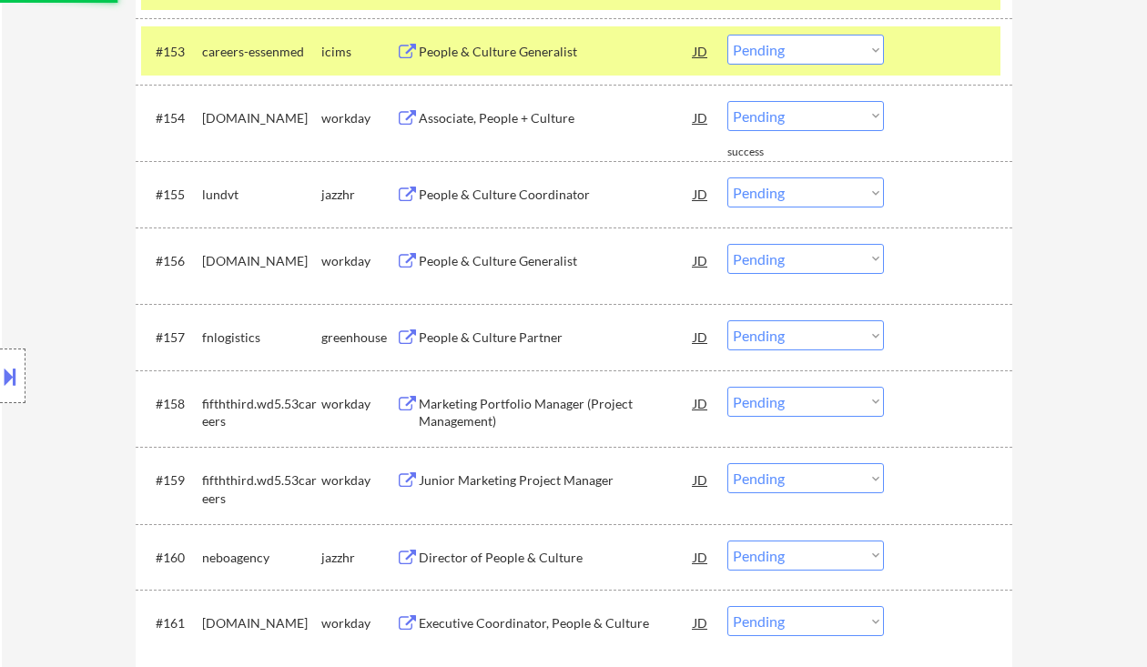
scroll to position [4455, 0]
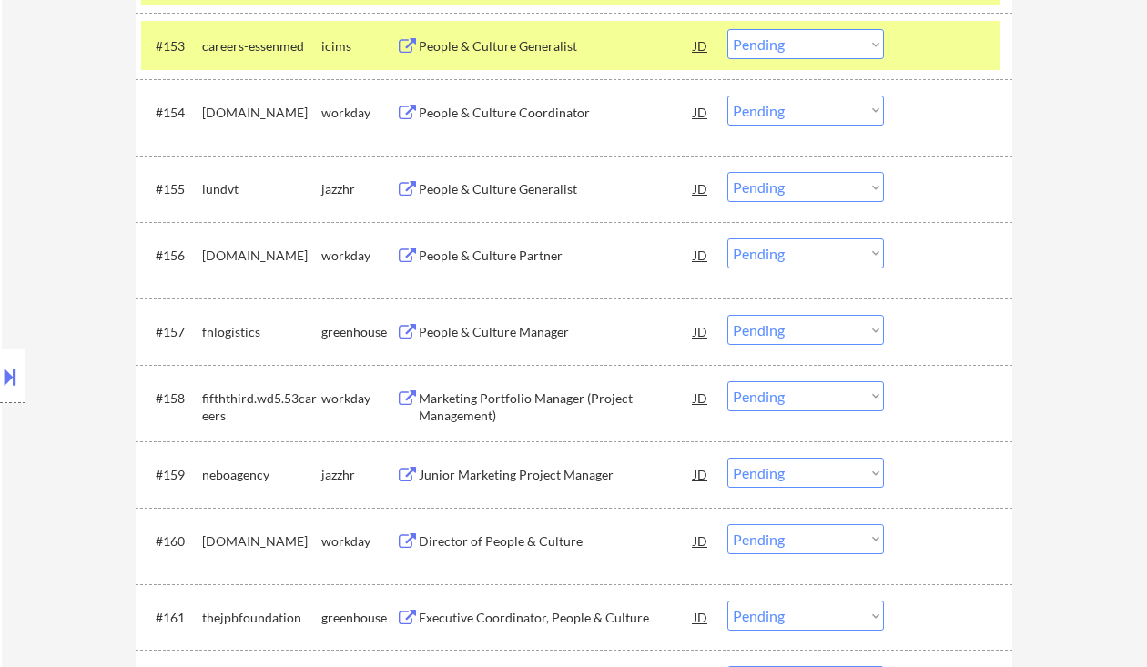
click at [529, 341] on div "People & Culture Manager" at bounding box center [556, 332] width 275 height 18
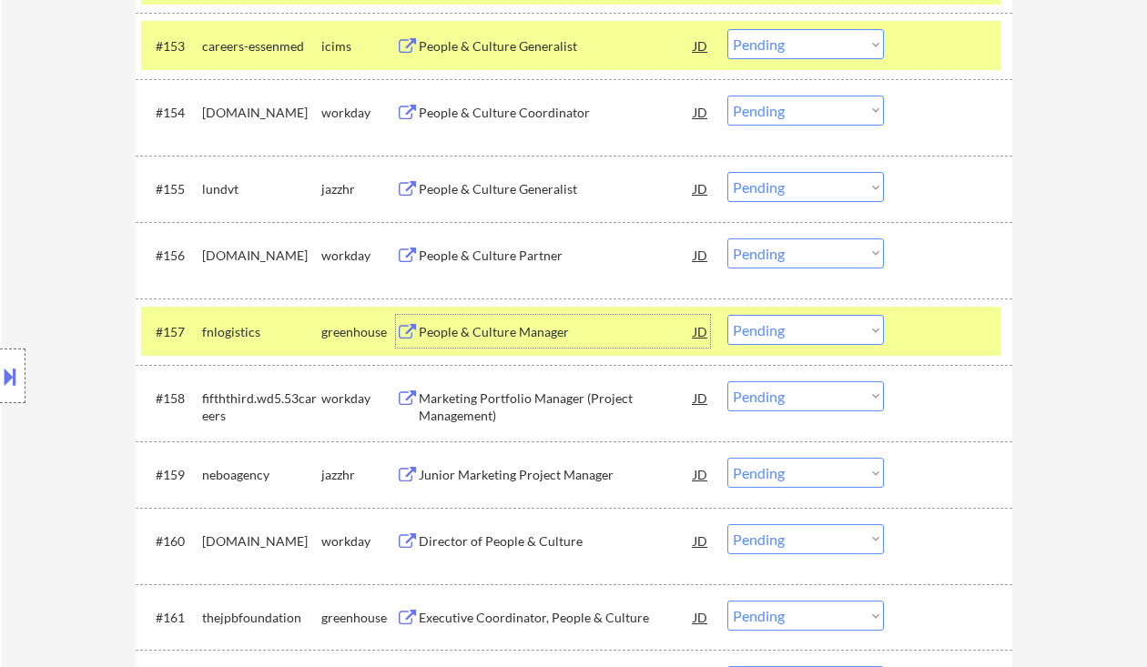
click at [789, 331] on select "Choose an option... Pending Applied Excluded (Questions) Excluded (Expired) Exc…" at bounding box center [806, 330] width 157 height 30
click at [728, 315] on select "Choose an option... Pending Applied Excluded (Questions) Excluded (Expired) Exc…" at bounding box center [806, 330] width 157 height 30
select select ""pending""
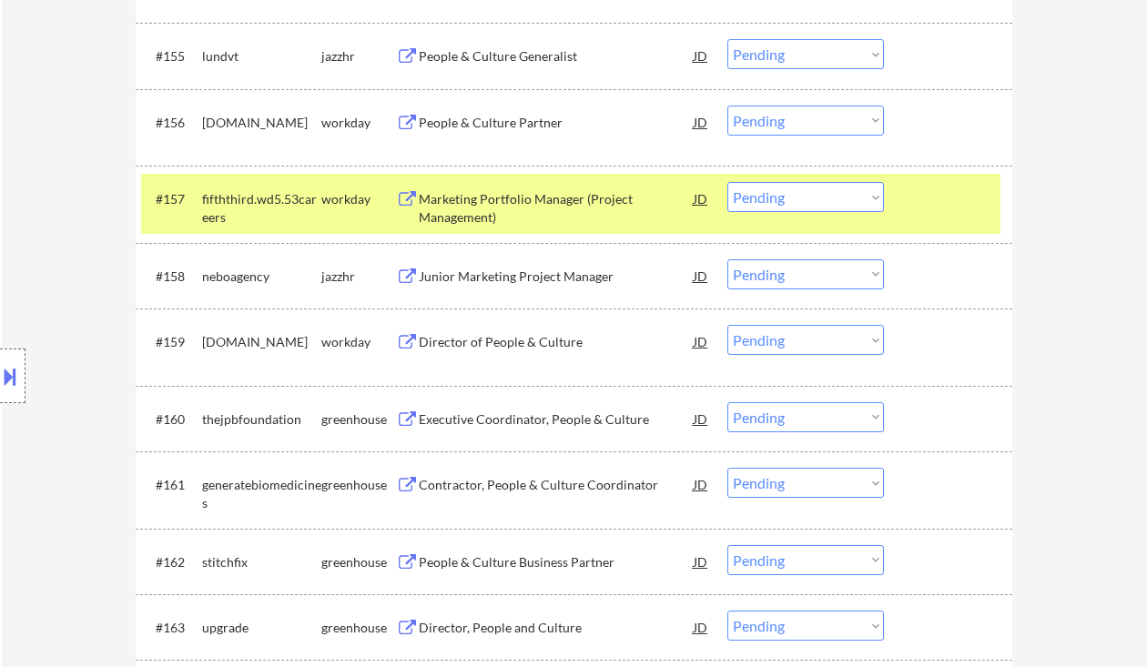
scroll to position [4698, 0]
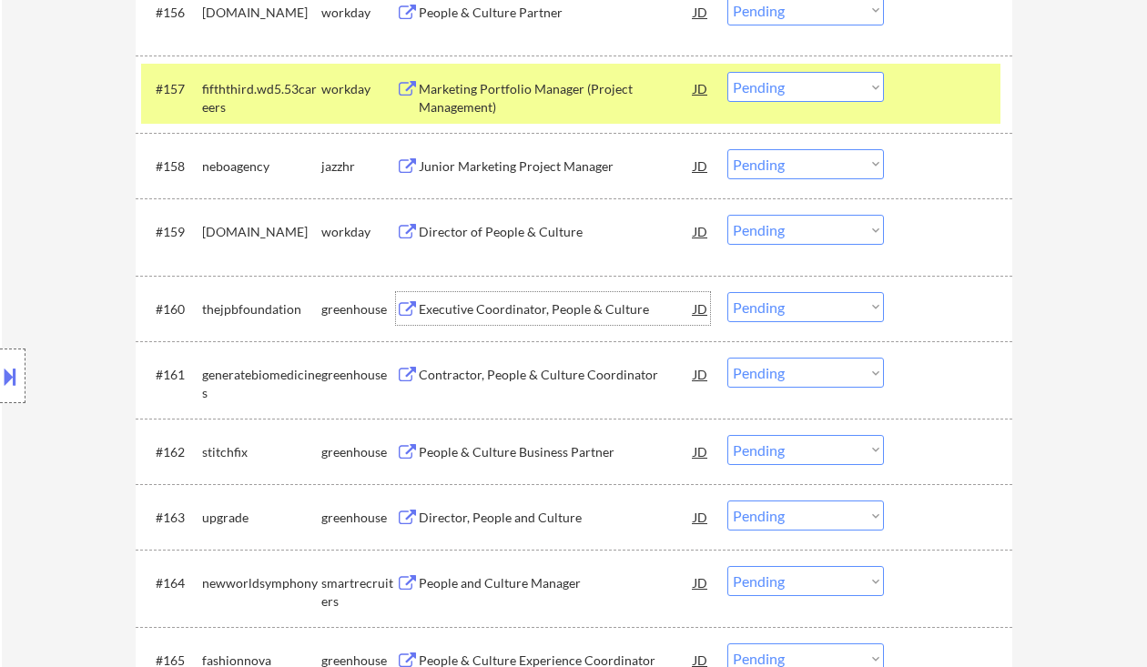
click at [513, 309] on div "Executive Coordinator, People & Culture" at bounding box center [556, 310] width 275 height 18
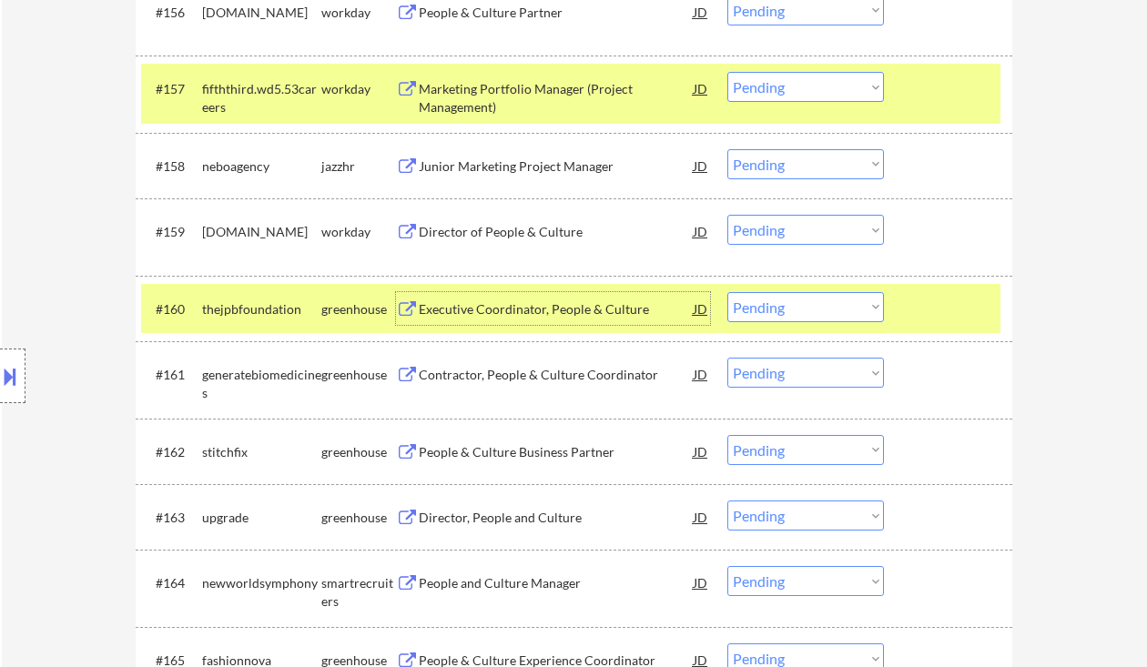
click at [745, 313] on select "Choose an option... Pending Applied Excluded (Questions) Excluded (Expired) Exc…" at bounding box center [806, 307] width 157 height 30
click at [728, 292] on select "Choose an option... Pending Applied Excluded (Questions) Excluded (Expired) Exc…" at bounding box center [806, 307] width 157 height 30
click at [525, 380] on div "Contractor, People & Culture Coordinator" at bounding box center [556, 375] width 275 height 18
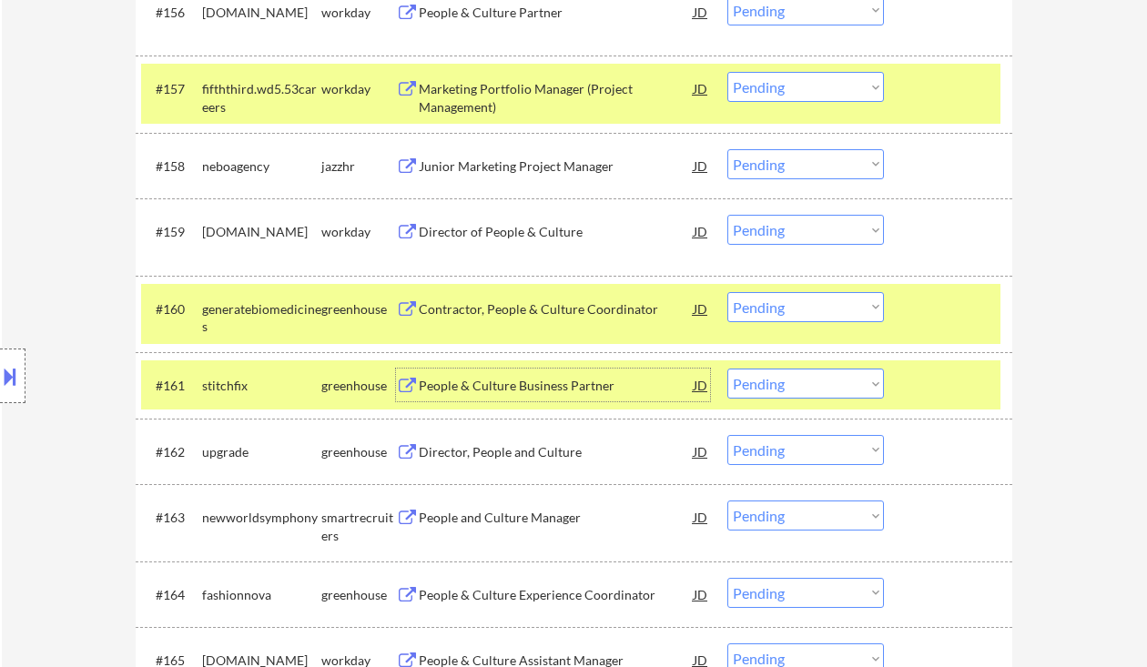
click at [802, 308] on select "Choose an option... Pending Applied Excluded (Questions) Excluded (Expired) Exc…" at bounding box center [806, 307] width 157 height 30
click at [728, 292] on select "Choose an option... Pending Applied Excluded (Questions) Excluded (Expired) Exc…" at bounding box center [806, 307] width 157 height 30
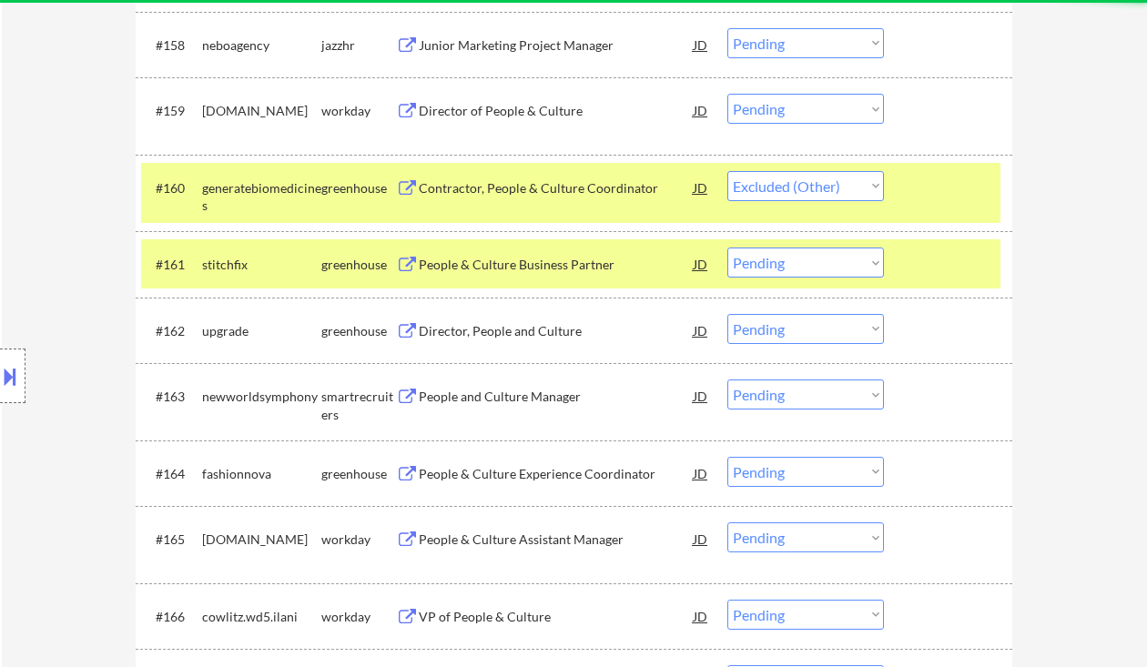
select select ""pending""
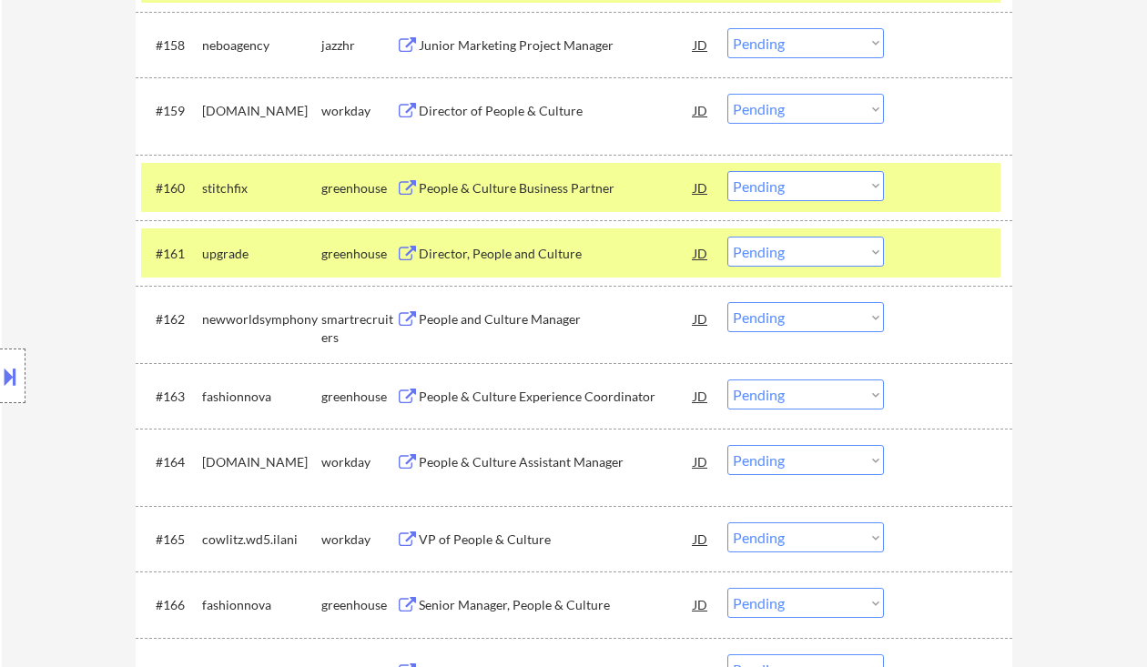
click at [519, 262] on div "Director, People and Culture" at bounding box center [556, 254] width 275 height 18
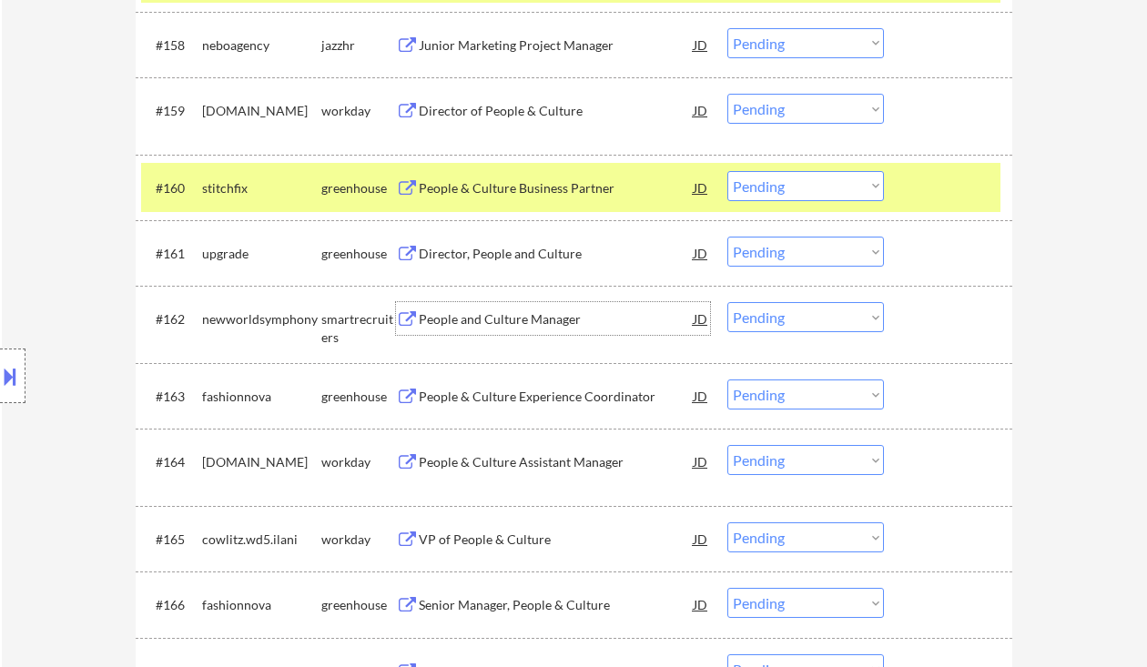
click at [555, 327] on div "People and Culture Manager" at bounding box center [556, 320] width 275 height 18
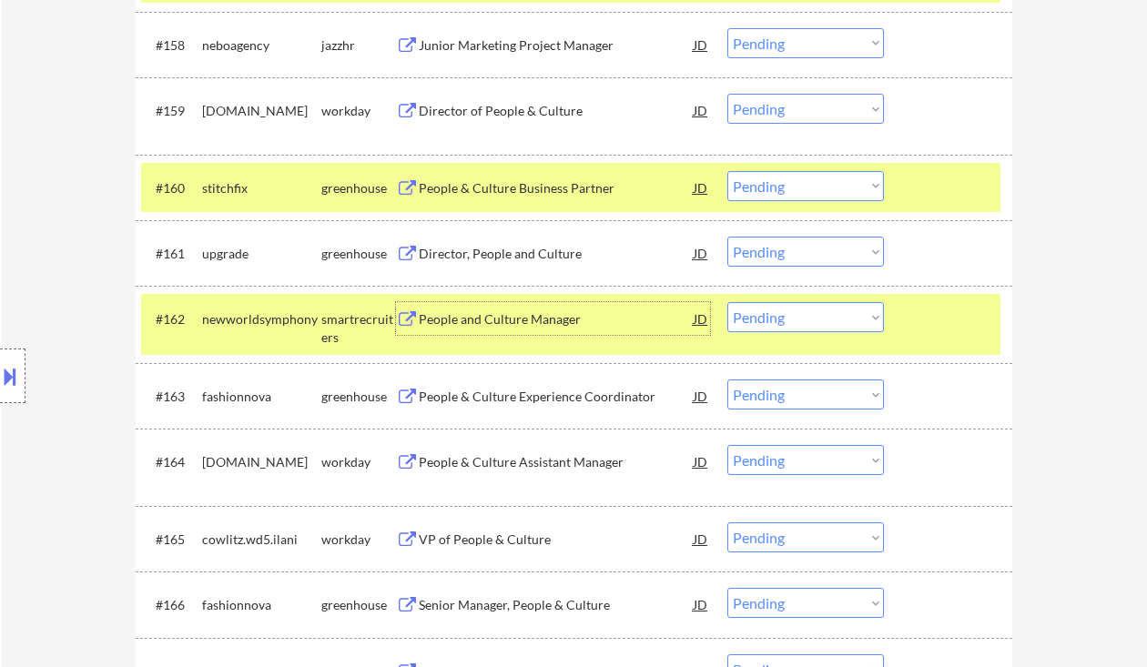
click at [832, 321] on select "Choose an option... Pending Applied Excluded (Questions) Excluded (Expired) Exc…" at bounding box center [806, 317] width 157 height 30
click at [728, 302] on select "Choose an option... Pending Applied Excluded (Questions) Excluded (Expired) Exc…" at bounding box center [806, 317] width 157 height 30
click at [545, 397] on div "People & Culture Experience Coordinator" at bounding box center [556, 397] width 275 height 18
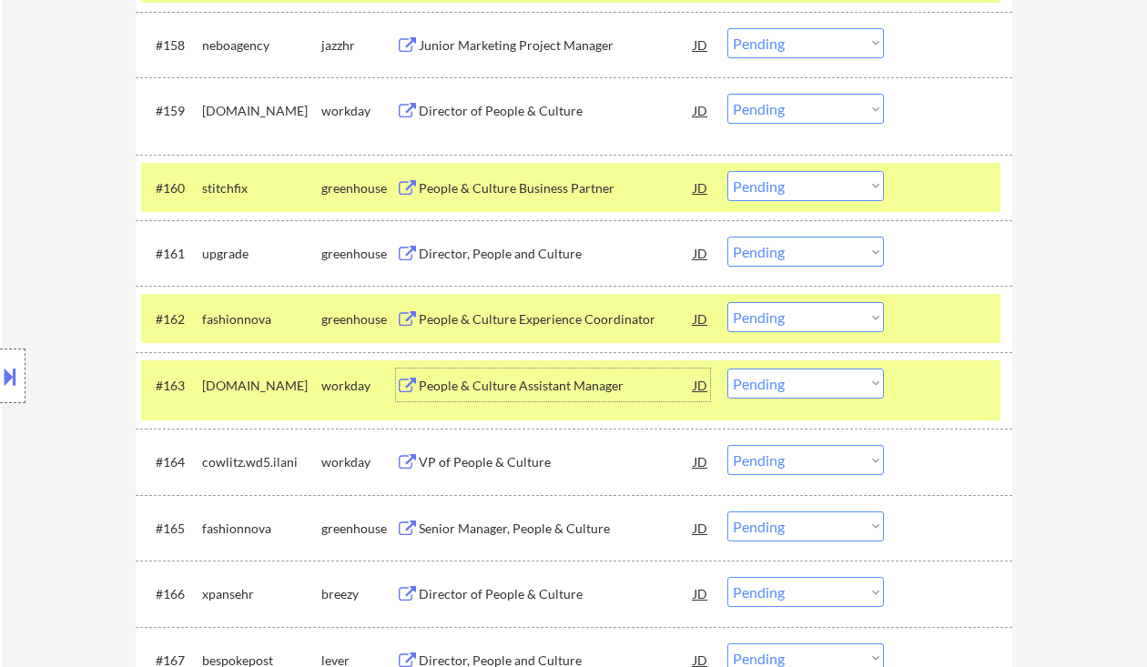
click at [763, 314] on select "Choose an option... Pending Applied Excluded (Questions) Excluded (Expired) Exc…" at bounding box center [806, 317] width 157 height 30
click at [728, 302] on select "Choose an option... Pending Applied Excluded (Questions) Excluded (Expired) Exc…" at bounding box center [806, 317] width 157 height 30
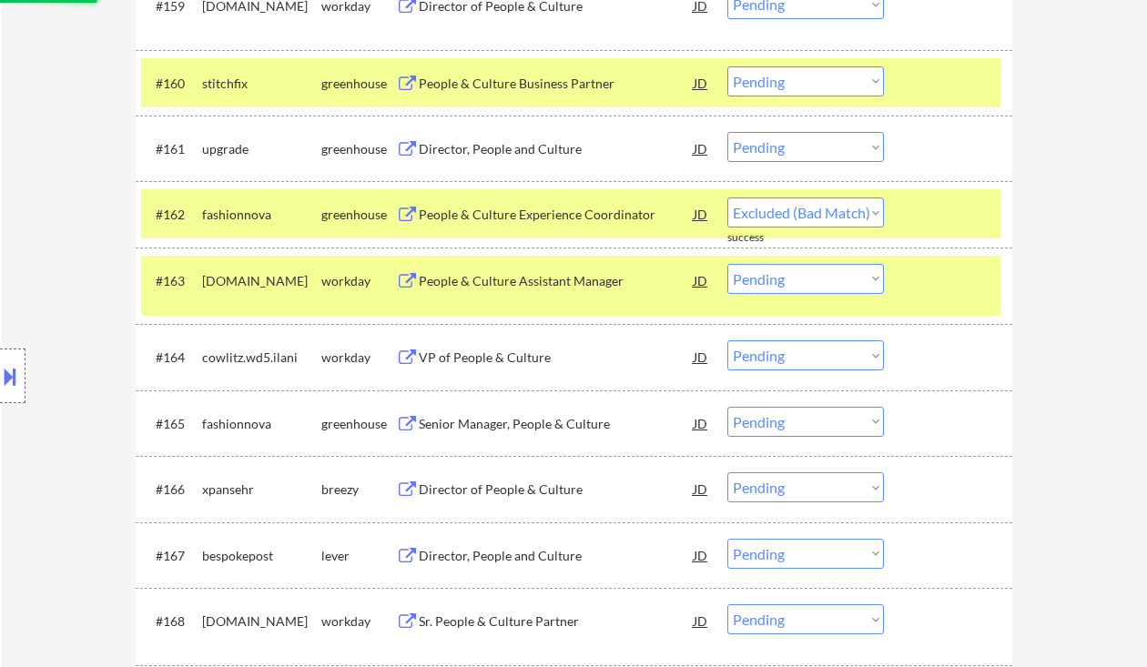
scroll to position [4940, 0]
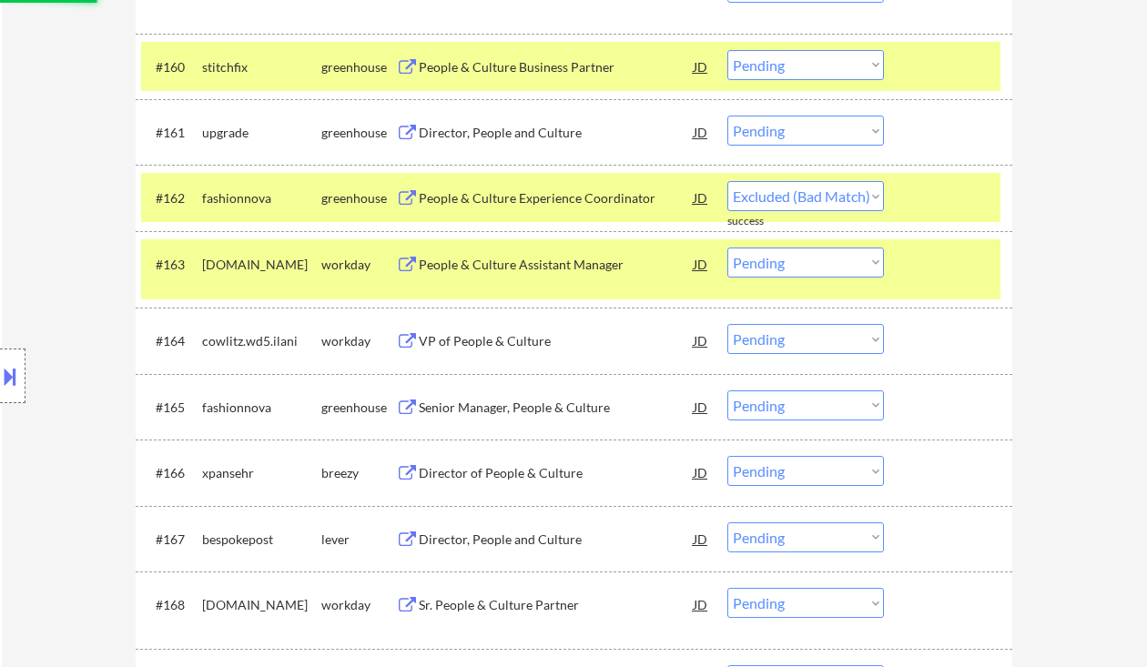
select select ""pending""
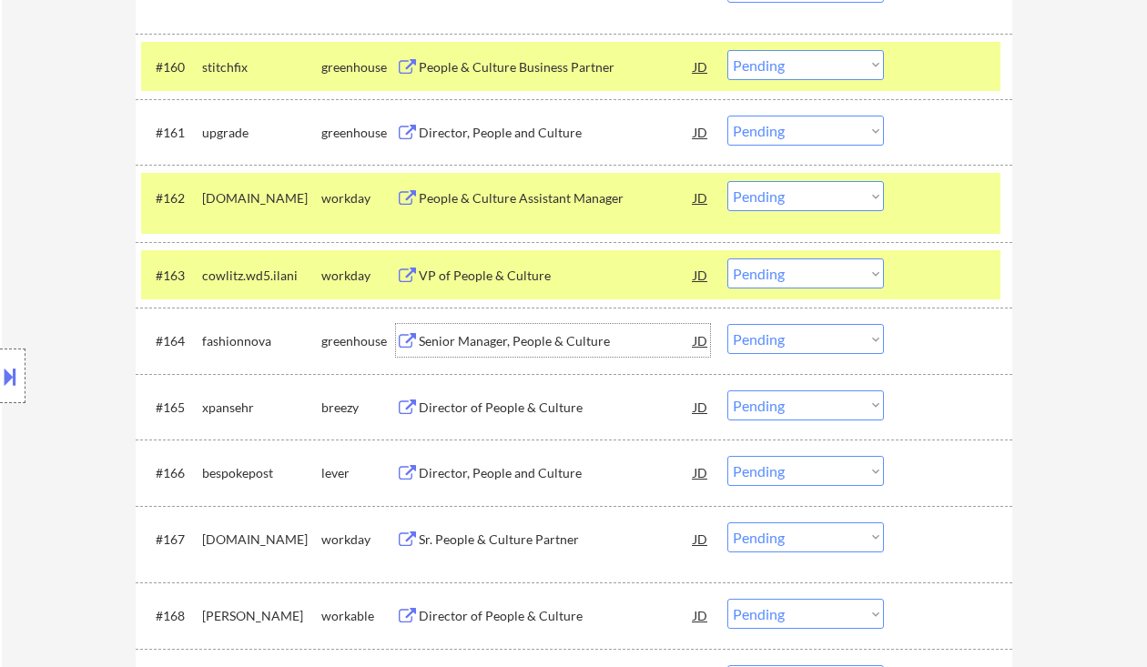
click at [532, 349] on div "Senior Manager, People & Culture" at bounding box center [556, 341] width 275 height 18
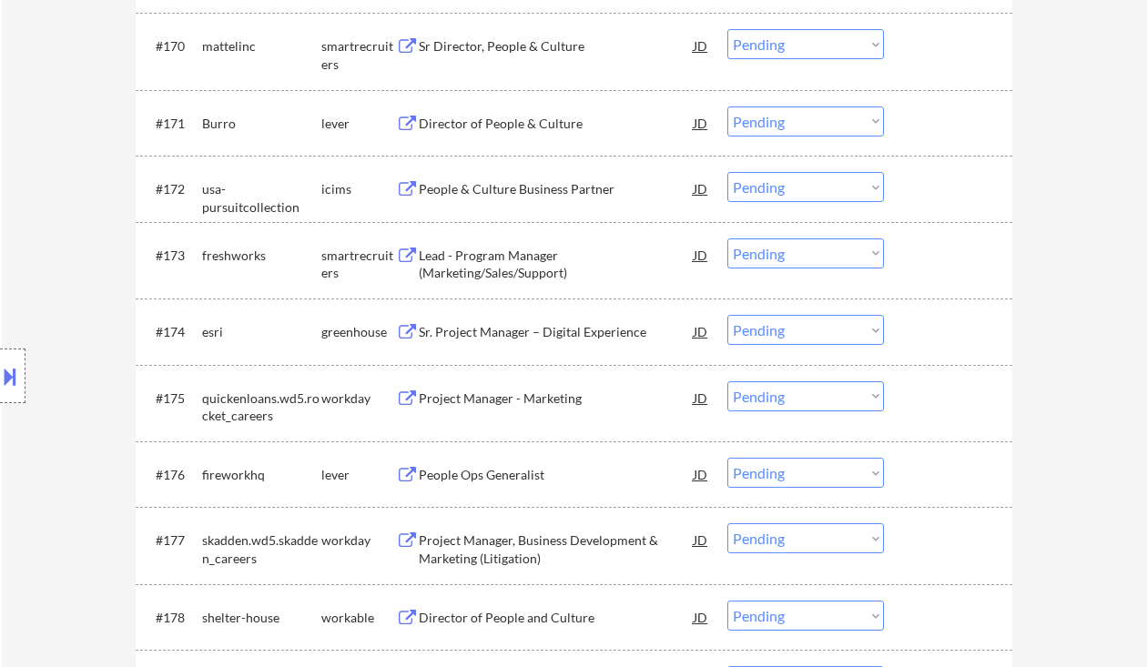
scroll to position [5669, 0]
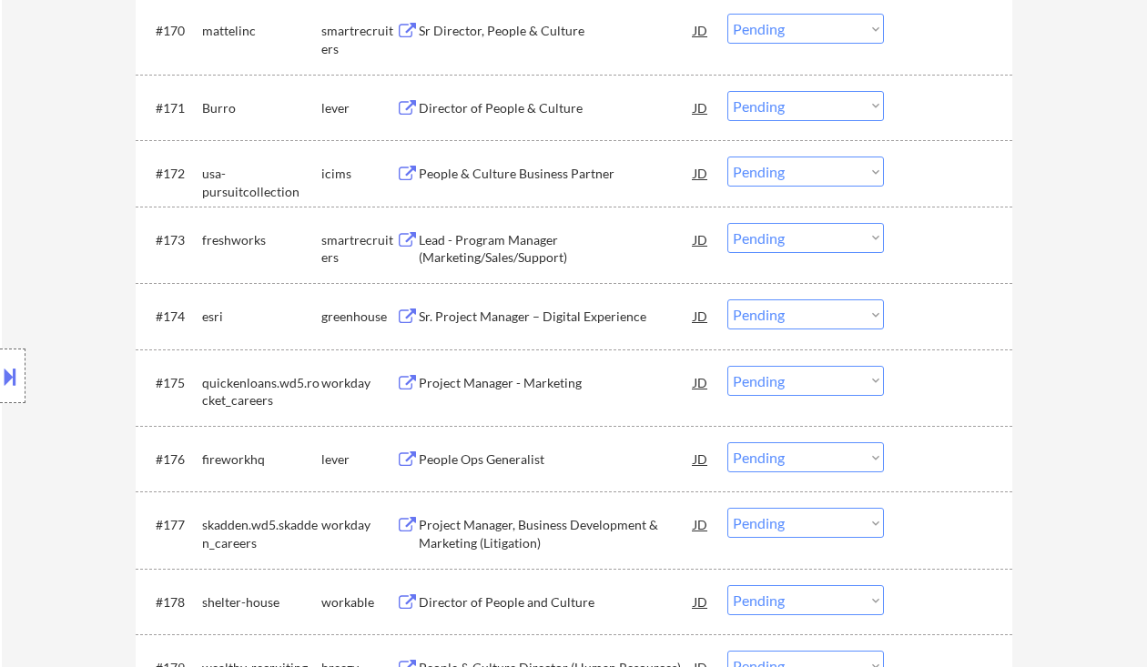
click at [522, 318] on div "Sr. Project Manager – Digital Experience" at bounding box center [556, 317] width 275 height 18
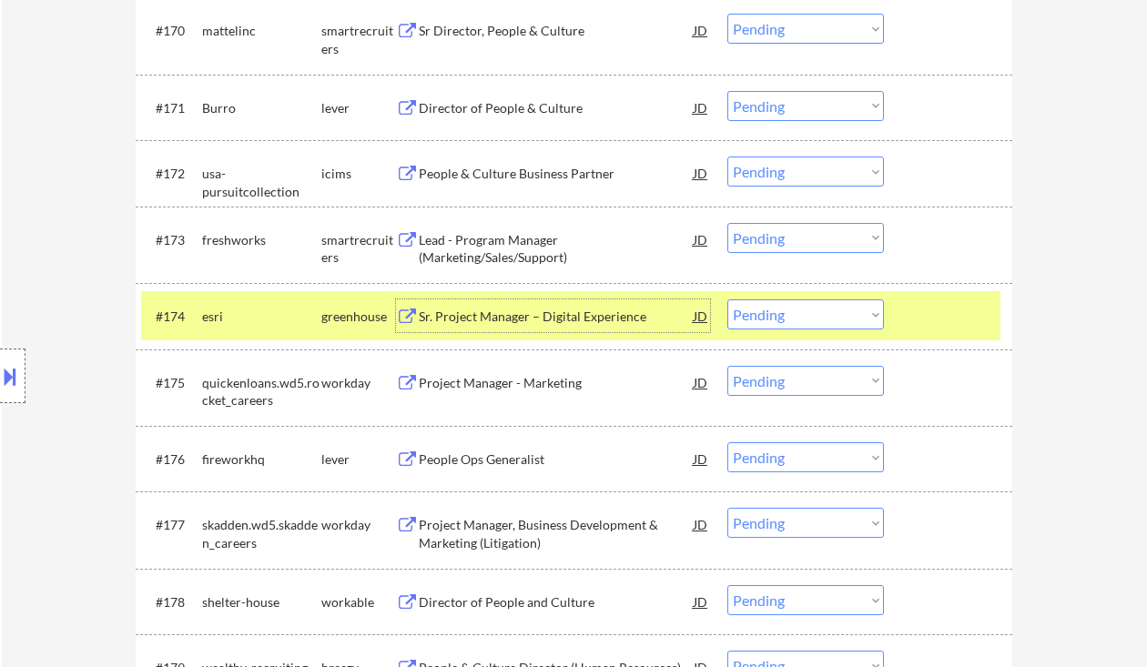
drag, startPoint x: 757, startPoint y: 308, endPoint x: 767, endPoint y: 329, distance: 23.2
click at [757, 308] on select "Choose an option... Pending Applied Excluded (Questions) Excluded (Expired) Exc…" at bounding box center [806, 315] width 157 height 30
click at [728, 300] on select "Choose an option... Pending Applied Excluded (Questions) Excluded (Expired) Exc…" at bounding box center [806, 315] width 157 height 30
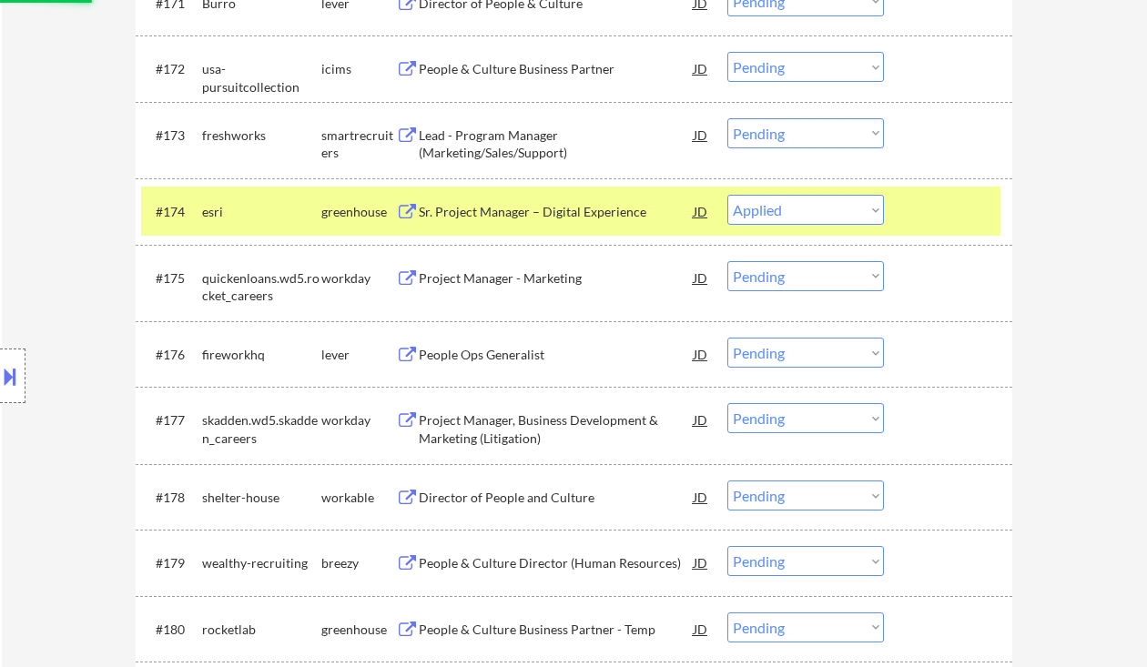
scroll to position [5791, 0]
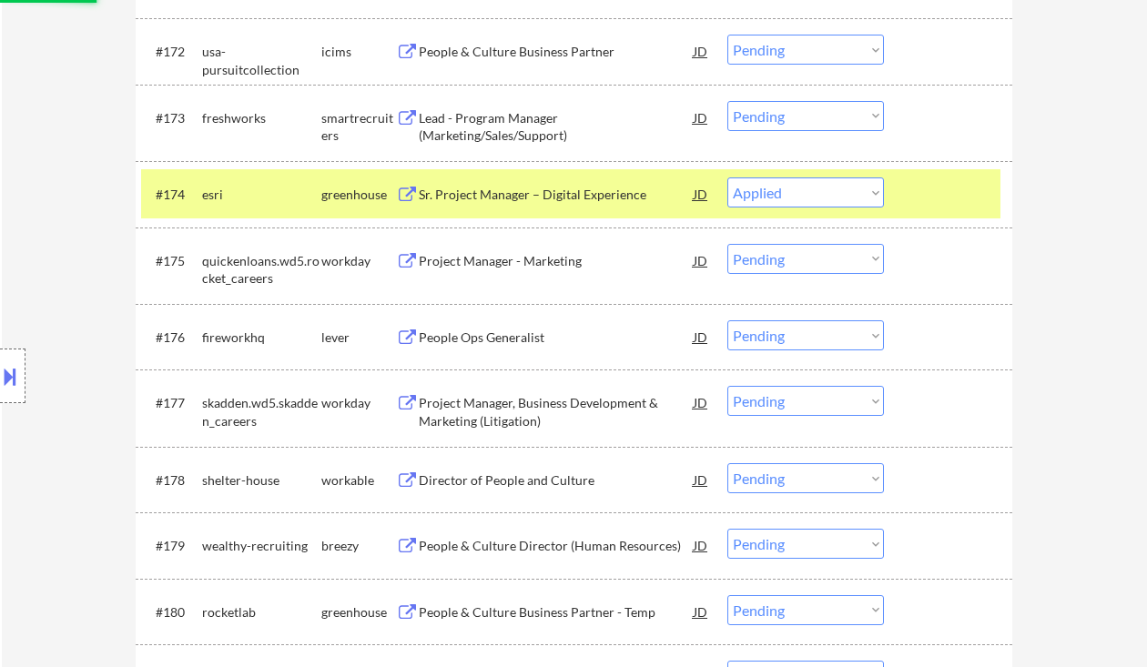
click at [486, 340] on div "People Ops Generalist" at bounding box center [556, 338] width 275 height 18
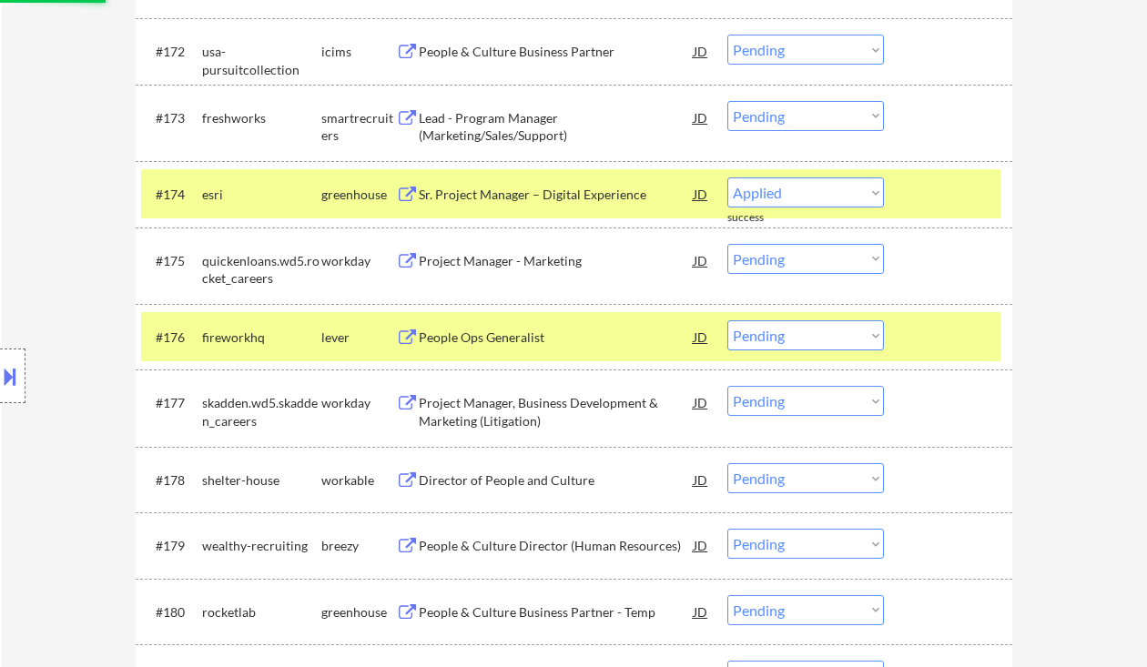
select select ""pending""
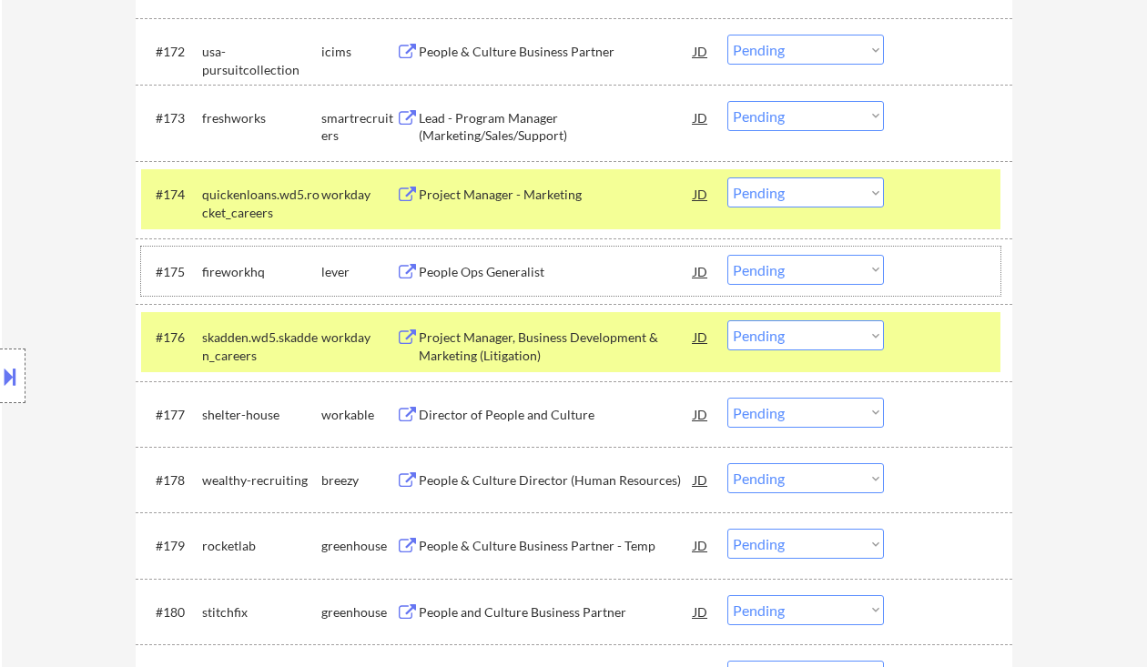
click at [780, 288] on div "#175 fireworkhq lever People Ops Generalist JD Choose an option... Pending Appl…" at bounding box center [571, 271] width 860 height 49
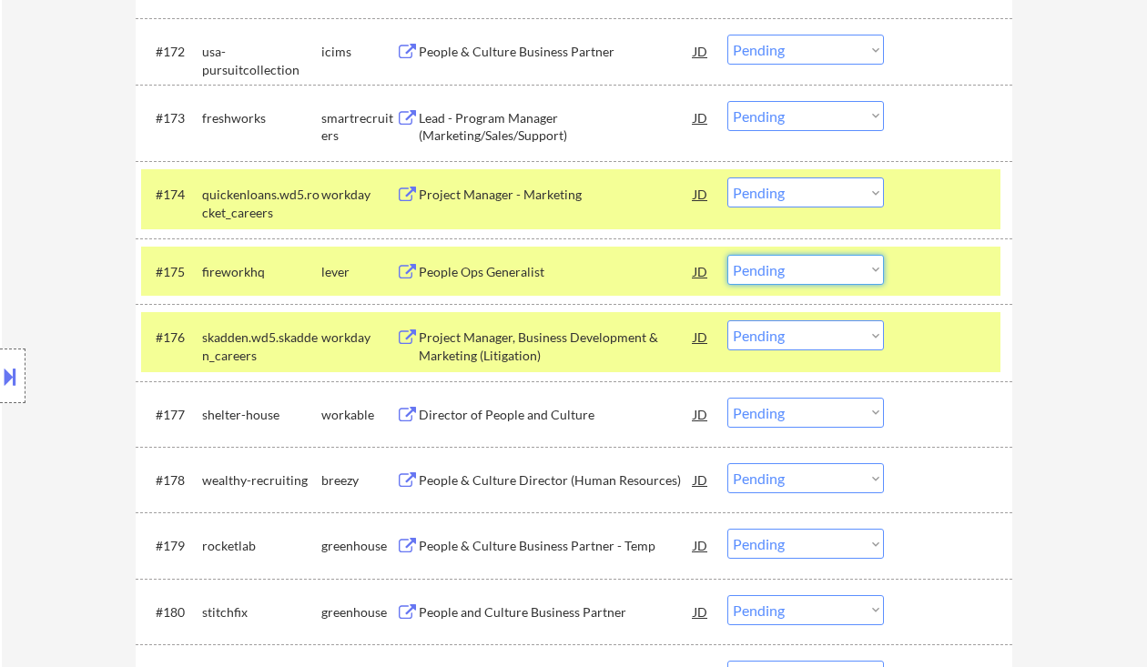
click at [797, 278] on select "Choose an option... Pending Applied Excluded (Questions) Excluded (Expired) Exc…" at bounding box center [806, 270] width 157 height 30
click at [728, 255] on select "Choose an option... Pending Applied Excluded (Questions) Excluded (Expired) Exc…" at bounding box center [806, 270] width 157 height 30
select select ""pending""
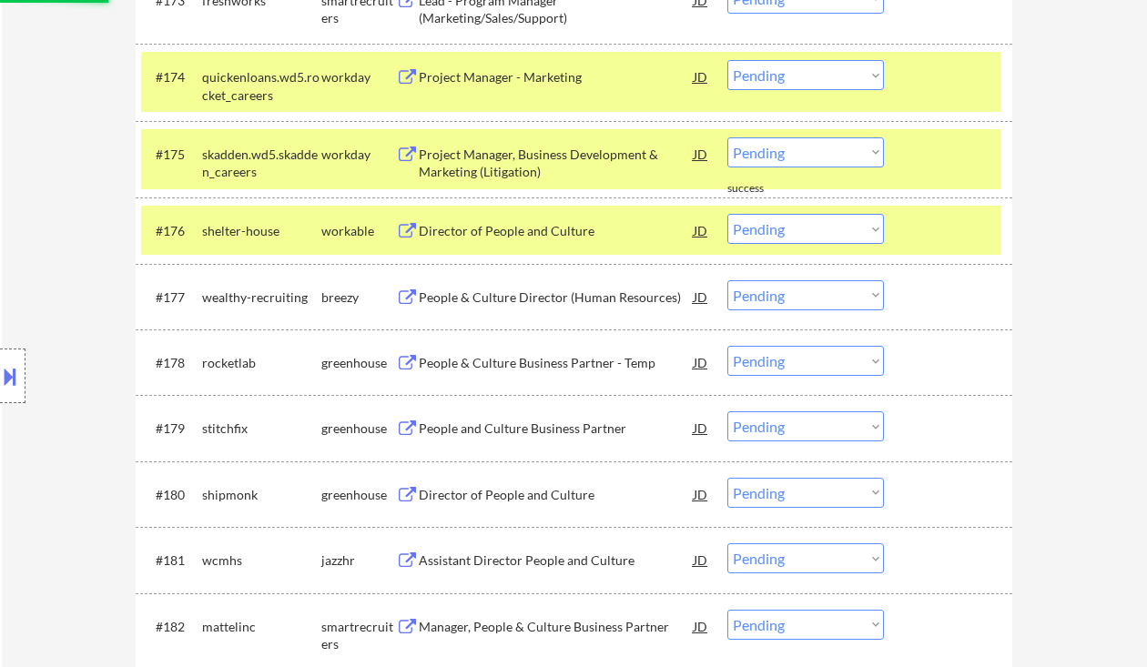
scroll to position [5912, 0]
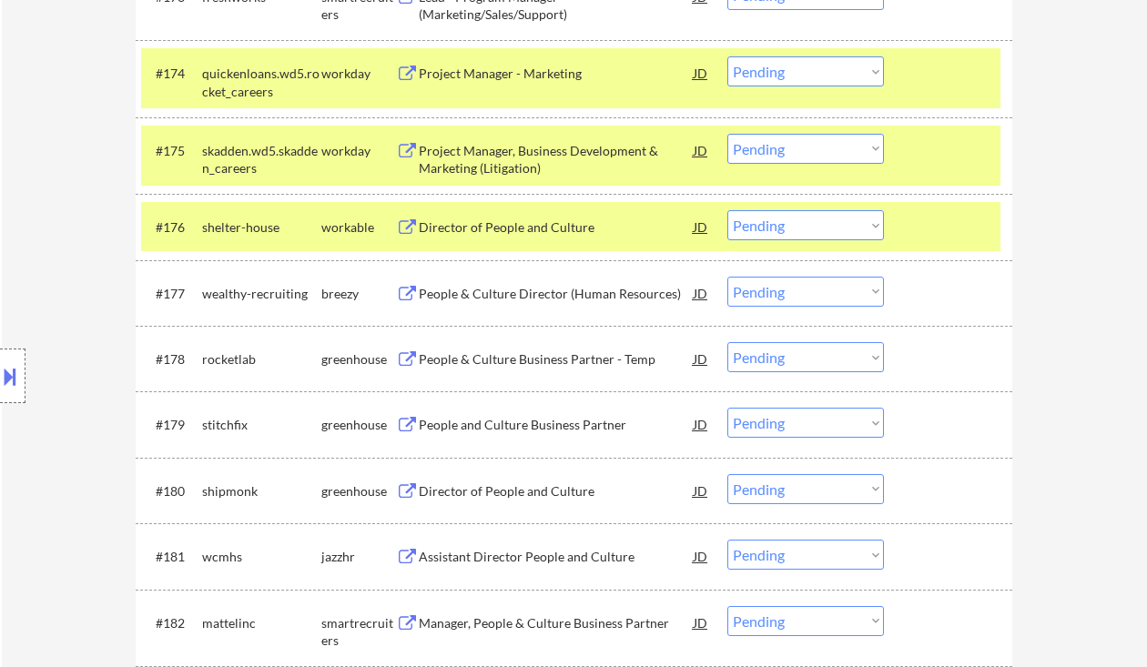
click at [495, 239] on div "Director of People and Culture" at bounding box center [556, 226] width 275 height 33
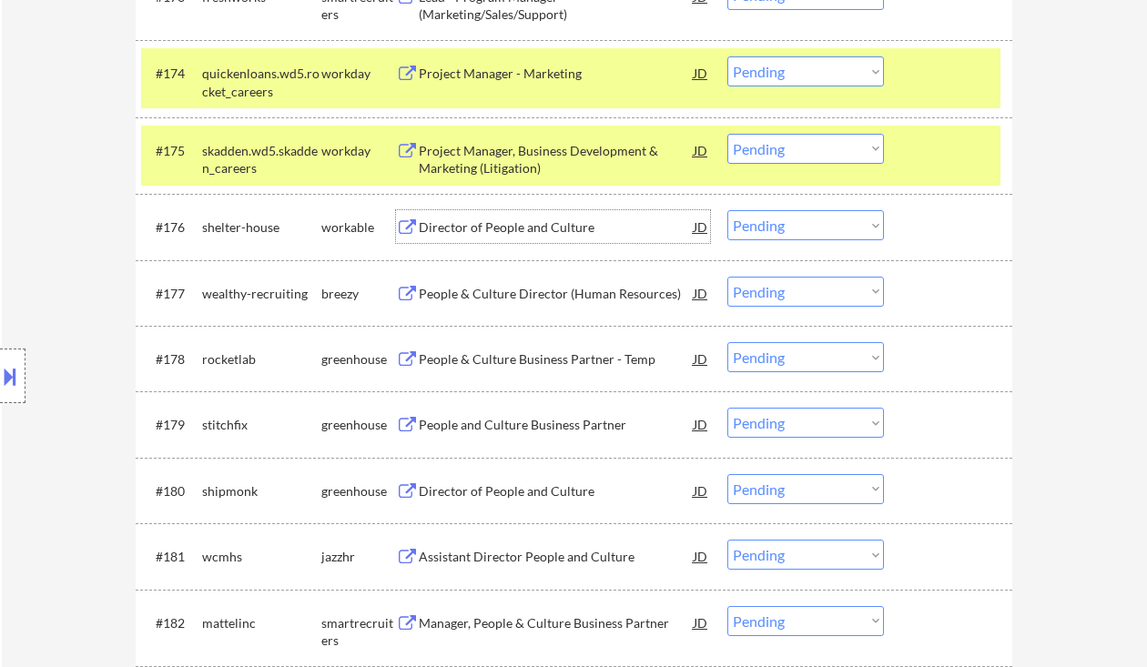
click at [755, 230] on select "Choose an option... Pending Applied Excluded (Questions) Excluded (Expired) Exc…" at bounding box center [806, 225] width 157 height 30
click at [728, 210] on select "Choose an option... Pending Applied Excluded (Questions) Excluded (Expired) Exc…" at bounding box center [806, 225] width 157 height 30
click at [514, 297] on div "People & Culture Director (Human Resources)" at bounding box center [556, 294] width 275 height 18
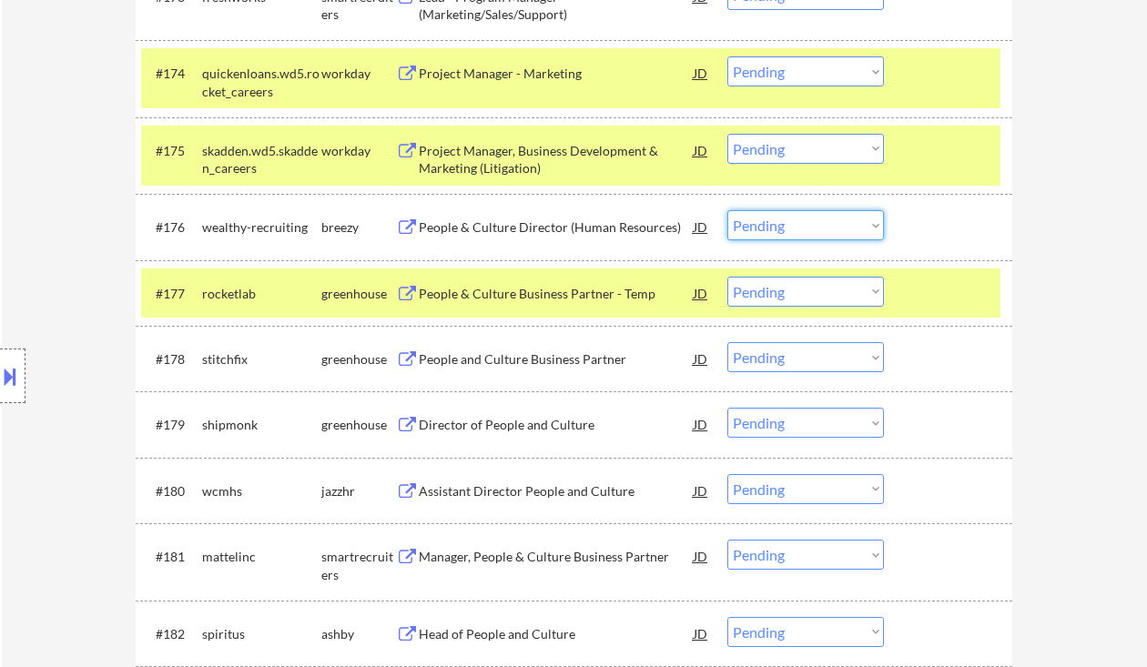
drag, startPoint x: 800, startPoint y: 227, endPoint x: 810, endPoint y: 239, distance: 16.2
click at [800, 227] on select "Choose an option... Pending Applied Excluded (Questions) Excluded (Expired) Exc…" at bounding box center [806, 225] width 157 height 30
click at [728, 210] on select "Choose an option... Pending Applied Excluded (Questions) Excluded (Expired) Exc…" at bounding box center [806, 225] width 157 height 30
click at [506, 296] on div "People & Culture Business Partner - Temp" at bounding box center [556, 294] width 275 height 18
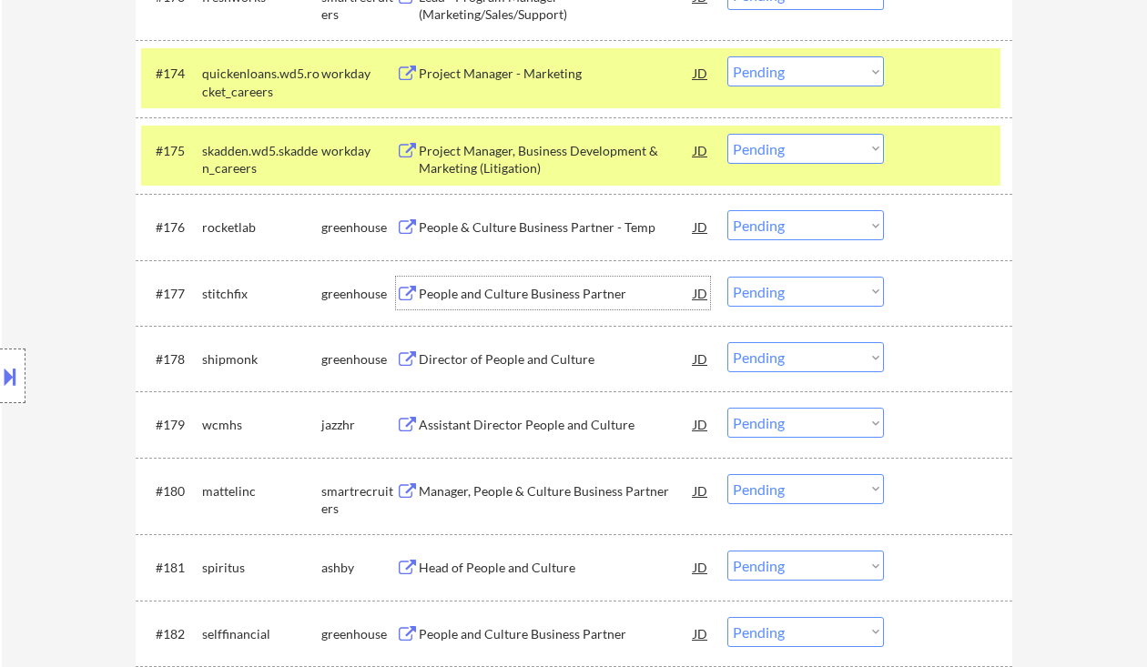
drag, startPoint x: 787, startPoint y: 229, endPoint x: 794, endPoint y: 237, distance: 11.0
click at [788, 229] on select "Choose an option... Pending Applied Excluded (Questions) Excluded (Expired) Exc…" at bounding box center [806, 225] width 157 height 30
click at [728, 210] on select "Choose an option... Pending Applied Excluded (Questions) Excluded (Expired) Exc…" at bounding box center [806, 225] width 157 height 30
click at [512, 301] on div "People and Culture Business Partner" at bounding box center [556, 294] width 275 height 18
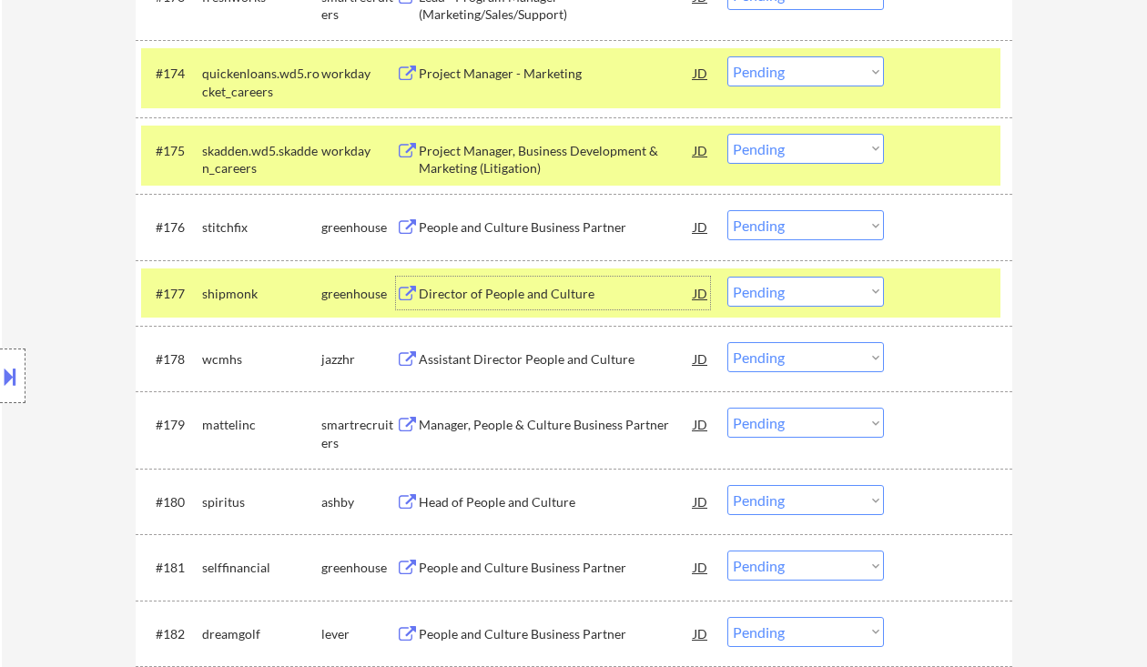
click at [779, 225] on select "Choose an option... Pending Applied Excluded (Questions) Excluded (Expired) Exc…" at bounding box center [806, 225] width 157 height 30
click at [728, 210] on select "Choose an option... Pending Applied Excluded (Questions) Excluded (Expired) Exc…" at bounding box center [806, 225] width 157 height 30
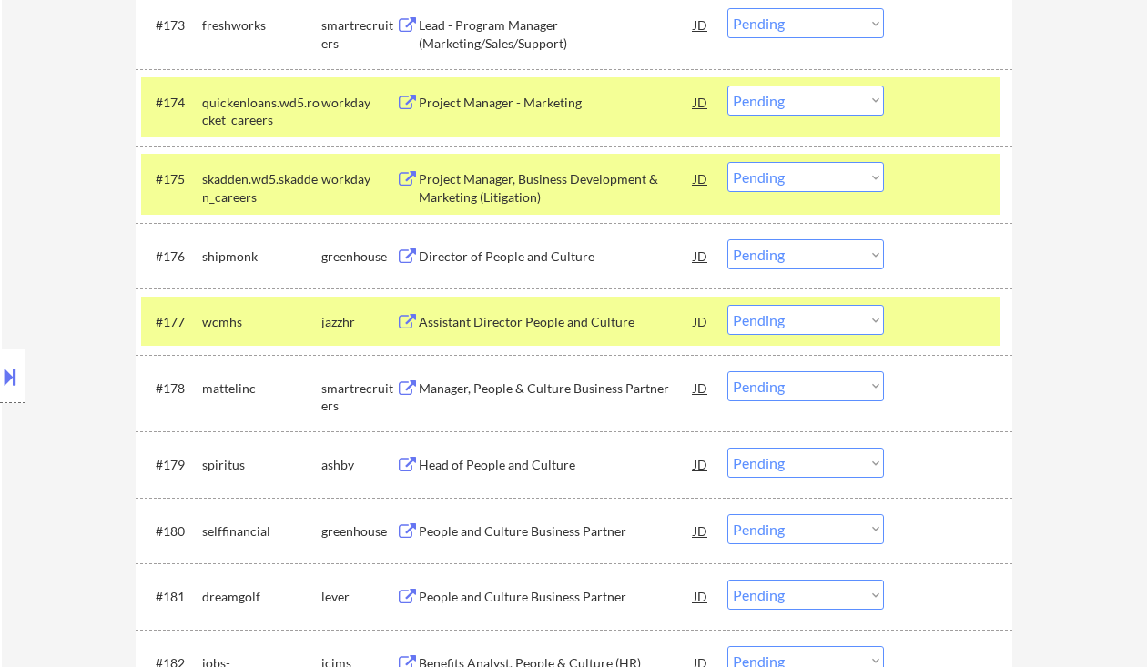
click at [477, 257] on div "Director of People and Culture" at bounding box center [556, 257] width 275 height 18
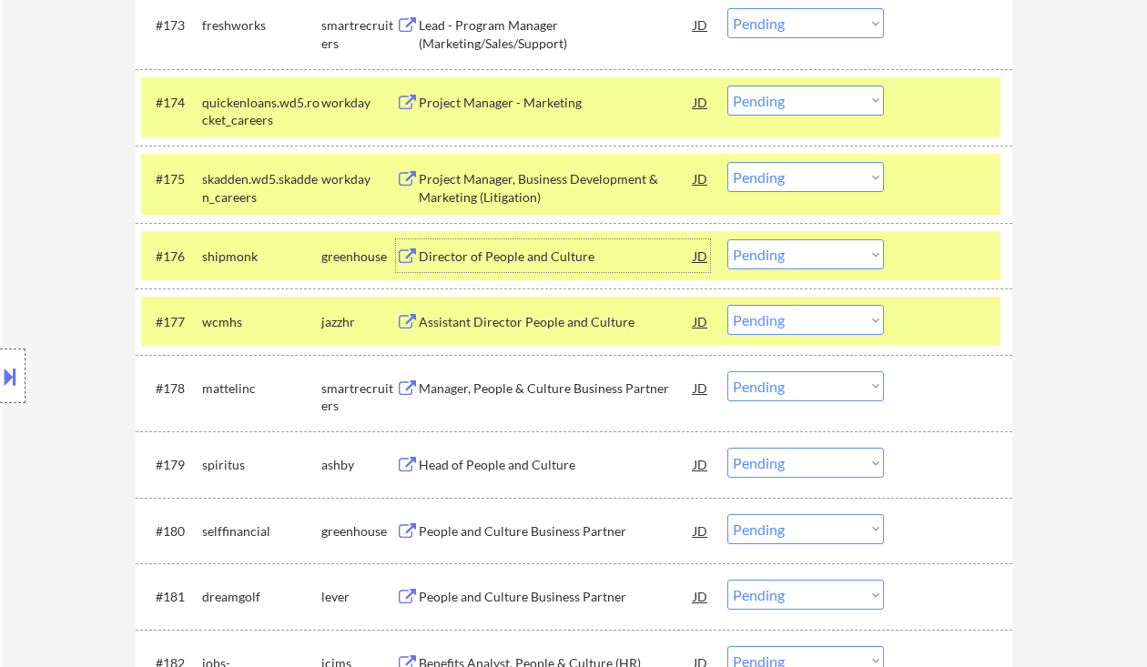
drag, startPoint x: 795, startPoint y: 257, endPoint x: 800, endPoint y: 269, distance: 12.7
click at [795, 257] on select "Choose an option... Pending Applied Excluded (Questions) Excluded (Expired) Exc…" at bounding box center [806, 254] width 157 height 30
click at [728, 239] on select "Choose an option... Pending Applied Excluded (Questions) Excluded (Expired) Exc…" at bounding box center [806, 254] width 157 height 30
select select ""pending""
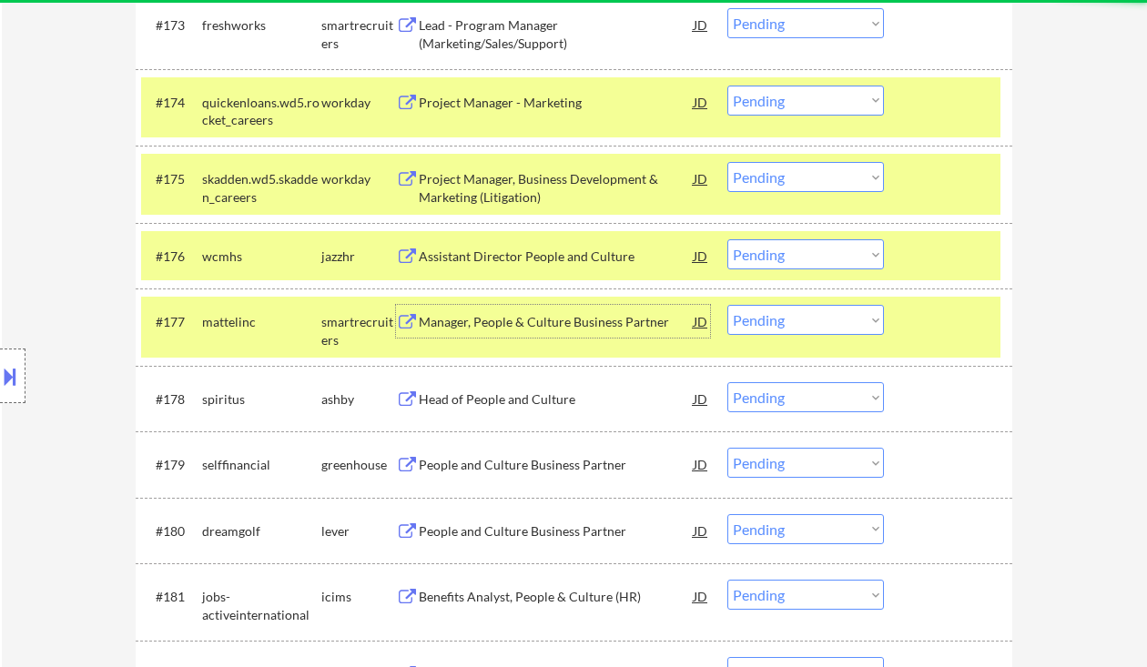
click at [517, 329] on div "Manager, People & Culture Business Partner" at bounding box center [556, 322] width 275 height 18
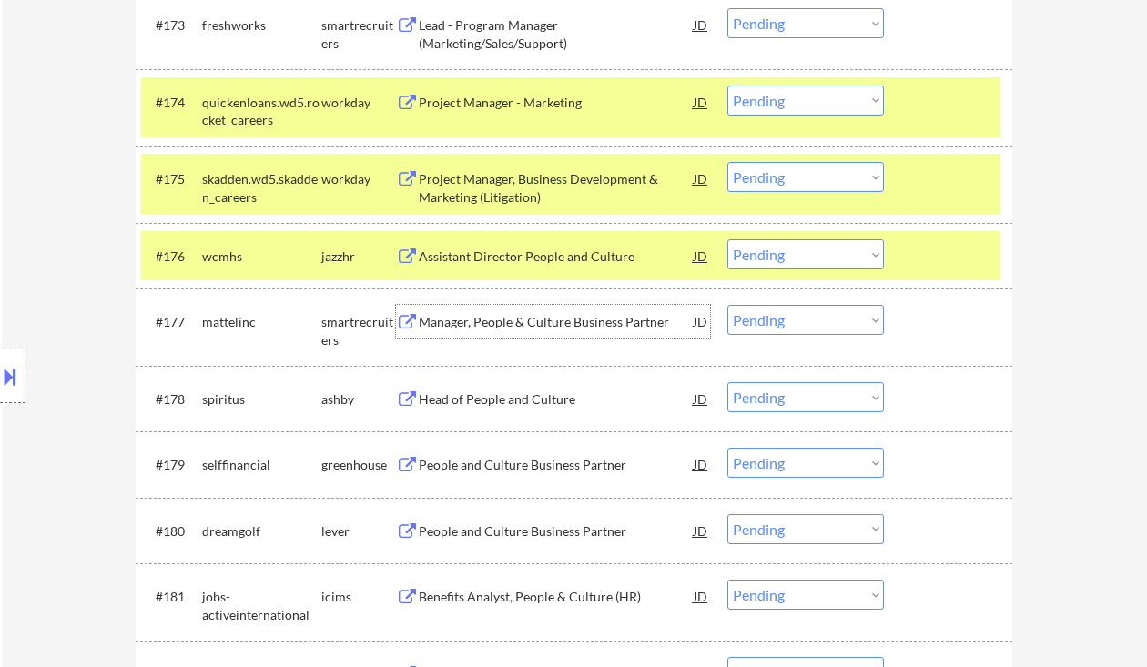
click at [800, 332] on select "Choose an option... Pending Applied Excluded (Questions) Excluded (Expired) Exc…" at bounding box center [806, 320] width 157 height 30
click at [728, 305] on select "Choose an option... Pending Applied Excluded (Questions) Excluded (Expired) Exc…" at bounding box center [806, 320] width 157 height 30
select select ""pending""
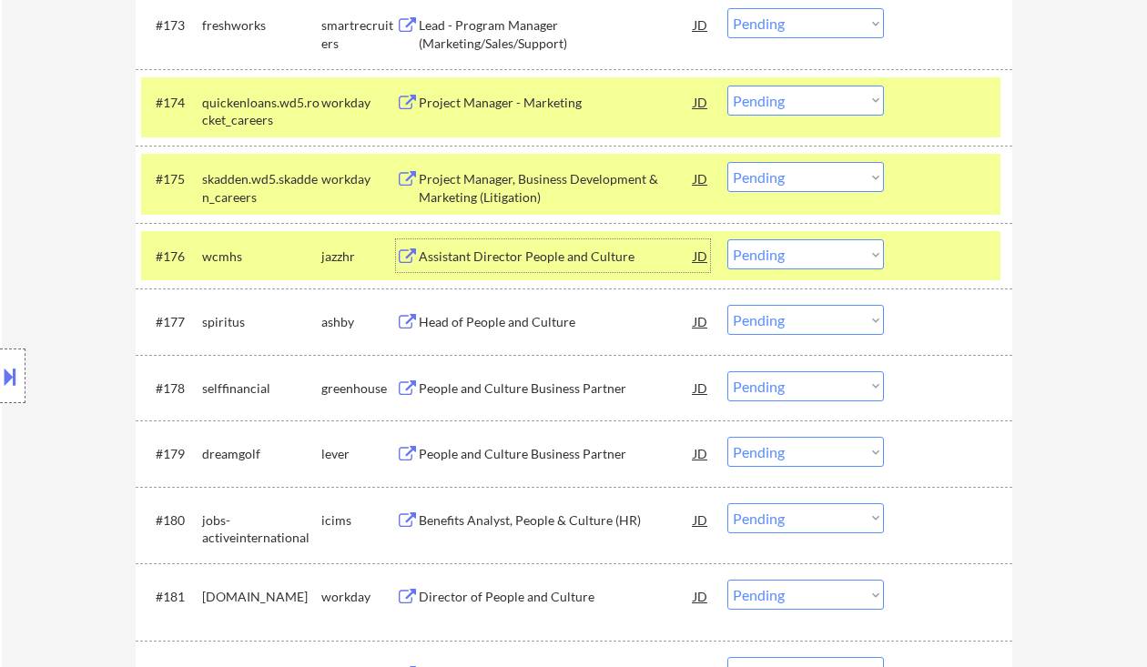
click at [516, 259] on div "Assistant Director People and Culture" at bounding box center [556, 257] width 275 height 18
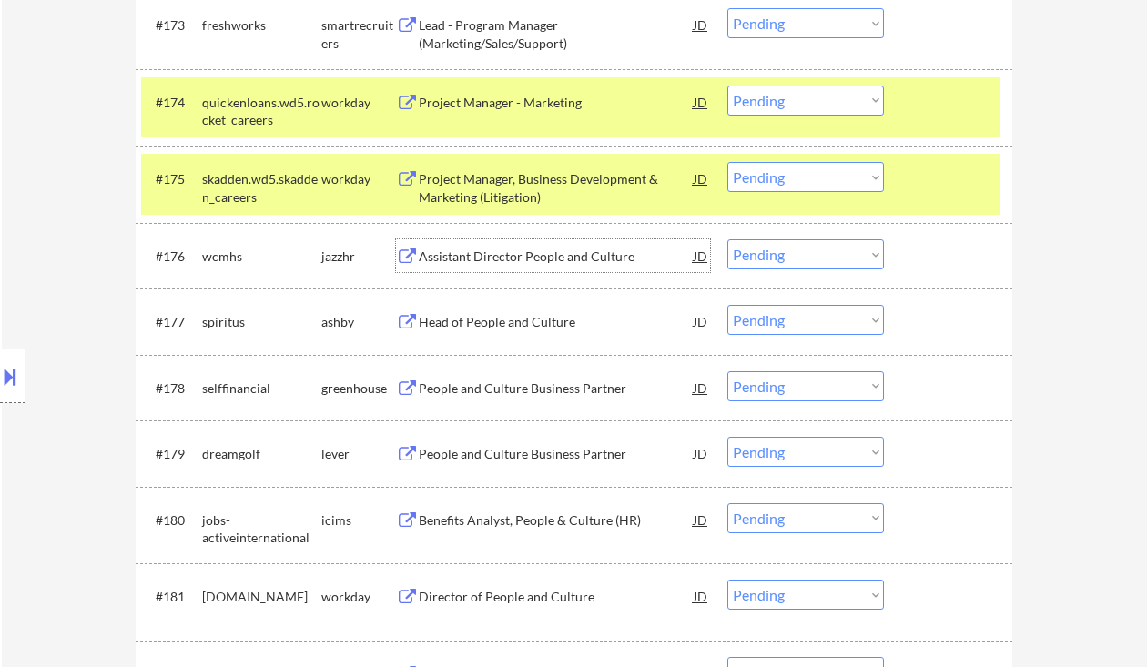
drag, startPoint x: 795, startPoint y: 252, endPoint x: 811, endPoint y: 269, distance: 23.2
click at [795, 252] on select "Choose an option... Pending Applied Excluded (Questions) Excluded (Expired) Exc…" at bounding box center [806, 254] width 157 height 30
click at [728, 239] on select "Choose an option... Pending Applied Excluded (Questions) Excluded (Expired) Exc…" at bounding box center [806, 254] width 157 height 30
click at [509, 320] on div "Head of People and Culture" at bounding box center [556, 322] width 275 height 18
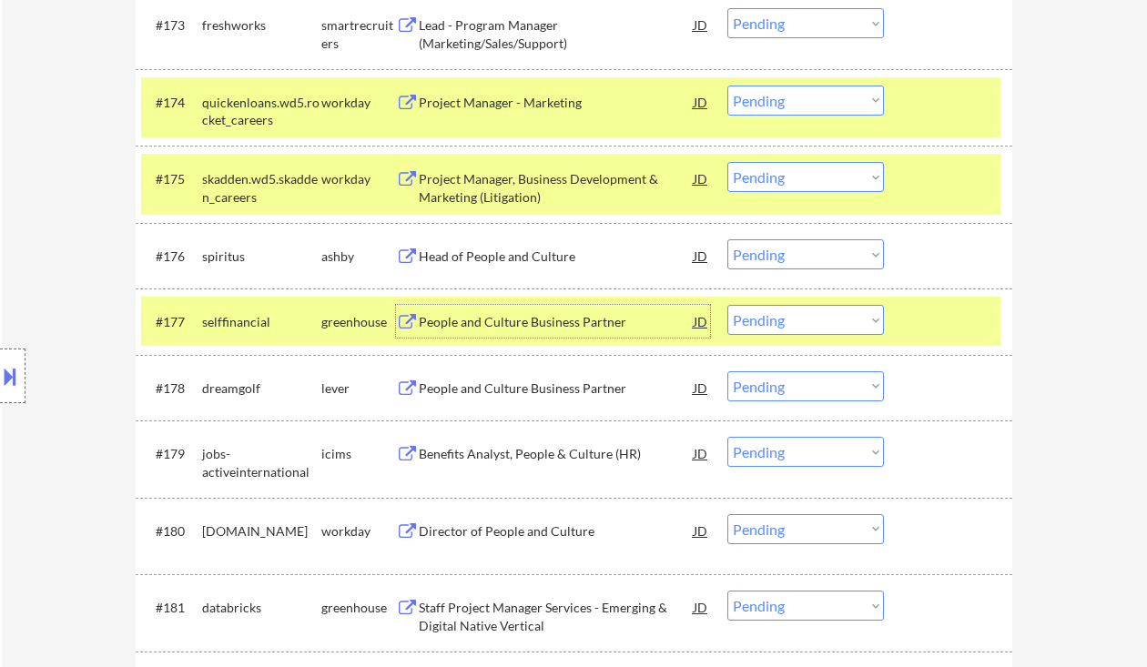
drag, startPoint x: 768, startPoint y: 251, endPoint x: 799, endPoint y: 269, distance: 35.5
click at [768, 251] on select "Choose an option... Pending Applied Excluded (Questions) Excluded (Expired) Exc…" at bounding box center [806, 254] width 157 height 30
click at [728, 239] on select "Choose an option... Pending Applied Excluded (Questions) Excluded (Expired) Exc…" at bounding box center [806, 254] width 157 height 30
click at [504, 320] on div "People and Culture Business Partner" at bounding box center [556, 322] width 275 height 18
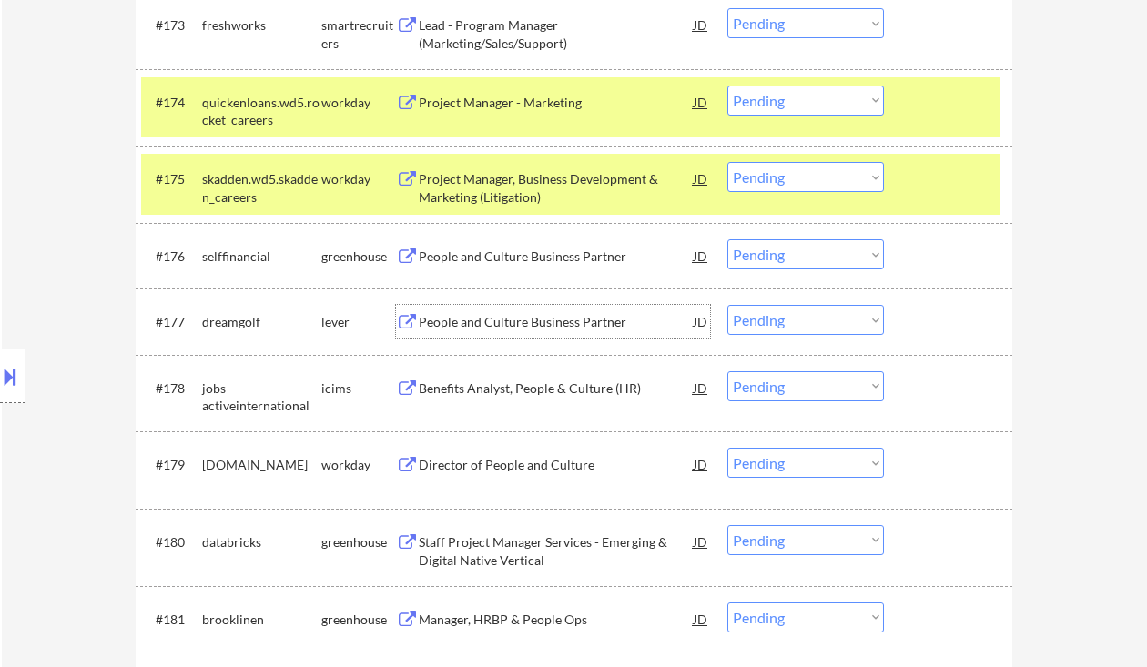
drag, startPoint x: 800, startPoint y: 251, endPoint x: 799, endPoint y: 269, distance: 17.3
click at [800, 251] on select "Choose an option... Pending Applied Excluded (Questions) Excluded (Expired) Exc…" at bounding box center [806, 254] width 157 height 30
click at [728, 239] on select "Choose an option... Pending Applied Excluded (Questions) Excluded (Expired) Exc…" at bounding box center [806, 254] width 157 height 30
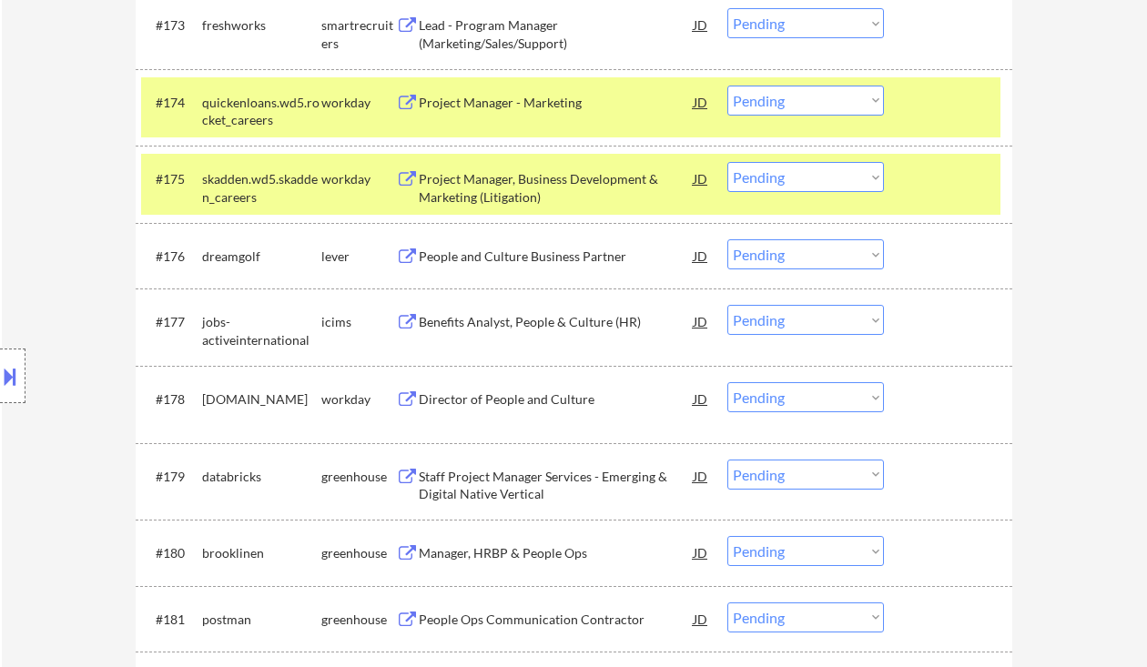
click at [558, 266] on div "People and Culture Business Partner" at bounding box center [556, 255] width 275 height 33
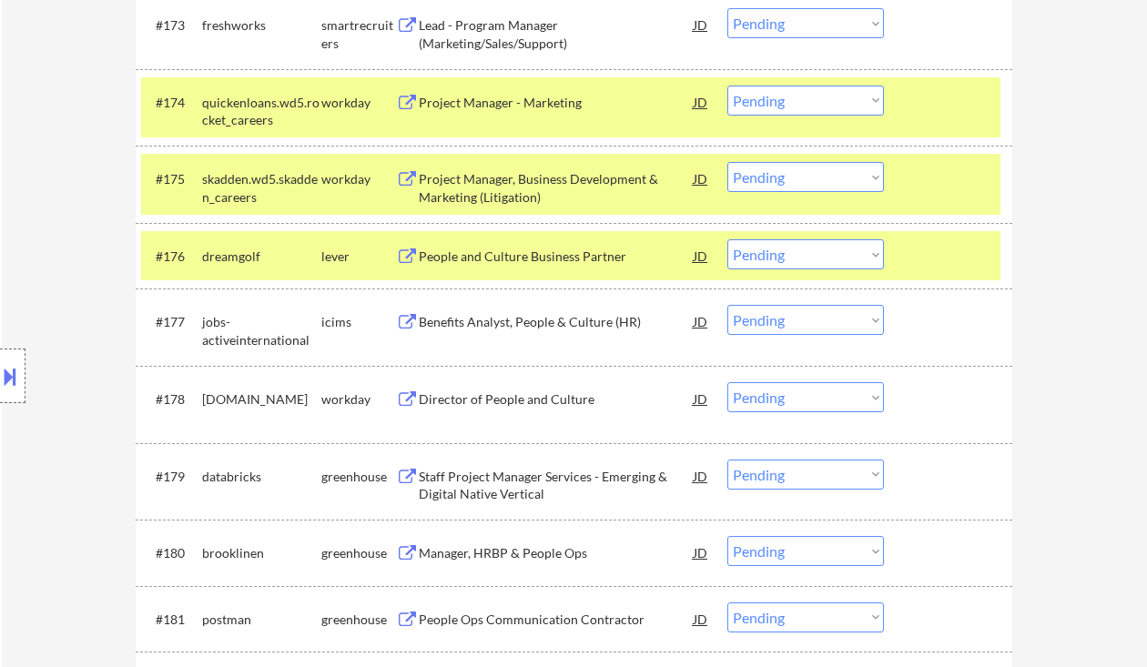
click at [765, 256] on select "Choose an option... Pending Applied Excluded (Questions) Excluded (Expired) Exc…" at bounding box center [806, 254] width 157 height 30
click at [728, 239] on select "Choose an option... Pending Applied Excluded (Questions) Excluded (Expired) Exc…" at bounding box center [806, 254] width 157 height 30
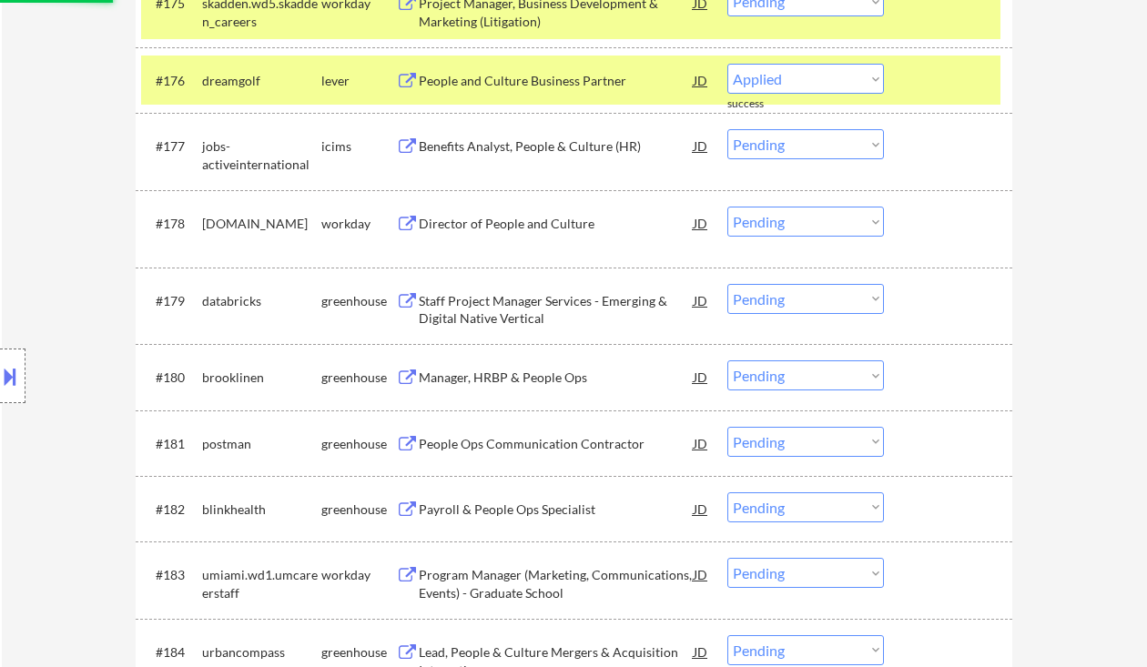
select select ""pending""
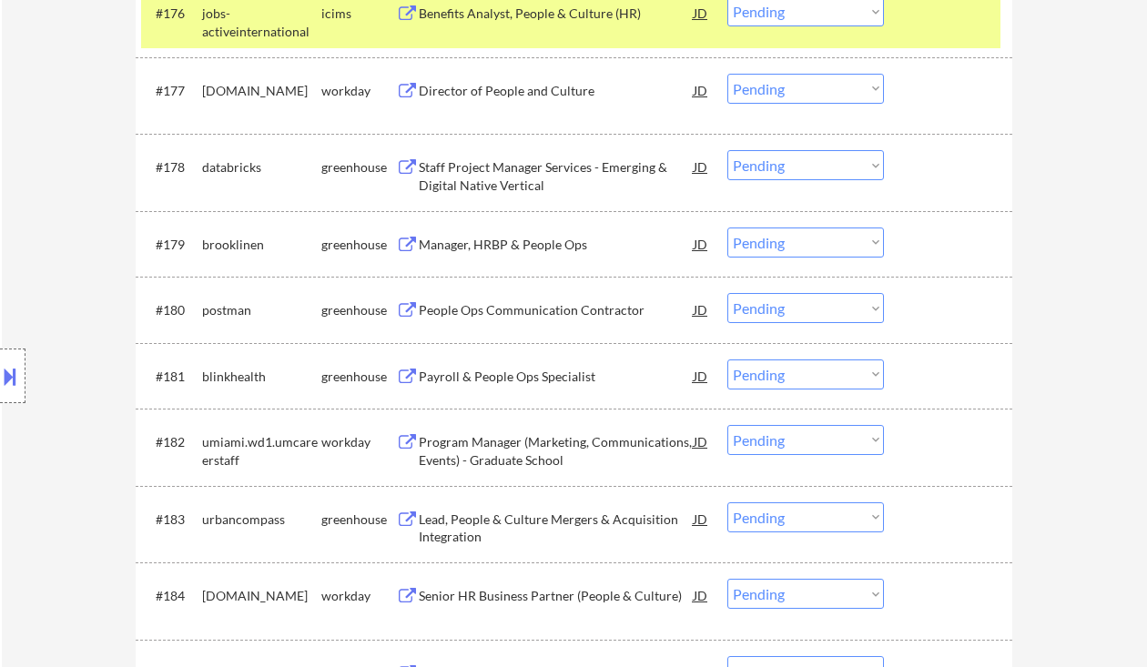
click at [548, 242] on div "Manager, HRBP & People Ops" at bounding box center [556, 245] width 275 height 18
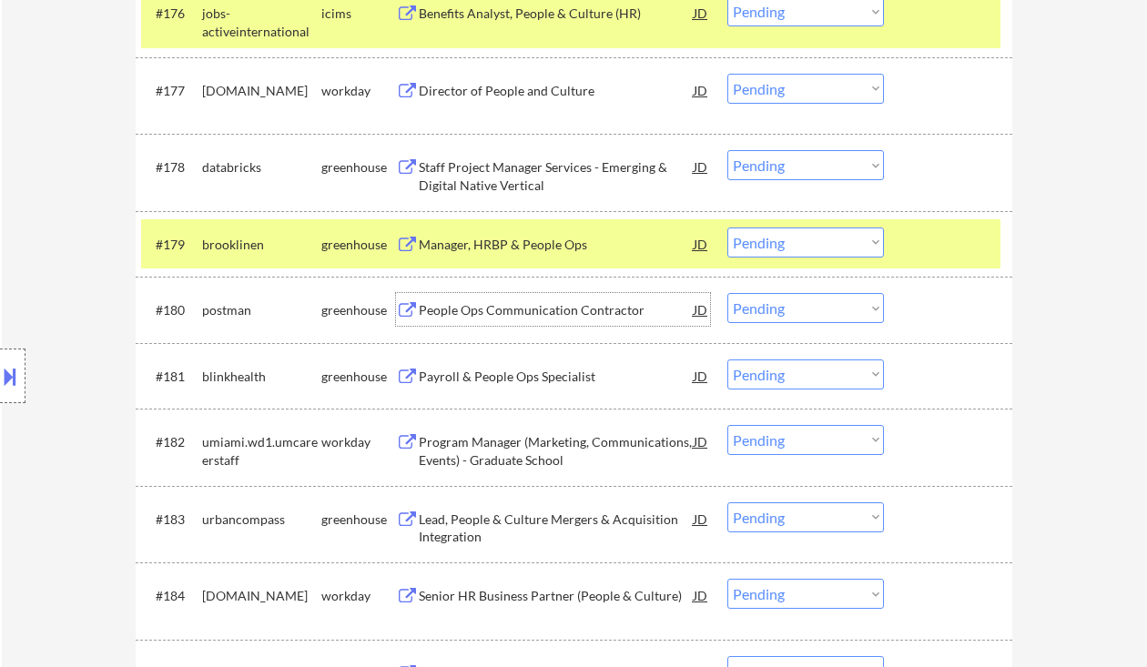
click at [499, 314] on div "People Ops Communication Contractor" at bounding box center [556, 310] width 275 height 18
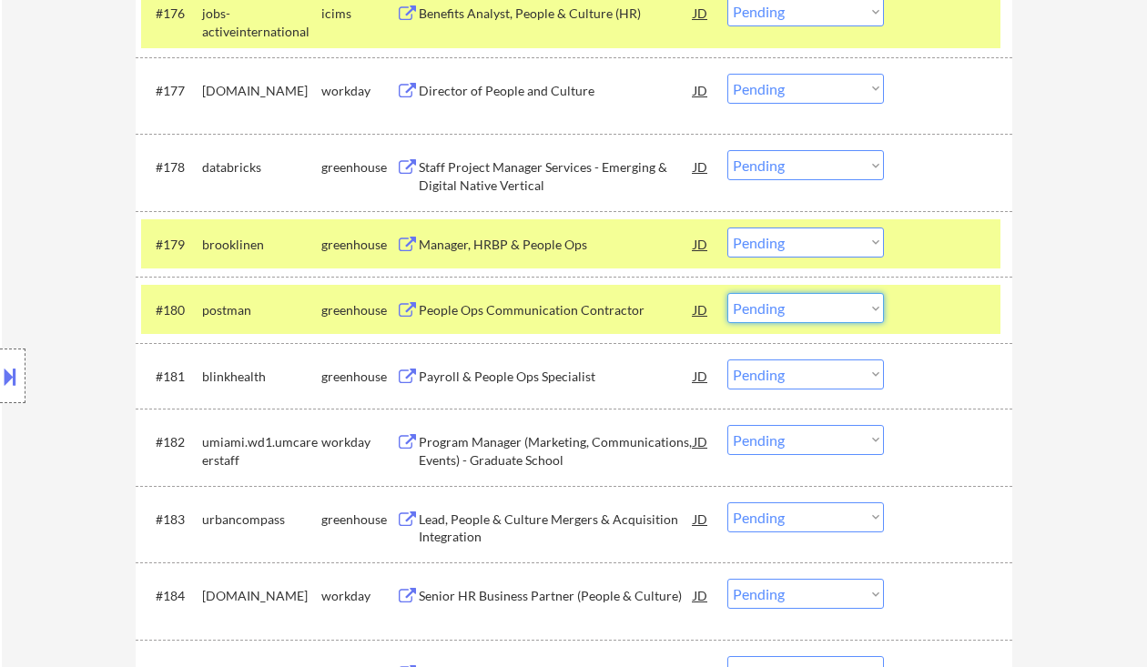
click at [810, 304] on select "Choose an option... Pending Applied Excluded (Questions) Excluded (Expired) Exc…" at bounding box center [806, 308] width 157 height 30
click at [818, 312] on select "Choose an option... Pending Applied Excluded (Questions) Excluded (Expired) Exc…" at bounding box center [806, 308] width 157 height 30
click at [728, 293] on select "Choose an option... Pending Applied Excluded (Questions) Excluded (Expired) Exc…" at bounding box center [806, 308] width 157 height 30
click at [533, 249] on div "Manager, HRBP & People Ops" at bounding box center [556, 245] width 275 height 18
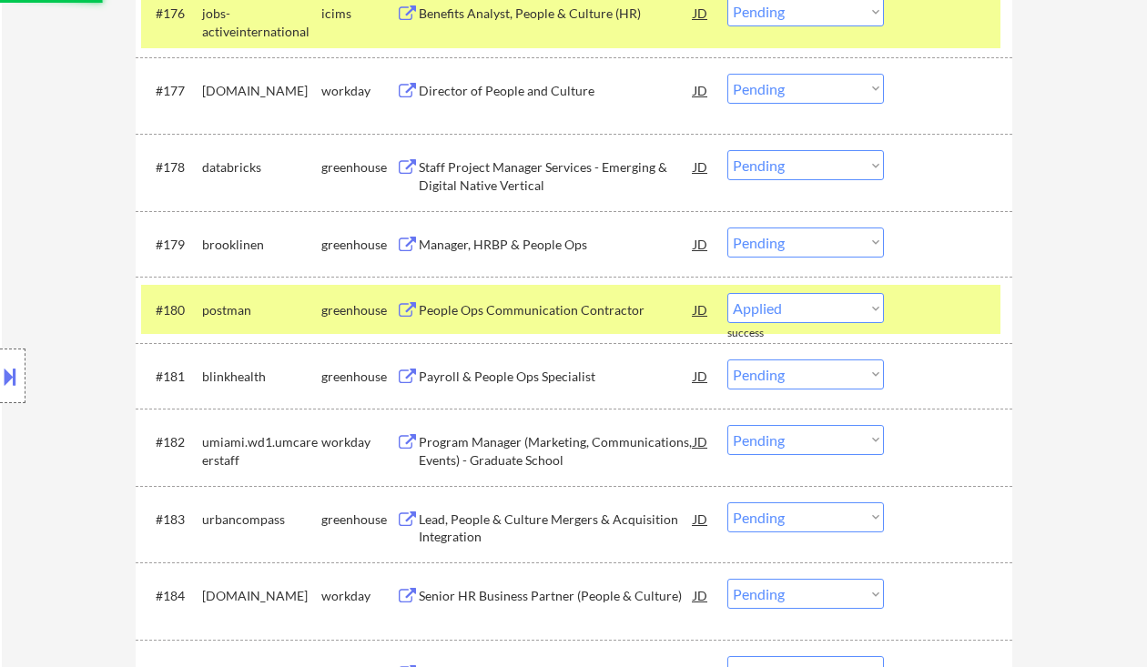
select select ""pending""
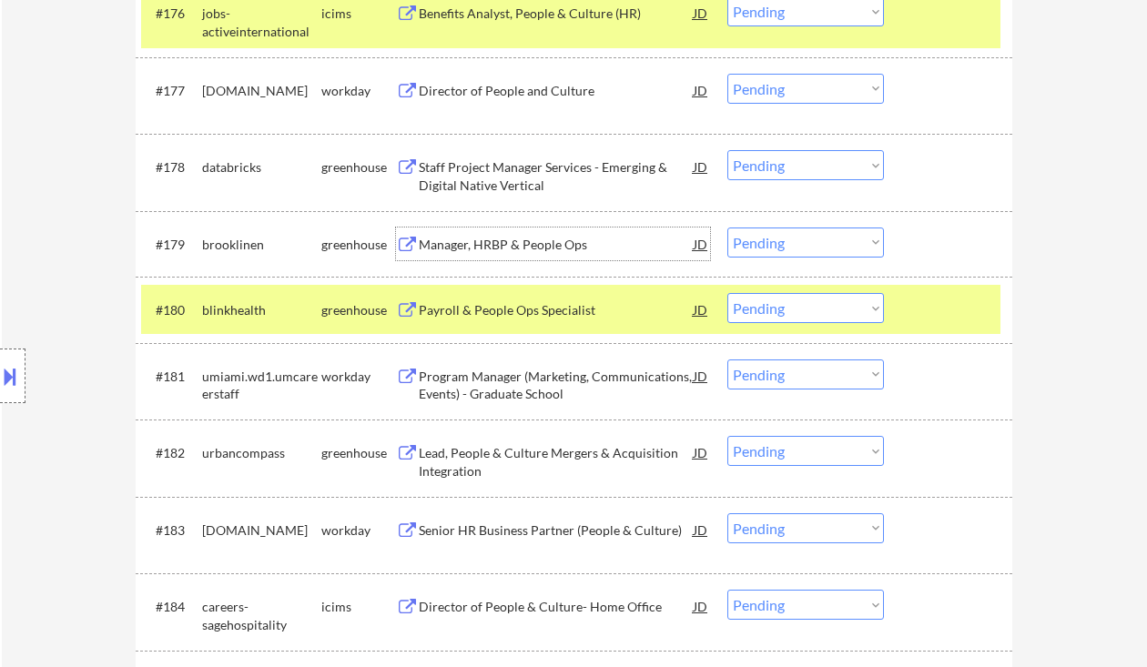
click at [442, 310] on div "Payroll & People Ops Specialist" at bounding box center [556, 310] width 275 height 18
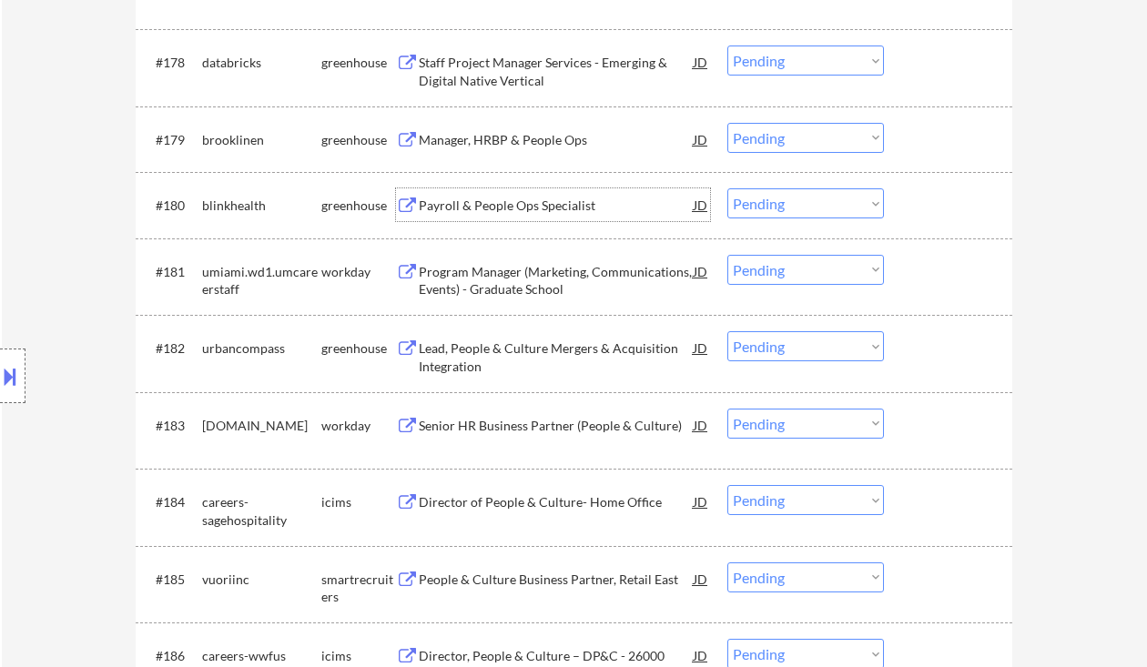
scroll to position [6276, 0]
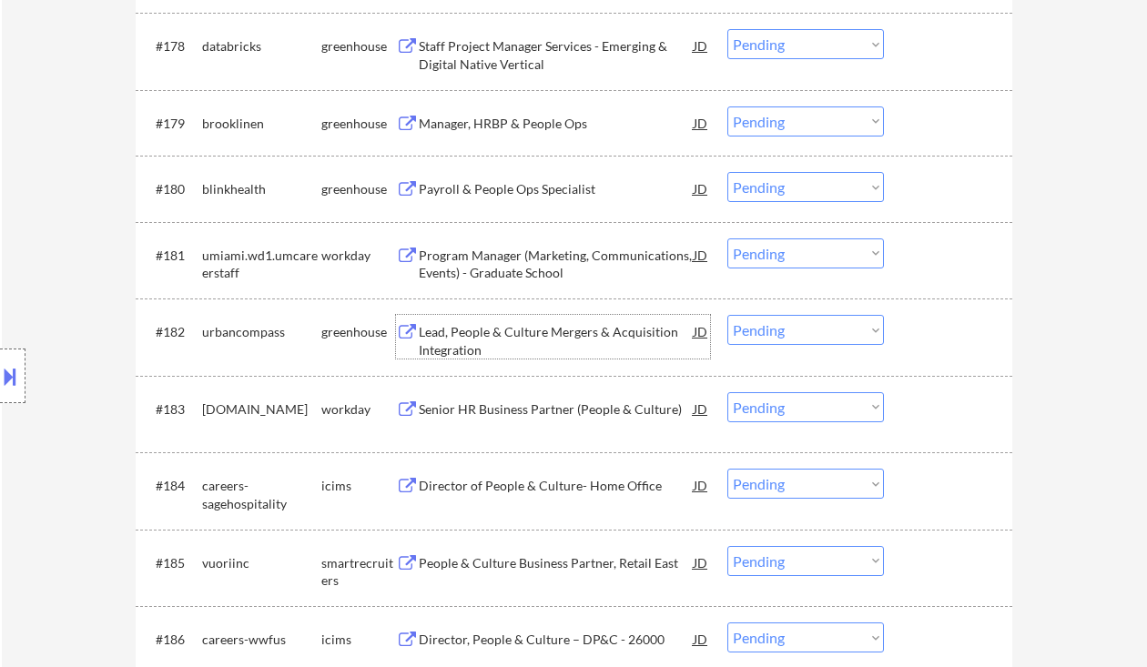
click at [527, 335] on div "Lead, People & Culture Mergers & Acquisition Integration" at bounding box center [556, 341] width 275 height 36
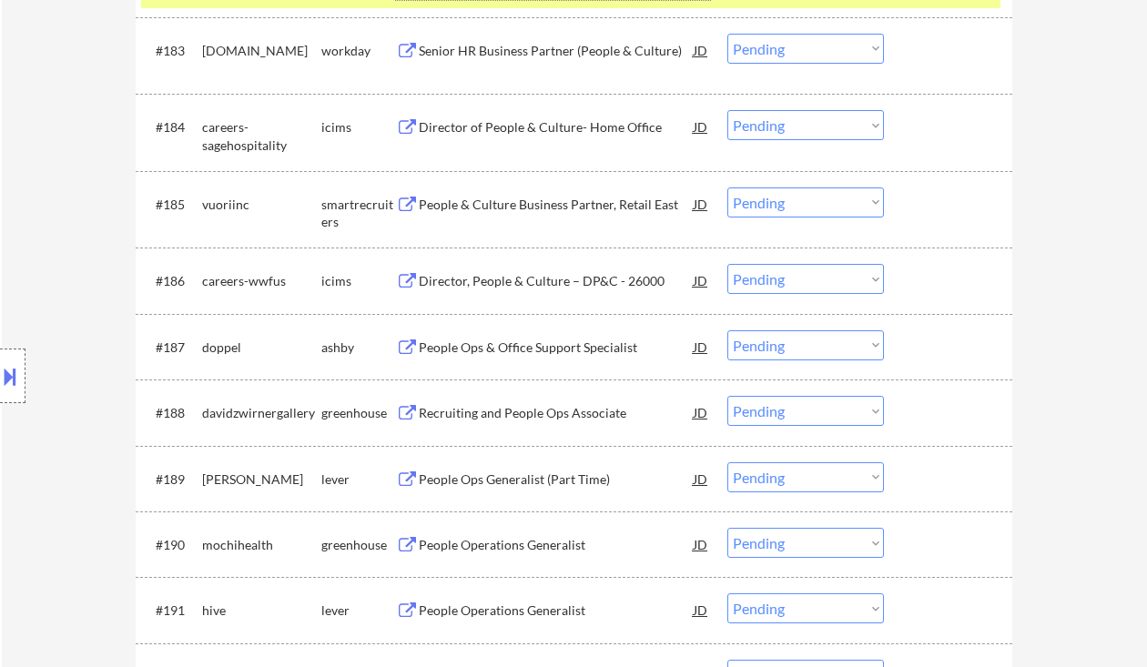
scroll to position [6640, 0]
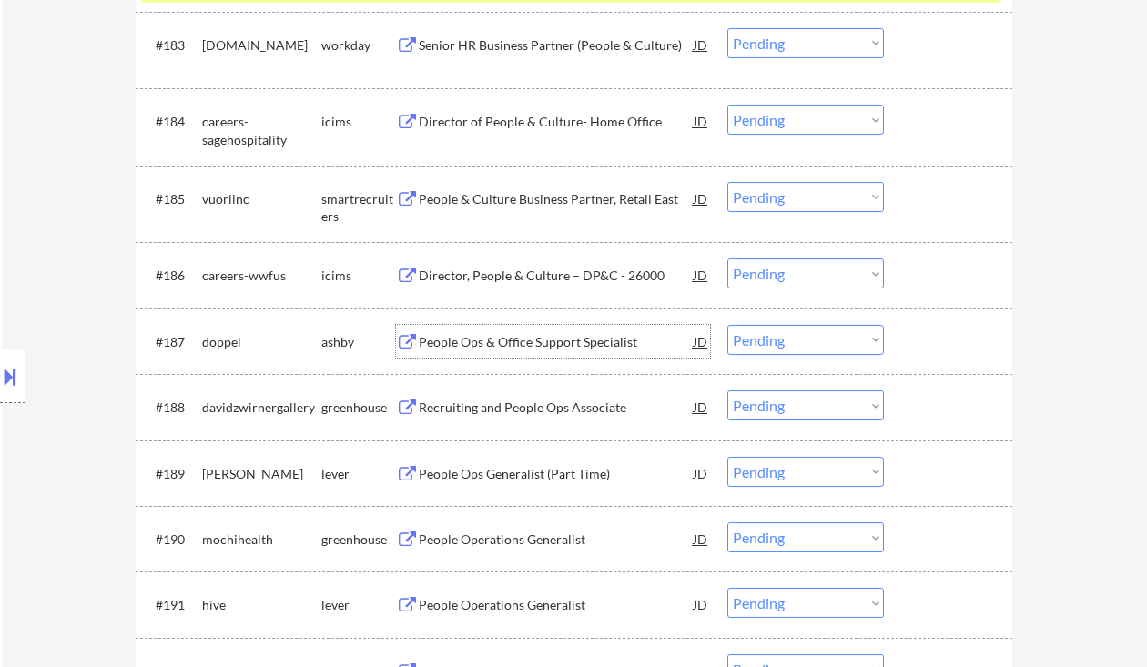
click at [553, 347] on div "People Ops & Office Support Specialist" at bounding box center [556, 342] width 275 height 18
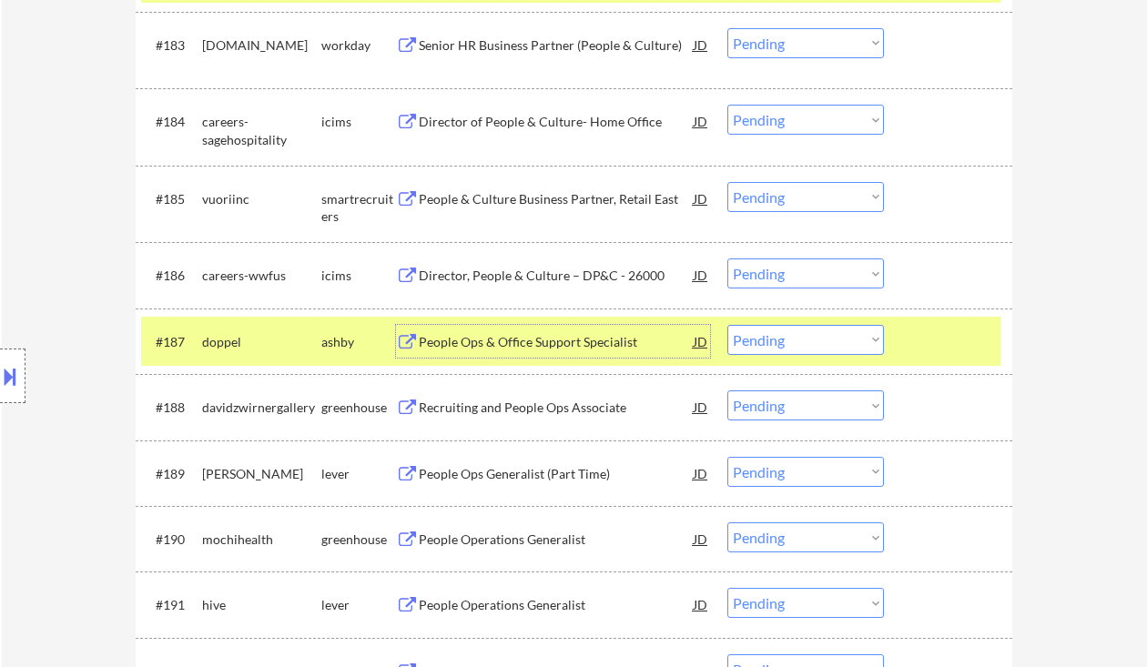
drag, startPoint x: 805, startPoint y: 346, endPoint x: 811, endPoint y: 353, distance: 9.7
click at [805, 346] on select "Choose an option... Pending Applied Excluded (Questions) Excluded (Expired) Exc…" at bounding box center [806, 340] width 157 height 30
click at [728, 325] on select "Choose an option... Pending Applied Excluded (Questions) Excluded (Expired) Exc…" at bounding box center [806, 340] width 157 height 30
click at [525, 412] on div "Recruiting and People Ops Associate" at bounding box center [556, 408] width 275 height 18
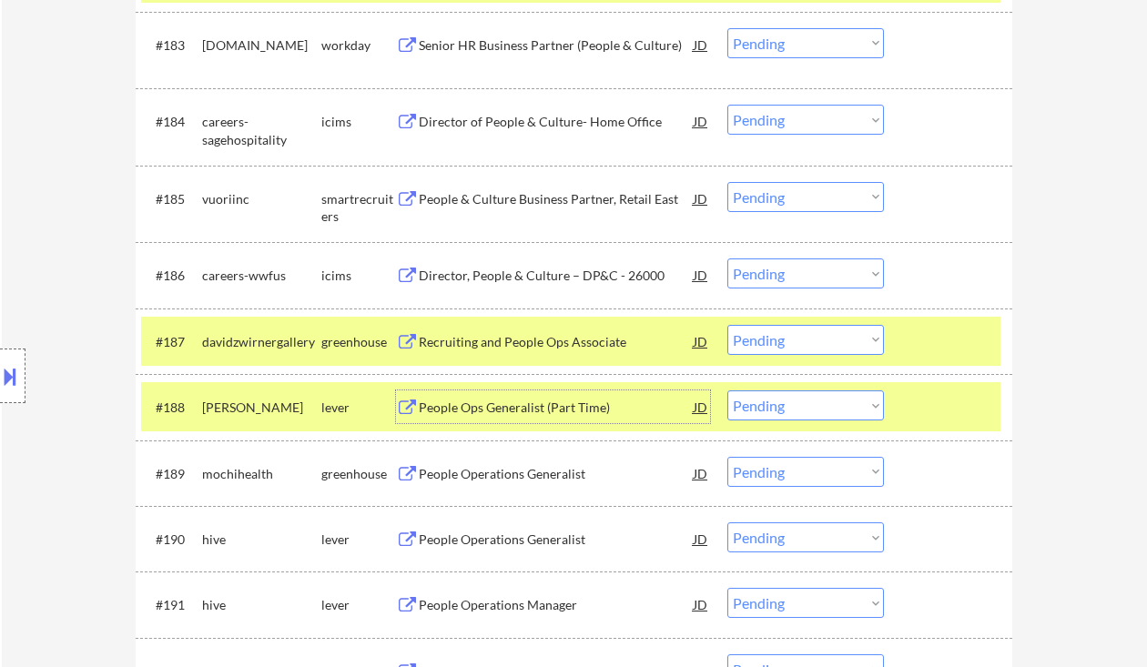
click at [780, 337] on select "Choose an option... Pending Applied Excluded (Questions) Excluded (Expired) Exc…" at bounding box center [806, 340] width 157 height 30
click at [728, 325] on select "Choose an option... Pending Applied Excluded (Questions) Excluded (Expired) Exc…" at bounding box center [806, 340] width 157 height 30
drag, startPoint x: 772, startPoint y: 337, endPoint x: 781, endPoint y: 354, distance: 19.6
click at [772, 337] on select "Choose an option... Pending Applied Excluded (Questions) Excluded (Expired) Exc…" at bounding box center [806, 340] width 157 height 30
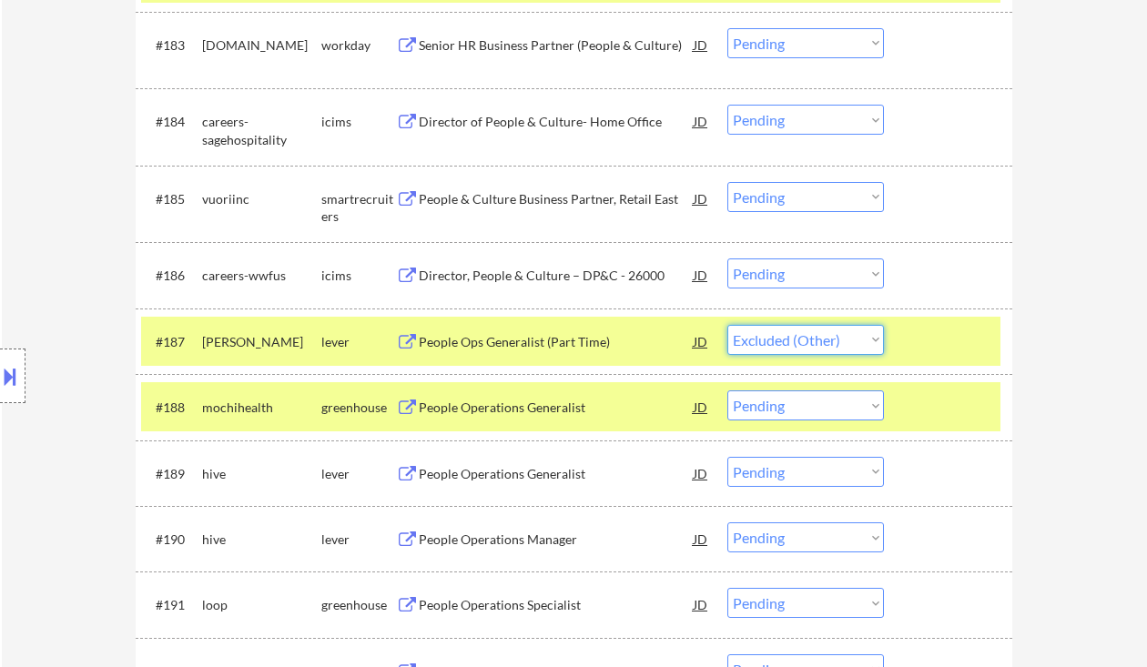
click at [728, 325] on select "Choose an option... Pending Applied Excluded (Questions) Excluded (Expired) Exc…" at bounding box center [806, 340] width 157 height 30
click at [503, 409] on div "People Operations Generalist" at bounding box center [556, 408] width 275 height 18
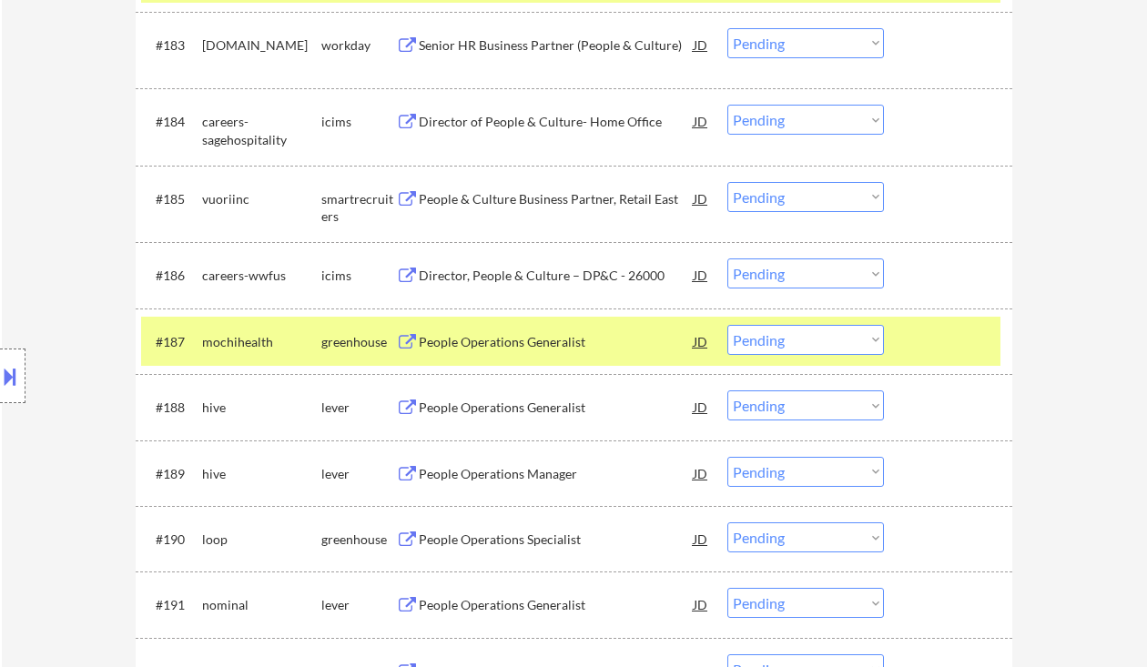
click at [779, 346] on select "Choose an option... Pending Applied Excluded (Questions) Excluded (Expired) Exc…" at bounding box center [806, 340] width 157 height 30
click at [728, 325] on select "Choose an option... Pending Applied Excluded (Questions) Excluded (Expired) Exc…" at bounding box center [806, 340] width 157 height 30
click at [547, 412] on div "People Operations Generalist" at bounding box center [556, 408] width 275 height 18
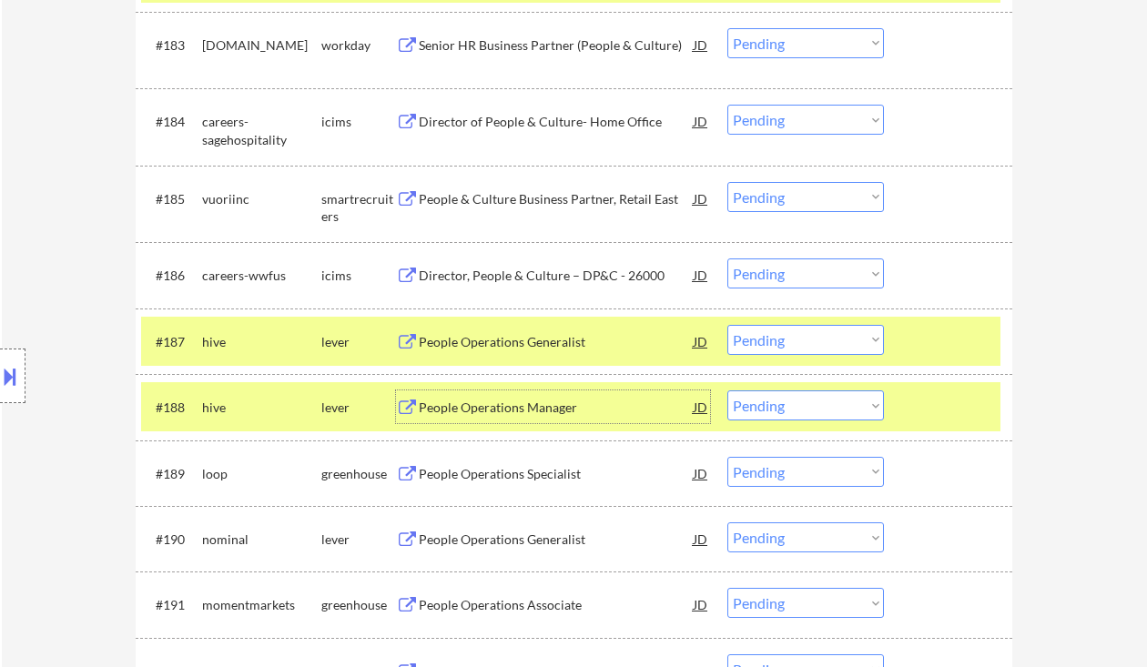
click at [786, 344] on select "Choose an option... Pending Applied Excluded (Questions) Excluded (Expired) Exc…" at bounding box center [806, 340] width 157 height 30
click at [786, 338] on select "Choose an option... Pending Applied Excluded (Questions) Excluded (Expired) Exc…" at bounding box center [806, 340] width 157 height 30
click at [728, 325] on select "Choose an option... Pending Applied Excluded (Questions) Excluded (Expired) Exc…" at bounding box center [806, 340] width 157 height 30
click at [523, 406] on div "People Operations Manager" at bounding box center [556, 408] width 275 height 18
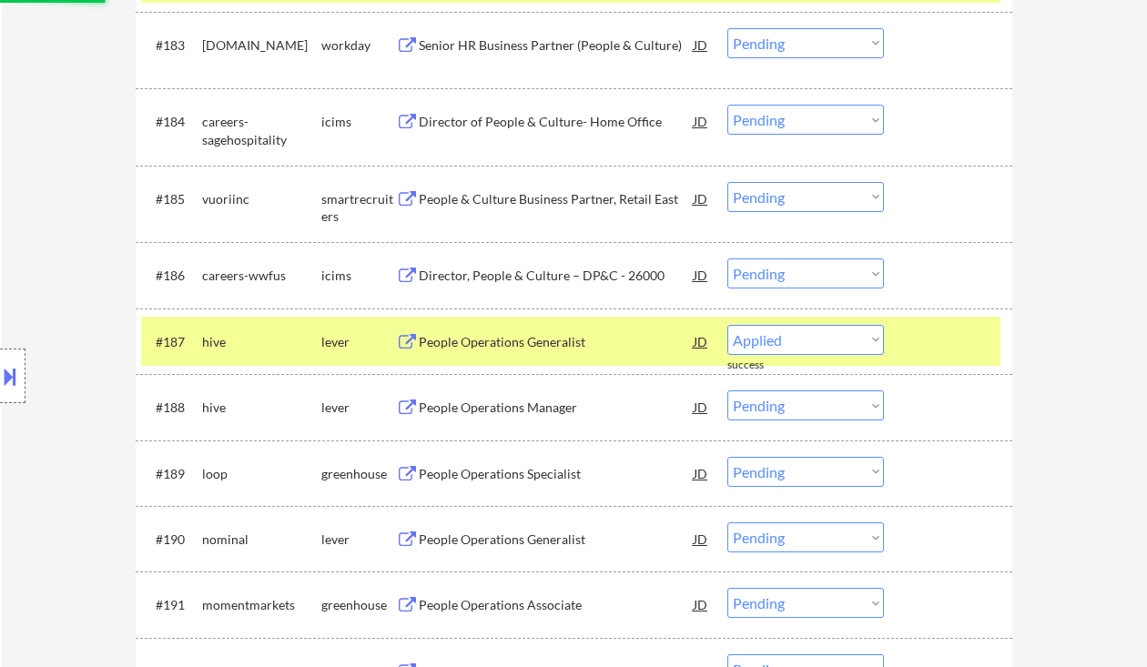
select select ""pending""
click at [554, 410] on div "People Operations Specialist" at bounding box center [556, 408] width 275 height 18
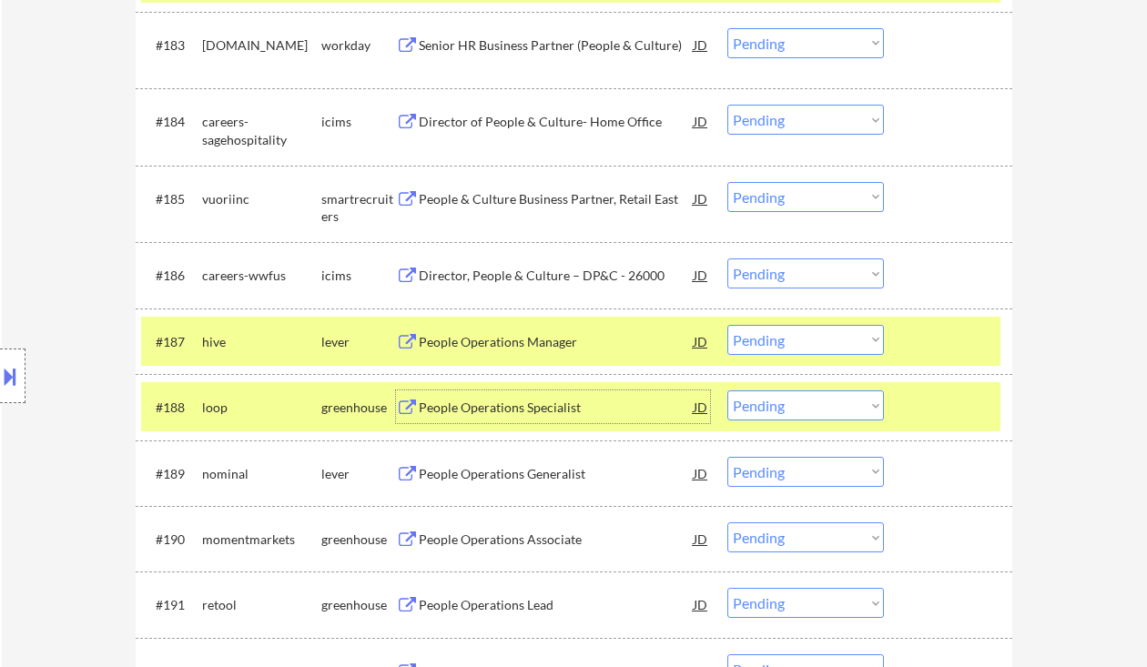
drag, startPoint x: 804, startPoint y: 408, endPoint x: 797, endPoint y: 420, distance: 13.9
click at [804, 408] on select "Choose an option... Pending Applied Excluded (Questions) Excluded (Expired) Exc…" at bounding box center [806, 406] width 157 height 30
click at [728, 391] on select "Choose an option... Pending Applied Excluded (Questions) Excluded (Expired) Exc…" at bounding box center [806, 406] width 157 height 30
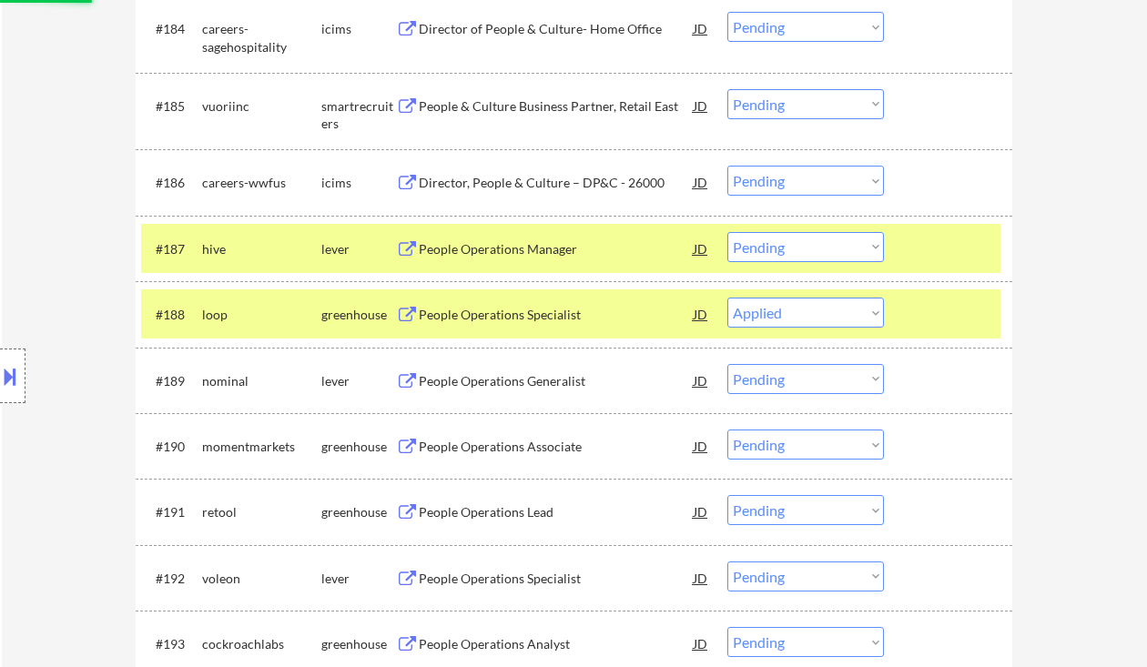
scroll to position [6761, 0]
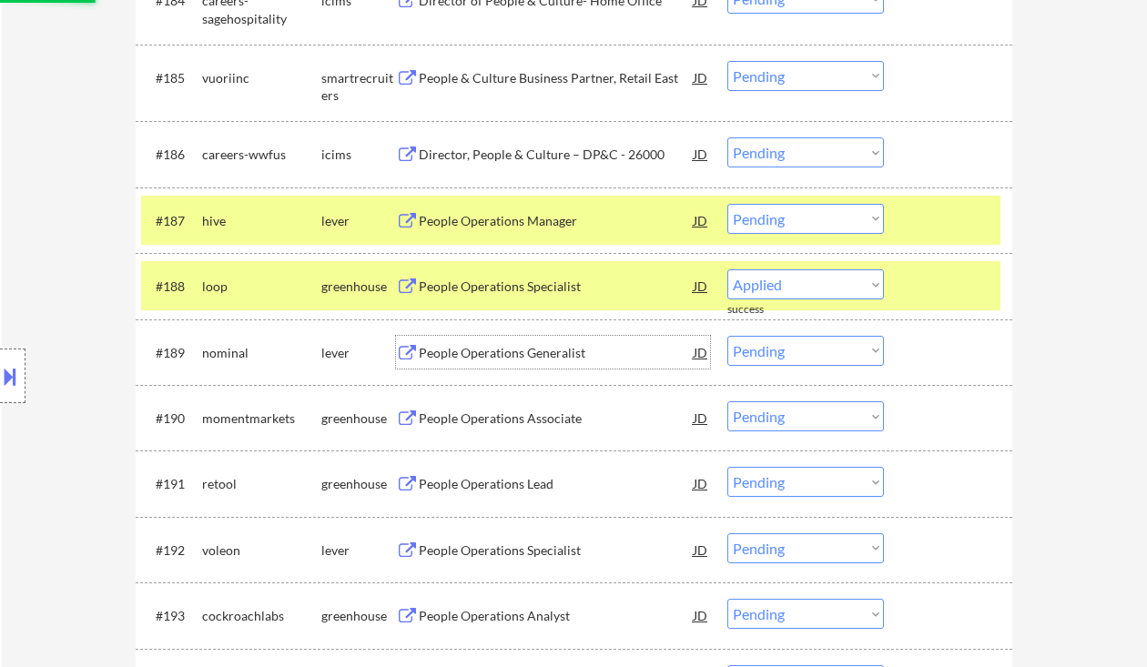
click at [502, 361] on div "People Operations Generalist" at bounding box center [556, 353] width 275 height 18
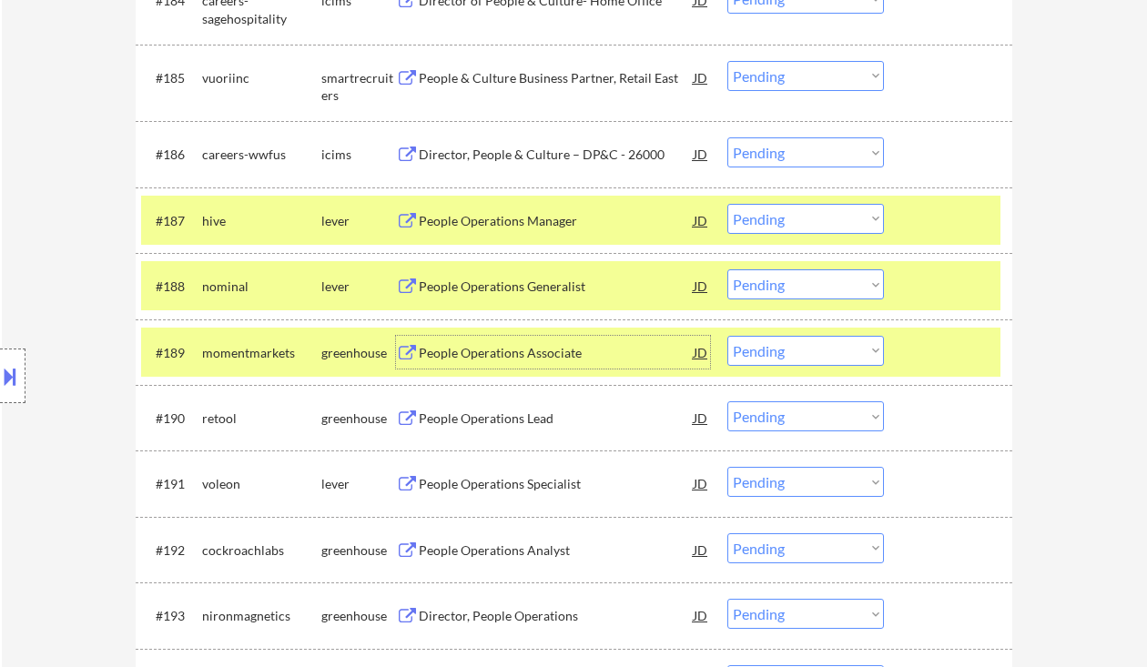
click at [778, 280] on select "Choose an option... Pending Applied Excluded (Questions) Excluded (Expired) Exc…" at bounding box center [806, 285] width 157 height 30
click at [728, 270] on select "Choose an option... Pending Applied Excluded (Questions) Excluded (Expired) Exc…" at bounding box center [806, 285] width 157 height 30
click at [523, 356] on div "People Operations Associate" at bounding box center [556, 353] width 275 height 18
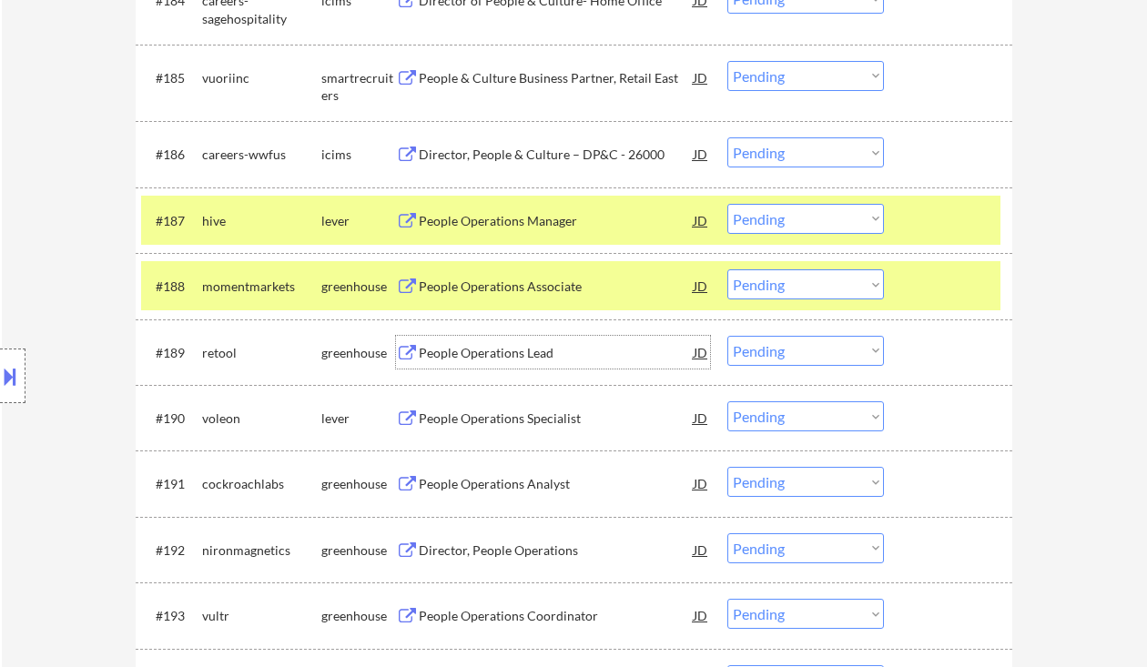
click at [782, 292] on select "Choose an option... Pending Applied Excluded (Questions) Excluded (Expired) Exc…" at bounding box center [806, 285] width 157 height 30
click at [728, 270] on select "Choose an option... Pending Applied Excluded (Questions) Excluded (Expired) Exc…" at bounding box center [806, 285] width 157 height 30
click at [535, 361] on div "People Operations Lead" at bounding box center [556, 353] width 275 height 18
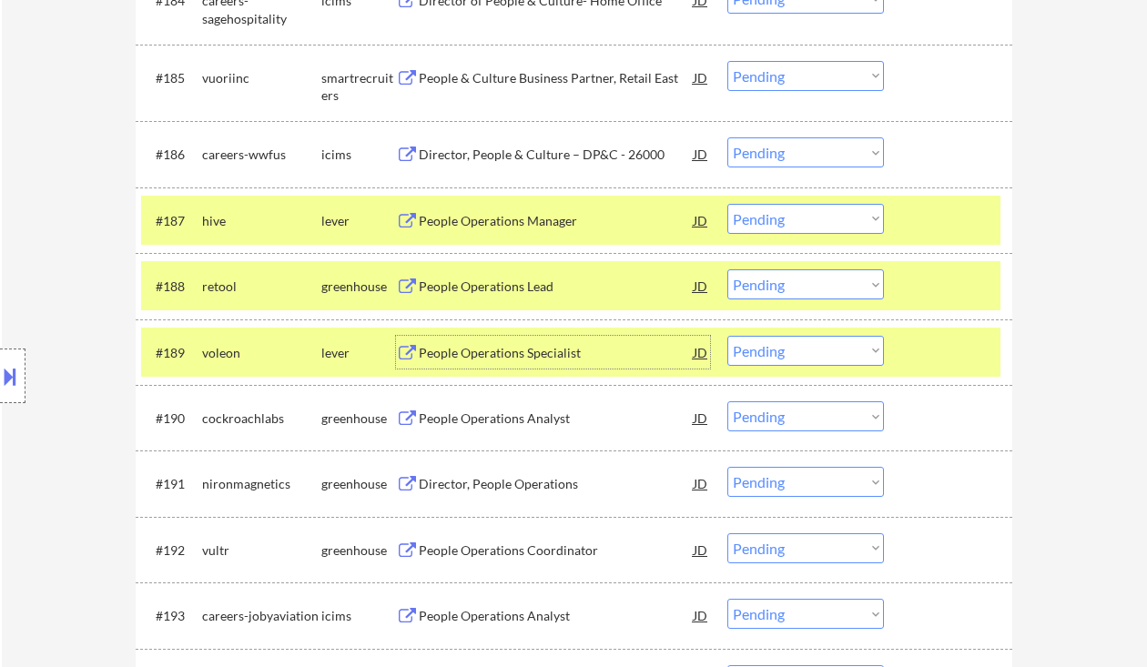
click at [759, 287] on select "Choose an option... Pending Applied Excluded (Questions) Excluded (Expired) Exc…" at bounding box center [806, 285] width 157 height 30
click at [728, 270] on select "Choose an option... Pending Applied Excluded (Questions) Excluded (Expired) Exc…" at bounding box center [806, 285] width 157 height 30
click at [529, 350] on div "People Operations Specialist" at bounding box center [556, 353] width 275 height 18
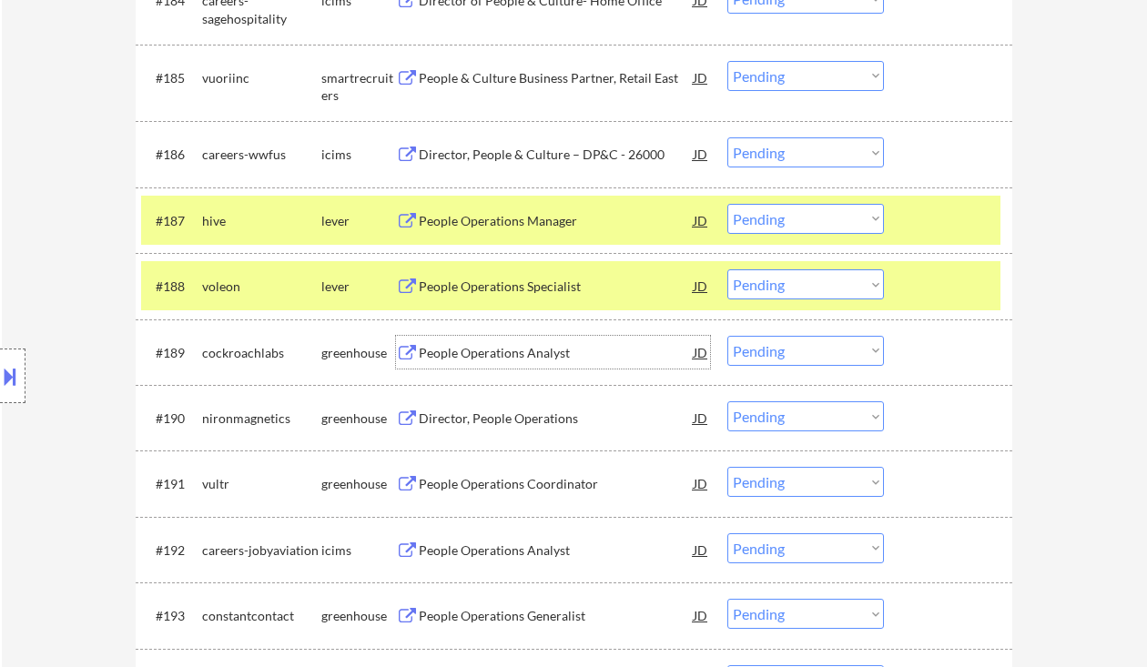
click at [739, 290] on select "Choose an option... Pending Applied Excluded (Questions) Excluded (Expired) Exc…" at bounding box center [806, 285] width 157 height 30
click at [728, 270] on select "Choose an option... Pending Applied Excluded (Questions) Excluded (Expired) Exc…" at bounding box center [806, 285] width 157 height 30
click at [504, 351] on div "People Operations Analyst" at bounding box center [556, 353] width 275 height 18
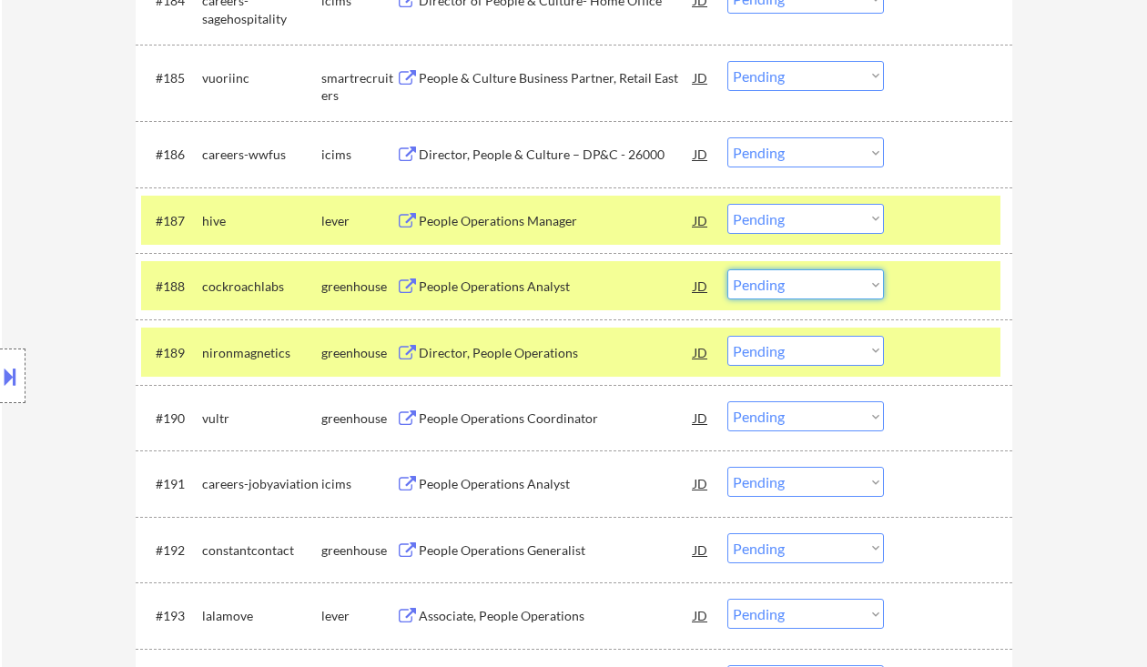
click at [788, 281] on select "Choose an option... Pending Applied Excluded (Questions) Excluded (Expired) Exc…" at bounding box center [806, 285] width 157 height 30
drag, startPoint x: 773, startPoint y: 274, endPoint x: 787, endPoint y: 299, distance: 28.1
click at [773, 274] on select "Choose an option... Pending Applied Excluded (Questions) Excluded (Expired) Exc…" at bounding box center [806, 285] width 157 height 30
click at [728, 270] on select "Choose an option... Pending Applied Excluded (Questions) Excluded (Expired) Exc…" at bounding box center [806, 285] width 157 height 30
click at [493, 359] on div "Director, People Operations" at bounding box center [556, 353] width 275 height 18
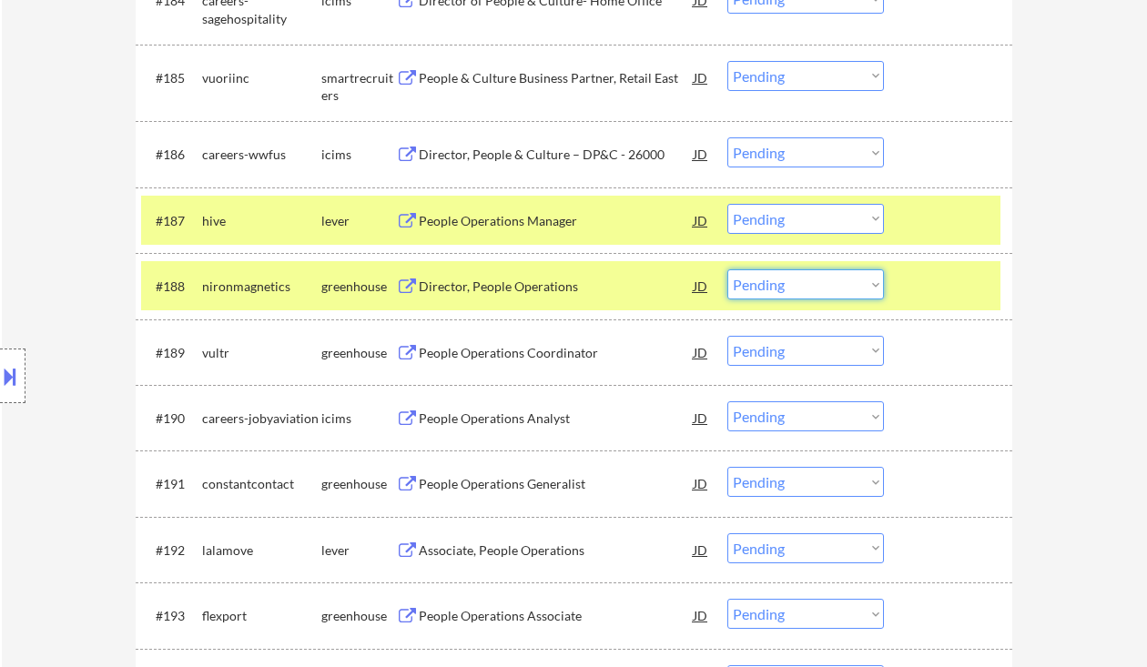
click at [811, 283] on select "Choose an option... Pending Applied Excluded (Questions) Excluded (Expired) Exc…" at bounding box center [806, 285] width 157 height 30
drag, startPoint x: 756, startPoint y: 282, endPoint x: 777, endPoint y: 299, distance: 26.6
click at [756, 282] on select "Choose an option... Pending Applied Excluded (Questions) Excluded (Expired) Exc…" at bounding box center [806, 285] width 157 height 30
click at [728, 270] on select "Choose an option... Pending Applied Excluded (Questions) Excluded (Expired) Exc…" at bounding box center [806, 285] width 157 height 30
click at [523, 351] on div "People Operations Coordinator" at bounding box center [556, 353] width 275 height 18
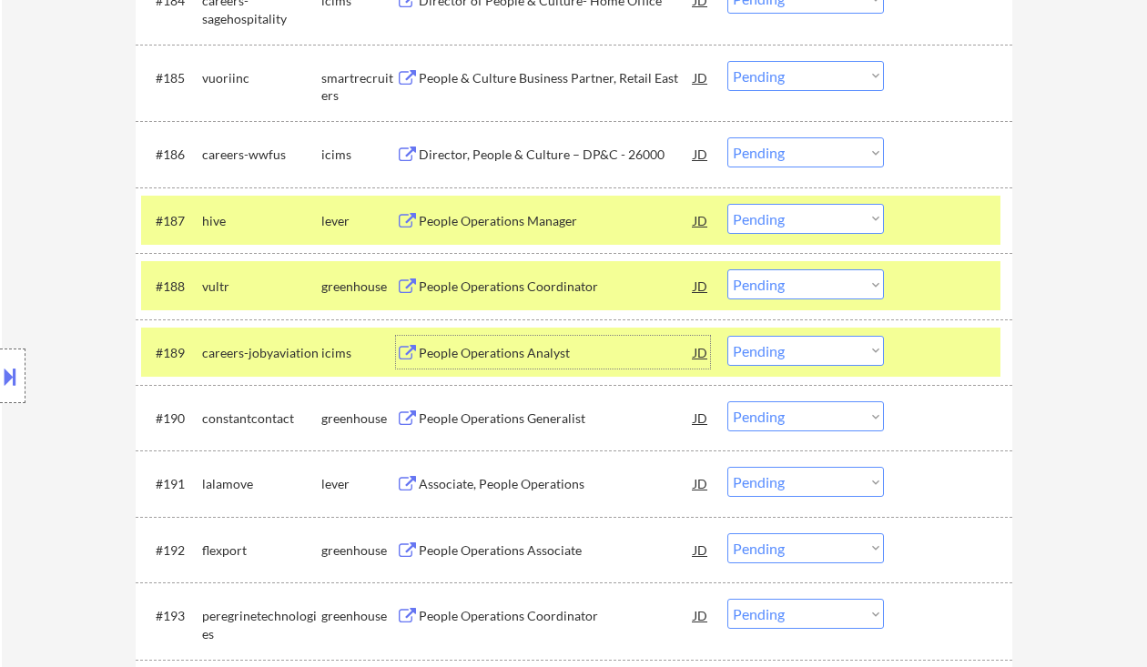
click at [800, 280] on select "Choose an option... Pending Applied Excluded (Questions) Excluded (Expired) Exc…" at bounding box center [806, 285] width 157 height 30
click at [728, 270] on select "Choose an option... Pending Applied Excluded (Questions) Excluded (Expired) Exc…" at bounding box center [806, 285] width 157 height 30
select select ""pending""
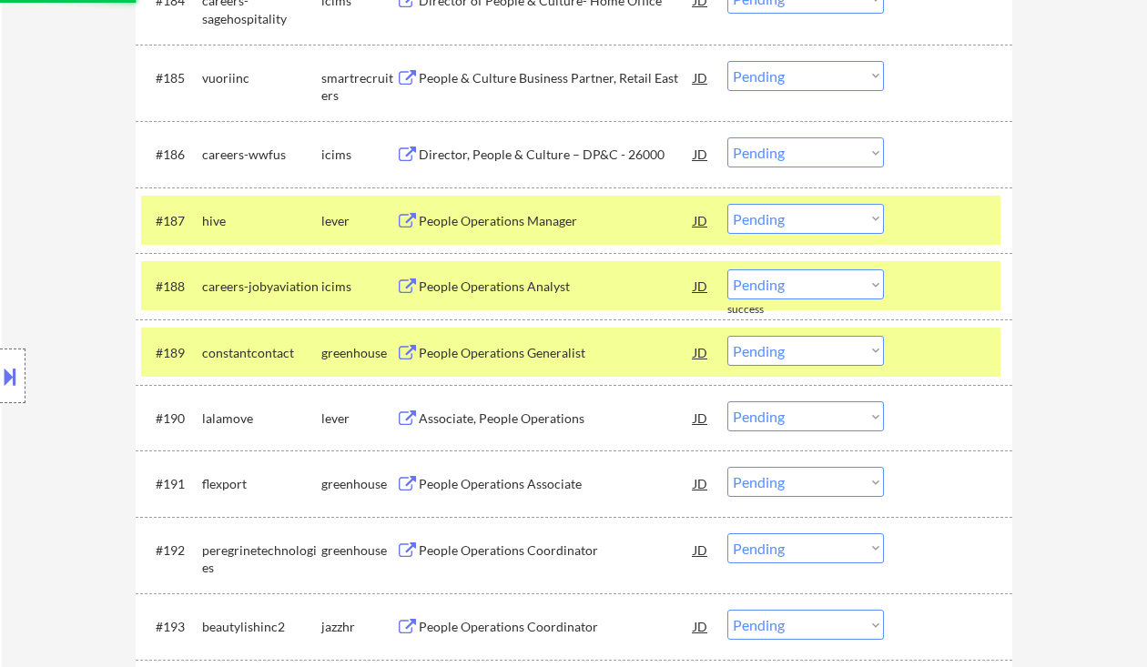
scroll to position [6883, 0]
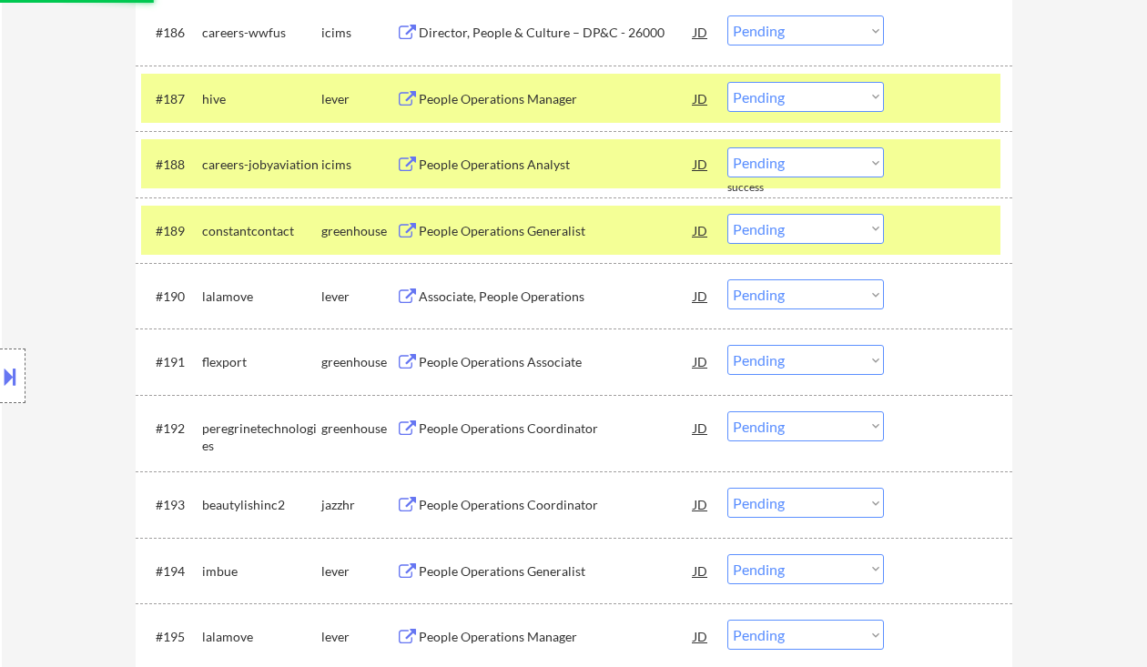
click at [555, 301] on div "Associate, People Operations" at bounding box center [556, 297] width 275 height 18
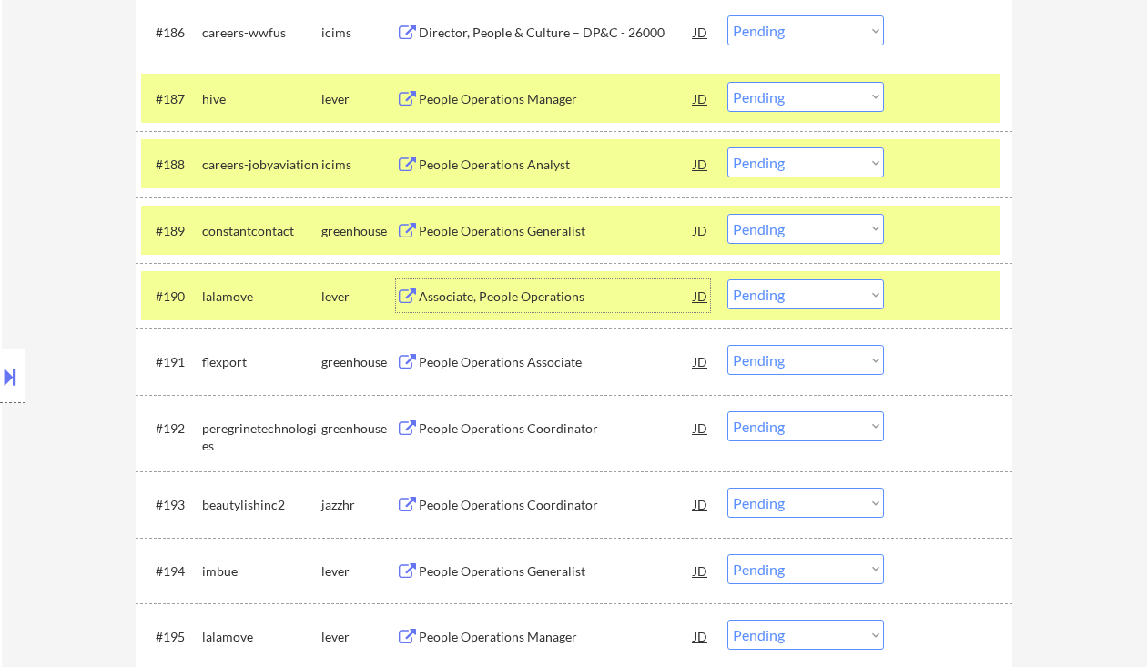
click at [809, 292] on select "Choose an option... Pending Applied Excluded (Questions) Excluded (Expired) Exc…" at bounding box center [806, 295] width 157 height 30
click at [728, 280] on select "Choose an option... Pending Applied Excluded (Questions) Excluded (Expired) Exc…" at bounding box center [806, 295] width 157 height 30
click at [511, 368] on div "People Operations Associate" at bounding box center [556, 362] width 275 height 18
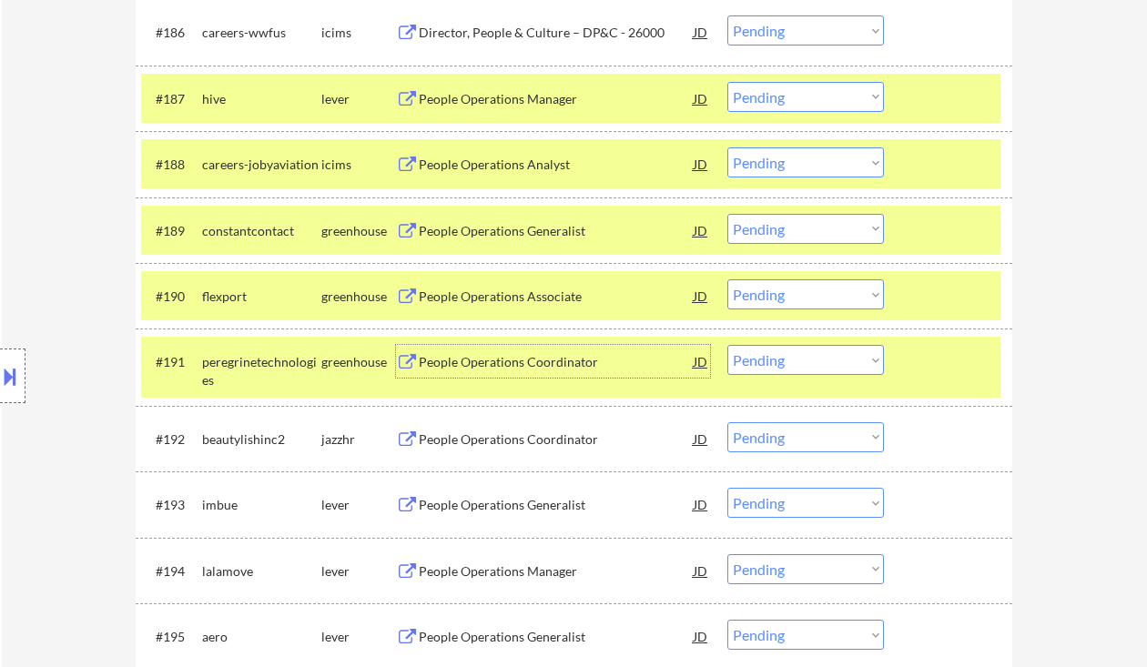
click at [751, 290] on select "Choose an option... Pending Applied Excluded (Questions) Excluded (Expired) Exc…" at bounding box center [806, 295] width 157 height 30
click at [728, 280] on select "Choose an option... Pending Applied Excluded (Questions) Excluded (Expired) Exc…" at bounding box center [806, 295] width 157 height 30
click at [494, 367] on div "People Operations Coordinator" at bounding box center [556, 362] width 275 height 18
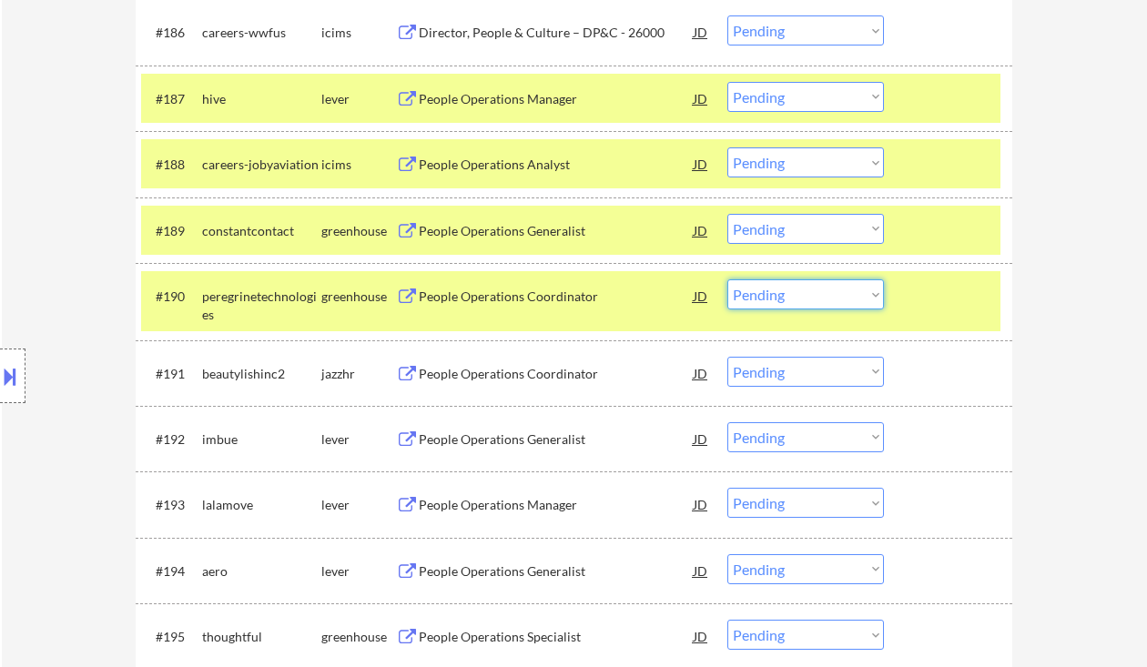
click at [800, 298] on select "Choose an option... Pending Applied Excluded (Questions) Excluded (Expired) Exc…" at bounding box center [806, 295] width 157 height 30
click at [728, 280] on select "Choose an option... Pending Applied Excluded (Questions) Excluded (Expired) Exc…" at bounding box center [806, 295] width 157 height 30
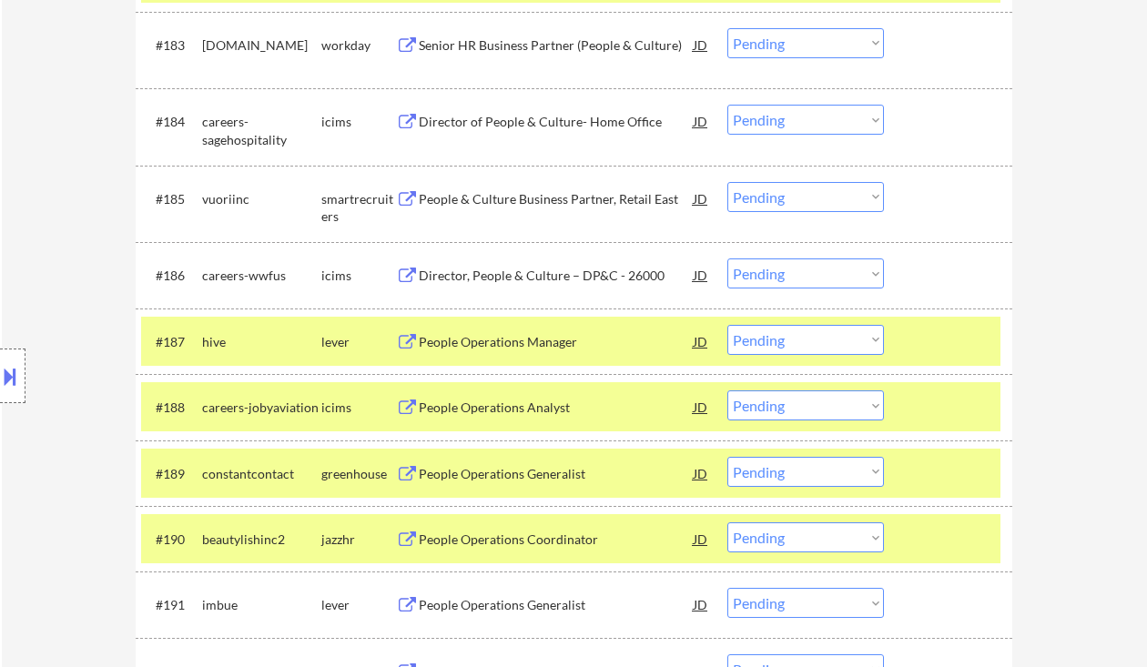
scroll to position [6761, 0]
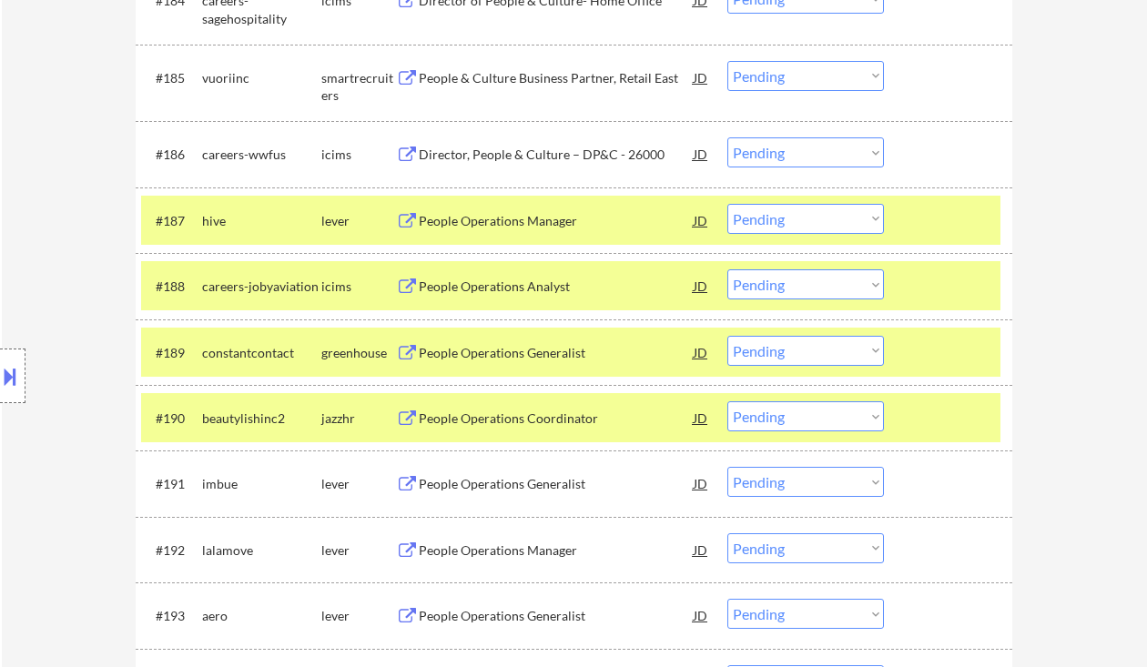
click at [504, 424] on div "People Operations Coordinator" at bounding box center [556, 419] width 275 height 18
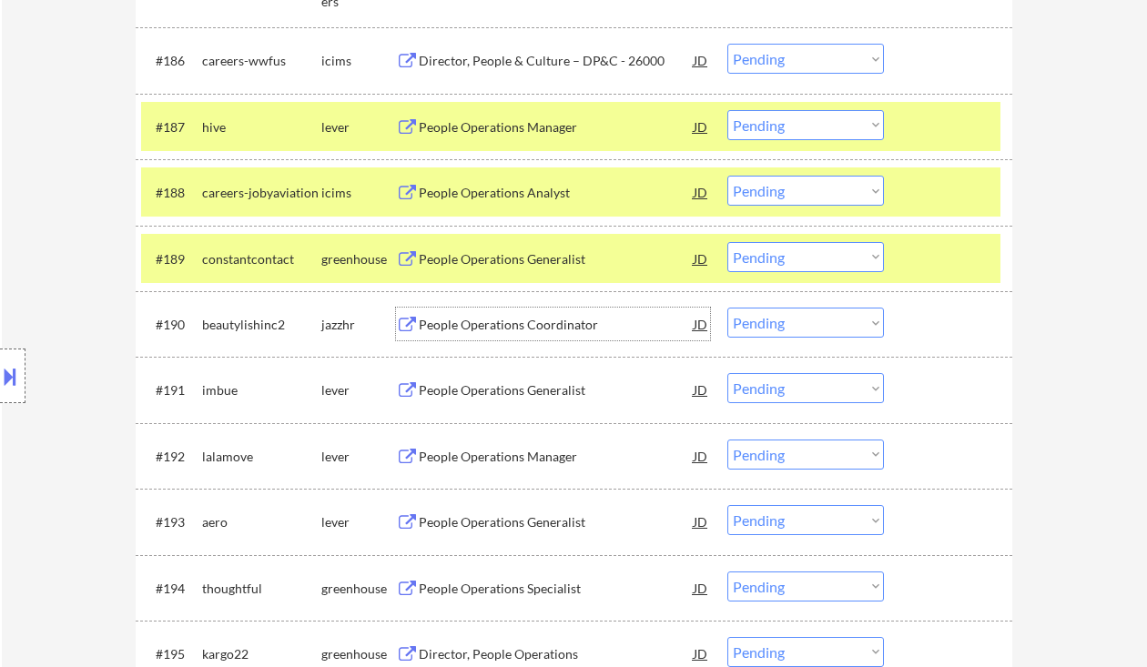
scroll to position [6883, 0]
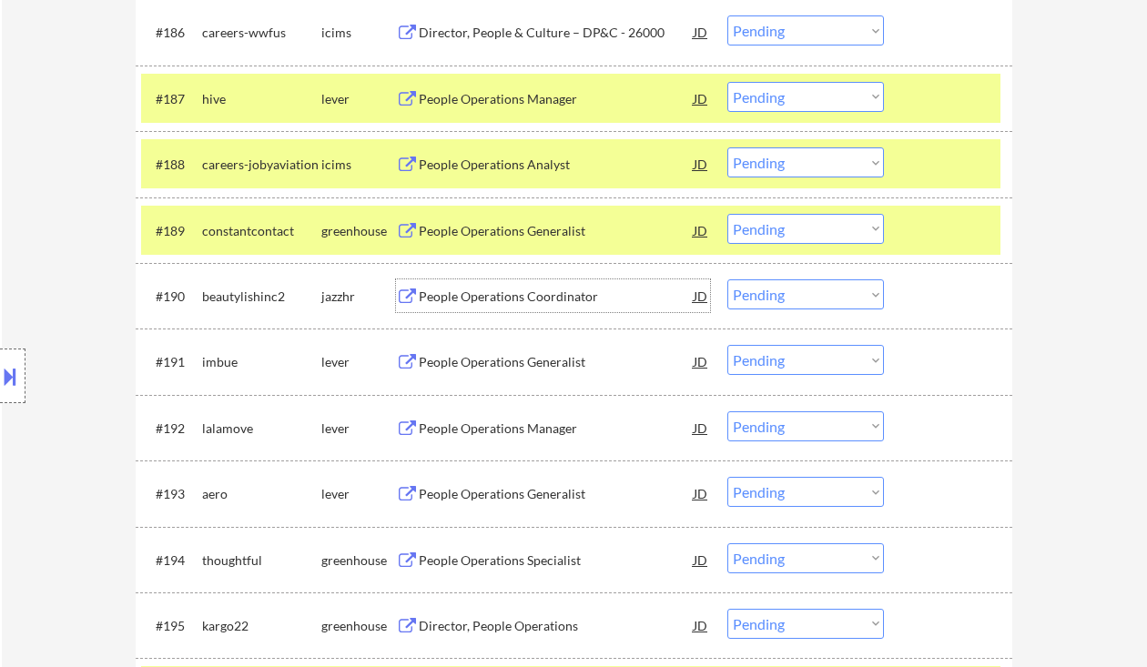
drag, startPoint x: 794, startPoint y: 294, endPoint x: 798, endPoint y: 309, distance: 15.0
click at [794, 294] on select "Choose an option... Pending Applied Excluded (Questions) Excluded (Expired) Exc…" at bounding box center [806, 295] width 157 height 30
click at [728, 280] on select "Choose an option... Pending Applied Excluded (Questions) Excluded (Expired) Exc…" at bounding box center [806, 295] width 157 height 30
click at [520, 362] on div "People Operations Generalist" at bounding box center [556, 362] width 275 height 18
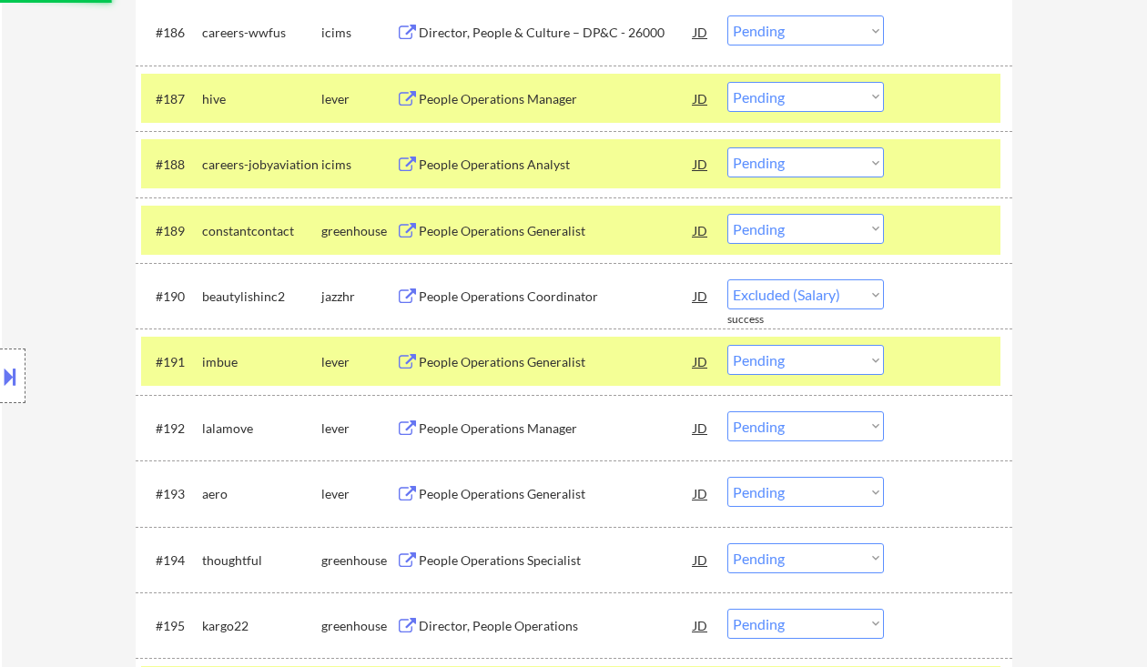
select select ""pending""
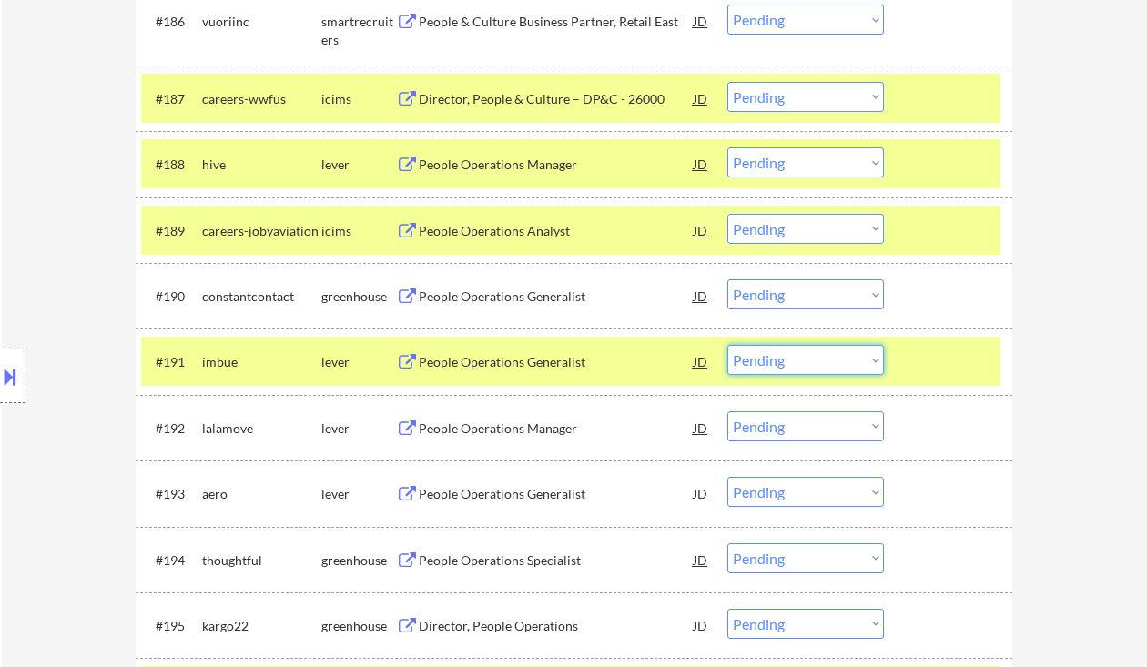
drag, startPoint x: 771, startPoint y: 362, endPoint x: 779, endPoint y: 375, distance: 14.7
click at [771, 362] on select "Choose an option... Pending Applied Excluded (Questions) Excluded (Expired) Exc…" at bounding box center [806, 360] width 157 height 30
click at [728, 346] on select "Choose an option... Pending Applied Excluded (Questions) Excluded (Expired) Exc…" at bounding box center [806, 360] width 157 height 30
select select ""pending""
click at [483, 301] on div "People Operations Generalist" at bounding box center [556, 297] width 275 height 18
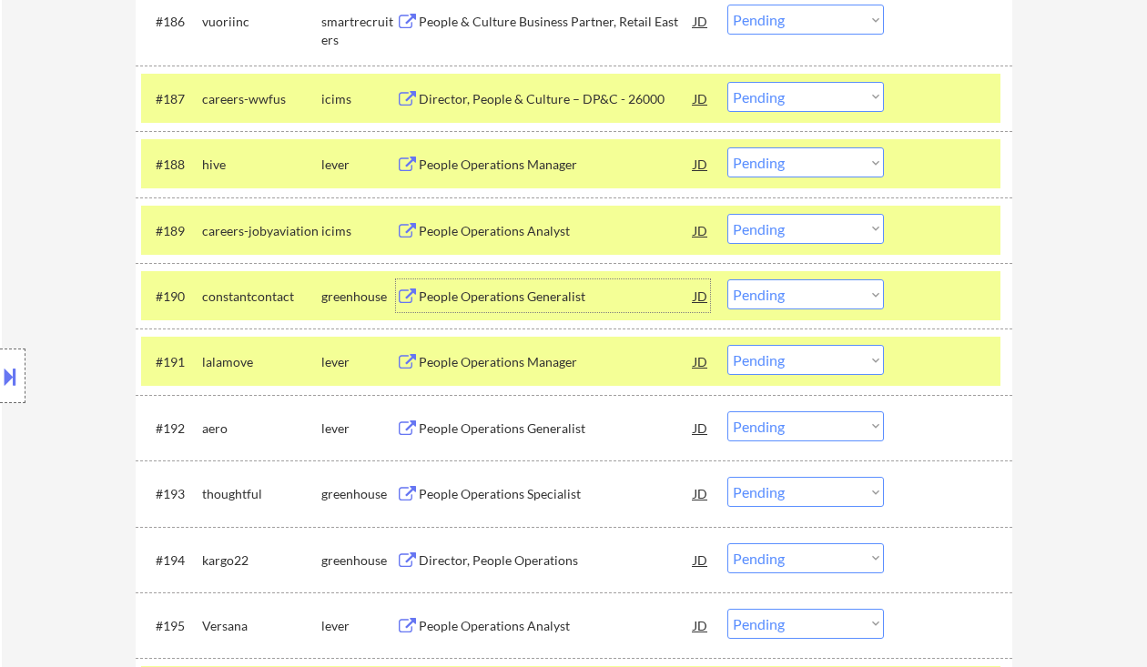
drag, startPoint x: 761, startPoint y: 280, endPoint x: 775, endPoint y: 297, distance: 21.3
click at [763, 281] on select "Choose an option... Pending Applied Excluded (Questions) Excluded (Expired) Exc…" at bounding box center [806, 295] width 157 height 30
click at [728, 280] on select "Choose an option... Pending Applied Excluded (Questions) Excluded (Expired) Exc…" at bounding box center [806, 295] width 157 height 30
click at [526, 372] on div "People Operations Manager" at bounding box center [556, 362] width 275 height 18
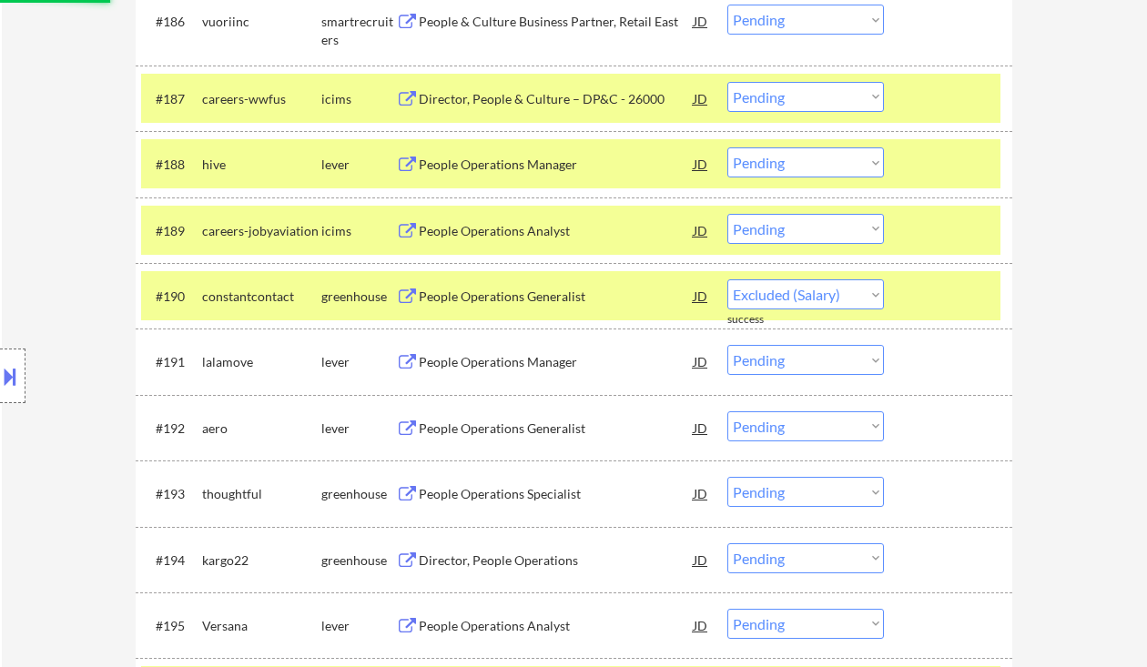
select select ""pending""
click at [510, 370] on div "People Operations Generalist" at bounding box center [556, 362] width 275 height 18
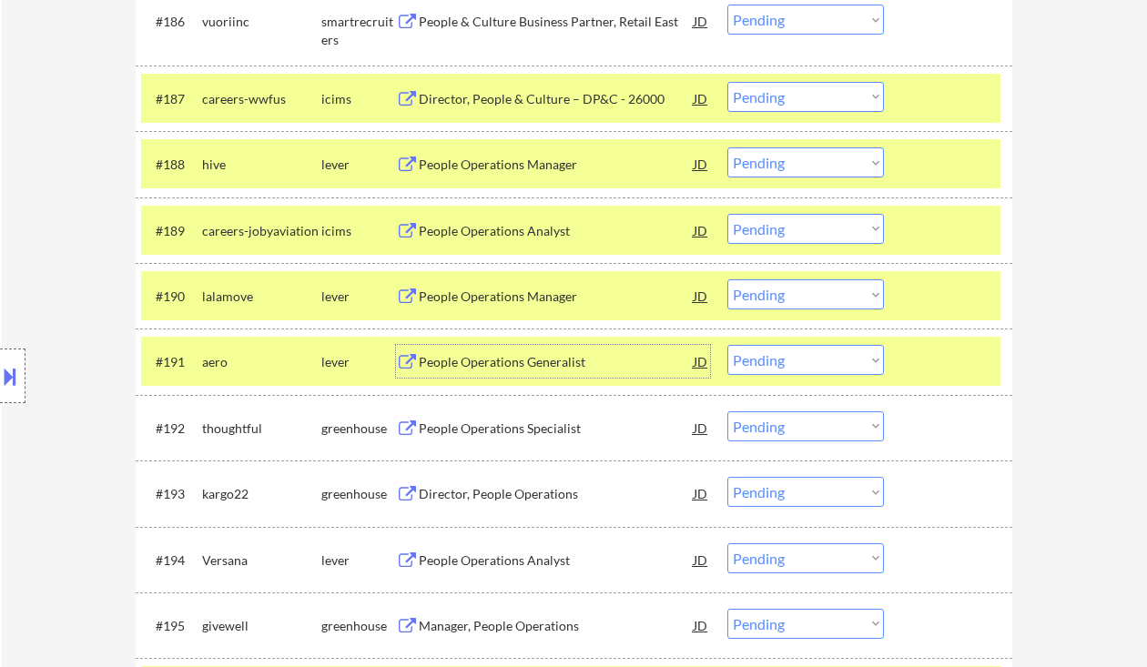
click at [815, 364] on select "Choose an option... Pending Applied Excluded (Questions) Excluded (Expired) Exc…" at bounding box center [806, 360] width 157 height 30
click at [728, 346] on select "Choose an option... Pending Applied Excluded (Questions) Excluded (Expired) Exc…" at bounding box center [806, 360] width 157 height 30
click at [478, 435] on div "People Operations Specialist" at bounding box center [556, 429] width 275 height 18
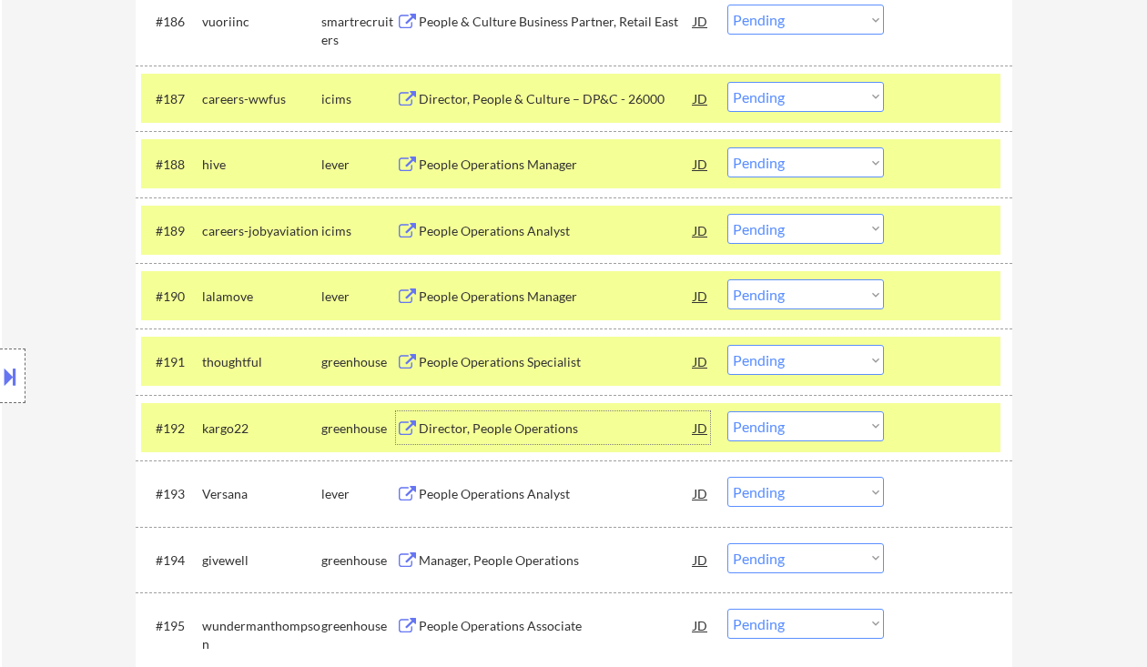
drag, startPoint x: 792, startPoint y: 365, endPoint x: 804, endPoint y: 375, distance: 15.5
click at [793, 365] on select "Choose an option... Pending Applied Excluded (Questions) Excluded (Expired) Exc…" at bounding box center [806, 360] width 157 height 30
click at [728, 346] on select "Choose an option... Pending Applied Excluded (Questions) Excluded (Expired) Exc…" at bounding box center [806, 360] width 157 height 30
click at [521, 438] on div "Director, People Operations" at bounding box center [556, 429] width 275 height 18
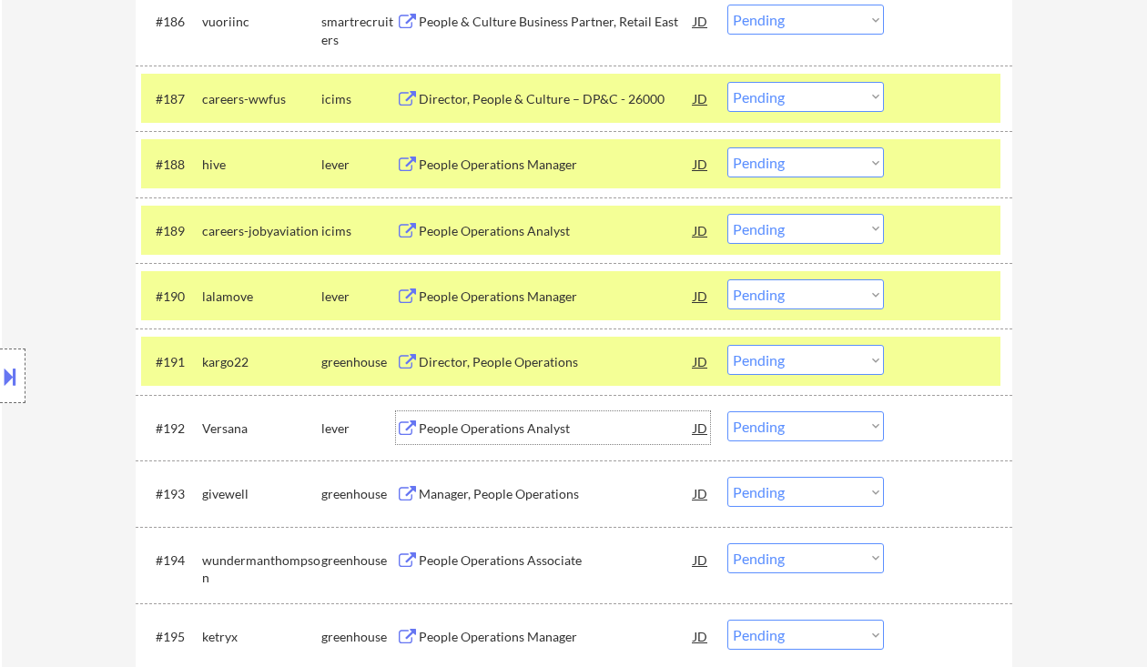
drag, startPoint x: 777, startPoint y: 360, endPoint x: 787, endPoint y: 368, distance: 12.9
click at [777, 360] on select "Choose an option... Pending Applied Excluded (Questions) Excluded (Expired) Exc…" at bounding box center [806, 360] width 157 height 30
click at [728, 346] on select "Choose an option... Pending Applied Excluded (Questions) Excluded (Expired) Exc…" at bounding box center [806, 360] width 157 height 30
click at [489, 433] on div "People Operations Analyst" at bounding box center [556, 429] width 275 height 18
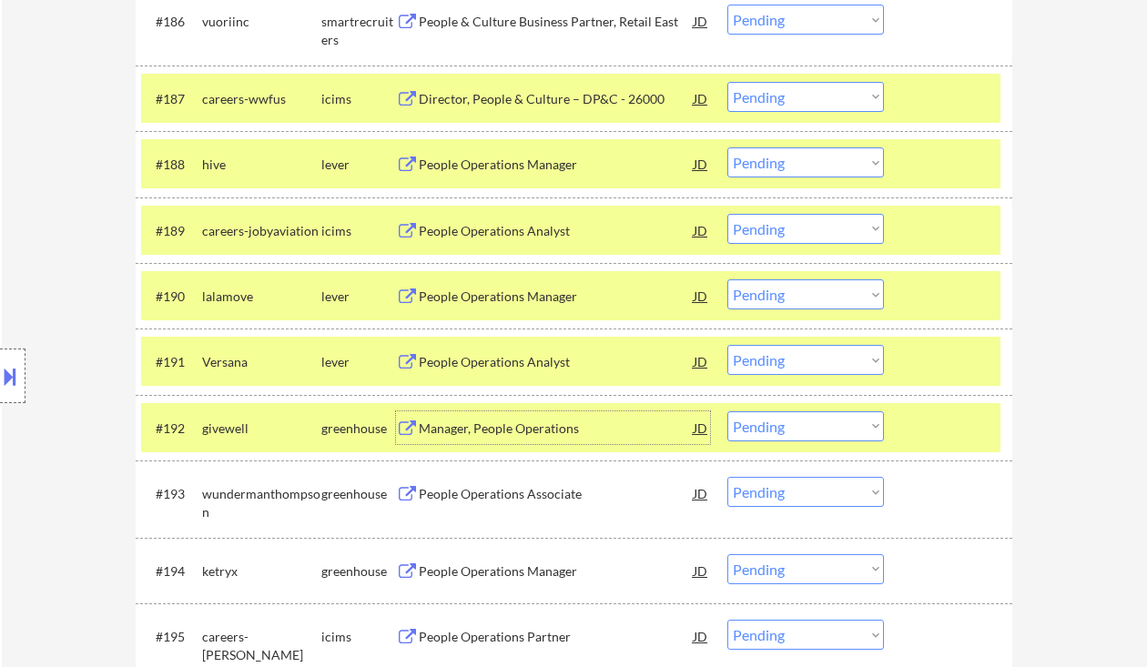
click at [810, 364] on select "Choose an option... Pending Applied Excluded (Questions) Excluded (Expired) Exc…" at bounding box center [806, 360] width 157 height 30
click at [728, 346] on select "Choose an option... Pending Applied Excluded (Questions) Excluded (Expired) Exc…" at bounding box center [806, 360] width 157 height 30
click at [555, 431] on div "Manager, People Operations" at bounding box center [556, 429] width 275 height 18
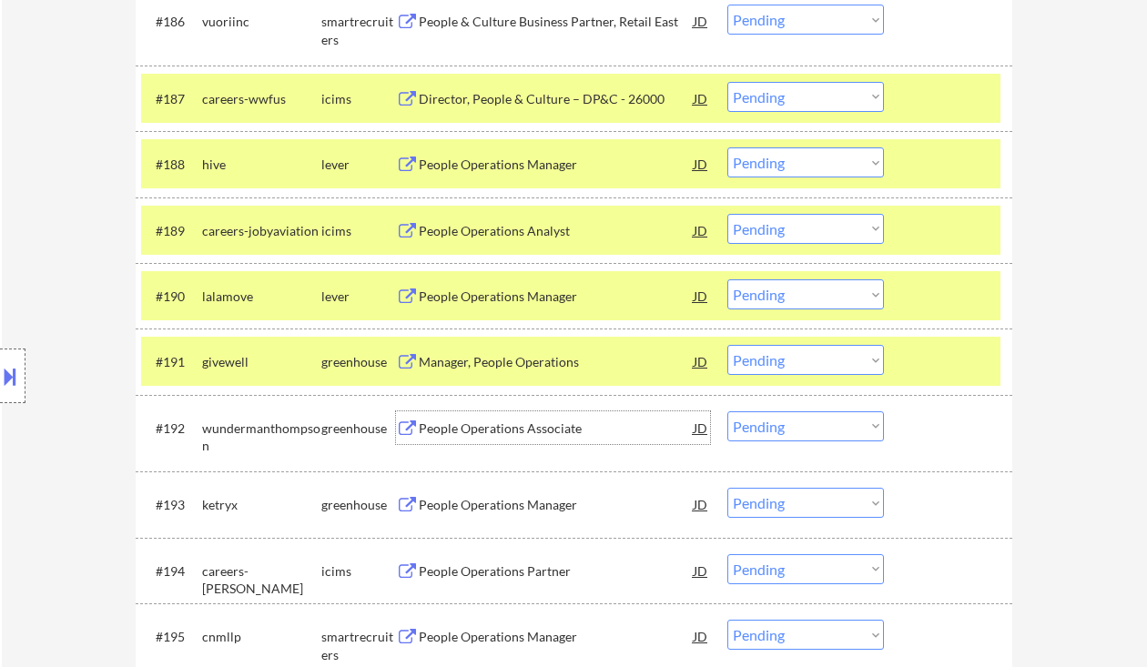
drag, startPoint x: 781, startPoint y: 365, endPoint x: 820, endPoint y: 374, distance: 40.2
click at [781, 365] on select "Choose an option... Pending Applied Excluded (Questions) Excluded (Expired) Exc…" at bounding box center [806, 360] width 157 height 30
click at [728, 346] on select "Choose an option... Pending Applied Excluded (Questions) Excluded (Expired) Exc…" at bounding box center [806, 360] width 157 height 30
click at [565, 438] on div "People Operations Associate" at bounding box center [556, 429] width 275 height 18
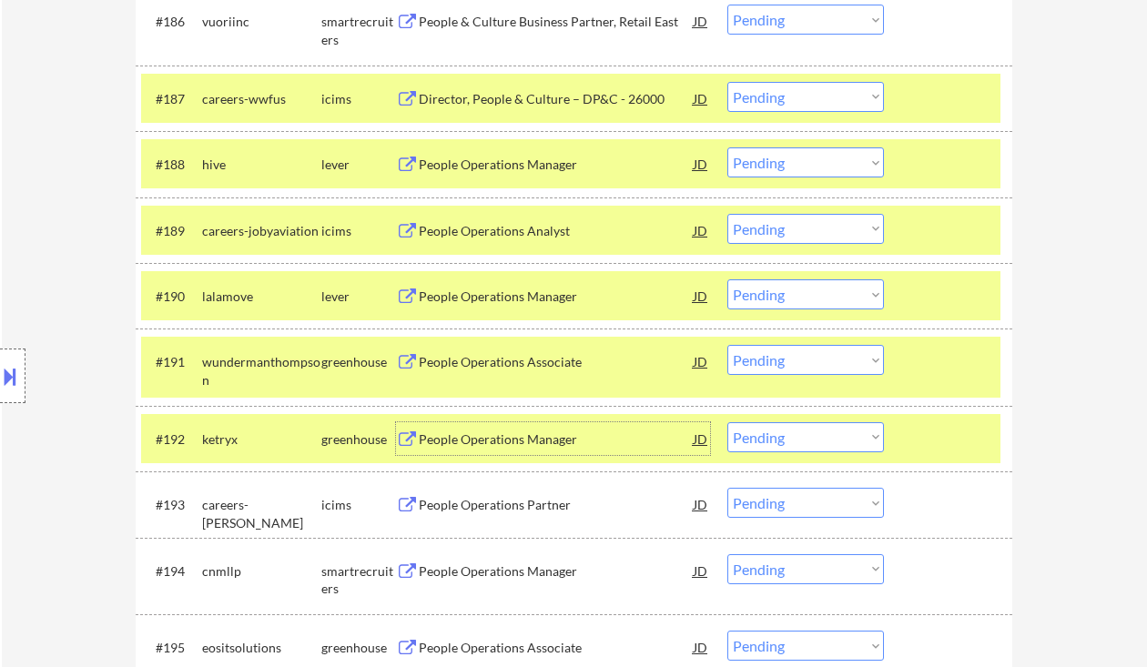
click at [596, 454] on div "People Operations Manager" at bounding box center [556, 439] width 275 height 33
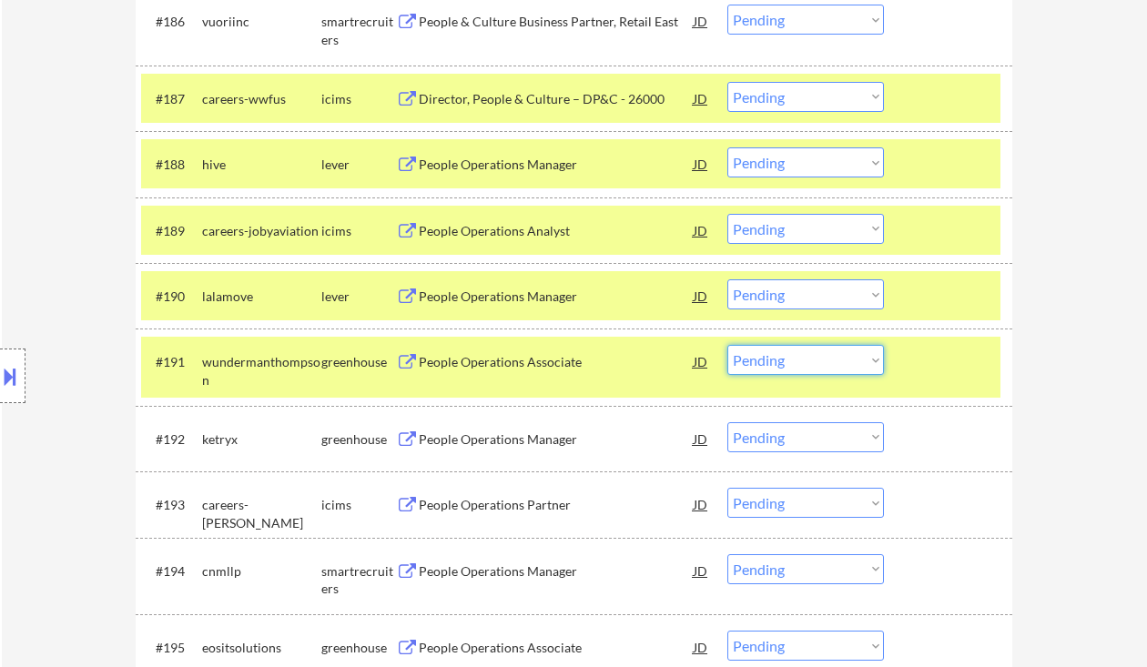
click at [825, 363] on select "Choose an option... Pending Applied Excluded (Questions) Excluded (Expired) Exc…" at bounding box center [806, 360] width 157 height 30
click at [728, 346] on select "Choose an option... Pending Applied Excluded (Questions) Excluded (Expired) Exc…" at bounding box center [806, 360] width 157 height 30
click at [514, 442] on div "People Operations Manager" at bounding box center [556, 440] width 275 height 18
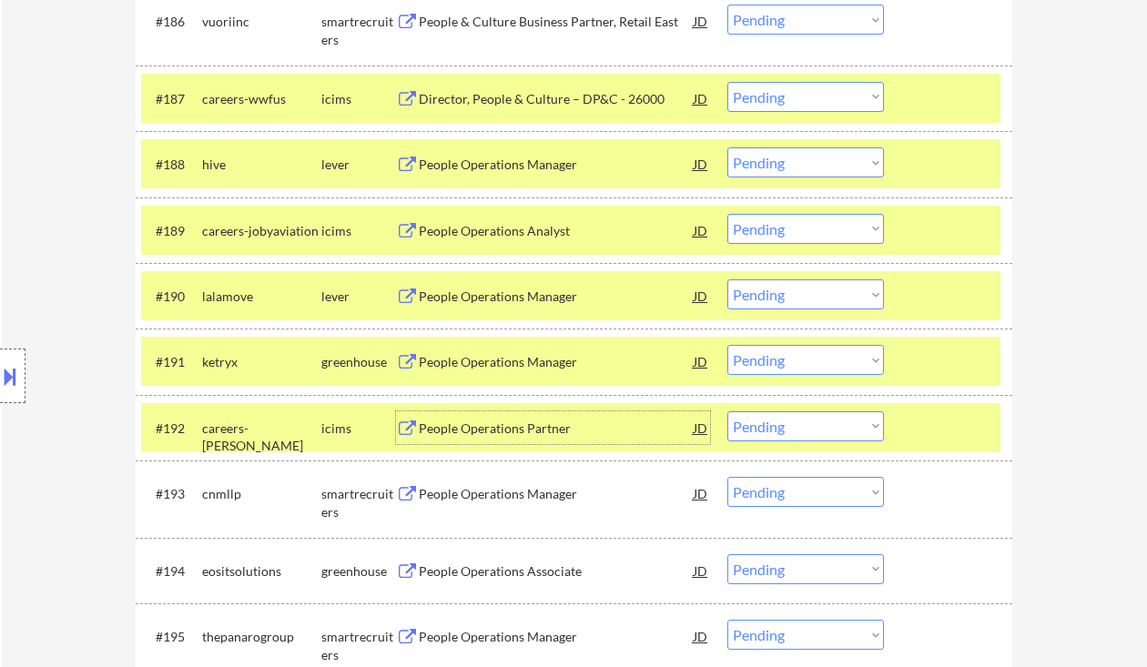
drag, startPoint x: 800, startPoint y: 361, endPoint x: 812, endPoint y: 375, distance: 19.4
click at [800, 361] on select "Choose an option... Pending Applied Excluded (Questions) Excluded (Expired) Exc…" at bounding box center [806, 360] width 157 height 30
click at [728, 346] on select "Choose an option... Pending Applied Excluded (Questions) Excluded (Expired) Exc…" at bounding box center [806, 360] width 157 height 30
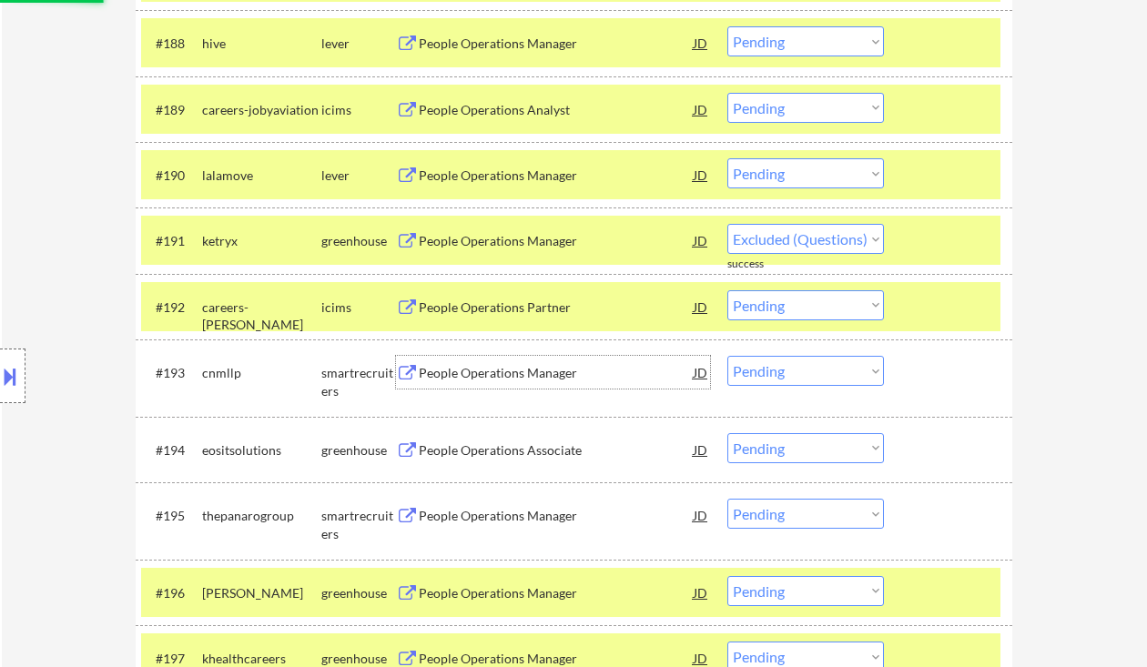
click at [518, 381] on div "People Operations Manager" at bounding box center [556, 373] width 275 height 18
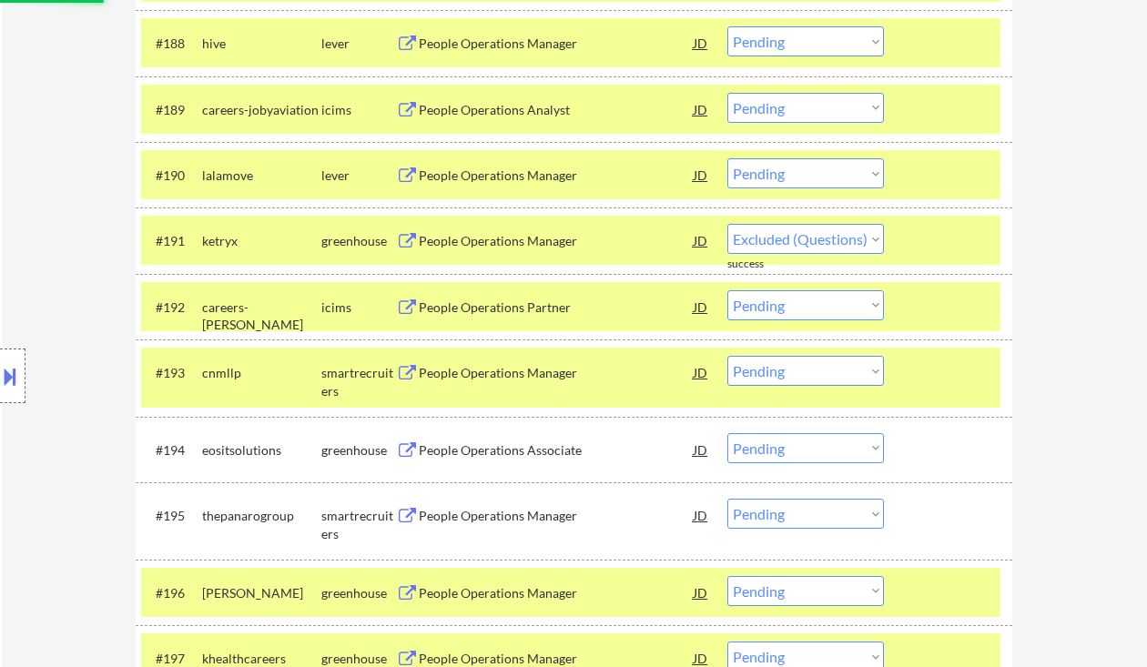
select select ""pending""
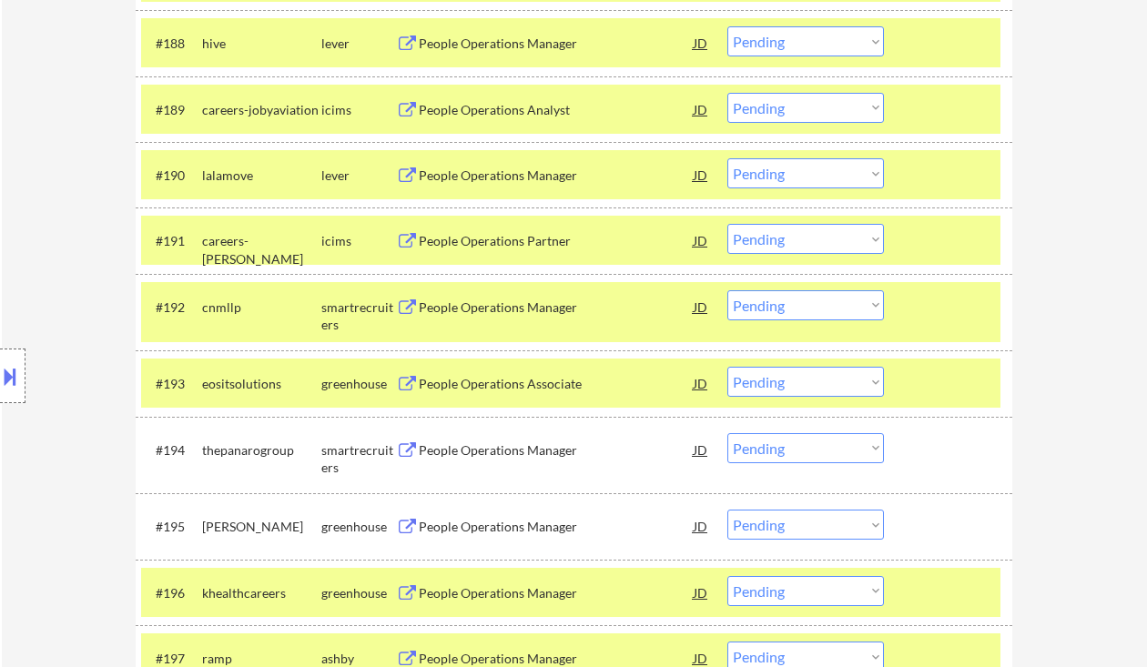
drag, startPoint x: 788, startPoint y: 307, endPoint x: 787, endPoint y: 318, distance: 11.0
click at [788, 307] on select "Choose an option... Pending Applied Excluded (Questions) Excluded (Expired) Exc…" at bounding box center [806, 305] width 157 height 30
click at [728, 290] on select "Choose an option... Pending Applied Excluded (Questions) Excluded (Expired) Exc…" at bounding box center [806, 305] width 157 height 30
select select ""pending""
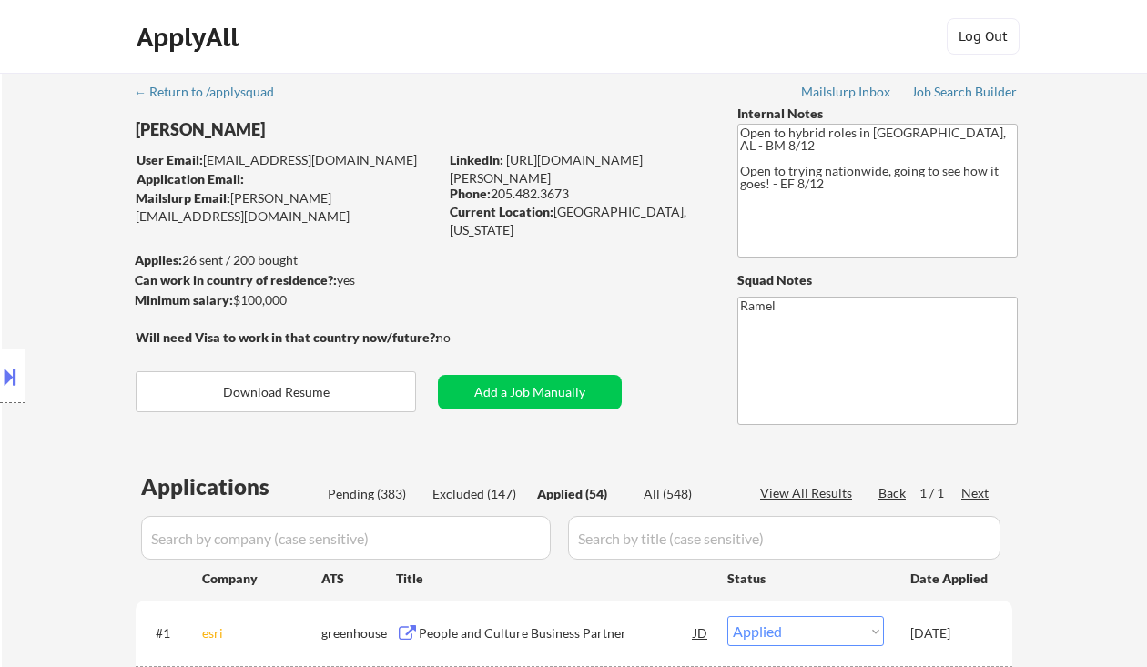
select select ""applied""
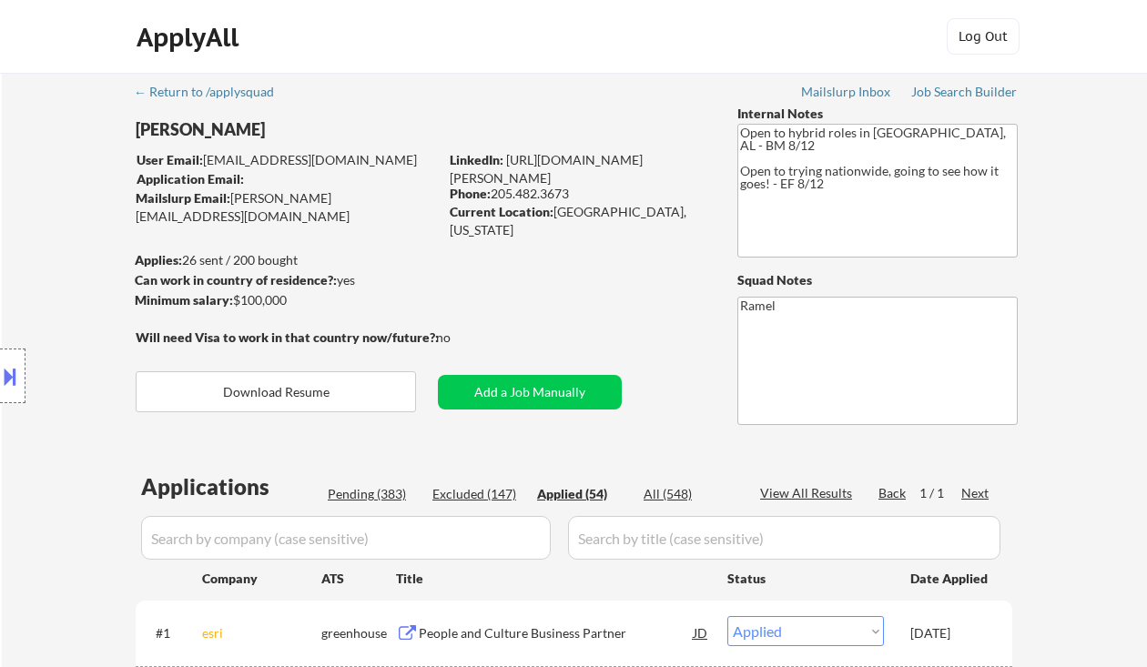
select select ""applied""
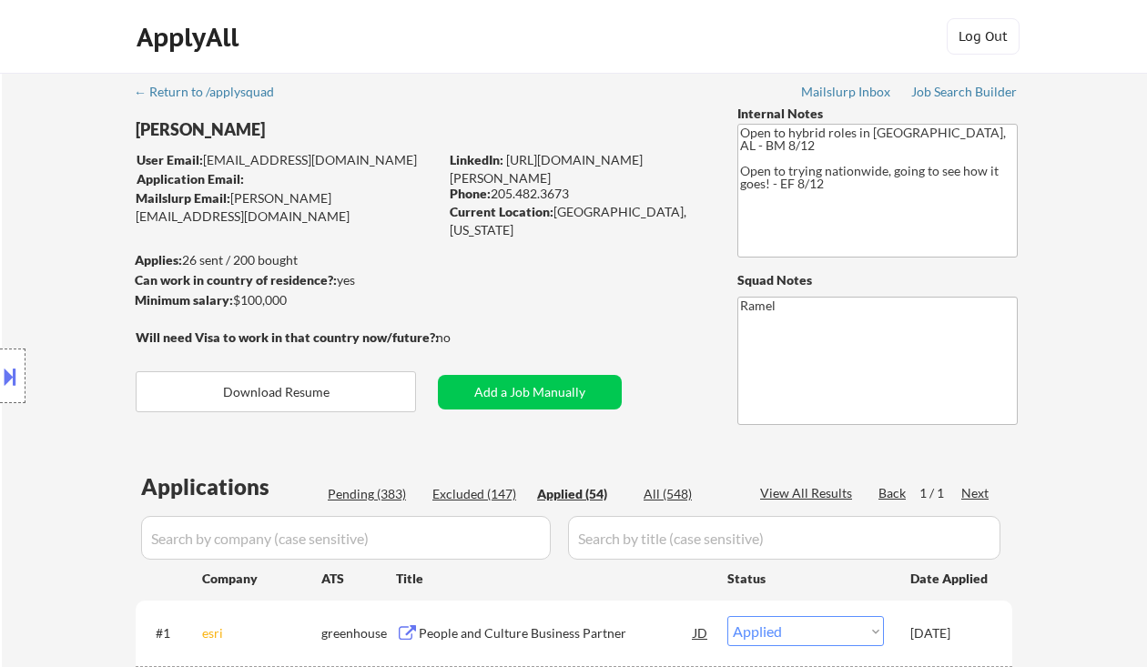
select select ""applied""
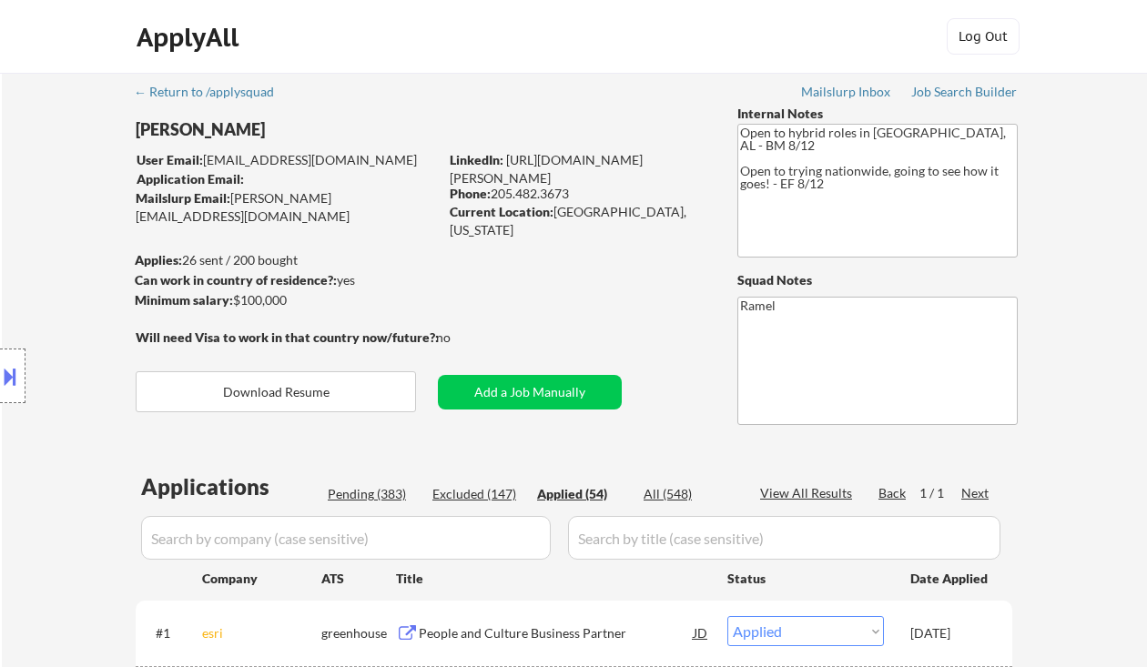
select select ""applied""
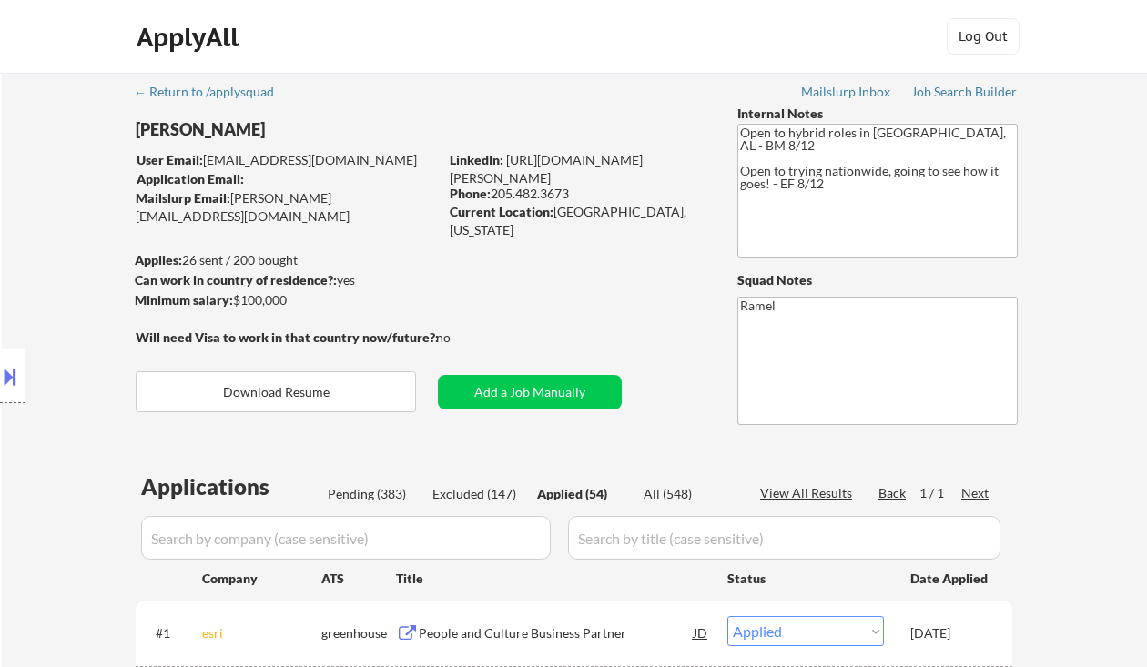
select select ""applied""
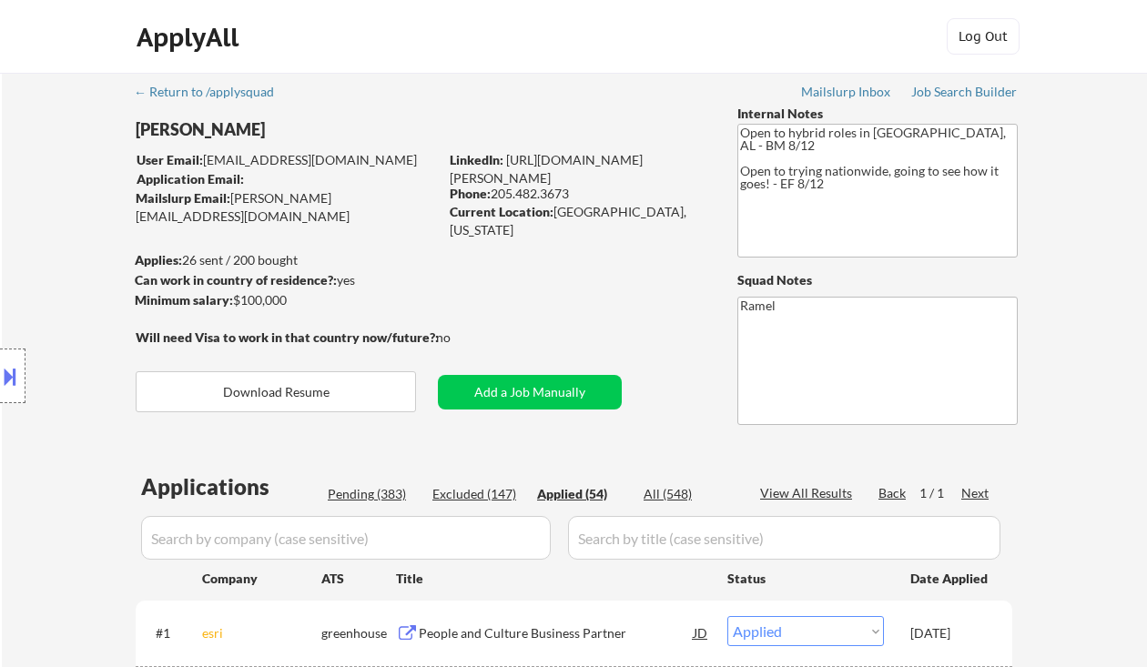
select select ""applied""
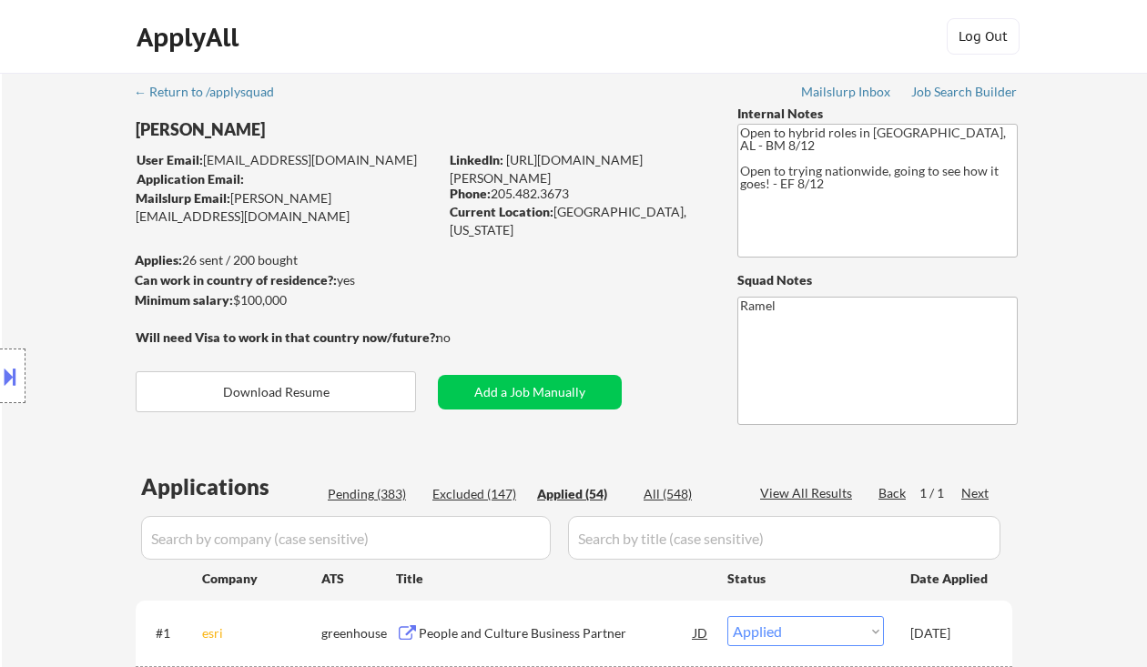
select select ""applied""
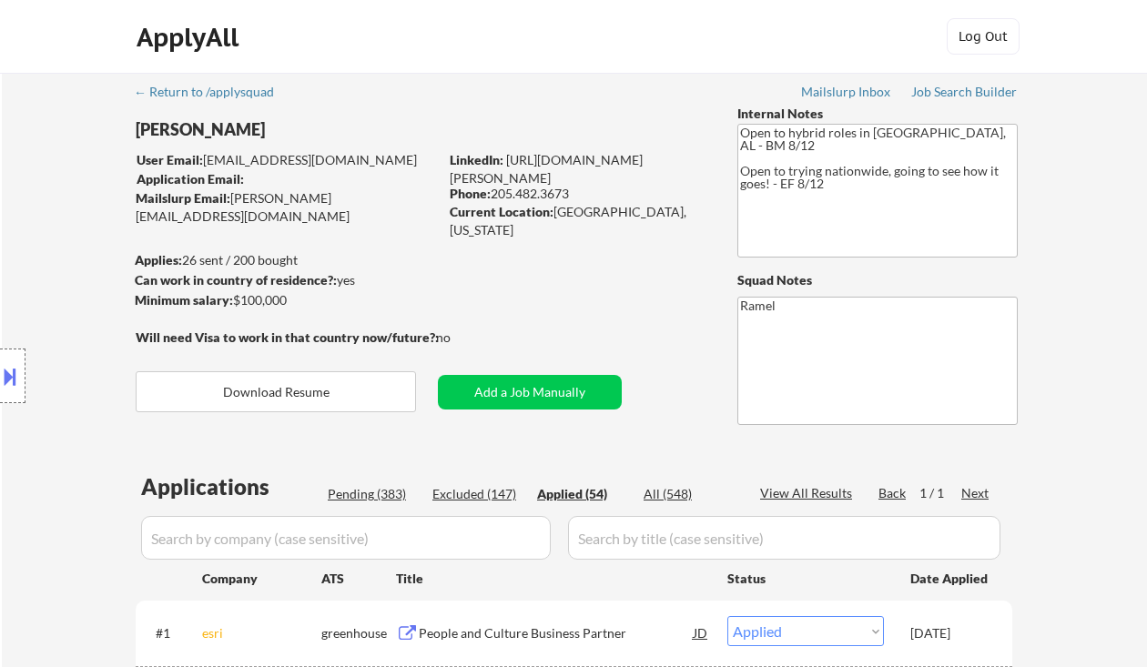
select select ""applied""
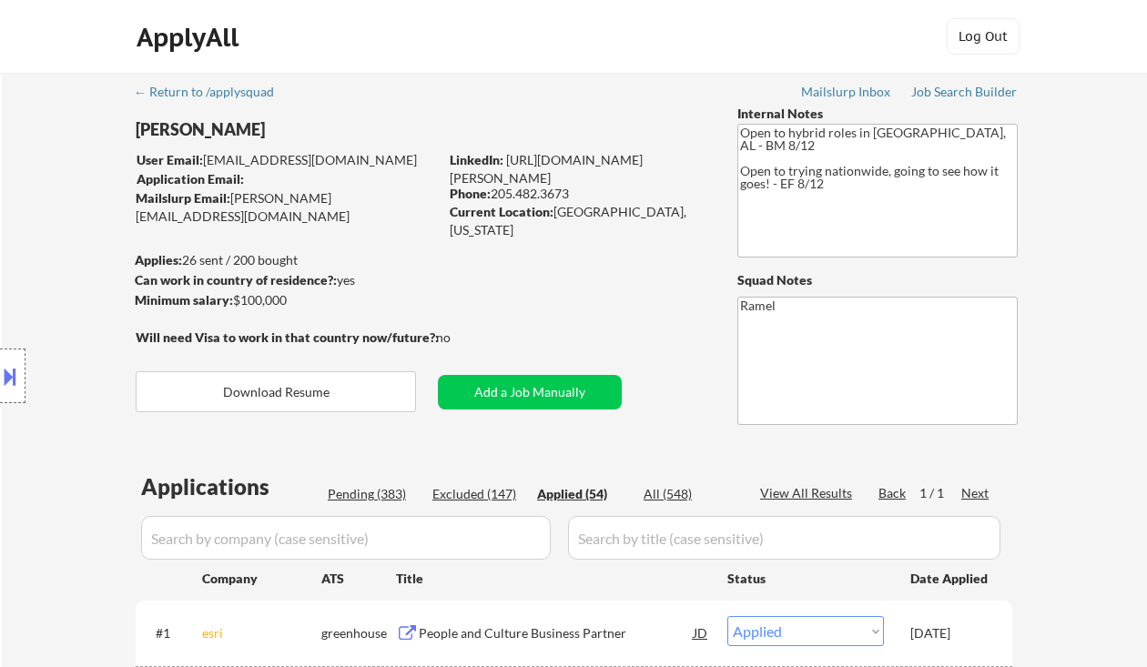
select select ""applied""
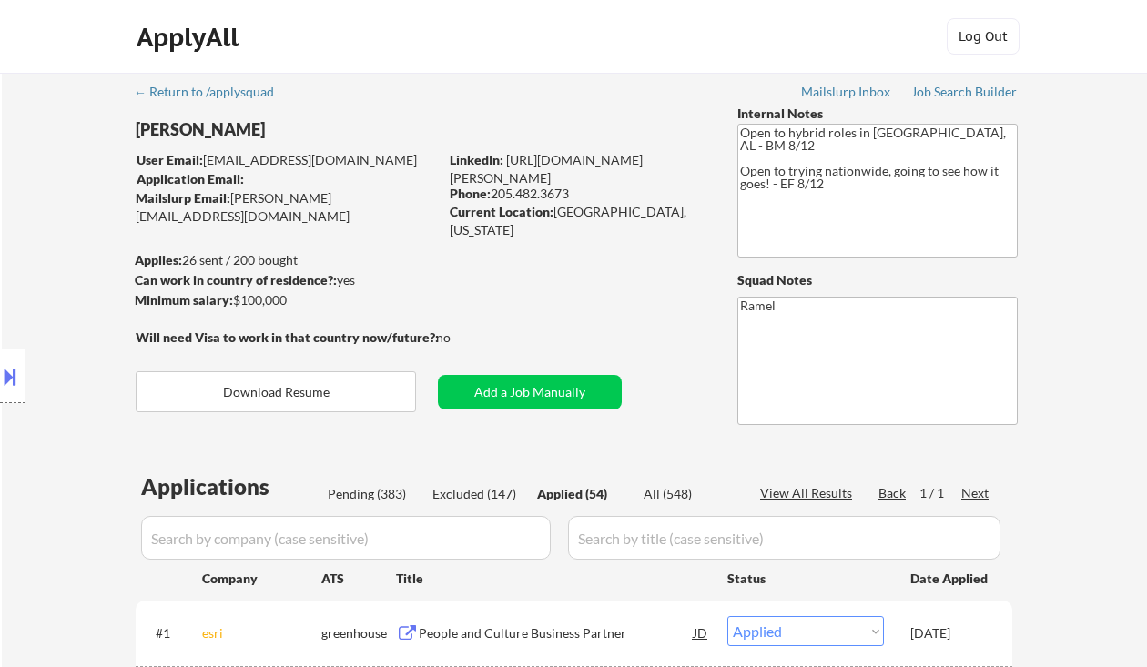
select select ""applied""
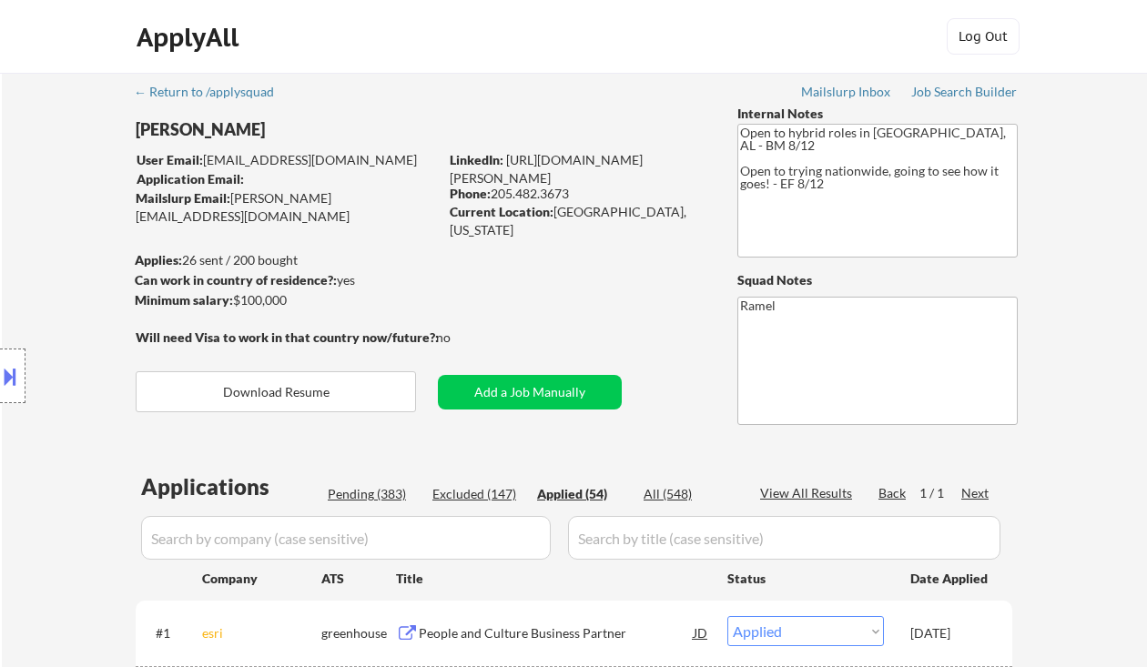
select select ""applied""
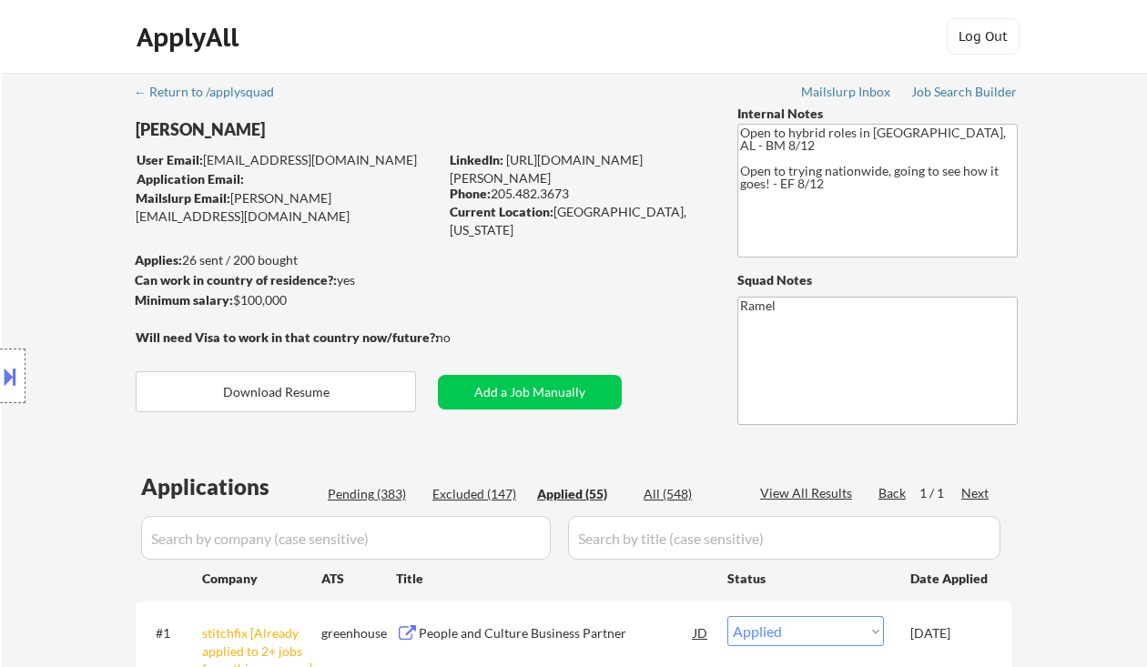
click at [626, 218] on div "Current Location: [GEOGRAPHIC_DATA], [US_STATE]" at bounding box center [579, 221] width 258 height 36
copy div "[US_STATE]"
select select ""applied""
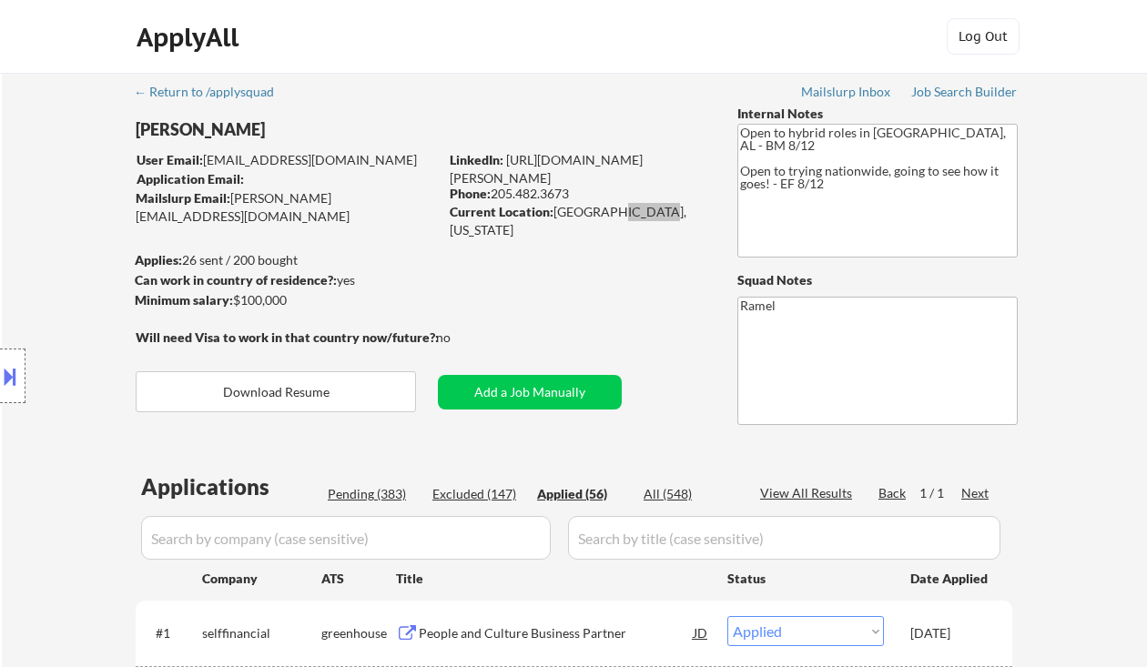
select select ""applied""
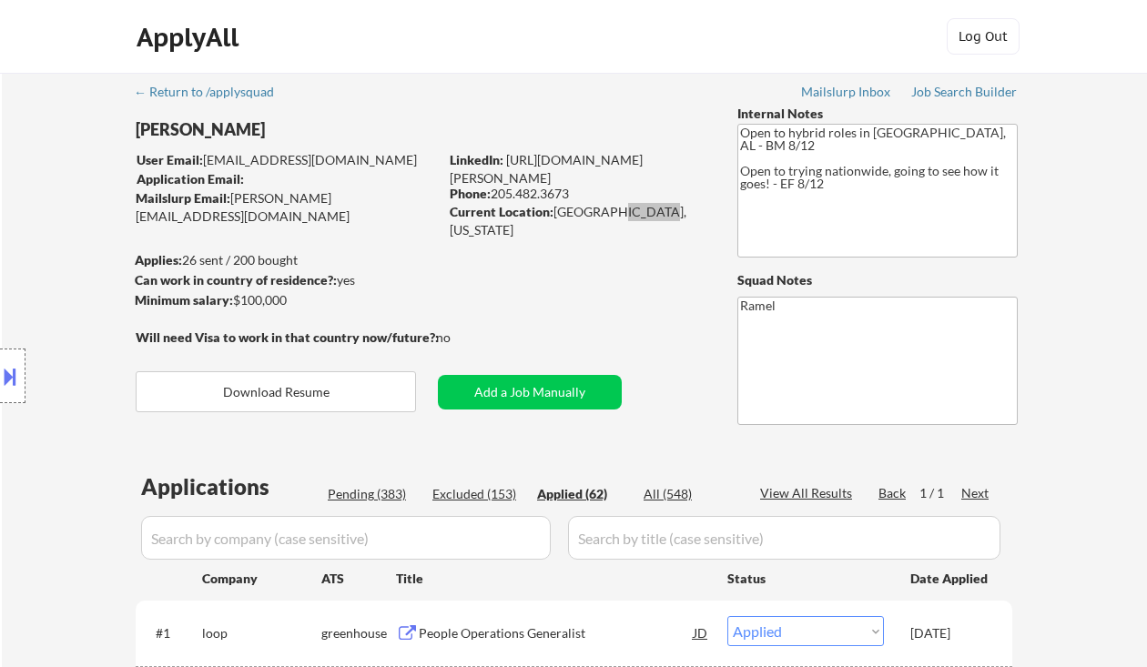
select select ""applied""
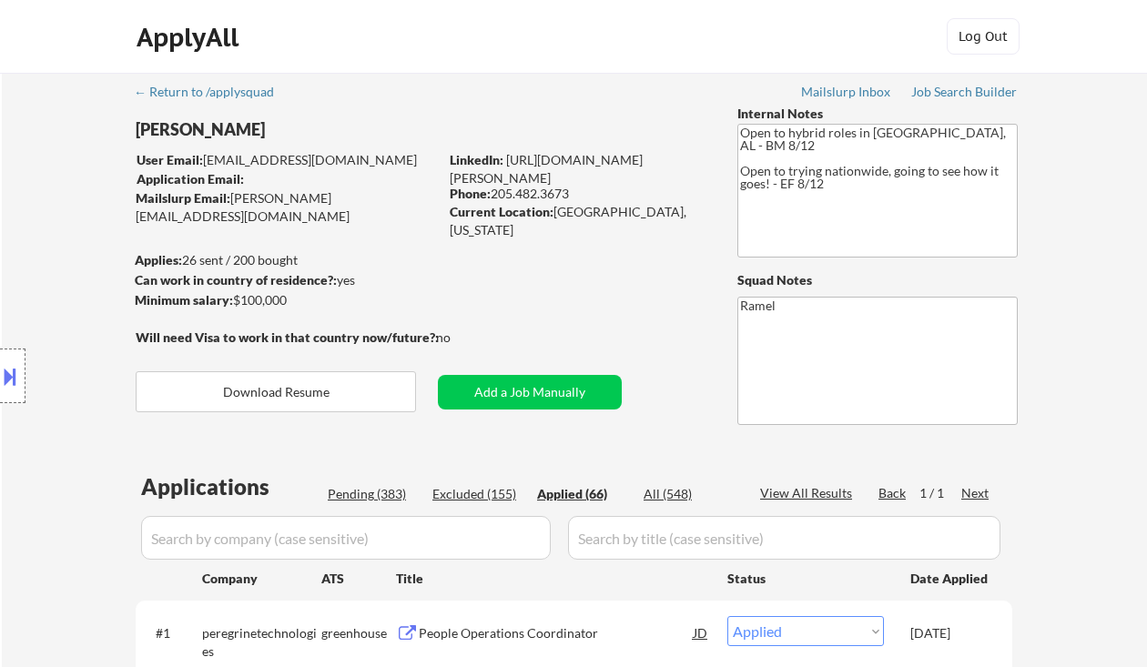
drag, startPoint x: 30, startPoint y: 186, endPoint x: 98, endPoint y: 138, distance: 83.1
click at [30, 186] on div "Location Inclusions: country:[GEOGRAPHIC_DATA]" at bounding box center [163, 376] width 326 height 529
select select ""applied""
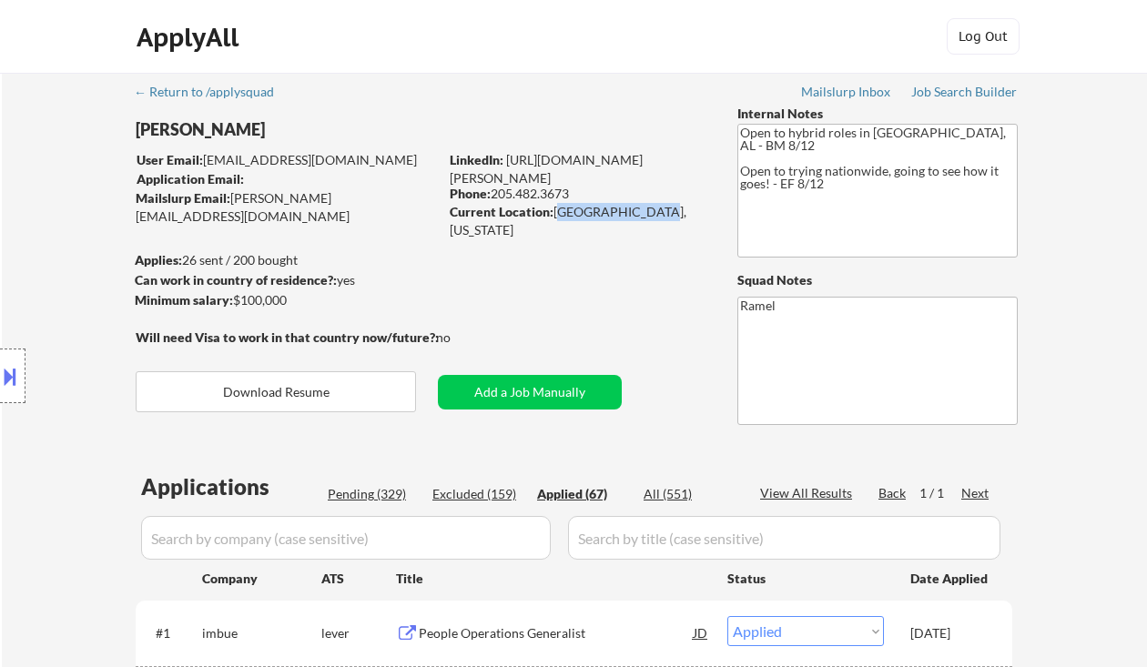
drag, startPoint x: 557, startPoint y: 210, endPoint x: 648, endPoint y: 216, distance: 91.2
click at [648, 216] on div "Current Location: [GEOGRAPHIC_DATA], [US_STATE]" at bounding box center [579, 221] width 258 height 36
copy div "[GEOGRAPHIC_DATA], [US_STATE]"
select select ""applied""
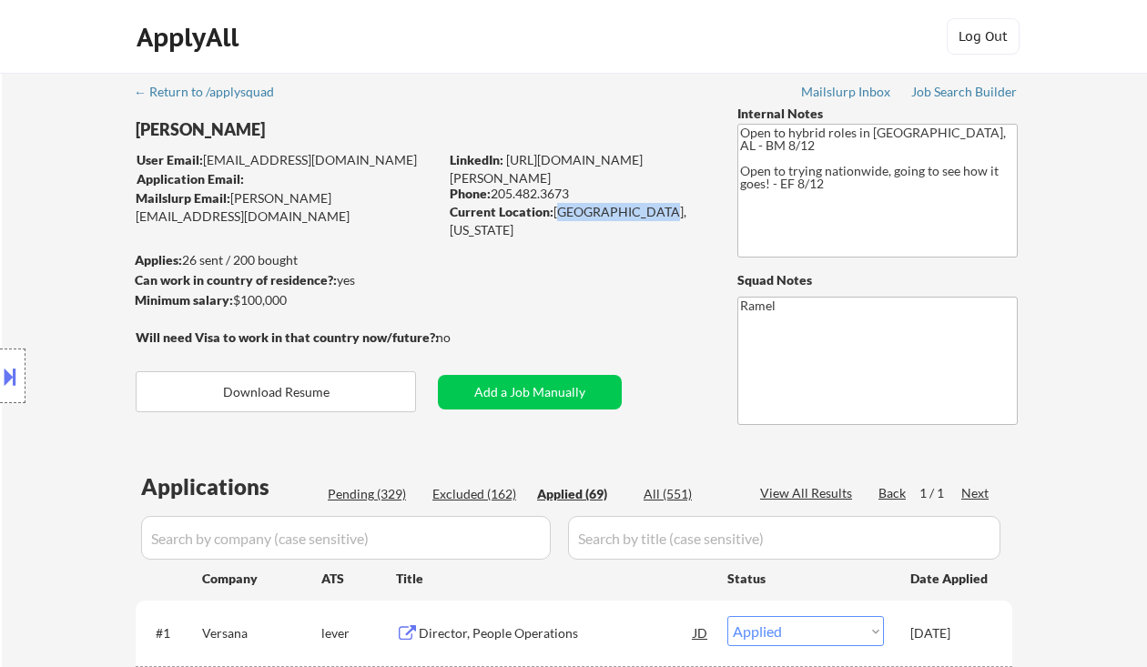
select select ""applied""
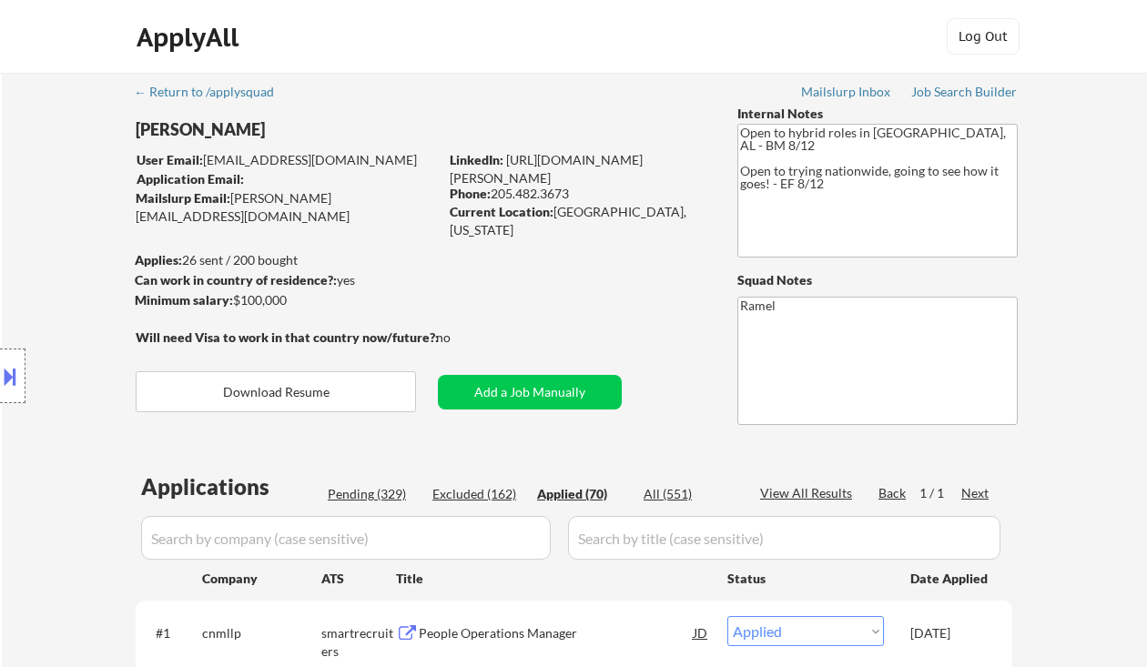
click at [21, 242] on div "Location Inclusions: country:[GEOGRAPHIC_DATA]" at bounding box center [163, 376] width 326 height 529
click at [24, 296] on div "Location Inclusions: country:[GEOGRAPHIC_DATA]" at bounding box center [163, 376] width 326 height 529
